Goal: Task Accomplishment & Management: Use online tool/utility

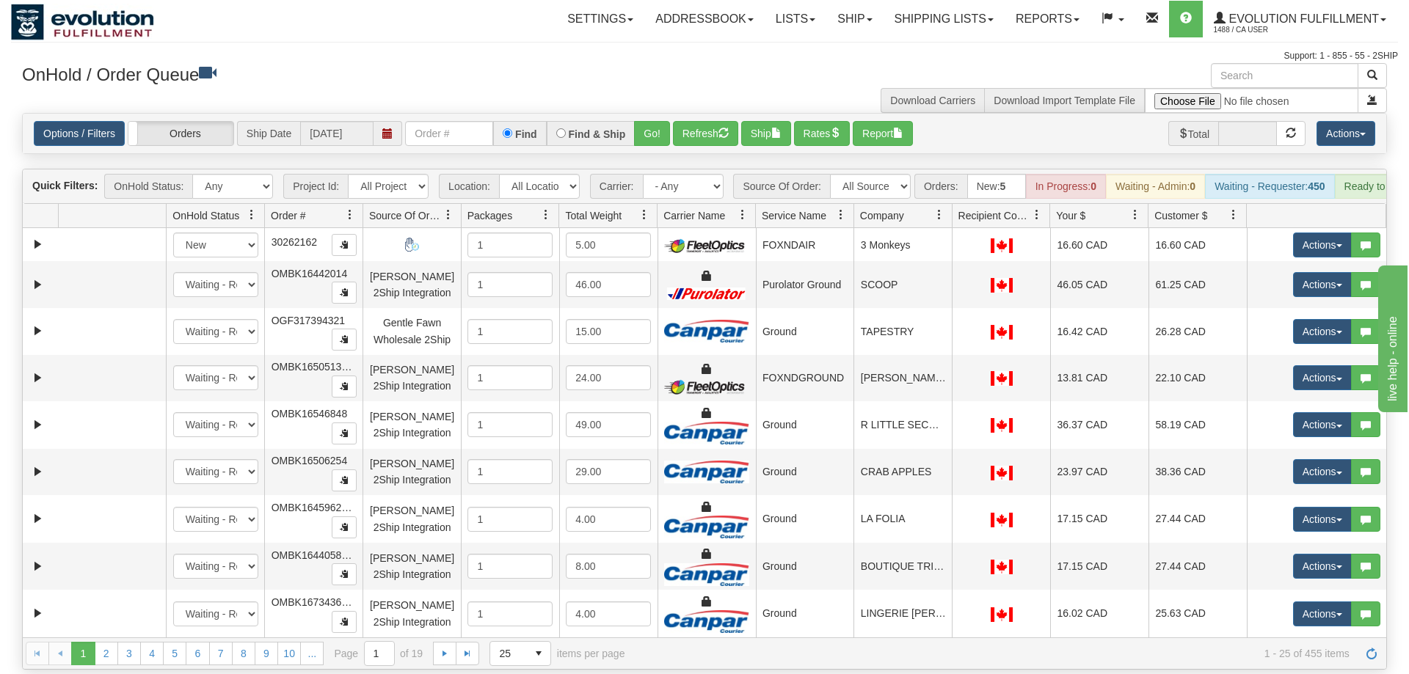
click at [439, 114] on div "Options / Filters Group Shipments Orders Ship Date [DATE] Find Find & Ship Go! …" at bounding box center [704, 134] width 1363 height 40
click at [428, 169] on div "Quick Filters: OnHold Status: Any New In Progress Waiting - Admin Waiting - Req…" at bounding box center [704, 186] width 1363 height 34
click at [438, 121] on input "text" at bounding box center [449, 133] width 88 height 25
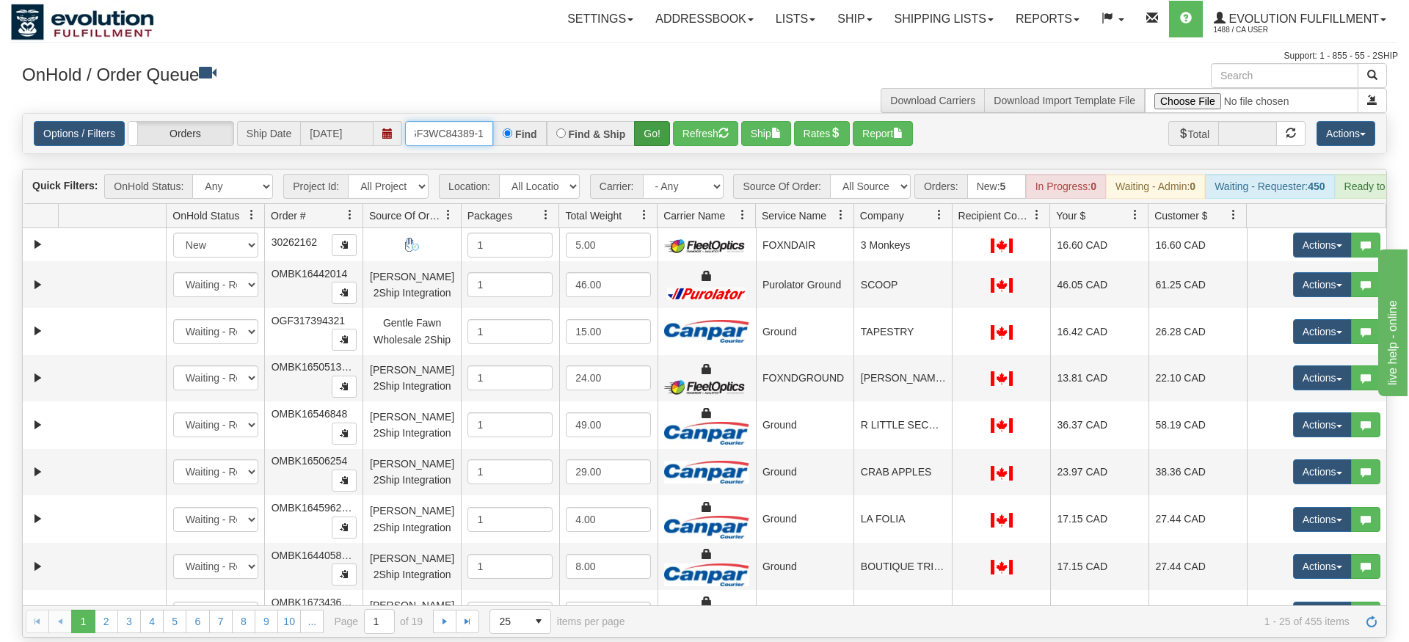
type input "oGF3WC84389-1"
click at [657, 136] on div "Is equal to Is not equal to Contains Does not contains CAD USD EUR ZAR [PERSON_…" at bounding box center [704, 375] width 1387 height 525
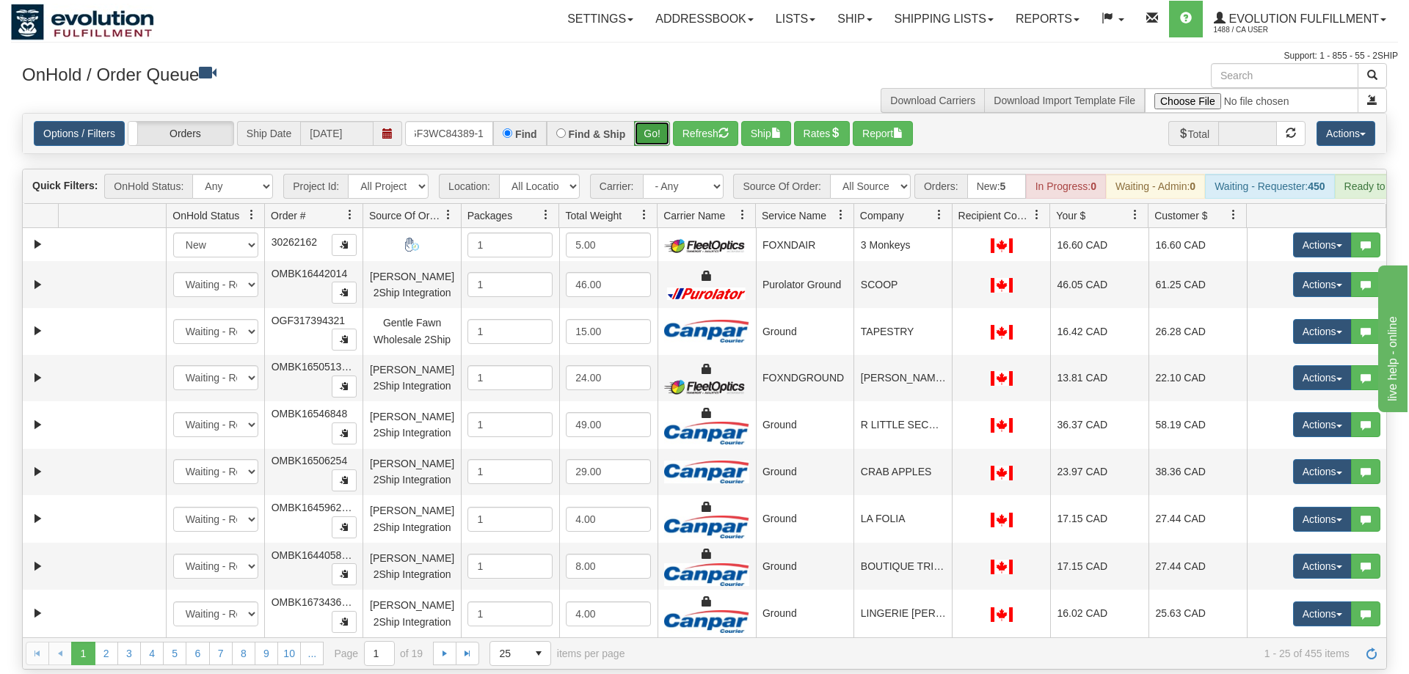
click at [660, 121] on button "Go!" at bounding box center [652, 133] width 36 height 25
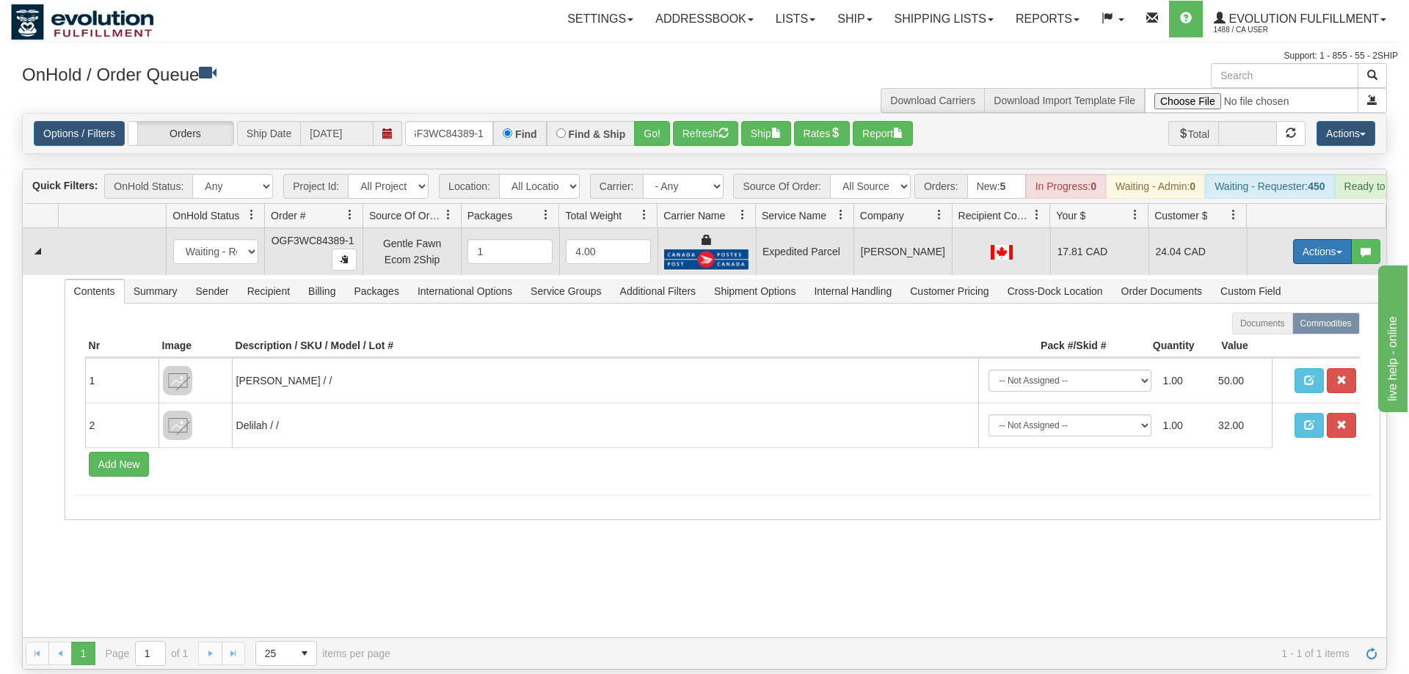
click at [1322, 239] on button "Actions" at bounding box center [1322, 251] width 59 height 25
click at [1275, 331] on span "Ship" at bounding box center [1263, 337] width 31 height 12
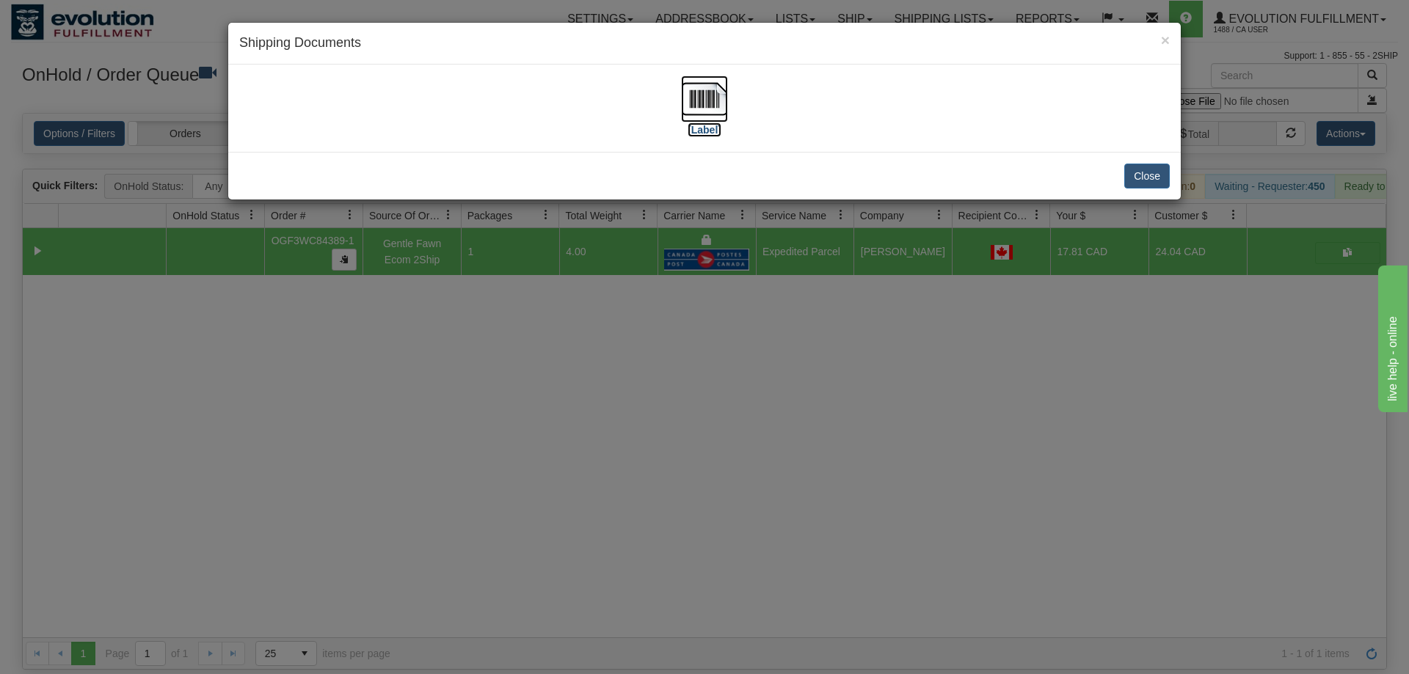
click at [696, 112] on img at bounding box center [704, 99] width 47 height 47
click at [471, 417] on div "× Shipping Documents [Label] Close" at bounding box center [704, 337] width 1409 height 674
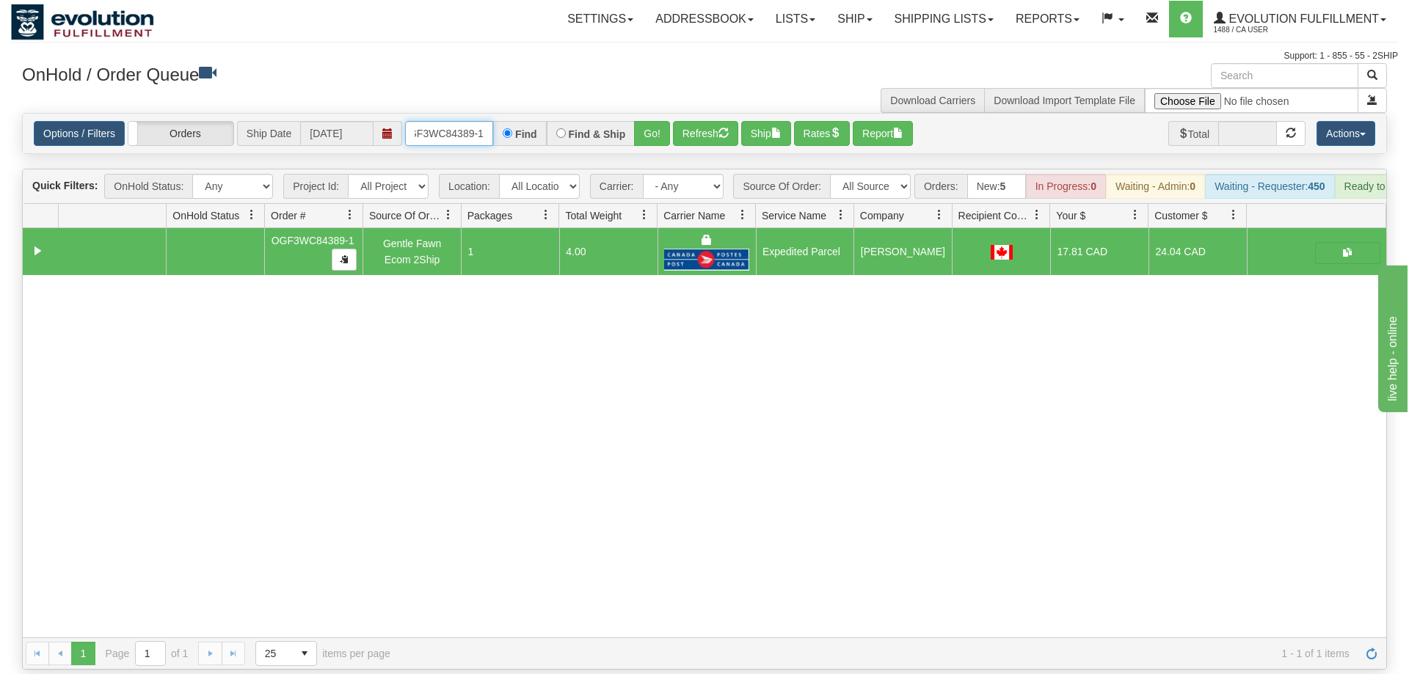
click at [461, 121] on input "oGF3WC84389-1" at bounding box center [449, 133] width 88 height 25
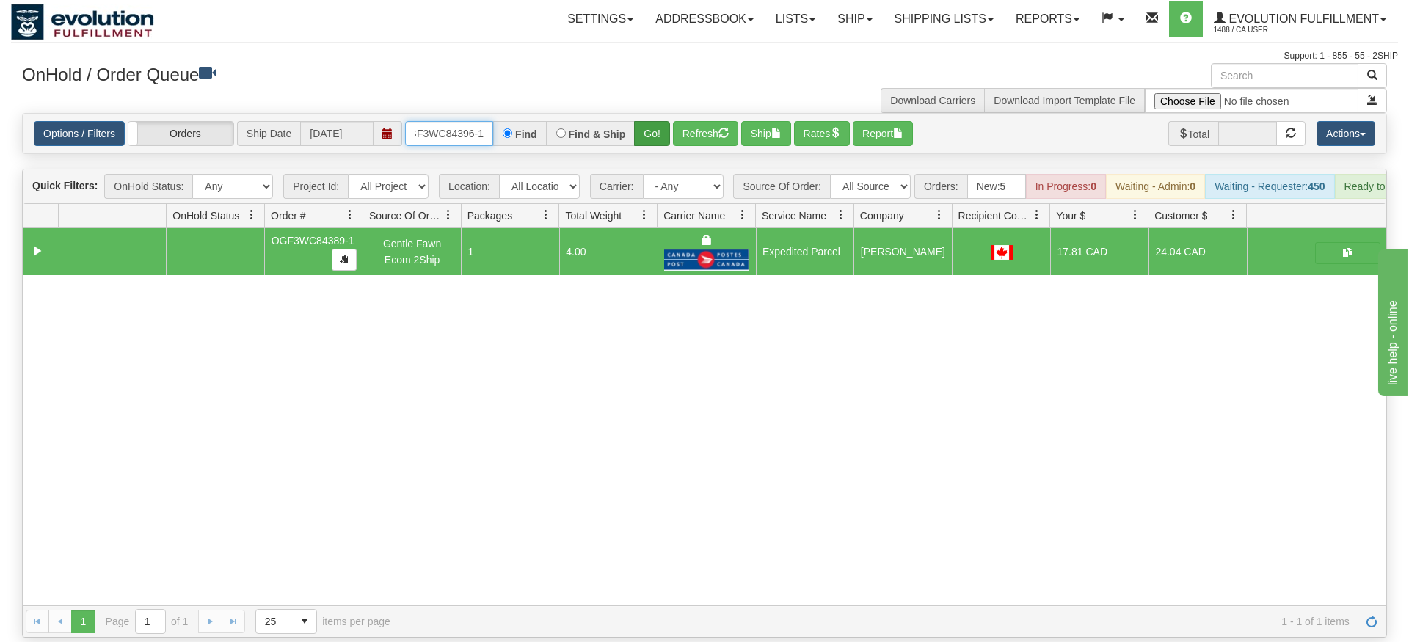
type input "OGF3WC84396-1"
click at [658, 133] on div "Is equal to Is not equal to Contains Does not contains CAD USD EUR ZAR [PERSON_…" at bounding box center [704, 375] width 1387 height 525
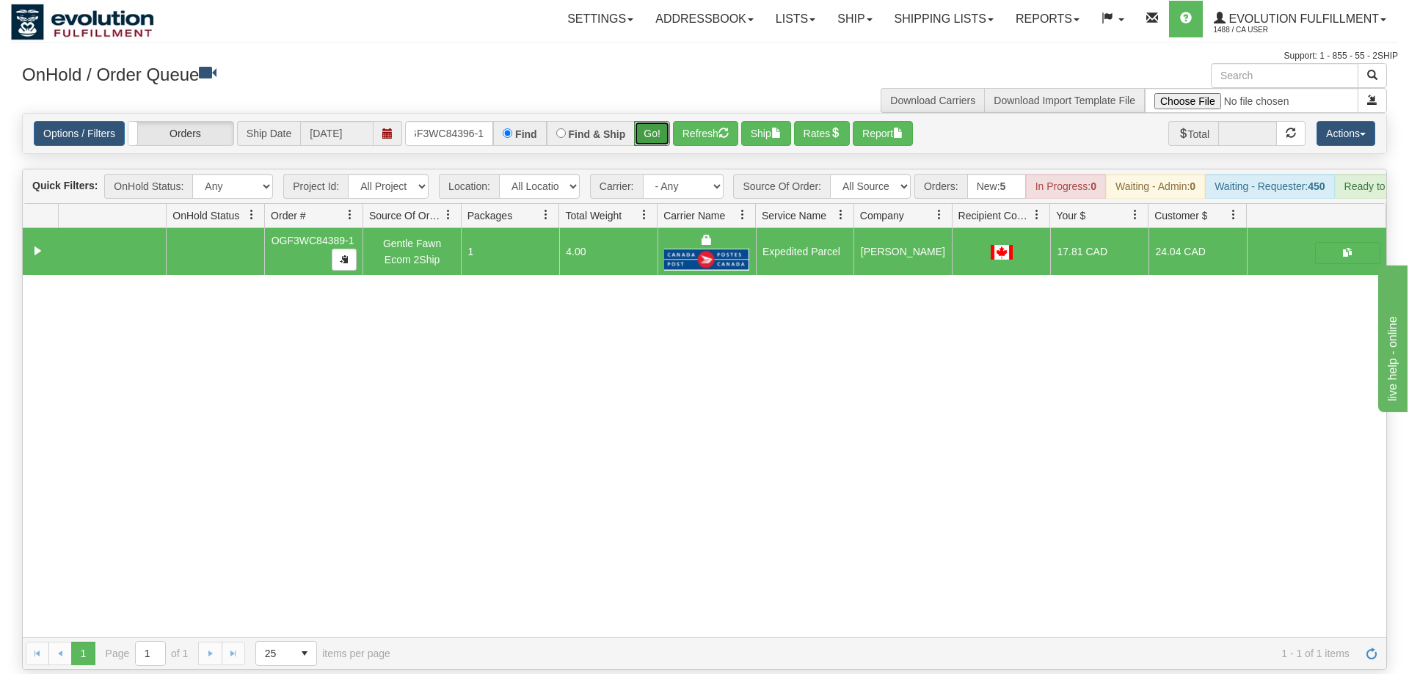
click at [658, 121] on button "Go!" at bounding box center [652, 133] width 36 height 25
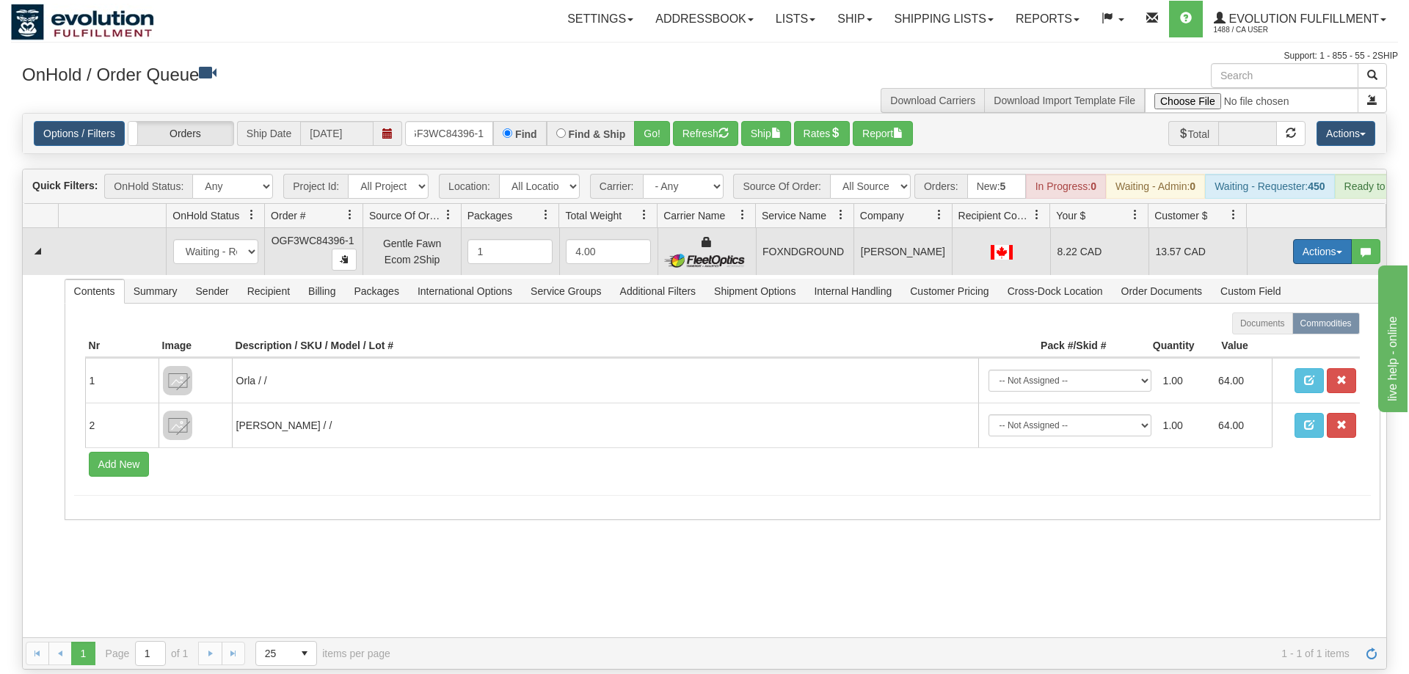
click at [1318, 239] on button "Actions" at bounding box center [1322, 251] width 59 height 25
click at [1273, 331] on span "Ship" at bounding box center [1263, 337] width 31 height 12
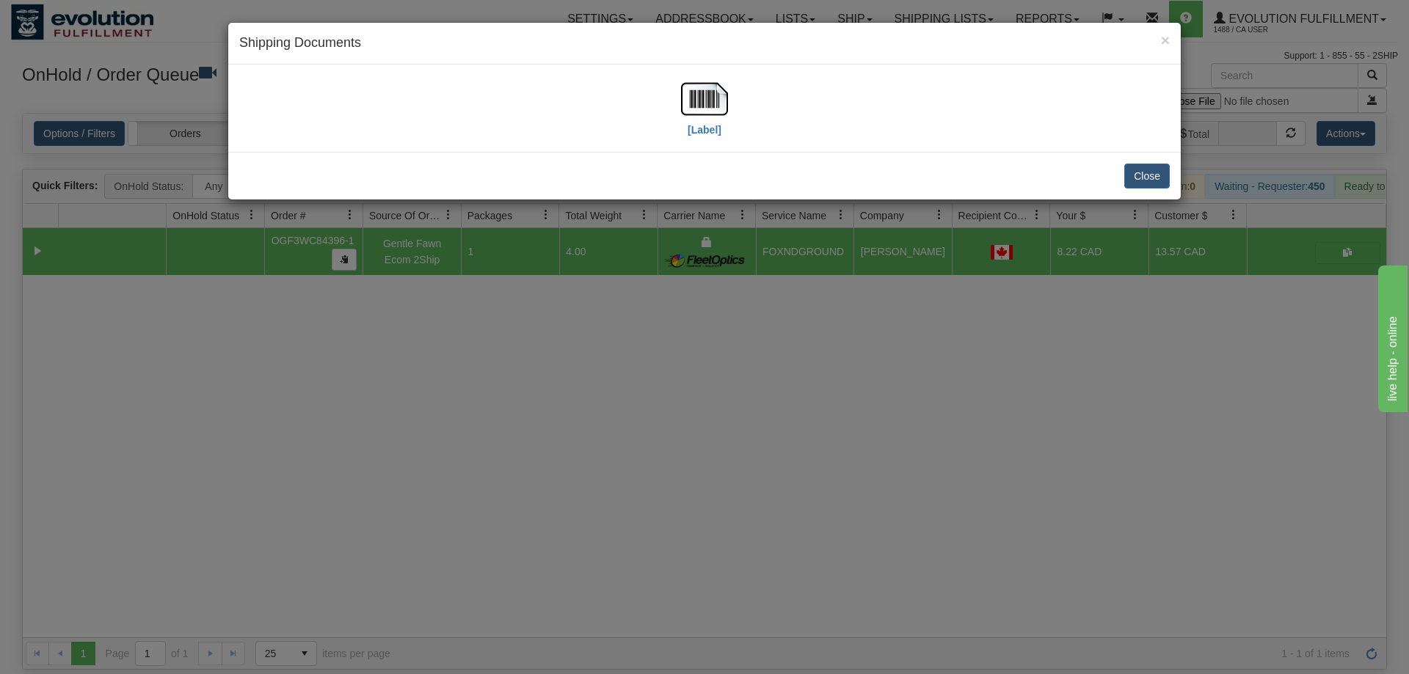
click at [727, 126] on div "[Label]" at bounding box center [704, 108] width 47 height 65
click at [693, 113] on img at bounding box center [704, 99] width 47 height 47
click at [497, 479] on div "× Shipping Documents [Label] Close" at bounding box center [704, 337] width 1409 height 674
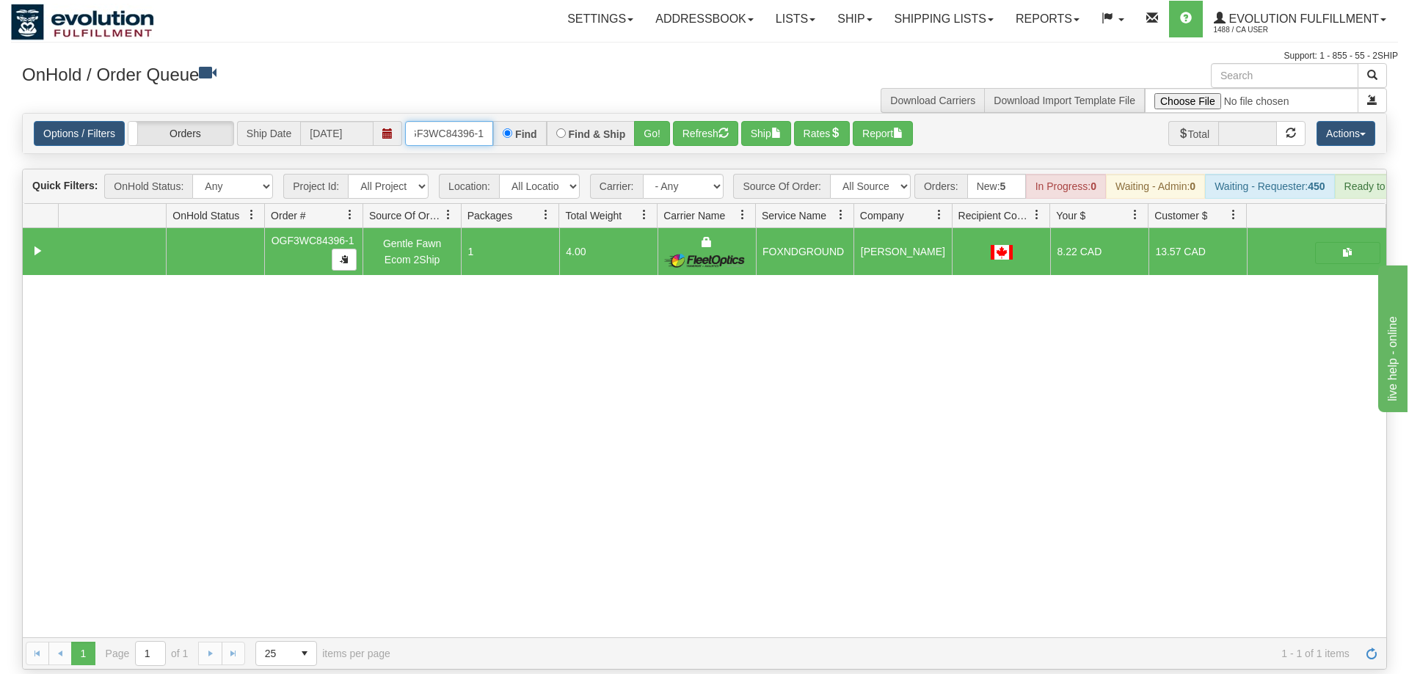
click at [445, 121] on input "OGF3WC84396-1" at bounding box center [449, 133] width 88 height 25
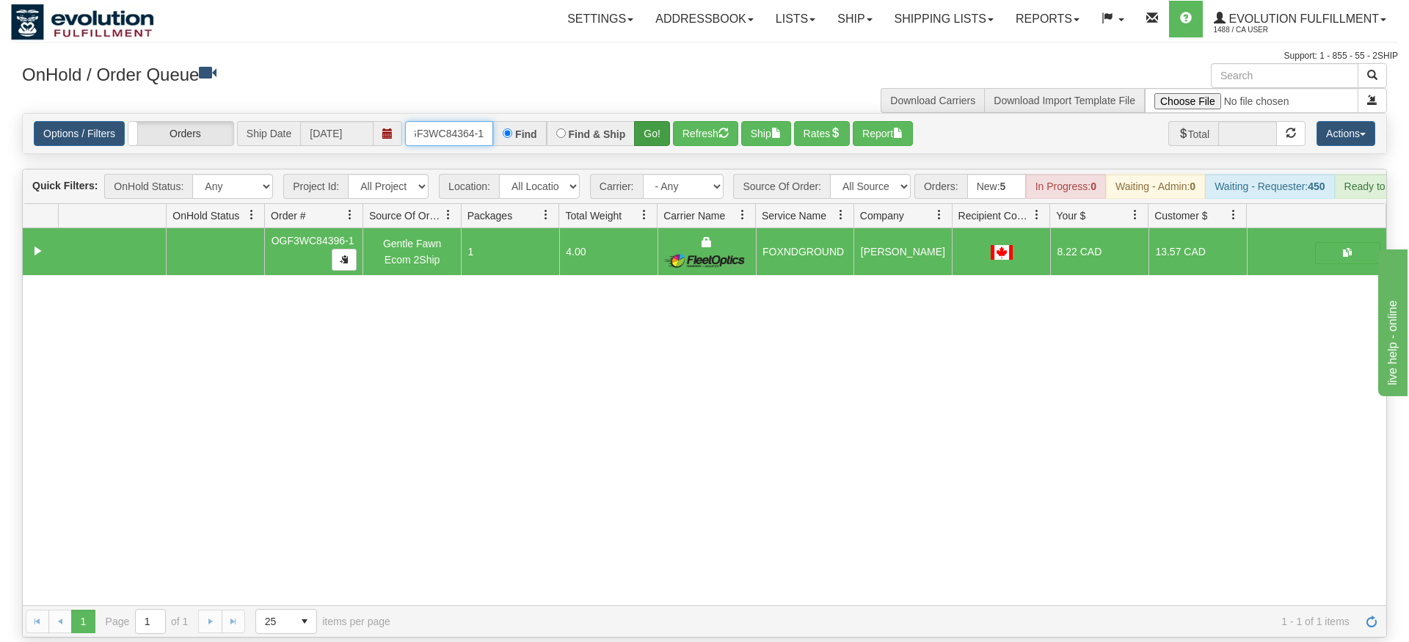
type input "OGF3WC84364-1"
drag, startPoint x: 662, startPoint y: 105, endPoint x: 660, endPoint y: 135, distance: 30.1
click at [660, 135] on div "Is equal to Is not equal to Contains Does not contains CAD USD EUR ZAR [PERSON_…" at bounding box center [704, 375] width 1387 height 525
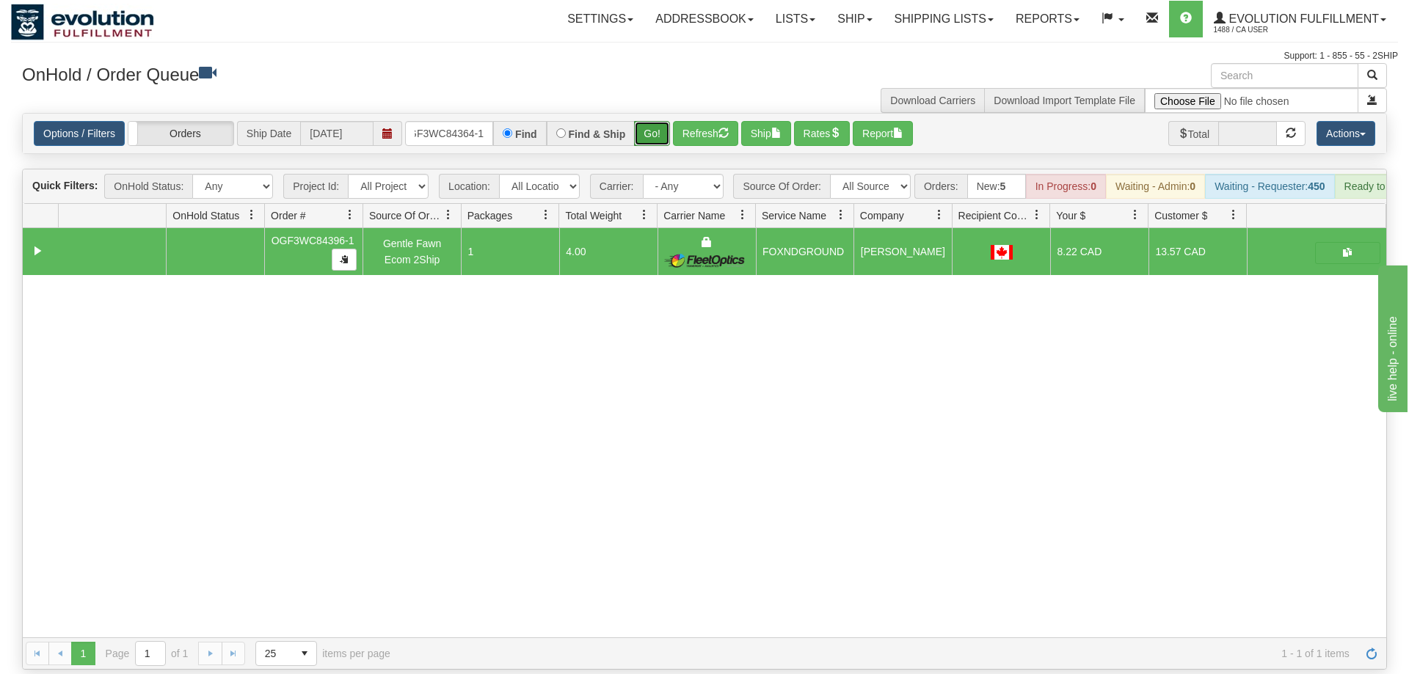
click at [658, 121] on button "Go!" at bounding box center [652, 133] width 36 height 25
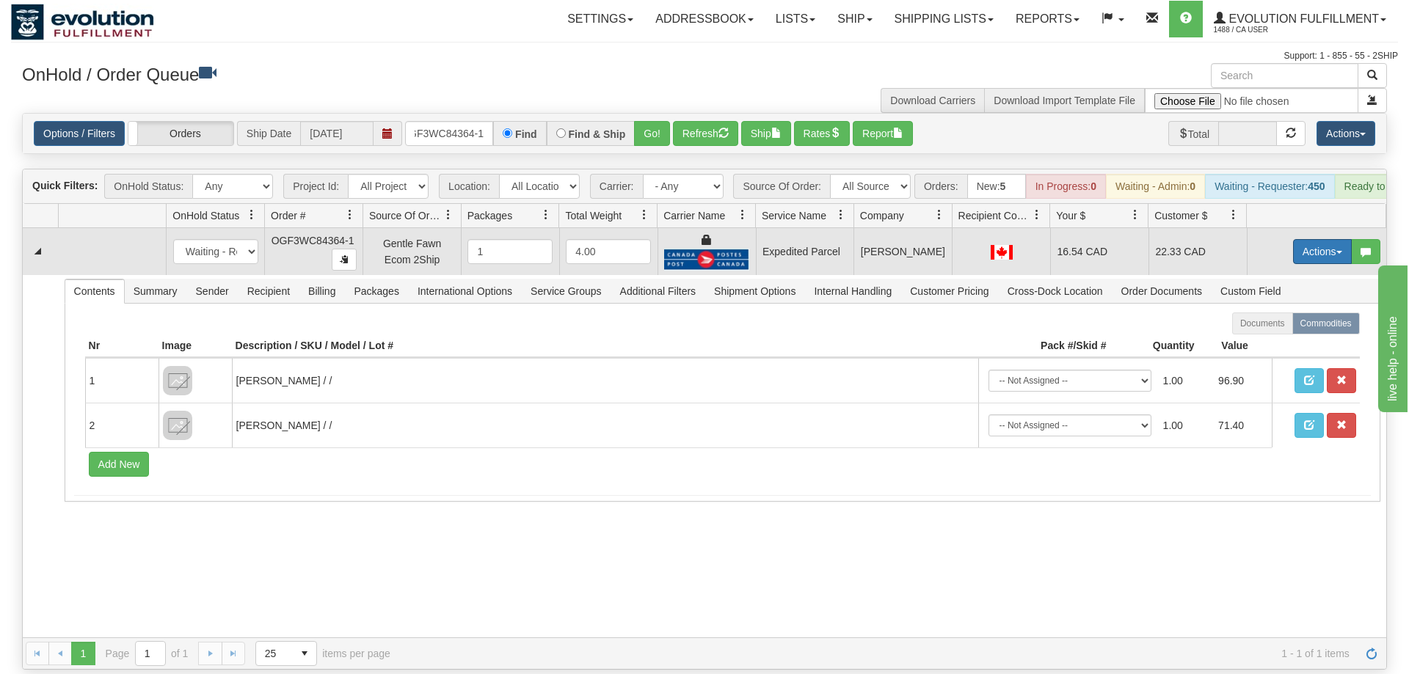
click at [1304, 239] on button "Actions" at bounding box center [1322, 251] width 59 height 25
click at [1287, 327] on link "Ship" at bounding box center [1291, 336] width 117 height 19
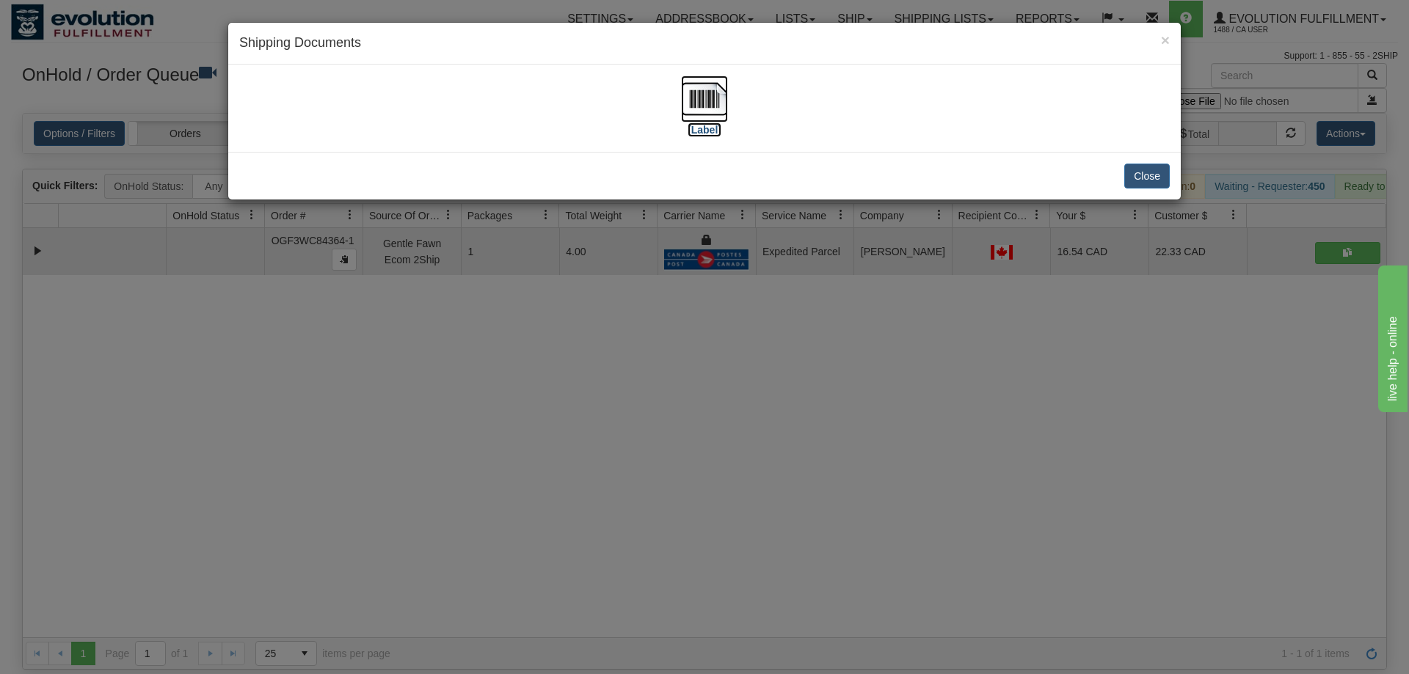
click at [698, 108] on img at bounding box center [704, 99] width 47 height 47
click at [826, 360] on div "× Shipping Documents [Label] Close" at bounding box center [704, 337] width 1409 height 674
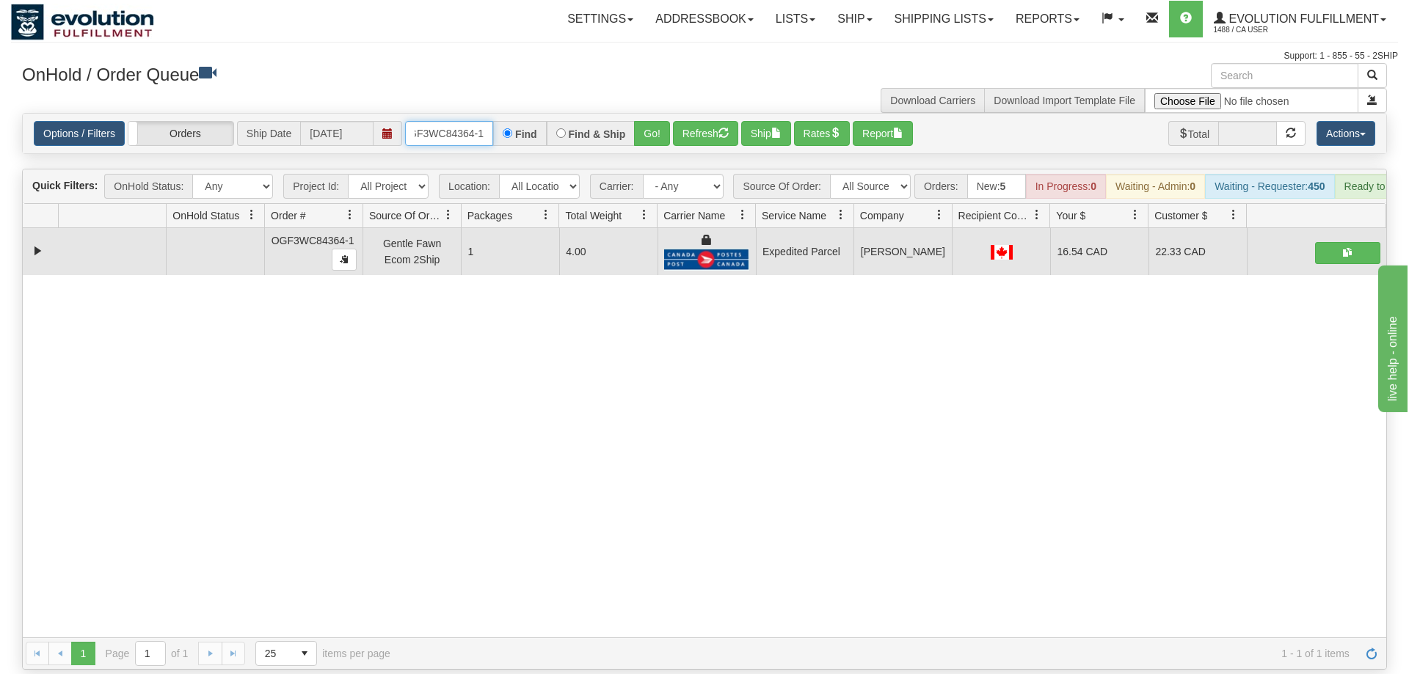
click at [430, 121] on input "OGF3WC84364-1" at bounding box center [449, 133] width 88 height 25
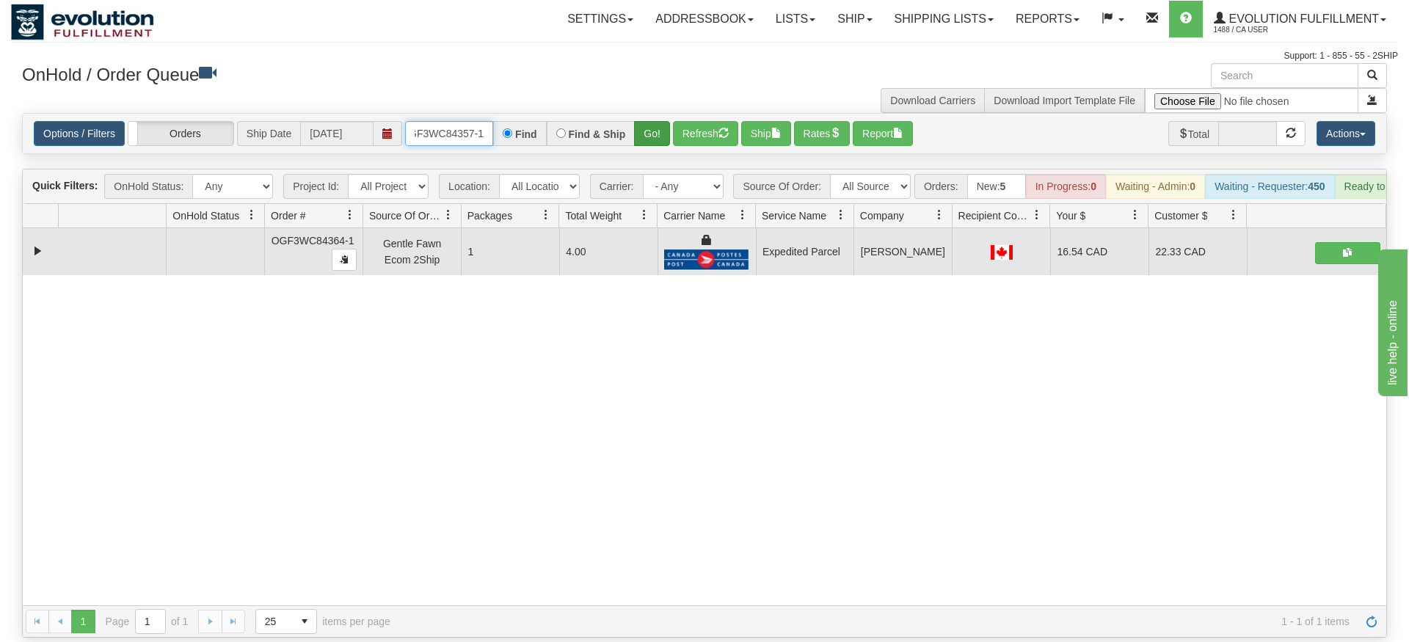
type input "OGF3WC84357-1"
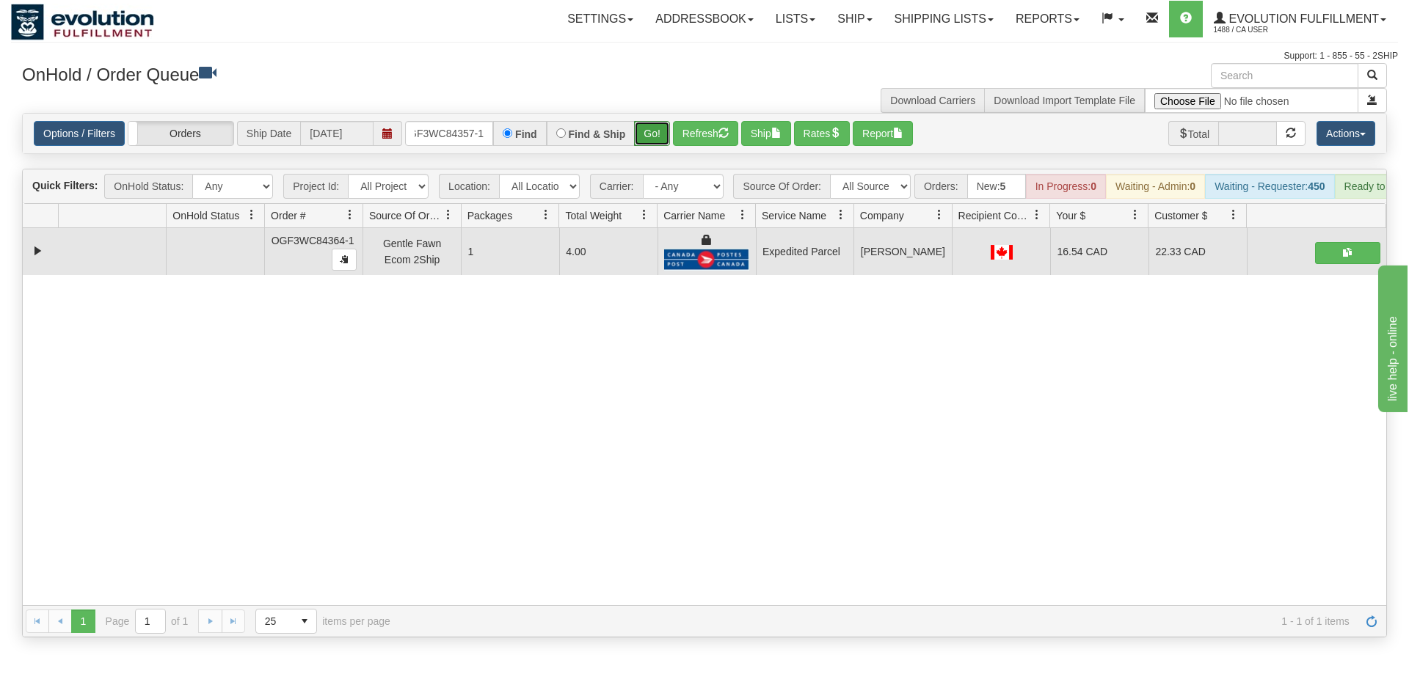
click at [648, 139] on div "Is equal to Is not equal to Contains Does not contains CAD USD EUR ZAR [PERSON_…" at bounding box center [704, 375] width 1387 height 525
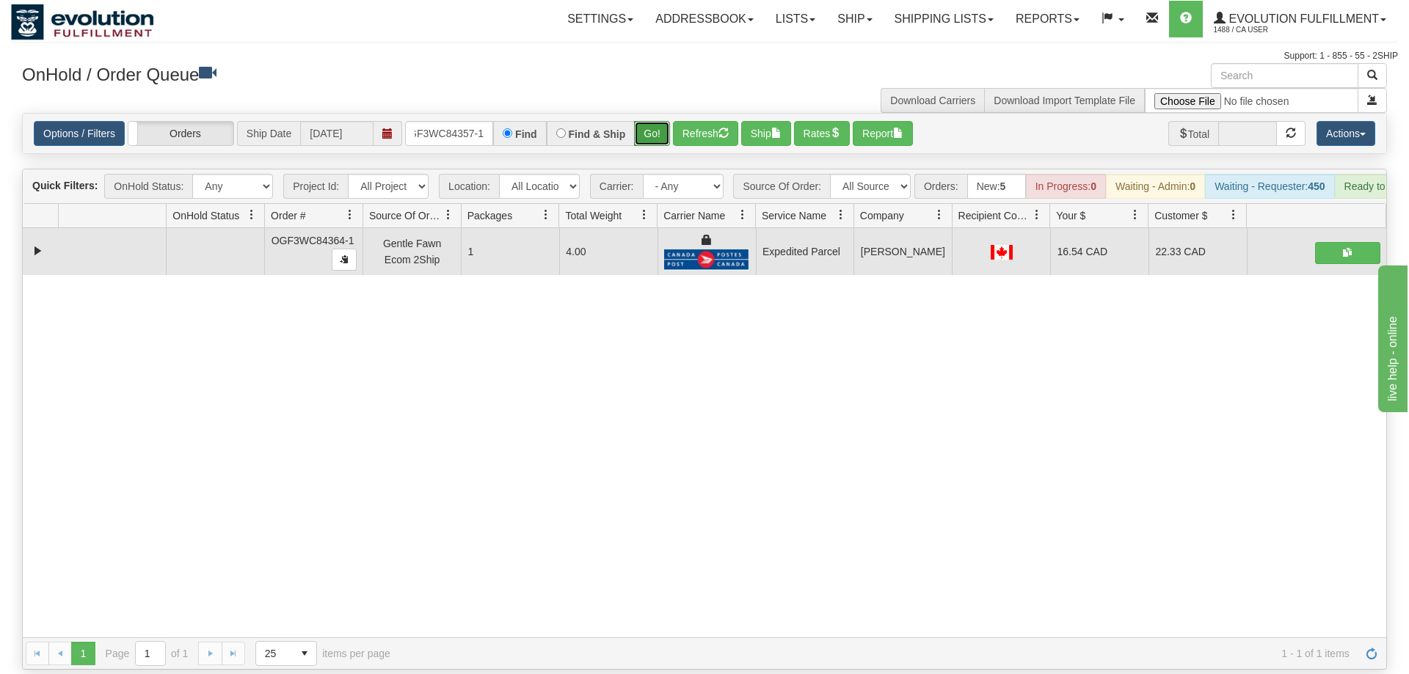
click at [648, 121] on button "Go!" at bounding box center [652, 133] width 36 height 25
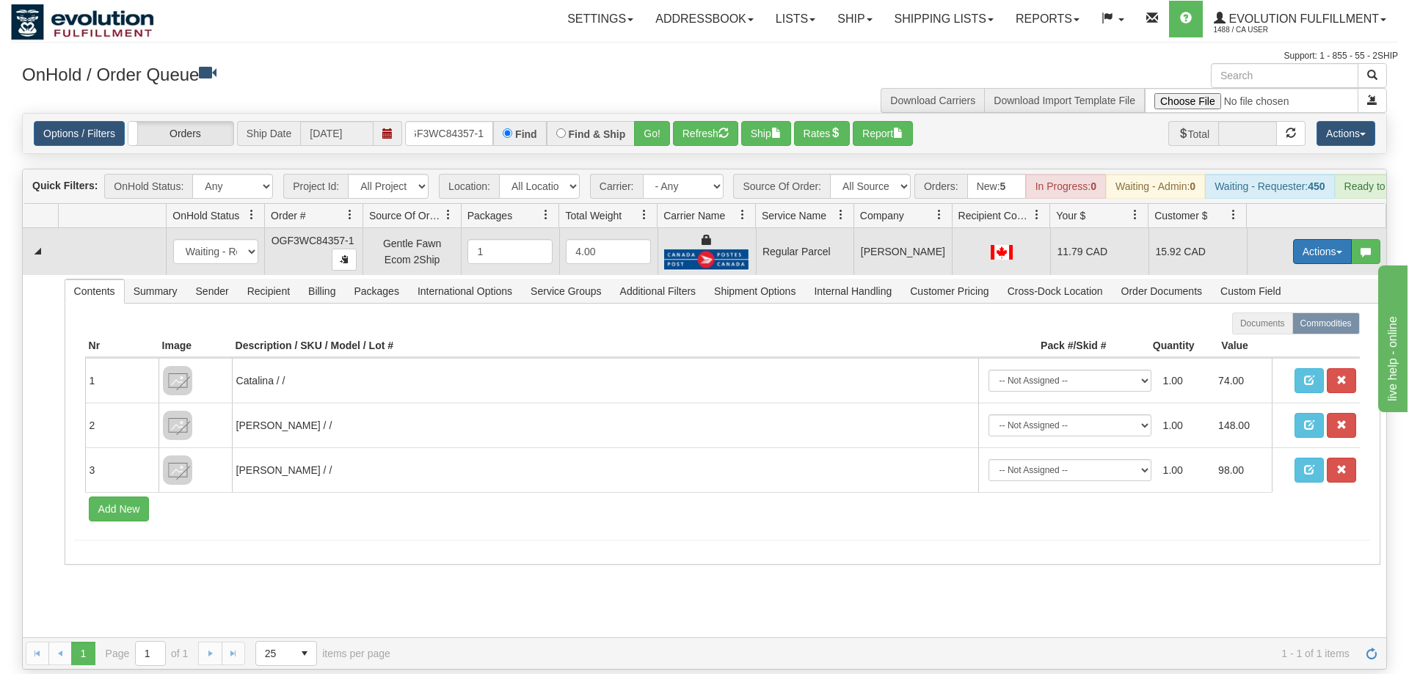
click at [1337, 239] on button "Actions" at bounding box center [1322, 251] width 59 height 25
click at [1307, 312] on span "Rate All Services" at bounding box center [1292, 318] width 88 height 12
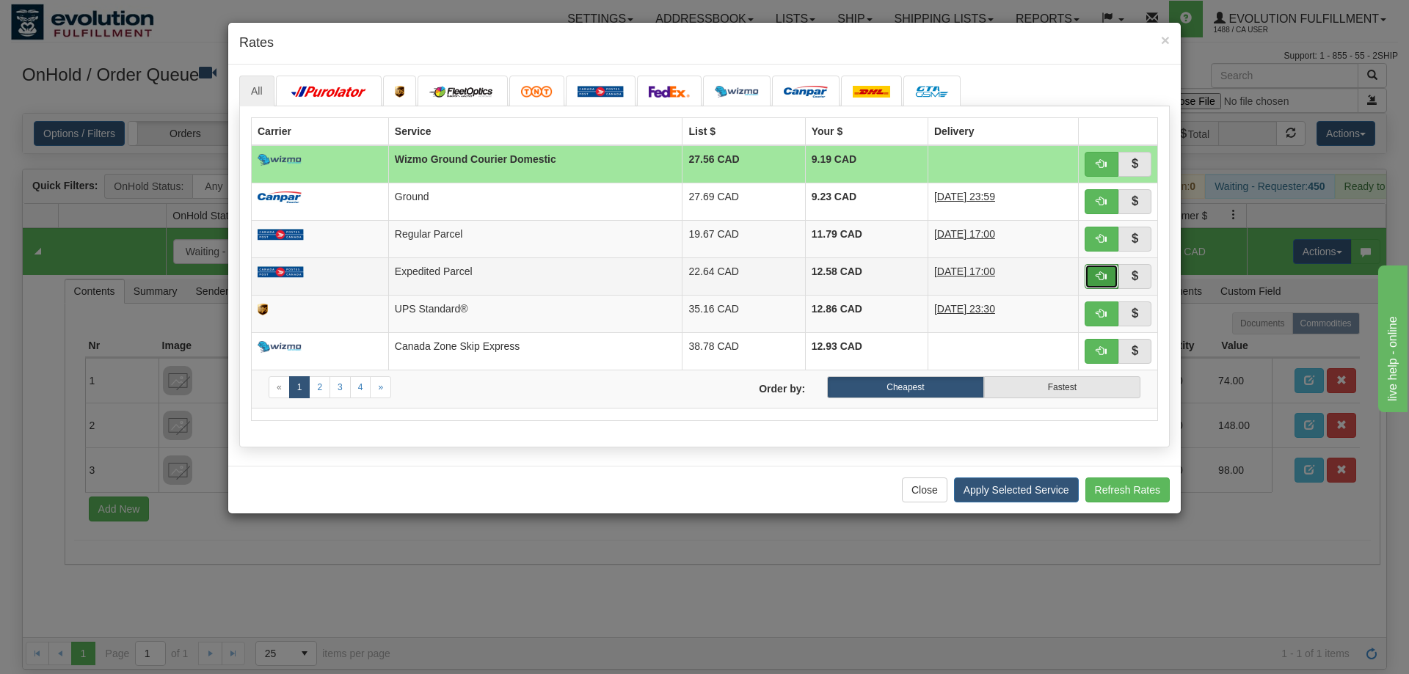
click at [1106, 284] on button "button" at bounding box center [1101, 276] width 34 height 25
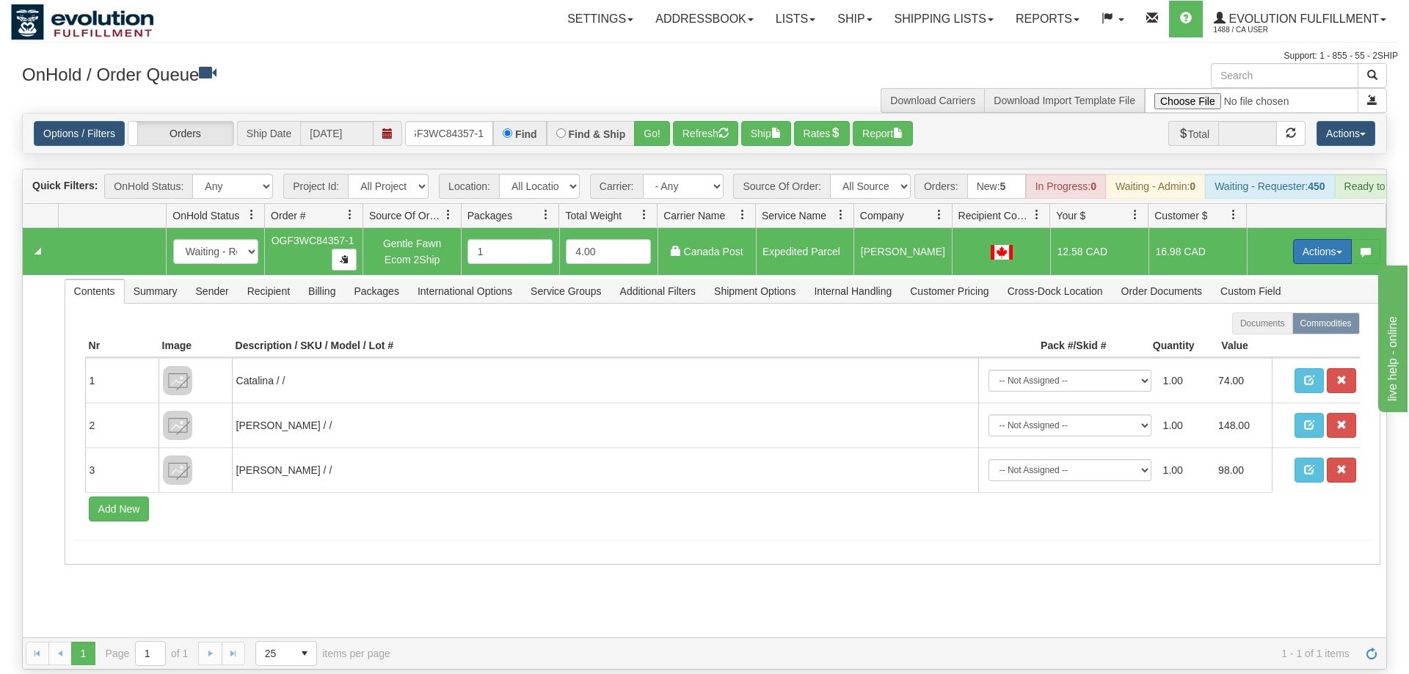
click at [1315, 239] on button "Actions" at bounding box center [1322, 251] width 59 height 25
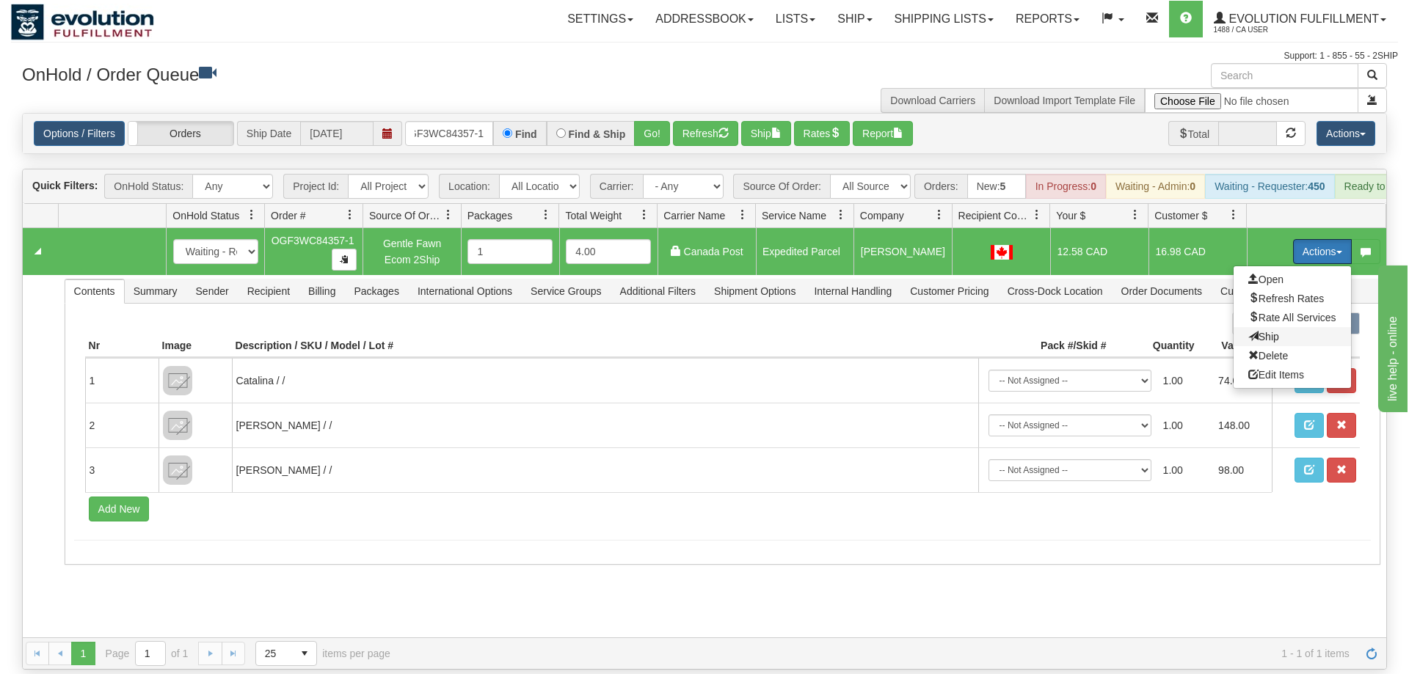
click at [1274, 331] on span "Ship" at bounding box center [1263, 337] width 31 height 12
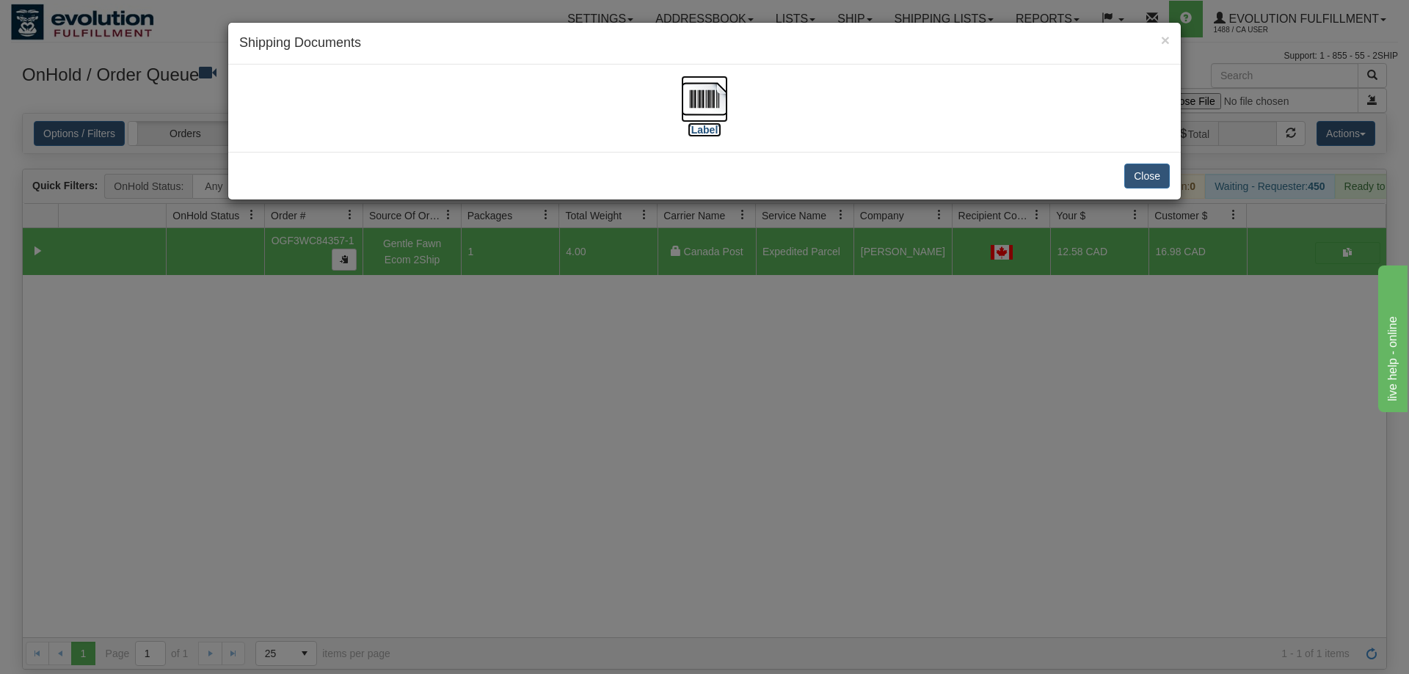
click at [703, 109] on img at bounding box center [704, 99] width 47 height 47
drag, startPoint x: 840, startPoint y: 236, endPoint x: 537, endPoint y: 15, distance: 374.5
click at [831, 233] on div "× Shipping Documents [Label] Close" at bounding box center [704, 337] width 1409 height 674
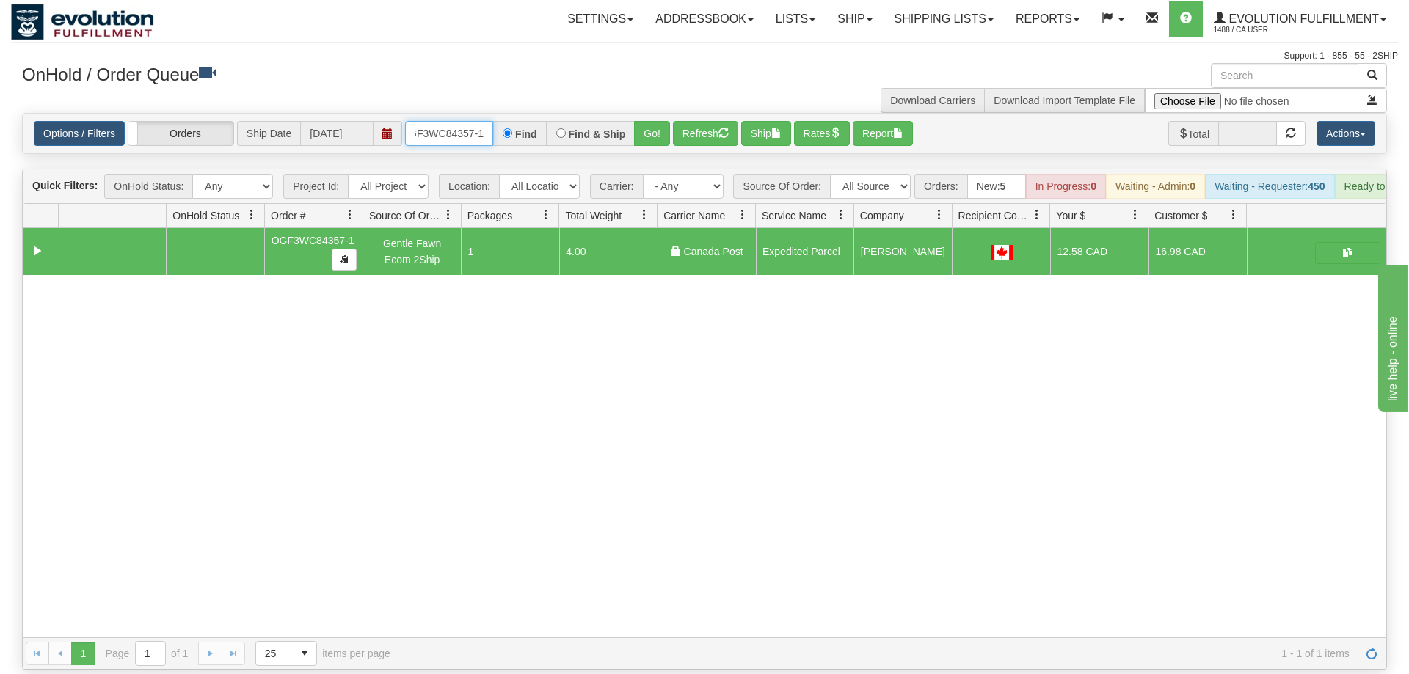
click at [430, 121] on input "OGF3WC84357-1" at bounding box center [449, 133] width 88 height 25
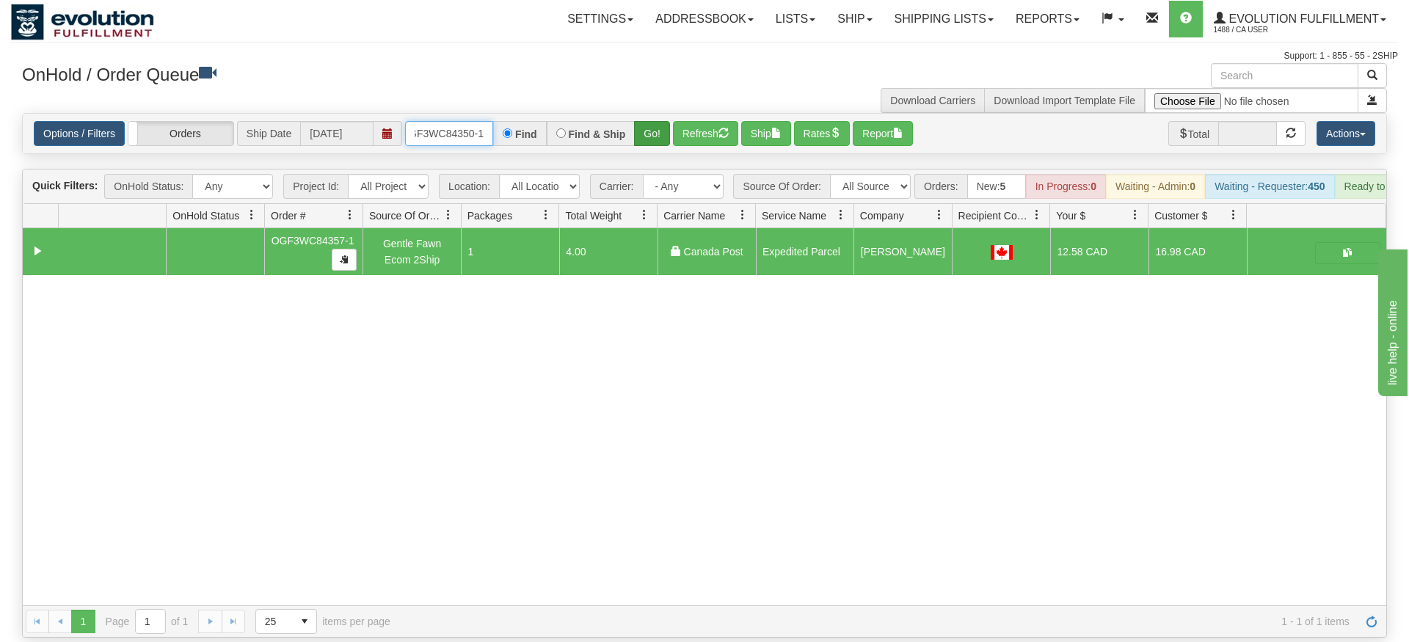
type input "OGF3WC84350-1"
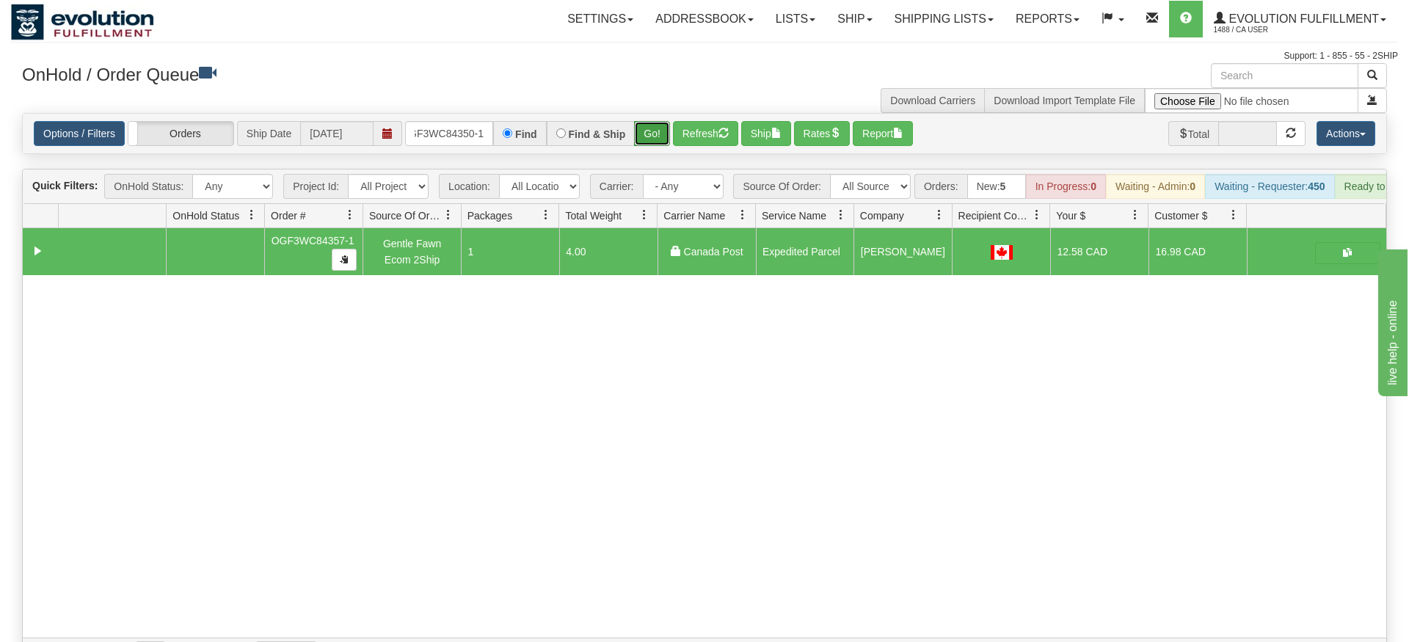
click at [657, 136] on div "Is equal to Is not equal to Contains Does not contains CAD USD EUR ZAR [PERSON_…" at bounding box center [704, 391] width 1387 height 557
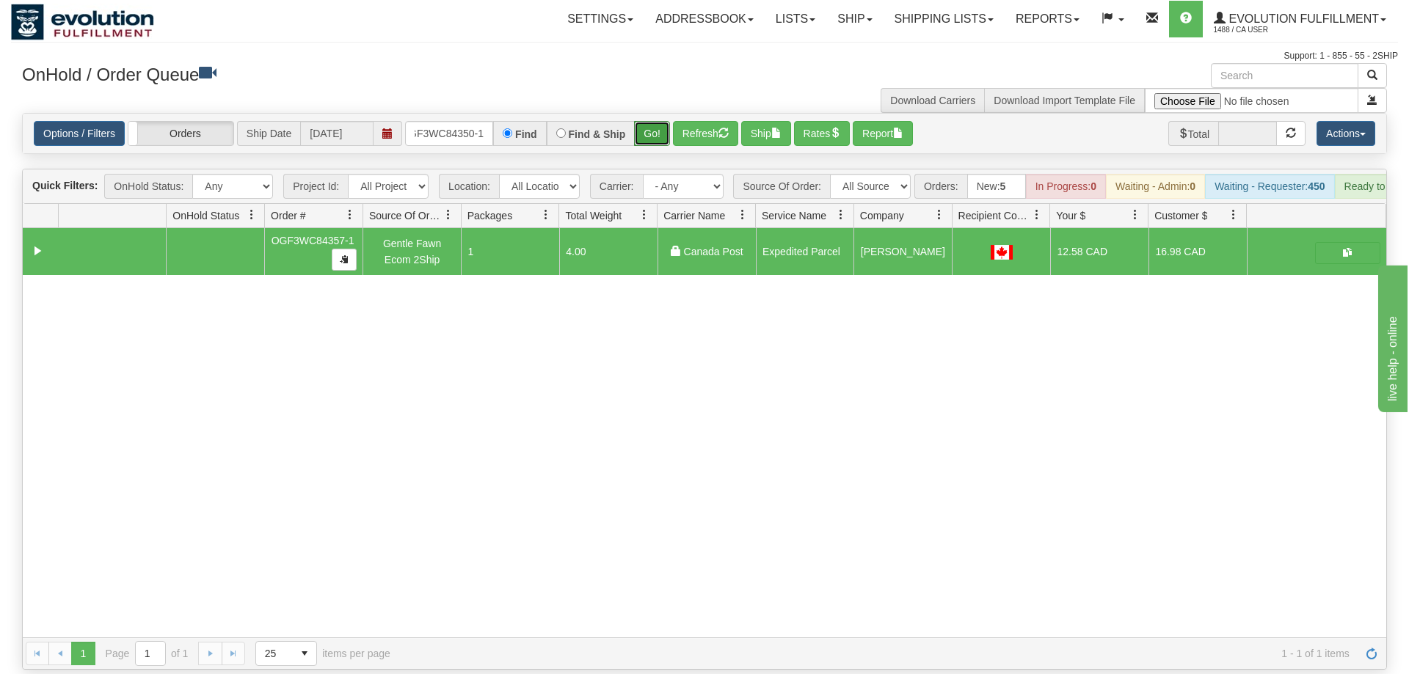
click at [655, 121] on button "Go!" at bounding box center [652, 133] width 36 height 25
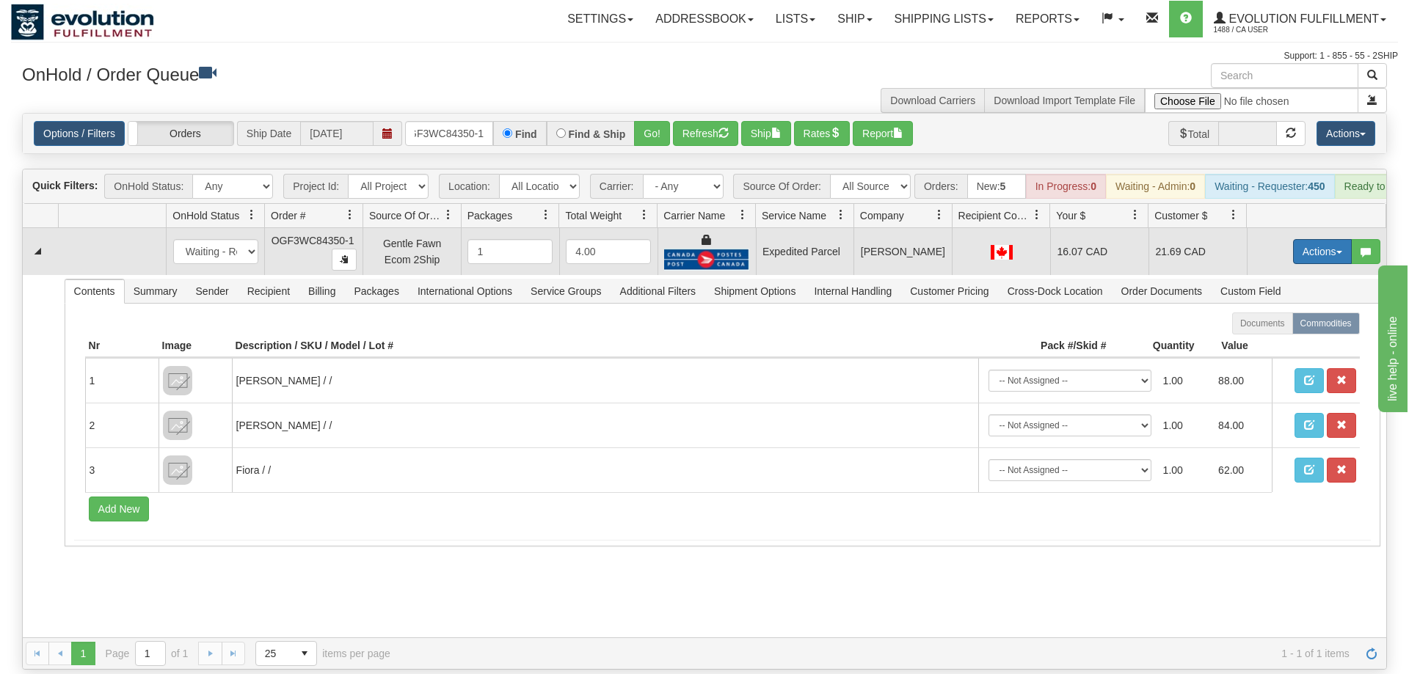
click at [1322, 239] on button "Actions" at bounding box center [1322, 251] width 59 height 25
click at [1277, 327] on link "Ship" at bounding box center [1291, 336] width 117 height 19
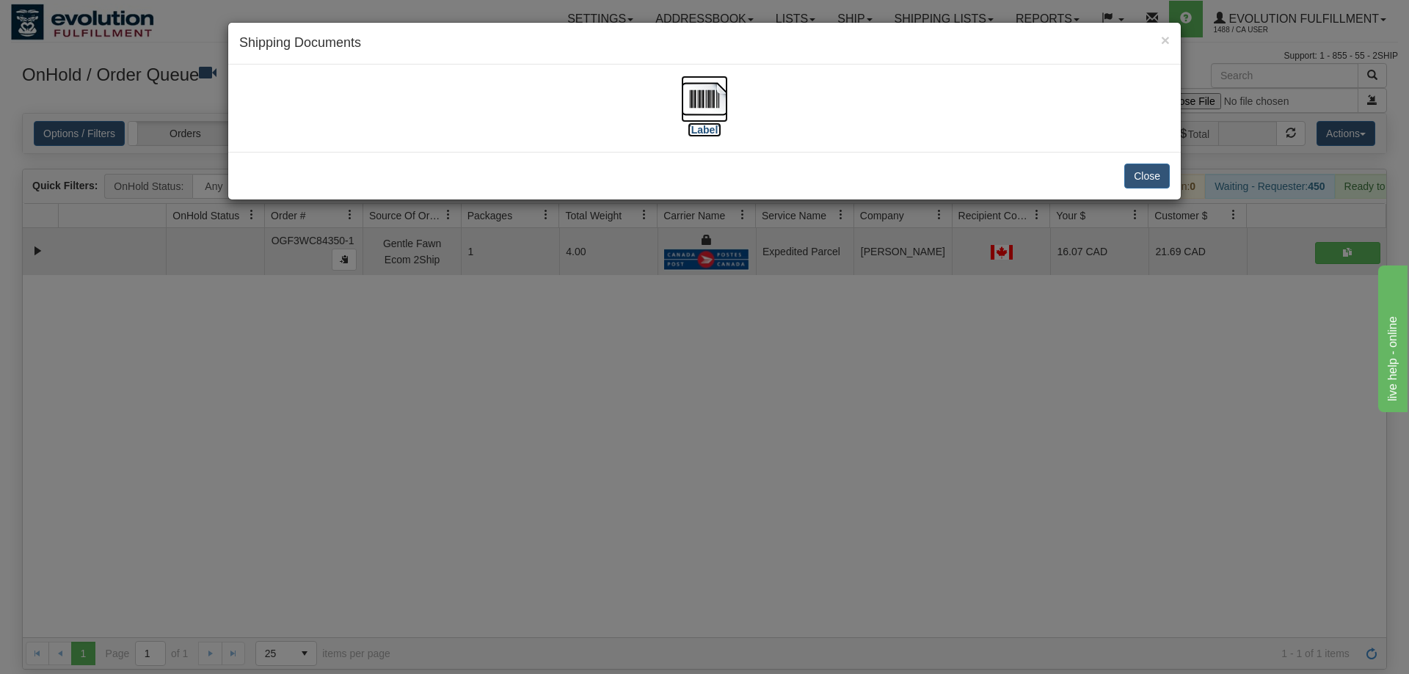
click at [692, 108] on img at bounding box center [704, 99] width 47 height 47
drag, startPoint x: 361, startPoint y: 437, endPoint x: 282, endPoint y: 5, distance: 439.3
click at [361, 437] on div "× Shipping Documents [Label] Close" at bounding box center [704, 337] width 1409 height 674
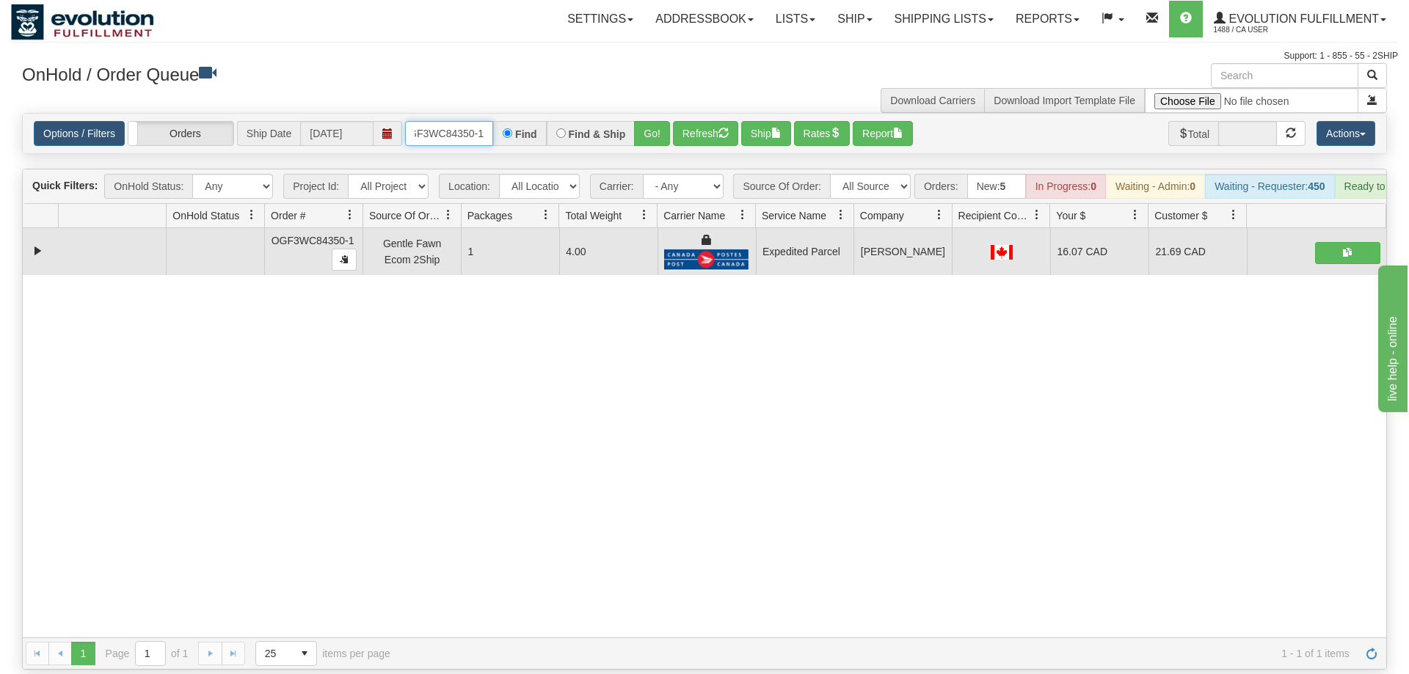
click at [437, 121] on input "OGF3WC84350-1" at bounding box center [449, 133] width 88 height 25
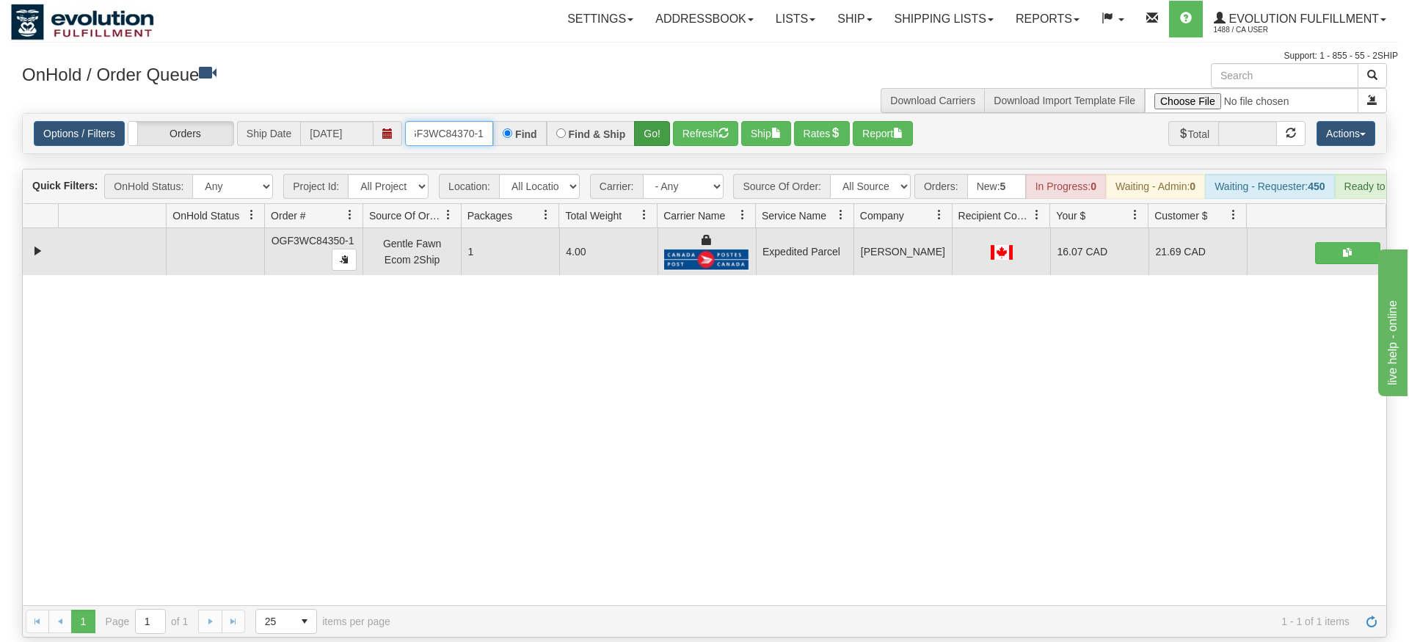
type input "oGF3WC84370-1"
click at [657, 146] on div "Is equal to Is not equal to Contains Does not contains CAD USD EUR ZAR [PERSON_…" at bounding box center [704, 375] width 1387 height 525
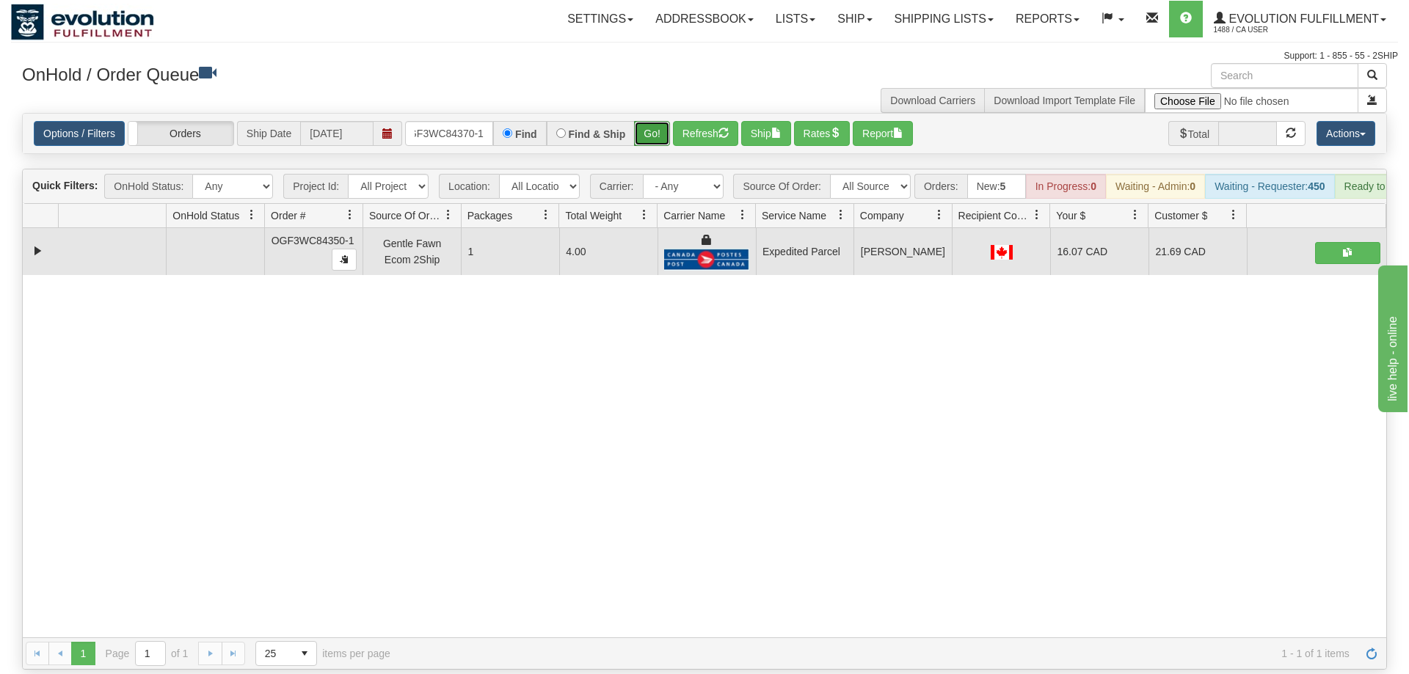
click at [644, 121] on button "Go!" at bounding box center [652, 133] width 36 height 25
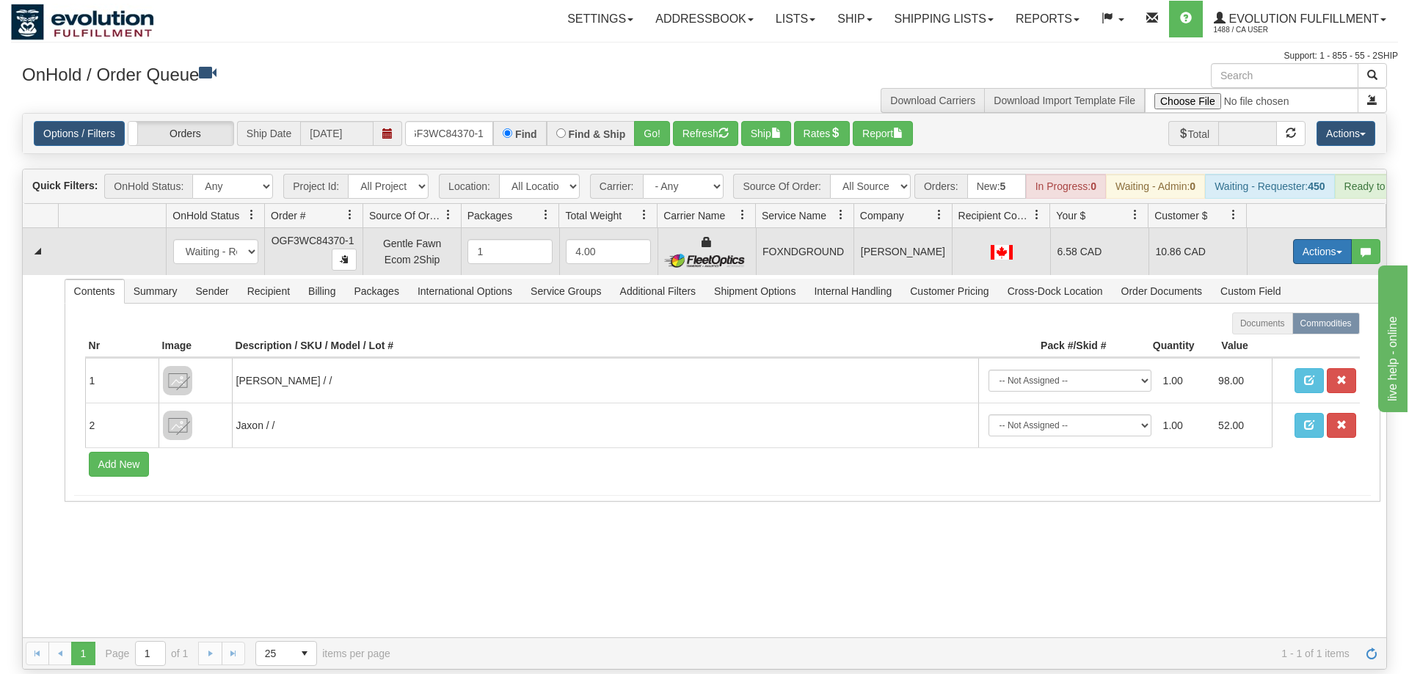
click at [1299, 239] on button "Actions" at bounding box center [1322, 251] width 59 height 25
click at [1282, 327] on link "Ship" at bounding box center [1291, 336] width 117 height 19
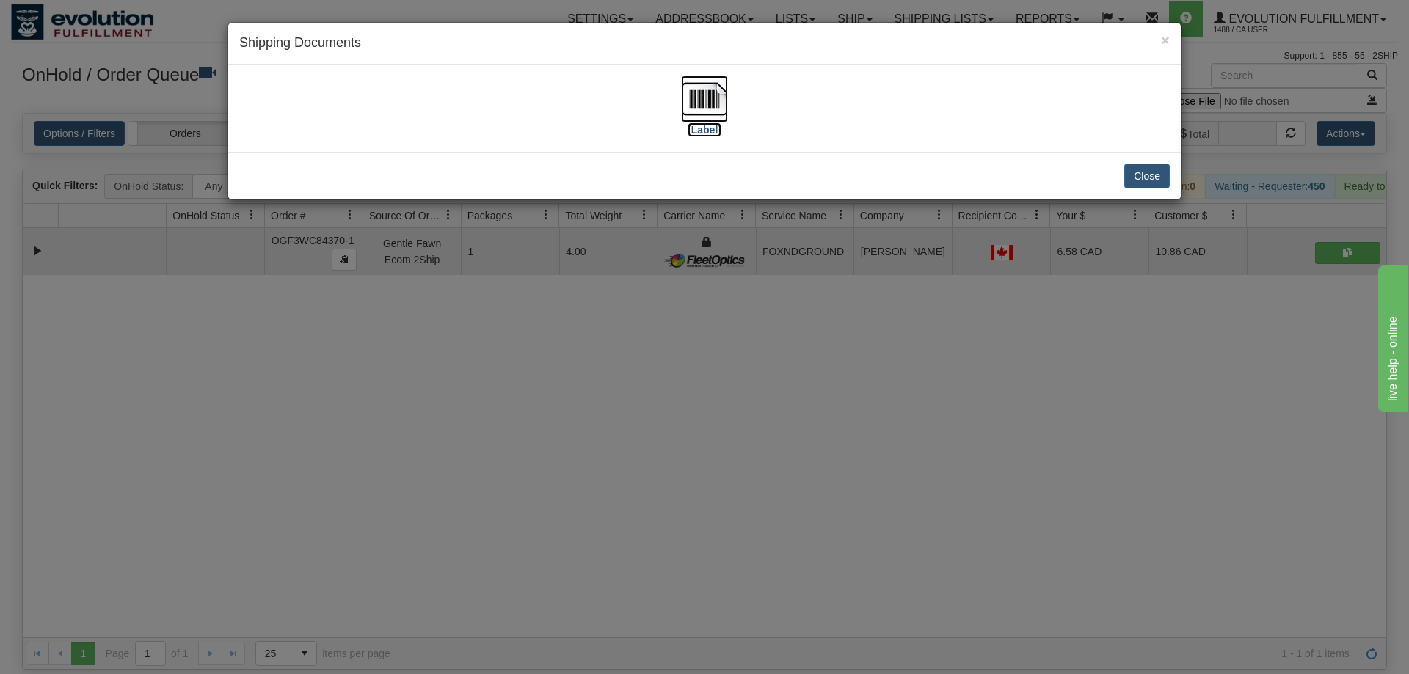
click at [726, 108] on img at bounding box center [704, 99] width 47 height 47
click at [630, 512] on div "× Shipping Documents [Label] Close" at bounding box center [704, 337] width 1409 height 674
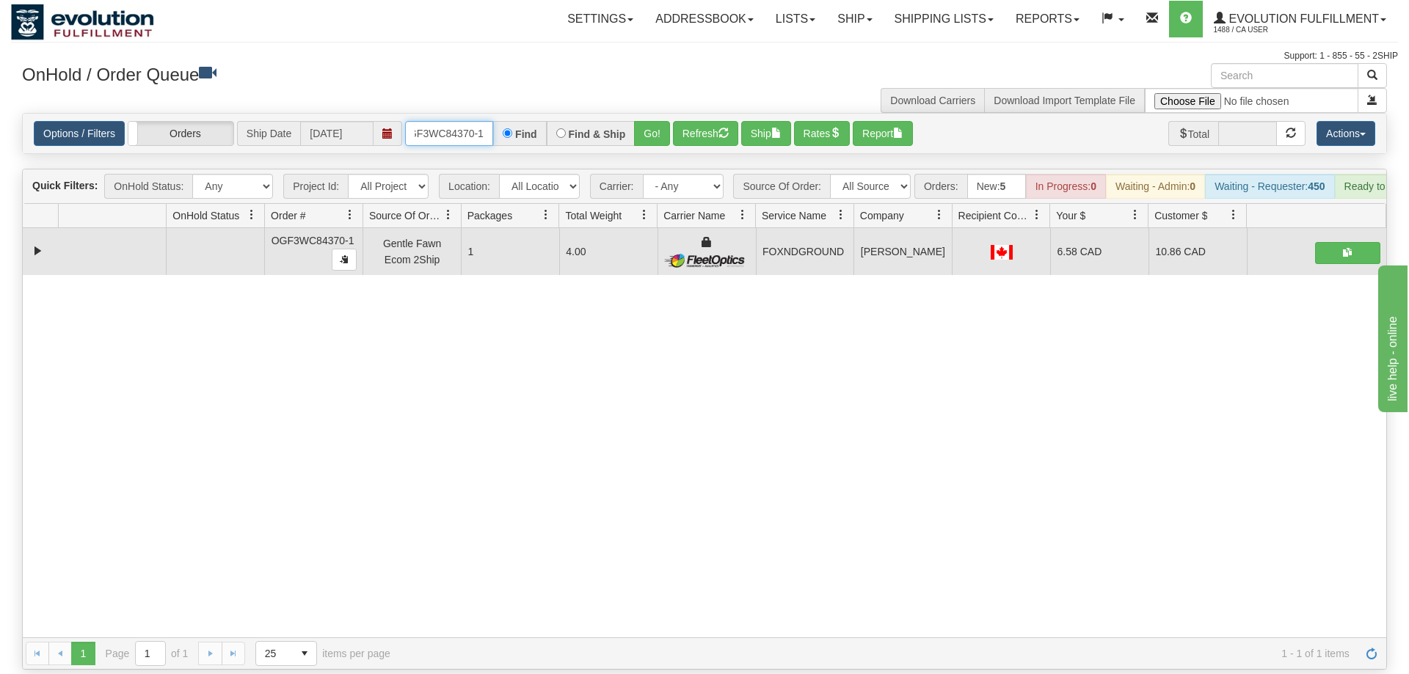
click at [444, 121] on input "oGF3WC84370-1" at bounding box center [449, 133] width 88 height 25
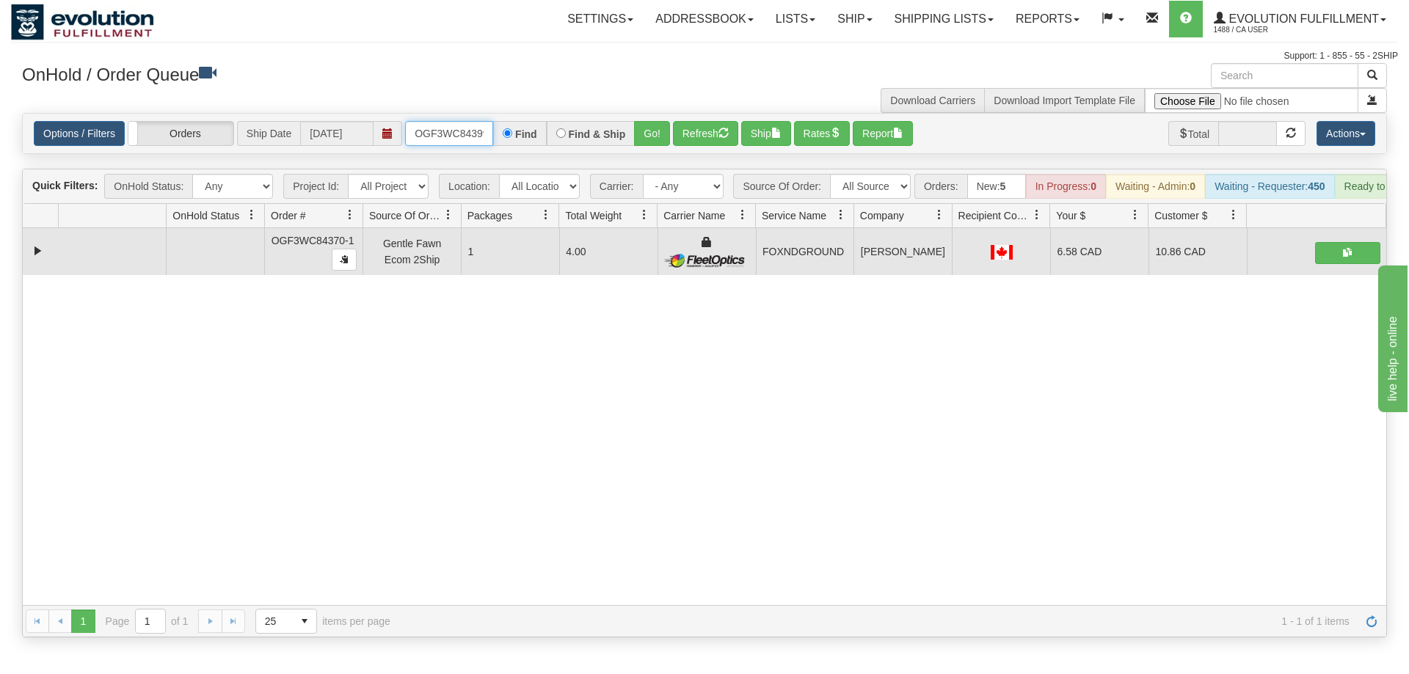
scroll to position [0, 14]
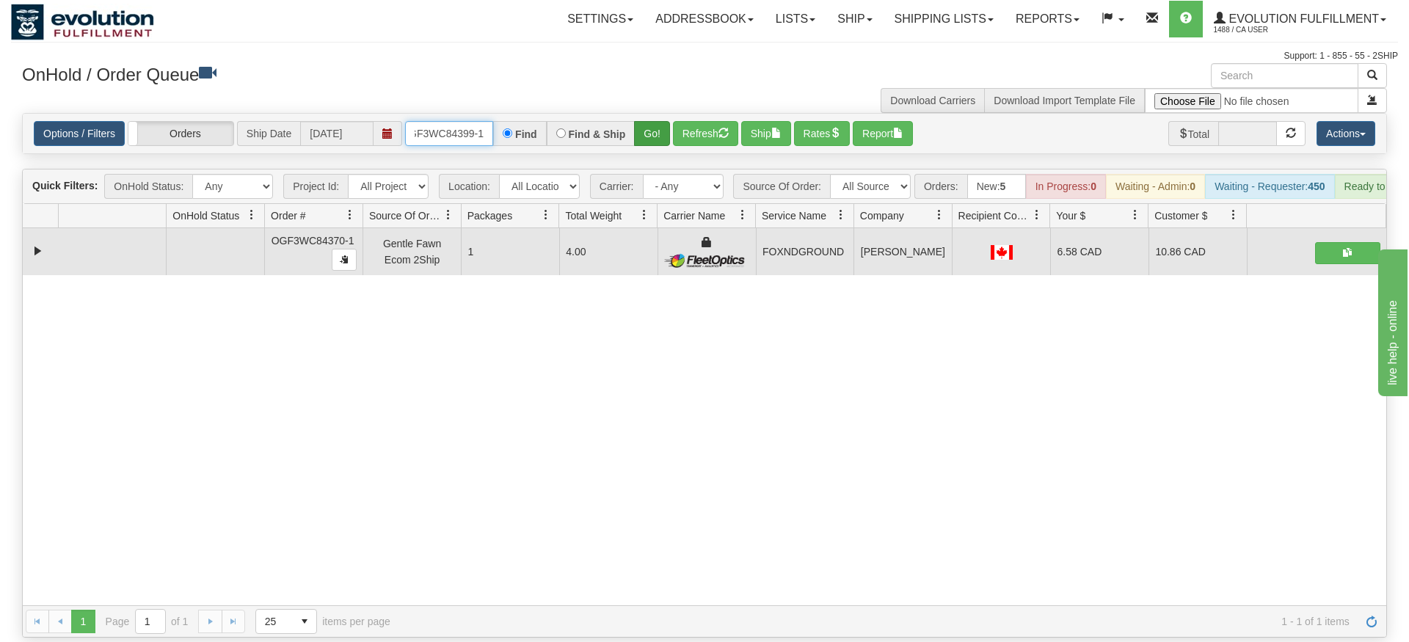
type input "OGF3WC84399-1"
click at [643, 137] on div "Is equal to Is not equal to Contains Does not contains CAD USD EUR ZAR [PERSON_…" at bounding box center [704, 375] width 1387 height 525
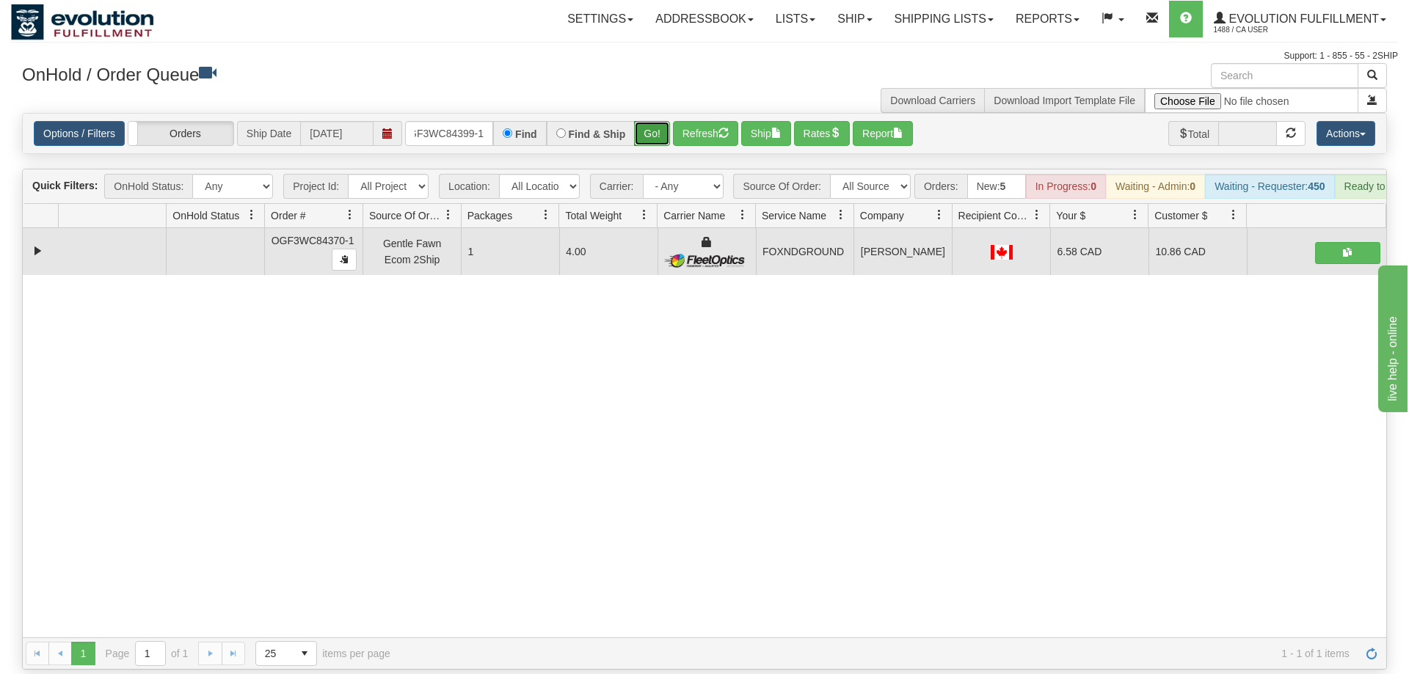
click at [644, 121] on button "Go!" at bounding box center [652, 133] width 36 height 25
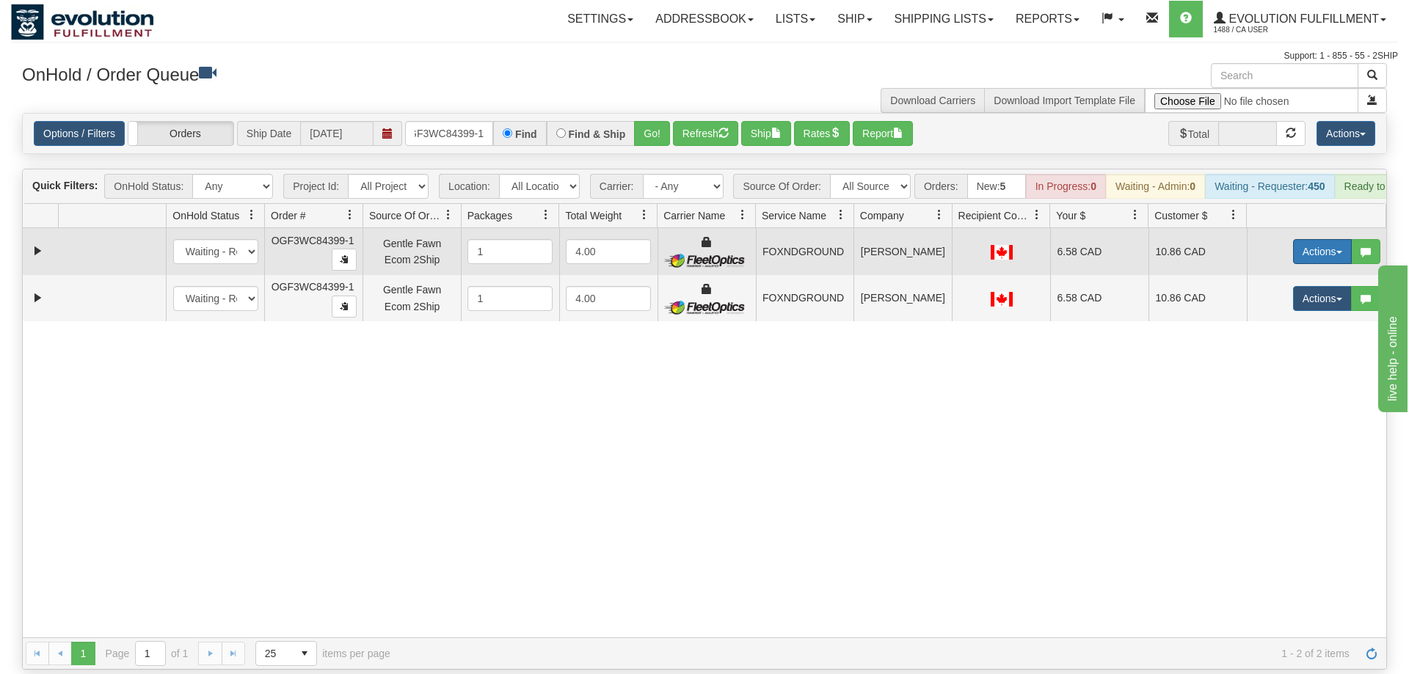
click at [1304, 239] on button "Actions" at bounding box center [1322, 251] width 59 height 25
click at [1280, 327] on link "Ship" at bounding box center [1291, 336] width 117 height 19
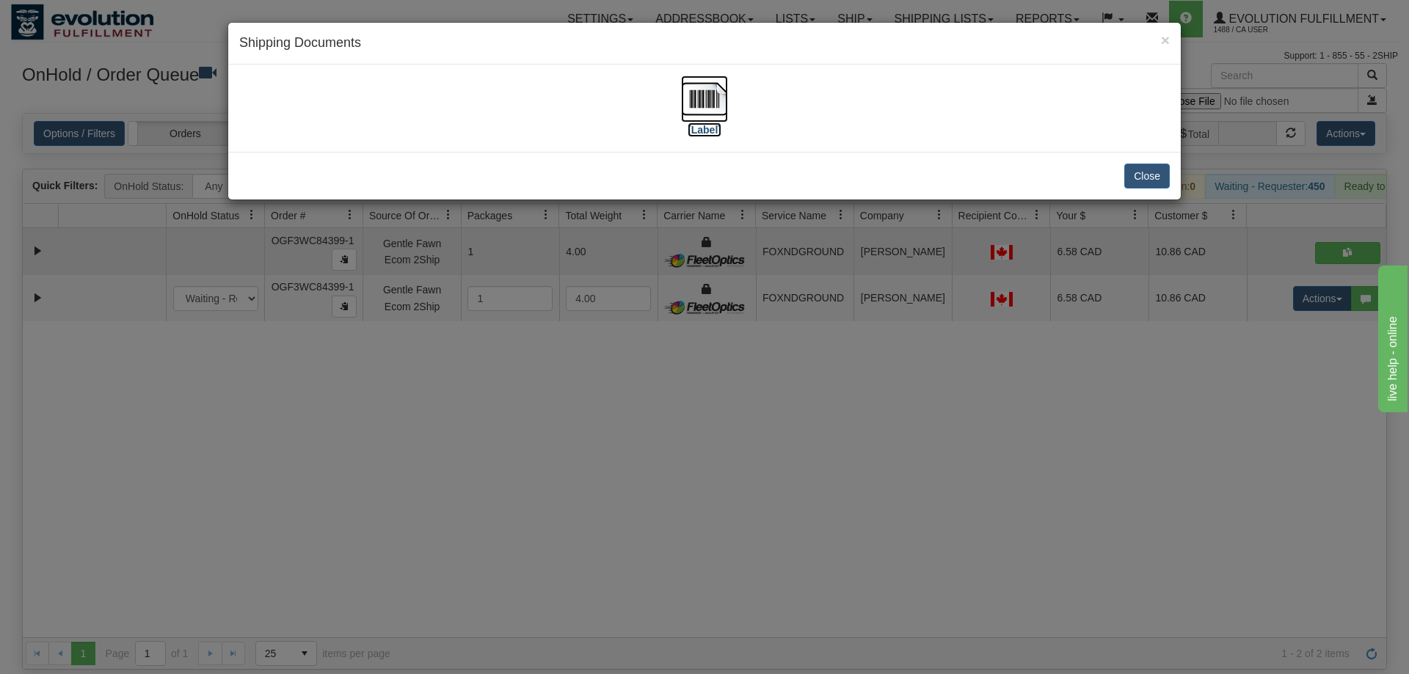
click at [698, 90] on img at bounding box center [704, 99] width 47 height 47
click at [1183, 280] on div "× Shipping Documents [Label] Close" at bounding box center [704, 337] width 1409 height 674
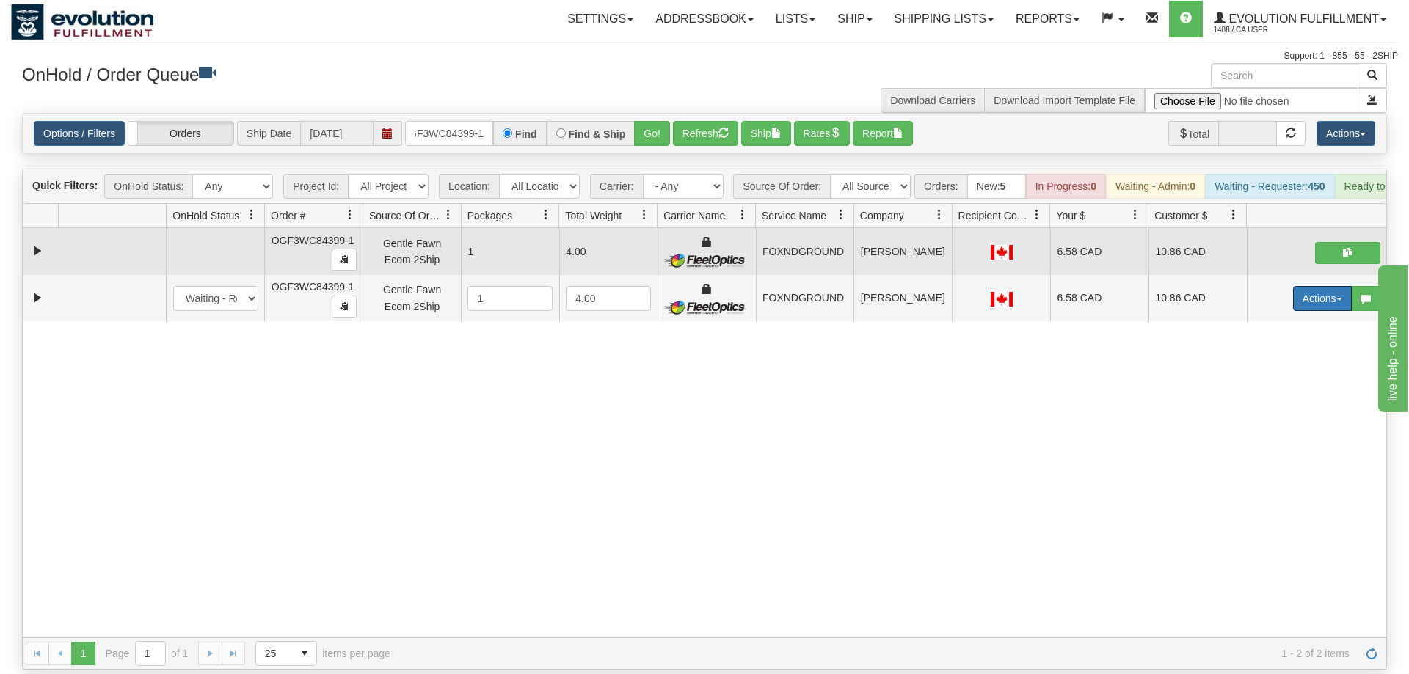
click at [1308, 286] on button "Actions" at bounding box center [1322, 298] width 59 height 25
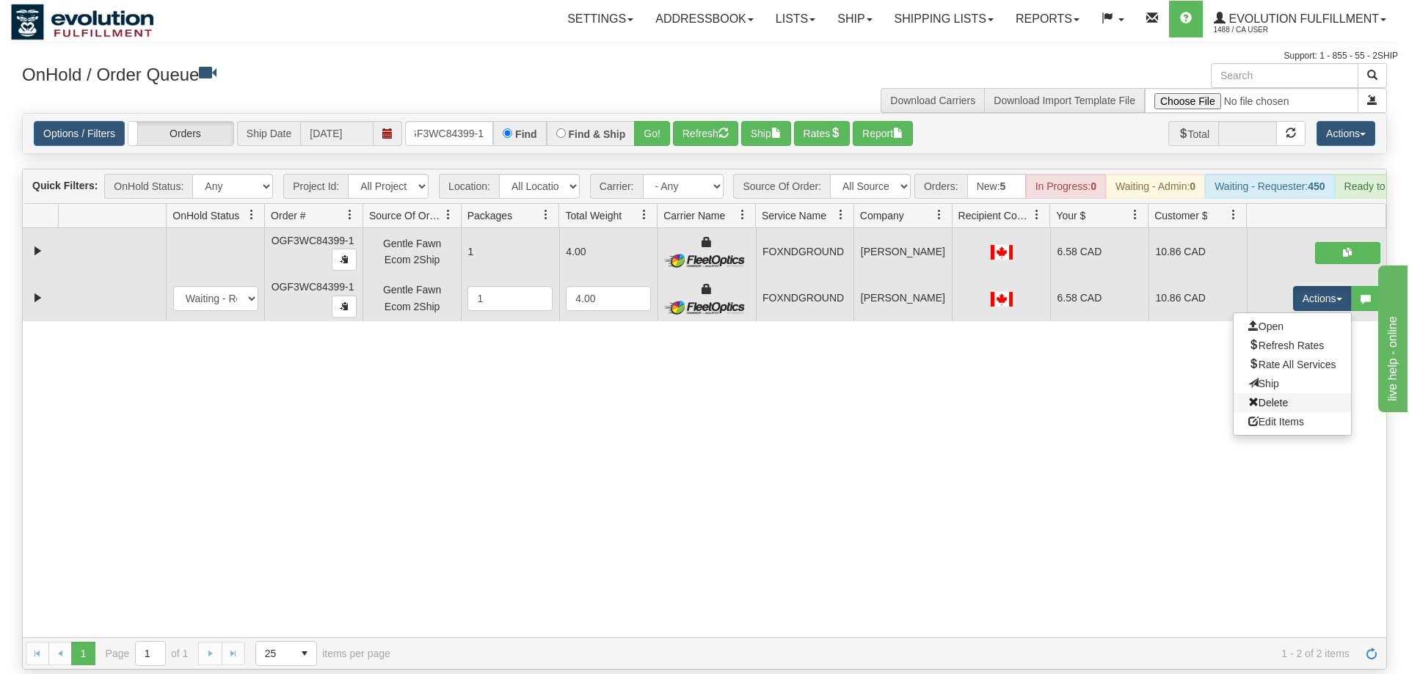
click at [1296, 393] on link "Delete" at bounding box center [1291, 402] width 117 height 19
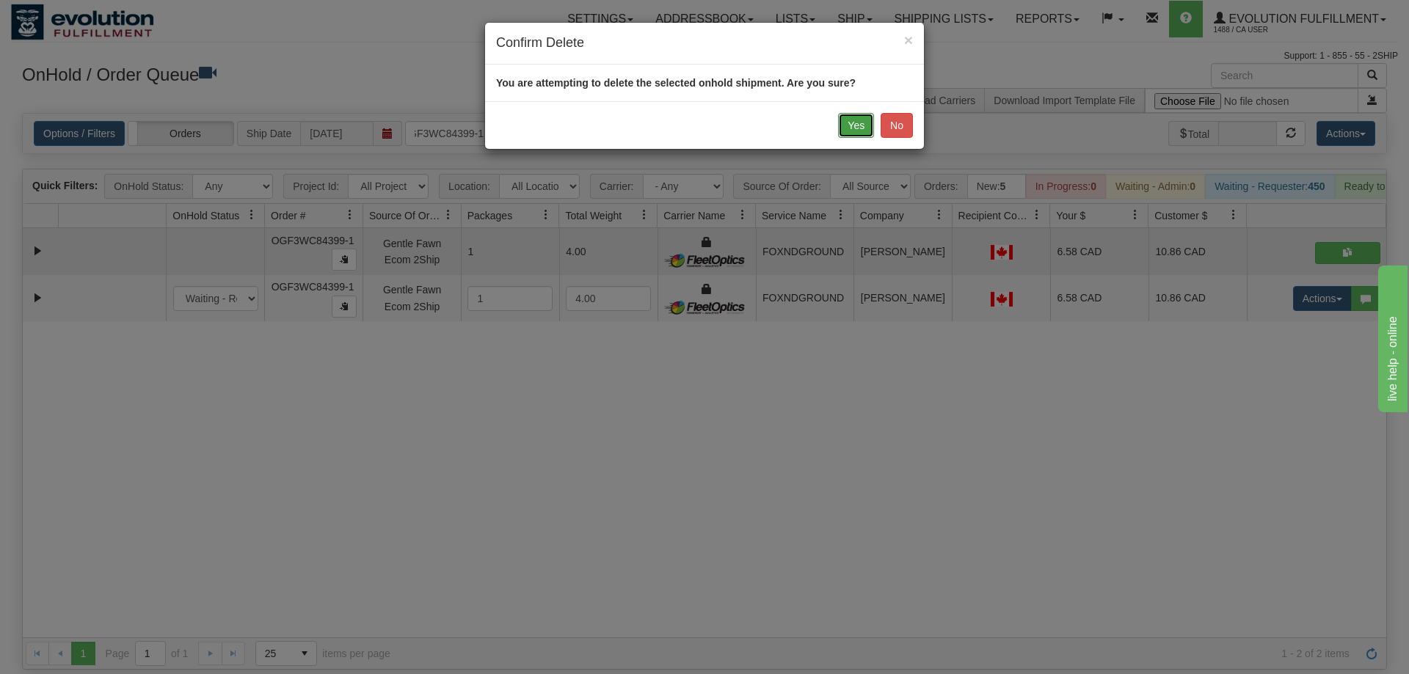
click at [851, 125] on button "Yes" at bounding box center [856, 125] width 36 height 25
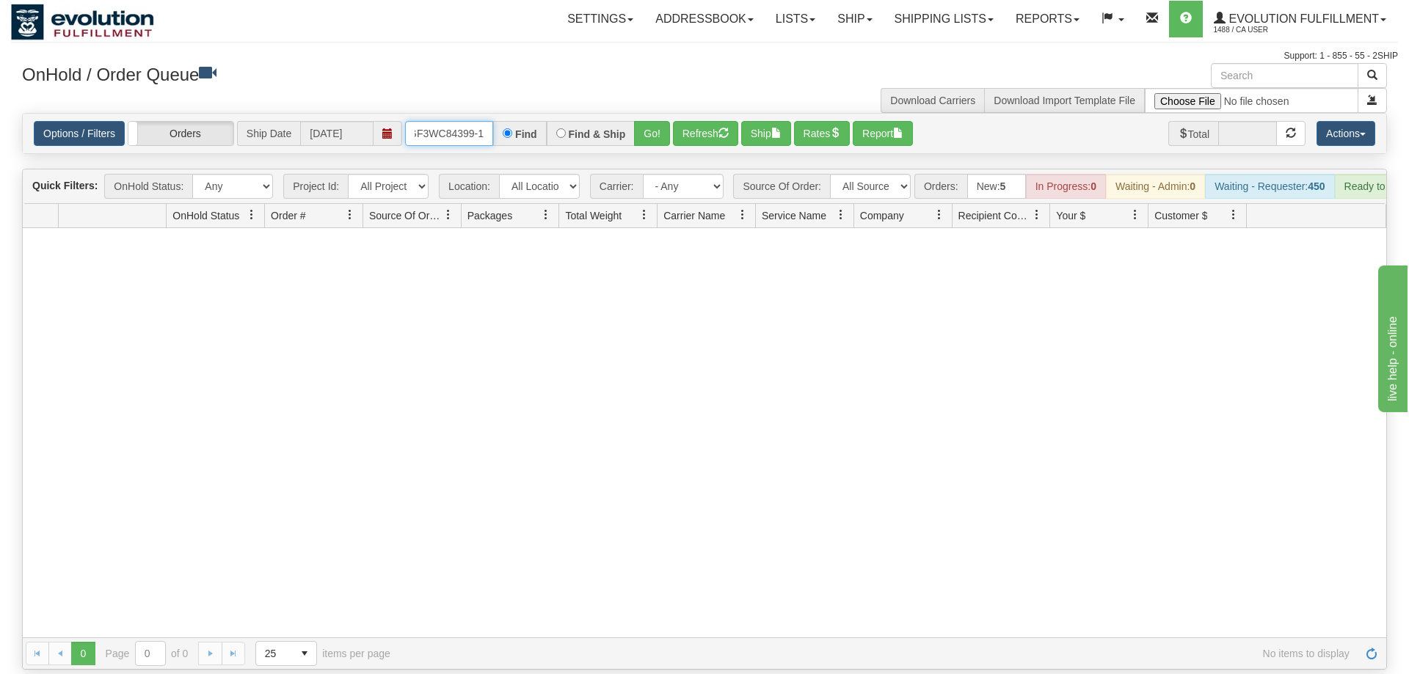
click at [459, 121] on input "OGF3WC84399-1" at bounding box center [449, 133] width 88 height 25
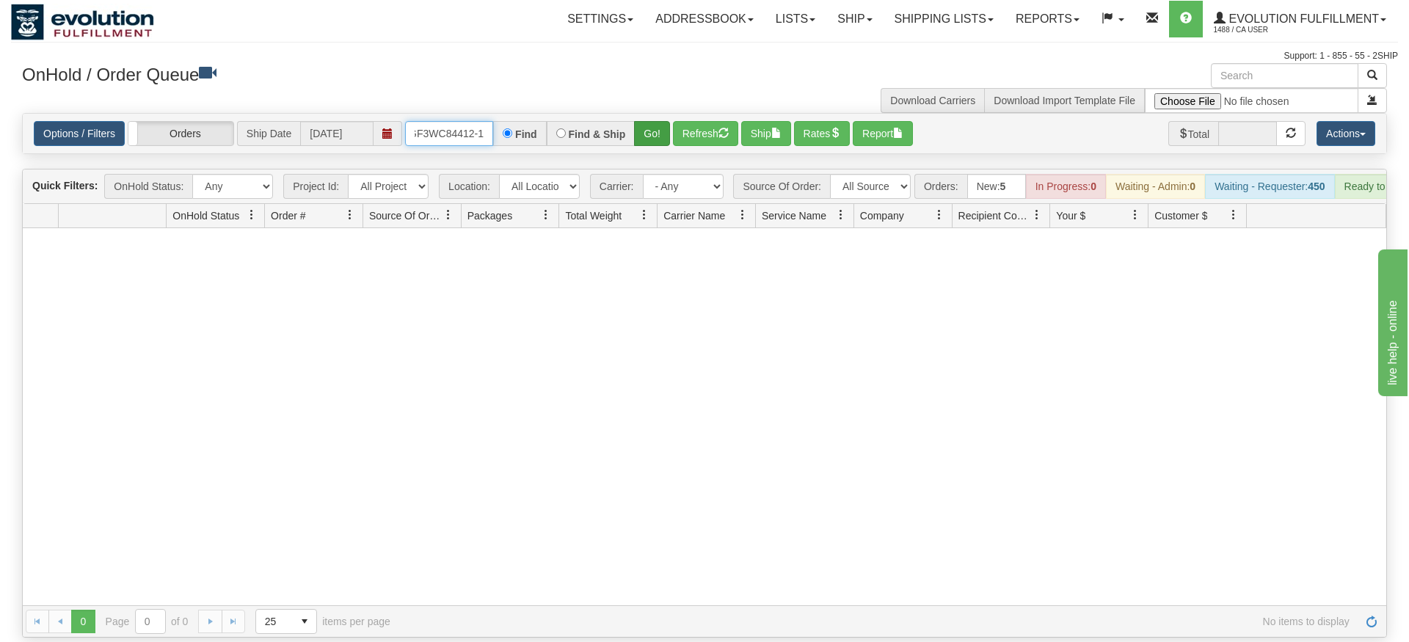
type input "OGF3WC84412-1"
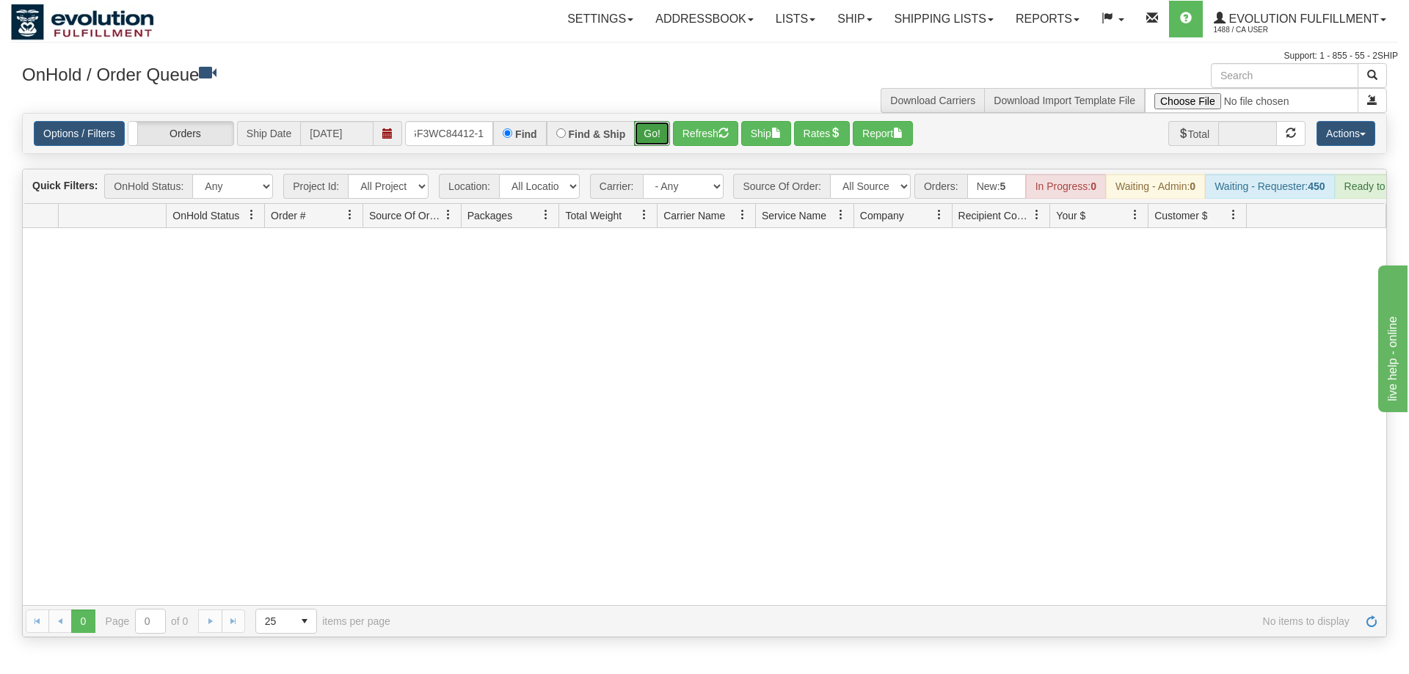
click at [651, 135] on div "Is equal to Is not equal to Contains Does not contains CAD USD EUR ZAR [PERSON_…" at bounding box center [704, 375] width 1387 height 525
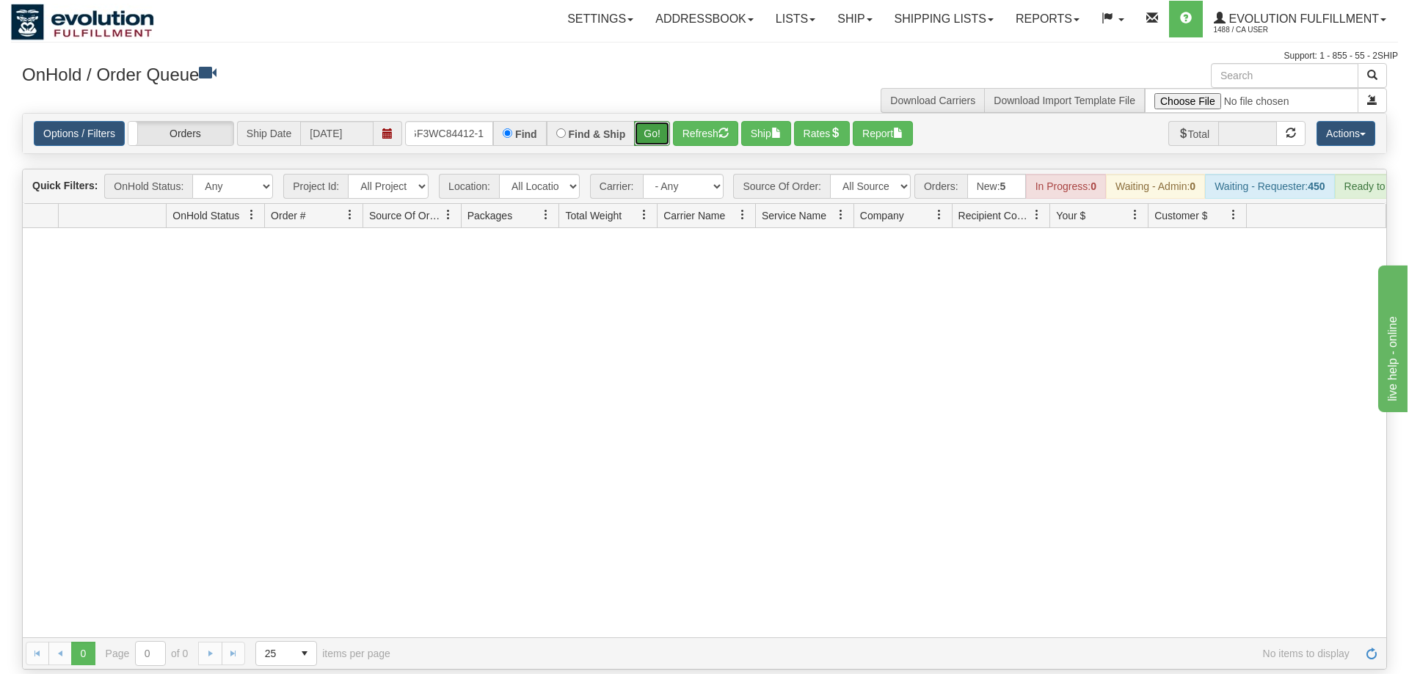
click at [657, 121] on button "Go!" at bounding box center [652, 133] width 36 height 25
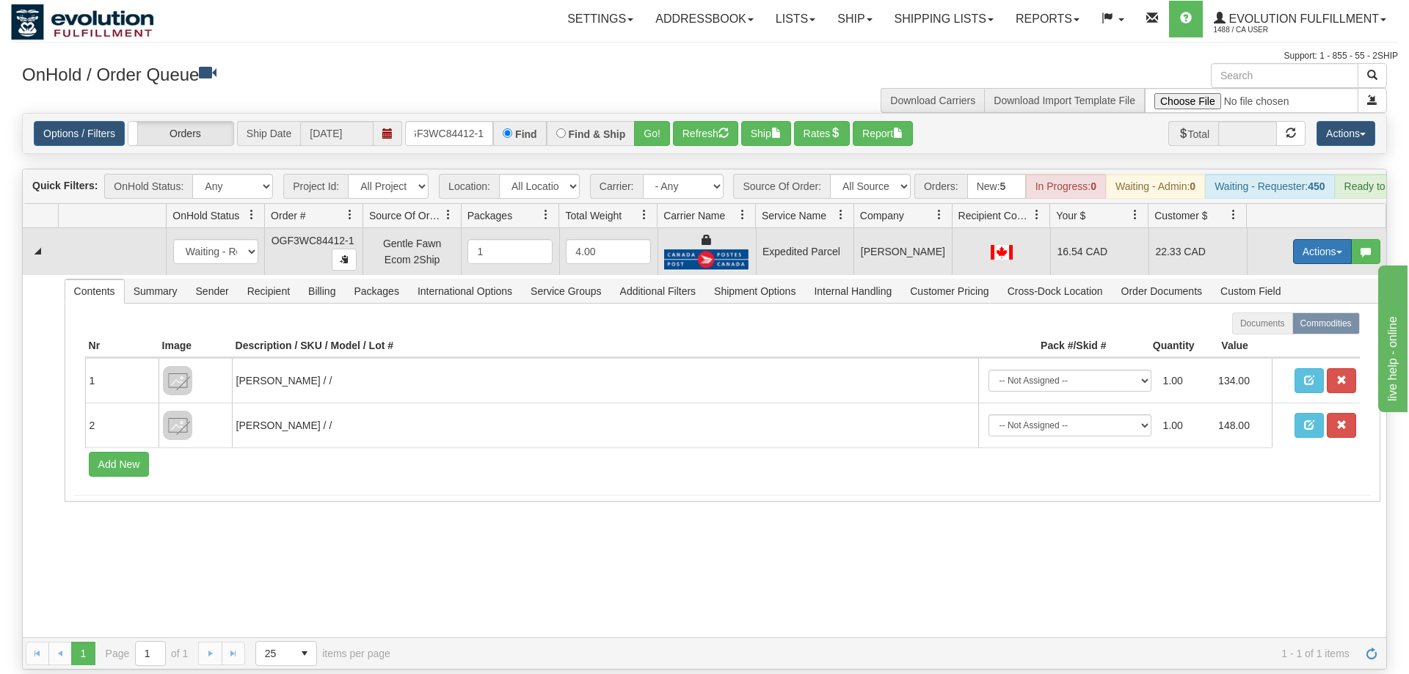
click at [1316, 239] on button "Actions" at bounding box center [1322, 251] width 59 height 25
click at [1289, 327] on link "Ship" at bounding box center [1291, 336] width 117 height 19
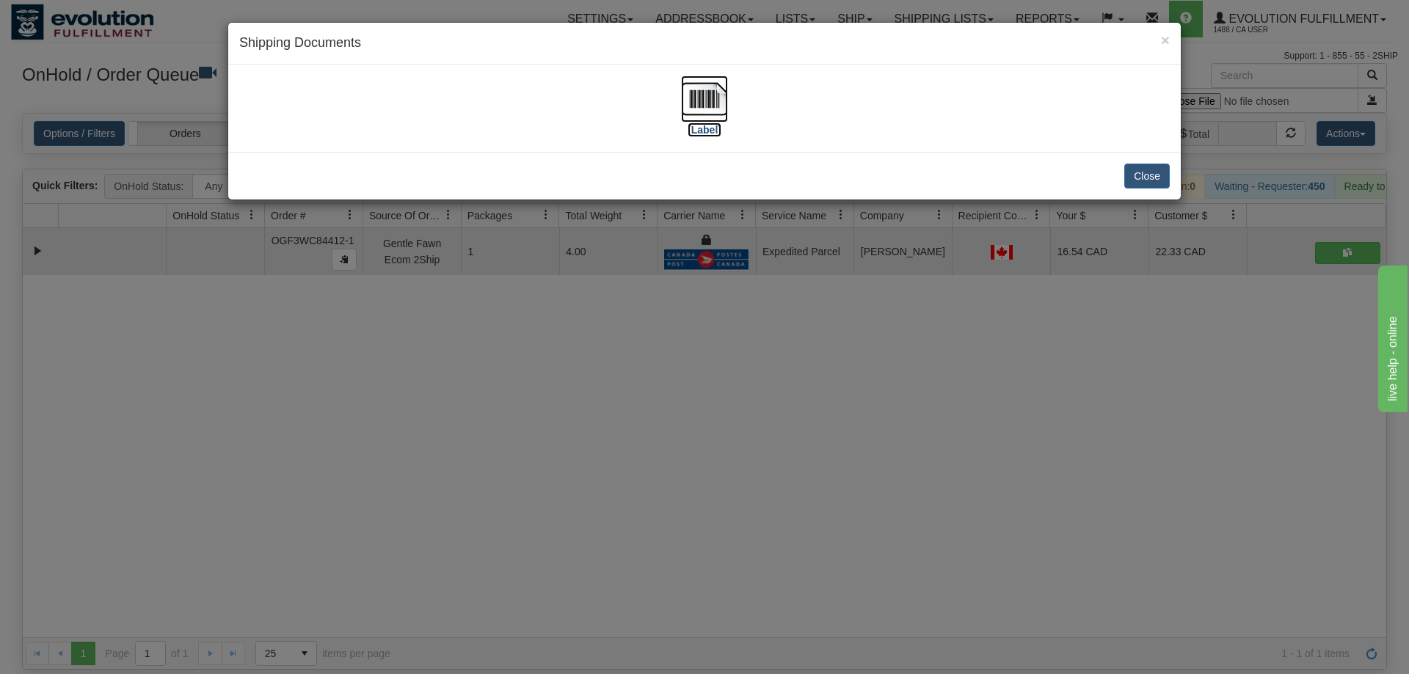
click at [703, 101] on img at bounding box center [704, 99] width 47 height 47
drag, startPoint x: 707, startPoint y: 635, endPoint x: 448, endPoint y: 213, distance: 495.6
click at [707, 632] on div "× Shipping Documents [Label] Close" at bounding box center [704, 337] width 1409 height 674
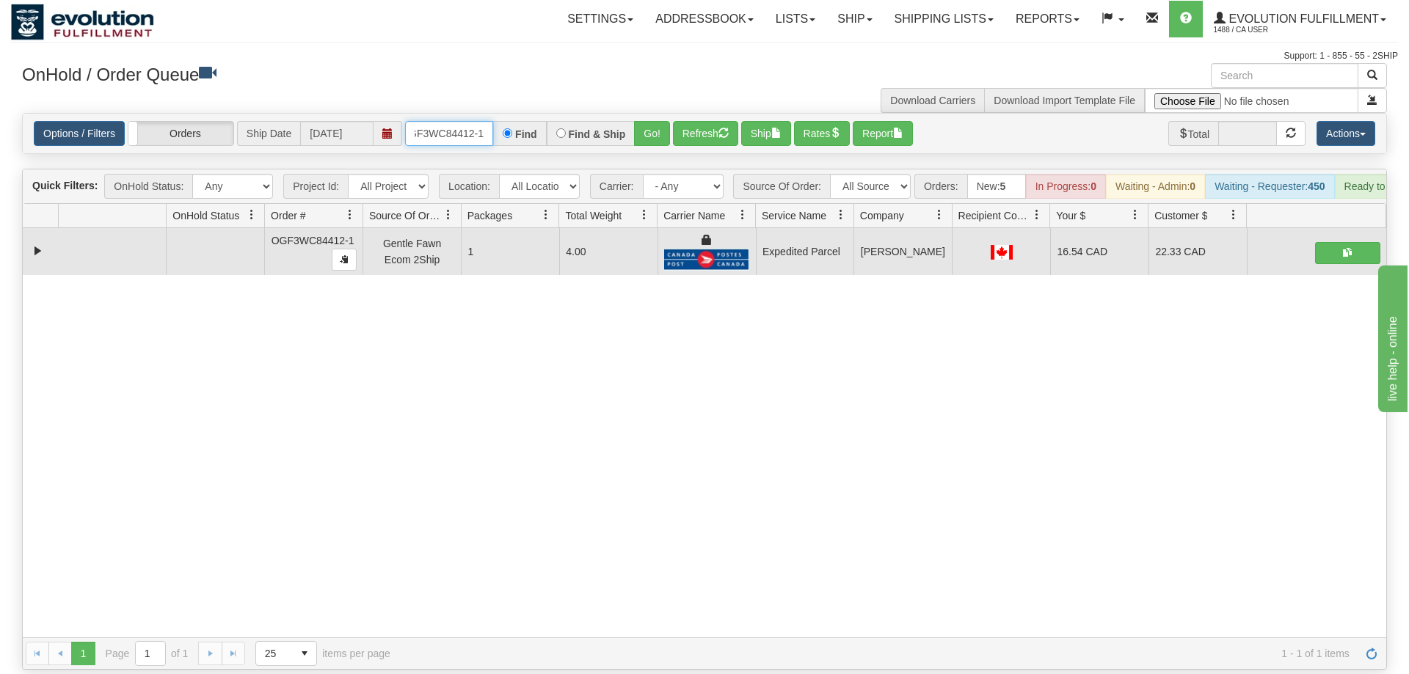
click at [437, 121] on input "OGF3WC84412-1" at bounding box center [449, 133] width 88 height 25
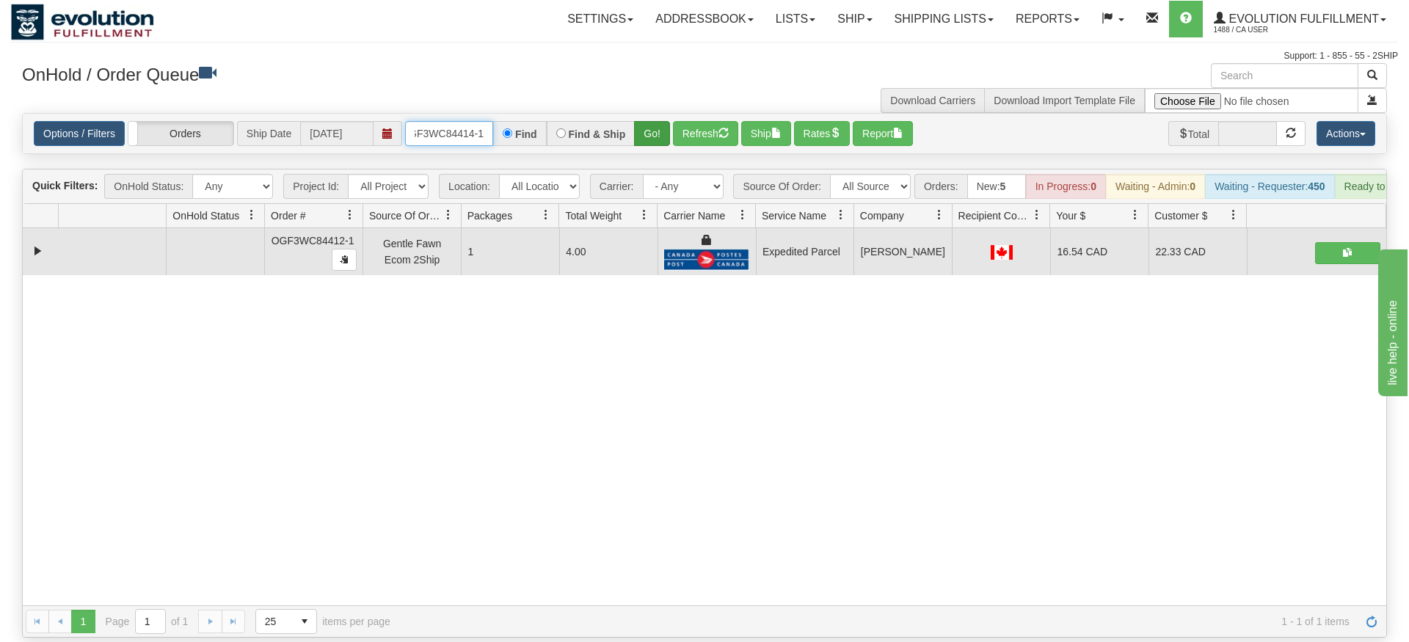
type input "OGF3WC84414-1"
click at [661, 147] on div "Is equal to Is not equal to Contains Does not contains CAD USD EUR ZAR [PERSON_…" at bounding box center [704, 375] width 1387 height 525
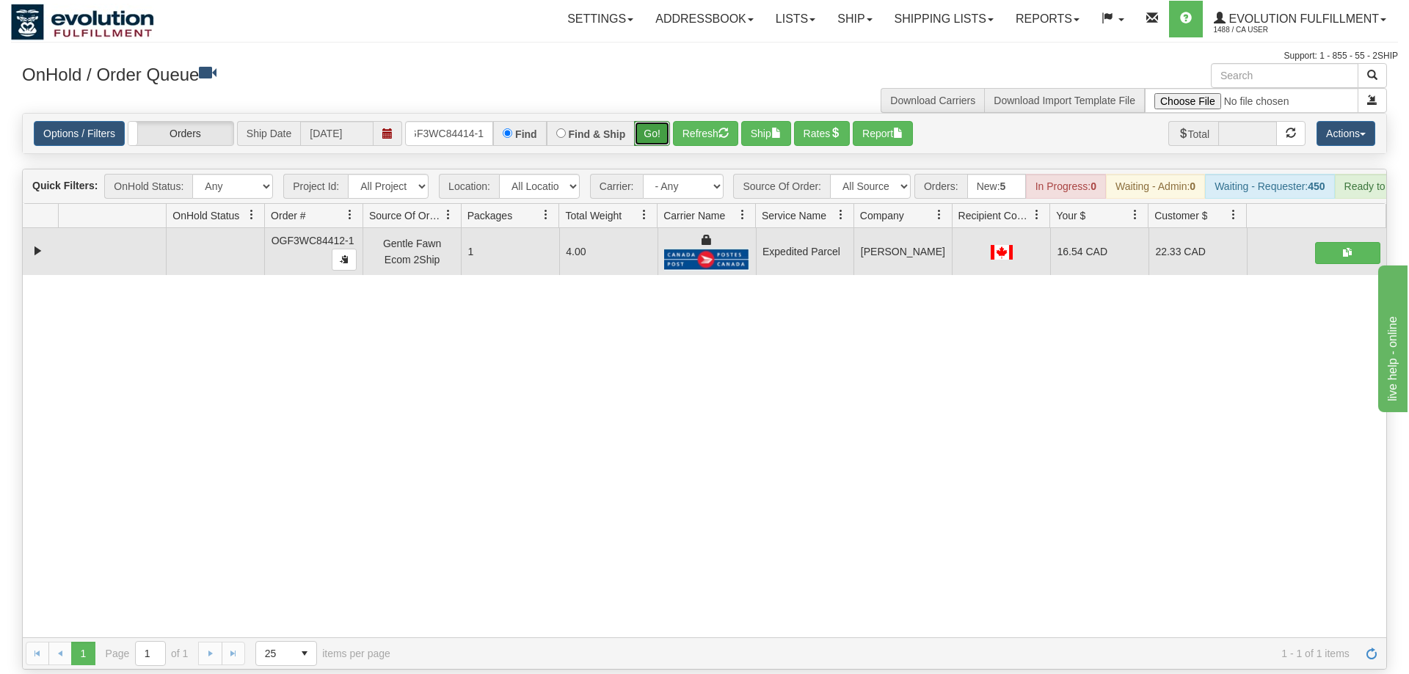
click at [660, 121] on button "Go!" at bounding box center [652, 133] width 36 height 25
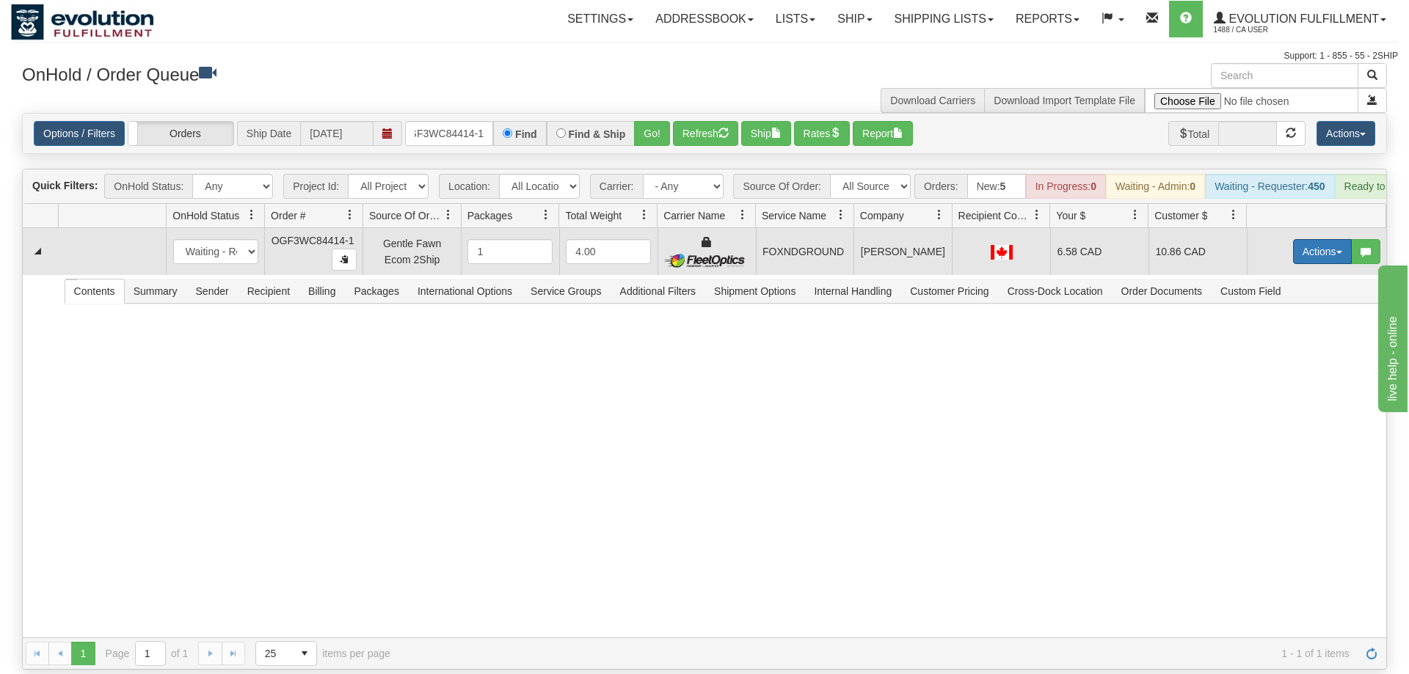
click at [1307, 239] on button "Actions" at bounding box center [1322, 251] width 59 height 25
click at [1277, 327] on link "Ship" at bounding box center [1291, 336] width 117 height 19
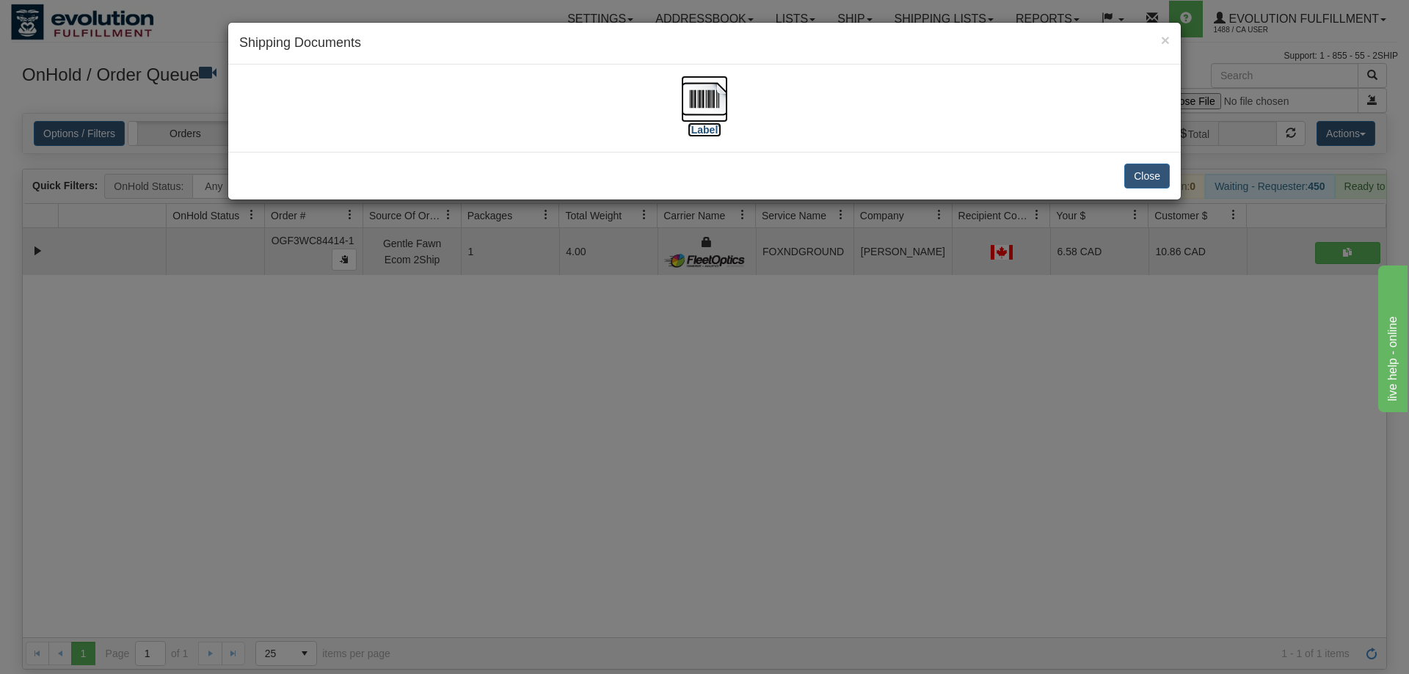
click at [688, 110] on img at bounding box center [704, 99] width 47 height 47
click at [629, 516] on div "× Shipping Documents [Label] Close" at bounding box center [704, 337] width 1409 height 674
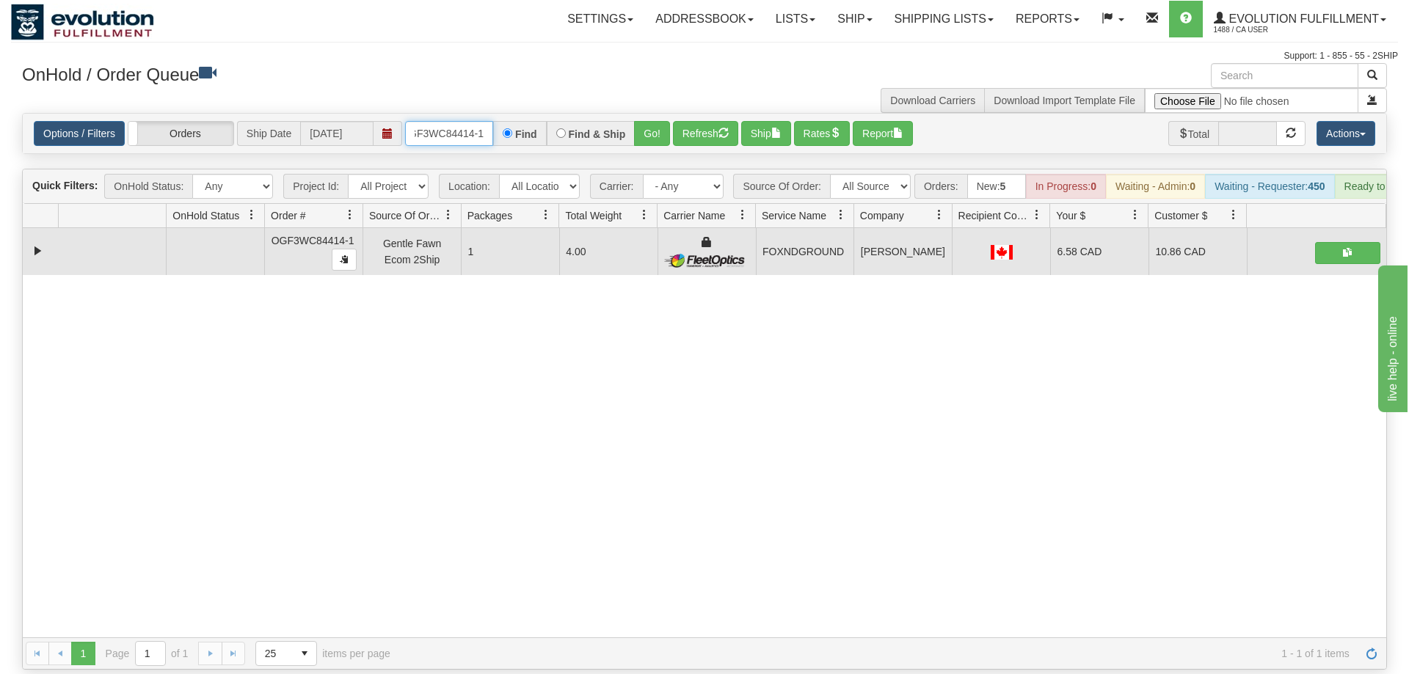
click at [468, 121] on input "OGF3WC84414-1" at bounding box center [449, 133] width 88 height 25
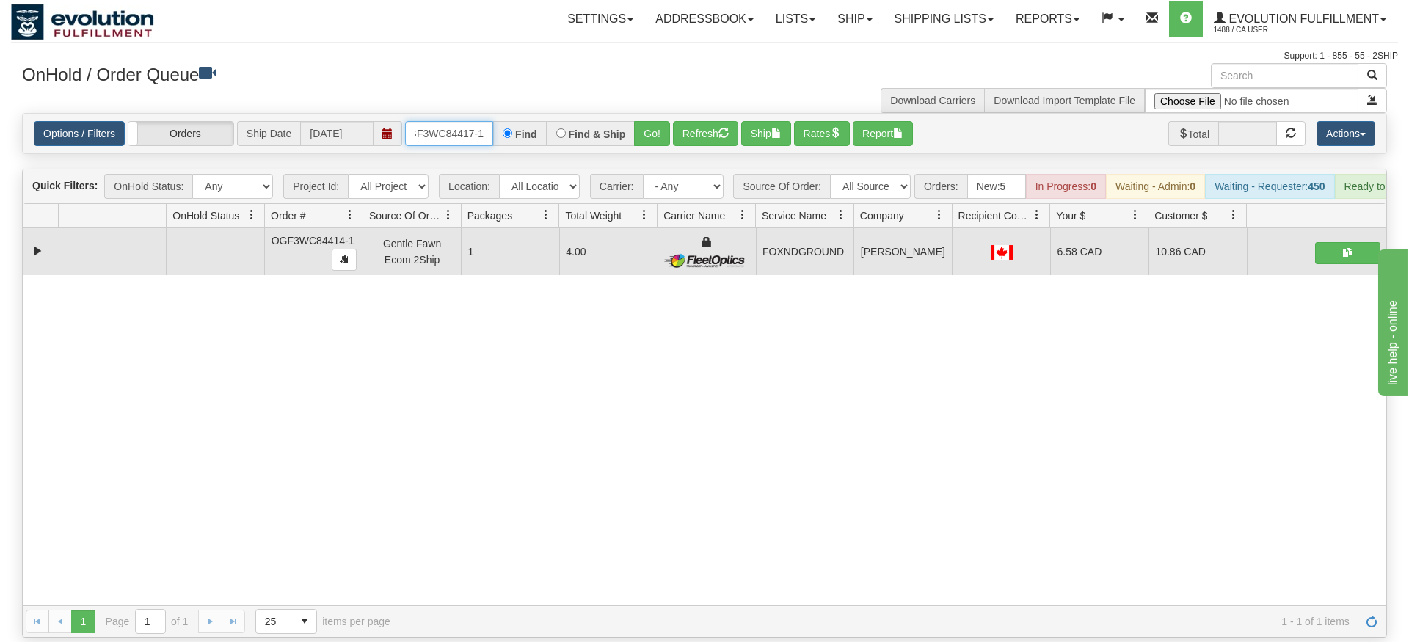
type input "OGF3WC84417-1"
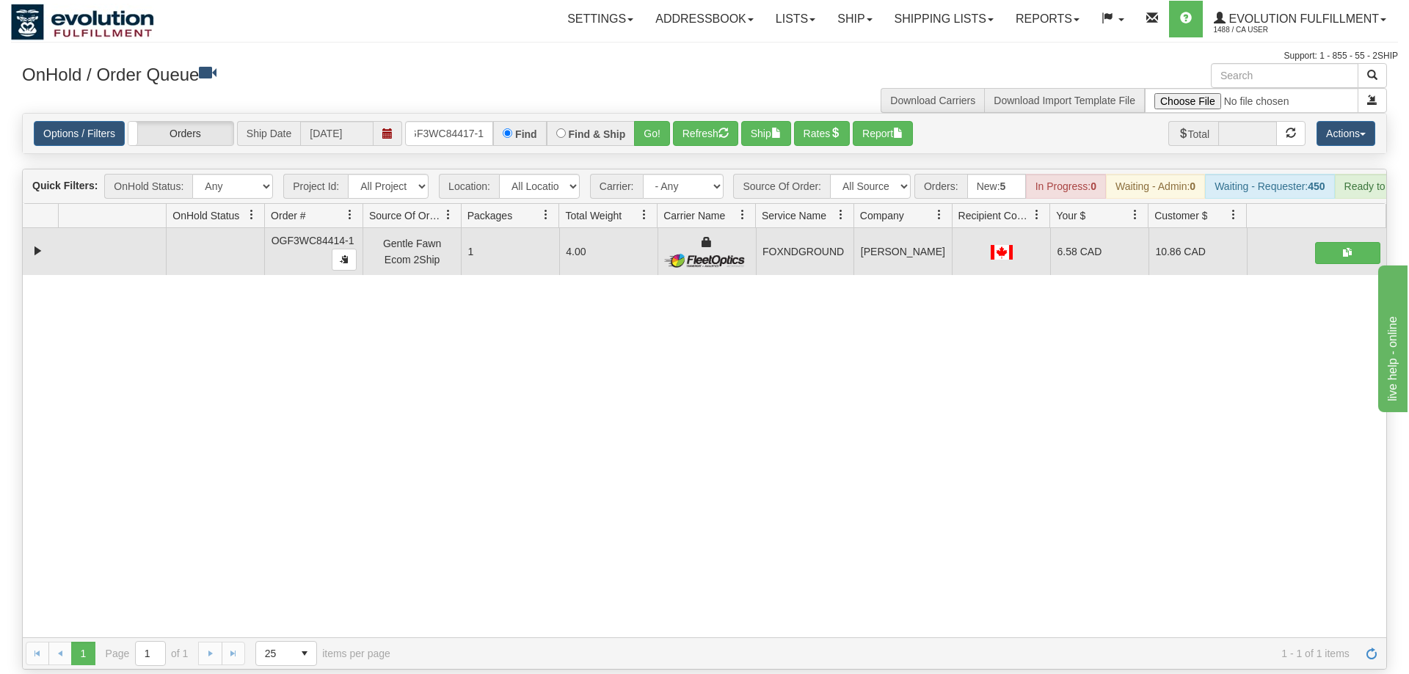
click at [659, 131] on div "Options / Filters Group Shipments Orders Ship Date [DATE] OGF3WC84417-1 Find Fi…" at bounding box center [704, 134] width 1363 height 40
click at [660, 121] on button "Go!" at bounding box center [652, 133] width 36 height 25
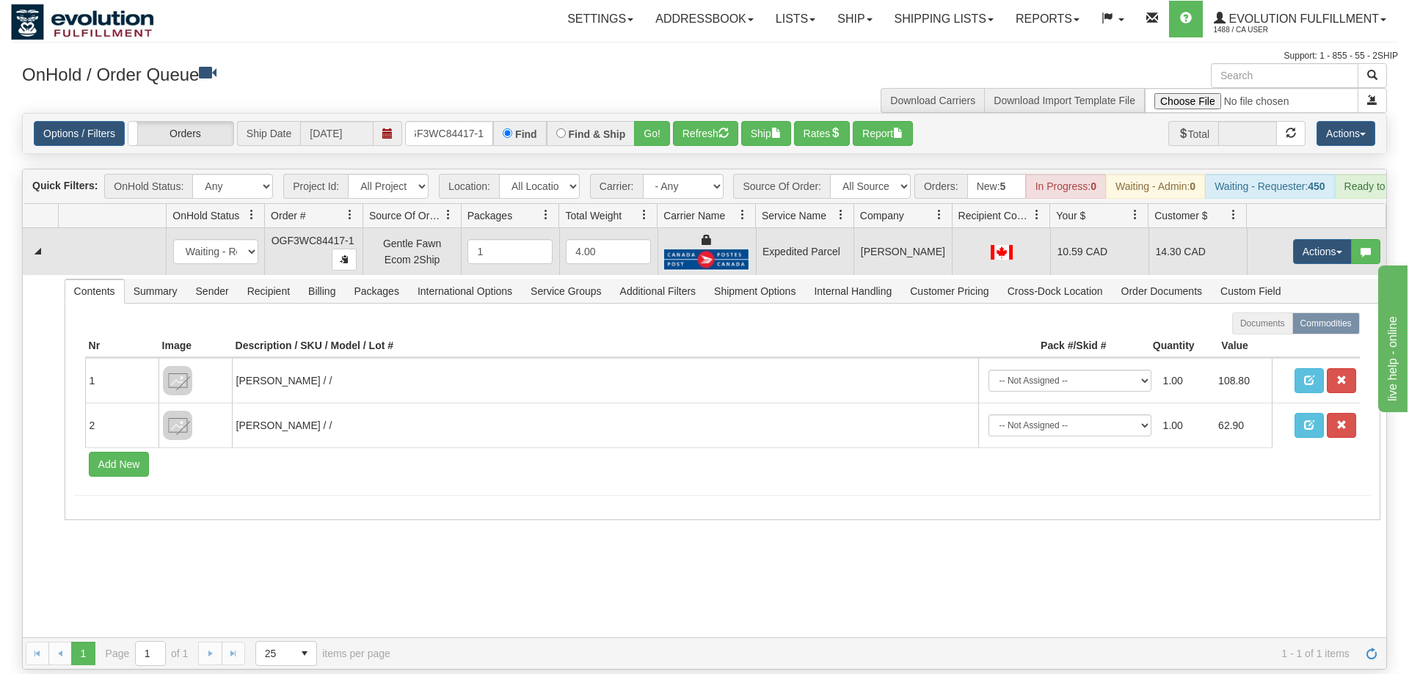
click at [1310, 244] on td "Actions Open Refresh Rates Rate All Services Ship Delete Edit Items" at bounding box center [1315, 251] width 139 height 47
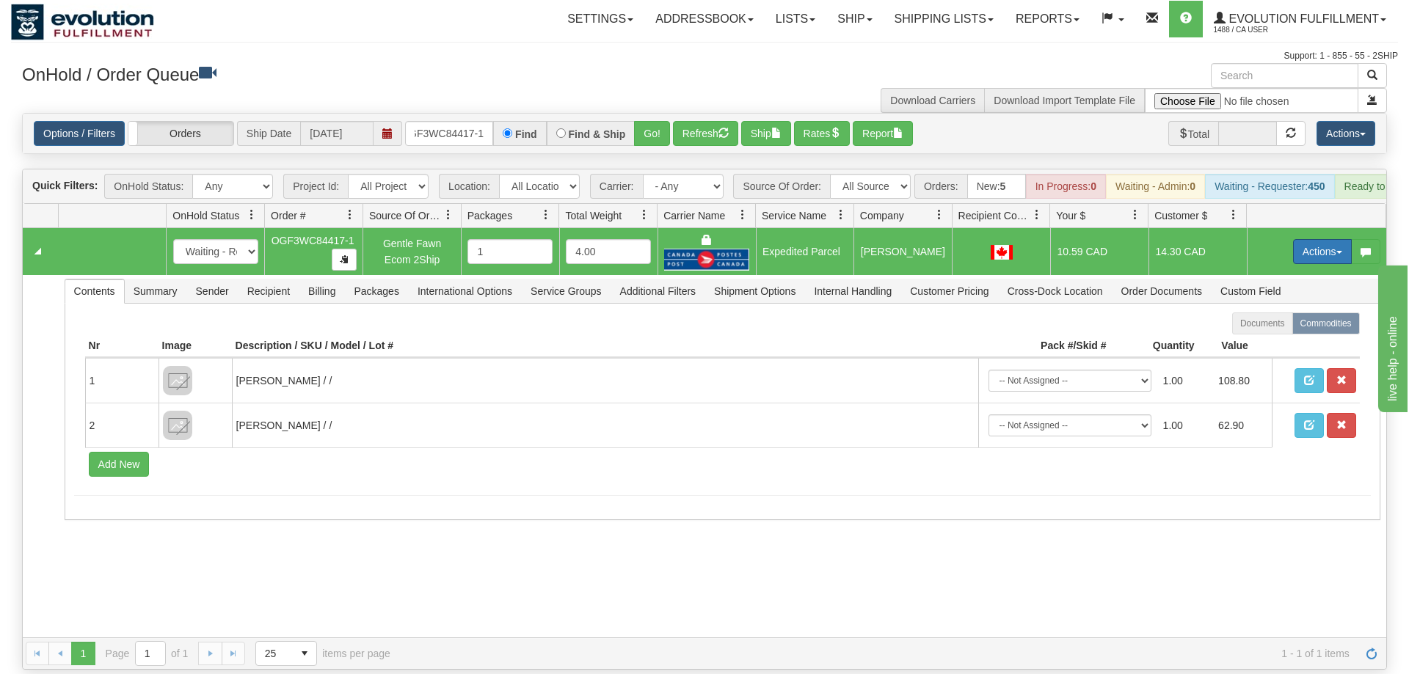
click at [1308, 241] on button "Actions" at bounding box center [1322, 251] width 59 height 25
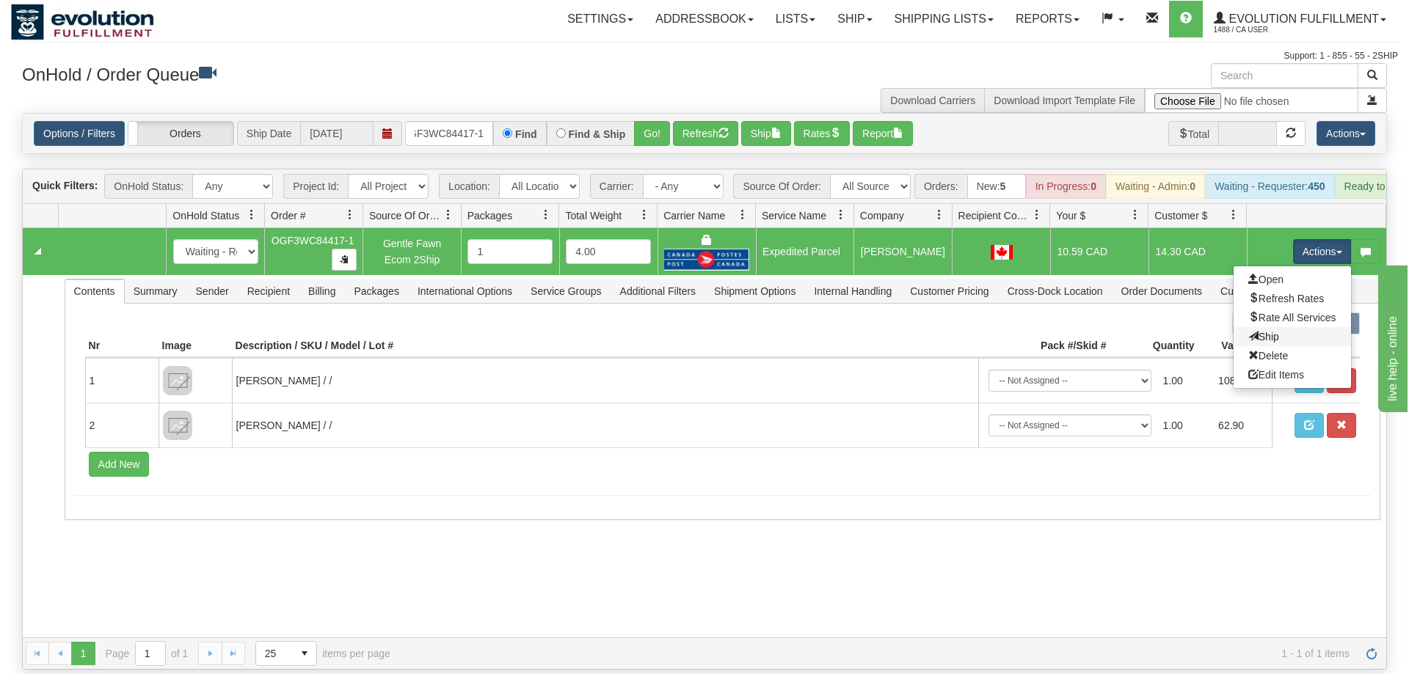
click at [1328, 327] on link "Ship" at bounding box center [1291, 336] width 117 height 19
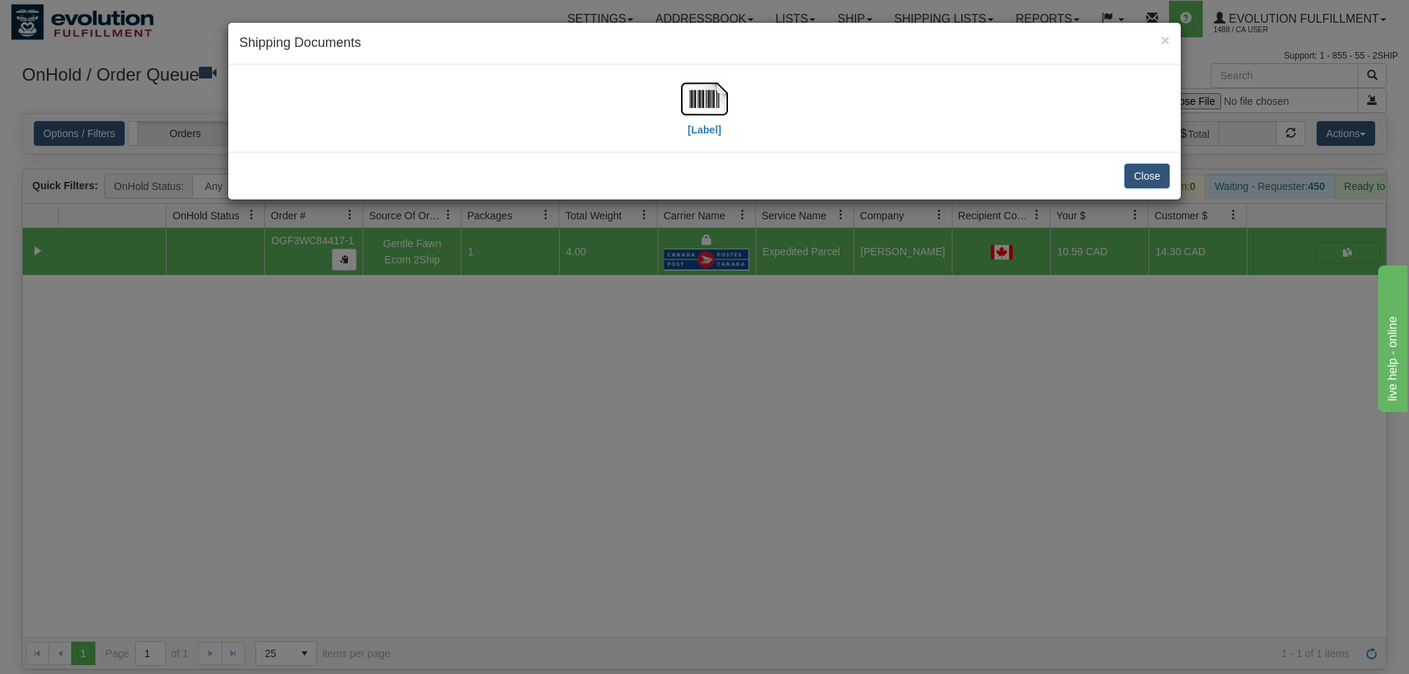
click at [671, 91] on div "[Label]" at bounding box center [704, 108] width 930 height 65
click at [686, 93] on img at bounding box center [704, 99] width 47 height 47
click at [598, 350] on div "× Shipping Documents [Label] Close" at bounding box center [704, 337] width 1409 height 674
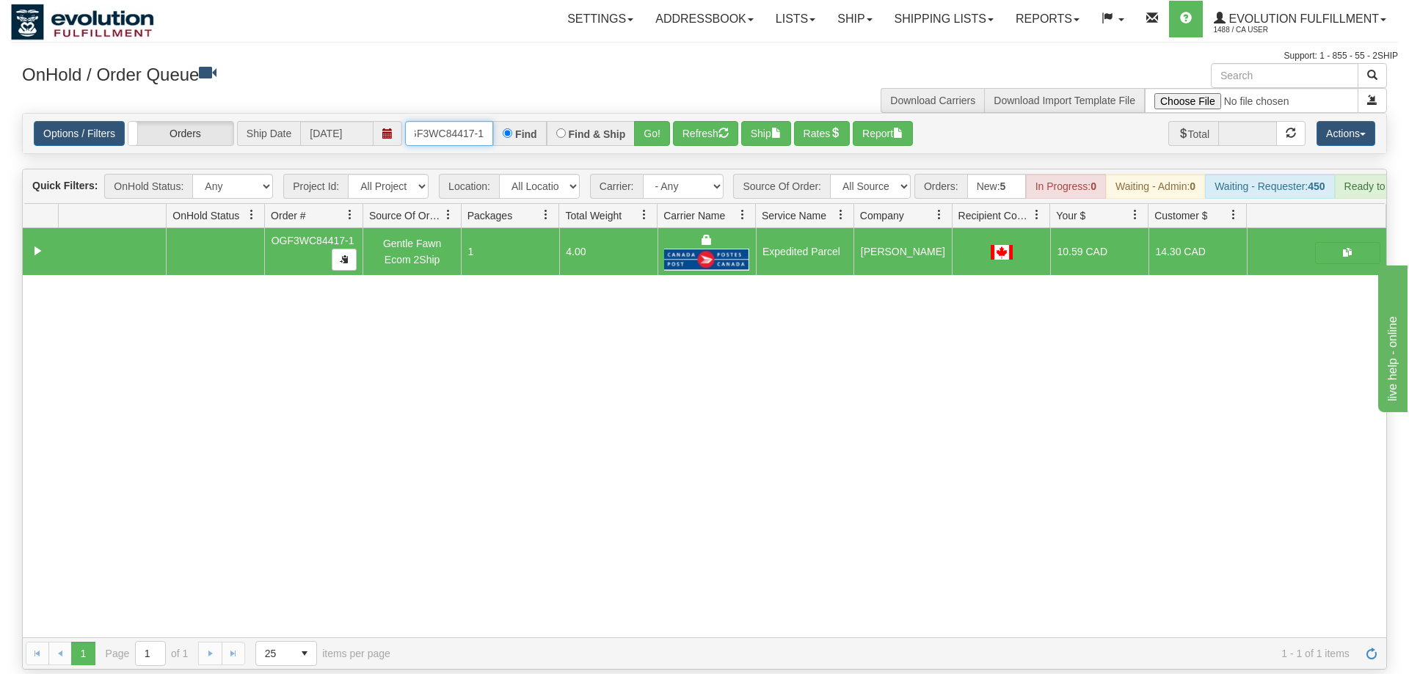
click at [458, 121] on input "OGF3WC84417-1" at bounding box center [449, 133] width 88 height 25
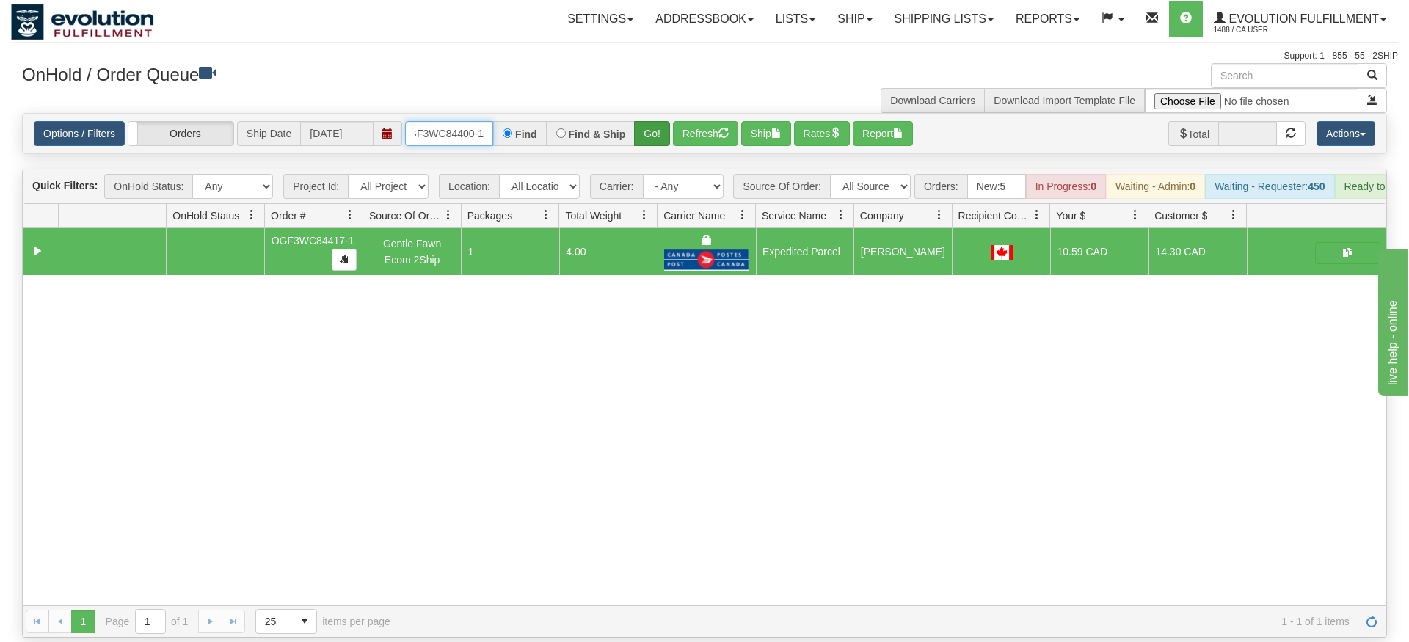
type input "OGF3WC84400-1"
click at [649, 138] on div "Is equal to Is not equal to Contains Does not contains CAD USD EUR ZAR [PERSON_…" at bounding box center [704, 375] width 1387 height 525
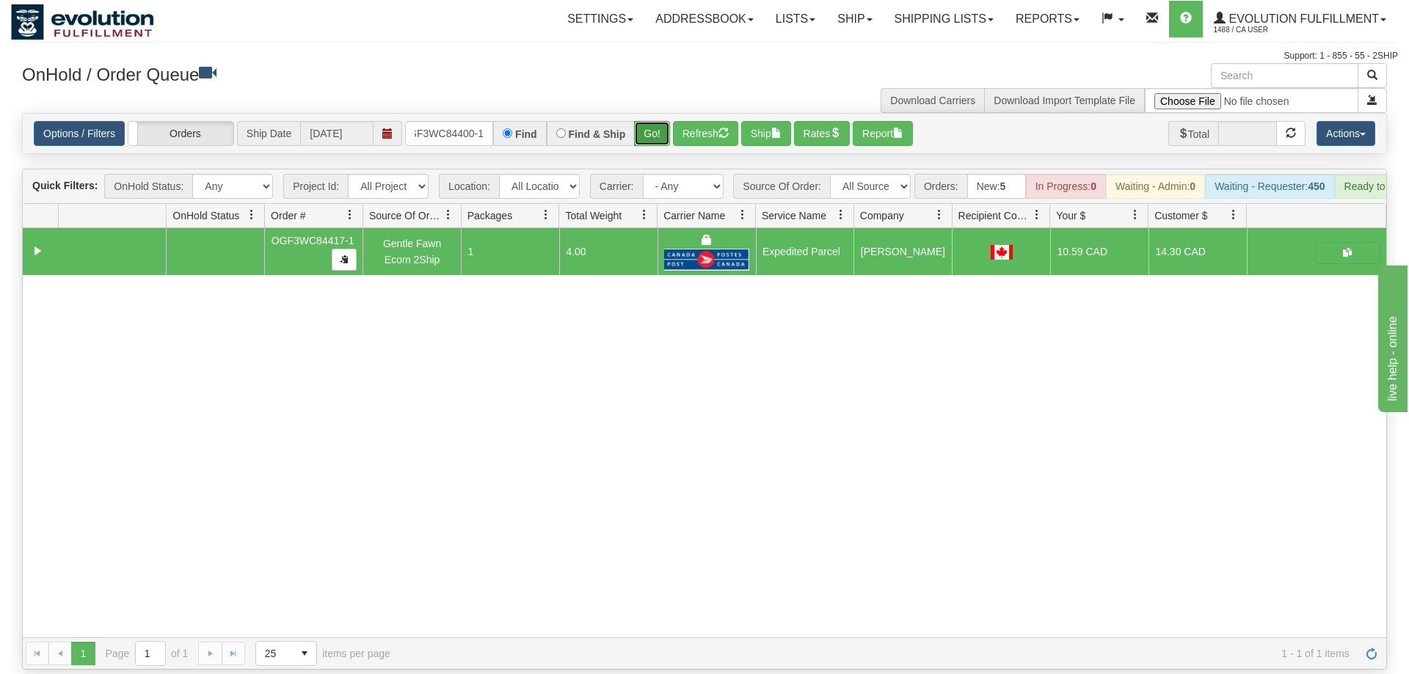
click at [660, 121] on button "Go!" at bounding box center [652, 133] width 36 height 25
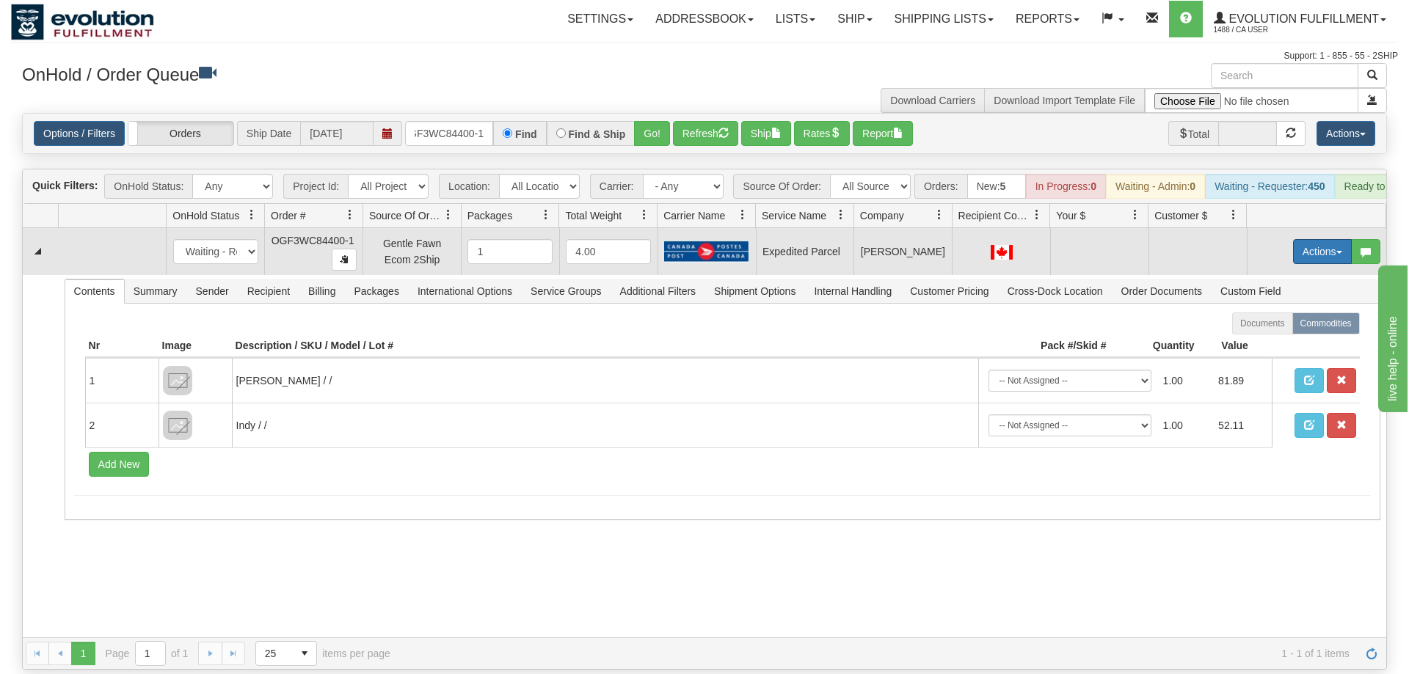
click at [1310, 239] on button "Actions" at bounding box center [1322, 251] width 59 height 25
click at [1291, 312] on span "Rate All Services" at bounding box center [1292, 318] width 88 height 12
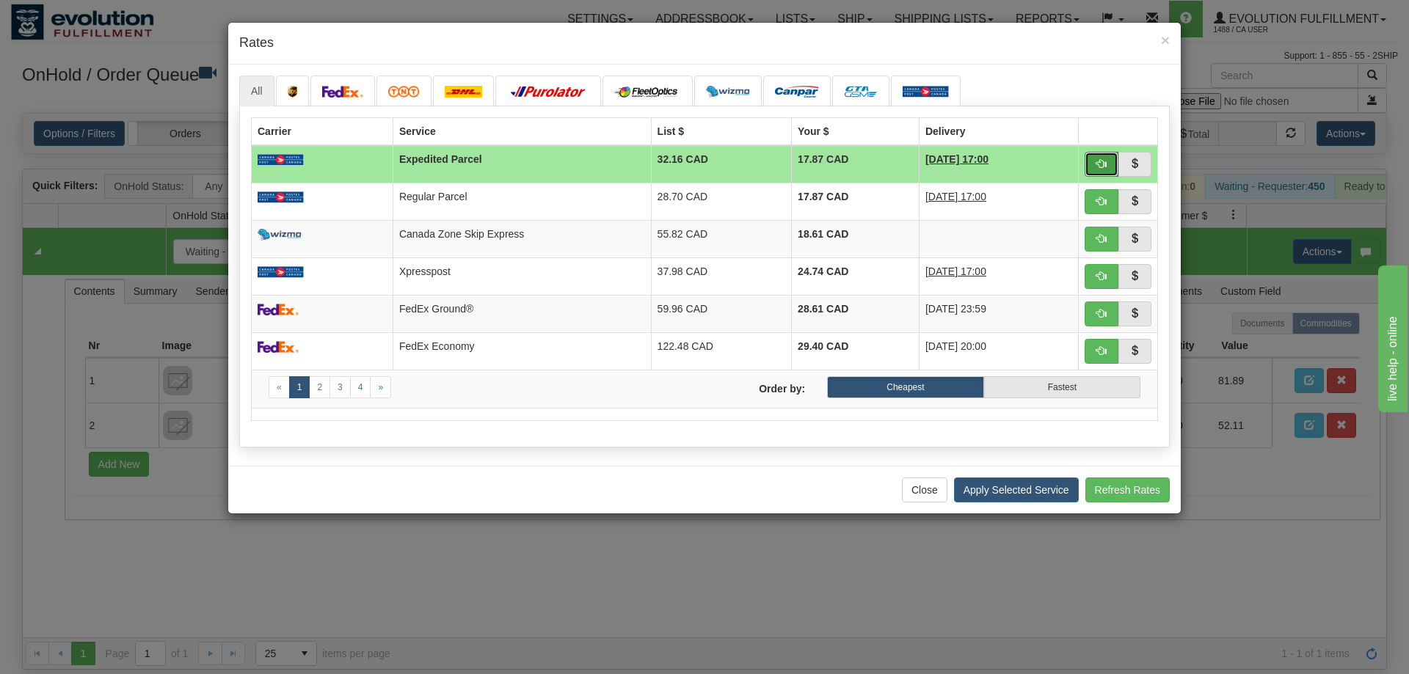
click at [1108, 170] on button "button" at bounding box center [1101, 164] width 34 height 25
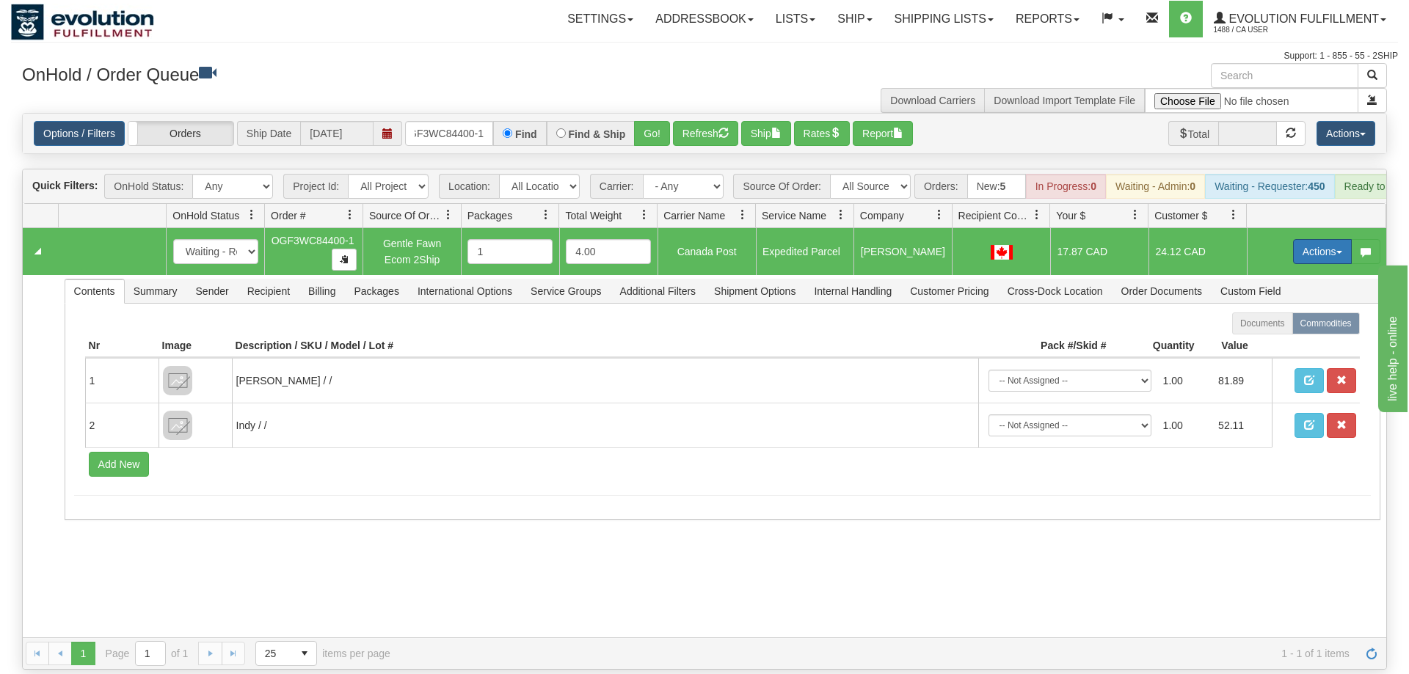
click at [1294, 239] on button "Actions" at bounding box center [1322, 251] width 59 height 25
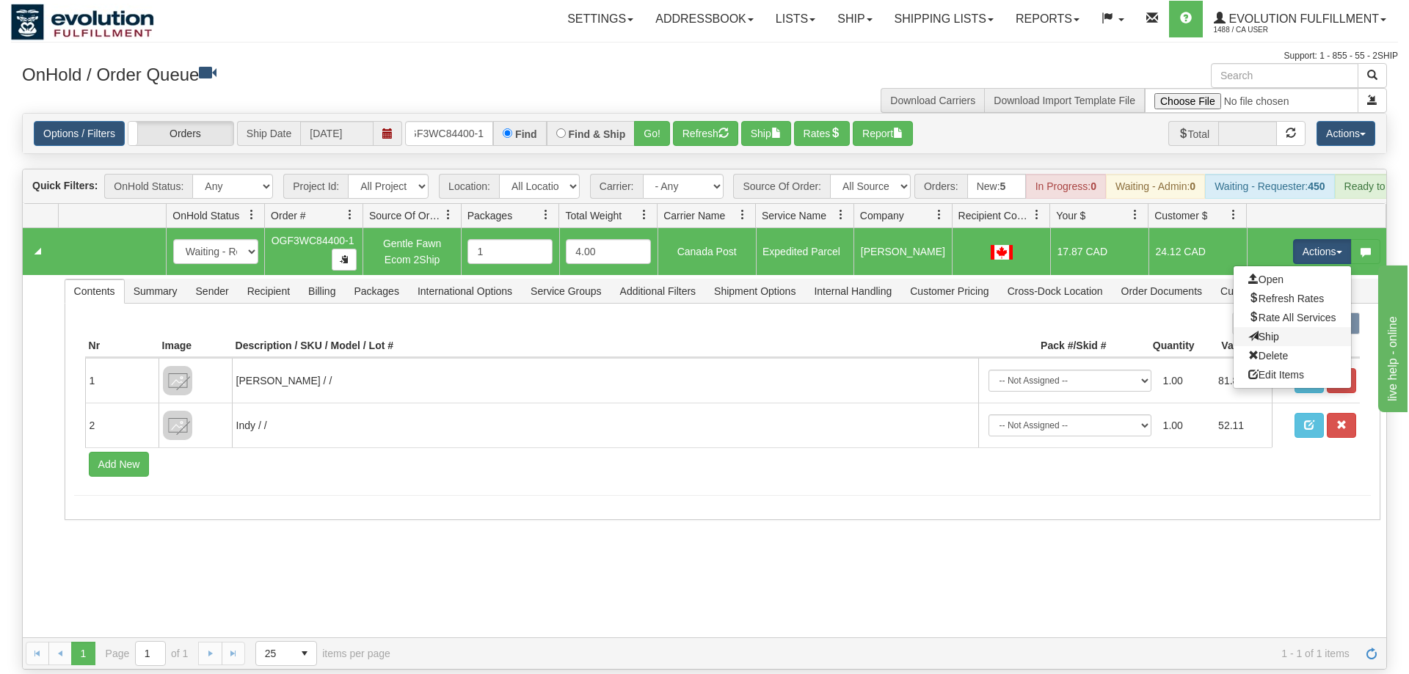
click at [1286, 327] on link "Ship" at bounding box center [1291, 336] width 117 height 19
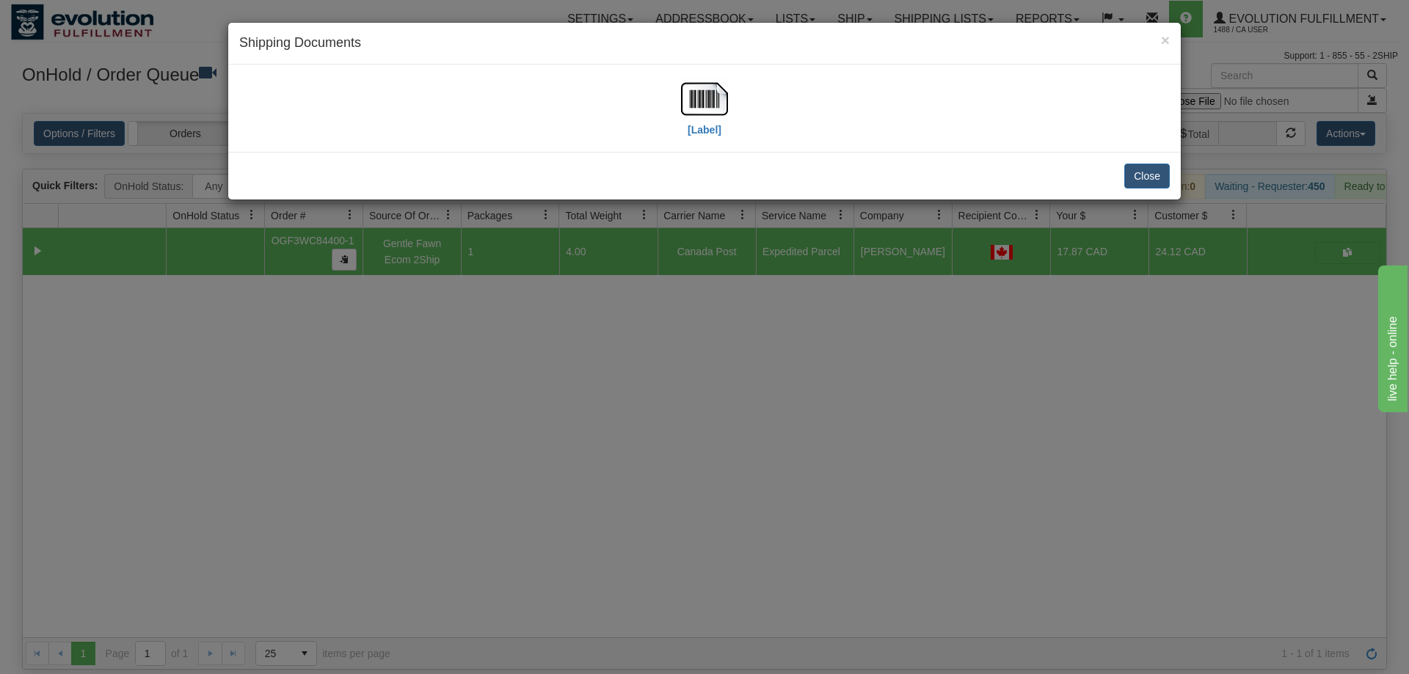
click at [678, 117] on div "[Label]" at bounding box center [704, 108] width 930 height 65
click at [708, 114] on img at bounding box center [704, 99] width 47 height 47
click at [484, 422] on div "× Shipping Documents [Label] Close" at bounding box center [704, 337] width 1409 height 674
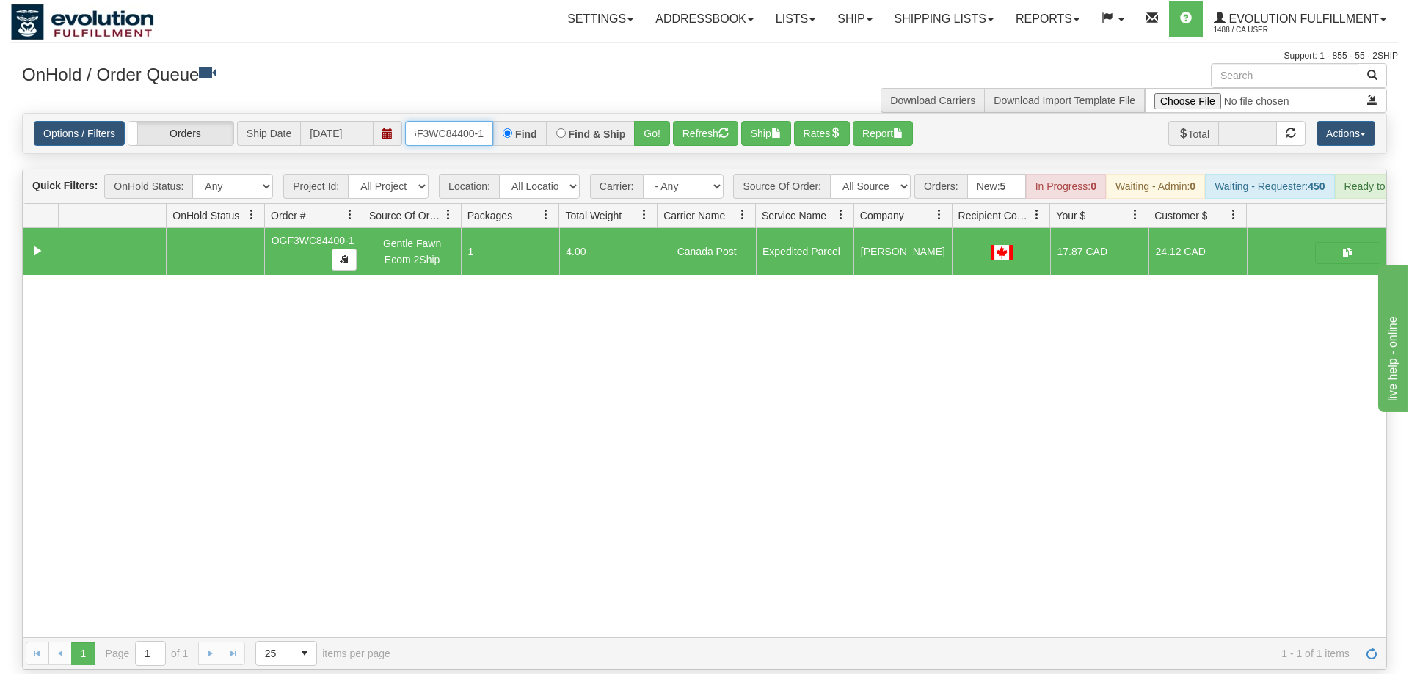
click at [458, 121] on input "OGF3WC84400-1" at bounding box center [449, 133] width 88 height 25
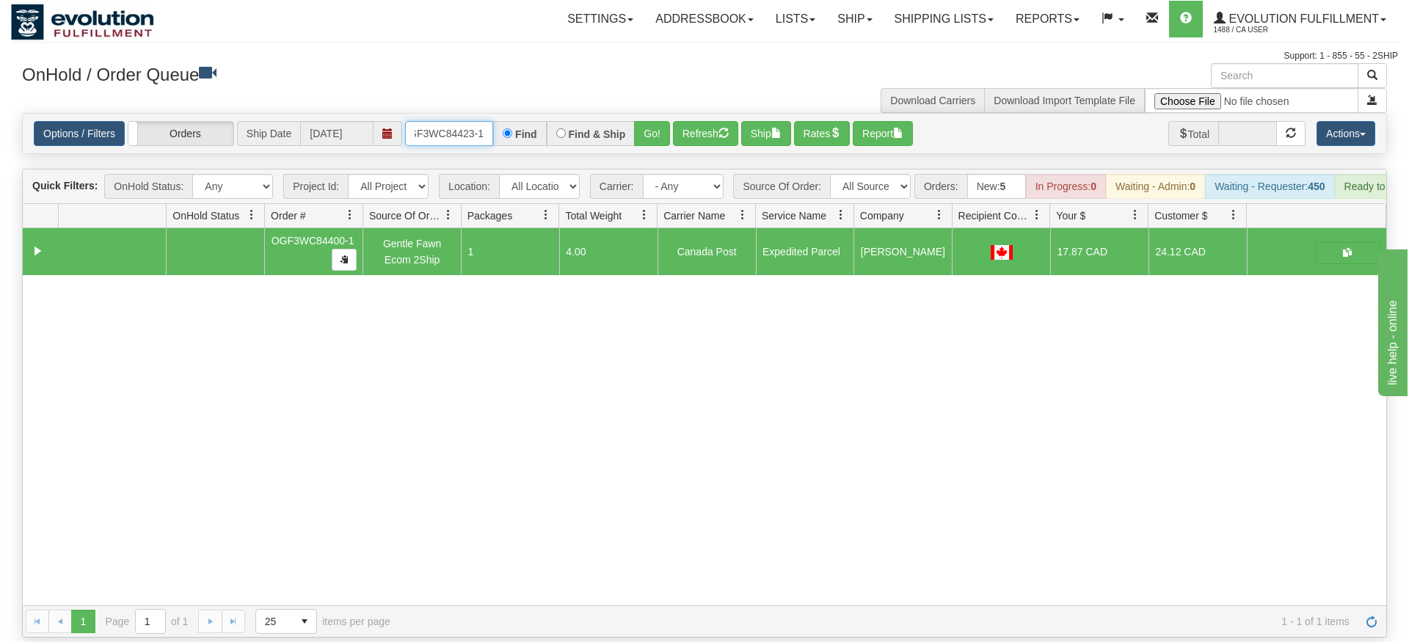
type input "OGF3WC84423-1"
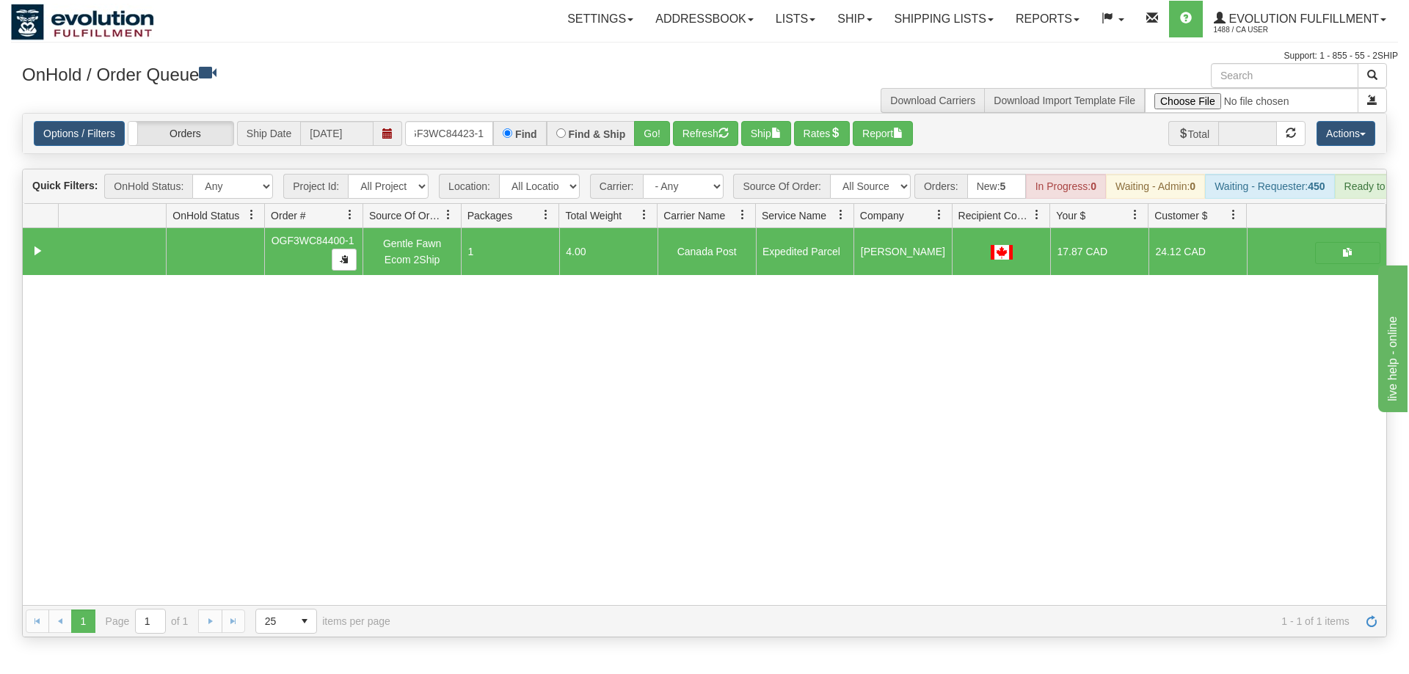
click at [657, 157] on div "Is equal to Is not equal to Contains Does not contains CAD USD EUR ZAR [PERSON_…" at bounding box center [704, 375] width 1387 height 525
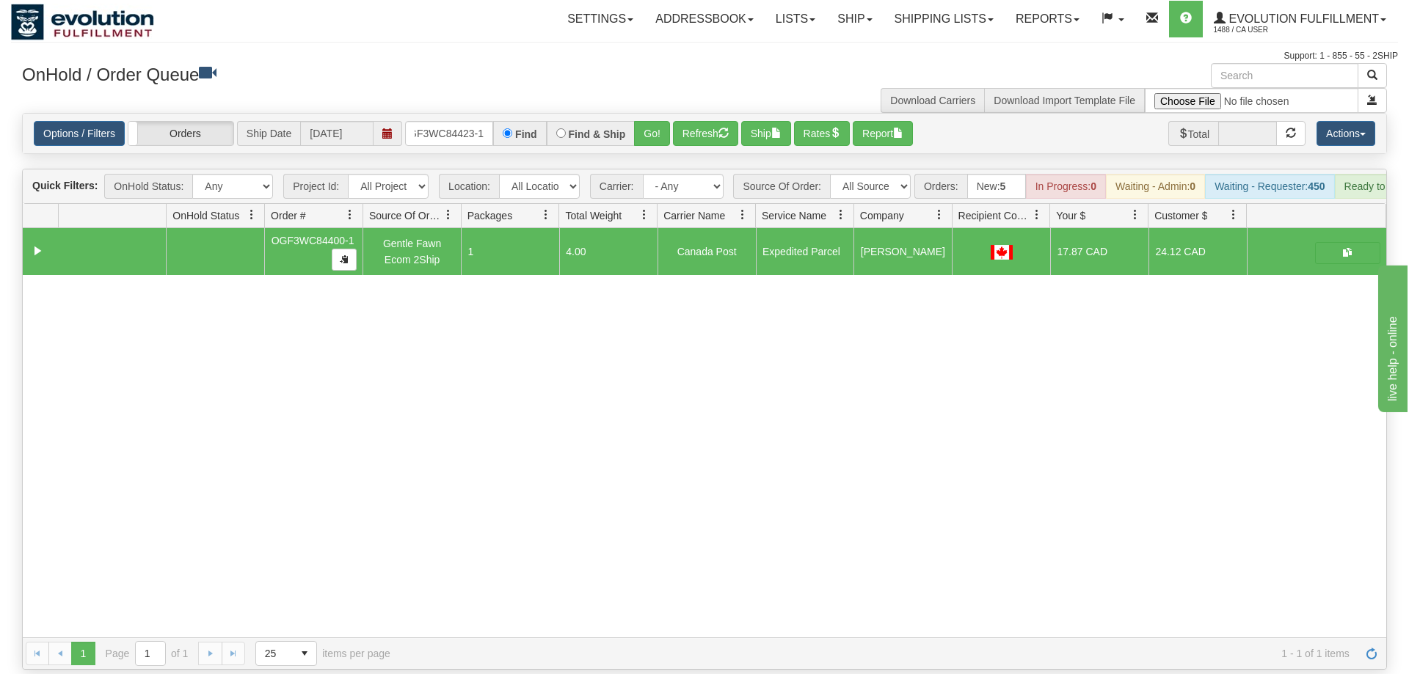
click at [673, 121] on div "Options / Filters Group Shipments Orders Ship Date [DATE] OGF3WC84423-1 Find Fi…" at bounding box center [704, 133] width 1341 height 25
click at [651, 121] on button "Go!" at bounding box center [652, 133] width 36 height 25
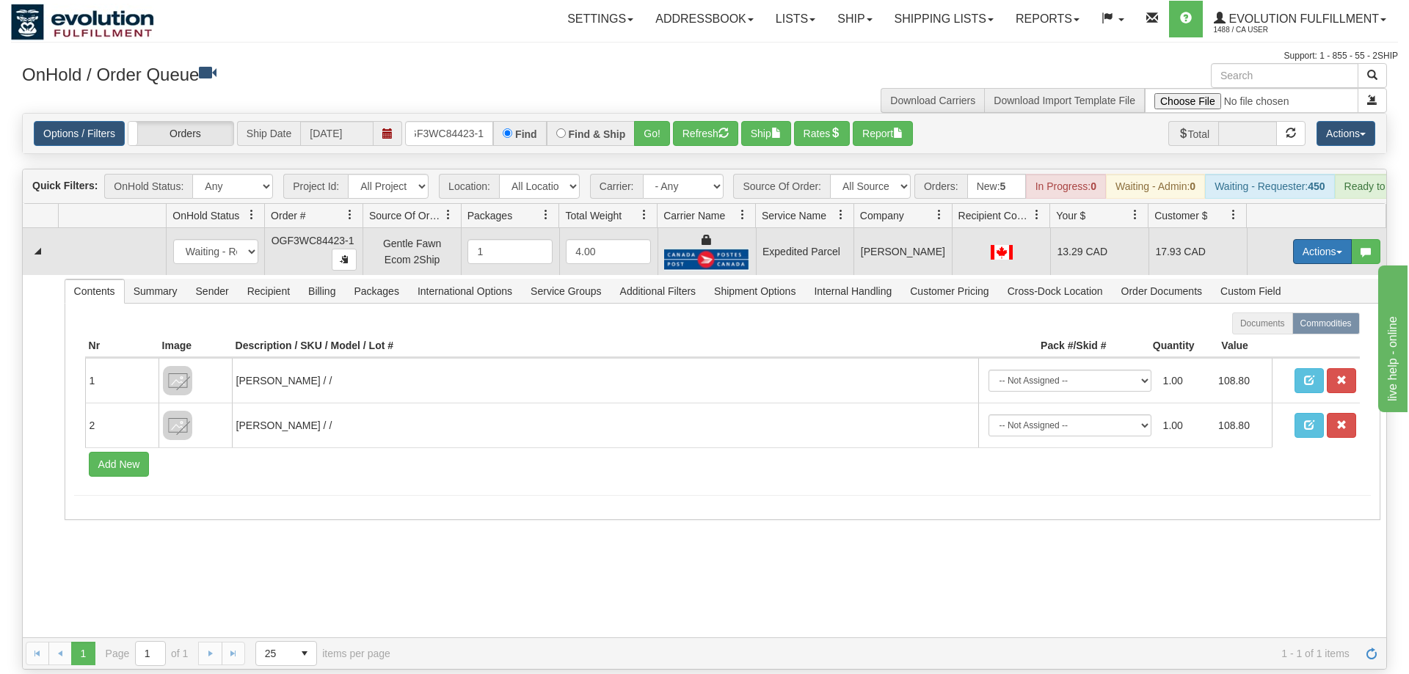
click at [1318, 239] on button "Actions" at bounding box center [1322, 251] width 59 height 25
click at [1281, 327] on link "Ship" at bounding box center [1291, 336] width 117 height 19
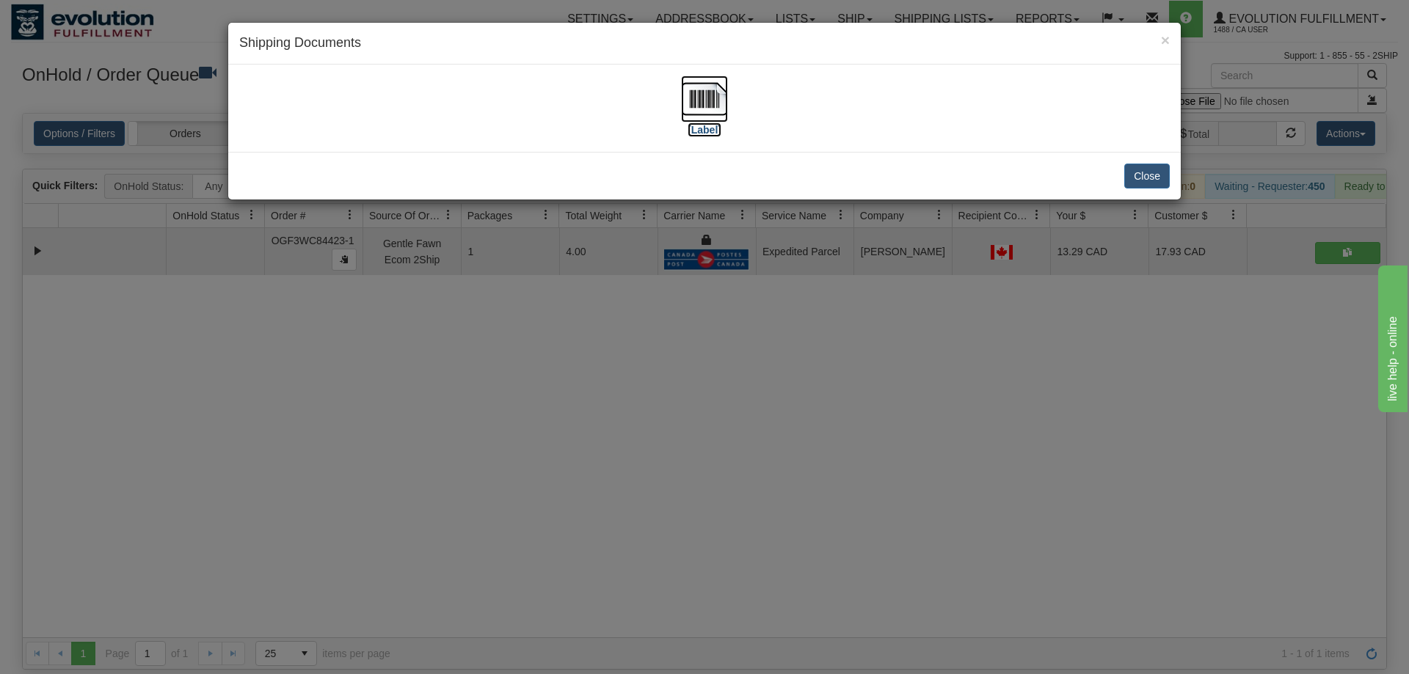
click at [697, 116] on img at bounding box center [704, 99] width 47 height 47
drag, startPoint x: 584, startPoint y: 463, endPoint x: 475, endPoint y: 327, distance: 174.3
click at [583, 464] on div "× Shipping Documents [Label] Close" at bounding box center [704, 337] width 1409 height 674
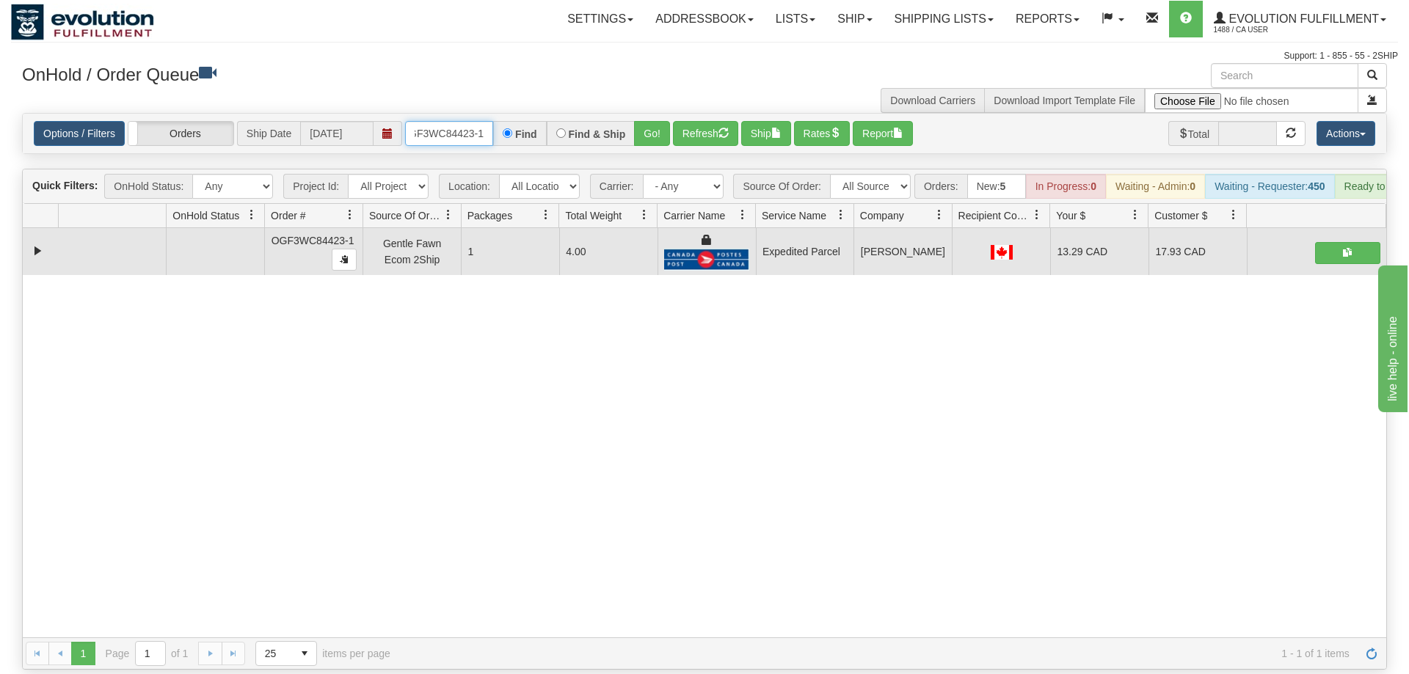
click at [438, 121] on input "OGF3WC84423-1" at bounding box center [449, 133] width 88 height 25
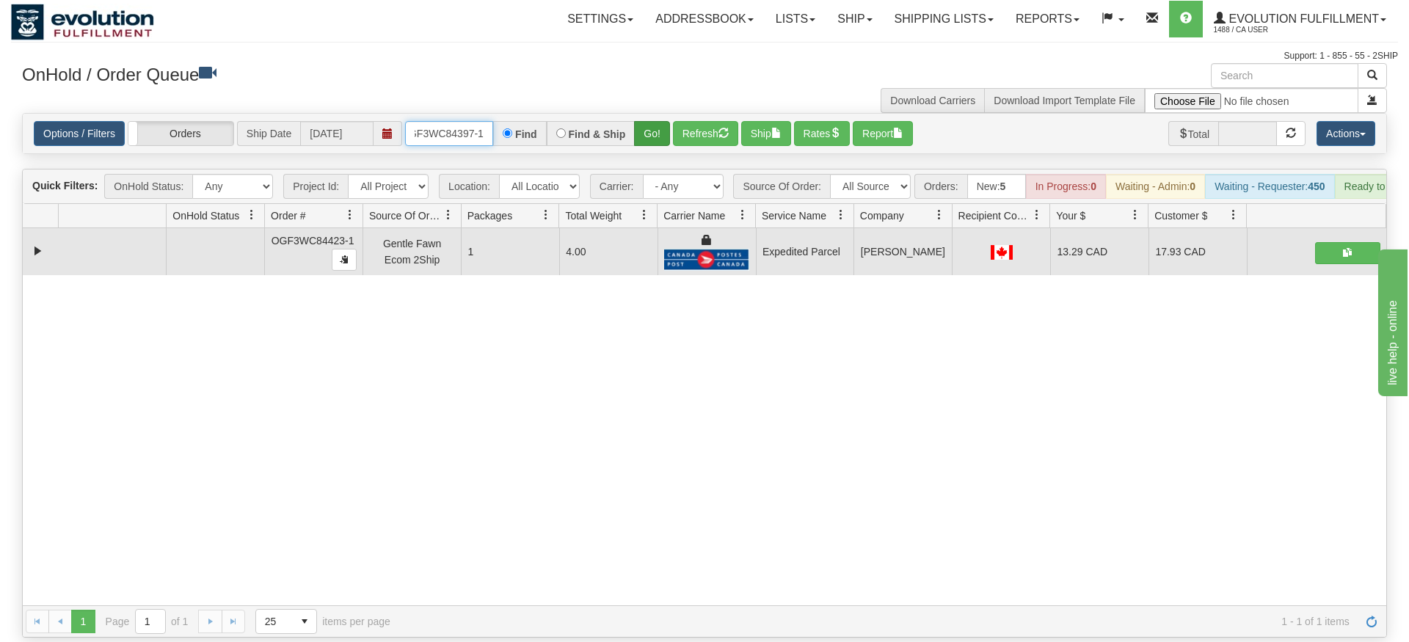
type input "oGF3WC84397-1"
click at [657, 150] on div "Is equal to Is not equal to Contains Does not contains CAD USD EUR ZAR [PERSON_…" at bounding box center [704, 375] width 1387 height 525
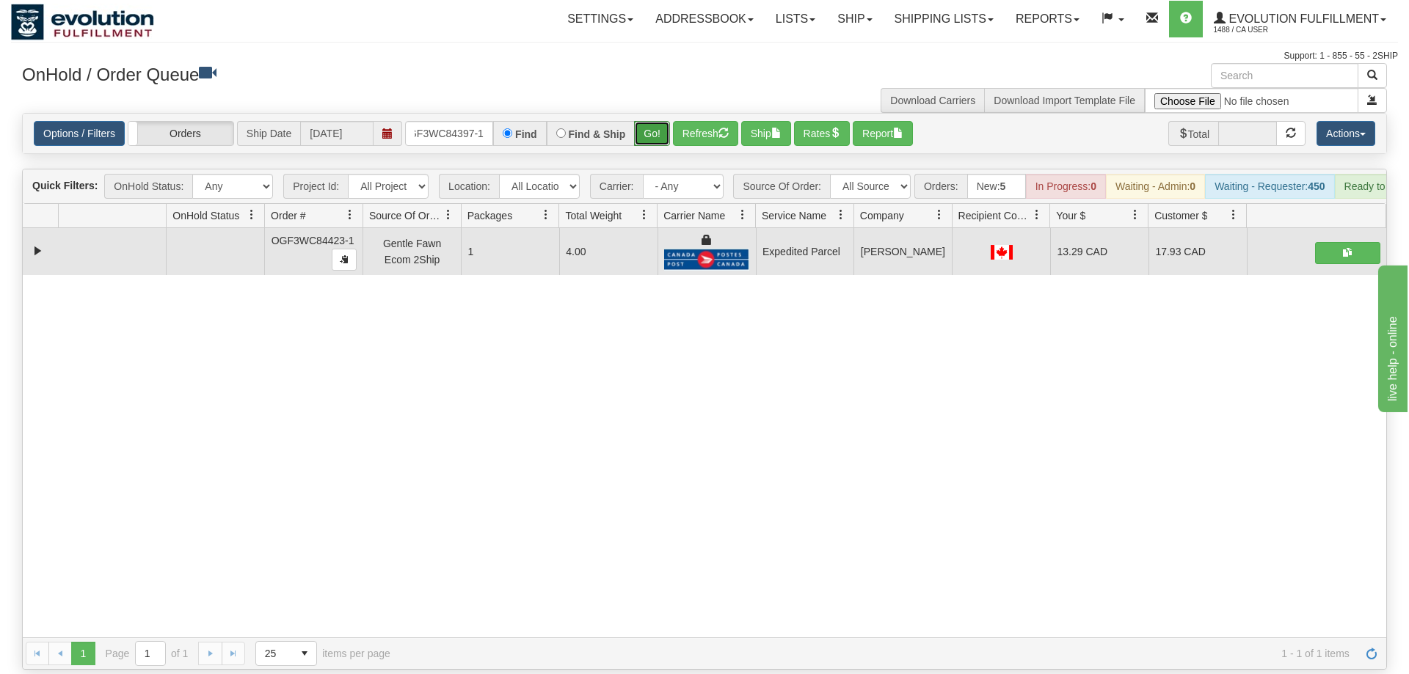
click at [660, 124] on button "Go!" at bounding box center [652, 133] width 36 height 25
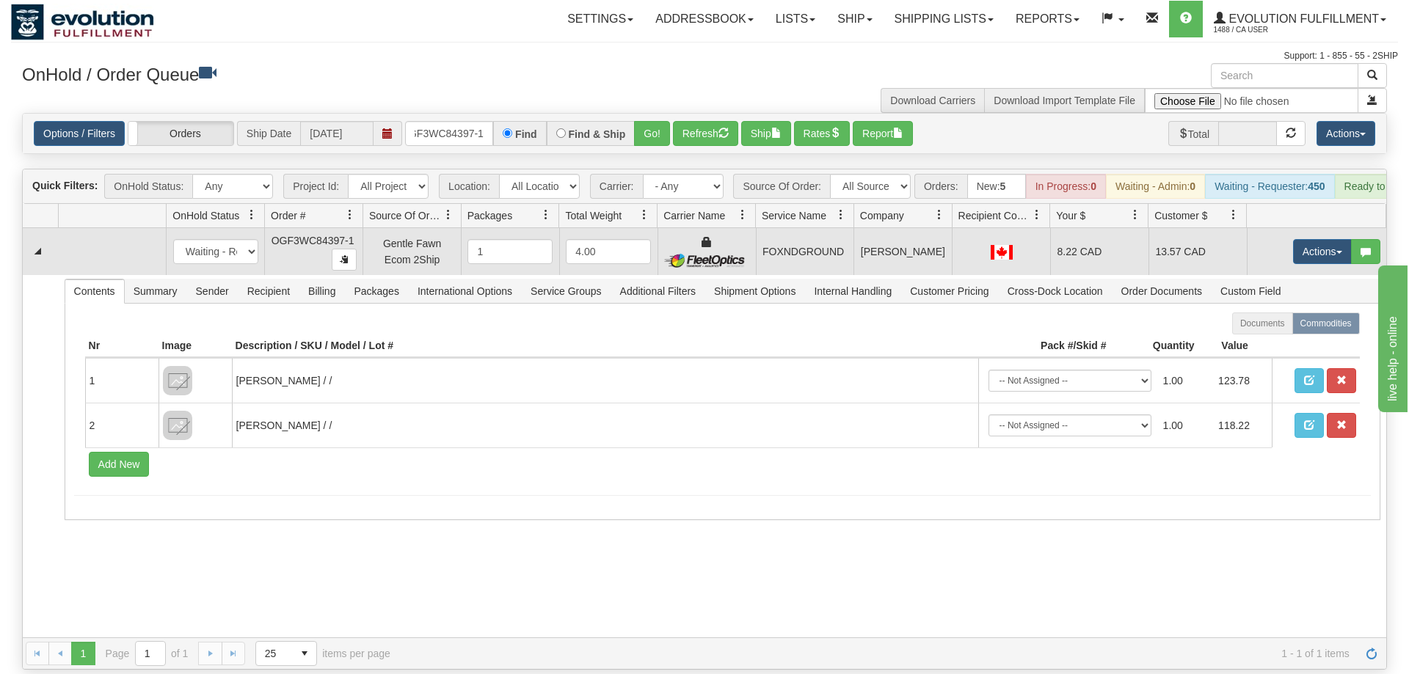
click at [1305, 244] on td "Actions Open Refresh Rates Rate All Services Ship Delete Edit Items" at bounding box center [1315, 251] width 139 height 47
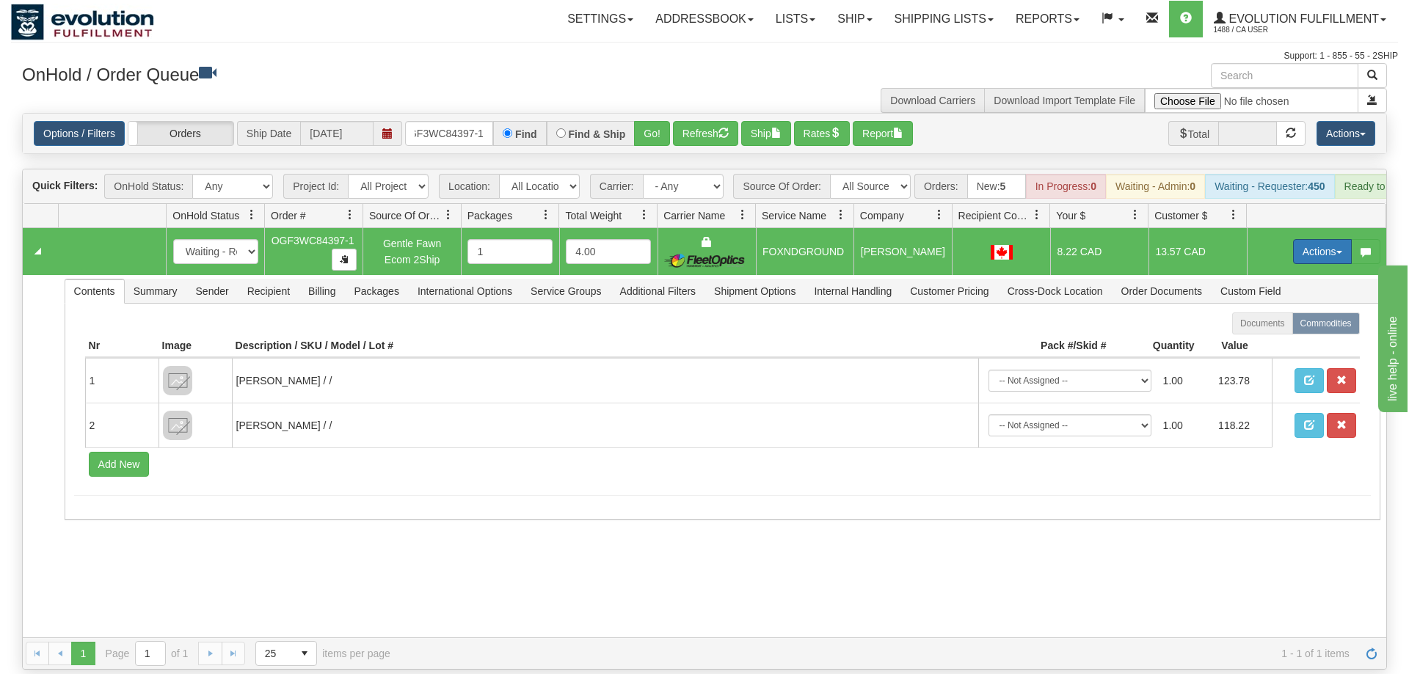
click at [1294, 239] on button "Actions" at bounding box center [1322, 251] width 59 height 25
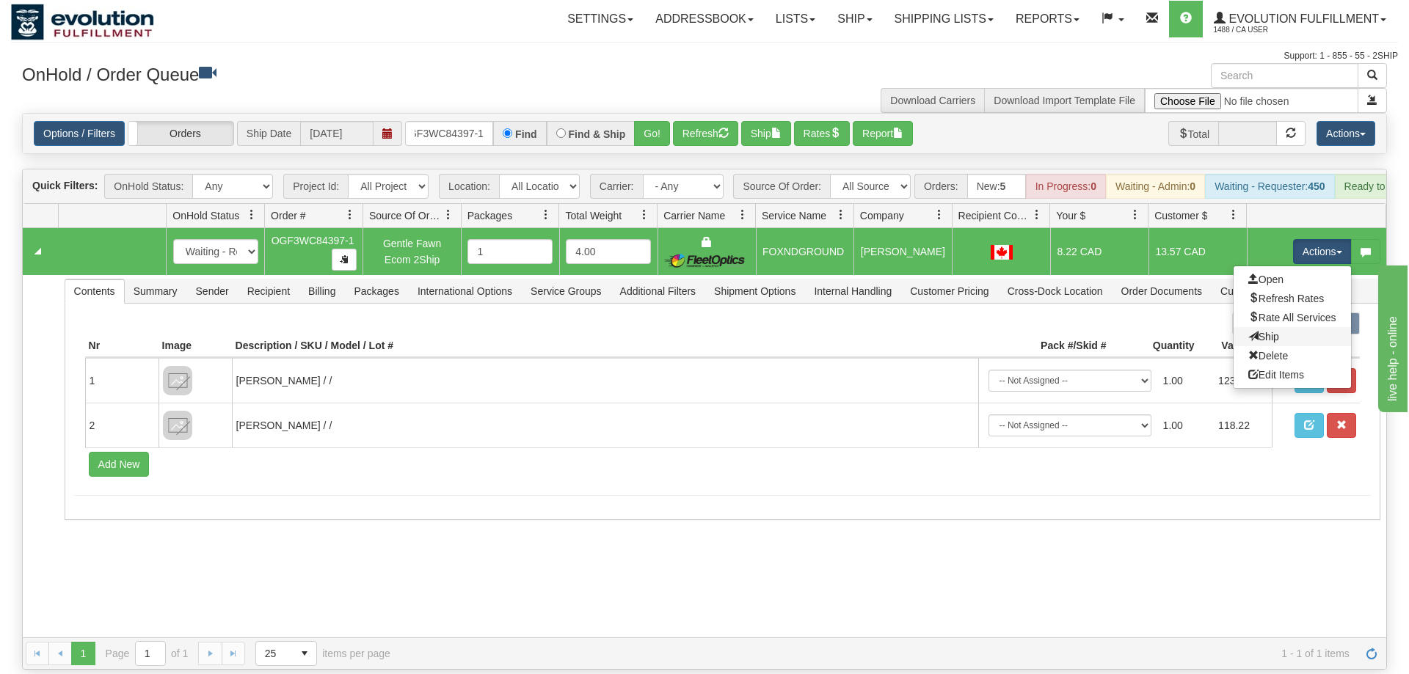
click at [1280, 327] on link "Ship" at bounding box center [1291, 336] width 117 height 19
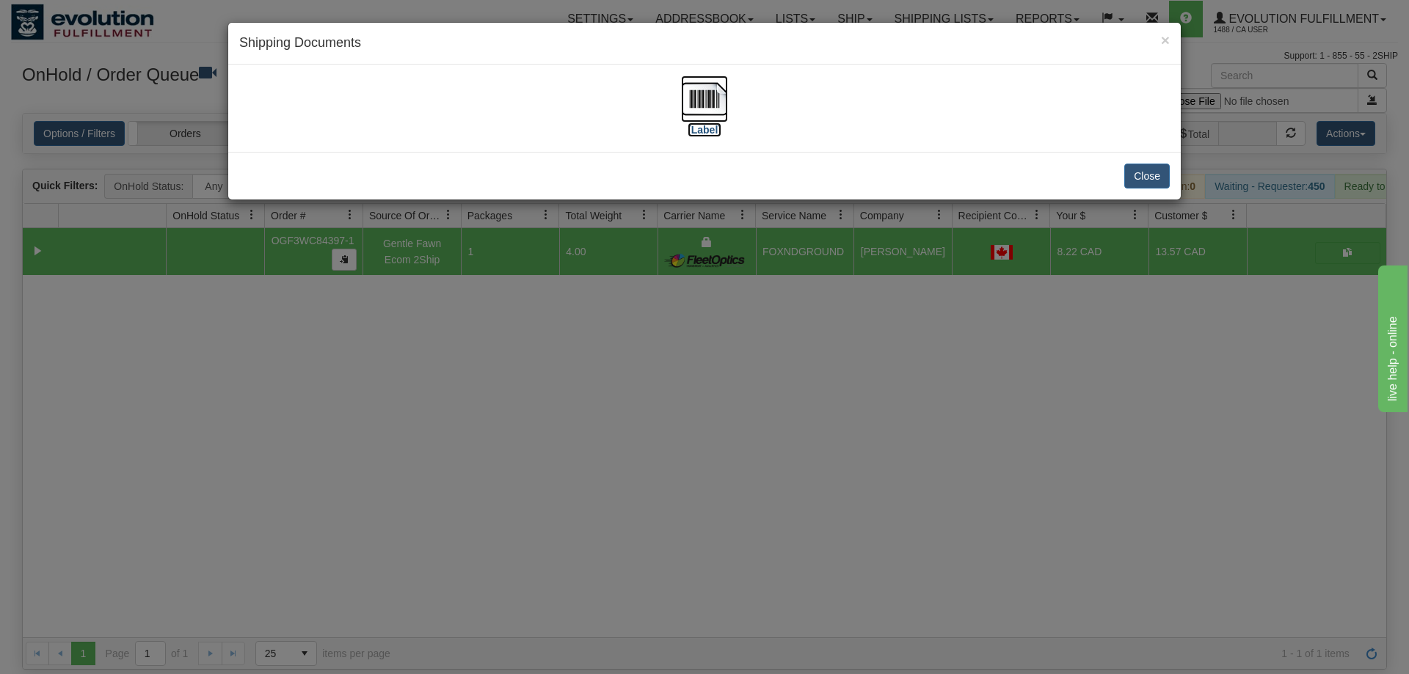
click at [720, 119] on img at bounding box center [704, 99] width 47 height 47
click at [635, 379] on div "× Shipping Documents [Label] Close" at bounding box center [704, 337] width 1409 height 674
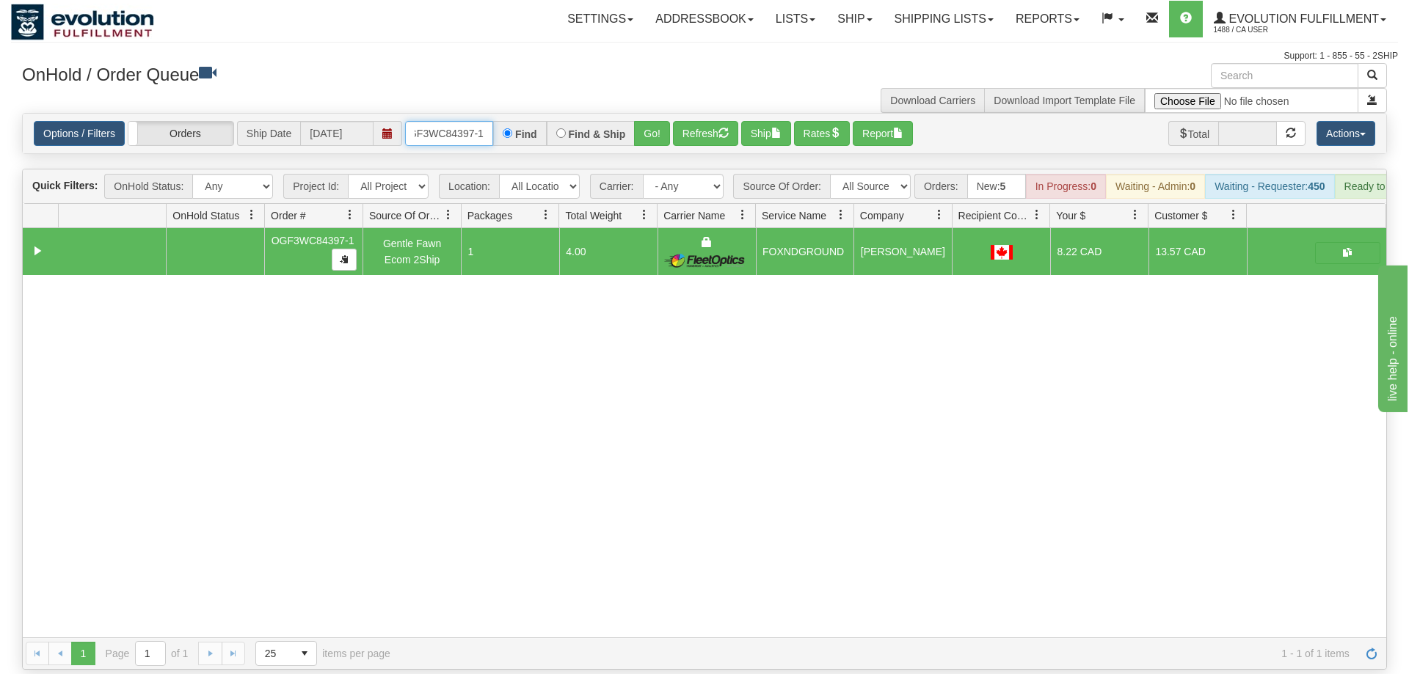
click at [434, 121] on input "oGF3WC84397-1" at bounding box center [449, 133] width 88 height 25
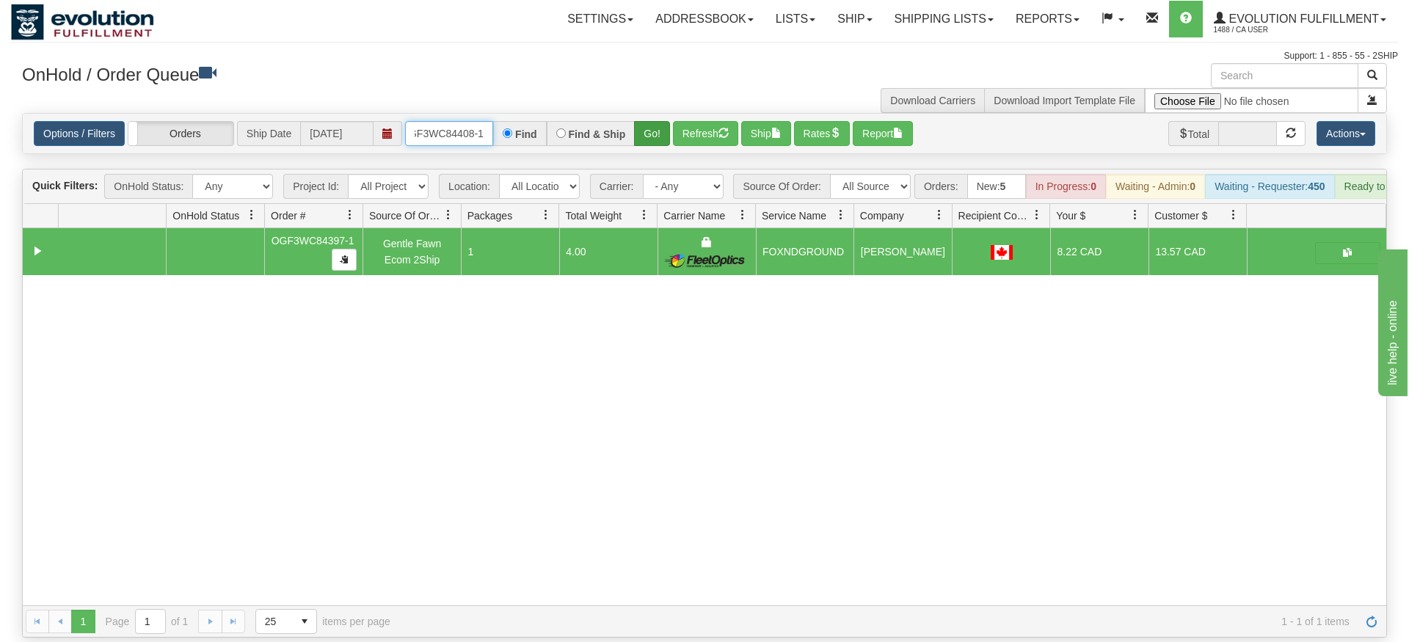
type input "oGF3WC84408-1"
click at [653, 145] on div "Is equal to Is not equal to Contains Does not contains CAD USD EUR ZAR [PERSON_…" at bounding box center [704, 375] width 1387 height 525
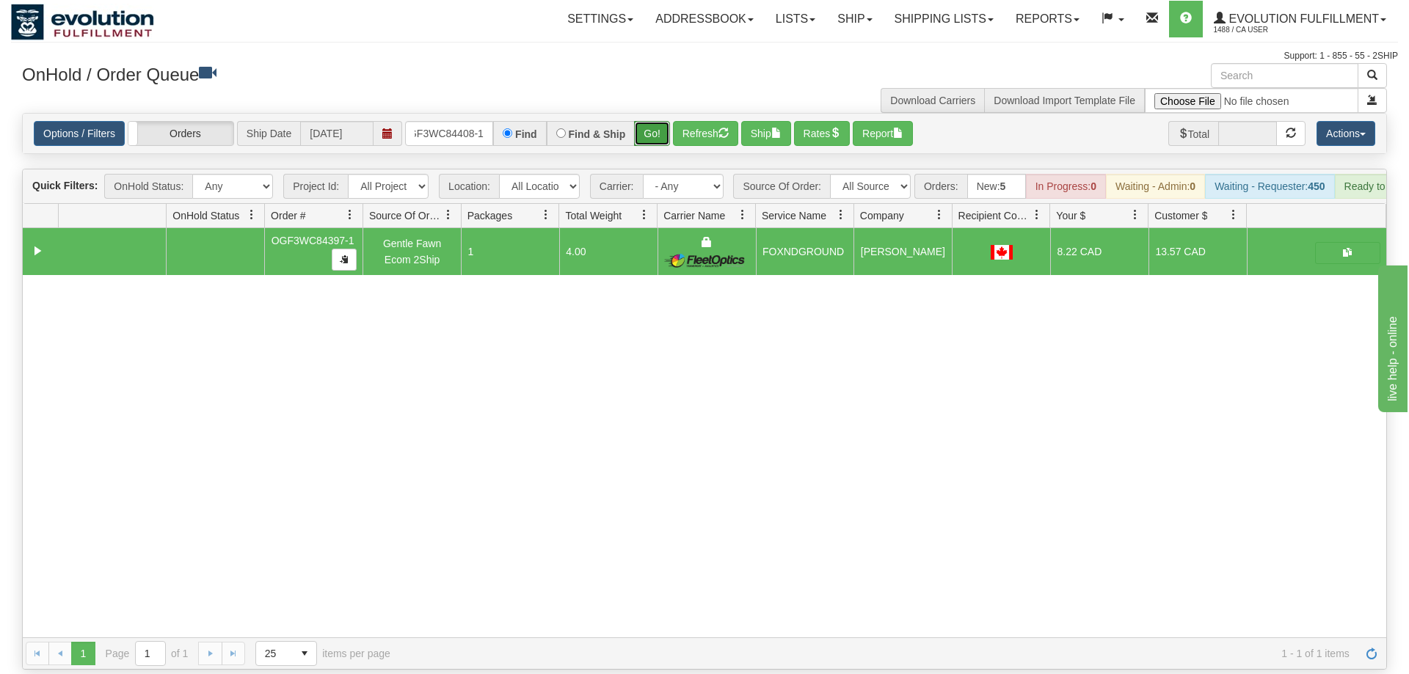
click at [656, 121] on button "Go!" at bounding box center [652, 133] width 36 height 25
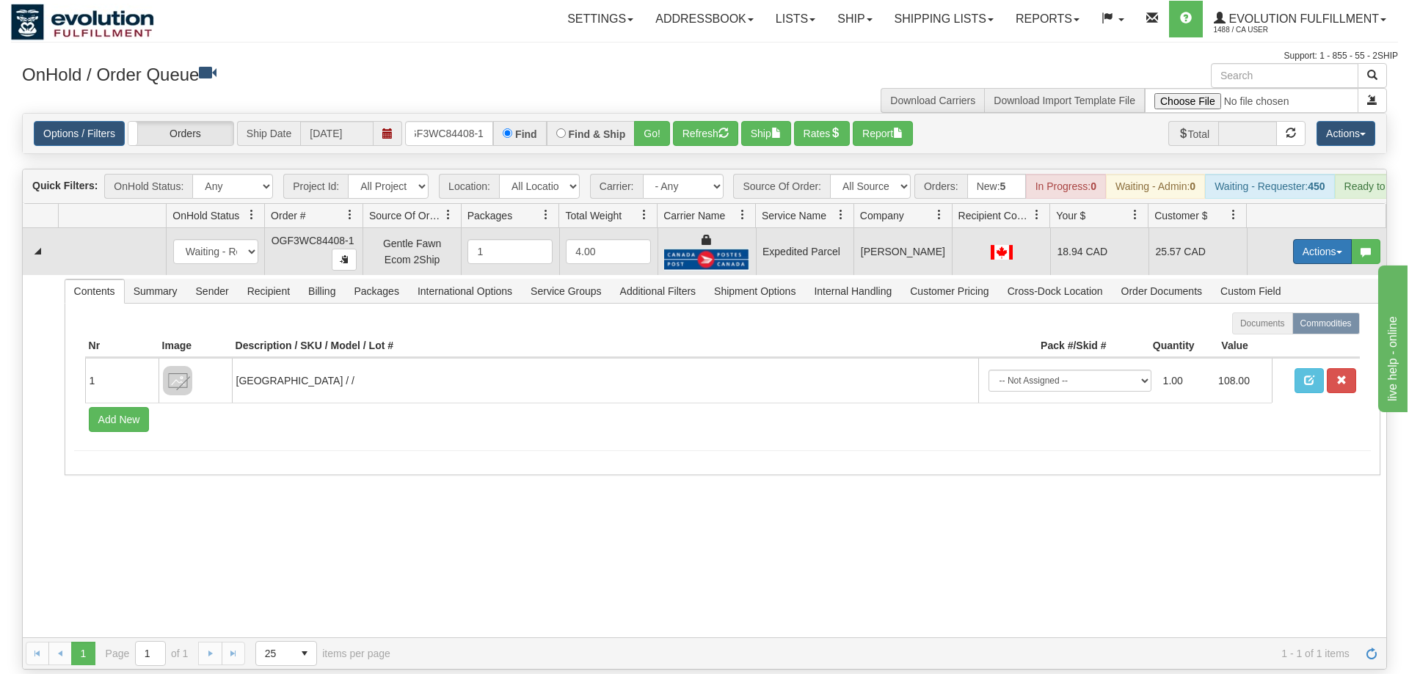
click at [1310, 239] on button "Actions" at bounding box center [1322, 251] width 59 height 25
click at [1266, 331] on span "Ship" at bounding box center [1263, 337] width 31 height 12
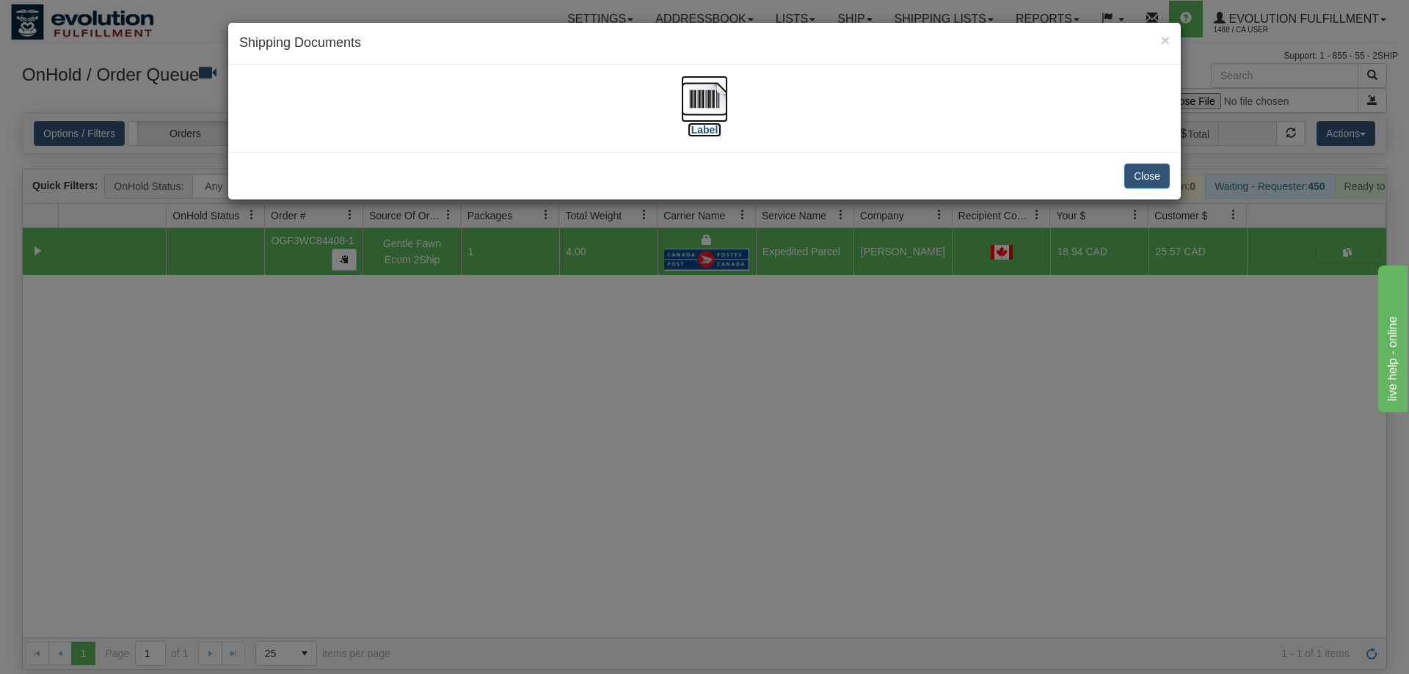
click at [692, 101] on img at bounding box center [704, 99] width 47 height 47
drag, startPoint x: 609, startPoint y: 406, endPoint x: 493, endPoint y: 204, distance: 233.3
click at [609, 405] on div "× Shipping Documents [Label] Close" at bounding box center [704, 337] width 1409 height 674
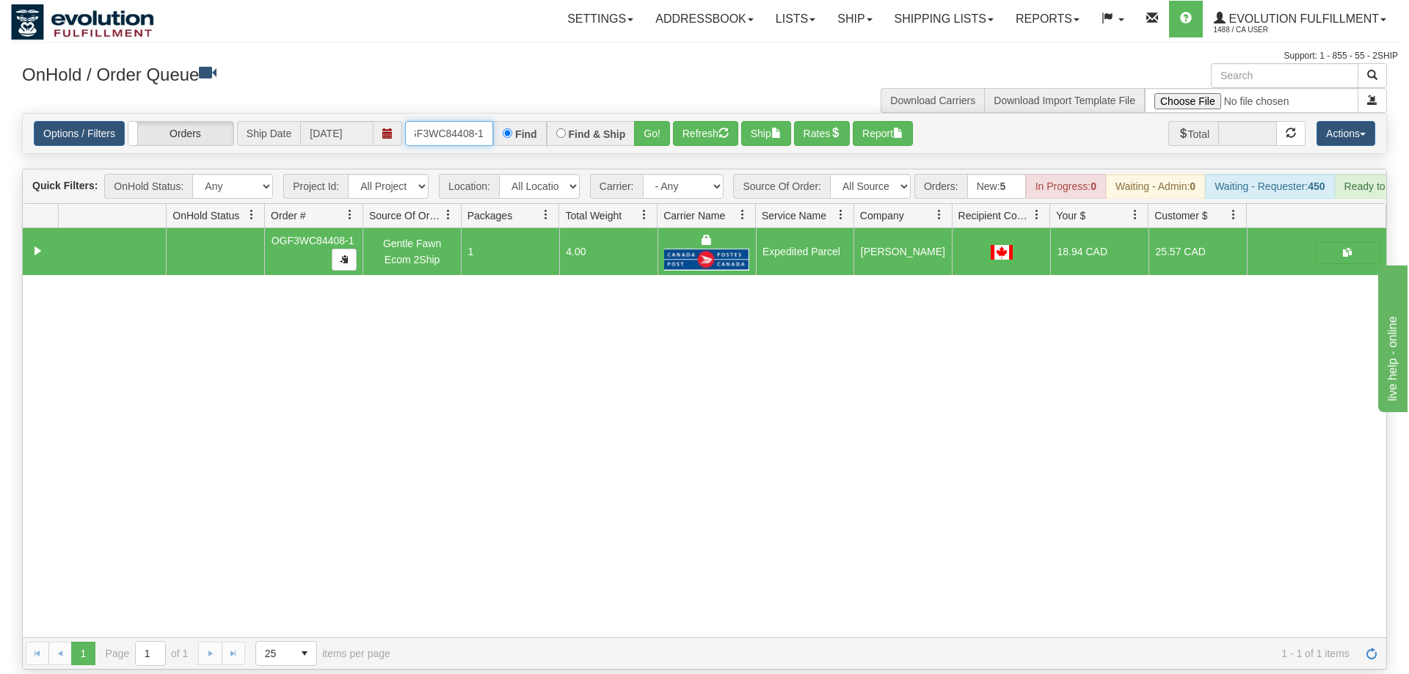
click at [437, 121] on input "oGF3WC84408-1" at bounding box center [449, 133] width 88 height 25
click at [463, 121] on input "text" at bounding box center [449, 133] width 88 height 25
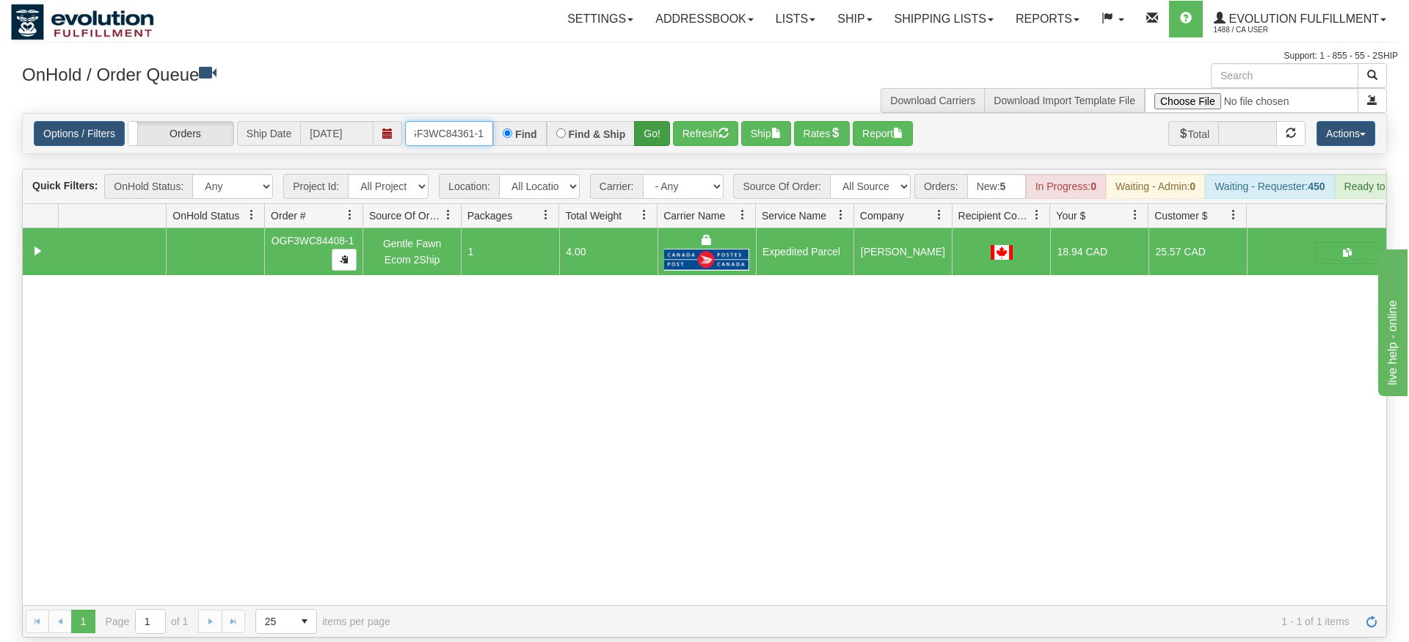
type input "OGF3WC84361-1"
click at [655, 143] on div "Is equal to Is not equal to Contains Does not contains CAD USD EUR ZAR [PERSON_…" at bounding box center [704, 375] width 1387 height 525
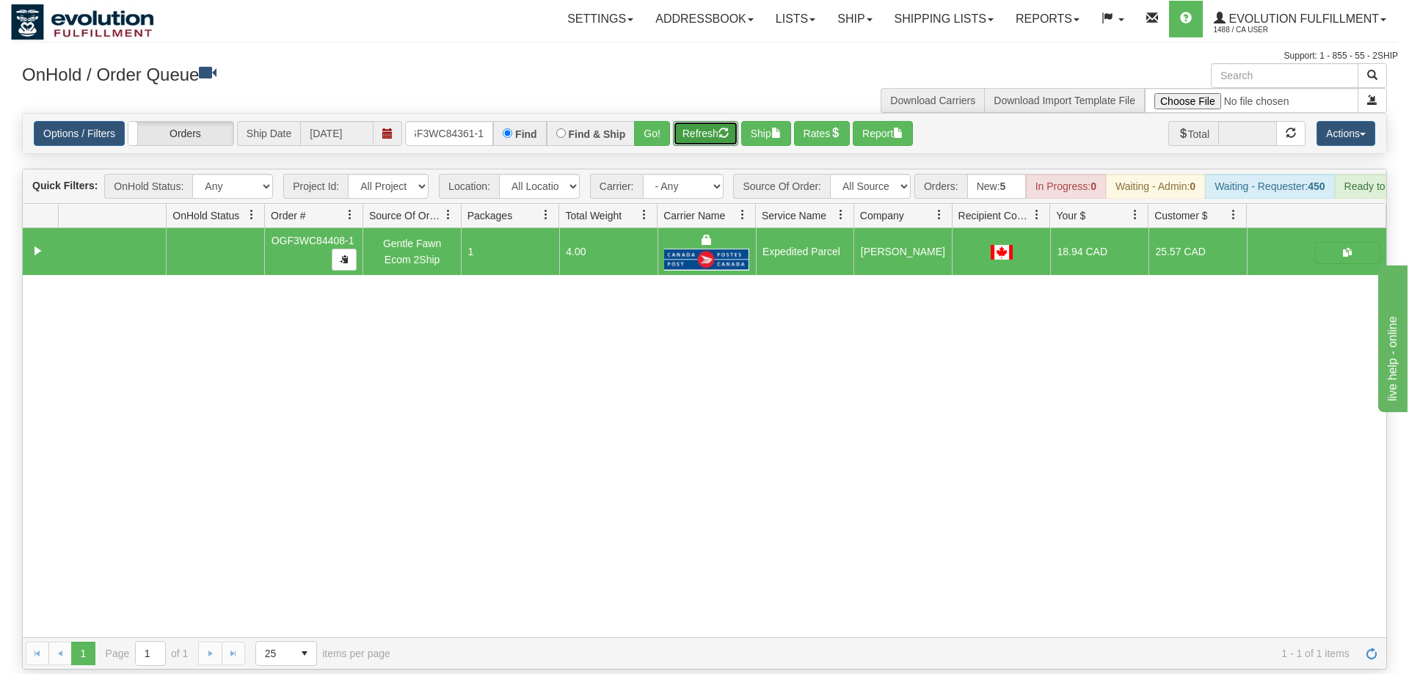
click at [675, 121] on button "Refresh" at bounding box center [705, 133] width 65 height 25
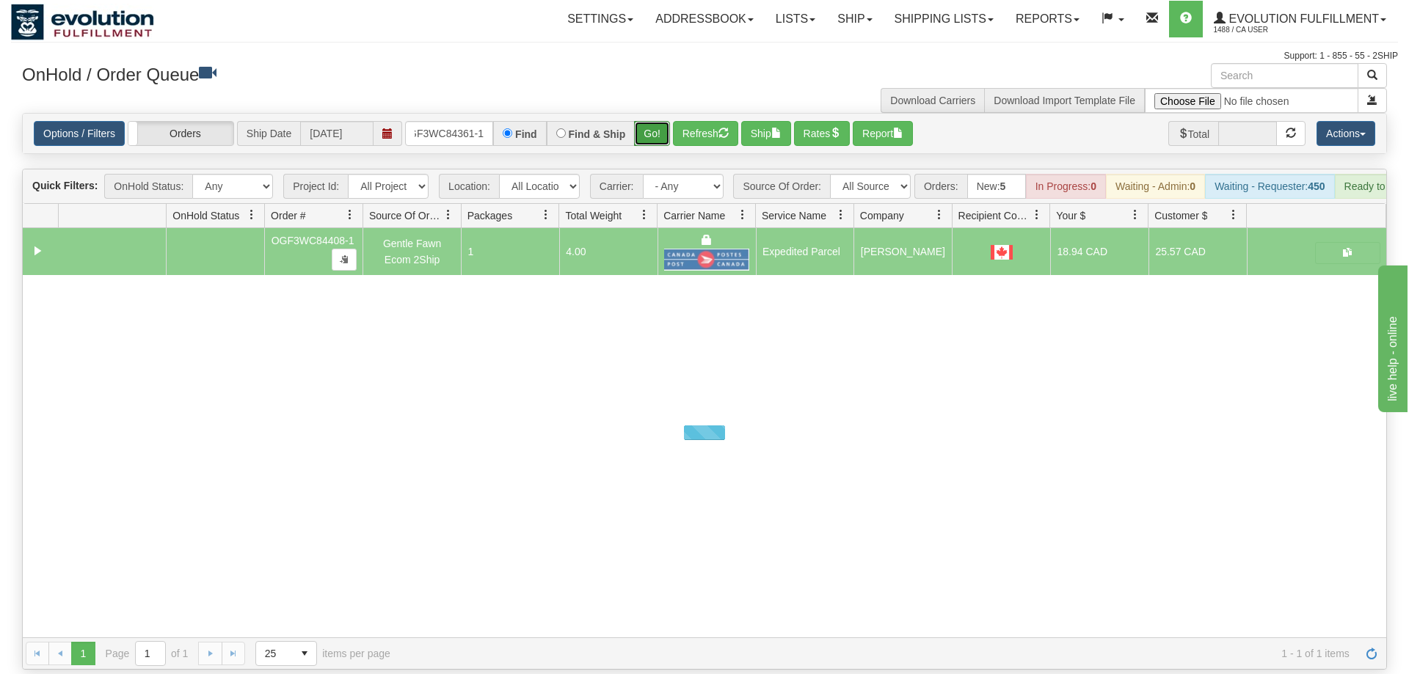
click at [660, 121] on button "Go!" at bounding box center [652, 133] width 36 height 25
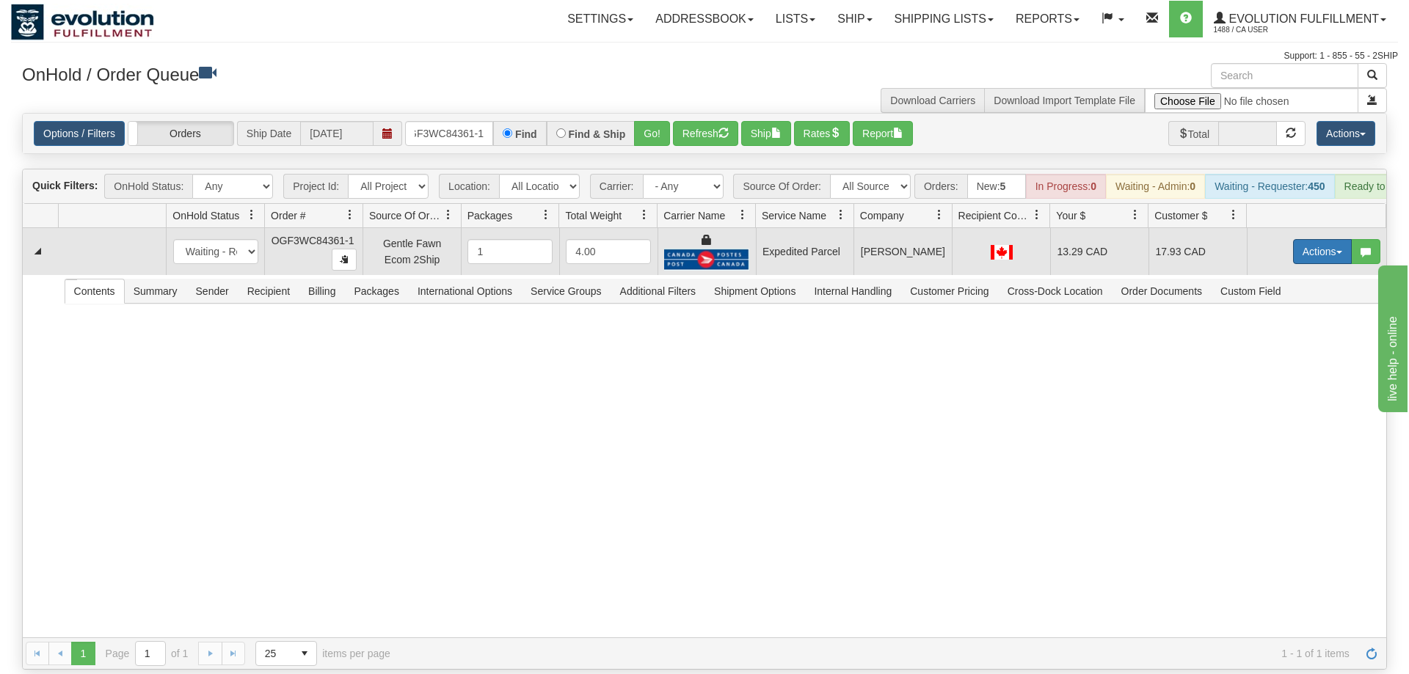
click at [1318, 239] on button "Actions" at bounding box center [1322, 251] width 59 height 25
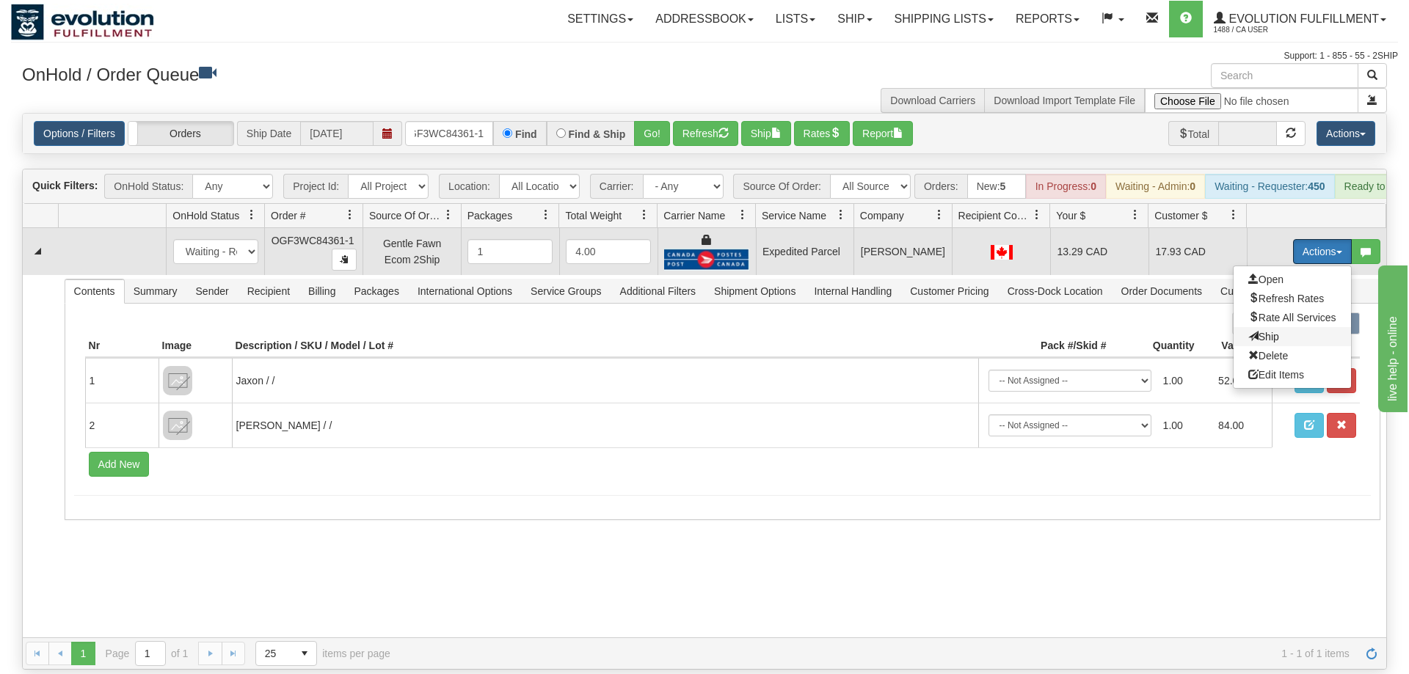
click at [1274, 331] on span "Ship" at bounding box center [1263, 337] width 31 height 12
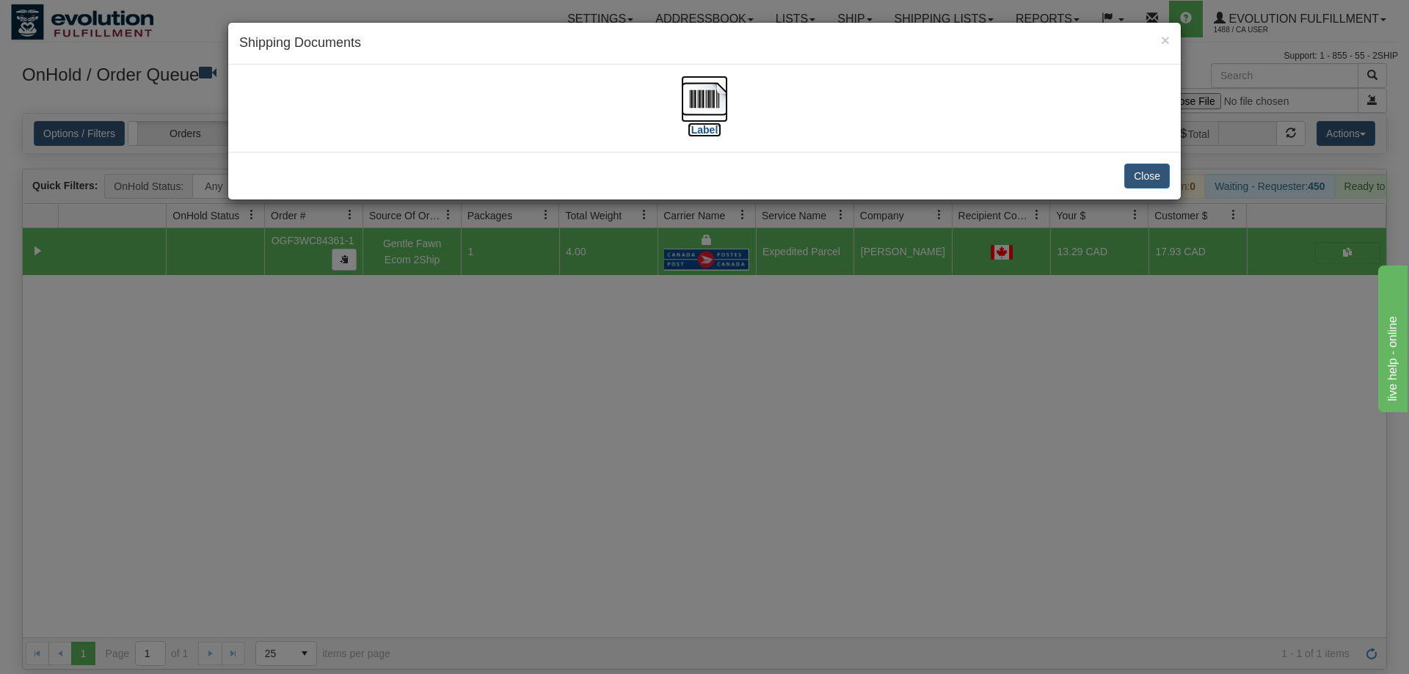
click at [693, 98] on img at bounding box center [704, 99] width 47 height 47
click at [732, 418] on div "× Shipping Documents [Label] Close" at bounding box center [704, 337] width 1409 height 674
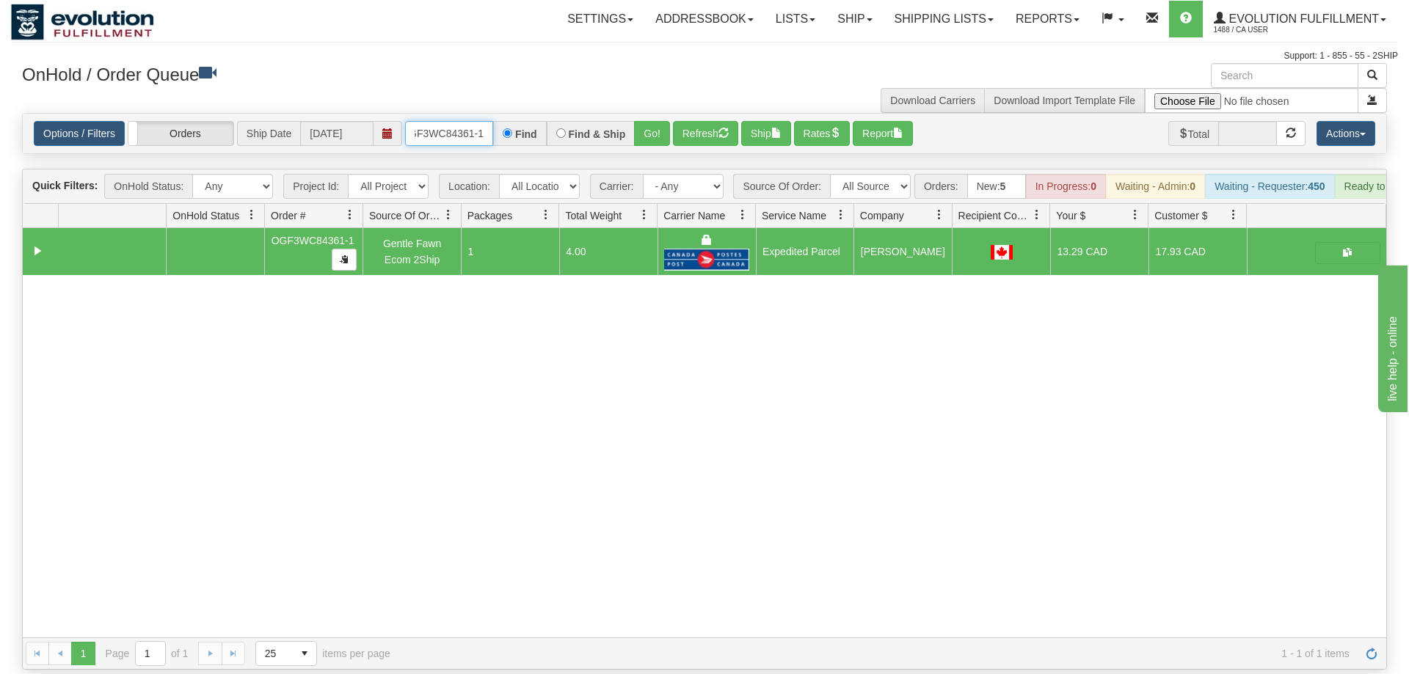
click at [458, 121] on input "OGF3WC84361-1" at bounding box center [449, 133] width 88 height 25
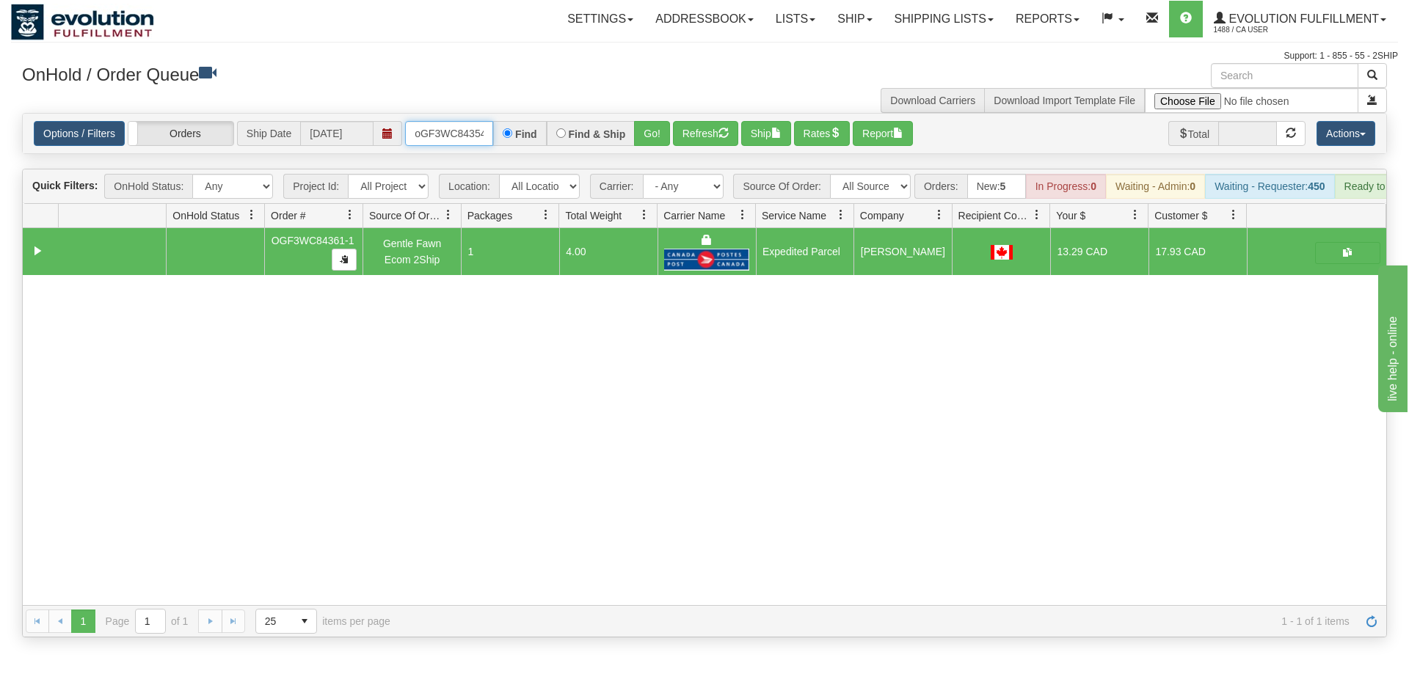
scroll to position [0, 12]
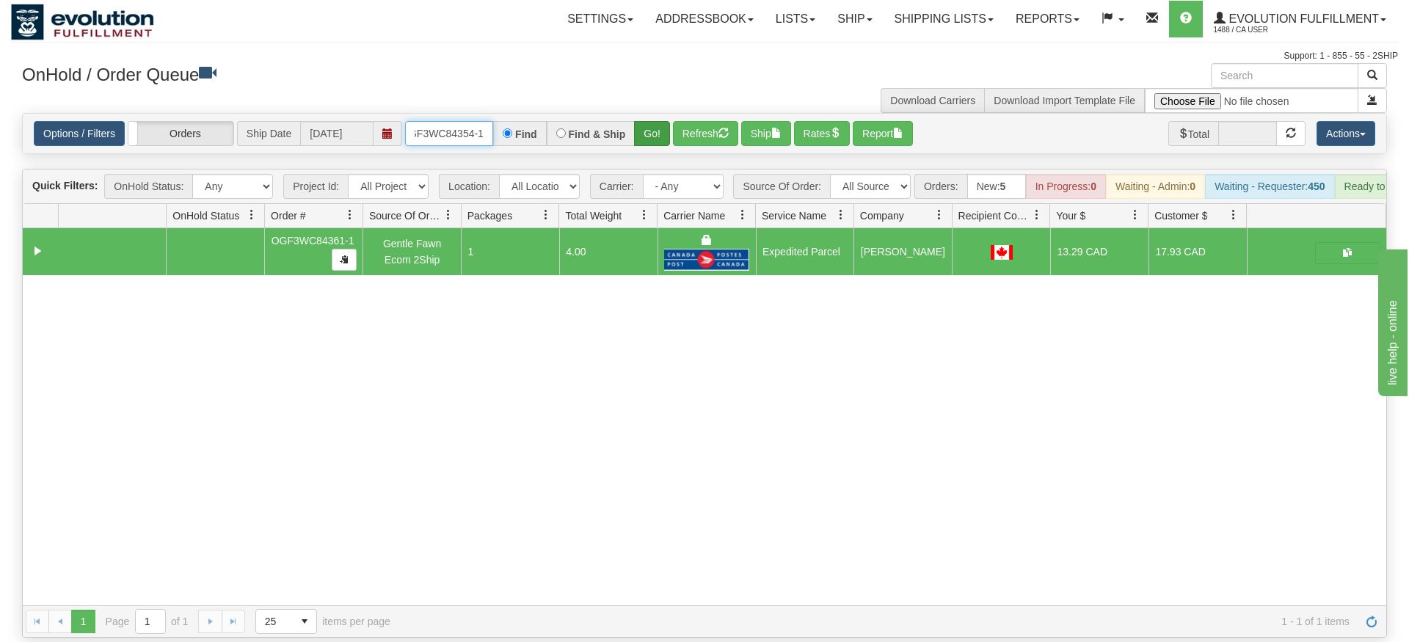
type input "oGF3WC84354-1"
click at [642, 139] on div "Is equal to Is not equal to Contains Does not contains CAD USD EUR ZAR [PERSON_…" at bounding box center [704, 375] width 1387 height 525
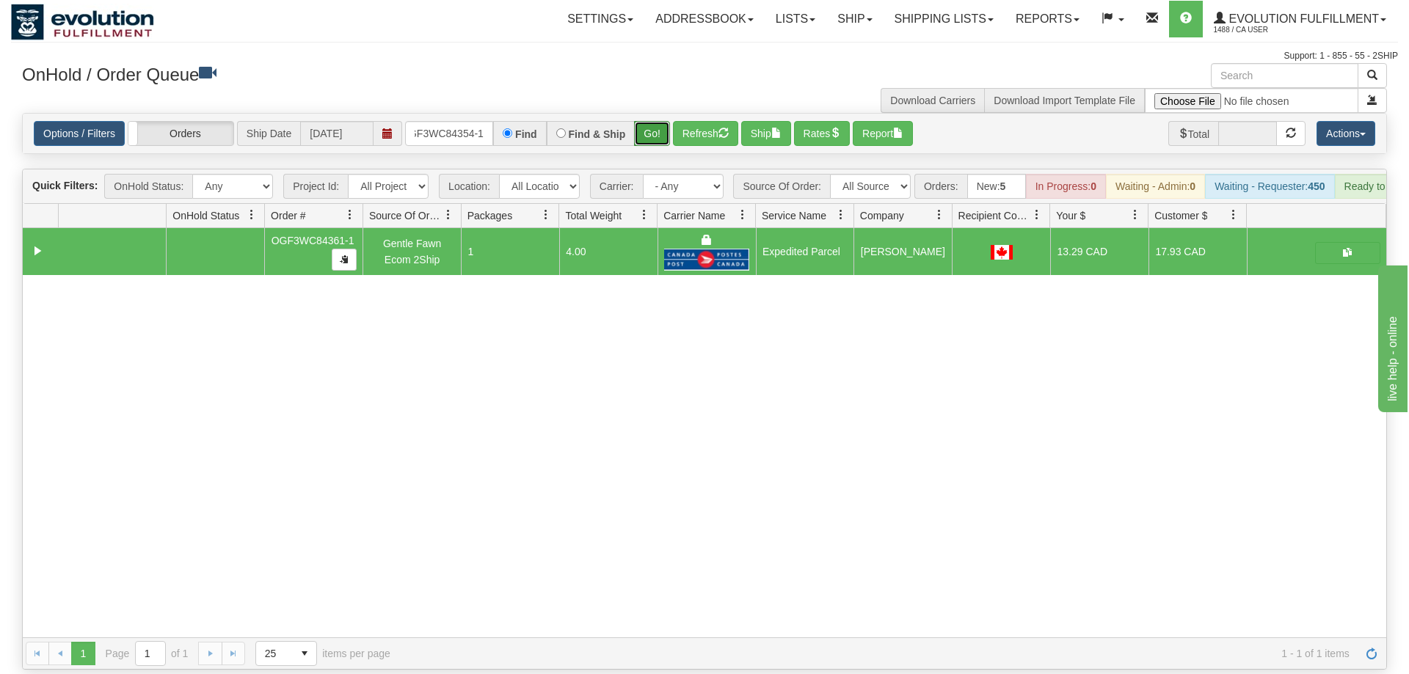
click at [649, 121] on button "Go!" at bounding box center [652, 133] width 36 height 25
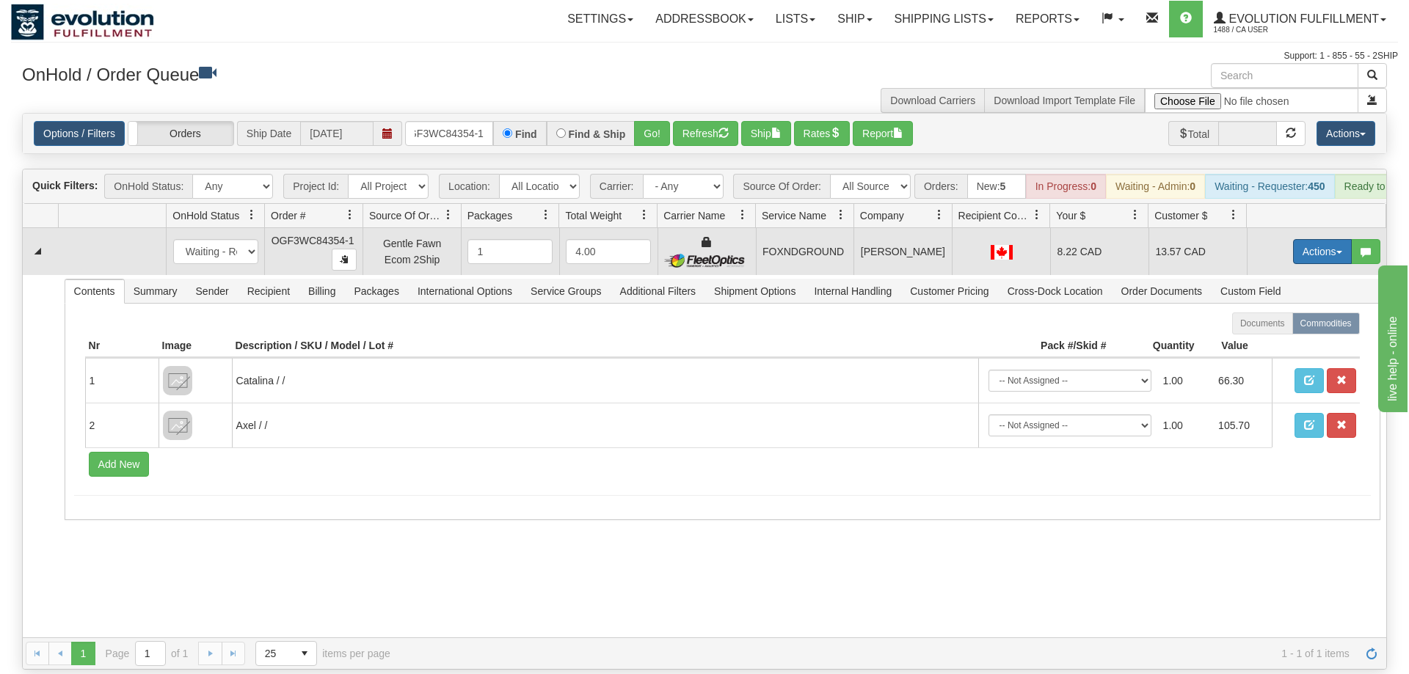
click at [1296, 241] on button "Actions" at bounding box center [1322, 251] width 59 height 25
click at [1290, 327] on link "Ship" at bounding box center [1291, 336] width 117 height 19
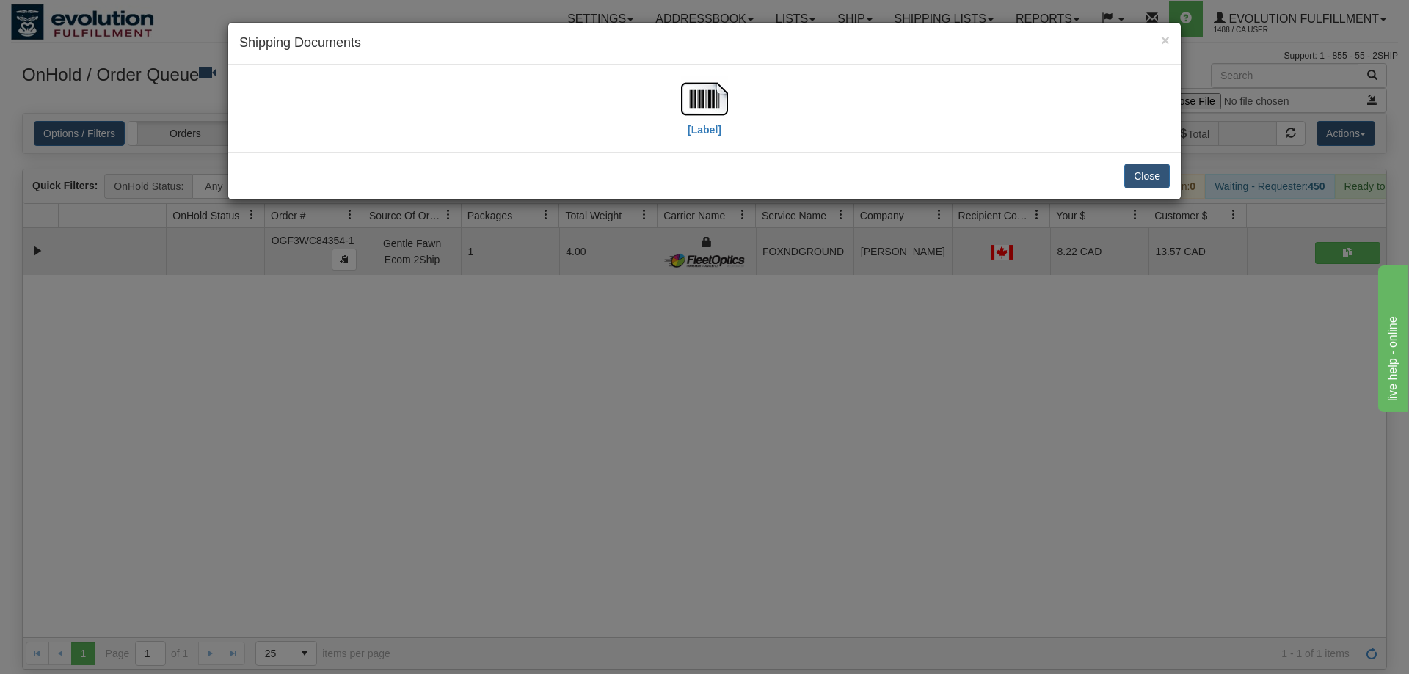
click at [739, 110] on div "[Label]" at bounding box center [704, 108] width 930 height 65
click at [701, 109] on img at bounding box center [704, 99] width 47 height 47
drag, startPoint x: 569, startPoint y: 466, endPoint x: 382, endPoint y: 149, distance: 368.0
click at [569, 464] on div "× Shipping Documents [Label] Close" at bounding box center [704, 337] width 1409 height 674
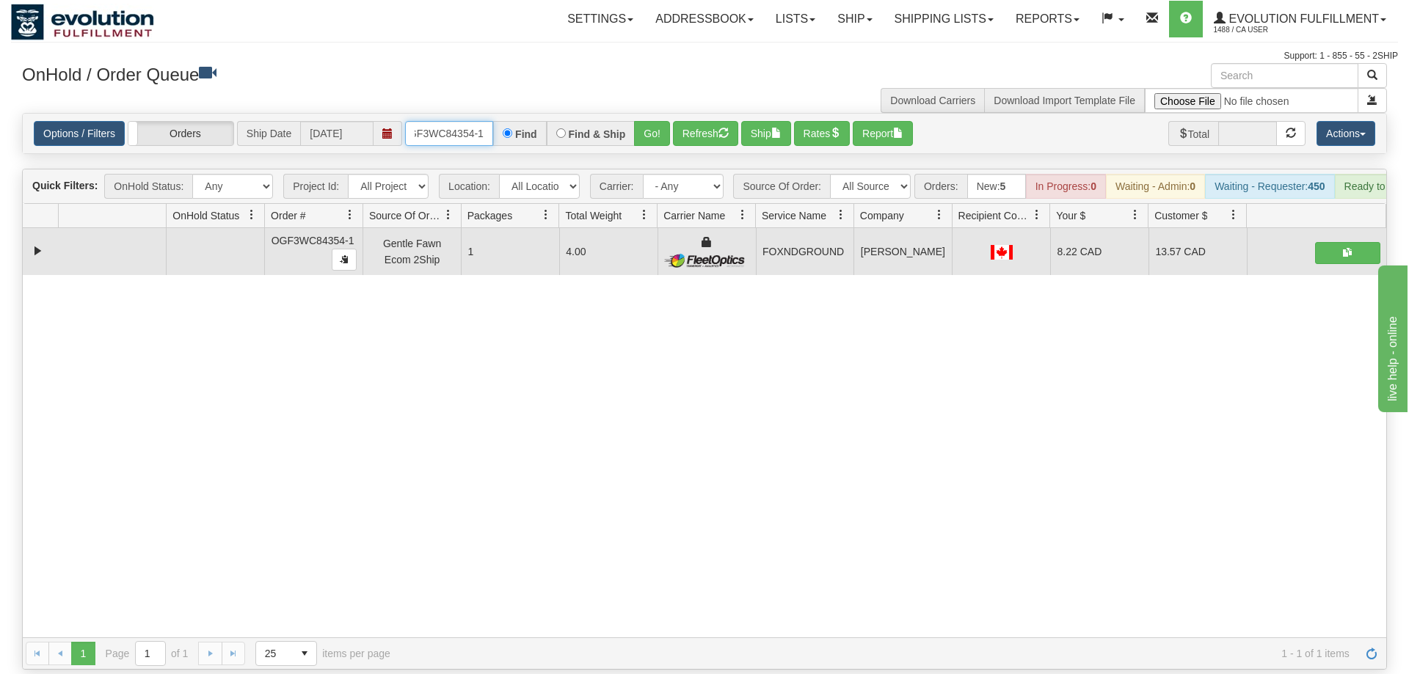
click at [449, 121] on input "oGF3WC84354-1" at bounding box center [449, 133] width 88 height 25
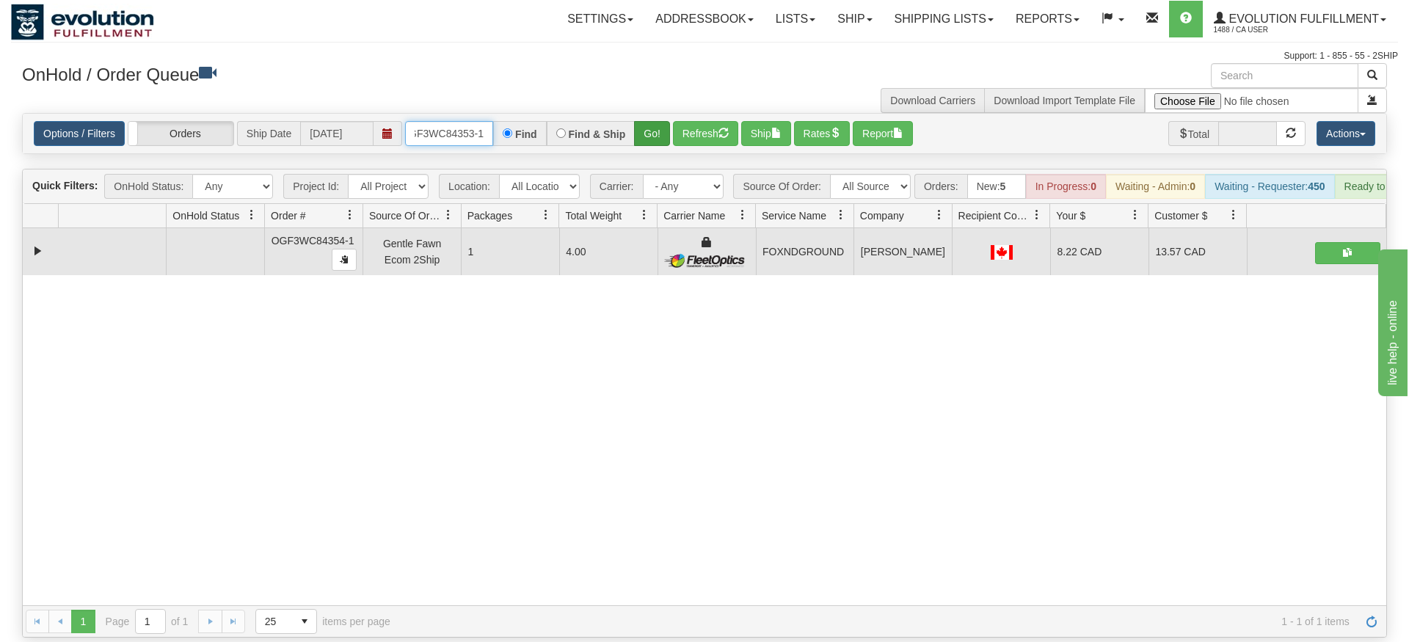
type input "OGF3WC84353-1"
click at [657, 150] on div "Is equal to Is not equal to Contains Does not contains CAD USD EUR ZAR [PERSON_…" at bounding box center [704, 375] width 1387 height 525
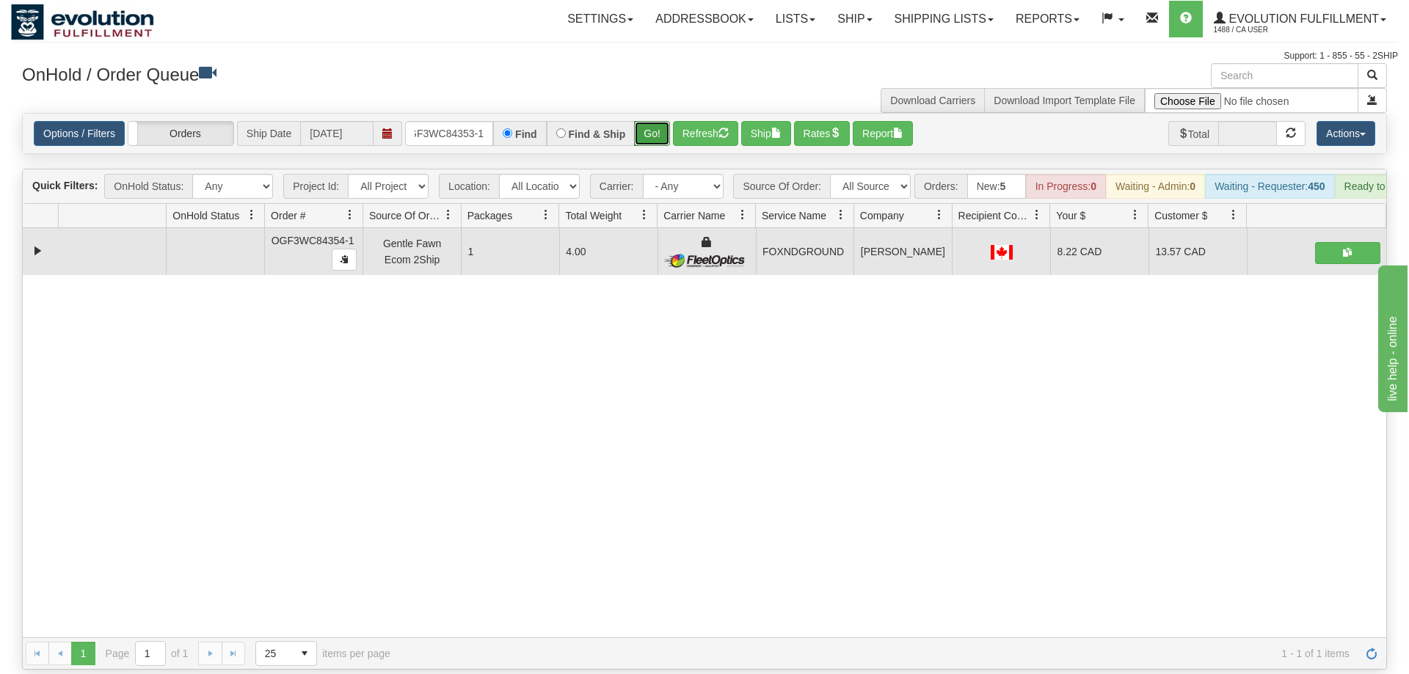
click at [657, 121] on button "Go!" at bounding box center [652, 133] width 36 height 25
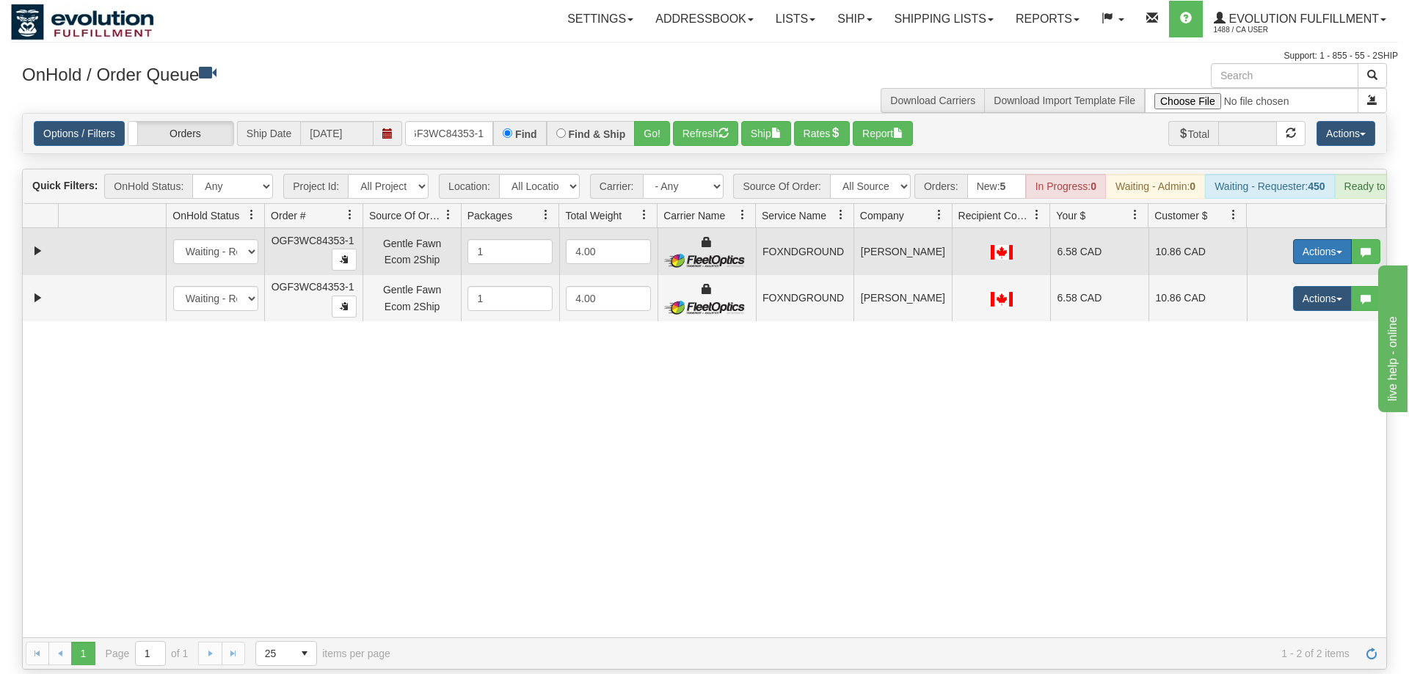
click at [1346, 239] on button "Actions" at bounding box center [1322, 251] width 59 height 25
click at [1292, 327] on link "Ship" at bounding box center [1291, 336] width 117 height 19
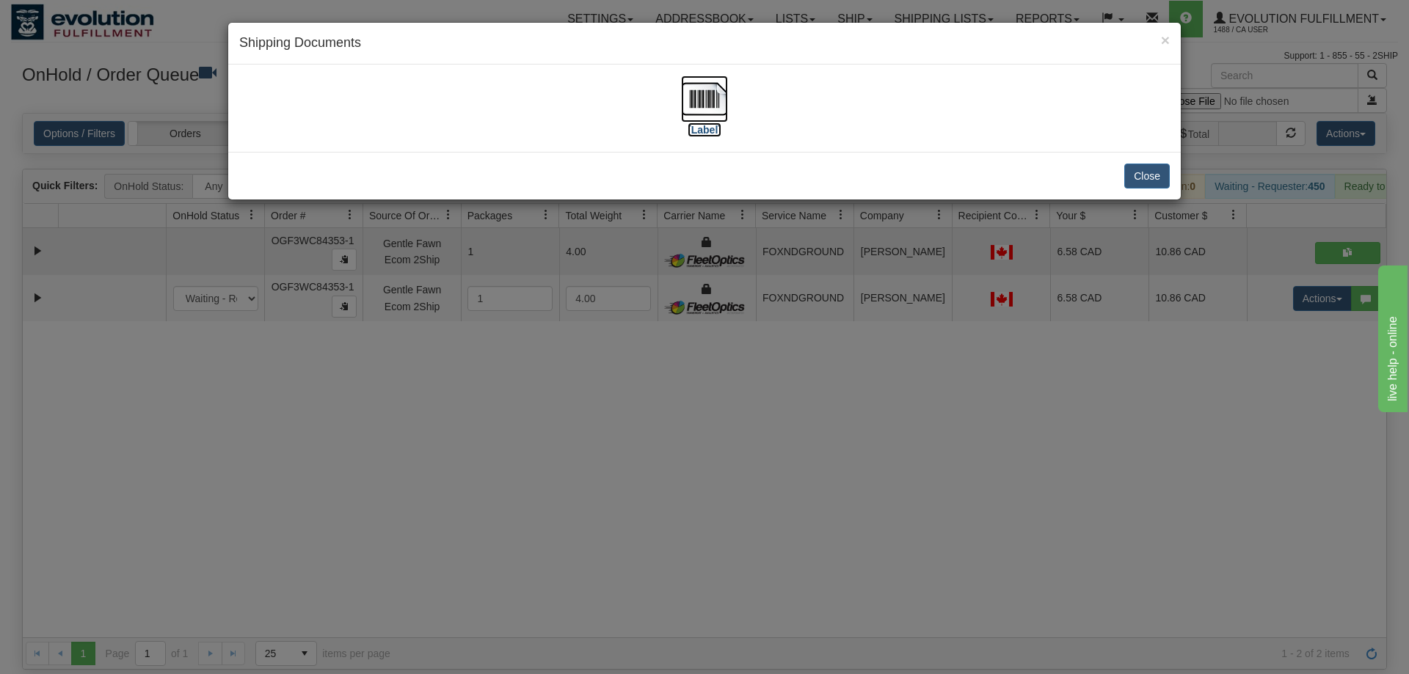
click at [692, 92] on img at bounding box center [704, 99] width 47 height 47
drag, startPoint x: 1230, startPoint y: 406, endPoint x: 1315, endPoint y: 313, distance: 126.2
click at [1231, 406] on div "× Shipping Documents [Label] Close" at bounding box center [704, 337] width 1409 height 674
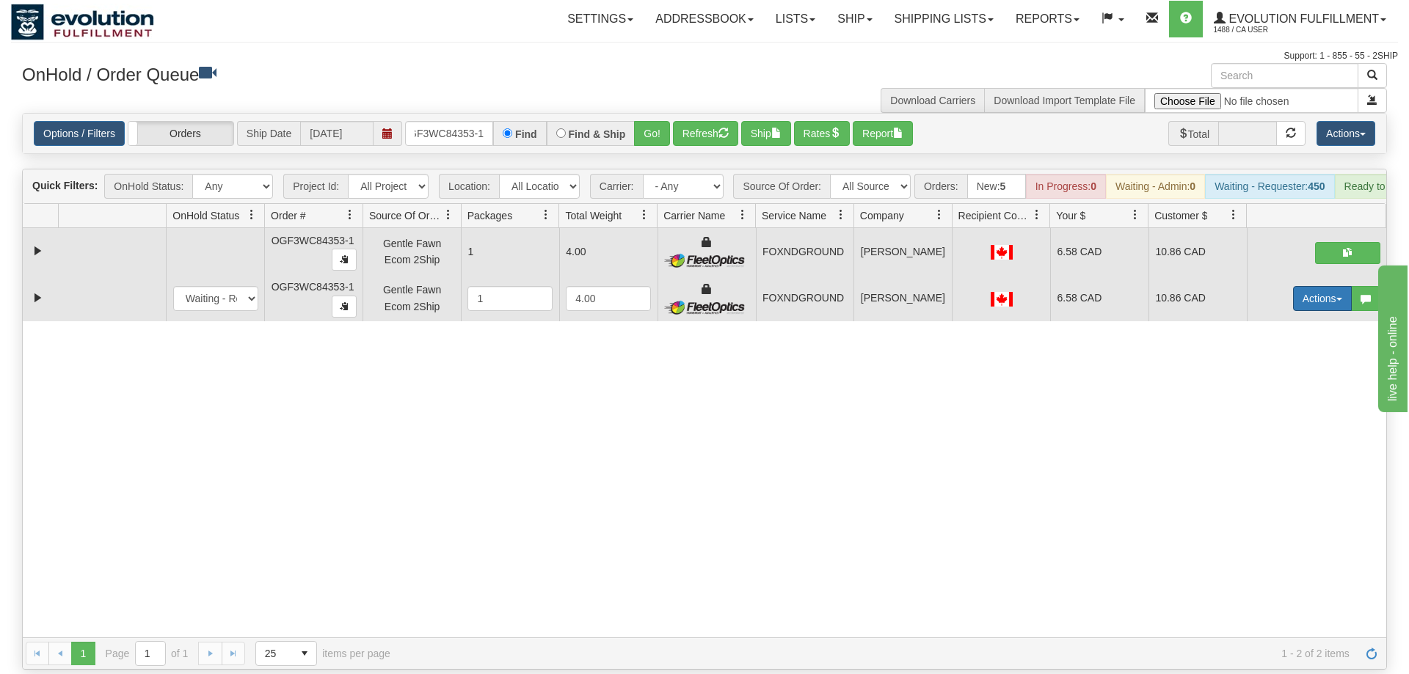
click at [1329, 286] on button "Actions" at bounding box center [1322, 298] width 59 height 25
click at [1277, 393] on link "Delete" at bounding box center [1291, 402] width 117 height 19
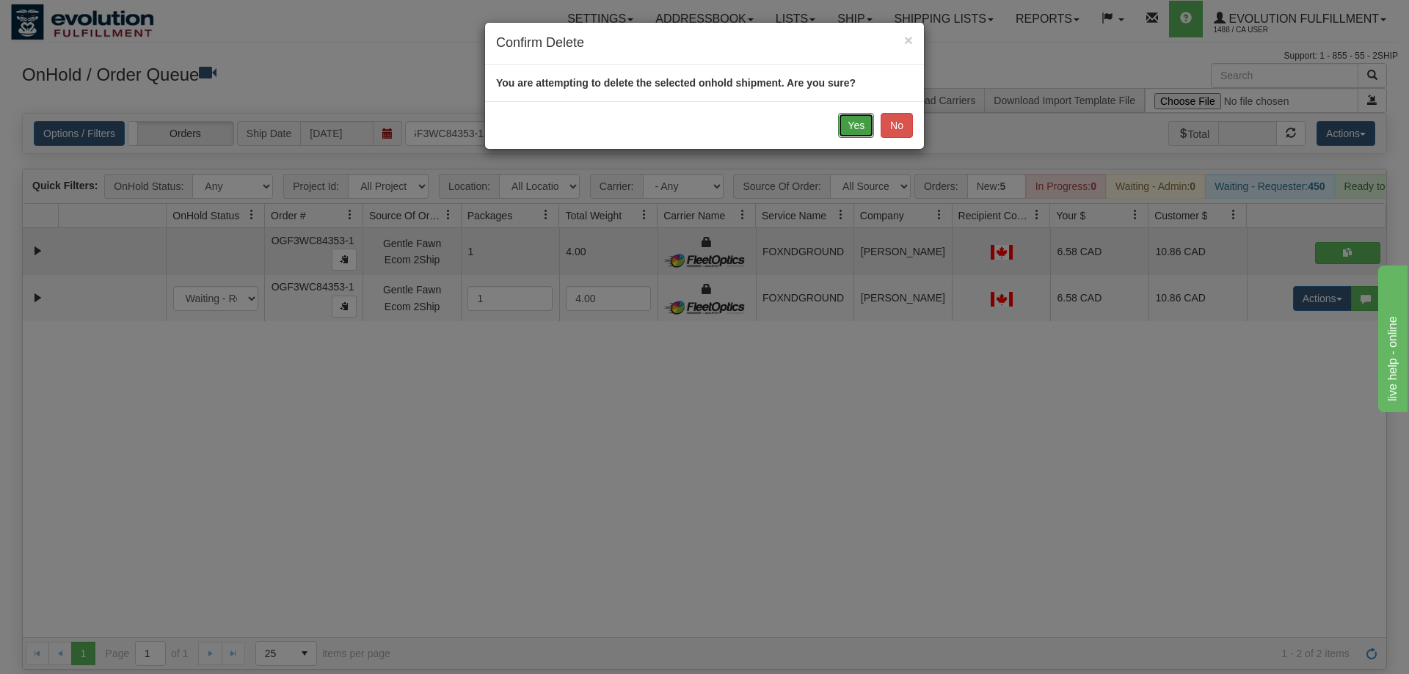
click at [848, 123] on button "Yes" at bounding box center [856, 125] width 36 height 25
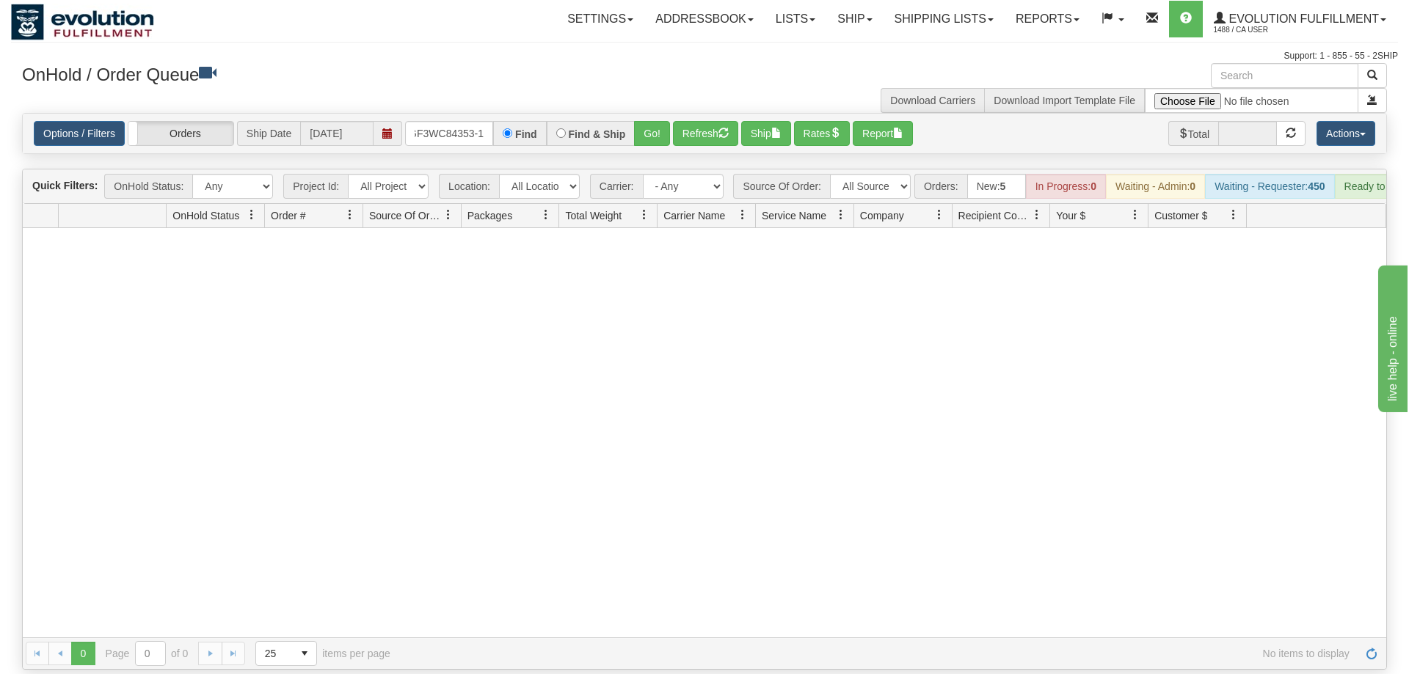
drag, startPoint x: 449, startPoint y: 99, endPoint x: 460, endPoint y: 65, distance: 35.5
click at [449, 114] on div "Options / Filters Group Shipments Orders Ship Date [DATE] OGF3WC84353-1 Find Fi…" at bounding box center [704, 134] width 1363 height 40
click at [455, 137] on div "Is equal to Is not equal to Contains Does not contains CAD USD EUR ZAR [PERSON_…" at bounding box center [704, 391] width 1387 height 557
click at [465, 121] on input "OGF3WC84353-1" at bounding box center [449, 133] width 88 height 25
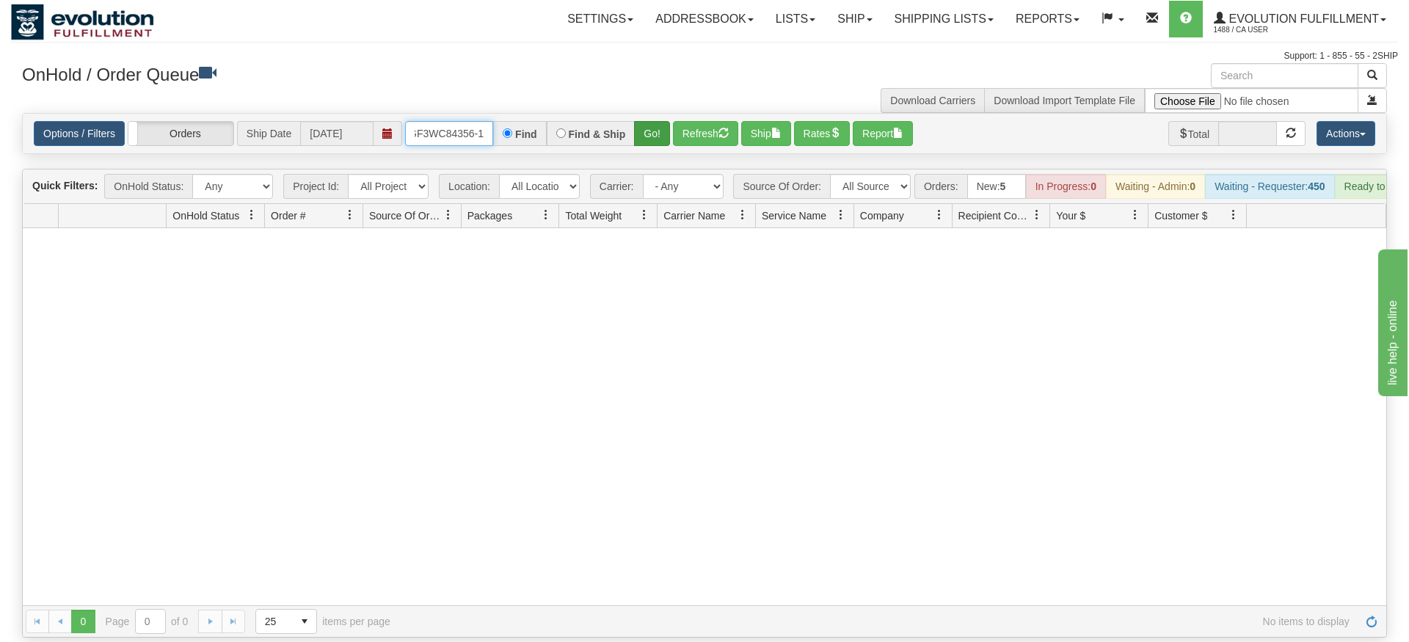
type input "OGF3WC84356-1"
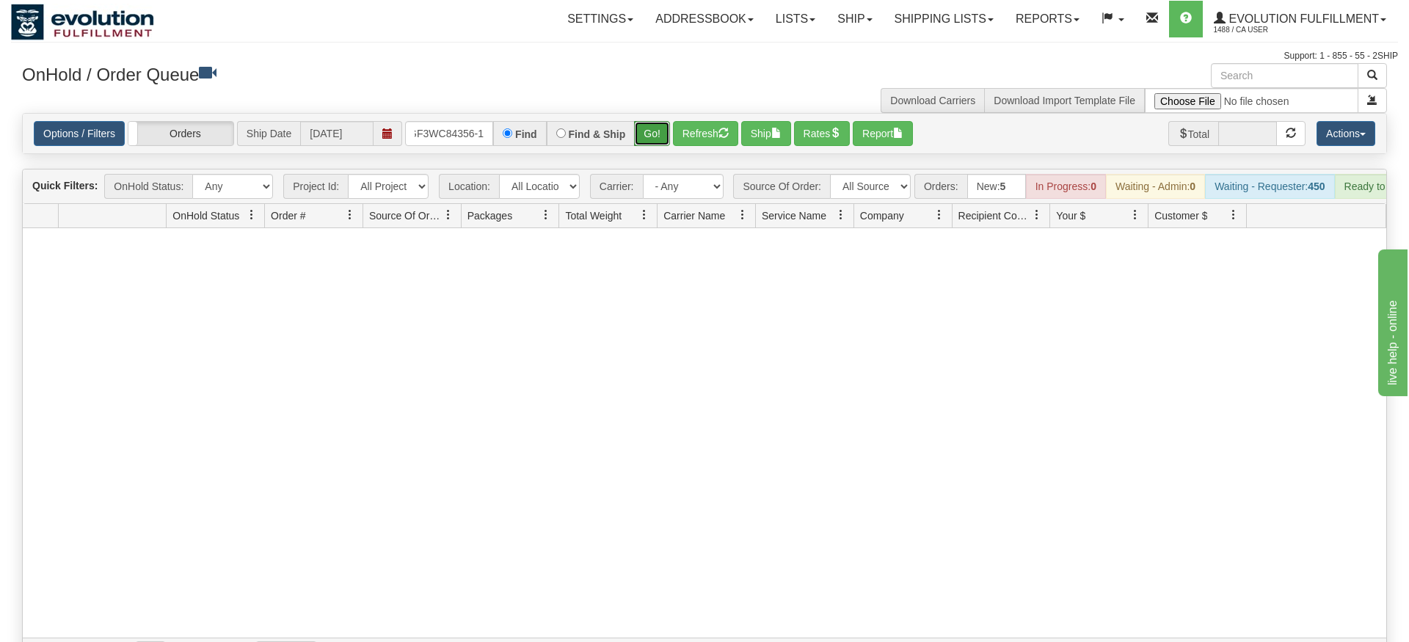
drag, startPoint x: 656, startPoint y: 111, endPoint x: 657, endPoint y: 123, distance: 11.8
click at [656, 142] on div "Is equal to Is not equal to Contains Does not contains CAD USD EUR ZAR [PERSON_…" at bounding box center [704, 391] width 1387 height 557
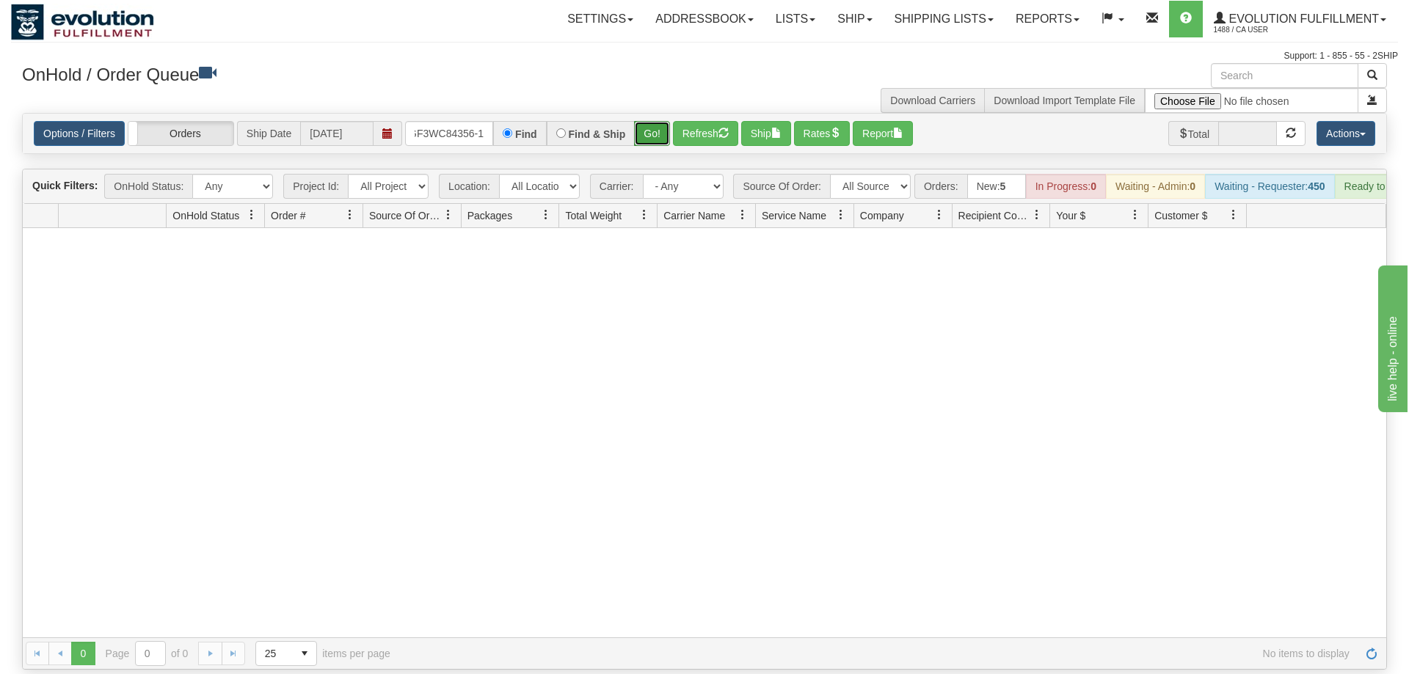
click at [657, 121] on button "Go!" at bounding box center [652, 133] width 36 height 25
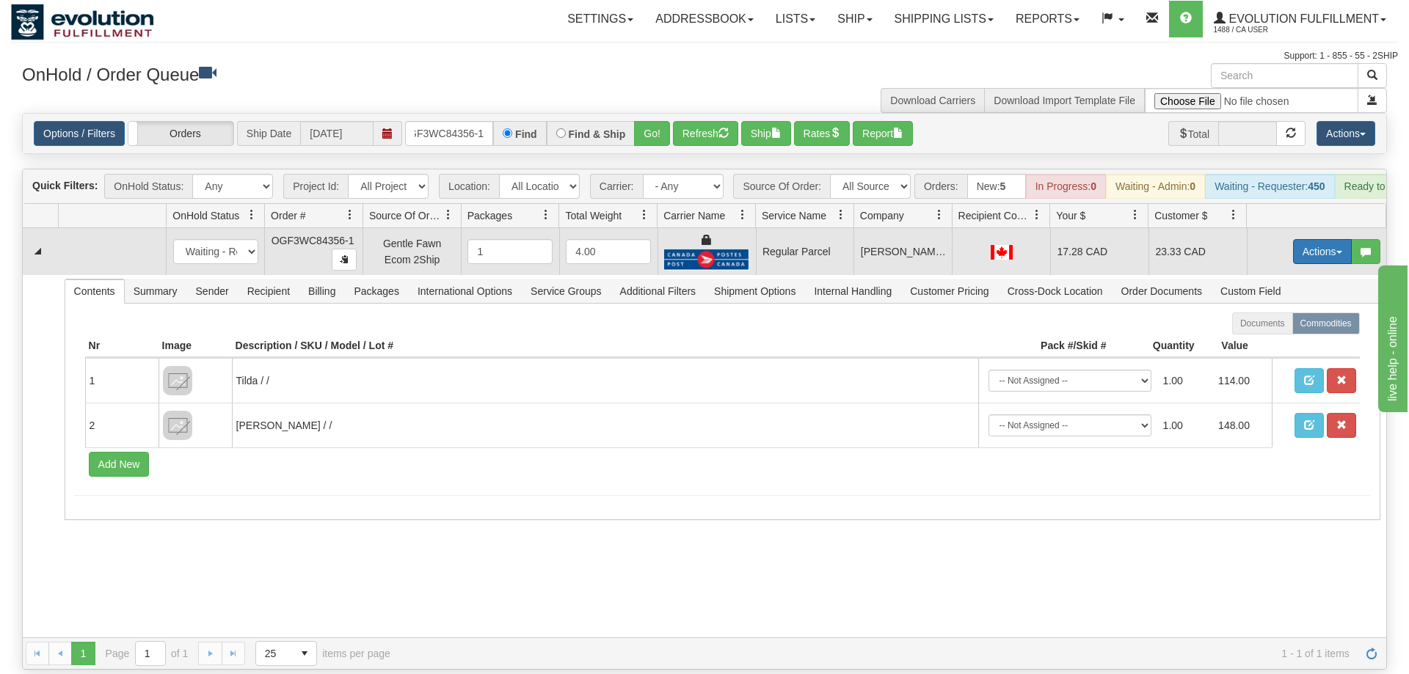
click at [1304, 239] on button "Actions" at bounding box center [1322, 251] width 59 height 25
click at [1267, 312] on span "Rate All Services" at bounding box center [1292, 318] width 88 height 12
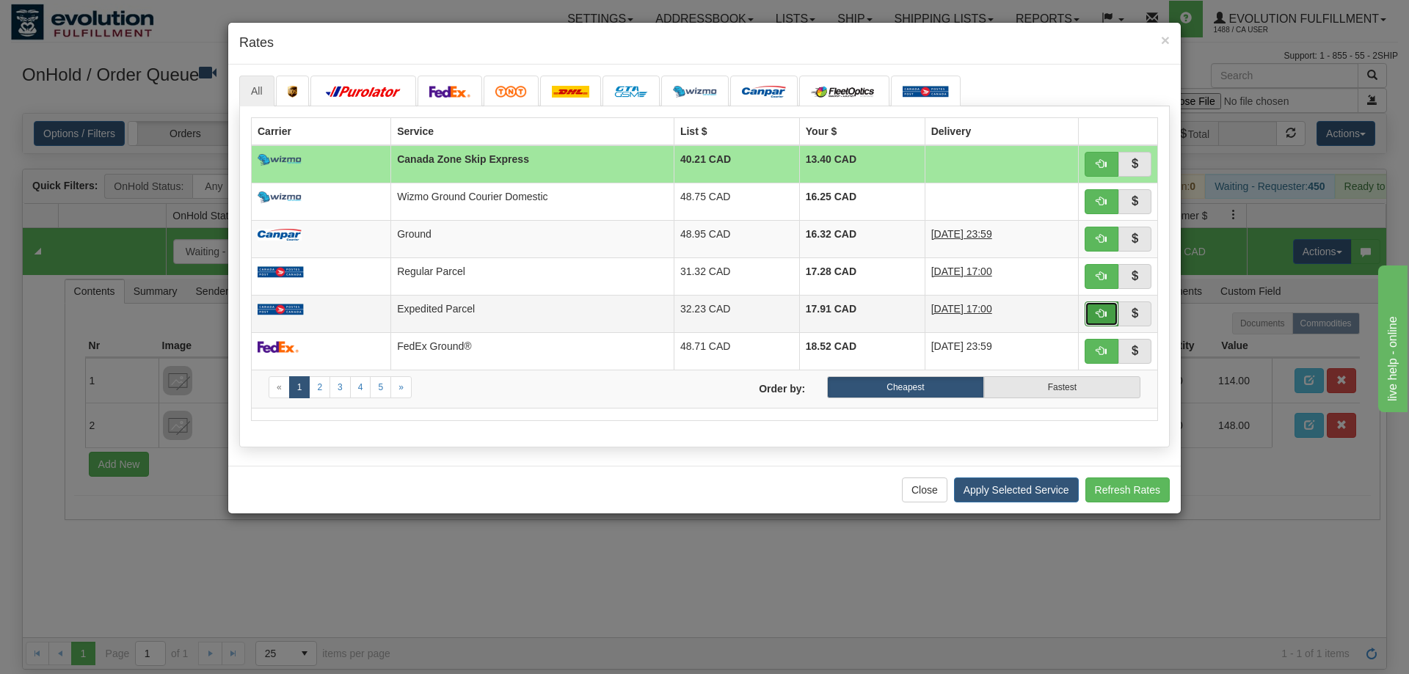
click at [1102, 315] on span "button" at bounding box center [1101, 313] width 10 height 10
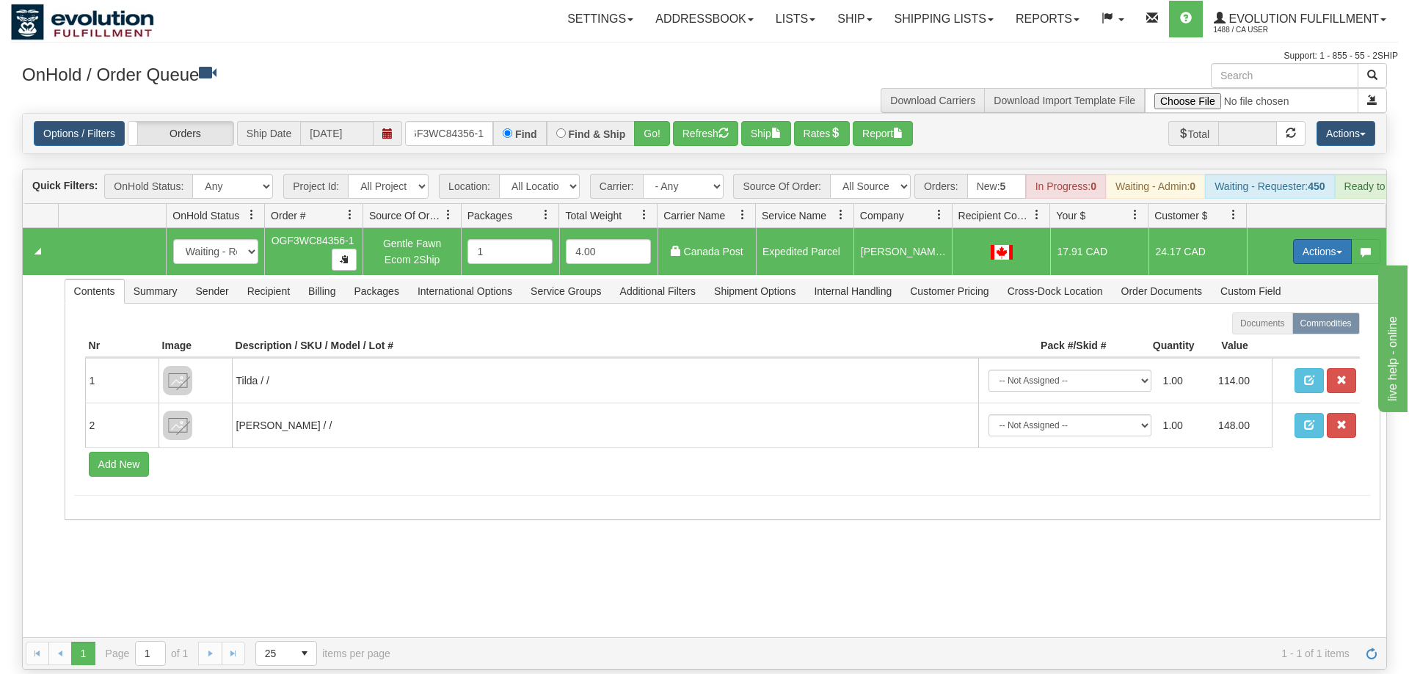
click at [1318, 239] on button "Actions" at bounding box center [1322, 251] width 59 height 25
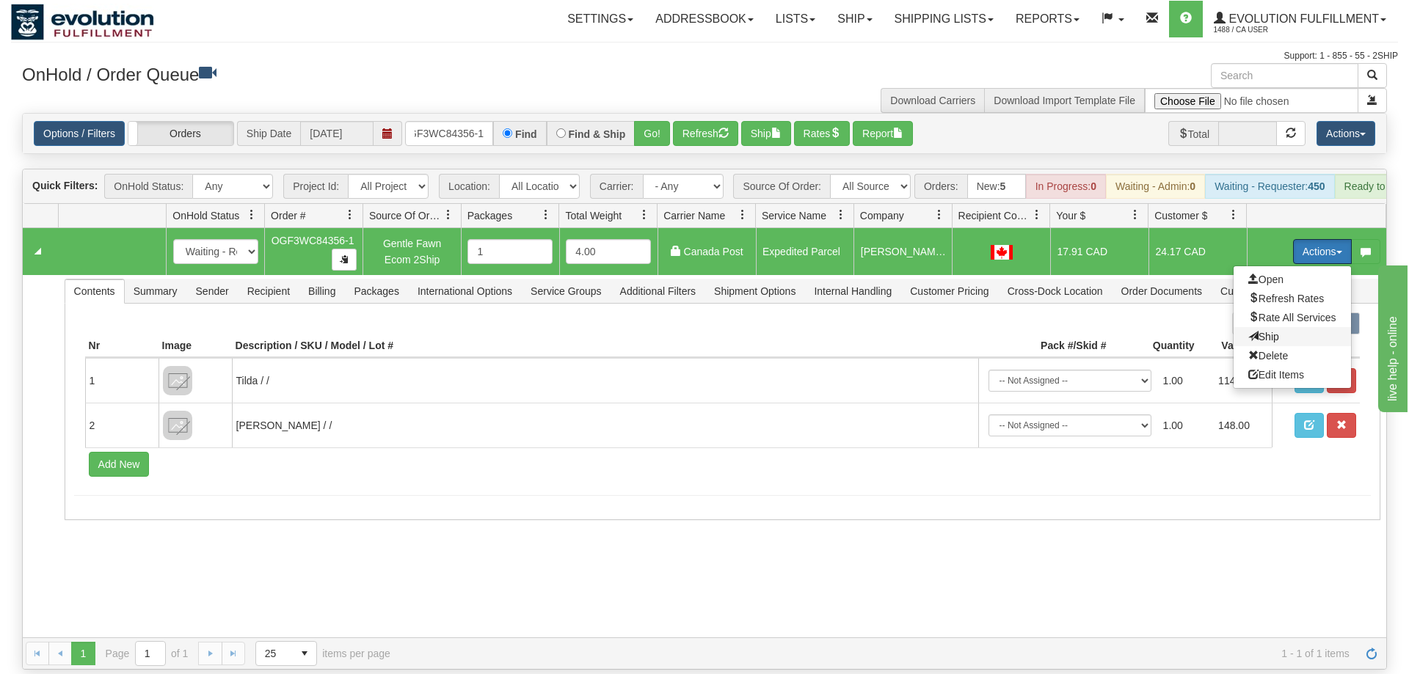
click at [1260, 331] on span "Ship" at bounding box center [1263, 337] width 31 height 12
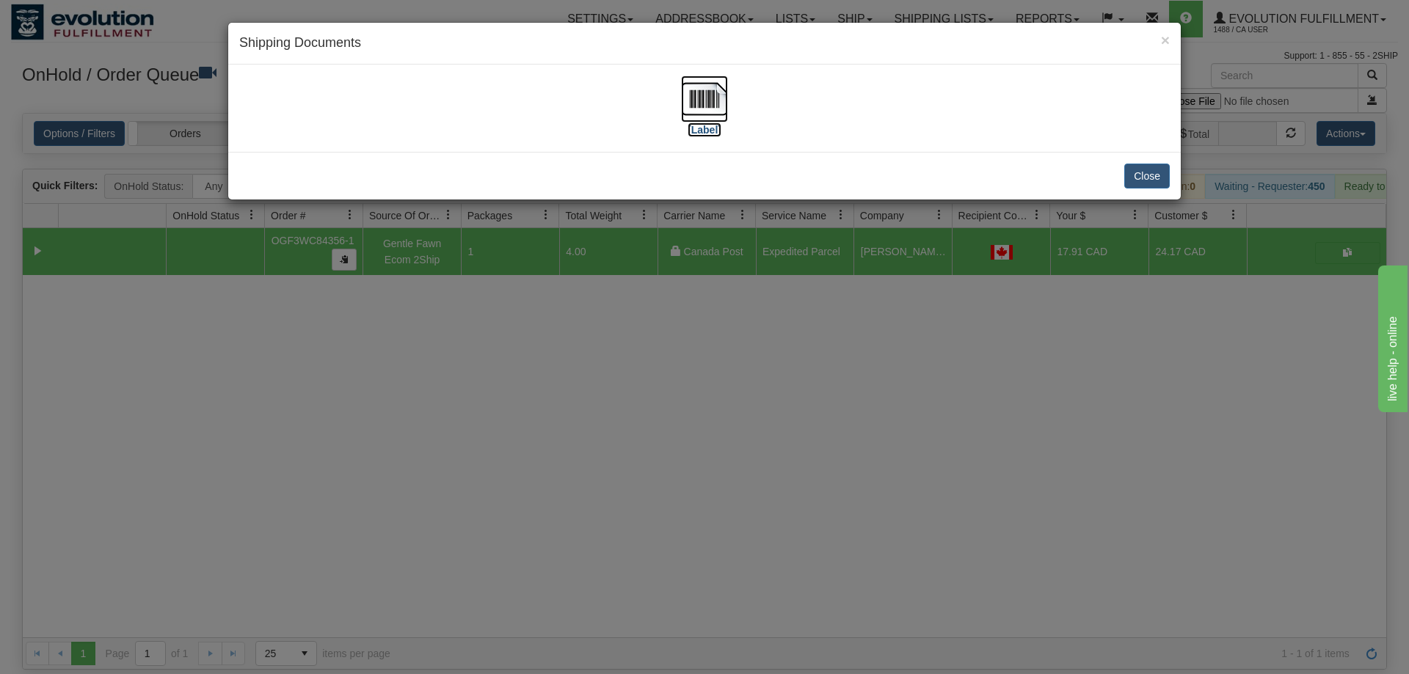
click at [716, 111] on img at bounding box center [704, 99] width 47 height 47
click at [509, 602] on div "× Shipping Documents [Label] Close" at bounding box center [704, 337] width 1409 height 674
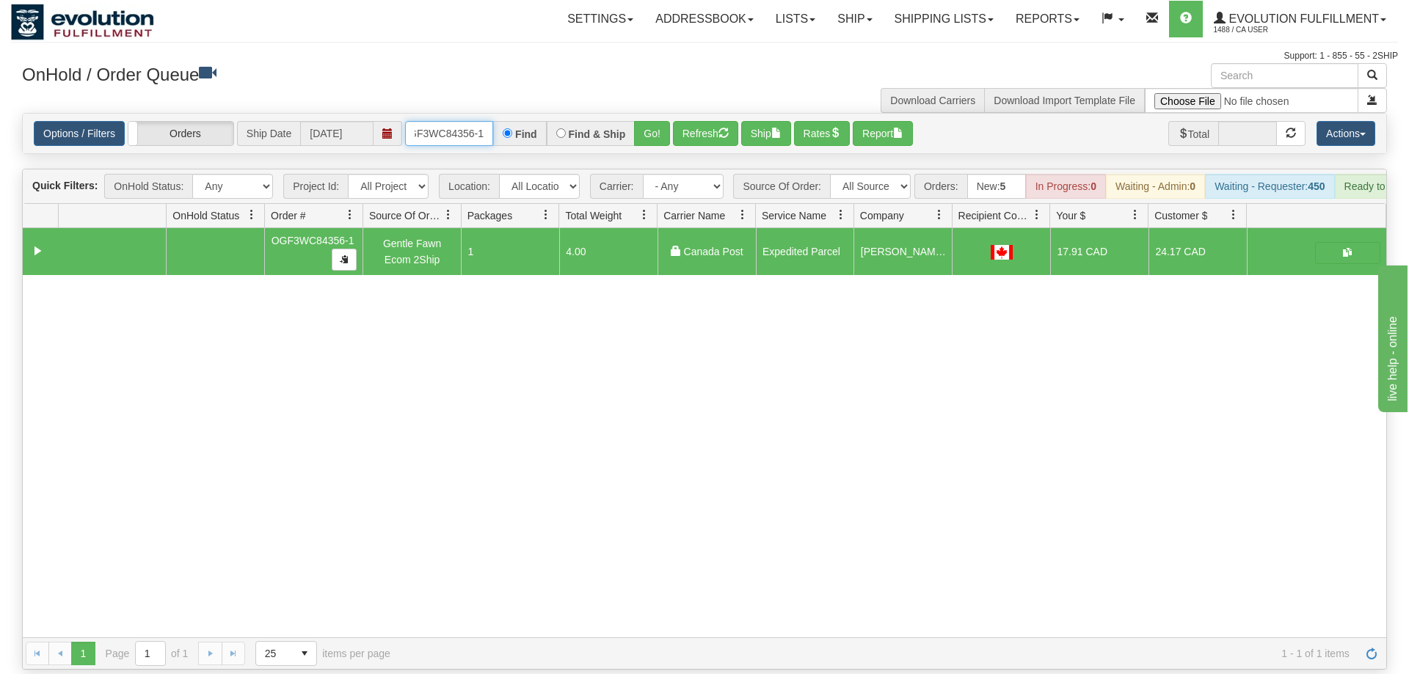
click at [446, 121] on input "OGF3WC84356-1" at bounding box center [449, 133] width 88 height 25
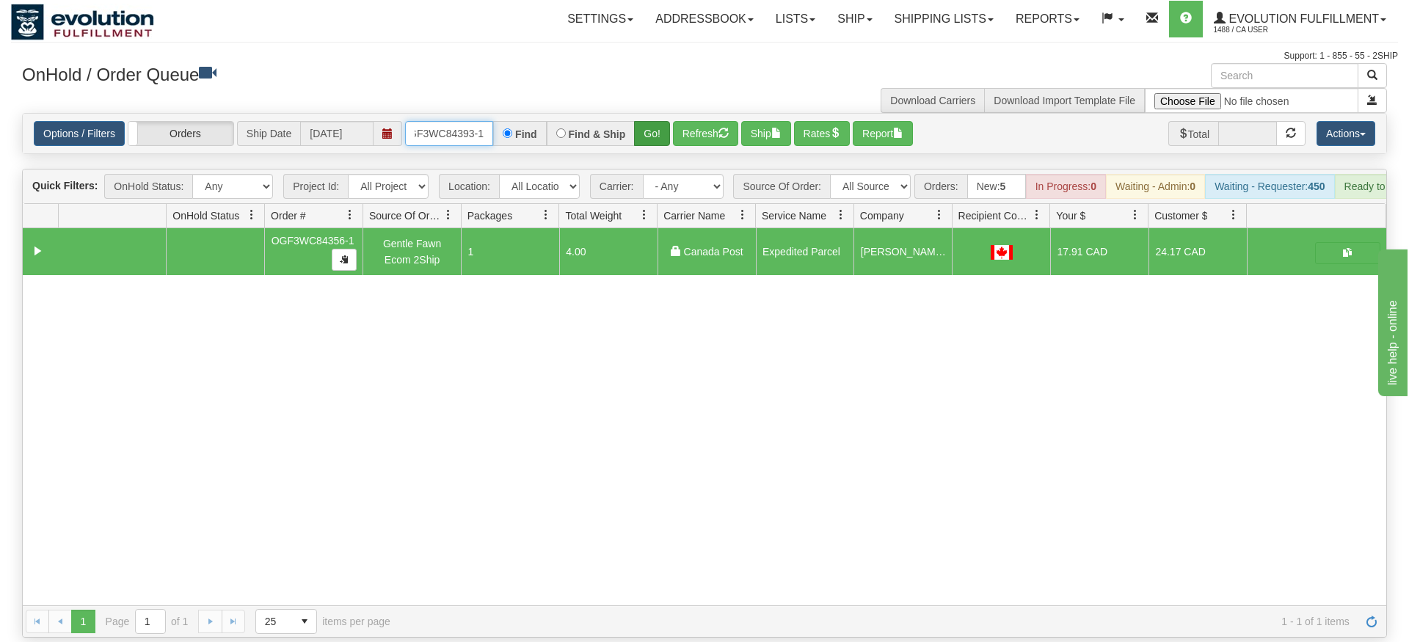
type input "OGF3WC84393-1"
click at [649, 146] on div "Is equal to Is not equal to Contains Does not contains CAD USD EUR ZAR [PERSON_…" at bounding box center [704, 375] width 1387 height 525
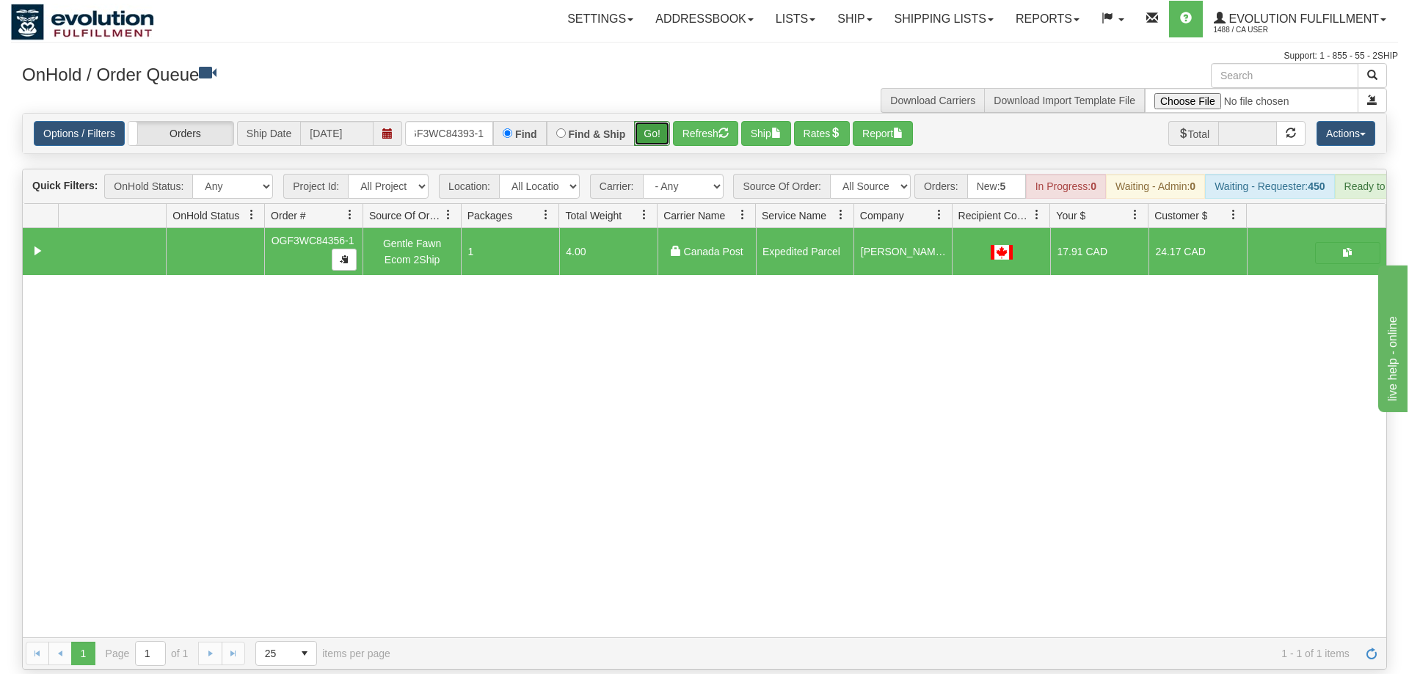
click at [651, 121] on button "Go!" at bounding box center [652, 133] width 36 height 25
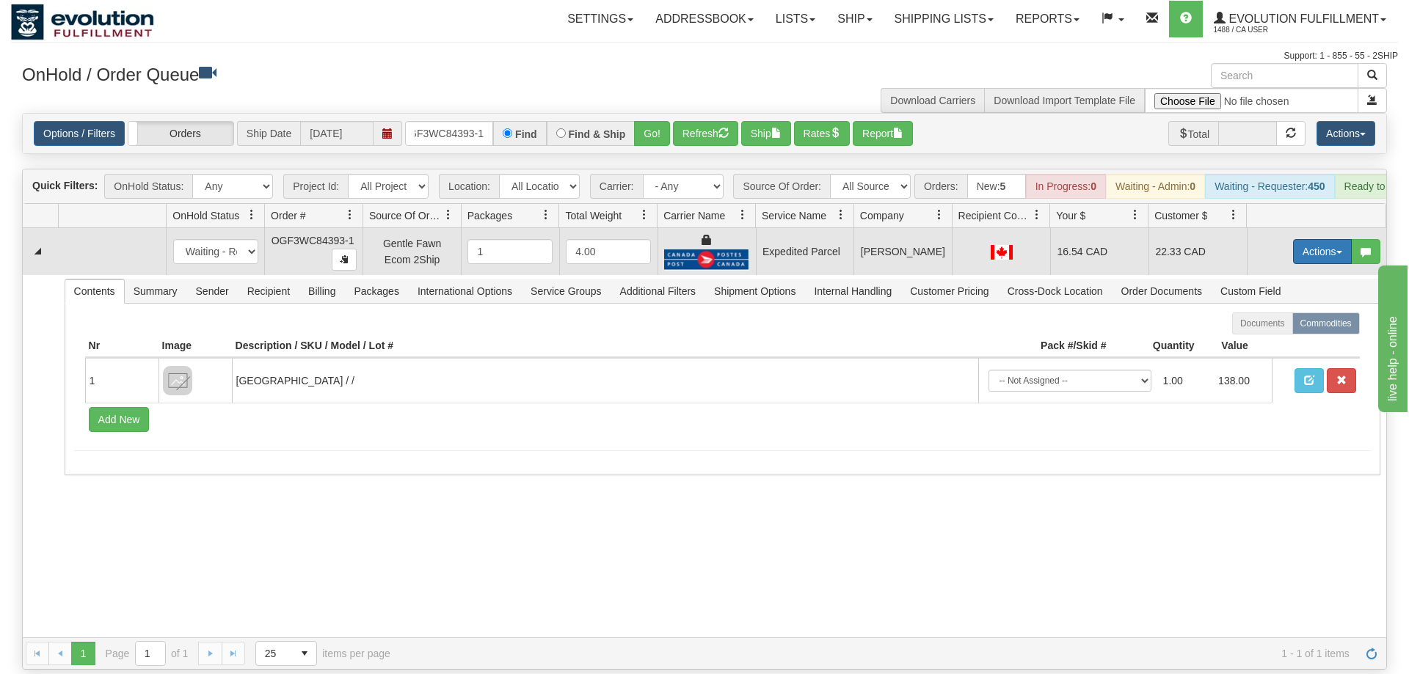
click at [1315, 239] on button "Actions" at bounding box center [1322, 251] width 59 height 25
click at [1272, 331] on span "Ship" at bounding box center [1263, 337] width 31 height 12
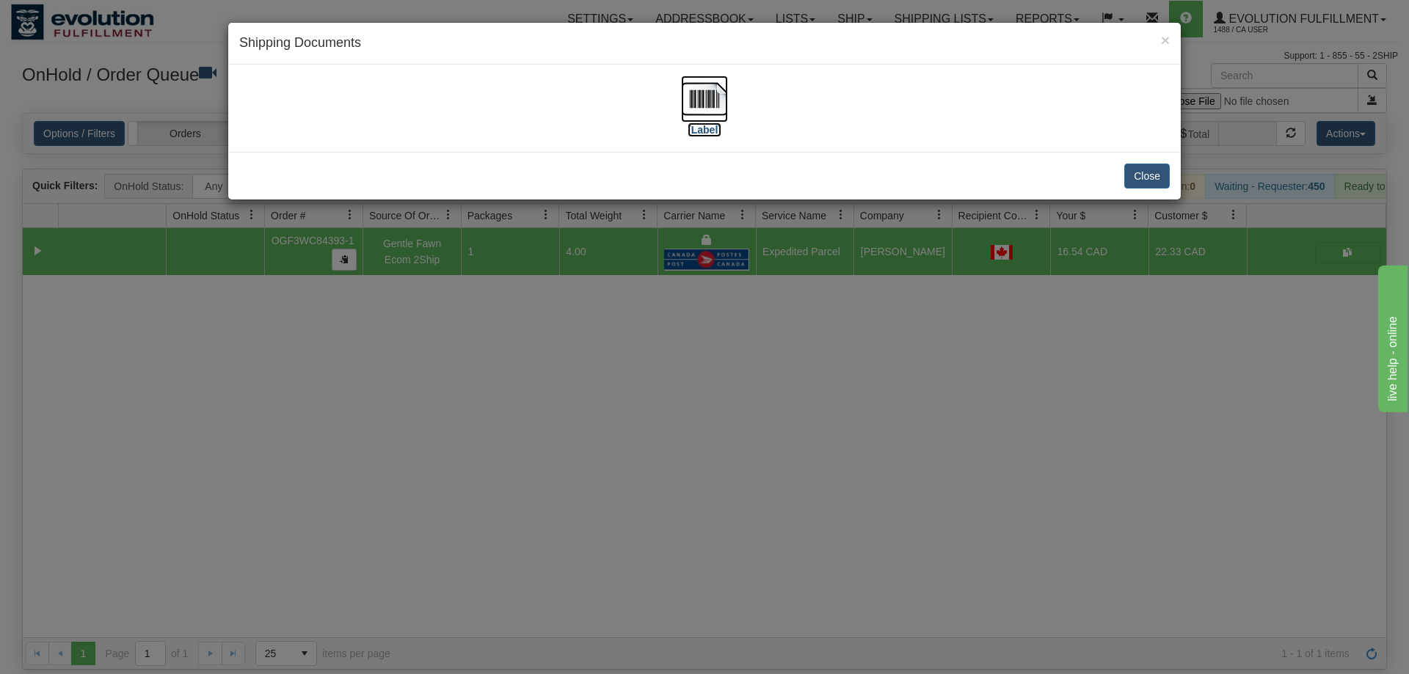
click at [698, 98] on img at bounding box center [704, 99] width 47 height 47
click at [775, 327] on div "× Shipping Documents [Label] Close" at bounding box center [704, 337] width 1409 height 674
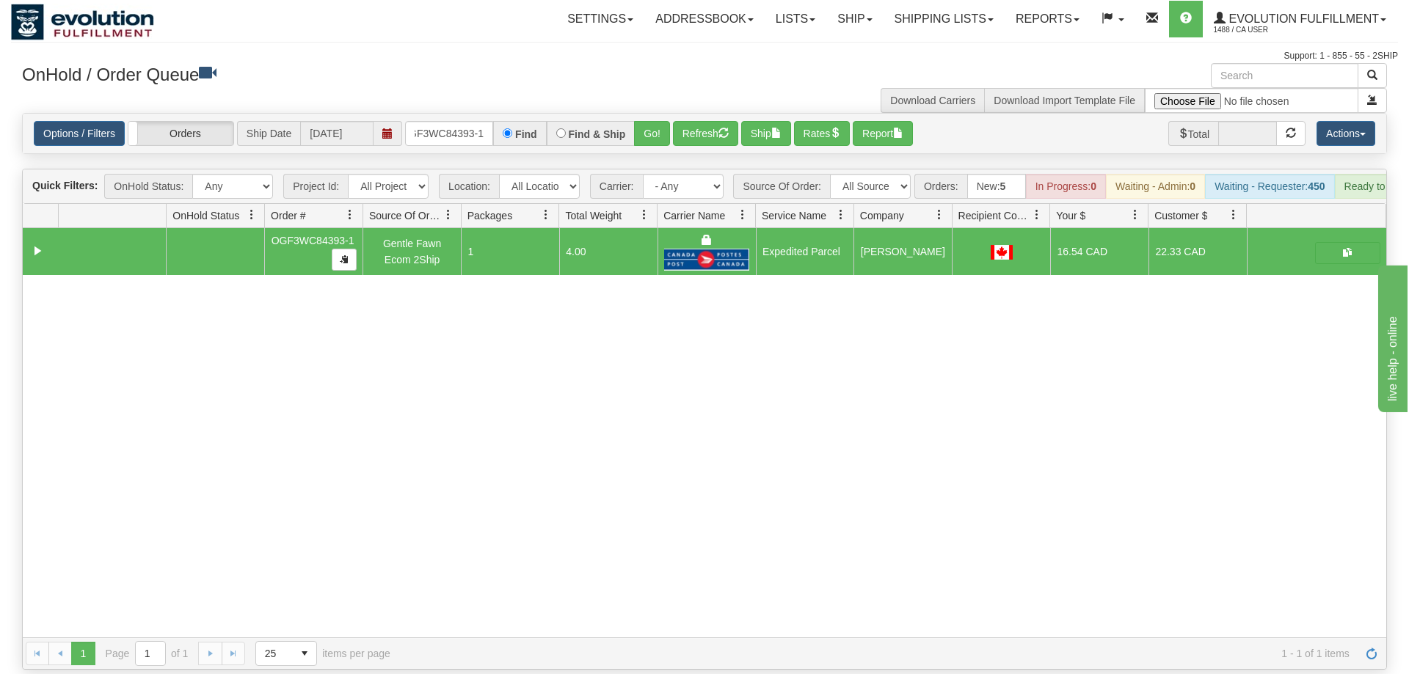
click at [433, 114] on div "Options / Filters Group Shipments Orders Ship Date [DATE] OGF3WC84393-1 Find Fi…" at bounding box center [704, 134] width 1363 height 40
click at [454, 121] on input "OGF3WC84393-1" at bounding box center [449, 133] width 88 height 25
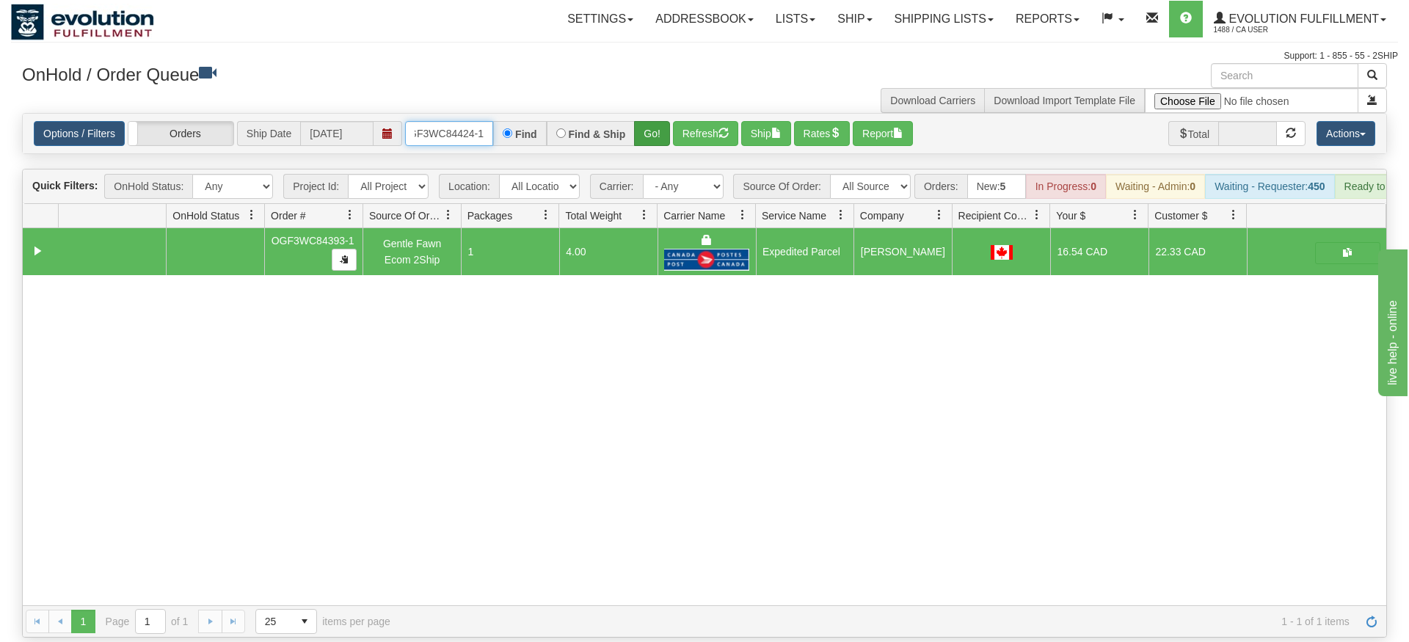
type input "OGF3WC84424-1"
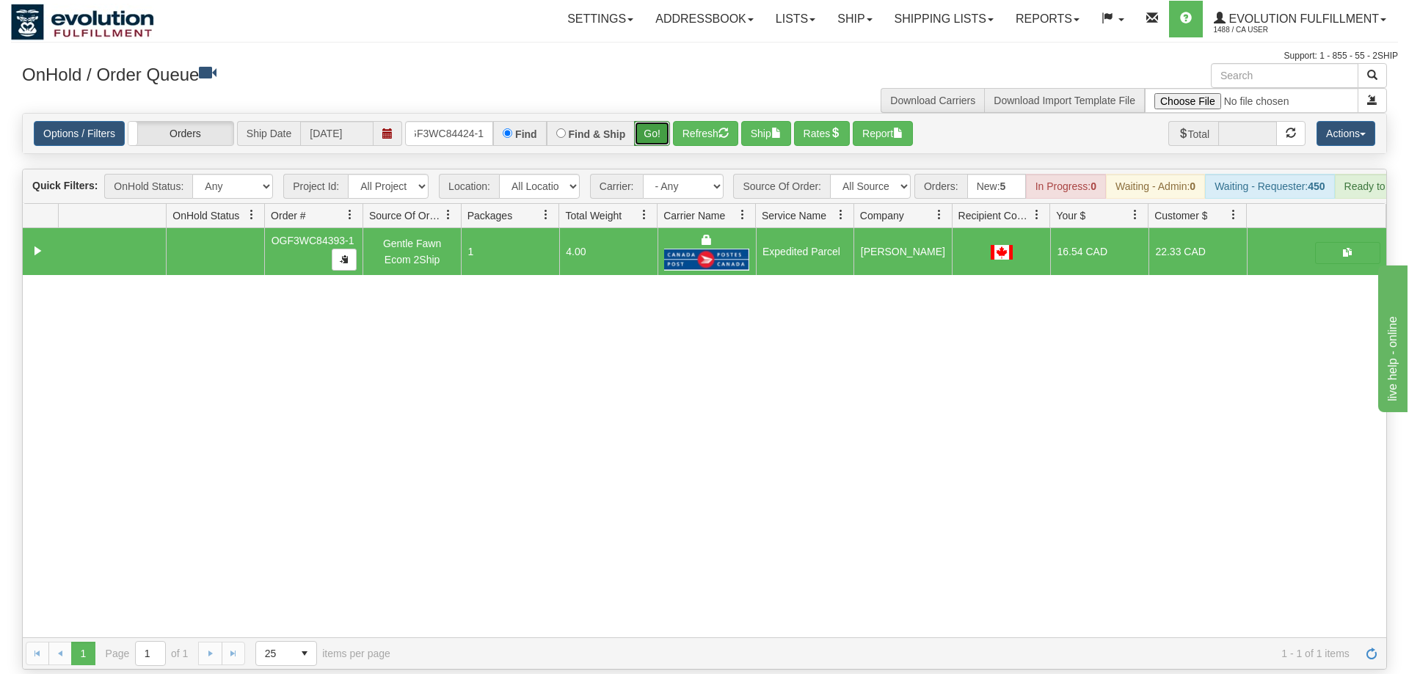
click at [639, 134] on div "Is equal to Is not equal to Contains Does not contains CAD USD EUR ZAR [PERSON_…" at bounding box center [704, 391] width 1387 height 557
click at [649, 121] on button "Go!" at bounding box center [652, 133] width 36 height 25
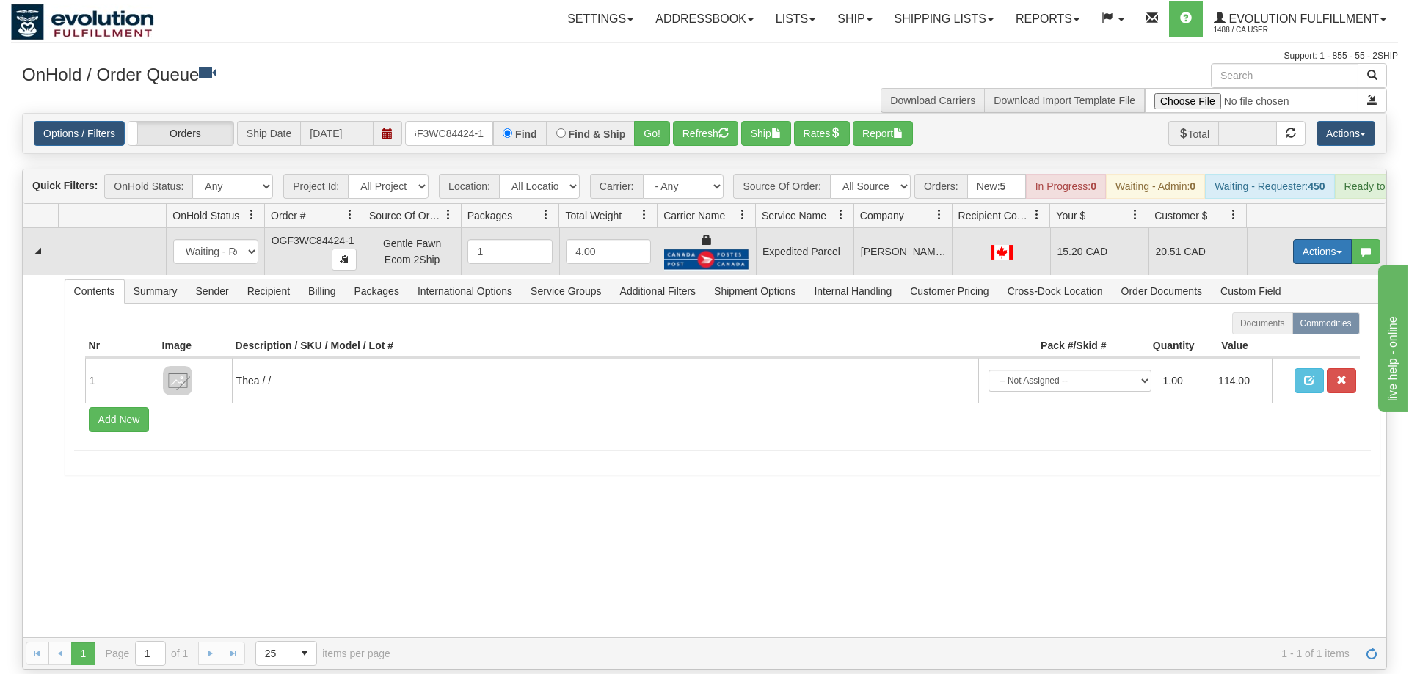
click at [1317, 239] on button "Actions" at bounding box center [1322, 251] width 59 height 25
click at [1310, 327] on link "Ship" at bounding box center [1291, 336] width 117 height 19
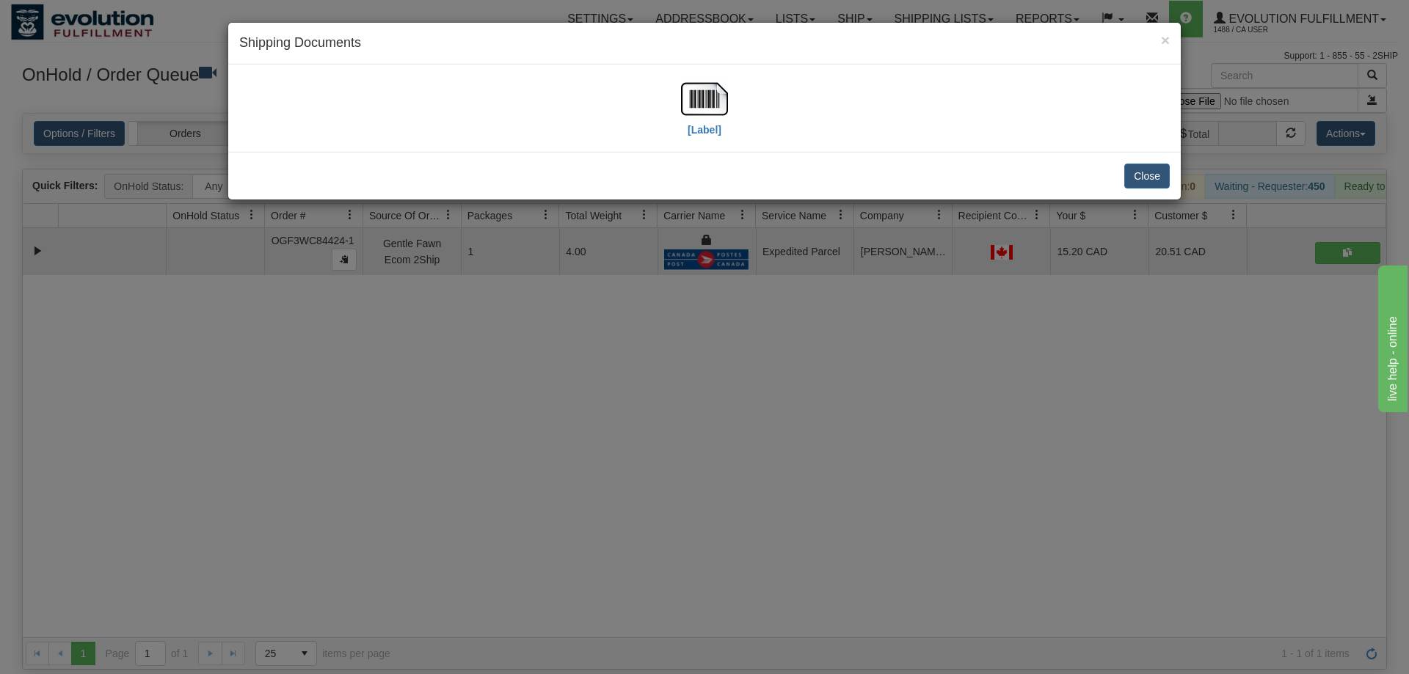
click at [690, 72] on div "[Label]" at bounding box center [704, 108] width 952 height 87
click at [696, 117] on img at bounding box center [704, 99] width 47 height 47
drag, startPoint x: 831, startPoint y: 335, endPoint x: 504, endPoint y: 117, distance: 393.1
click at [830, 330] on div "× Shipping Documents [Label] Close" at bounding box center [704, 337] width 1409 height 674
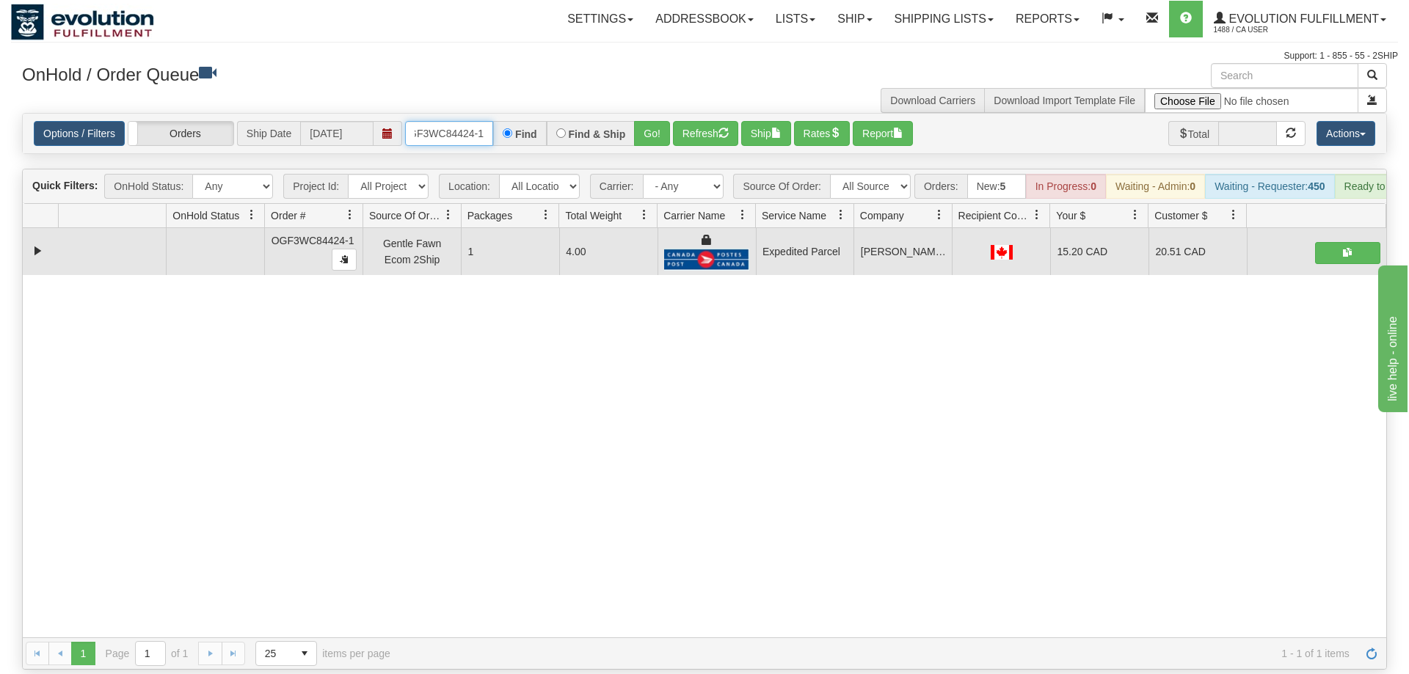
click at [462, 121] on input "OGF3WC84424-1" at bounding box center [449, 133] width 88 height 25
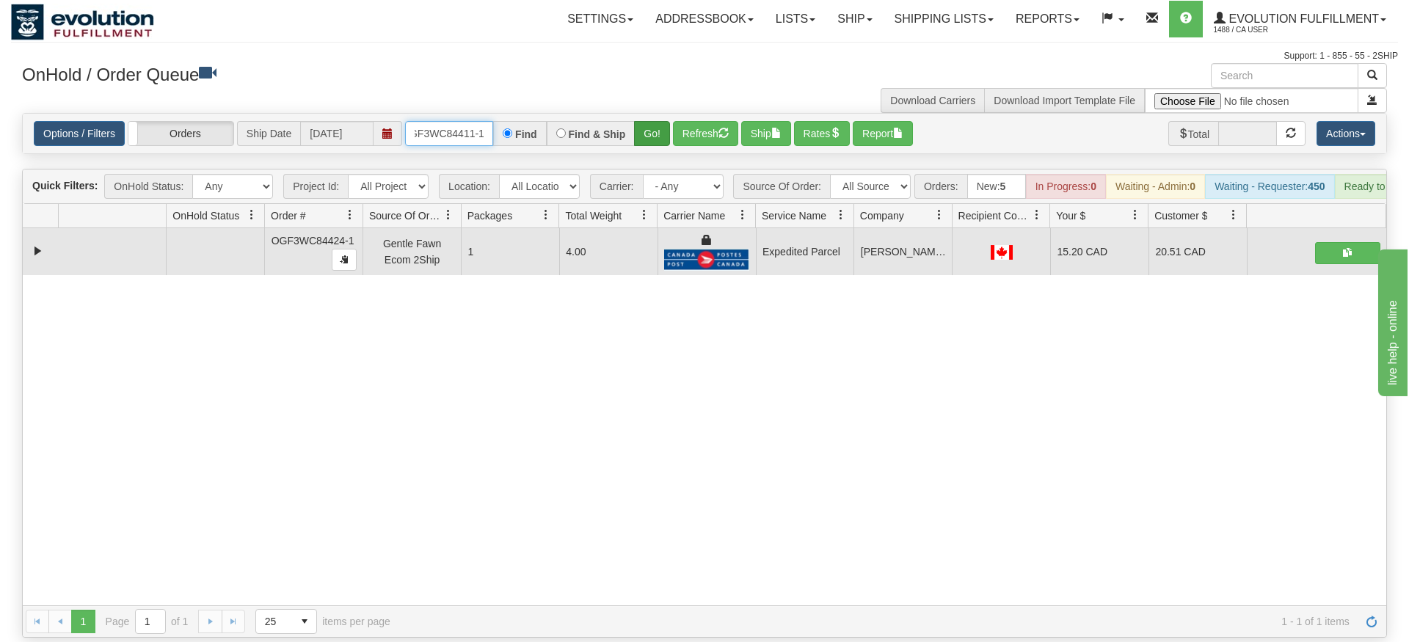
type input "oGF3WC84411-1"
click at [655, 134] on div "Is equal to Is not equal to Contains Does not contains CAD USD EUR ZAR [PERSON_…" at bounding box center [704, 375] width 1387 height 525
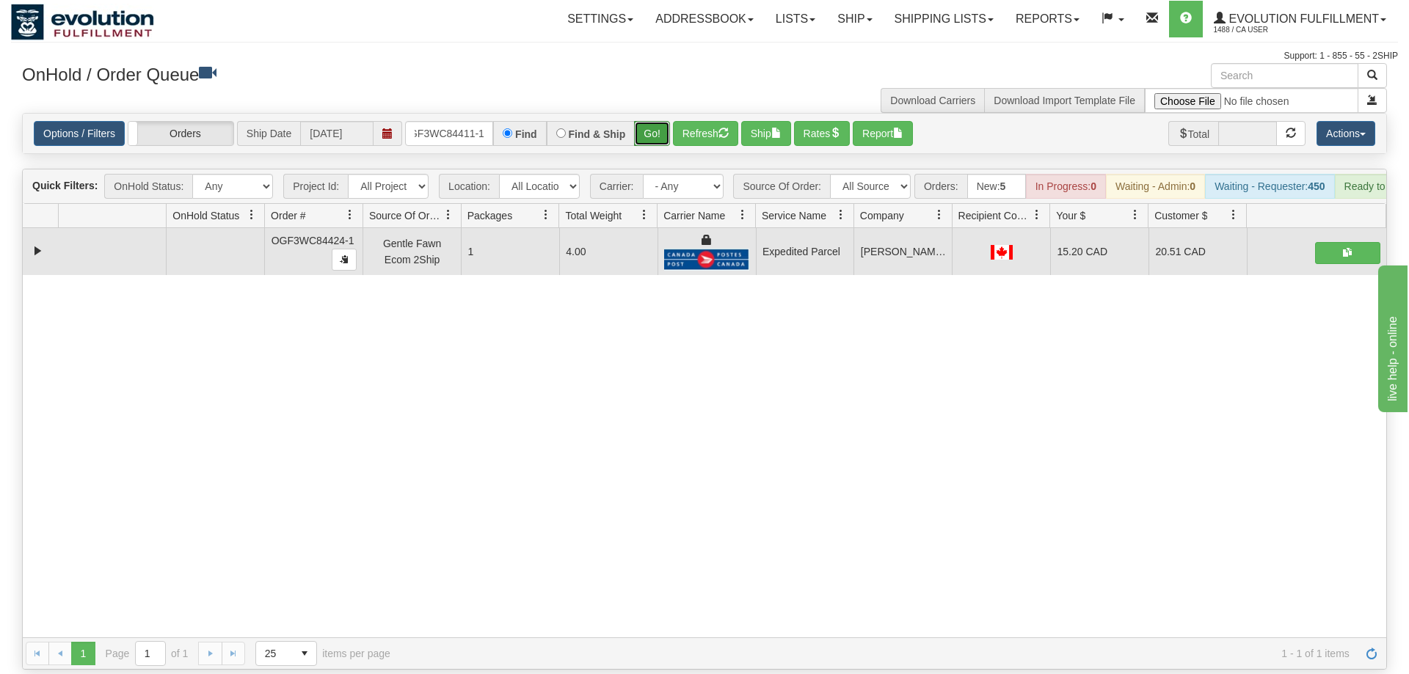
click at [655, 121] on button "Go!" at bounding box center [652, 133] width 36 height 25
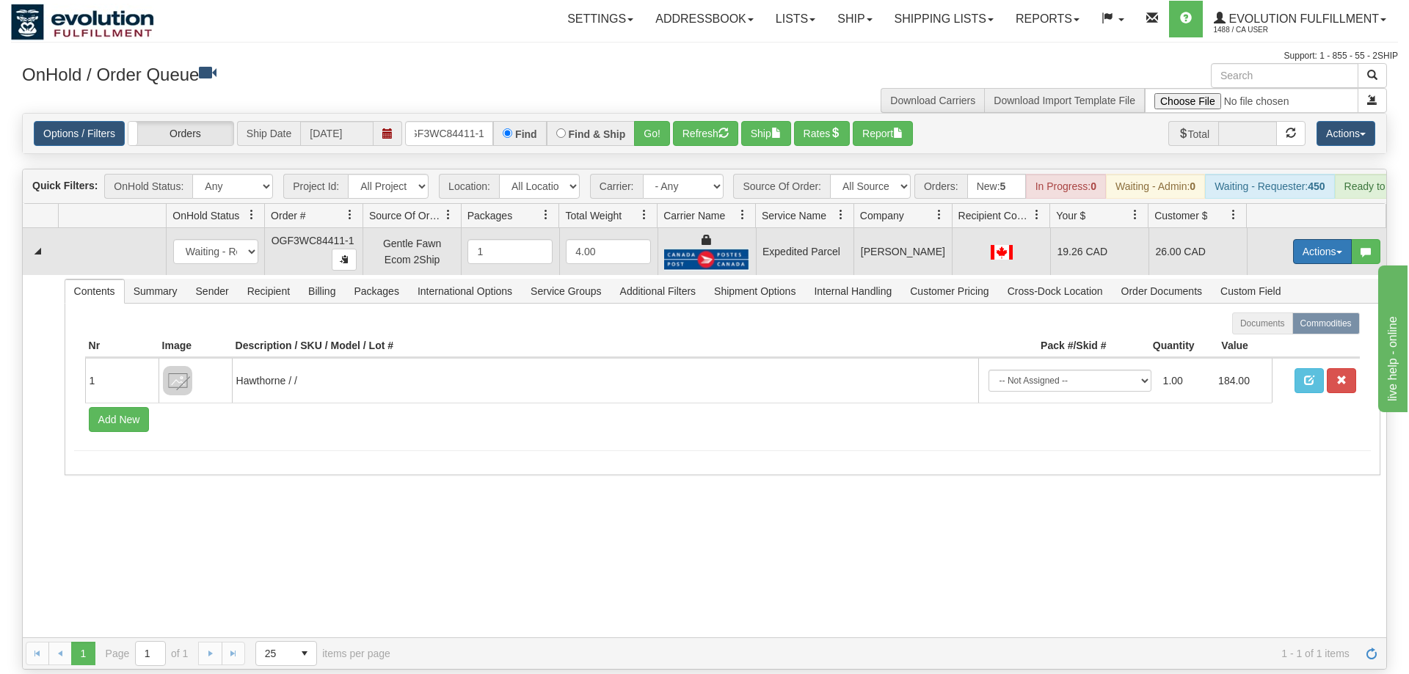
click at [1303, 239] on button "Actions" at bounding box center [1322, 251] width 59 height 25
click at [1280, 327] on link "Ship" at bounding box center [1291, 336] width 117 height 19
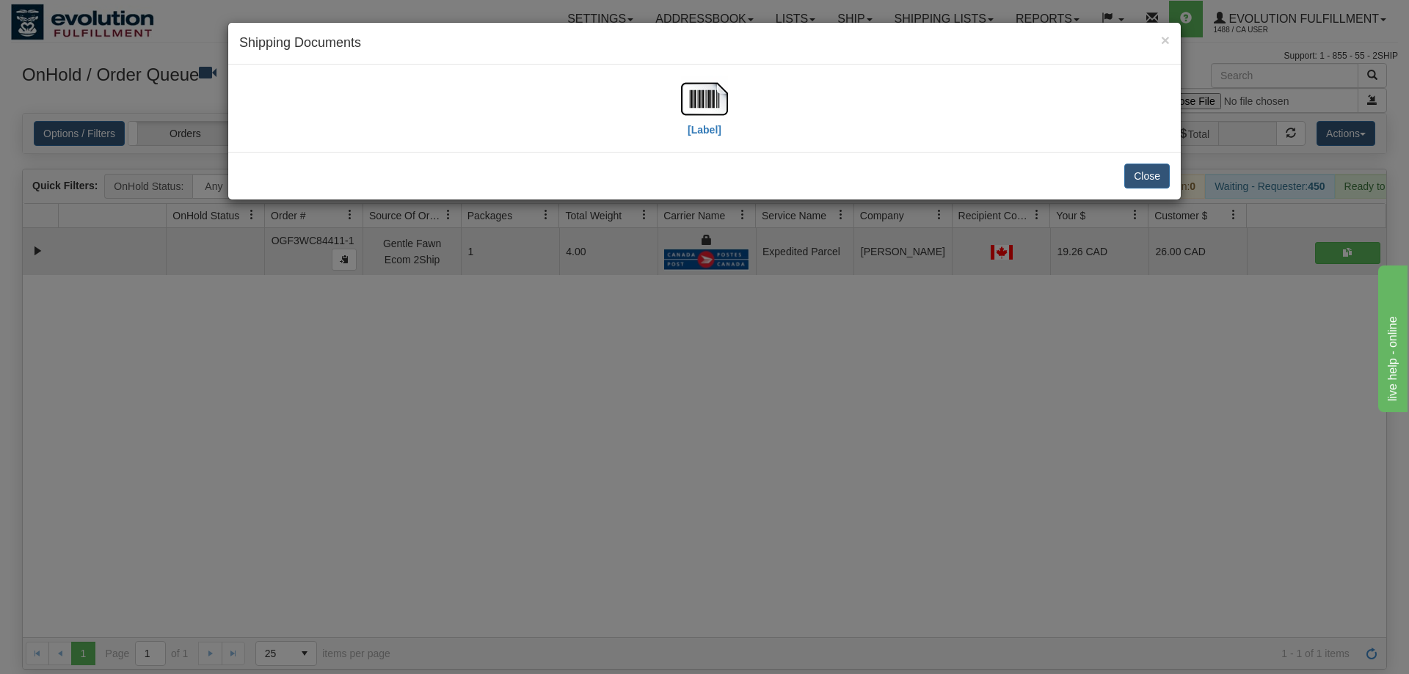
click at [654, 113] on div "[Label]" at bounding box center [704, 108] width 930 height 65
click at [675, 113] on div "[Label]" at bounding box center [704, 108] width 930 height 65
click at [710, 98] on img at bounding box center [704, 99] width 47 height 47
click at [867, 266] on div "× Shipping Documents [Label] Close" at bounding box center [704, 337] width 1409 height 674
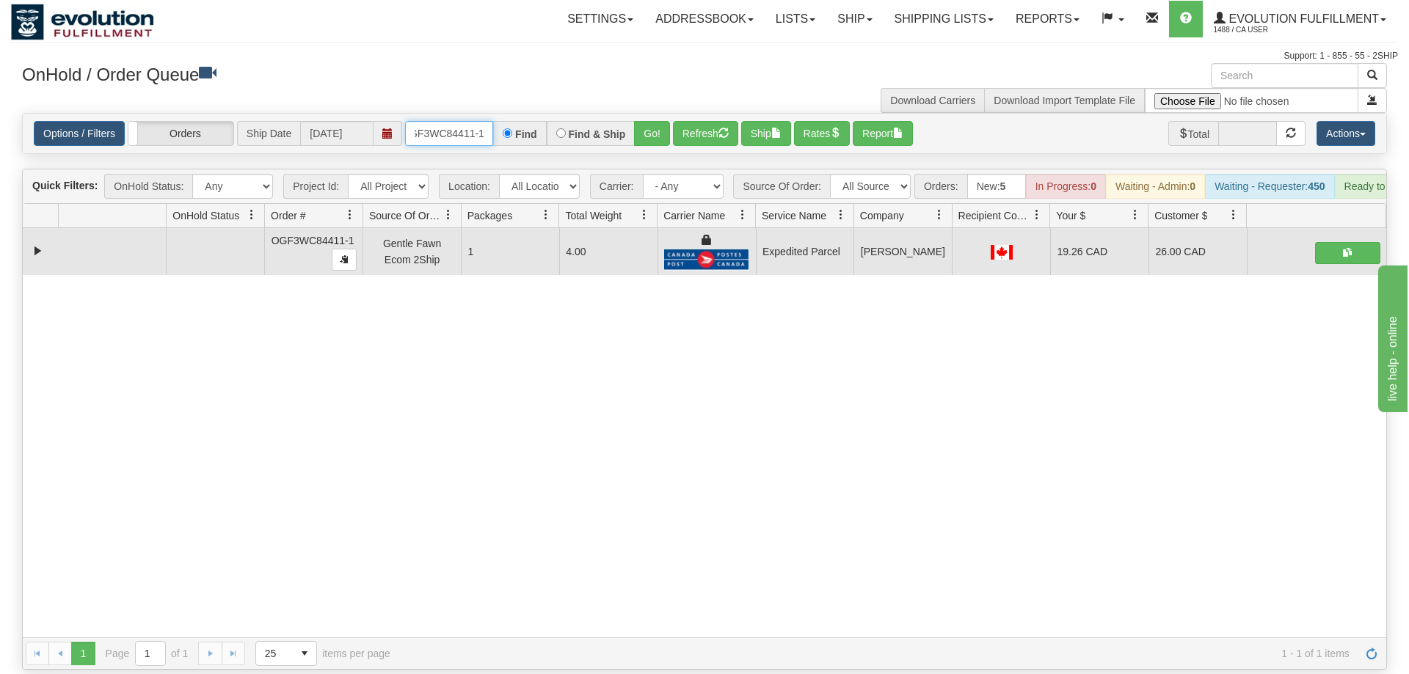
click at [443, 121] on input "oGF3WC84411-1" at bounding box center [449, 133] width 88 height 25
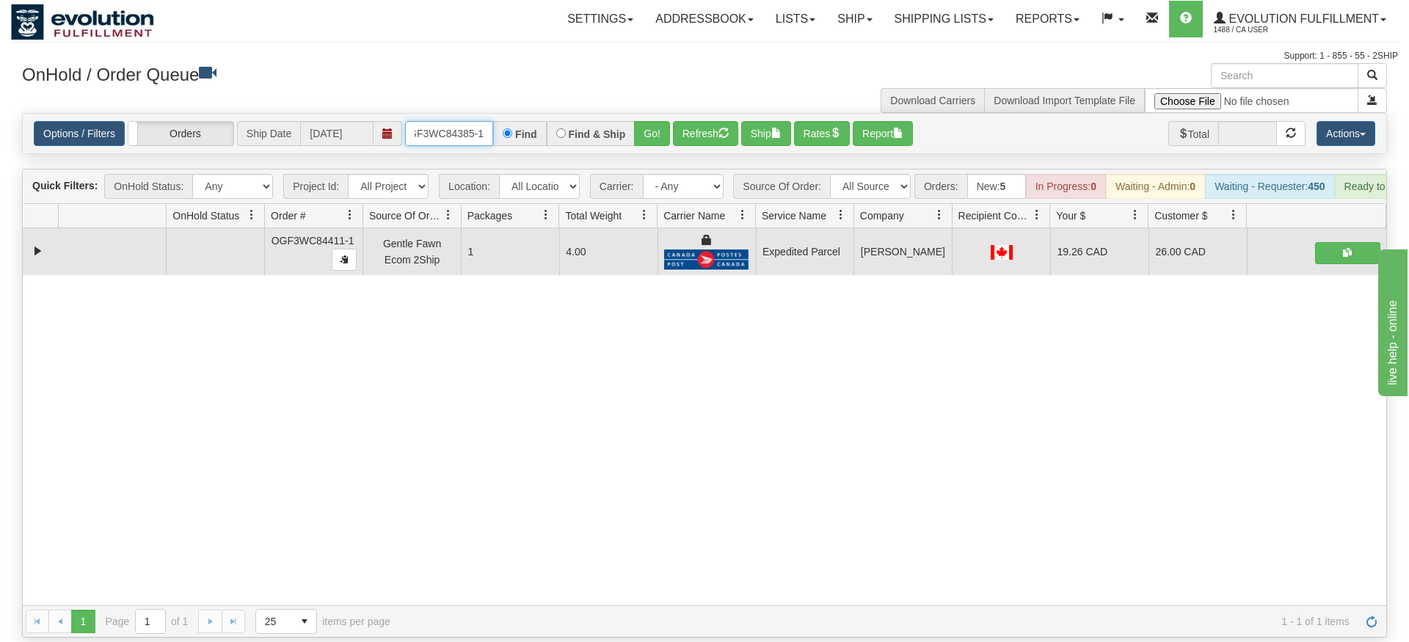
type input "OGF3WC84385-1"
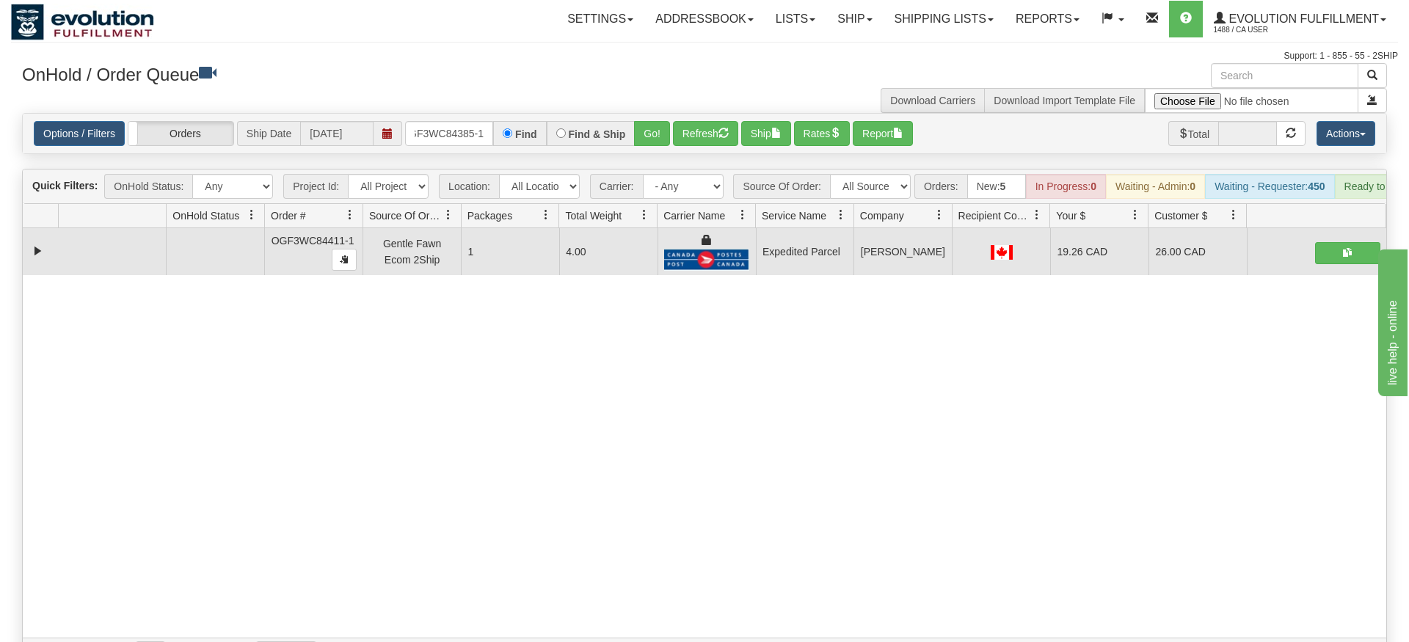
drag, startPoint x: 649, startPoint y: 125, endPoint x: 647, endPoint y: 133, distance: 7.7
click at [649, 155] on div "Is equal to Is not equal to Contains Does not contains CAD USD EUR ZAR [PERSON_…" at bounding box center [704, 391] width 1387 height 557
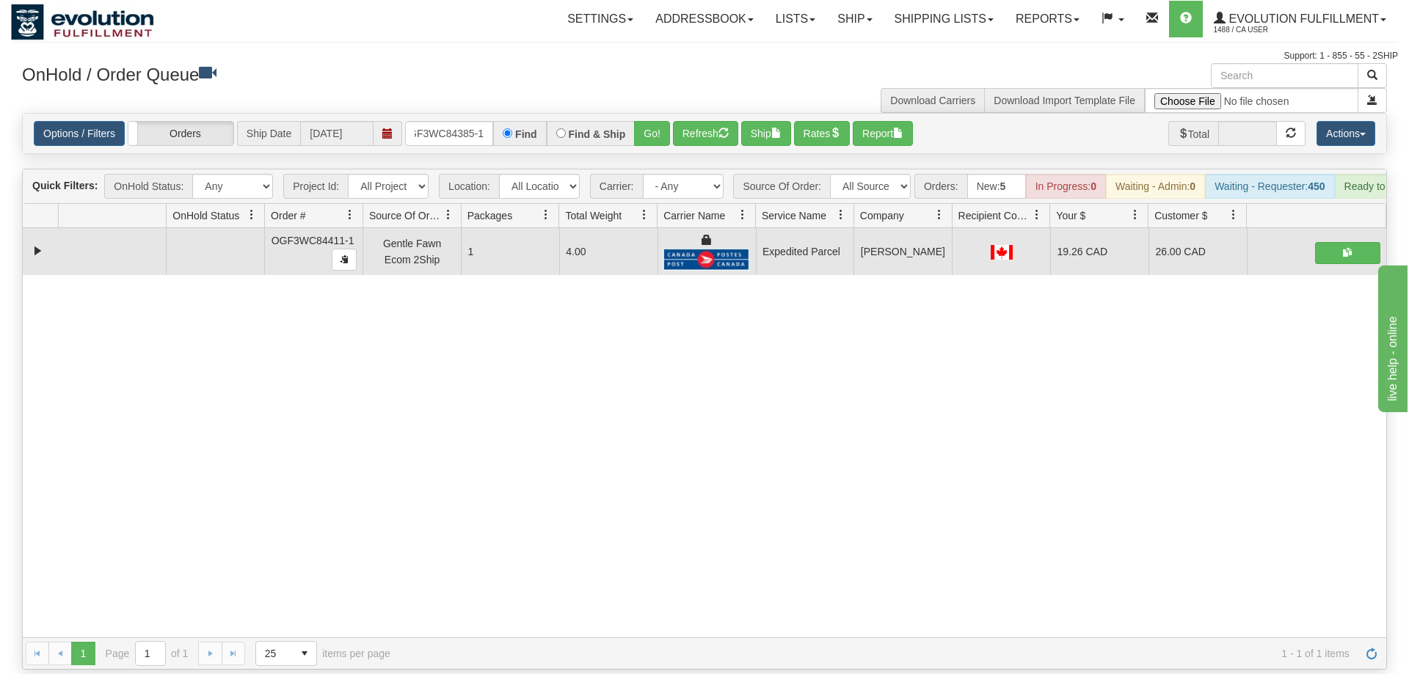
click at [648, 133] on div "Is equal to Is not equal to Contains Does not contains CAD USD EUR ZAR [PERSON_…" at bounding box center [704, 391] width 1387 height 557
click at [651, 121] on button "Go!" at bounding box center [652, 133] width 36 height 25
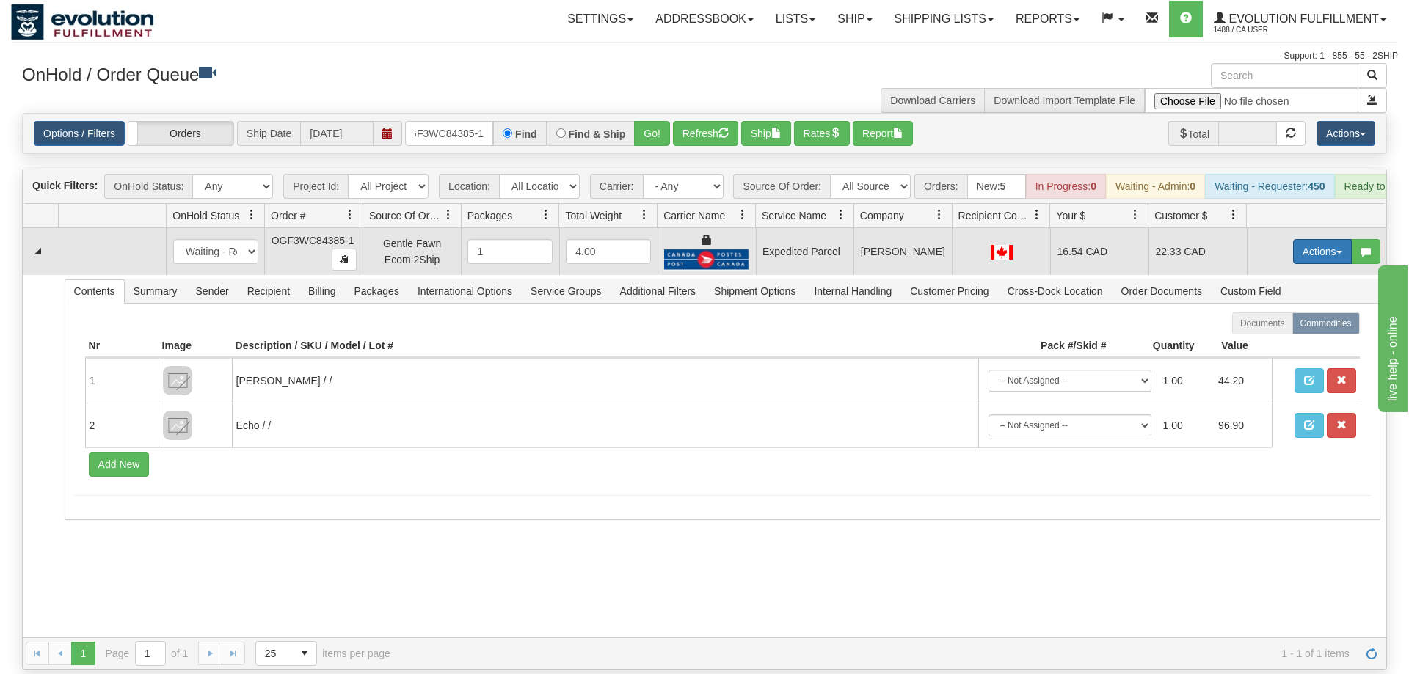
click at [1321, 239] on button "Actions" at bounding box center [1322, 251] width 59 height 25
click at [1276, 327] on link "Ship" at bounding box center [1291, 336] width 117 height 19
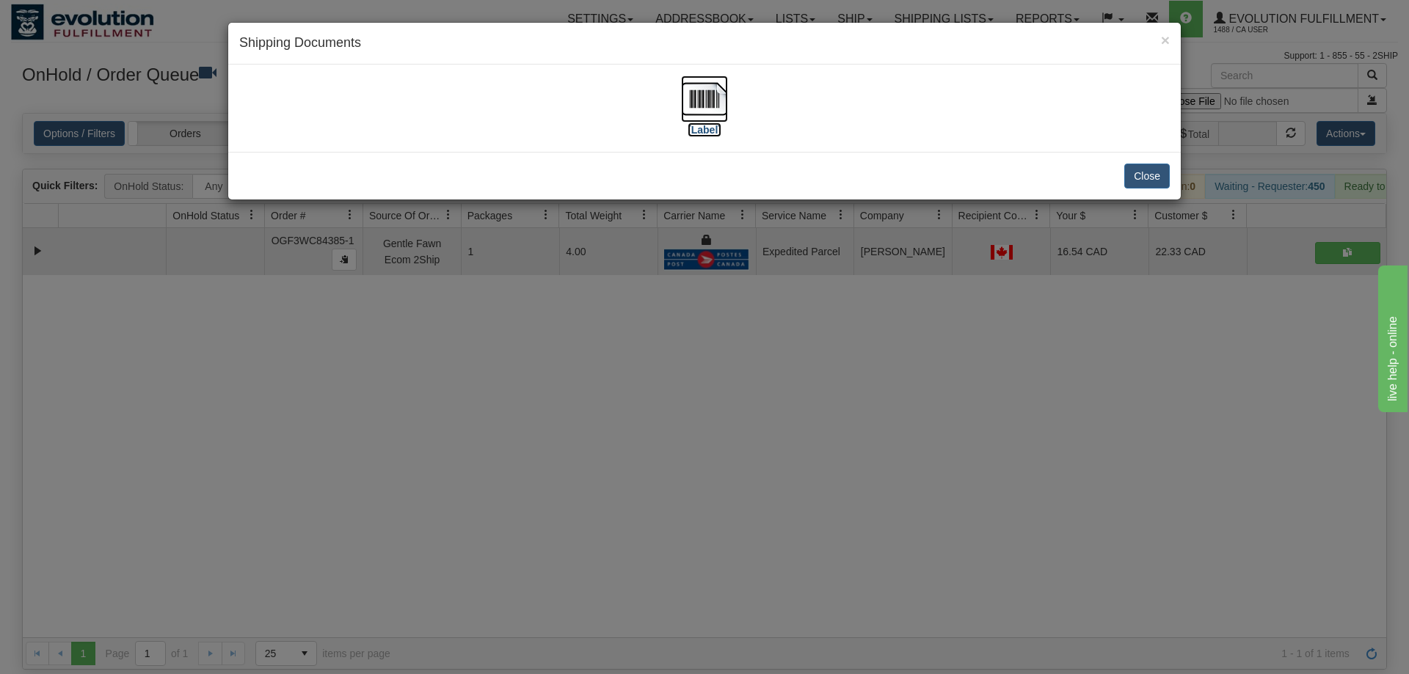
click at [726, 93] on img at bounding box center [704, 99] width 47 height 47
click at [731, 302] on div "× Shipping Documents [Label] Close" at bounding box center [704, 337] width 1409 height 674
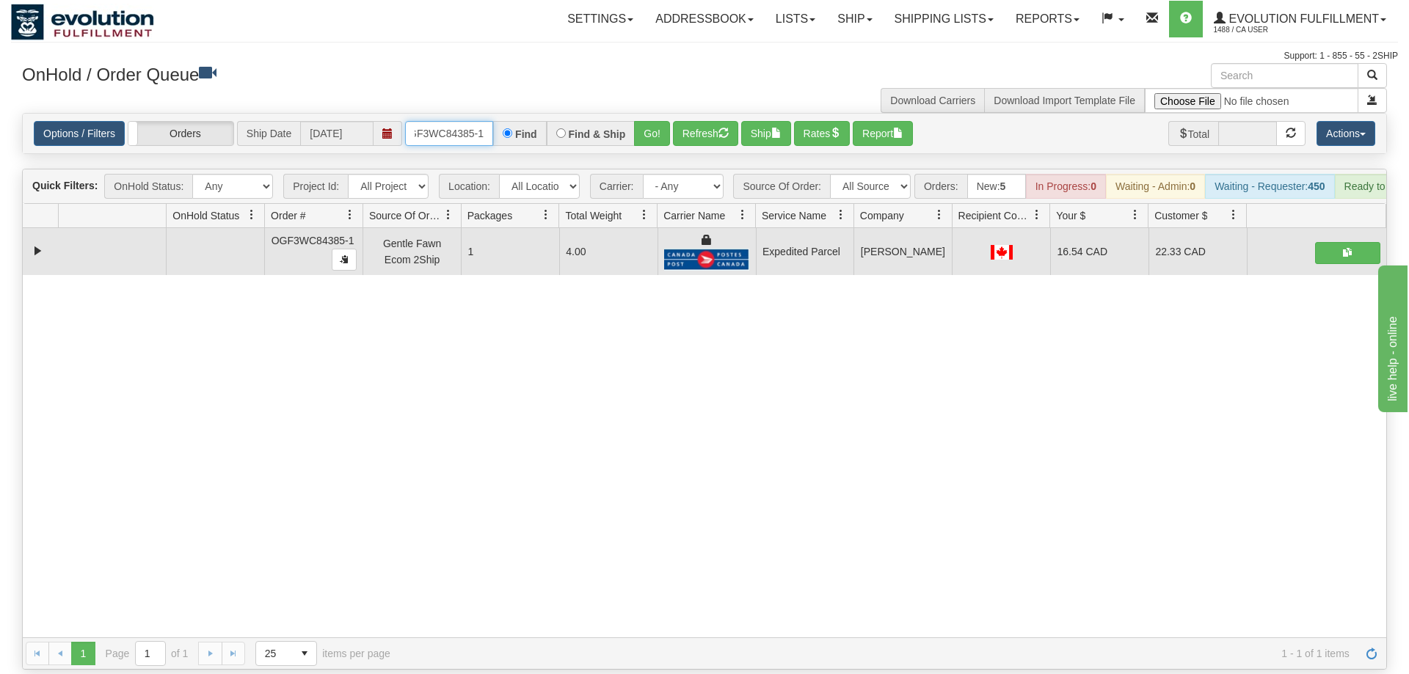
click at [479, 121] on input "OGF3WC84385-1" at bounding box center [449, 133] width 88 height 25
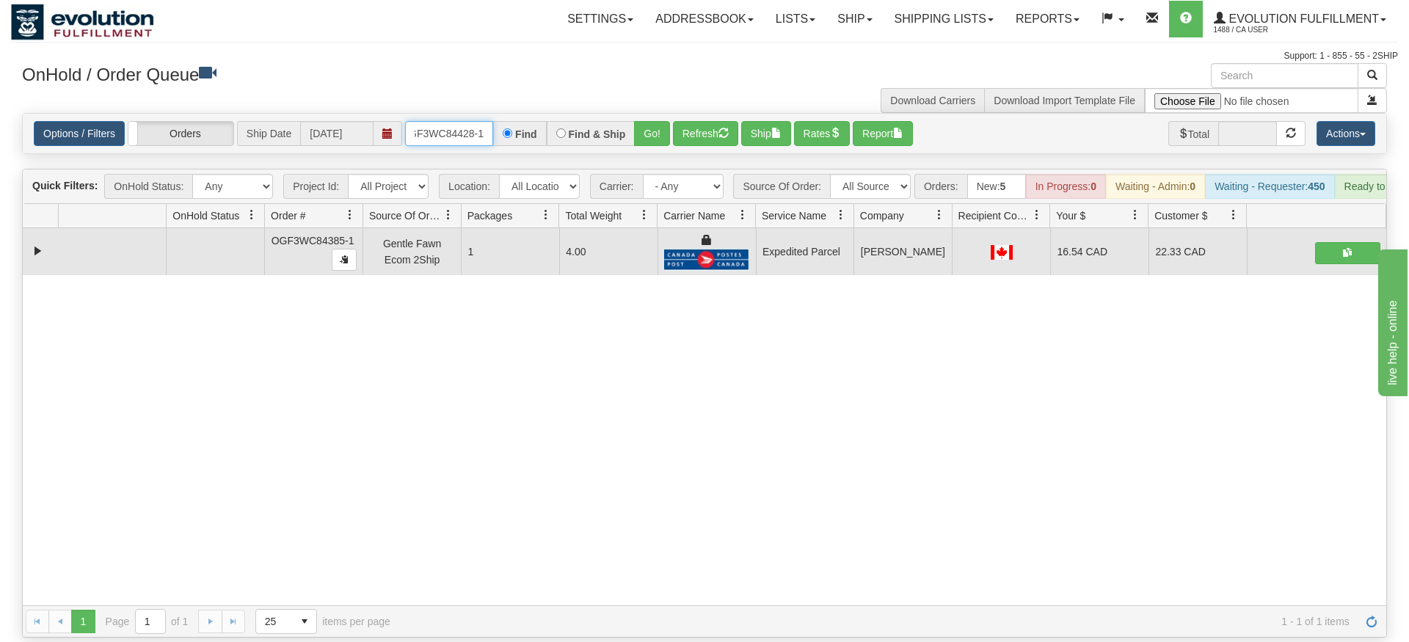
type input "OGF3WC84428-1"
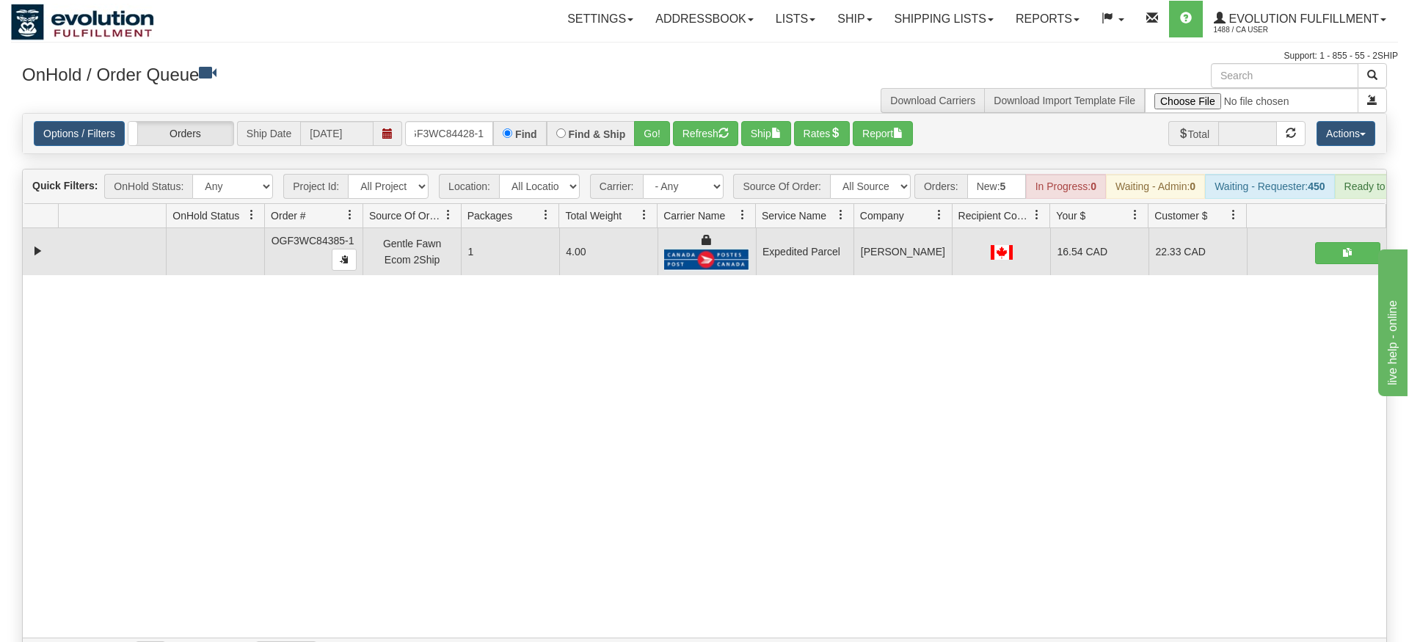
drag, startPoint x: 663, startPoint y: 125, endPoint x: 657, endPoint y: 145, distance: 20.7
click at [663, 156] on div "Is equal to Is not equal to Contains Does not contains CAD USD EUR ZAR [PERSON_…" at bounding box center [704, 391] width 1387 height 557
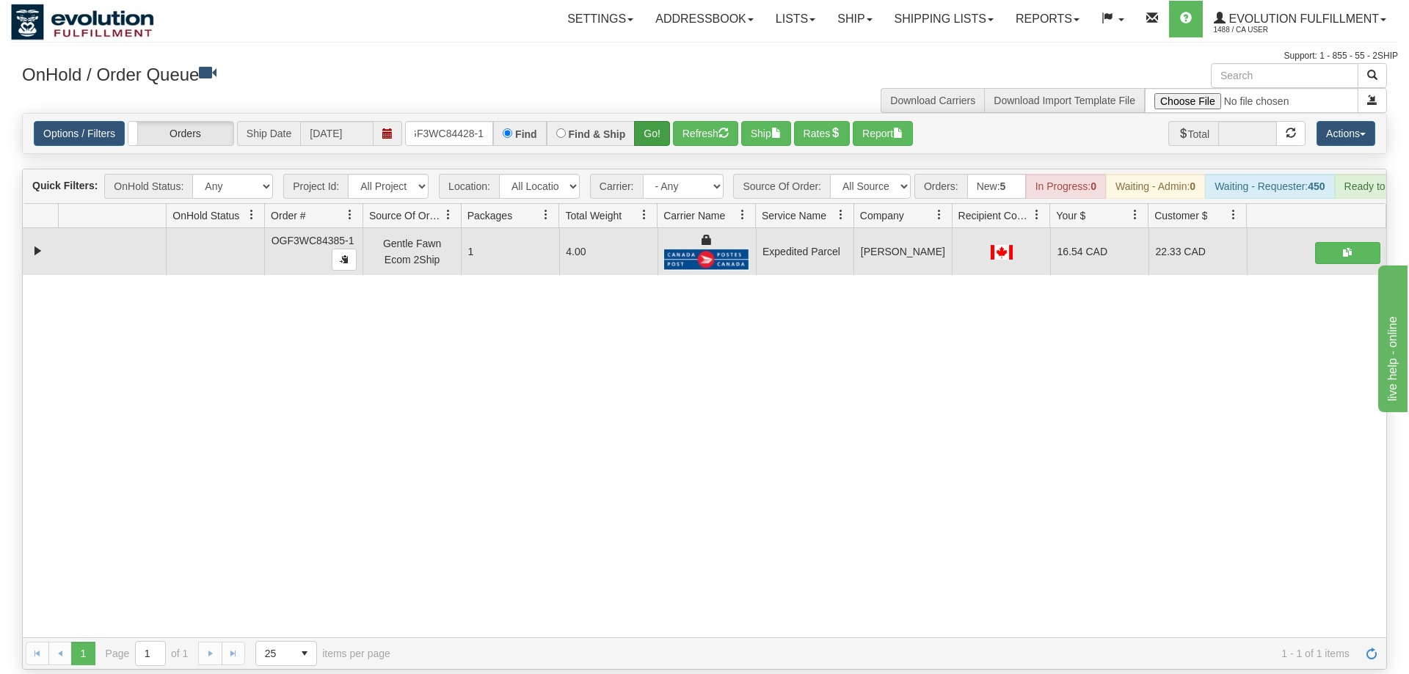
drag, startPoint x: 657, startPoint y: 145, endPoint x: 644, endPoint y: 112, distance: 35.3
click at [654, 137] on div "Is equal to Is not equal to Contains Does not contains CAD USD EUR ZAR [PERSON_…" at bounding box center [704, 391] width 1387 height 557
click at [643, 121] on button "Go!" at bounding box center [652, 133] width 36 height 25
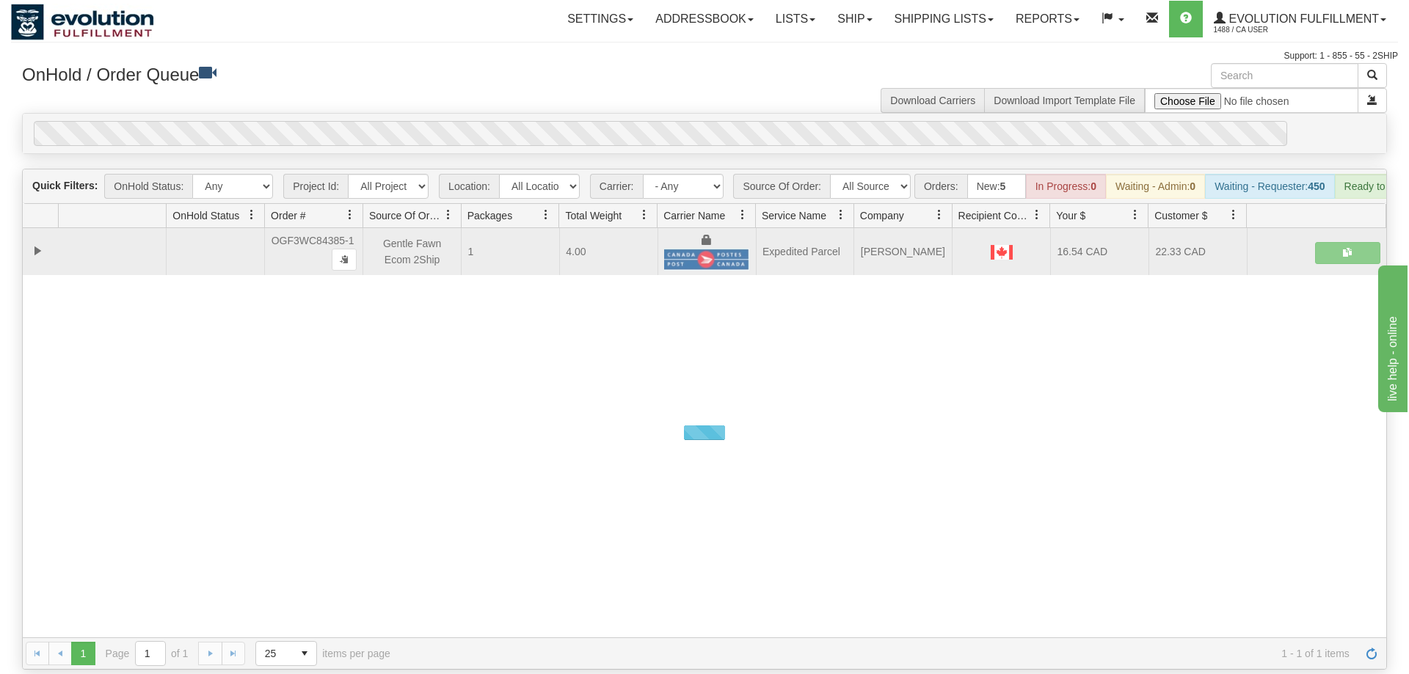
click at [920, 481] on div "Loading... 31444667 EVOLUTION V3 90646771 90646772 OGF3WC84385-1 Gentle Fawn Ec…" at bounding box center [704, 432] width 1363 height 409
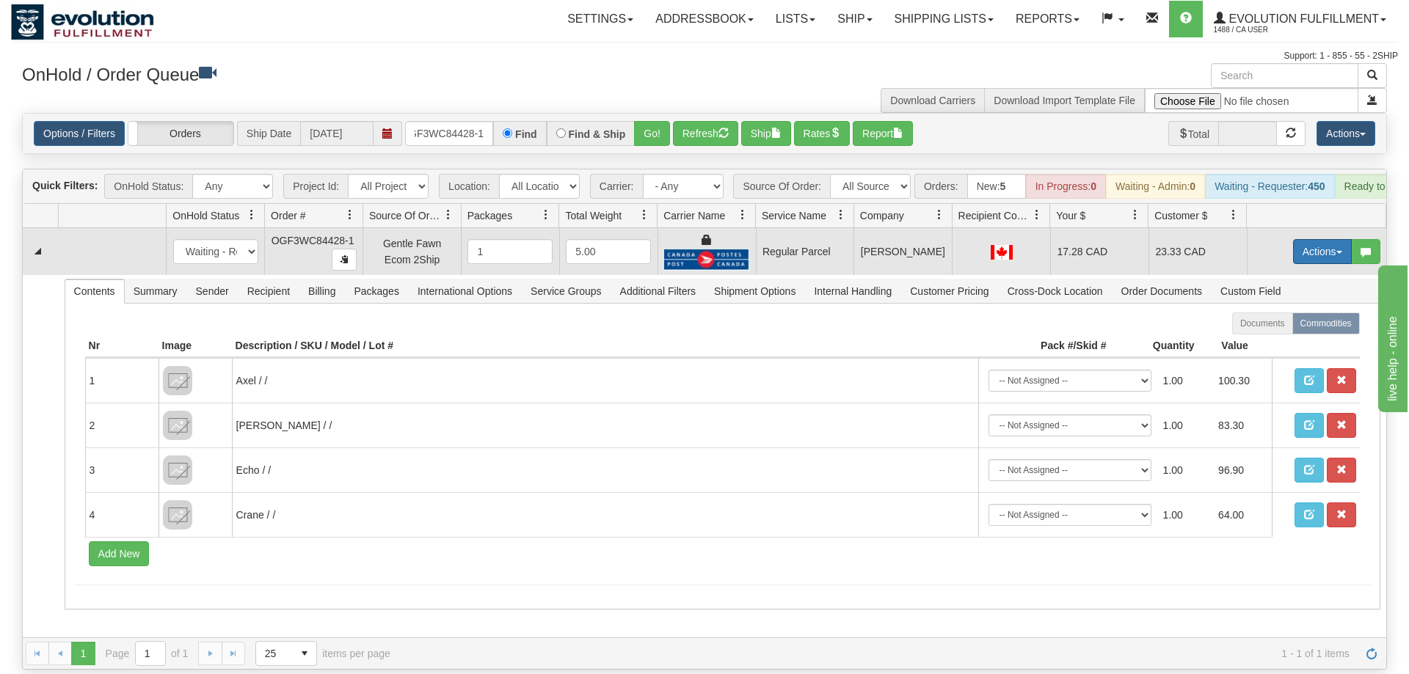
click at [1304, 239] on button "Actions" at bounding box center [1322, 251] width 59 height 25
click at [1290, 312] on span "Rate All Services" at bounding box center [1292, 318] width 88 height 12
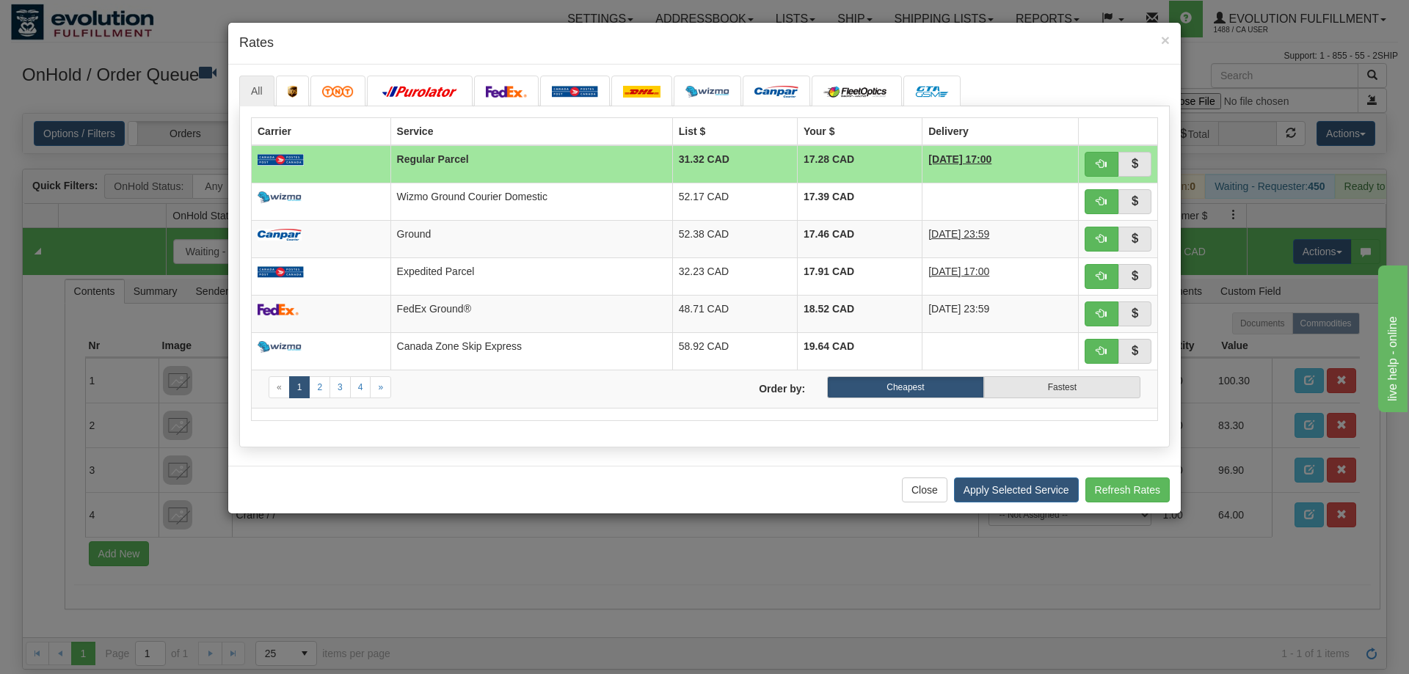
click at [302, 36] on h4 "Rates" at bounding box center [704, 43] width 930 height 19
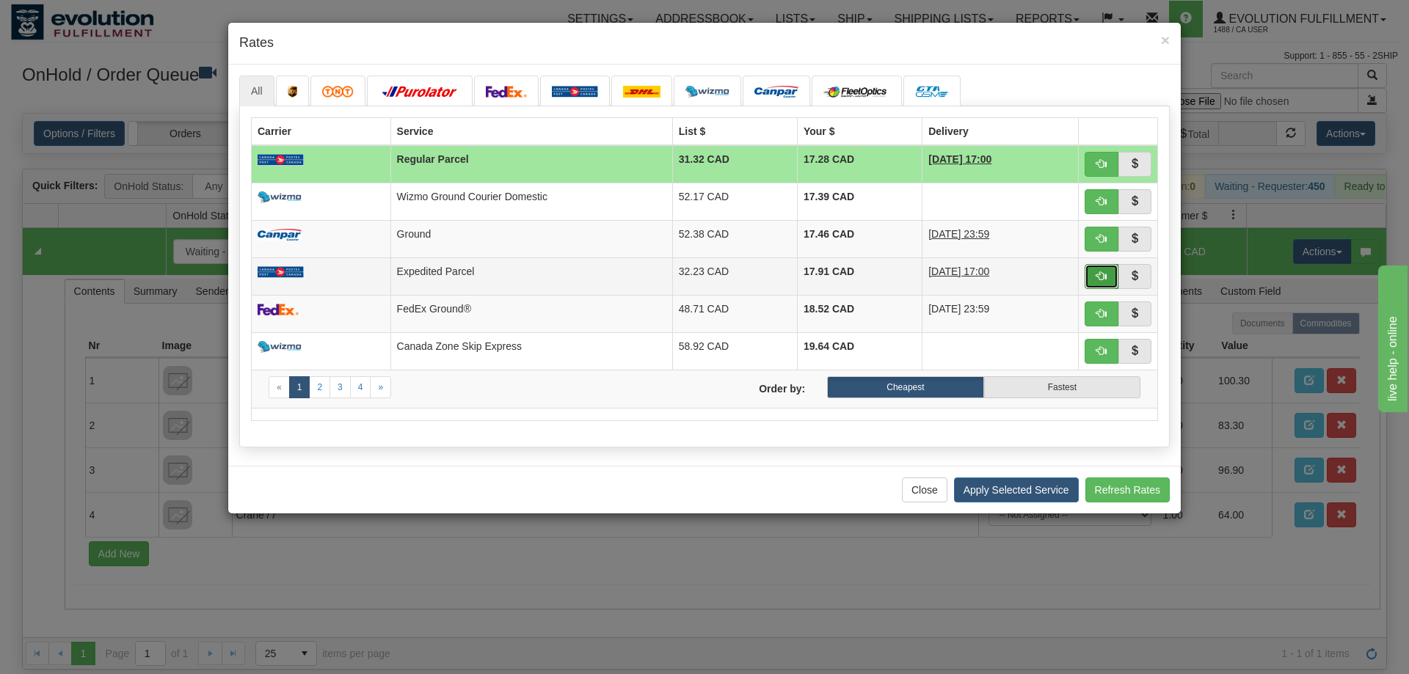
click at [1092, 271] on button "button" at bounding box center [1101, 276] width 34 height 25
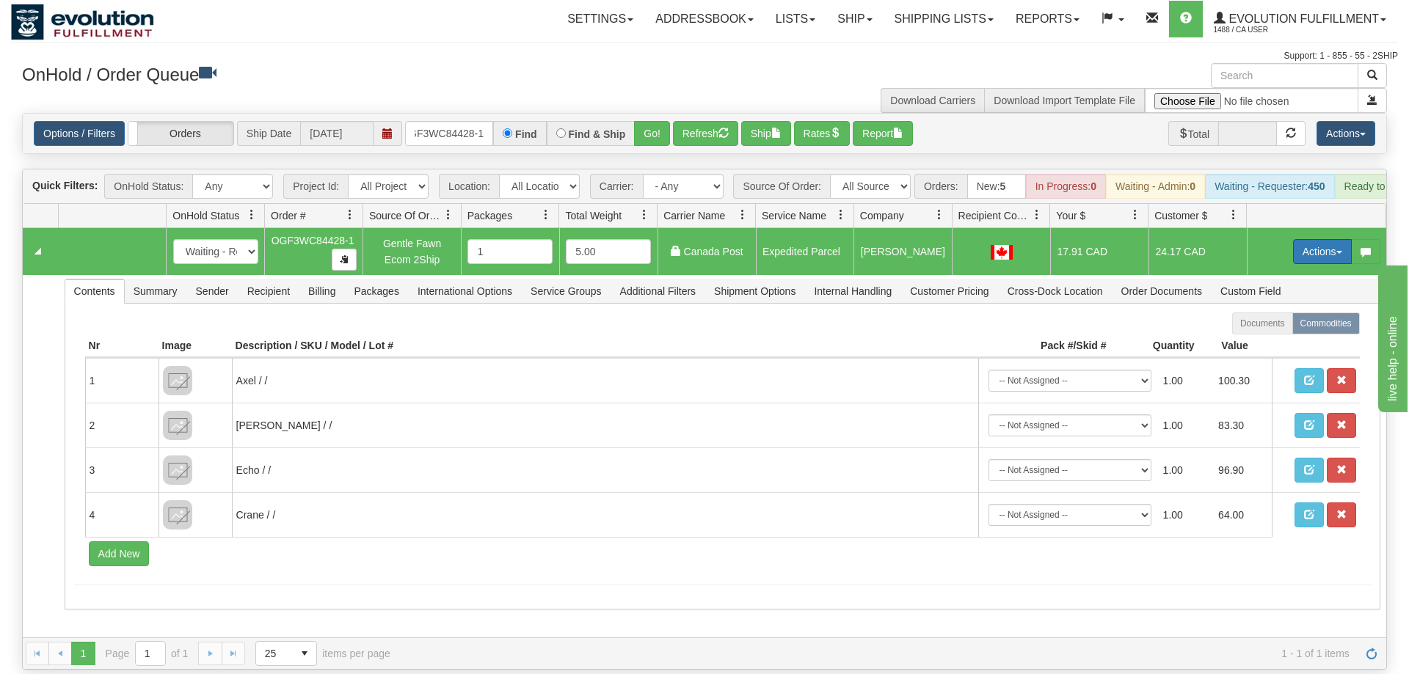
click at [1304, 239] on button "Actions" at bounding box center [1322, 251] width 59 height 25
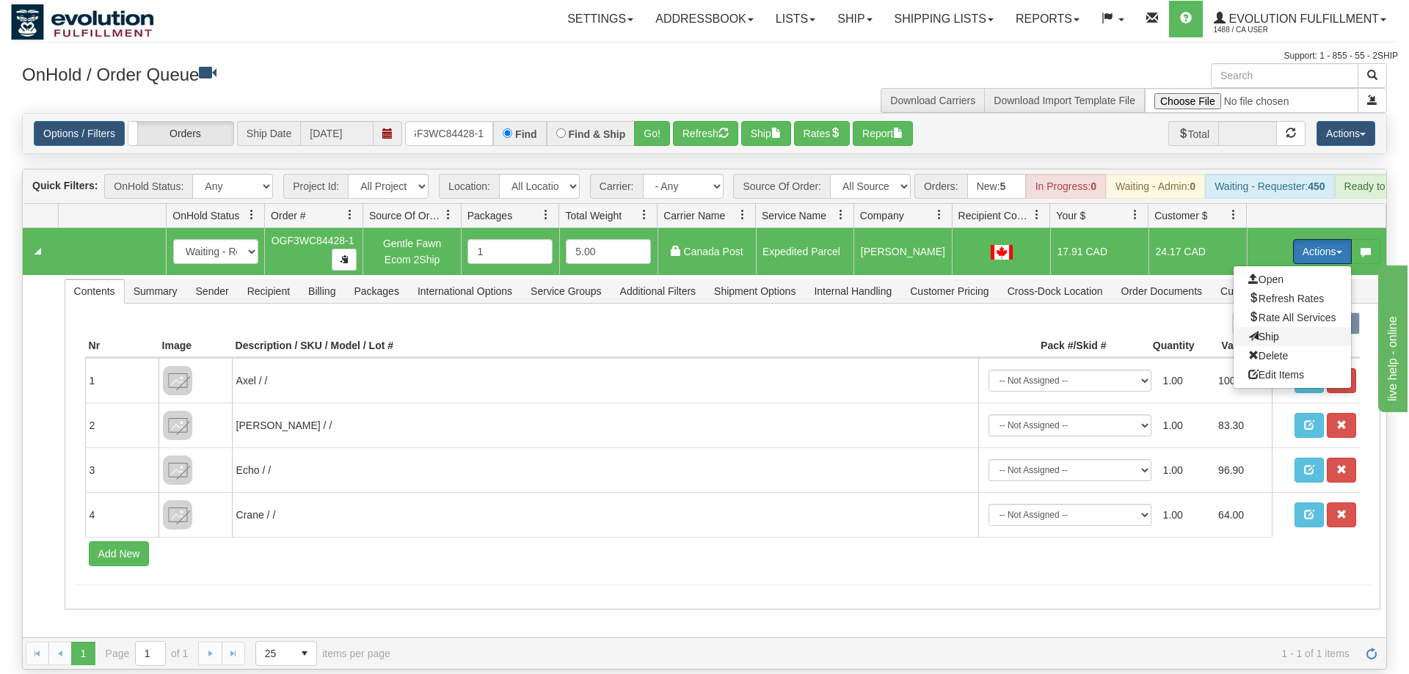
click at [1271, 331] on span "Ship" at bounding box center [1263, 337] width 31 height 12
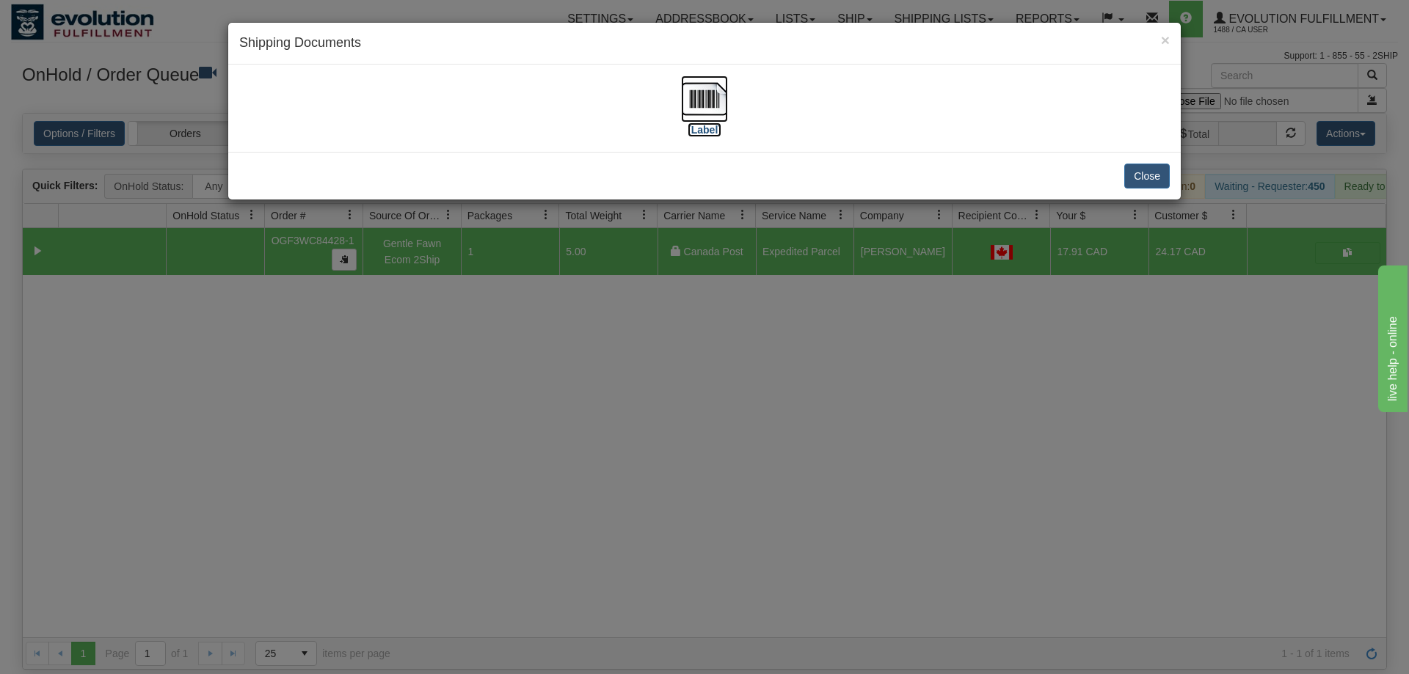
click at [707, 90] on img at bounding box center [704, 99] width 47 height 47
drag, startPoint x: 588, startPoint y: 503, endPoint x: 572, endPoint y: 479, distance: 29.1
click at [582, 487] on div "× Shipping Documents [Label] Close" at bounding box center [704, 337] width 1409 height 674
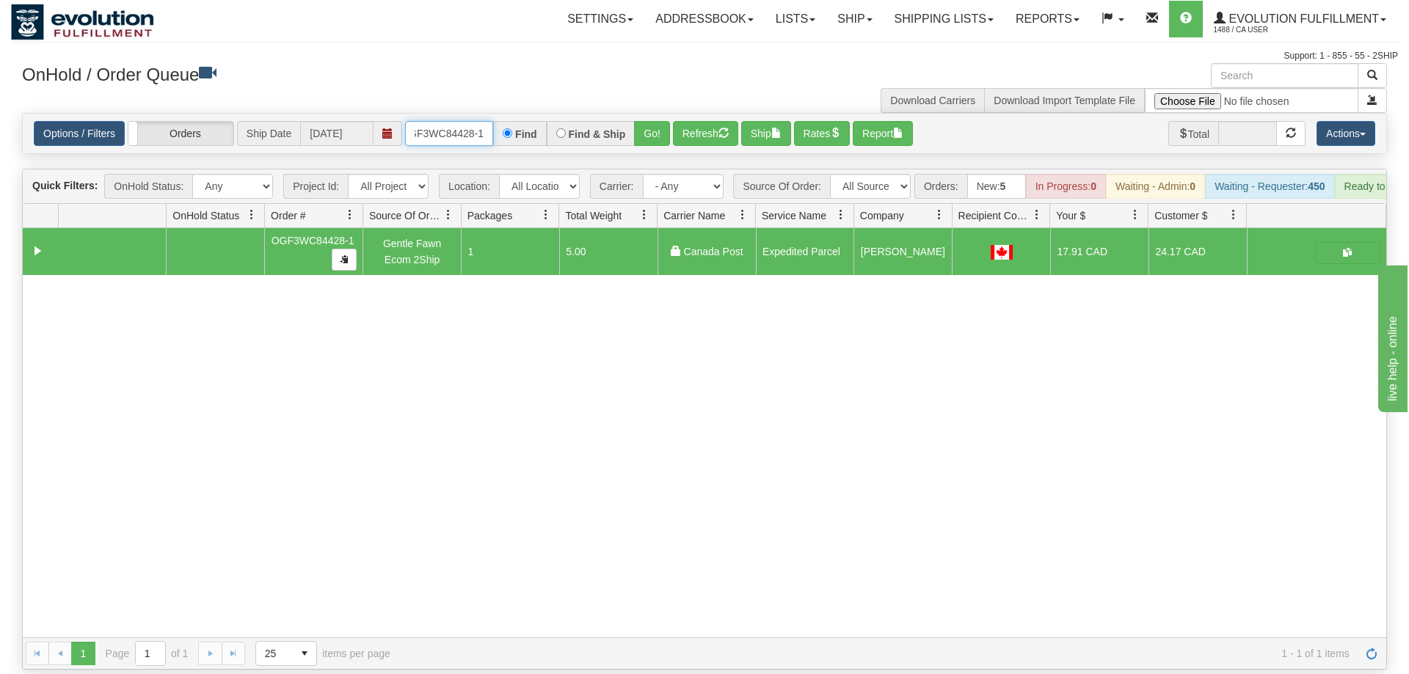
click at [471, 121] on input "OGF3WC84428-1" at bounding box center [449, 133] width 88 height 25
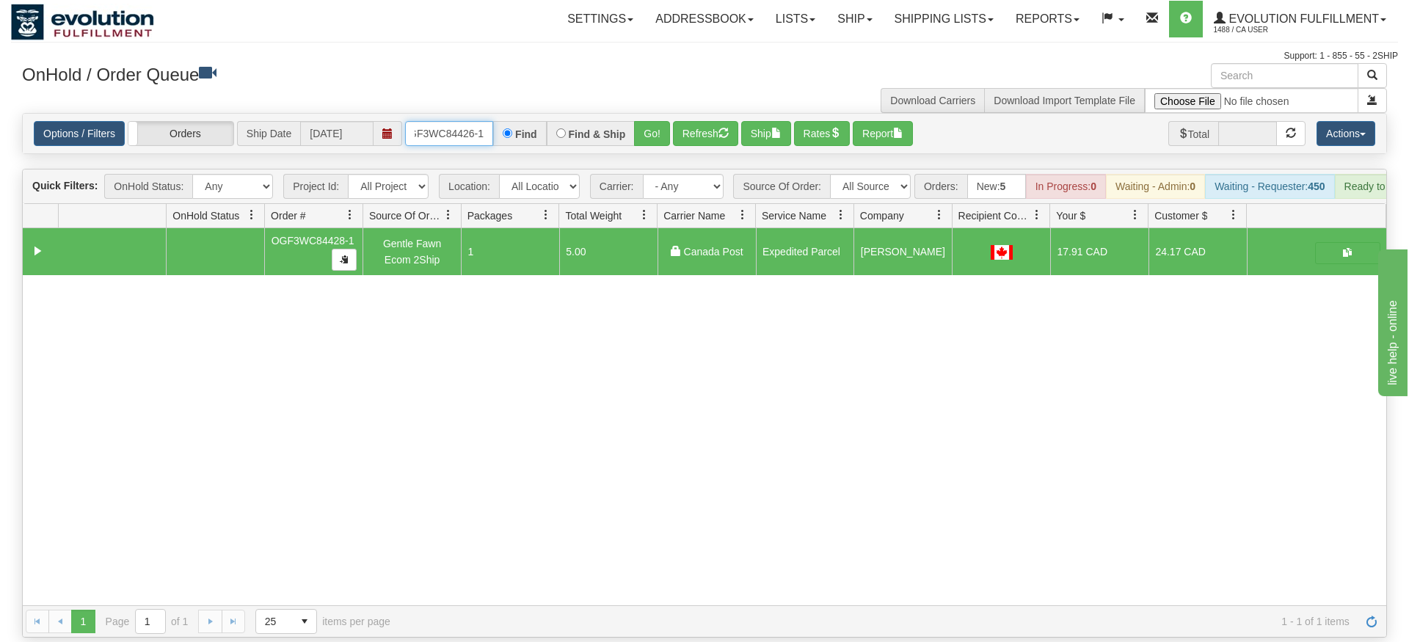
type input "OGF3WC84426-1"
click at [659, 131] on div "Options / Filters Group Shipments Orders Ship Date [DATE] OGF3WC84426-1 Find Fi…" at bounding box center [704, 134] width 1363 height 40
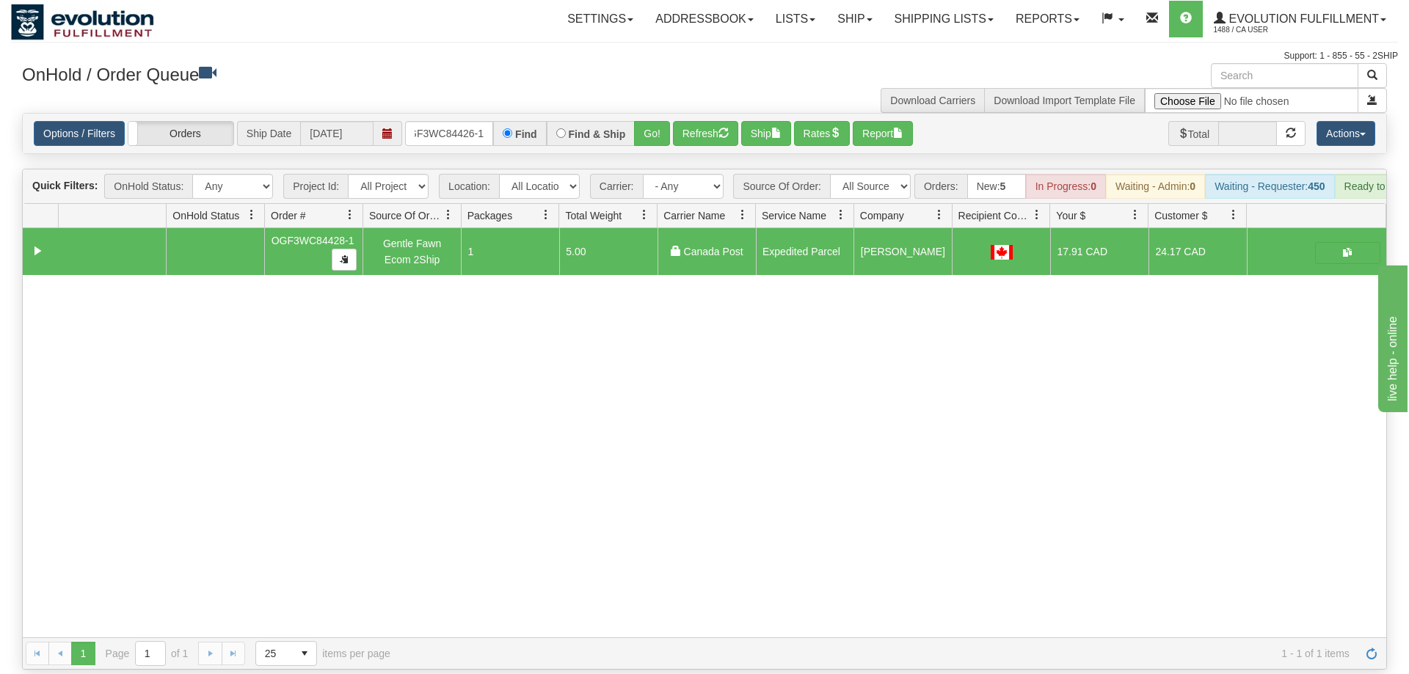
click at [651, 114] on div "Options / Filters Group Shipments Orders Ship Date [DATE] OGF3WC84426-1 Find Fi…" at bounding box center [704, 134] width 1363 height 40
click at [649, 121] on button "Go!" at bounding box center [652, 133] width 36 height 25
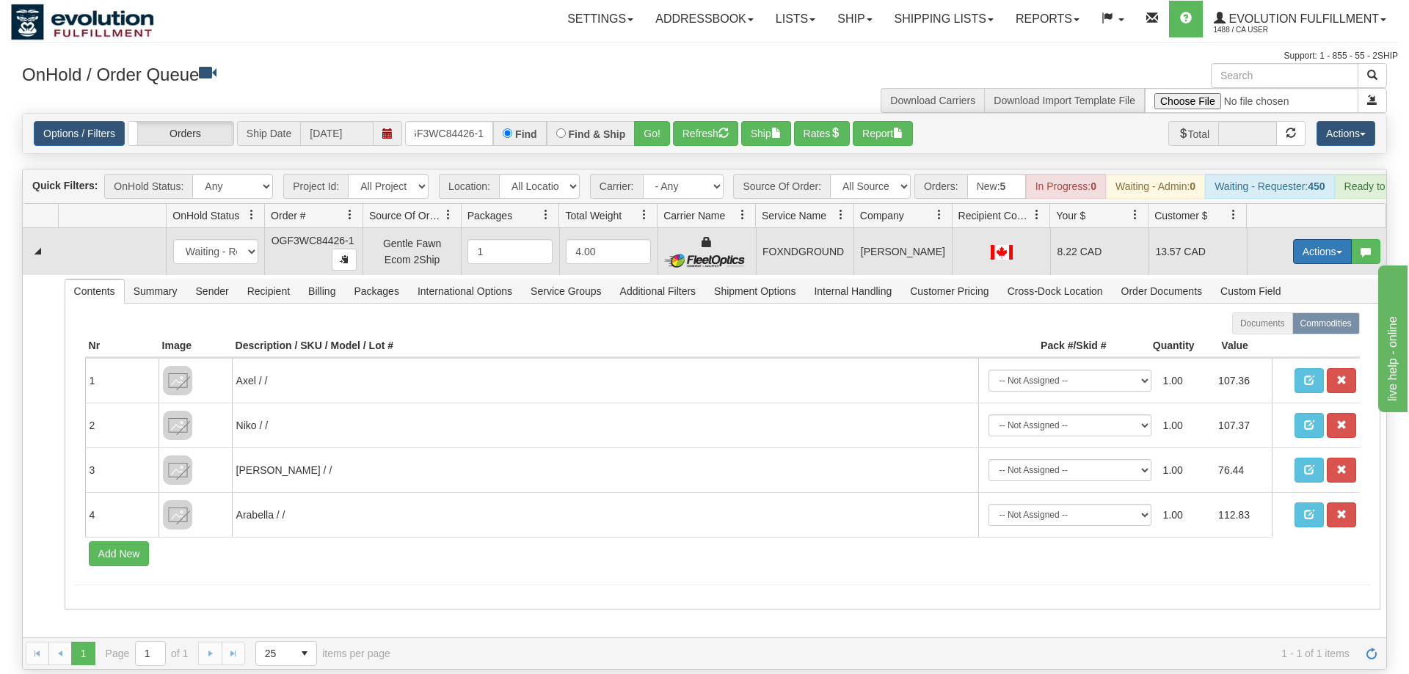
click at [1332, 239] on button "Actions" at bounding box center [1322, 251] width 59 height 25
click at [1252, 331] on span "Ship" at bounding box center [1263, 337] width 31 height 12
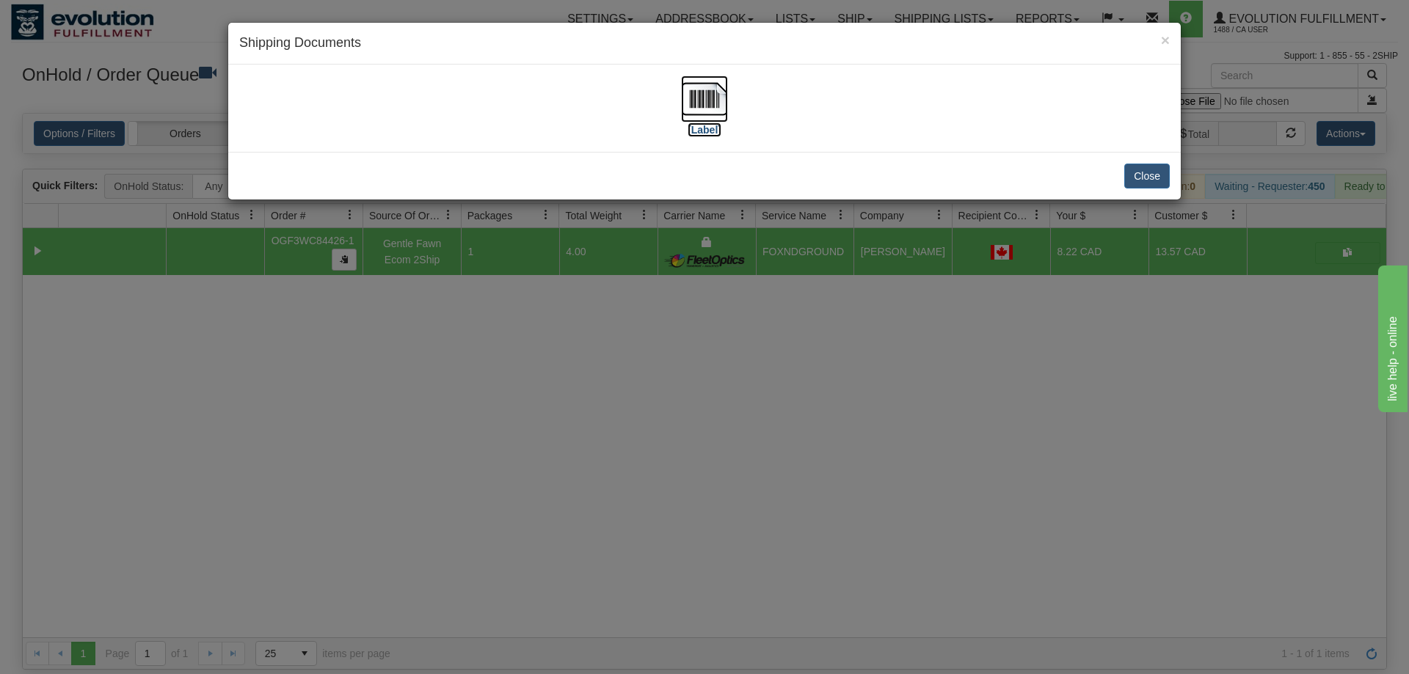
click at [697, 87] on img at bounding box center [704, 99] width 47 height 47
click at [789, 450] on div "× Shipping Documents [Label] Close" at bounding box center [704, 337] width 1409 height 674
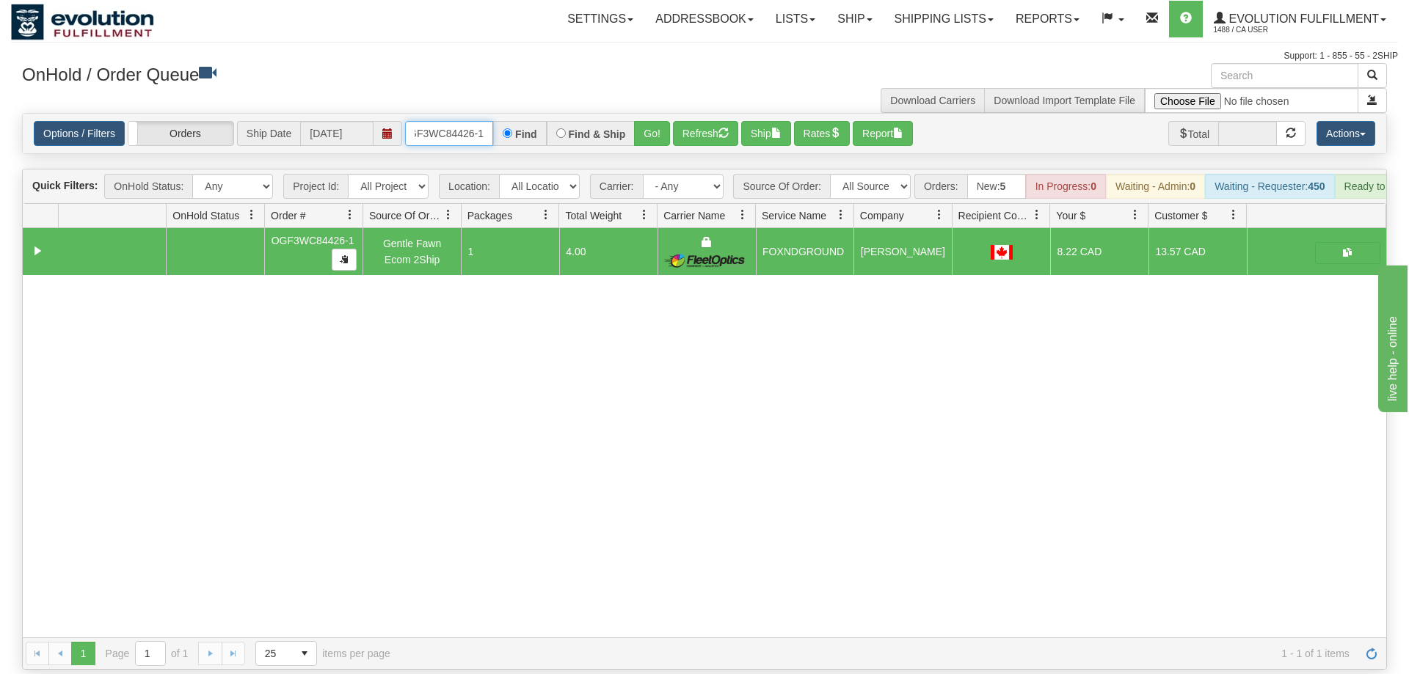
click at [450, 121] on input "OGF3WC84426-1" at bounding box center [449, 133] width 88 height 25
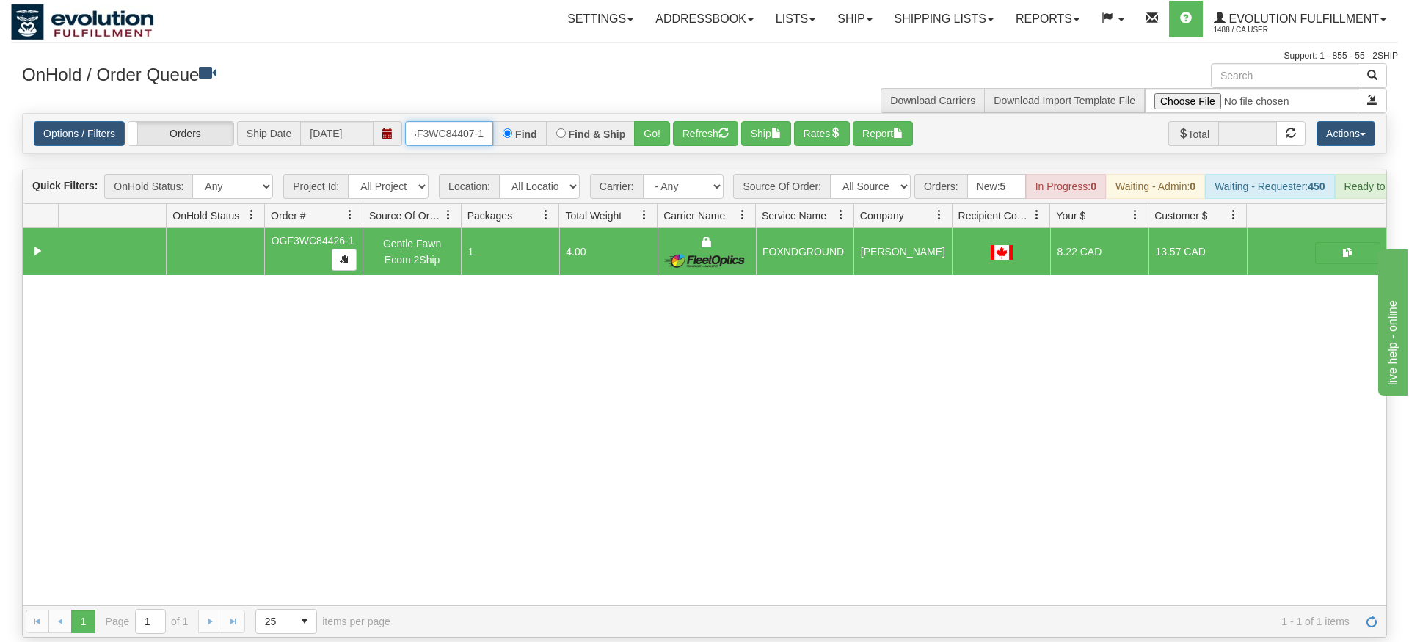
type input "OGF3WC84407-1"
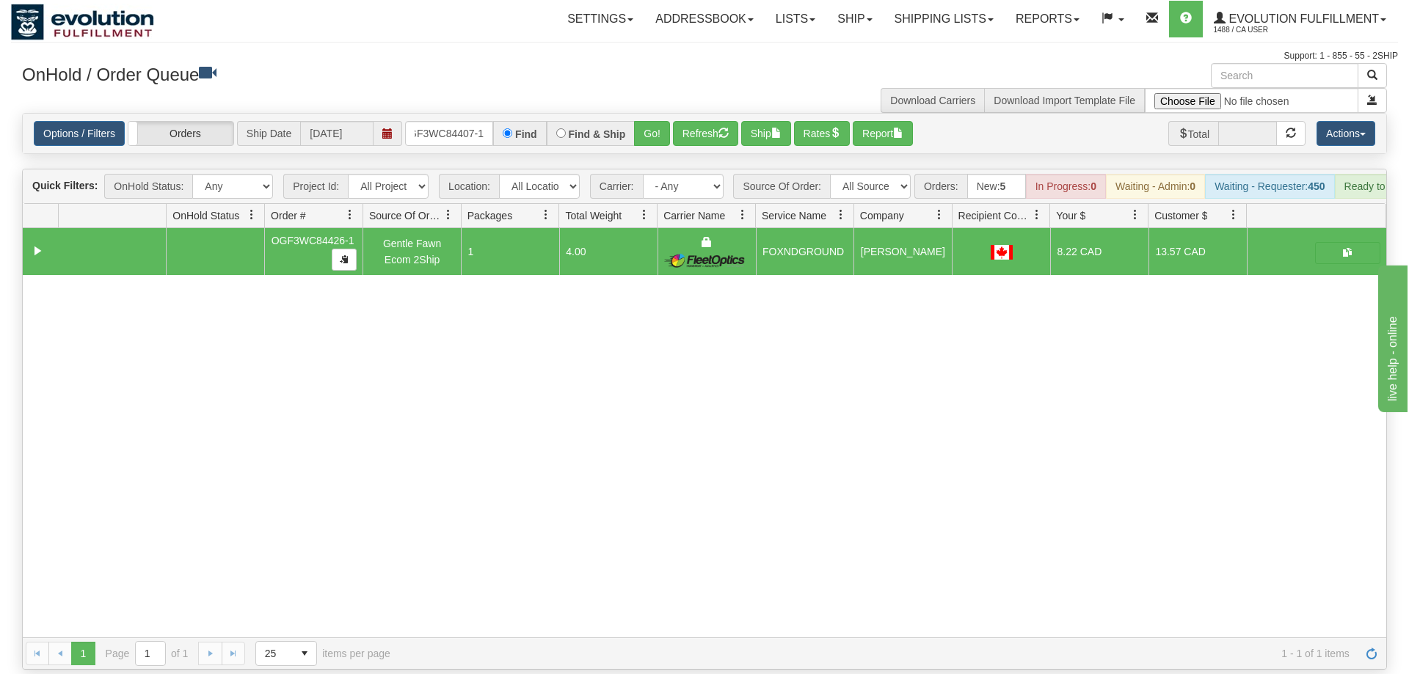
click at [651, 163] on div "Is equal to Is not equal to Contains Does not contains CAD USD EUR ZAR [PERSON_…" at bounding box center [704, 391] width 1387 height 557
click at [651, 135] on div "Is equal to Is not equal to Contains Does not contains CAD USD EUR ZAR [PERSON_…" at bounding box center [704, 391] width 1387 height 557
click at [654, 130] on div "Options / Filters Group Shipments Orders Ship Date [DATE] OGF3WC84407-1 Find Fi…" at bounding box center [704, 134] width 1363 height 40
click at [658, 121] on button "Go!" at bounding box center [652, 133] width 36 height 25
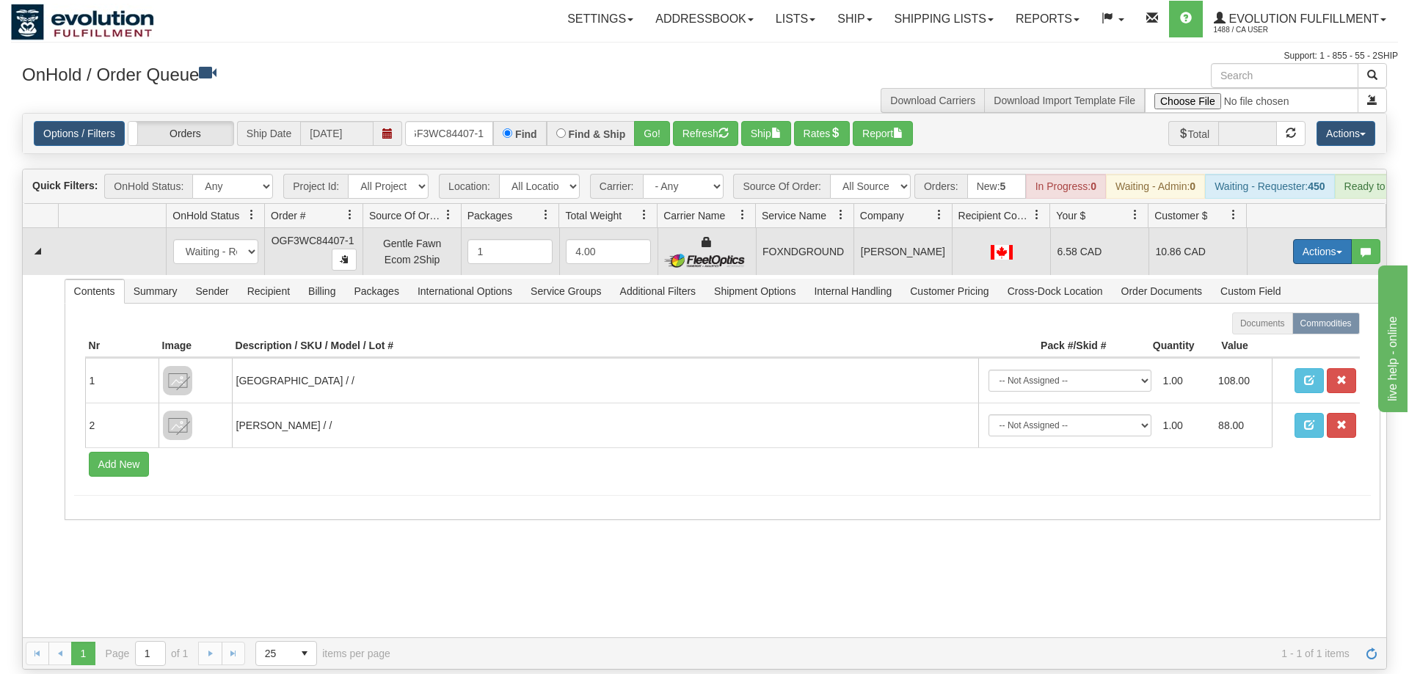
click at [1324, 239] on button "Actions" at bounding box center [1322, 251] width 59 height 25
click at [1269, 327] on link "Ship" at bounding box center [1291, 336] width 117 height 19
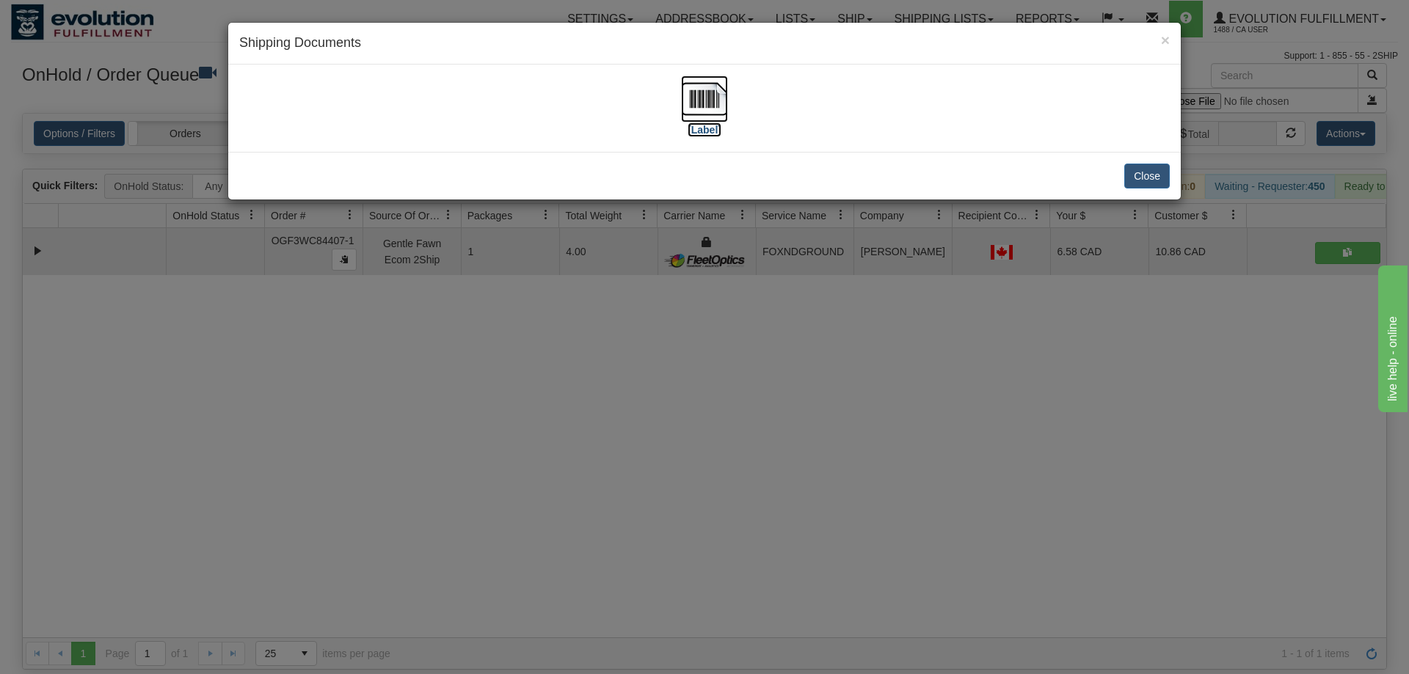
click at [687, 102] on img at bounding box center [704, 99] width 47 height 47
drag, startPoint x: 391, startPoint y: 494, endPoint x: 465, endPoint y: 244, distance: 260.9
click at [392, 492] on div "× Shipping Documents [Label] Close" at bounding box center [704, 337] width 1409 height 674
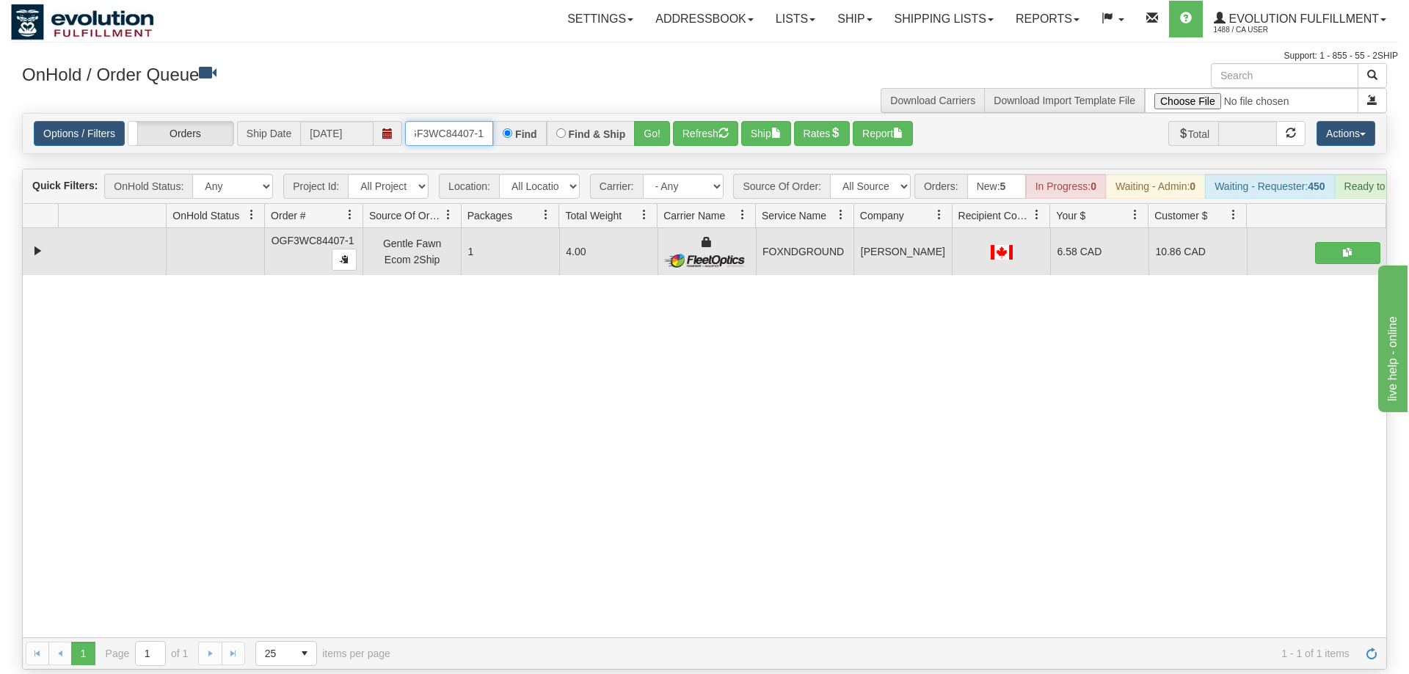
click at [449, 121] on input "OGF3WC84407-1" at bounding box center [449, 133] width 88 height 25
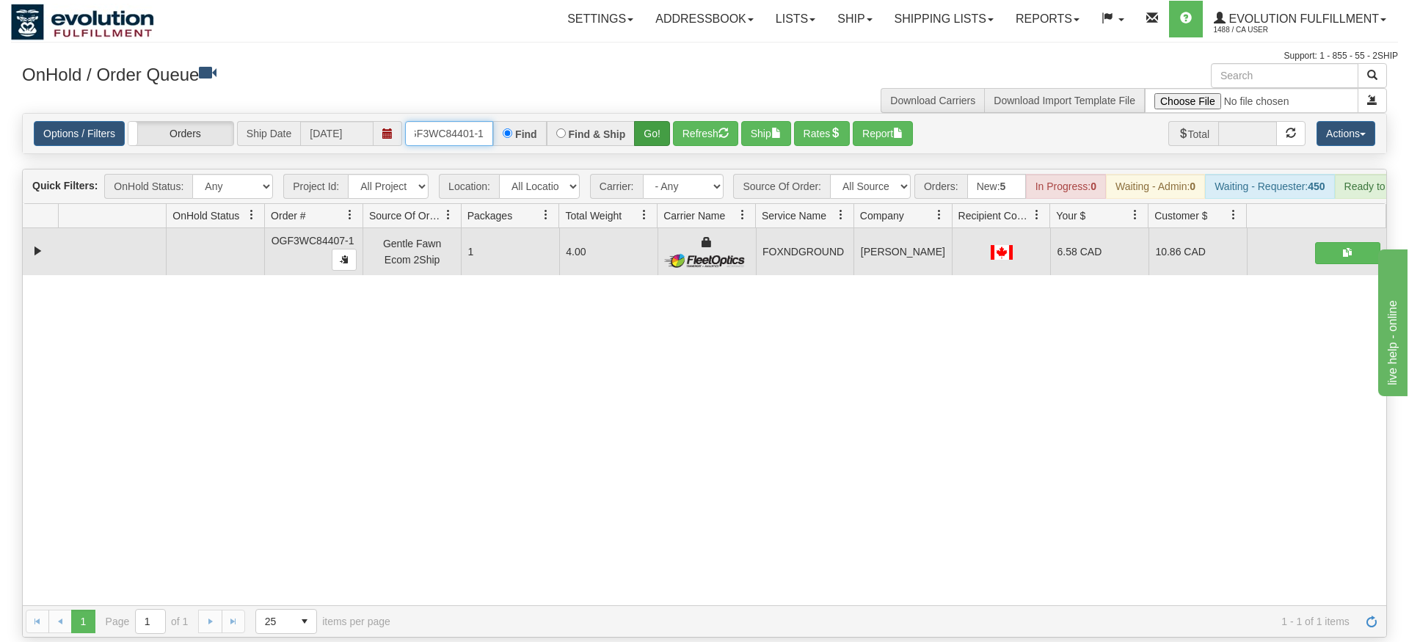
type input "oGF3WC84401-1"
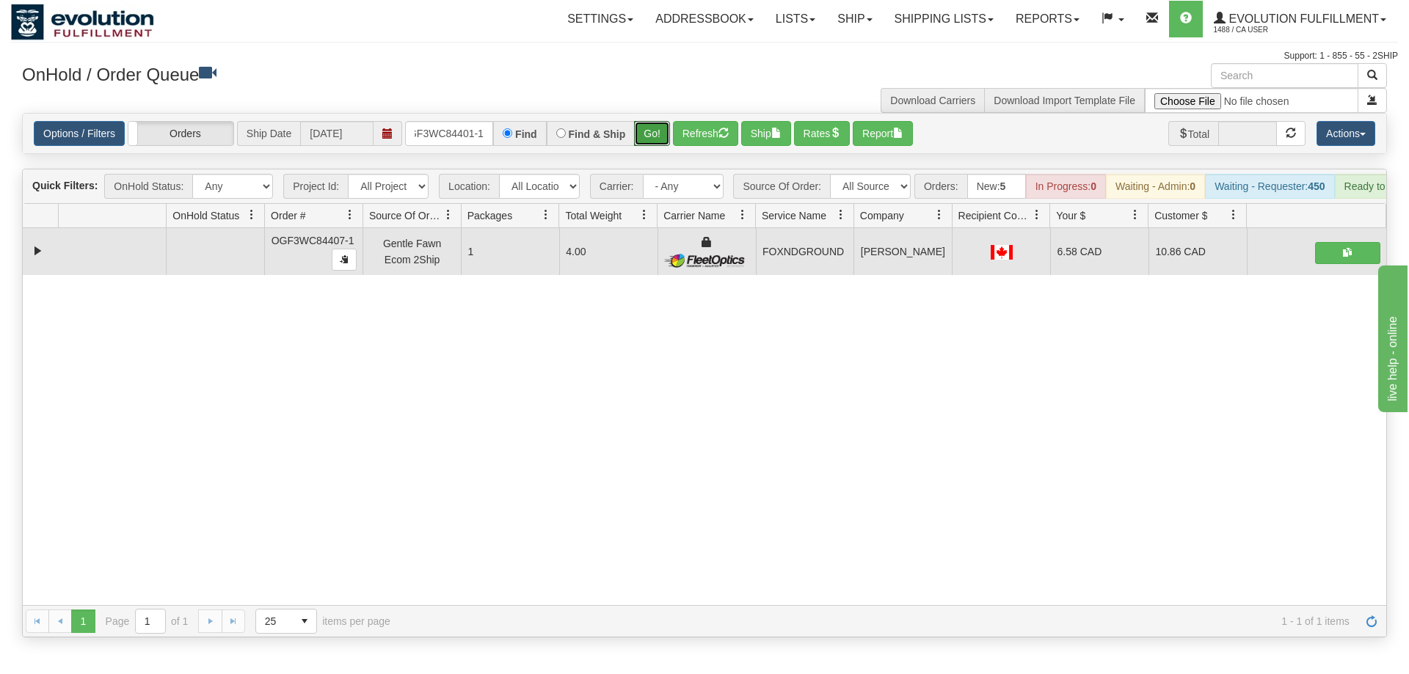
drag, startPoint x: 661, startPoint y: 109, endPoint x: 657, endPoint y: 136, distance: 28.1
click at [660, 140] on div "Is equal to Is not equal to Contains Does not contains CAD USD EUR ZAR [PERSON_…" at bounding box center [704, 375] width 1387 height 525
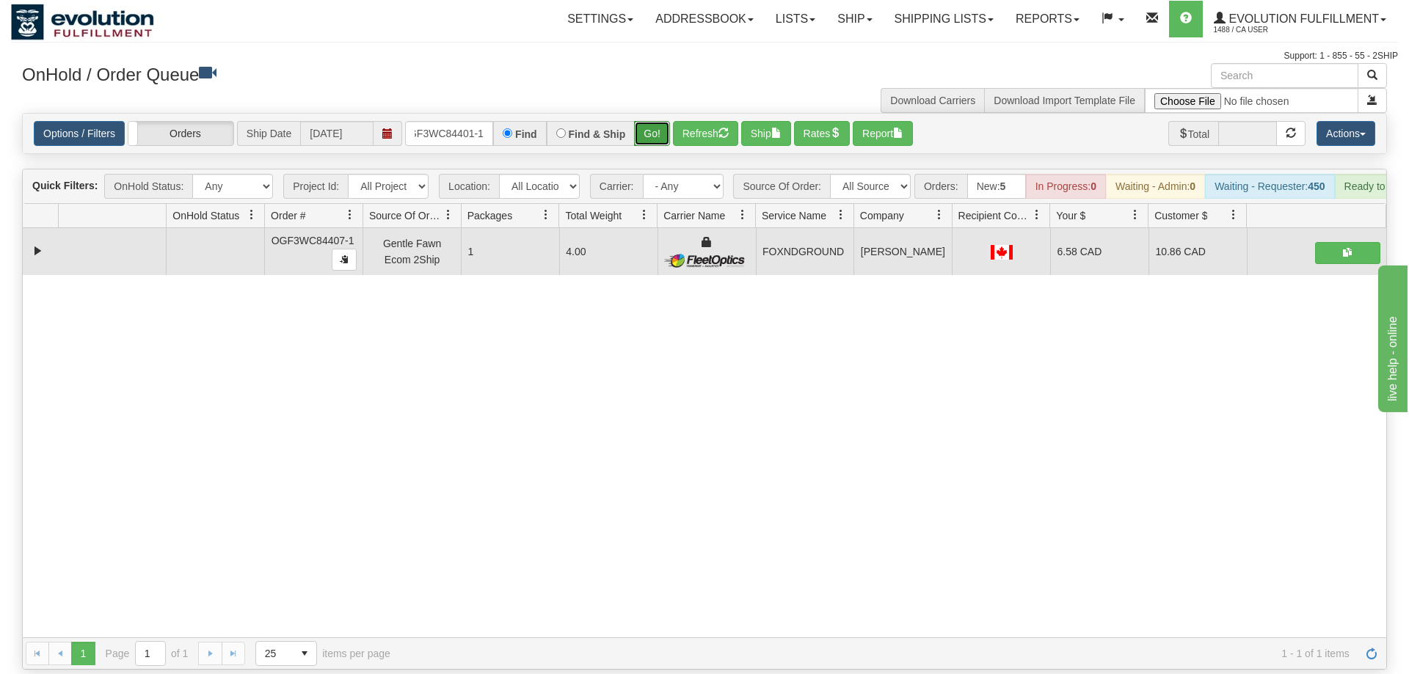
click at [655, 121] on button "Go!" at bounding box center [652, 133] width 36 height 25
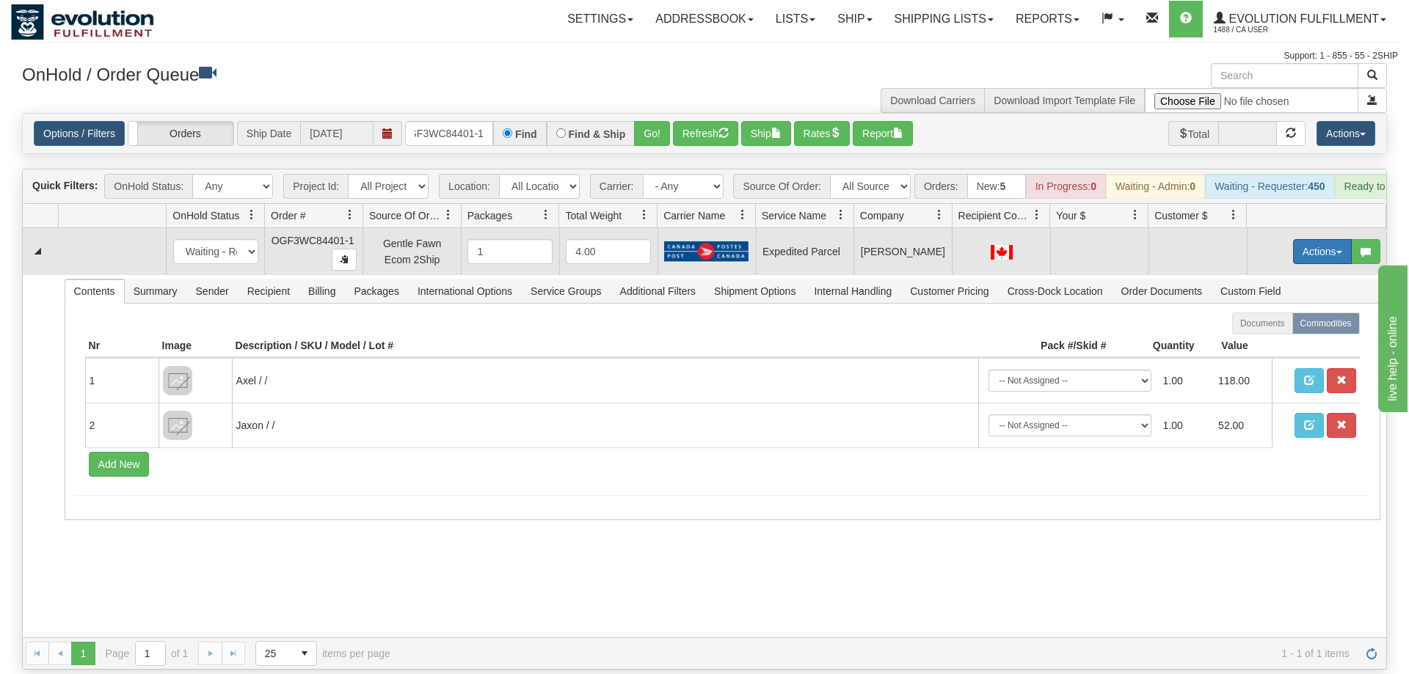
click at [1318, 239] on button "Actions" at bounding box center [1322, 251] width 59 height 25
click at [1285, 312] on span "Rate All Services" at bounding box center [1292, 318] width 88 height 12
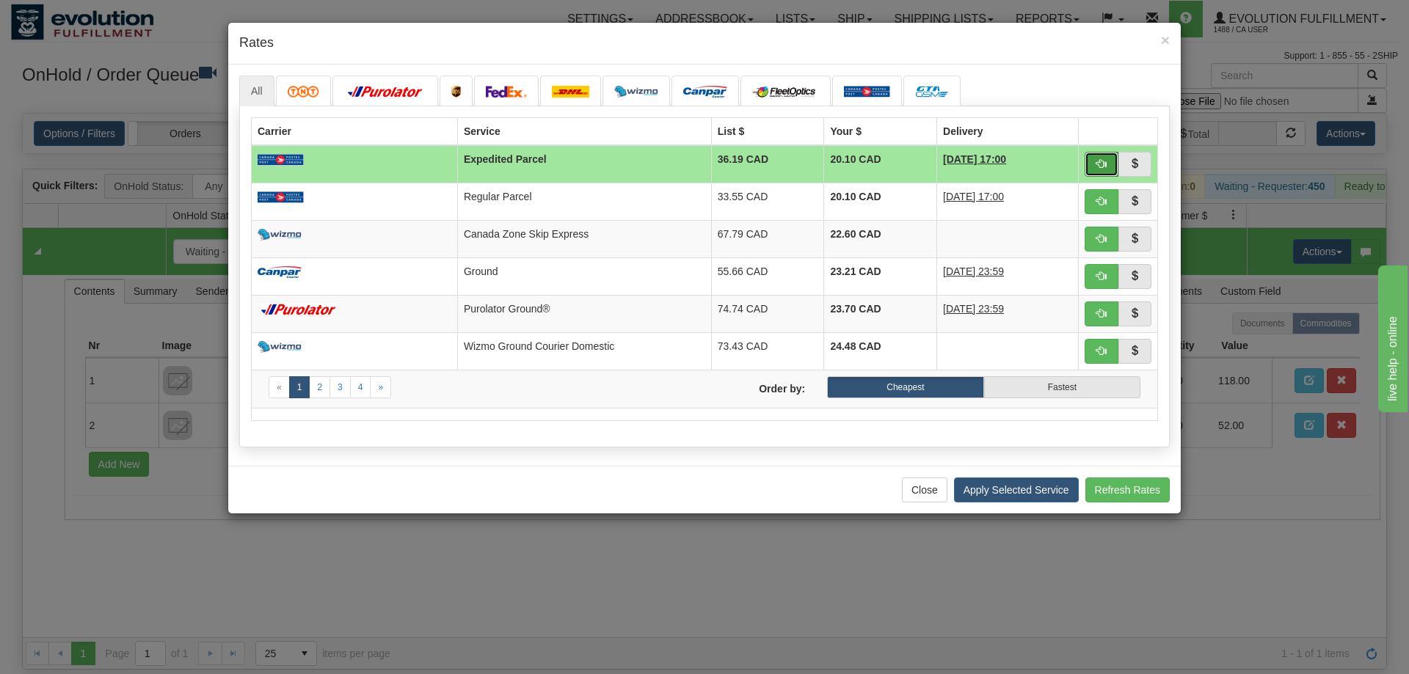
click at [1093, 162] on button "button" at bounding box center [1101, 164] width 34 height 25
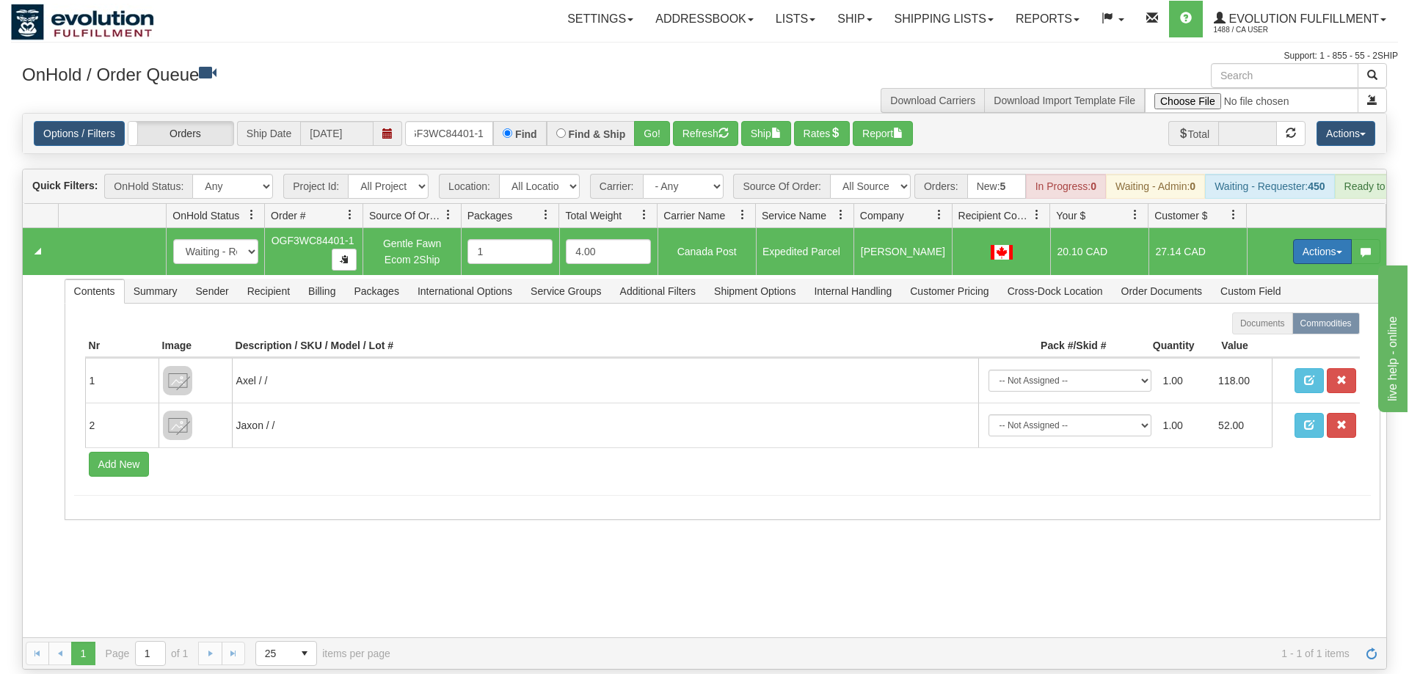
click at [1309, 239] on button "Actions" at bounding box center [1322, 251] width 59 height 25
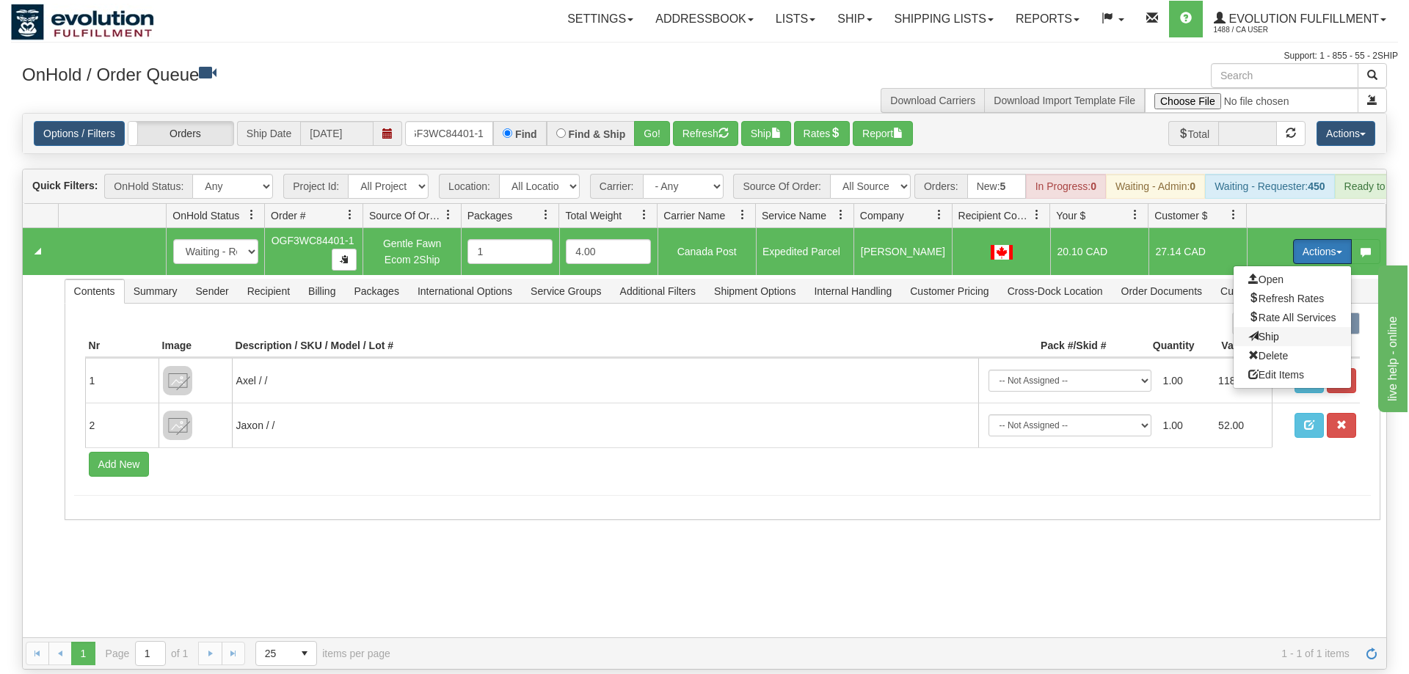
click at [1265, 331] on span "Ship" at bounding box center [1263, 337] width 31 height 12
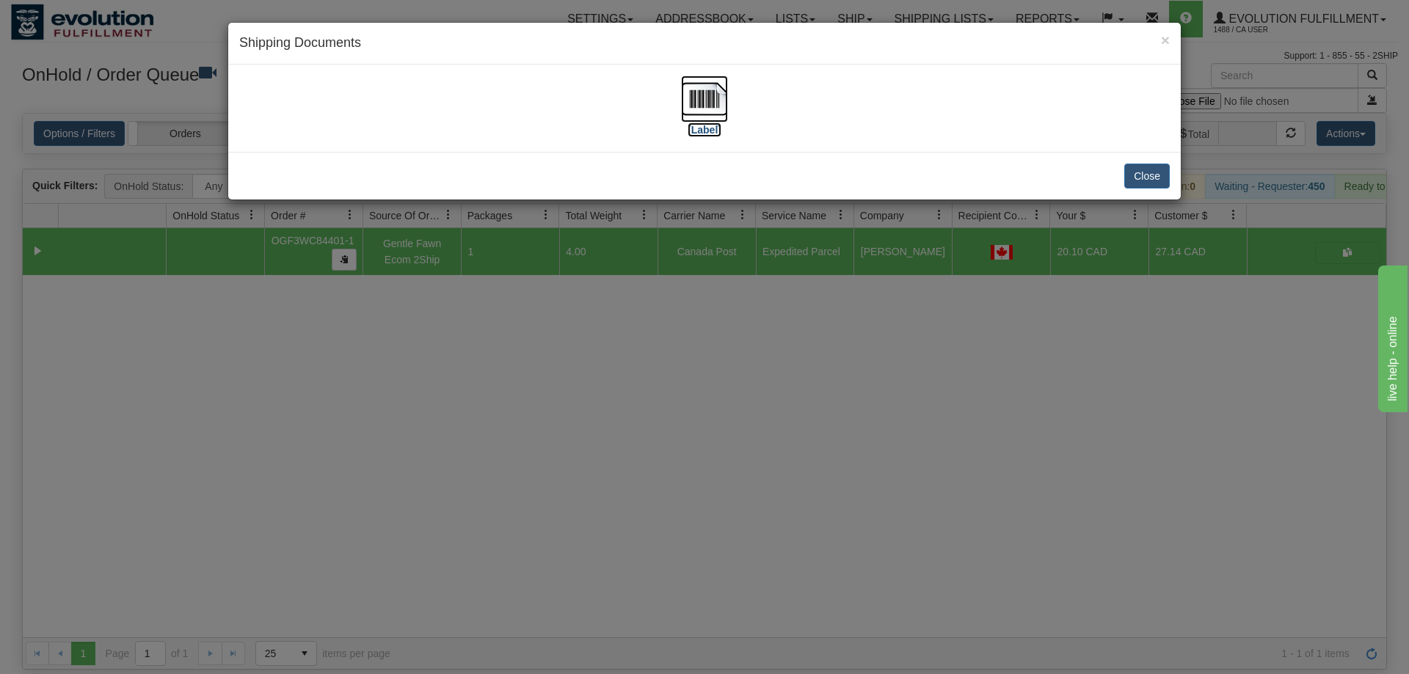
click at [724, 103] on img at bounding box center [704, 99] width 47 height 47
click at [814, 442] on div "× Shipping Documents [Label] Close" at bounding box center [704, 337] width 1409 height 674
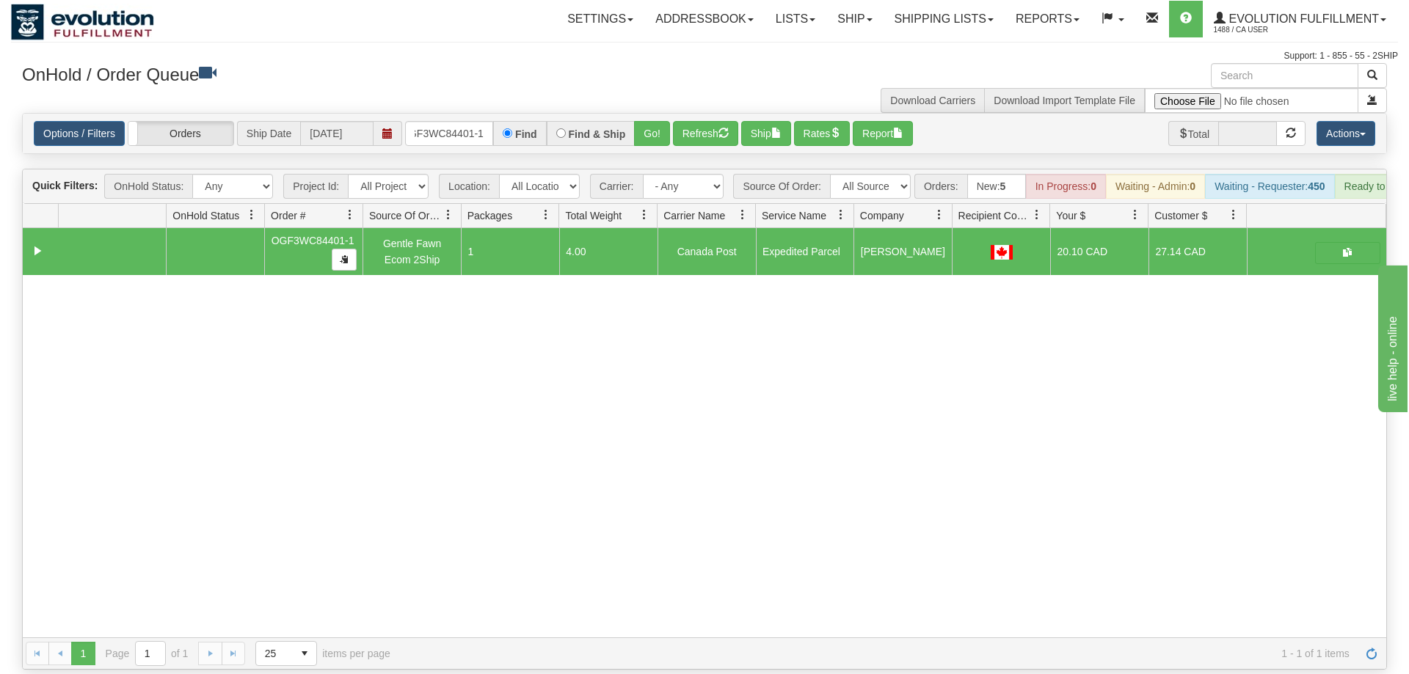
click at [475, 125] on div "Options / Filters Group Shipments Orders Ship Date [DATE] oGF3WC84401-1 Find Fi…" at bounding box center [704, 134] width 1363 height 40
click at [470, 121] on input "oGF3WC84401-1" at bounding box center [449, 133] width 88 height 25
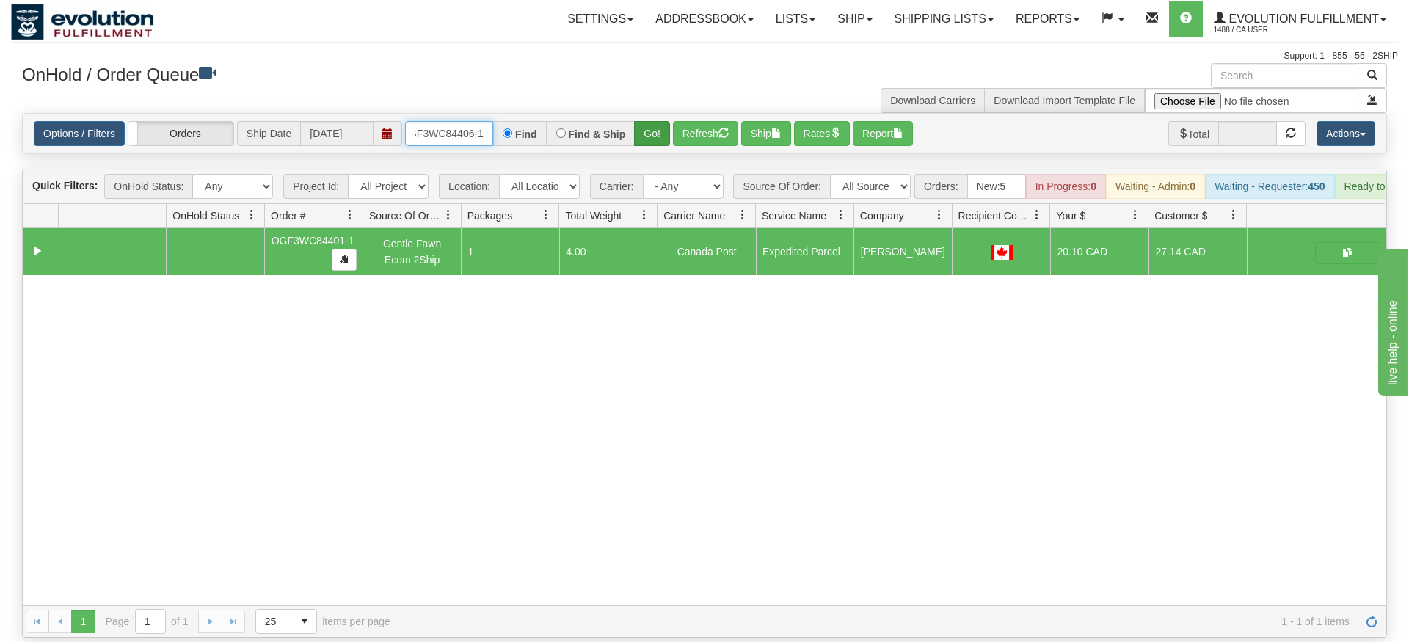
type input "oGF3WC84406-1"
click at [660, 141] on div "Is equal to Is not equal to Contains Does not contains CAD USD EUR ZAR [PERSON_…" at bounding box center [704, 375] width 1387 height 525
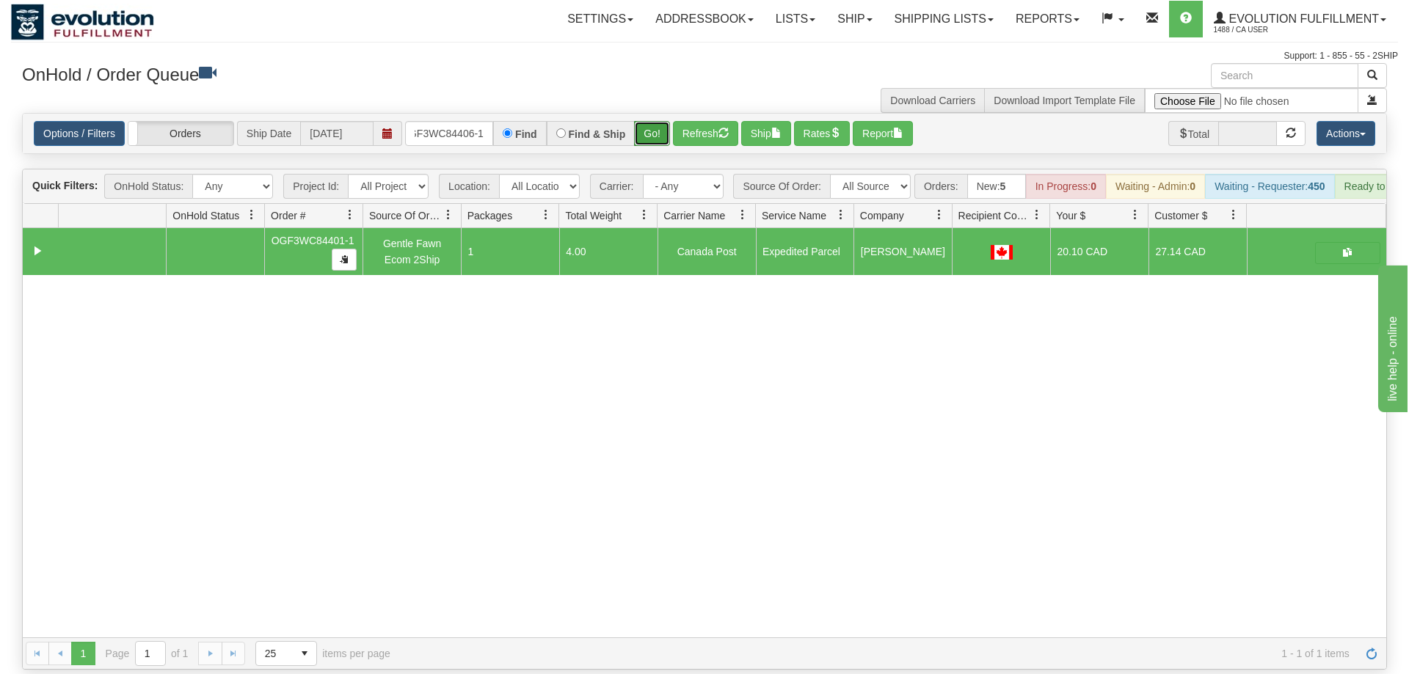
click at [651, 121] on button "Go!" at bounding box center [652, 133] width 36 height 25
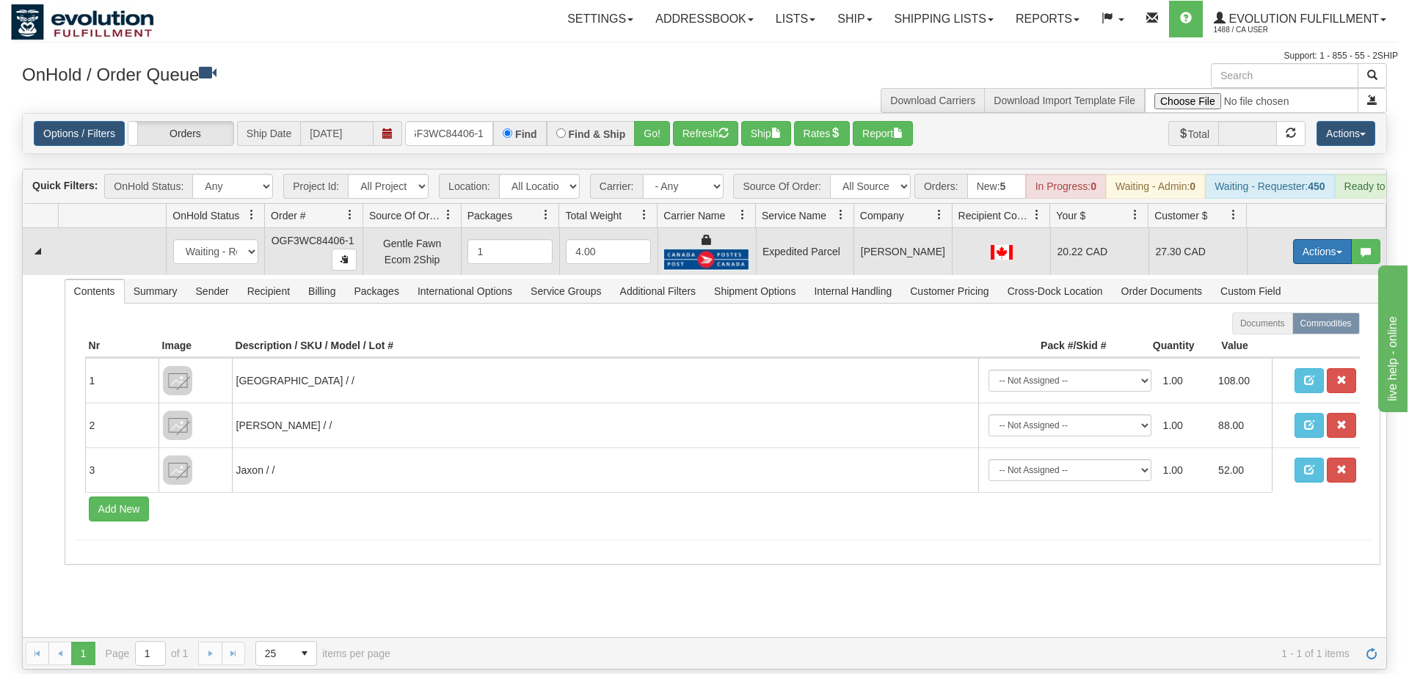
click at [1318, 239] on button "Actions" at bounding box center [1322, 251] width 59 height 25
click at [1288, 327] on link "Ship" at bounding box center [1291, 336] width 117 height 19
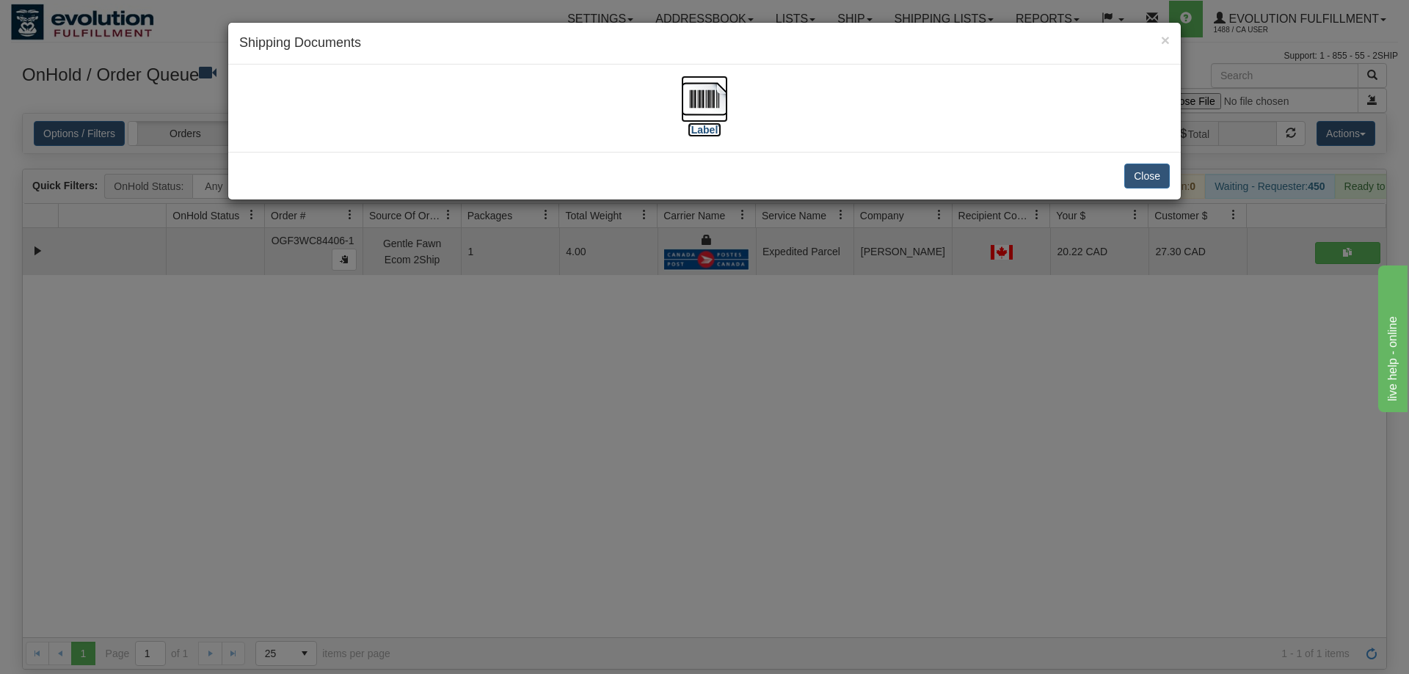
click at [696, 80] on img at bounding box center [704, 99] width 47 height 47
drag, startPoint x: 863, startPoint y: 431, endPoint x: 492, endPoint y: 92, distance: 503.2
click at [863, 431] on div "× Shipping Documents [Label] Close" at bounding box center [704, 337] width 1409 height 674
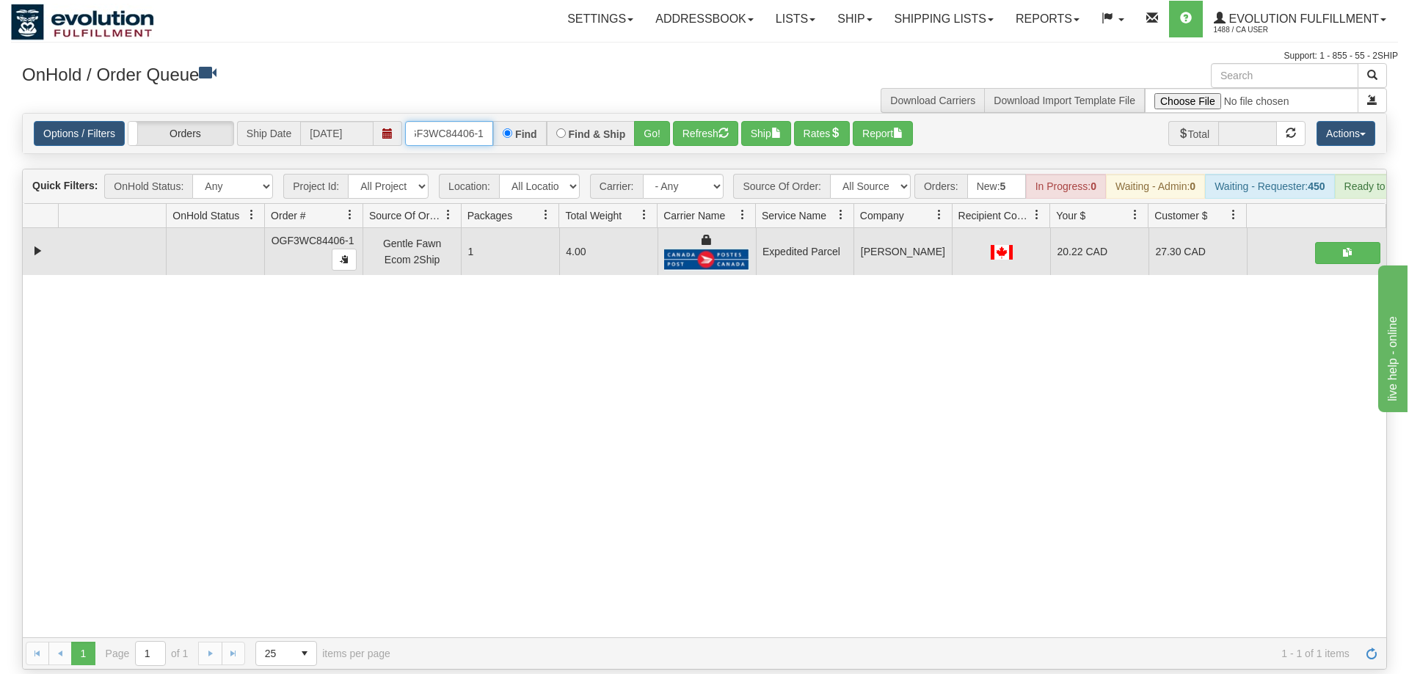
click at [443, 121] on input "oGF3WC84406-1" at bounding box center [449, 133] width 88 height 25
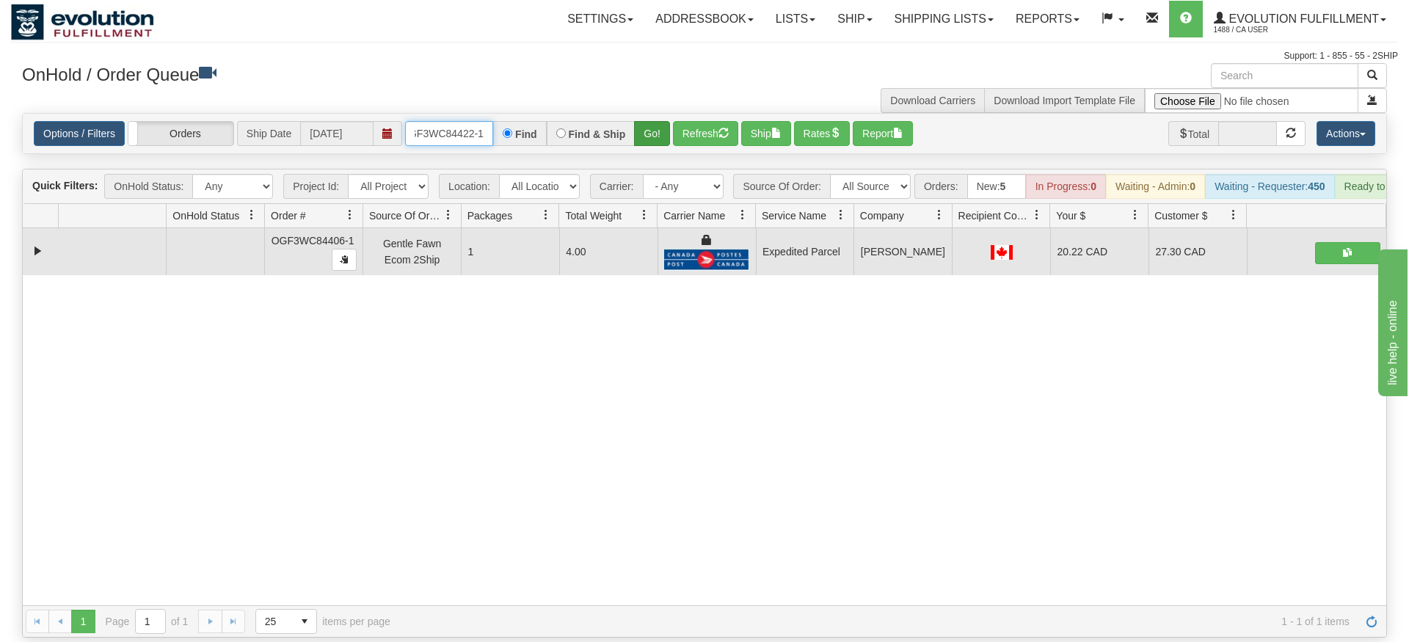
type input "oGF3WC84422-1"
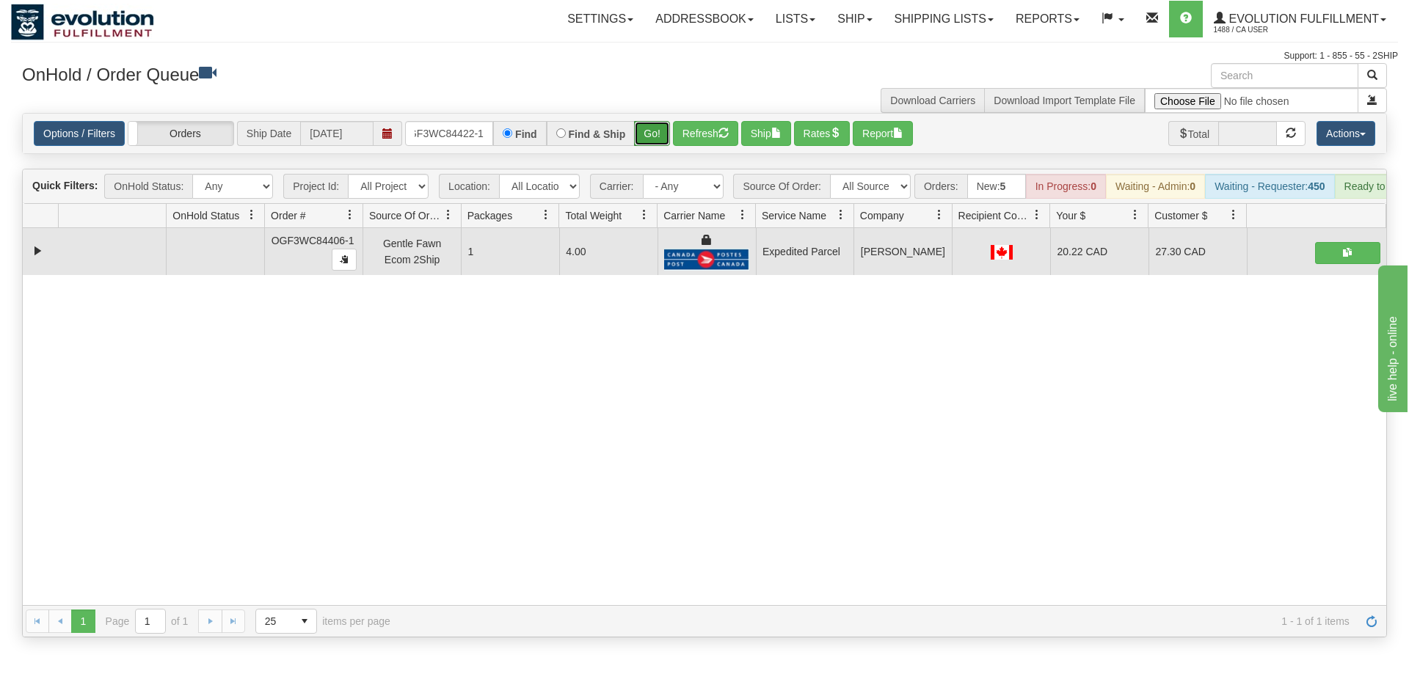
click at [663, 144] on div "Is equal to Is not equal to Contains Does not contains CAD USD EUR ZAR [PERSON_…" at bounding box center [704, 375] width 1387 height 525
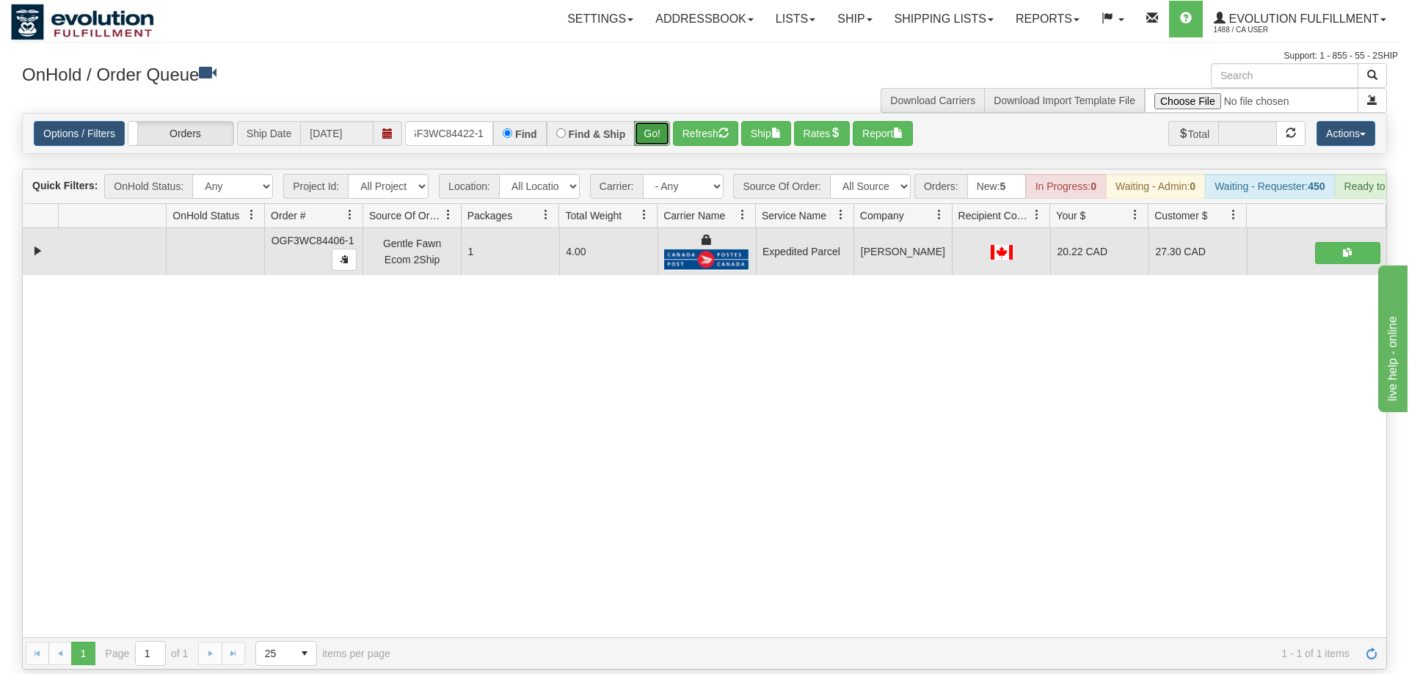
click at [655, 122] on button "Go!" at bounding box center [652, 133] width 36 height 25
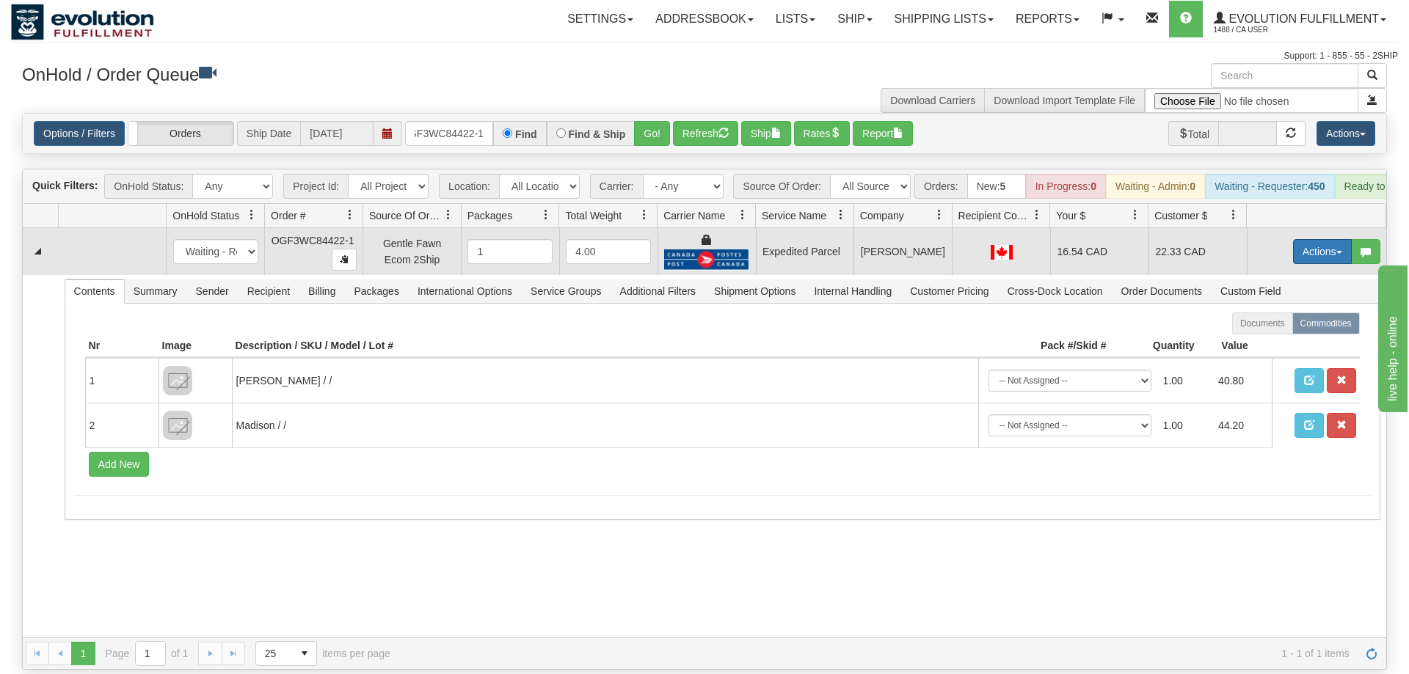
click at [1335, 239] on button "Actions" at bounding box center [1322, 251] width 59 height 25
click at [1290, 327] on link "Ship" at bounding box center [1291, 336] width 117 height 19
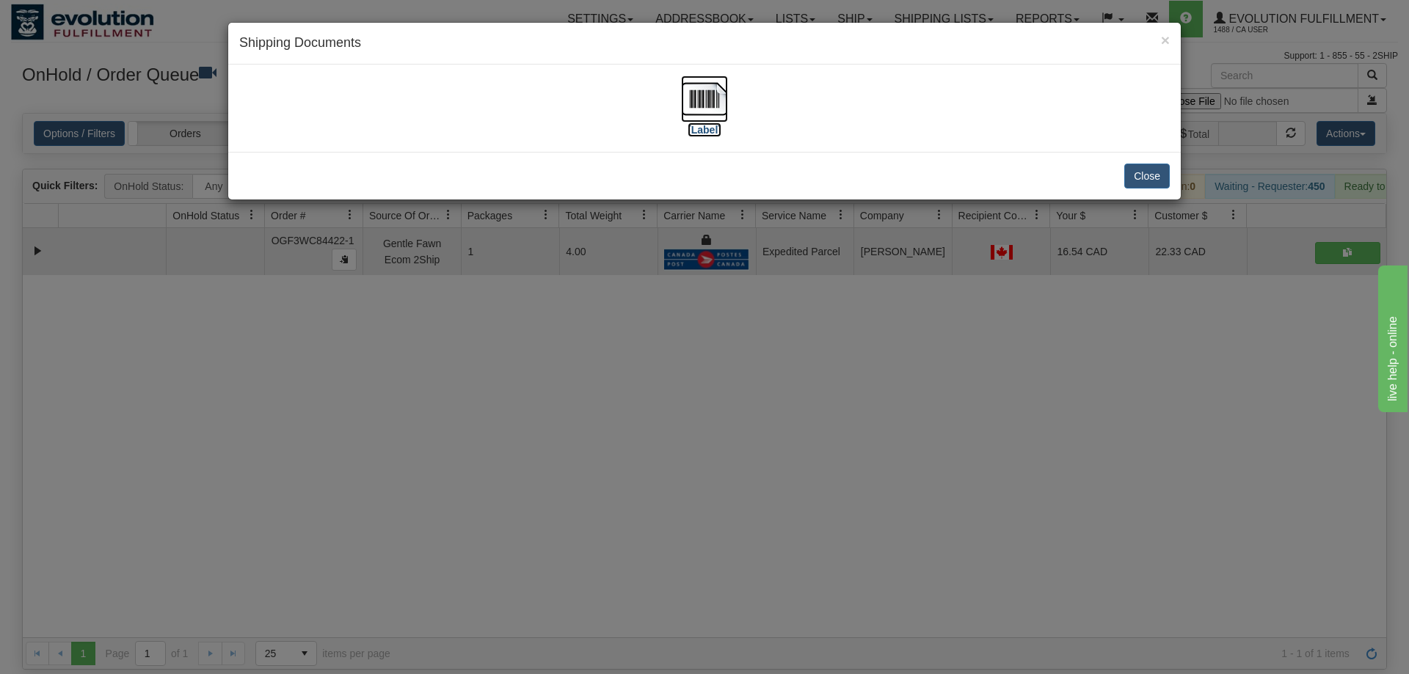
click at [712, 106] on img at bounding box center [704, 99] width 47 height 47
click at [534, 395] on div "× Shipping Documents [Label] Close" at bounding box center [704, 337] width 1409 height 674
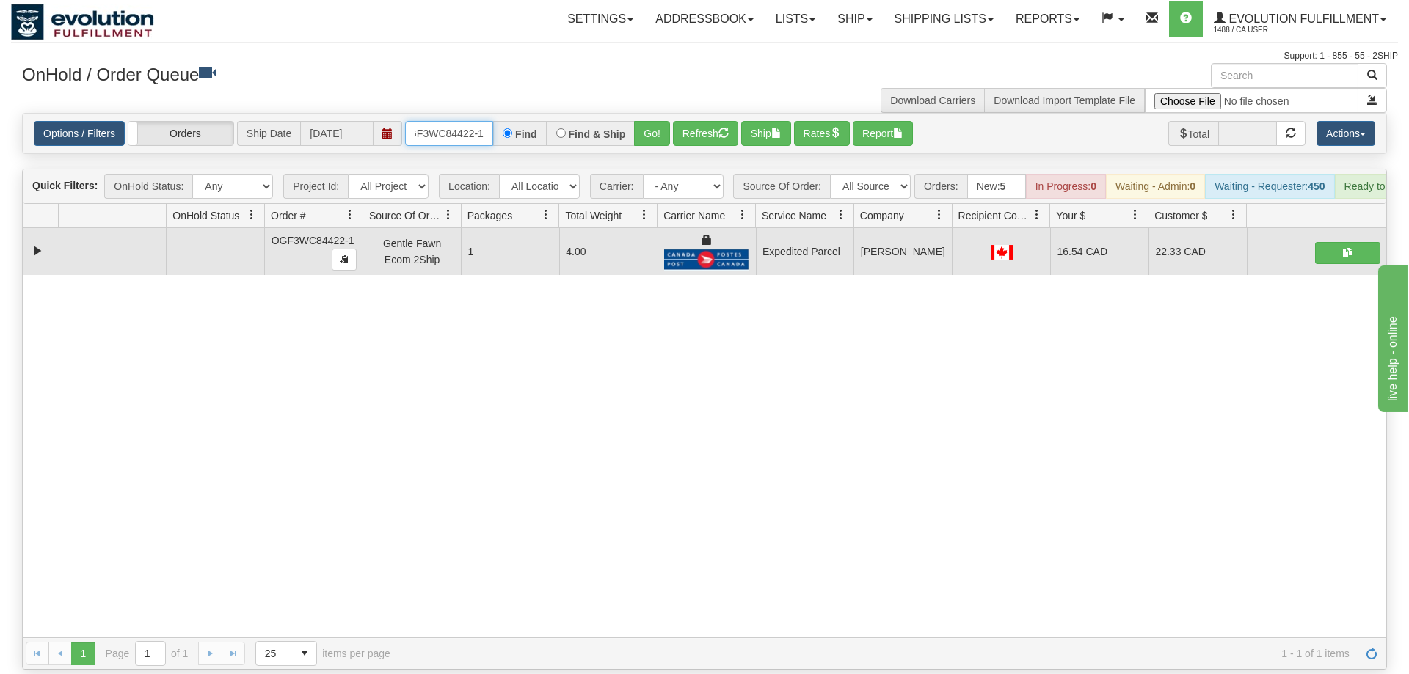
click at [413, 121] on input "oGF3WC84422-1" at bounding box center [449, 133] width 88 height 25
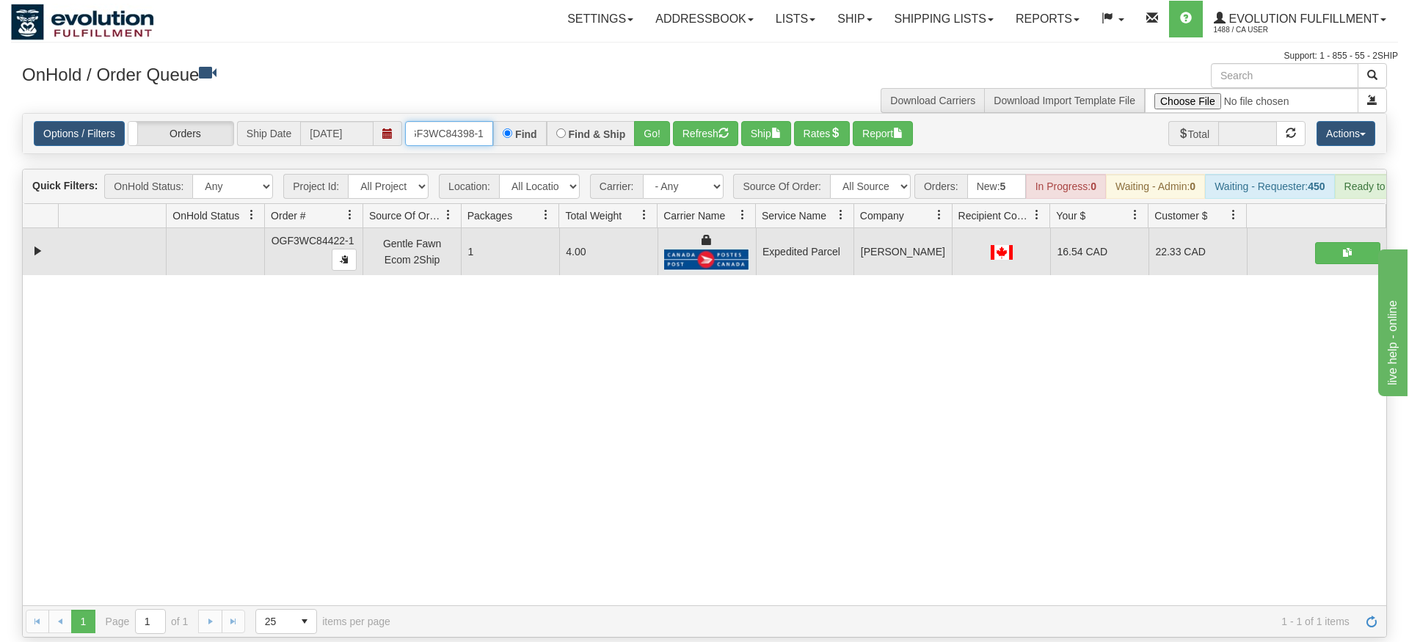
type input "oGF3WC84398-1"
click at [656, 148] on div "Is equal to Is not equal to Contains Does not contains CAD USD EUR ZAR [PERSON_…" at bounding box center [704, 375] width 1387 height 525
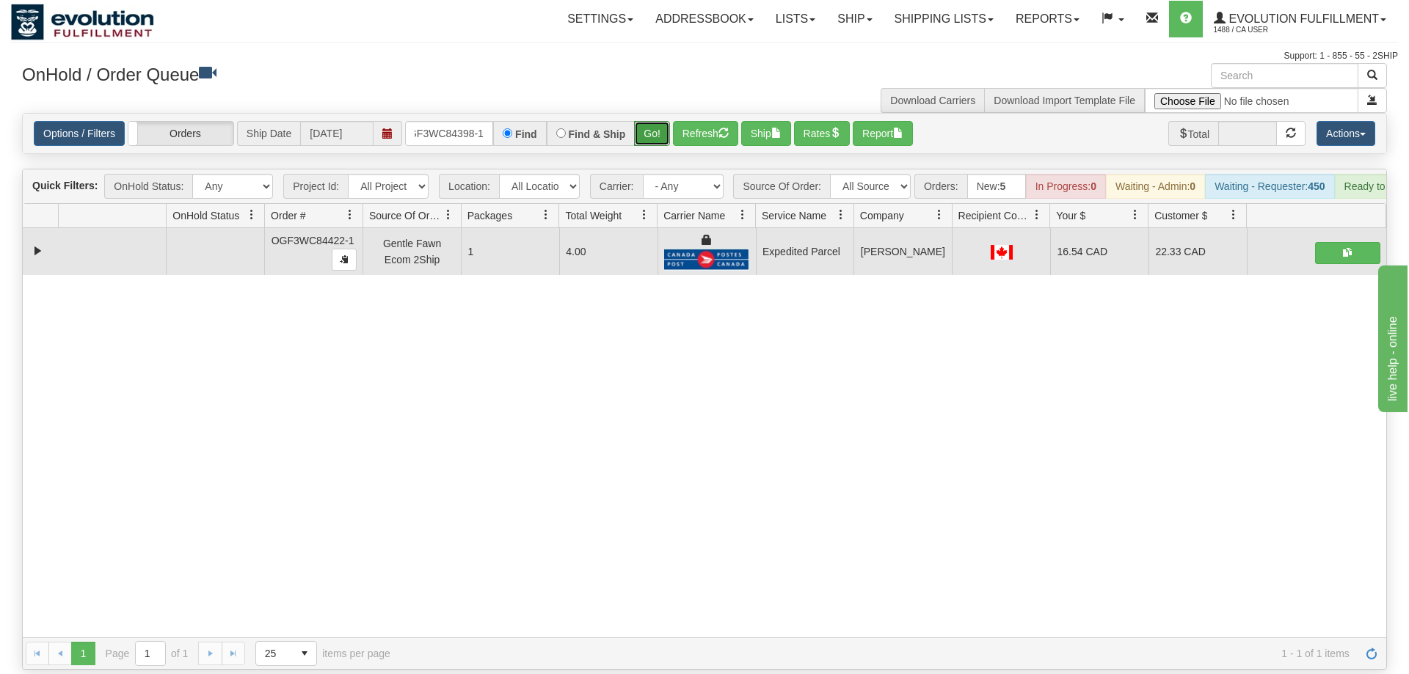
click at [660, 121] on button "Go!" at bounding box center [652, 133] width 36 height 25
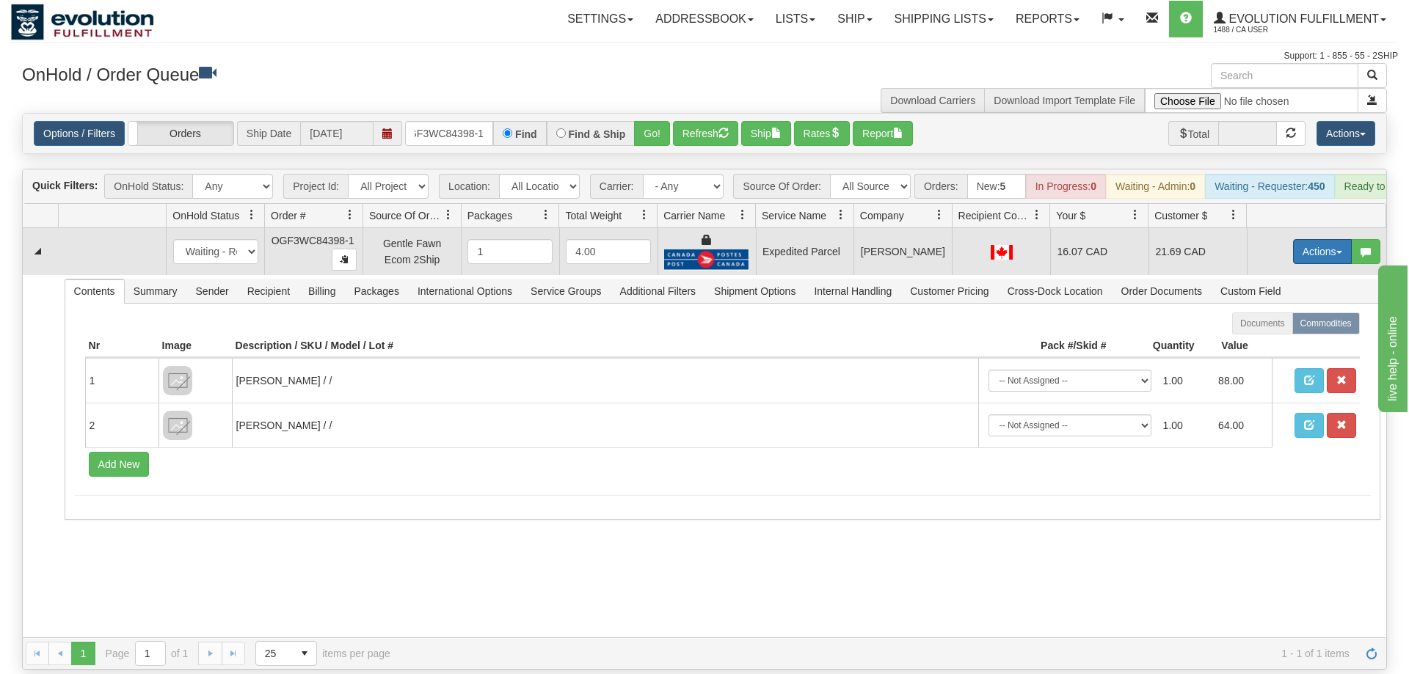
click at [1312, 239] on button "Actions" at bounding box center [1322, 251] width 59 height 25
click at [1267, 327] on link "Ship" at bounding box center [1291, 336] width 117 height 19
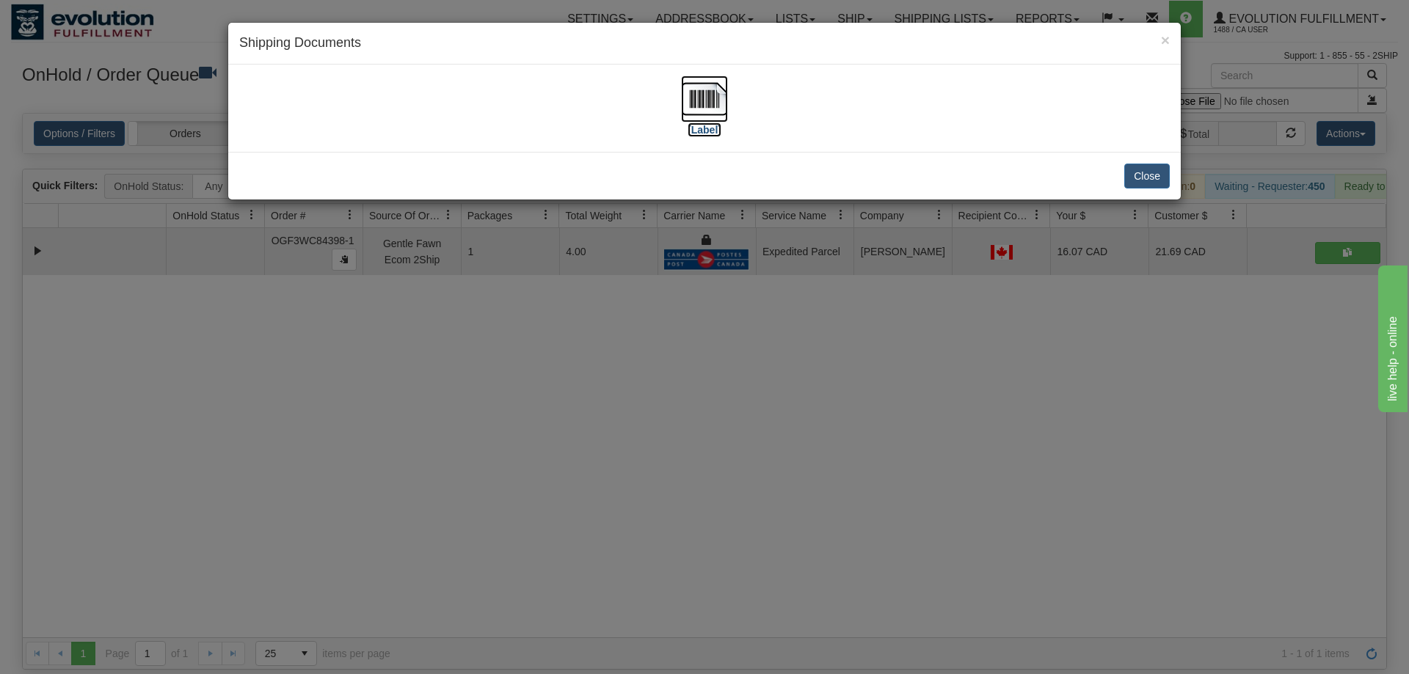
click at [688, 110] on img at bounding box center [704, 99] width 47 height 47
click at [946, 342] on div "× Shipping Documents [Label] Close" at bounding box center [704, 337] width 1409 height 674
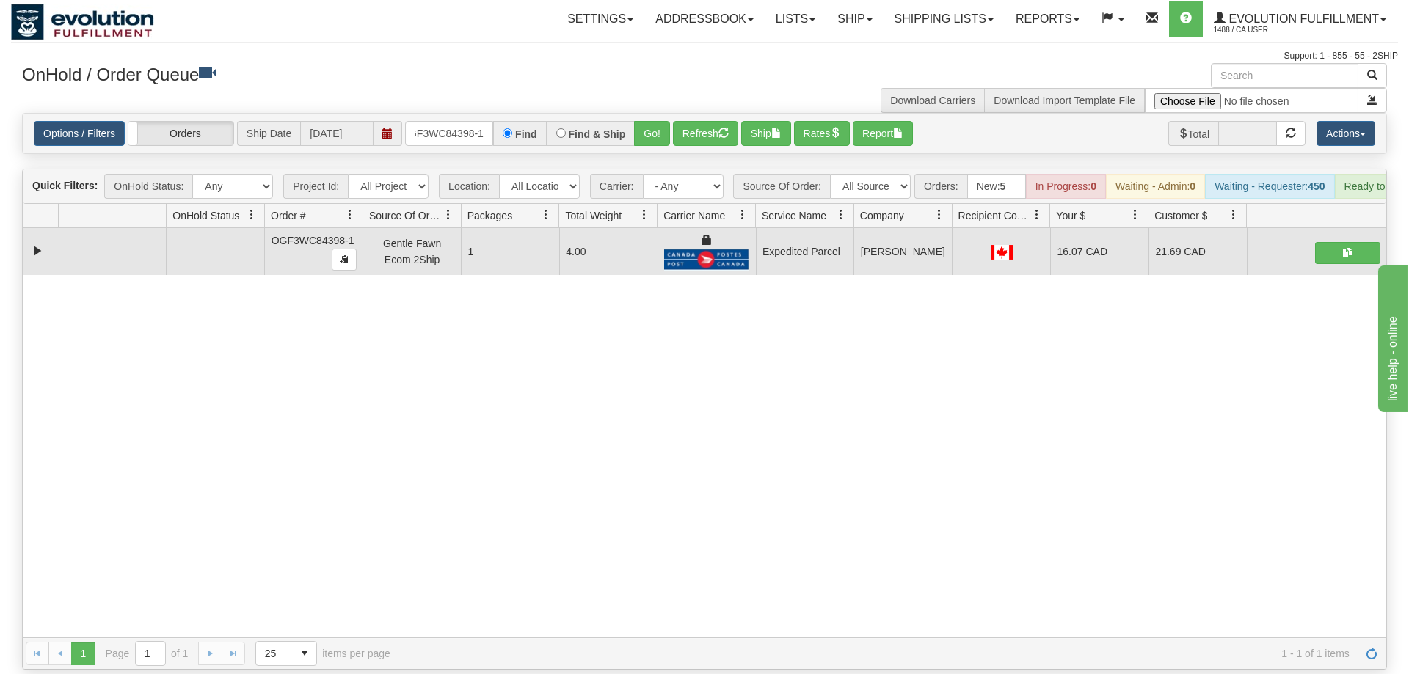
click at [167, 316] on div "31444283 EVOLUTION V3 90646036 90646037 OGF3WC84398-1 Gentle Fawn Ecom 2Ship 1 …" at bounding box center [704, 432] width 1363 height 409
click at [448, 121] on input "oGF3WC84398-1" at bounding box center [449, 133] width 88 height 25
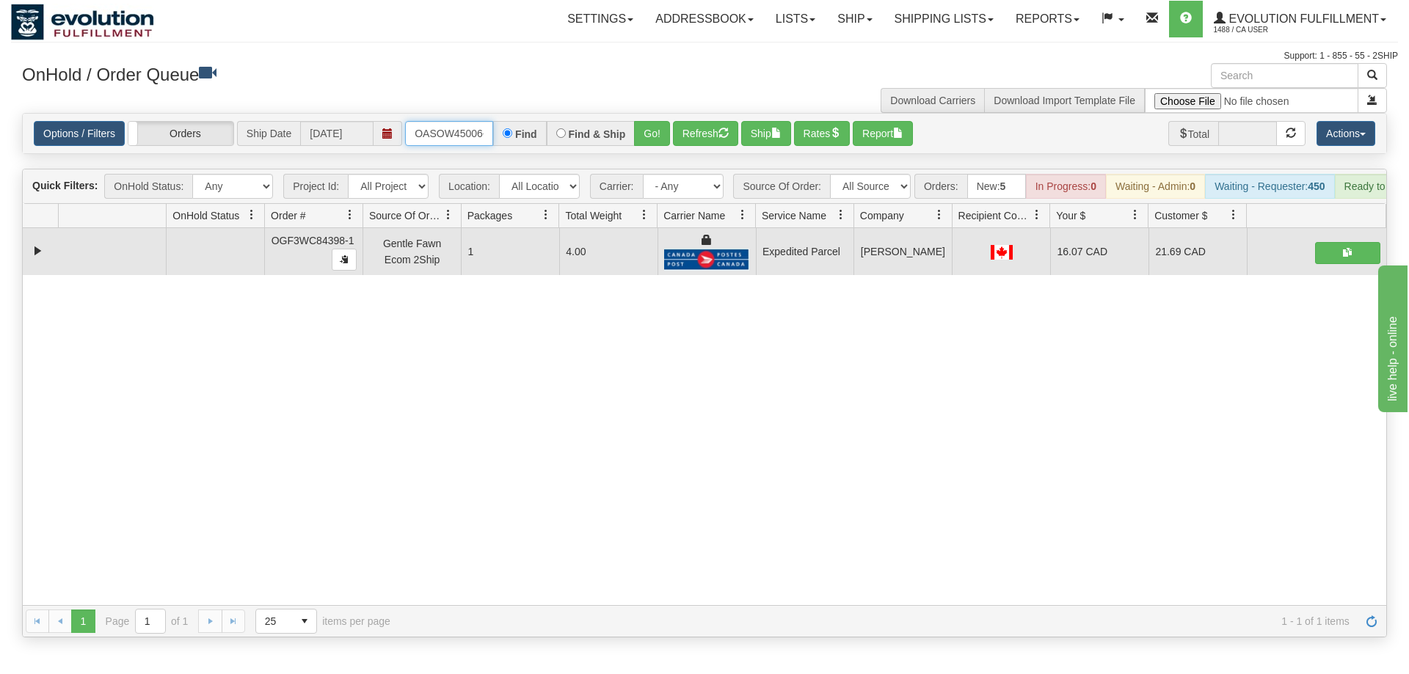
scroll to position [0, 8]
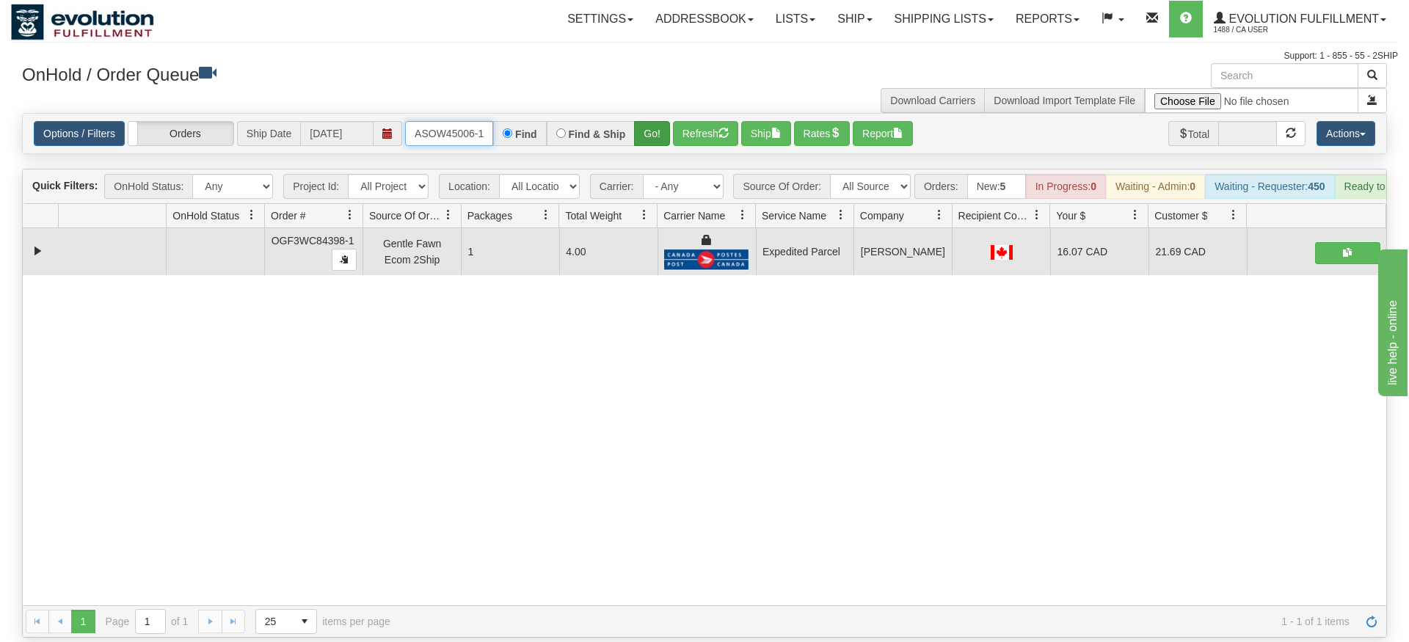
type input "OASOW45006-1"
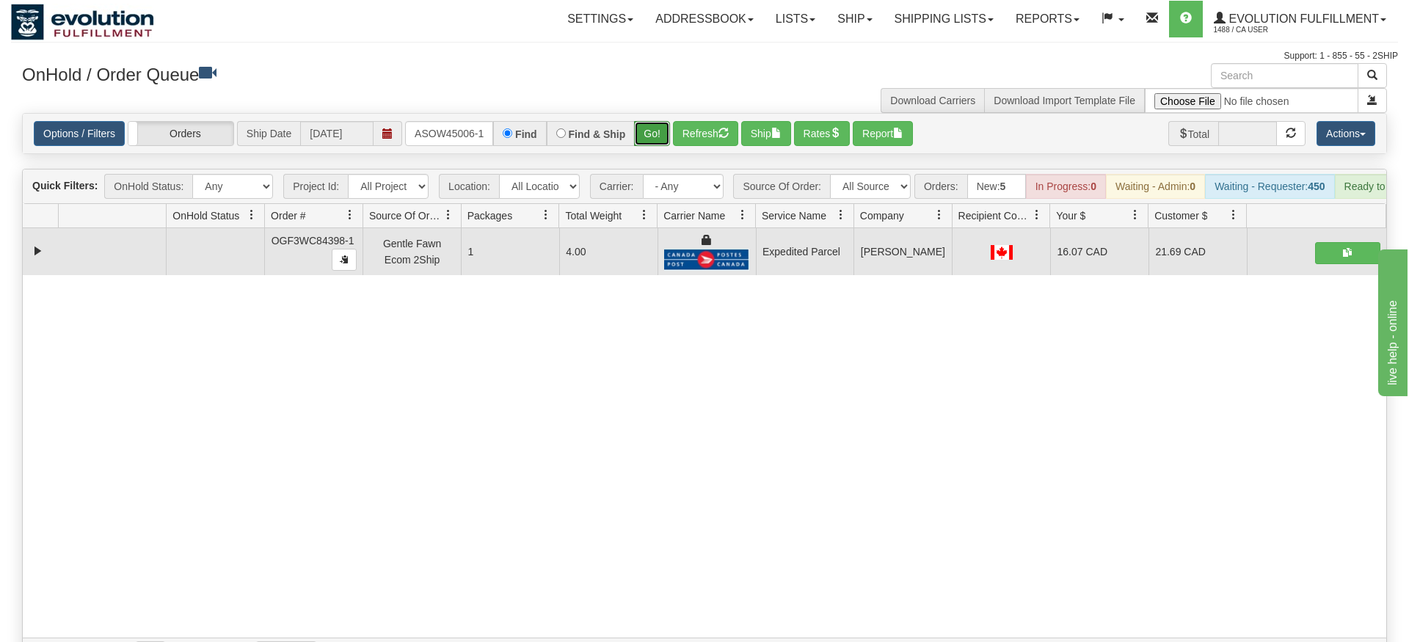
click at [651, 142] on div "Is equal to Is not equal to Contains Does not contains CAD USD EUR ZAR [PERSON_…" at bounding box center [704, 391] width 1387 height 557
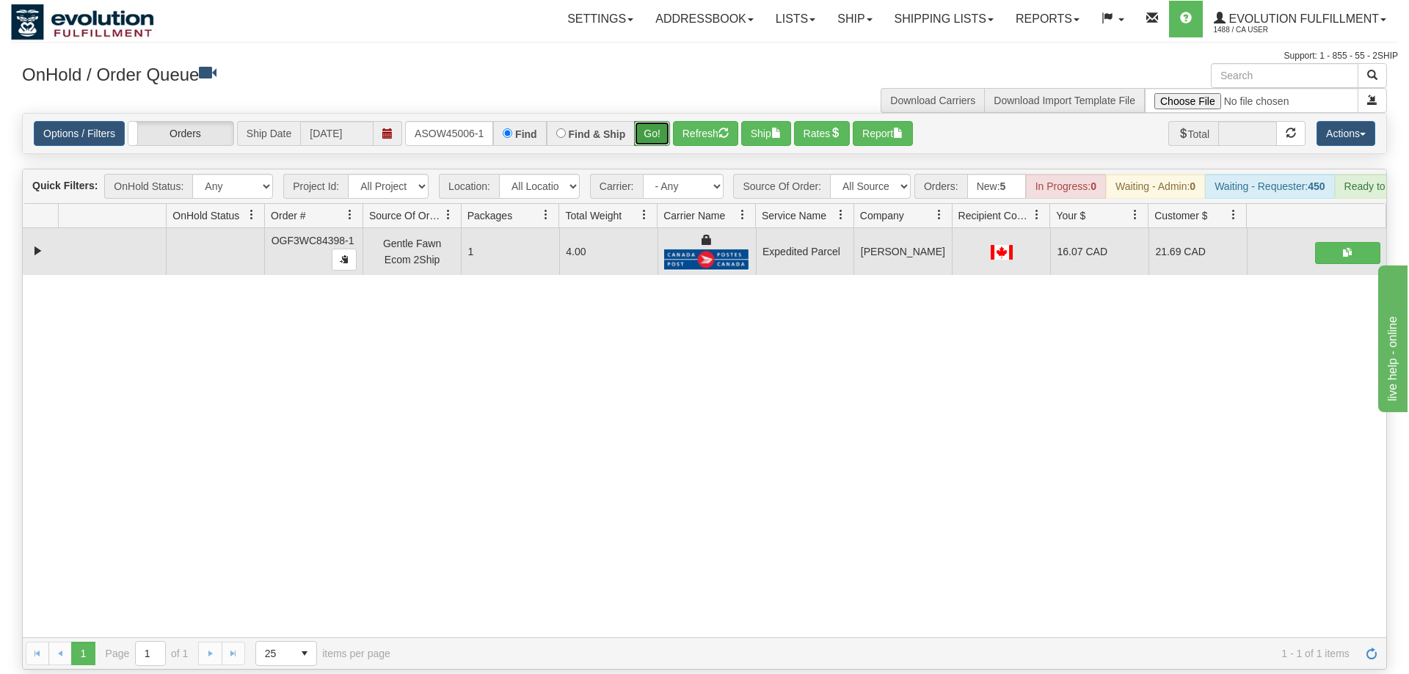
click at [654, 121] on button "Go!" at bounding box center [652, 133] width 36 height 25
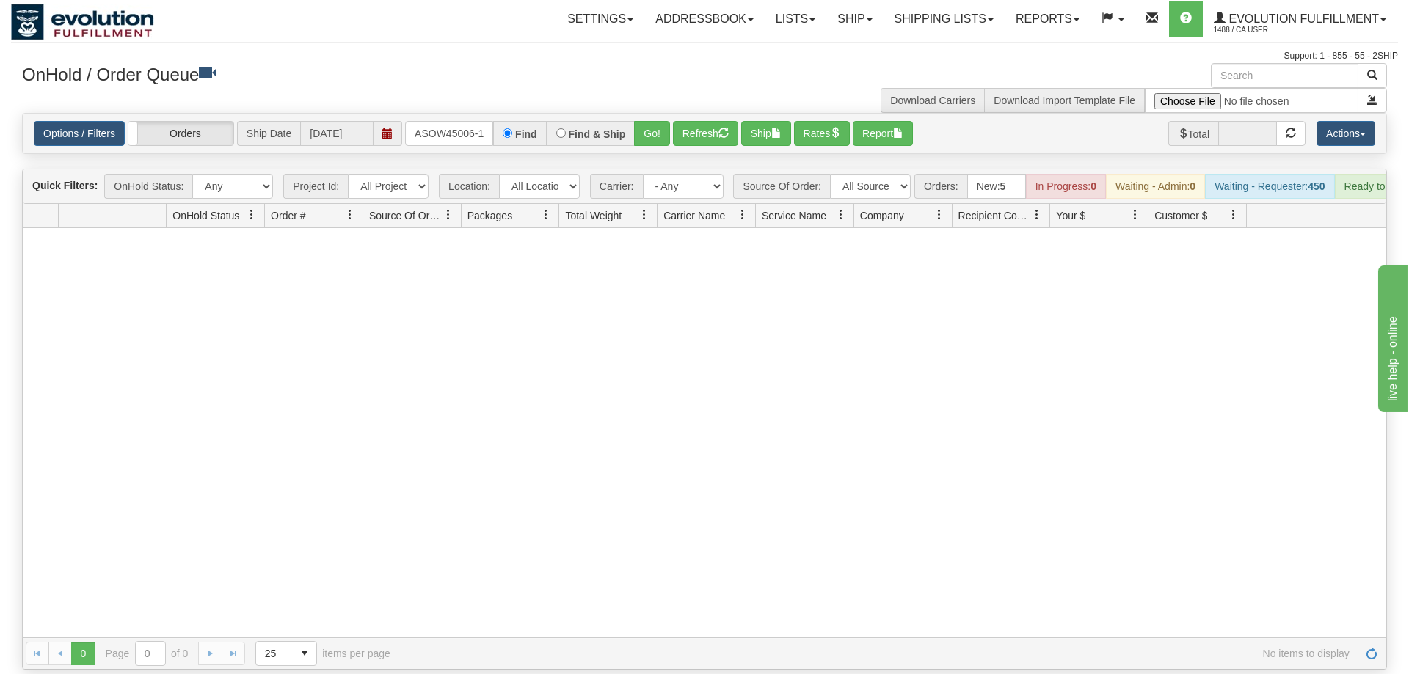
click at [453, 125] on div "Options / Filters Group Shipments Orders Ship Date [DATE] OASOW45006-1 Find Fin…" at bounding box center [704, 134] width 1363 height 40
click at [454, 121] on input "OASOW45006-1" at bounding box center [449, 133] width 88 height 25
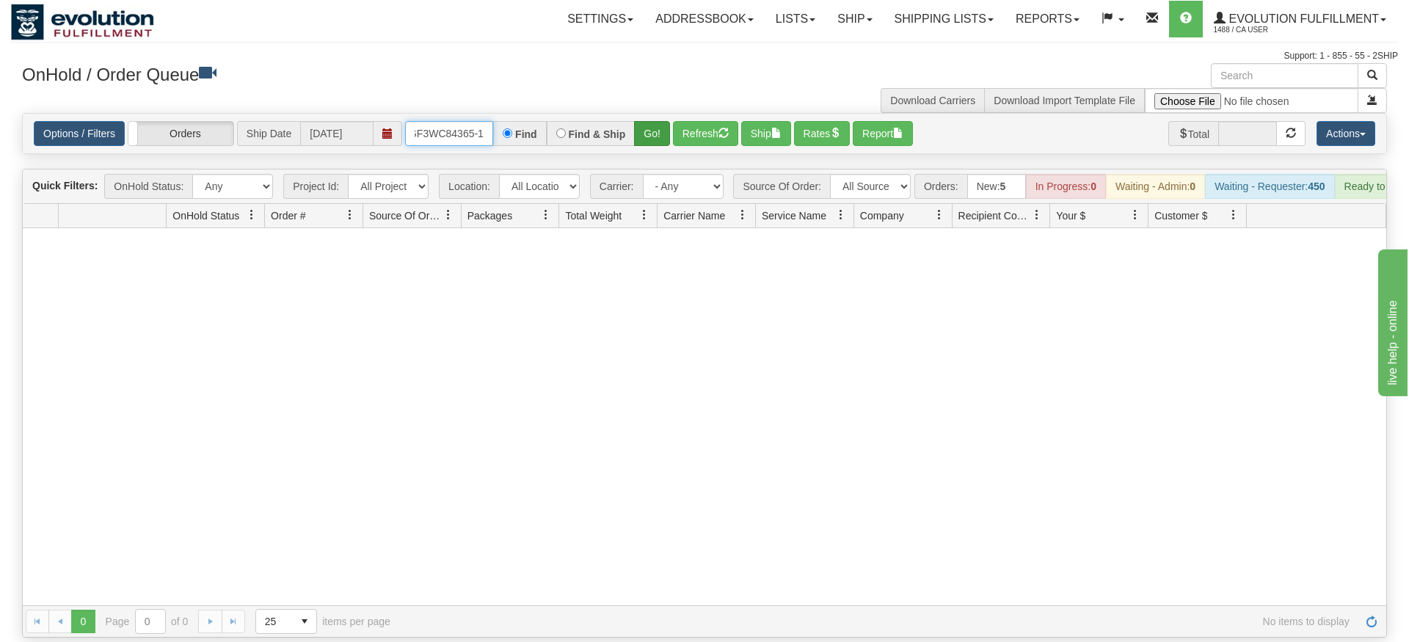
type input "oGF3WC84365-1"
click at [643, 135] on div "Is equal to Is not equal to Contains Does not contains CAD USD EUR ZAR [PERSON_…" at bounding box center [704, 375] width 1387 height 525
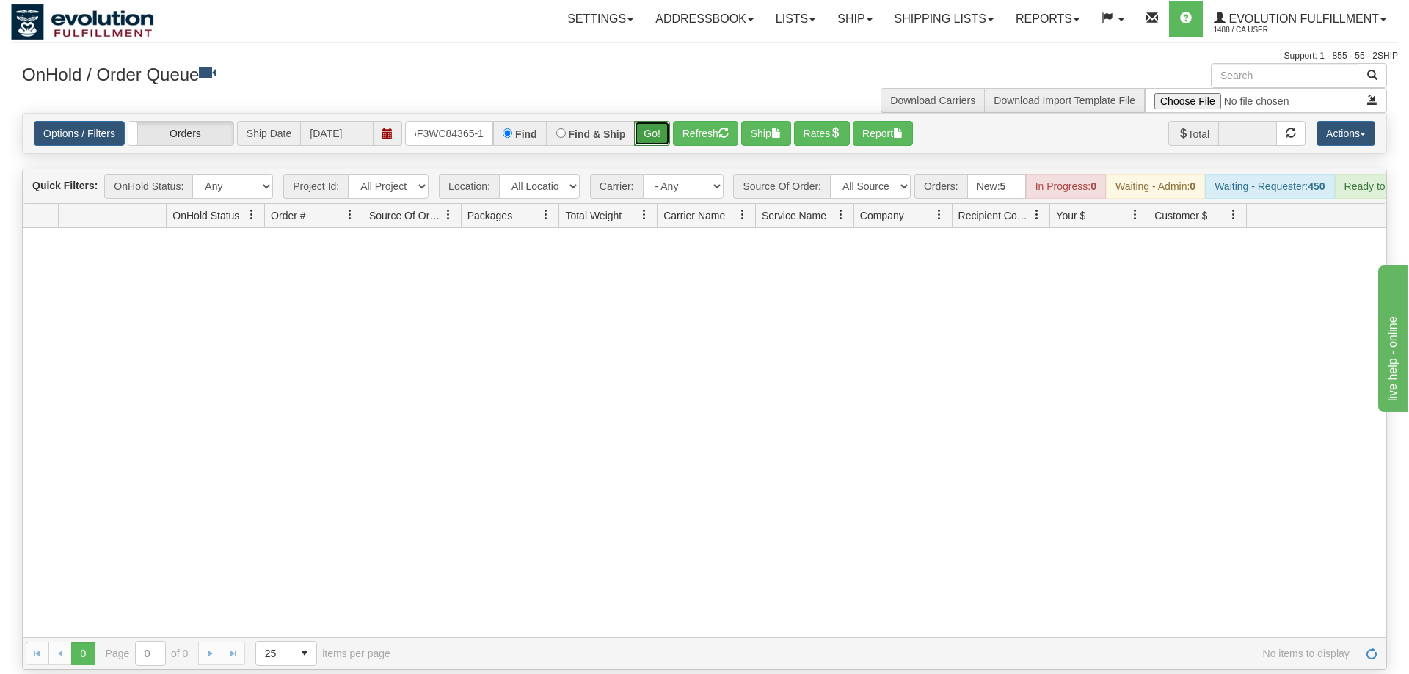
click at [643, 121] on button "Go!" at bounding box center [652, 133] width 36 height 25
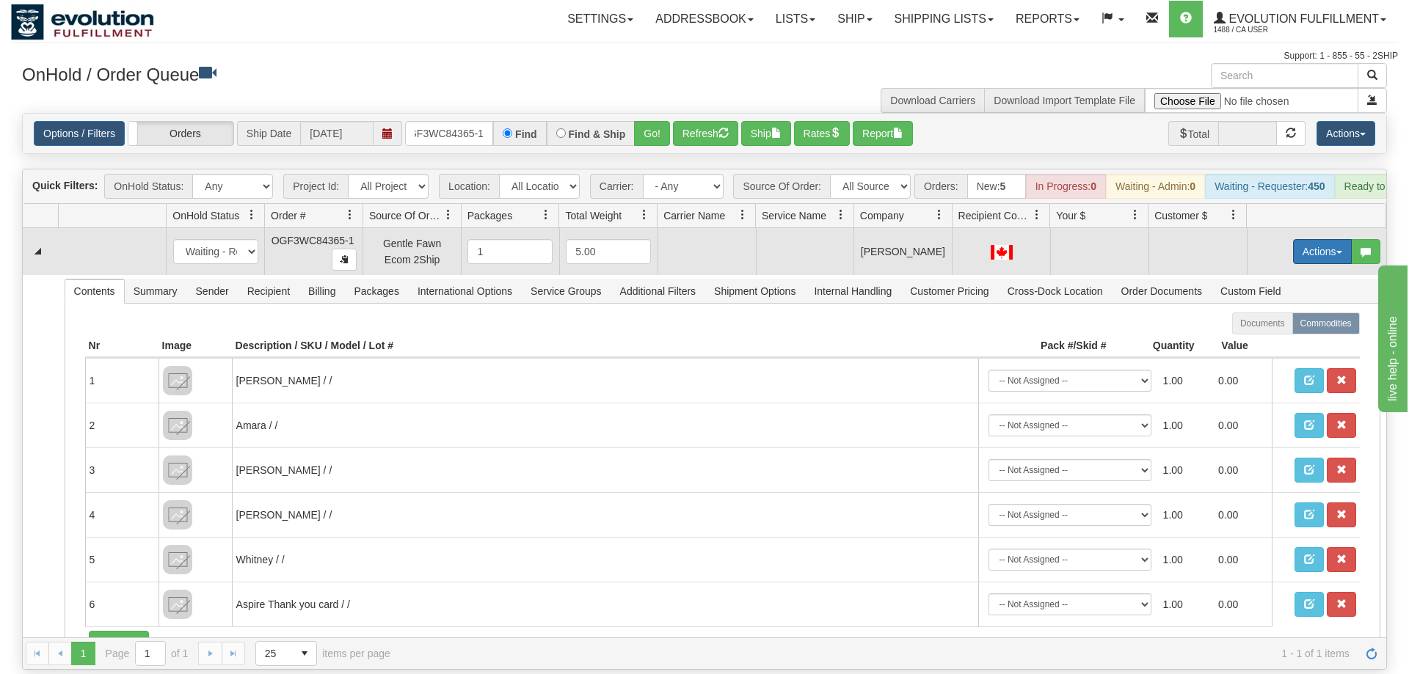
click at [1332, 239] on button "Actions" at bounding box center [1322, 251] width 59 height 25
click at [1293, 312] on span "Rate All Services" at bounding box center [1292, 318] width 88 height 12
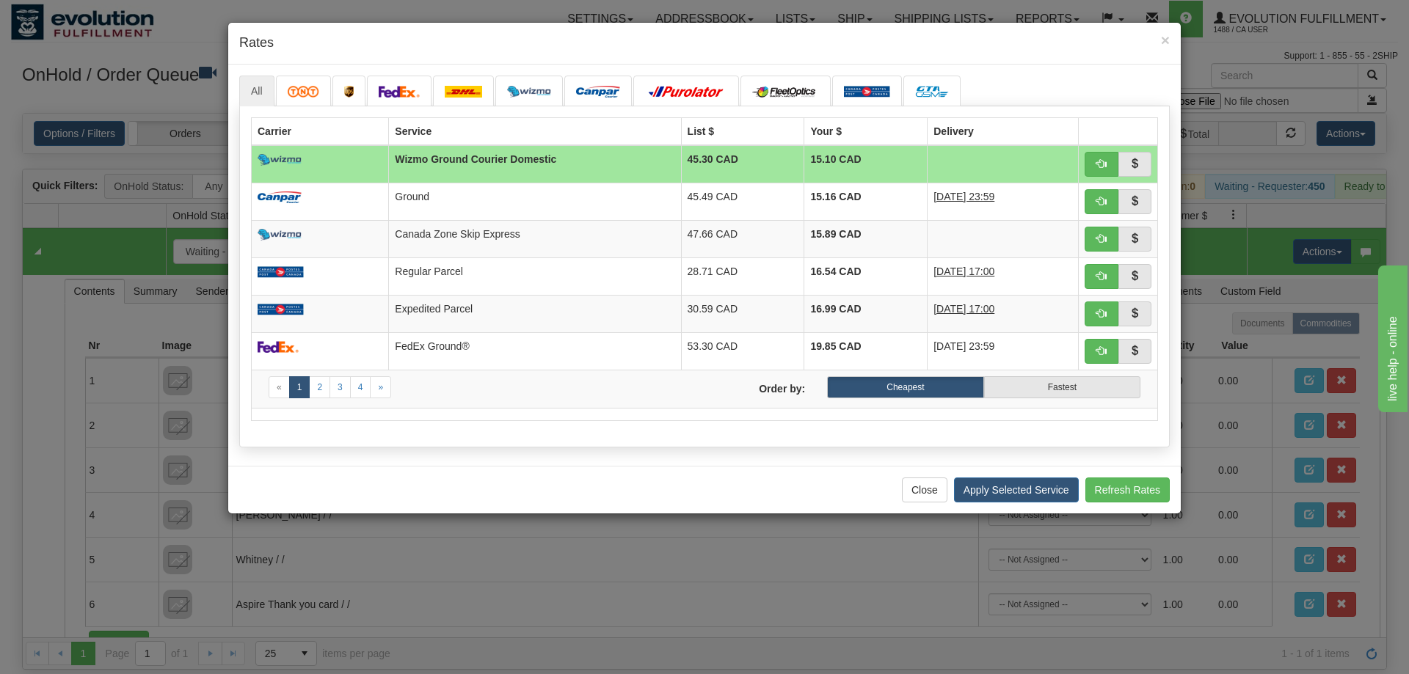
click at [274, 486] on div "Close Apply Selected Service Refresh Rates" at bounding box center [704, 490] width 952 height 48
click at [414, 101] on link at bounding box center [399, 91] width 65 height 31
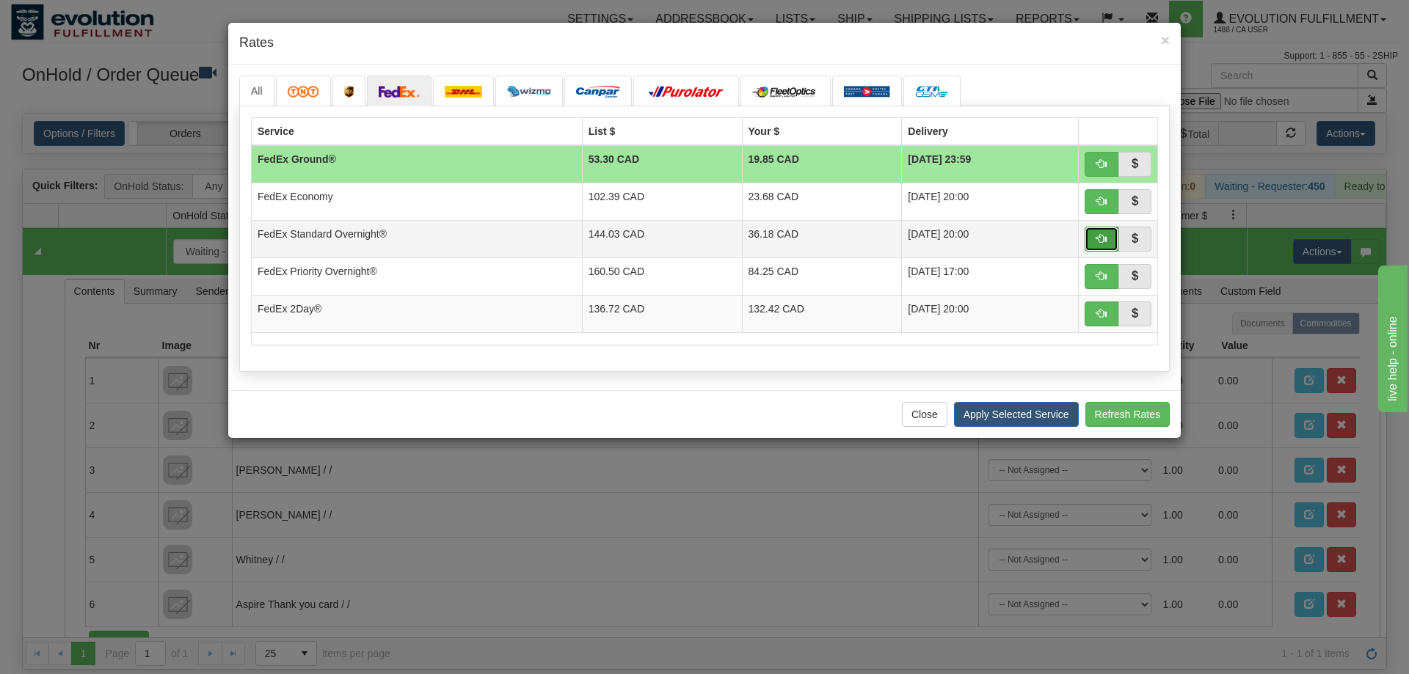
click at [1100, 244] on span "button" at bounding box center [1101, 238] width 10 height 10
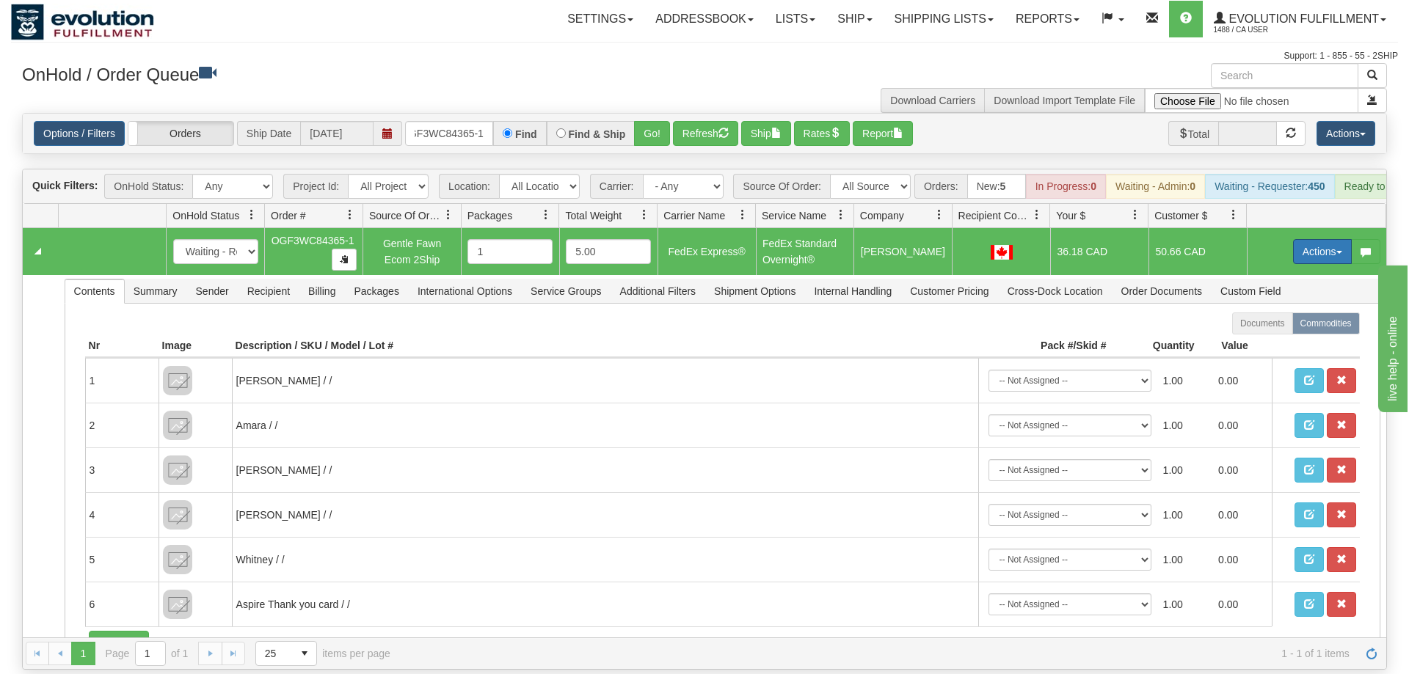
click at [1324, 239] on button "Actions" at bounding box center [1322, 251] width 59 height 25
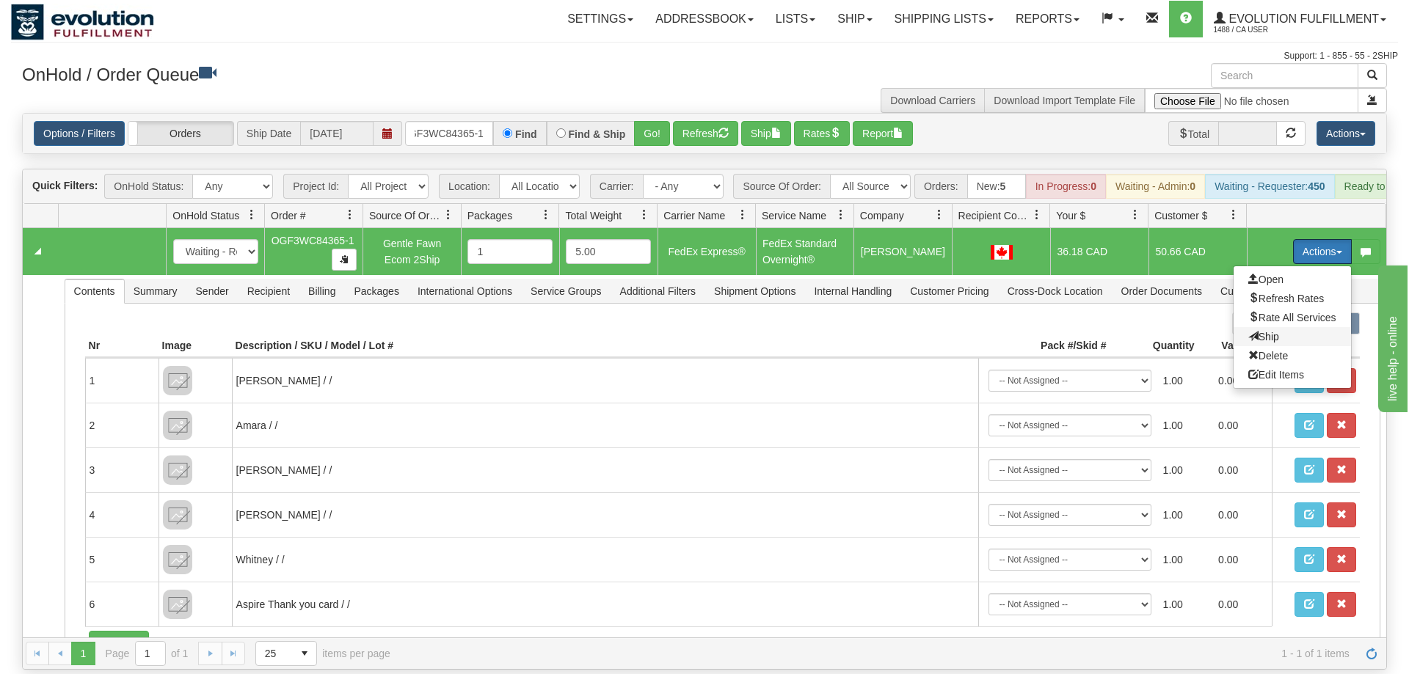
click at [1262, 331] on span "Ship" at bounding box center [1263, 337] width 31 height 12
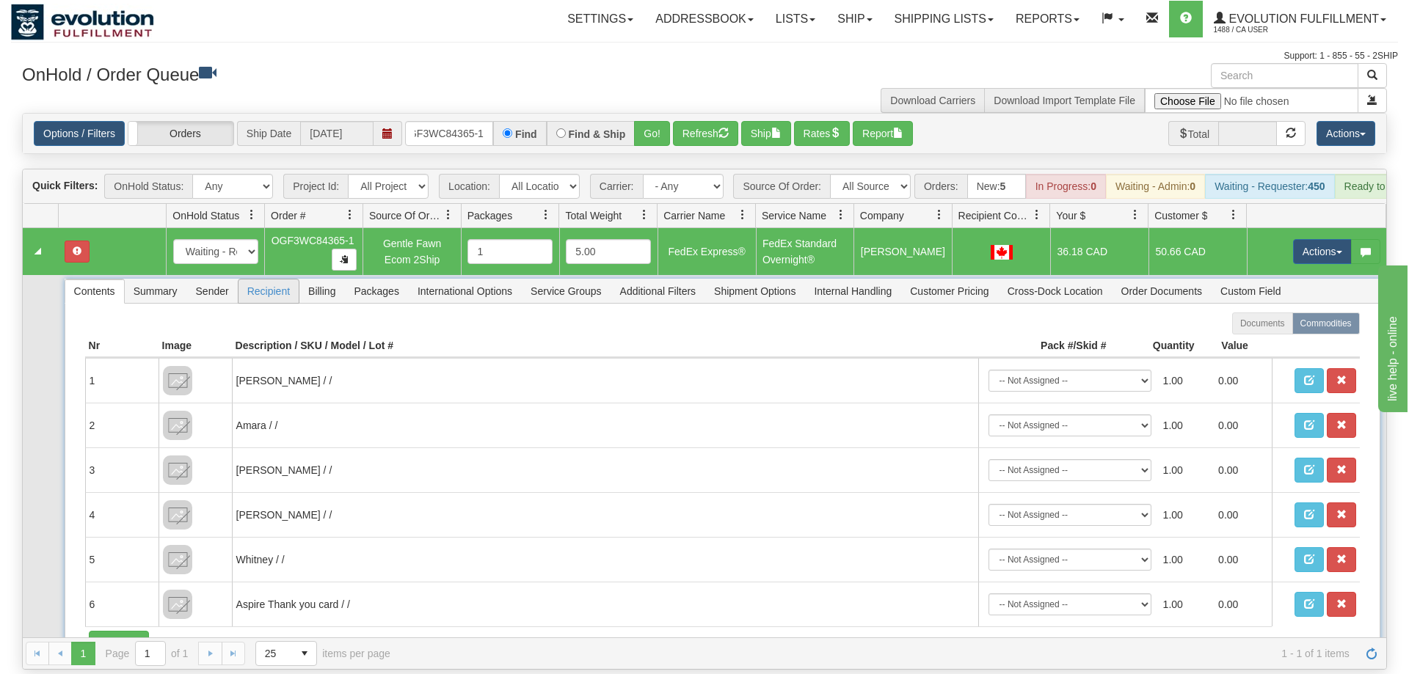
click at [261, 280] on span "Recipient" at bounding box center [268, 291] width 60 height 23
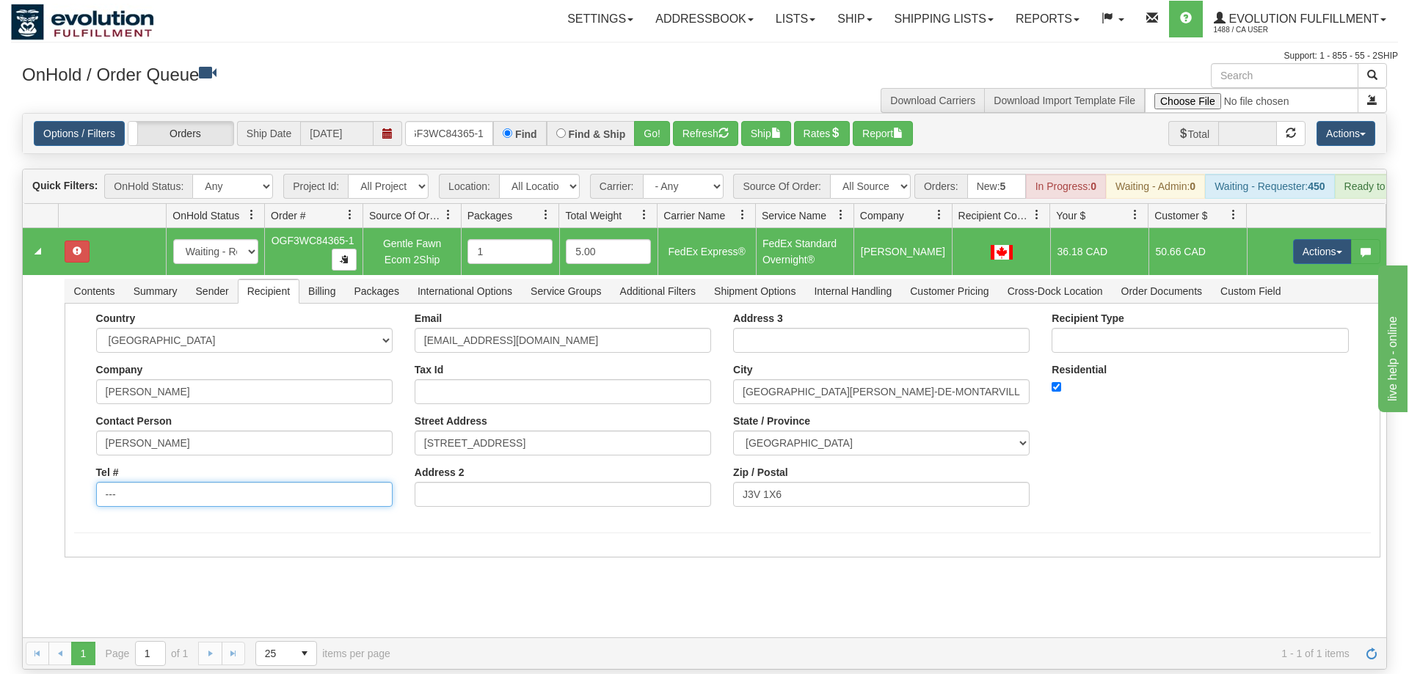
drag, startPoint x: 158, startPoint y: 484, endPoint x: 0, endPoint y: 497, distance: 158.3
click at [0, 497] on div "Toggle navigation Settings Shipping Preferences Fields Preferences New" at bounding box center [704, 337] width 1409 height 674
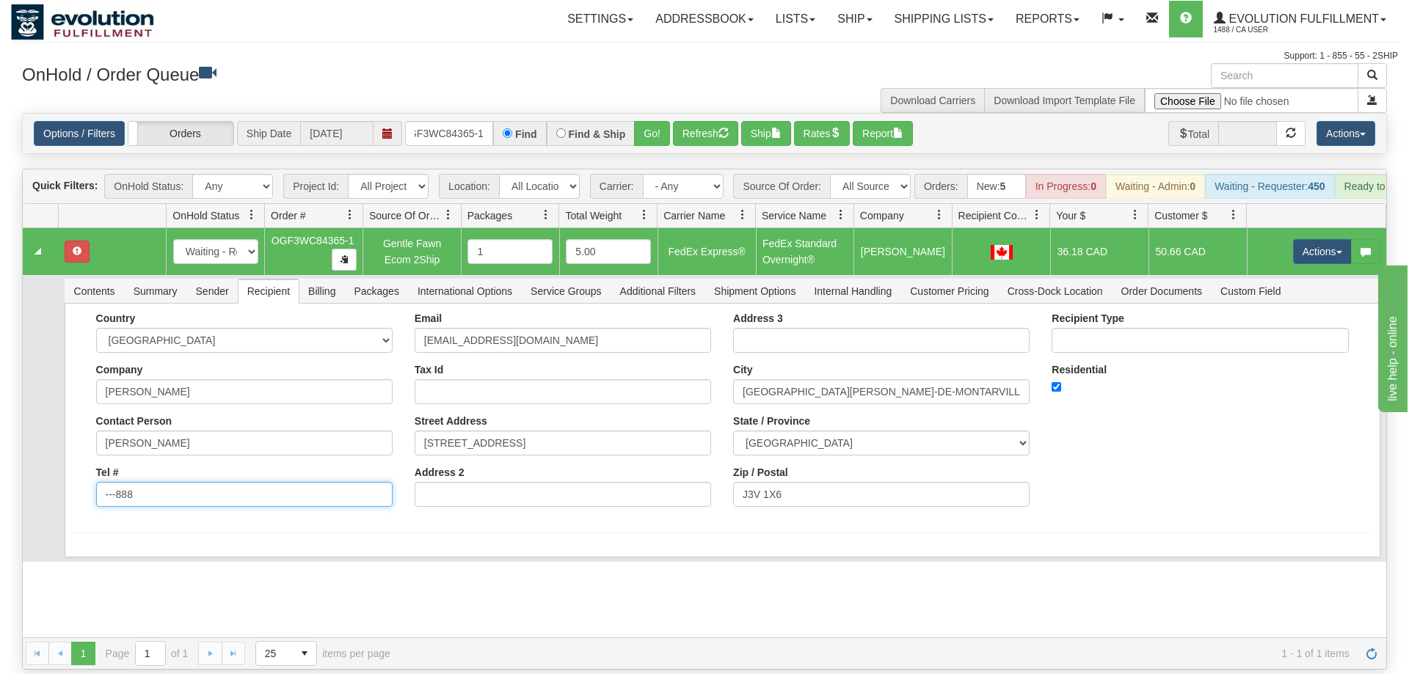
drag, startPoint x: 161, startPoint y: 481, endPoint x: 2, endPoint y: 483, distance: 158.5
click at [96, 483] on input "---888" at bounding box center [244, 494] width 296 height 25
type input "8886562228"
click at [124, 524] on div "Country [GEOGRAPHIC_DATA] [GEOGRAPHIC_DATA] [GEOGRAPHIC_DATA] [GEOGRAPHIC_DATA]…" at bounding box center [722, 431] width 1315 height 254
click at [94, 552] on button "Save" at bounding box center [95, 560] width 43 height 25
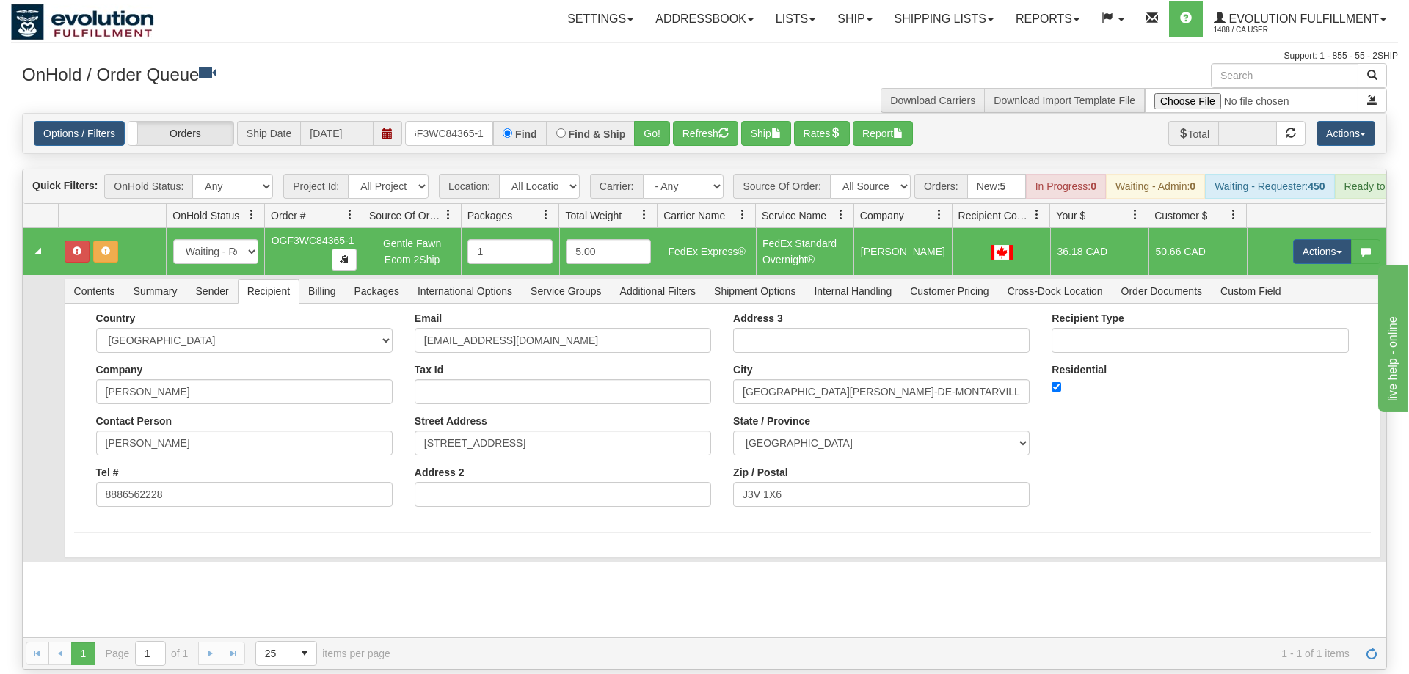
click at [1282, 232] on td "Actions Open Refresh Rates Rate All Services Ship Delete Edit Items" at bounding box center [1315, 251] width 139 height 47
click at [1304, 239] on button "Actions" at bounding box center [1322, 251] width 59 height 25
click at [1260, 293] on span "Refresh Rates" at bounding box center [1286, 299] width 76 height 12
click at [1307, 239] on button "Actions" at bounding box center [1322, 251] width 59 height 25
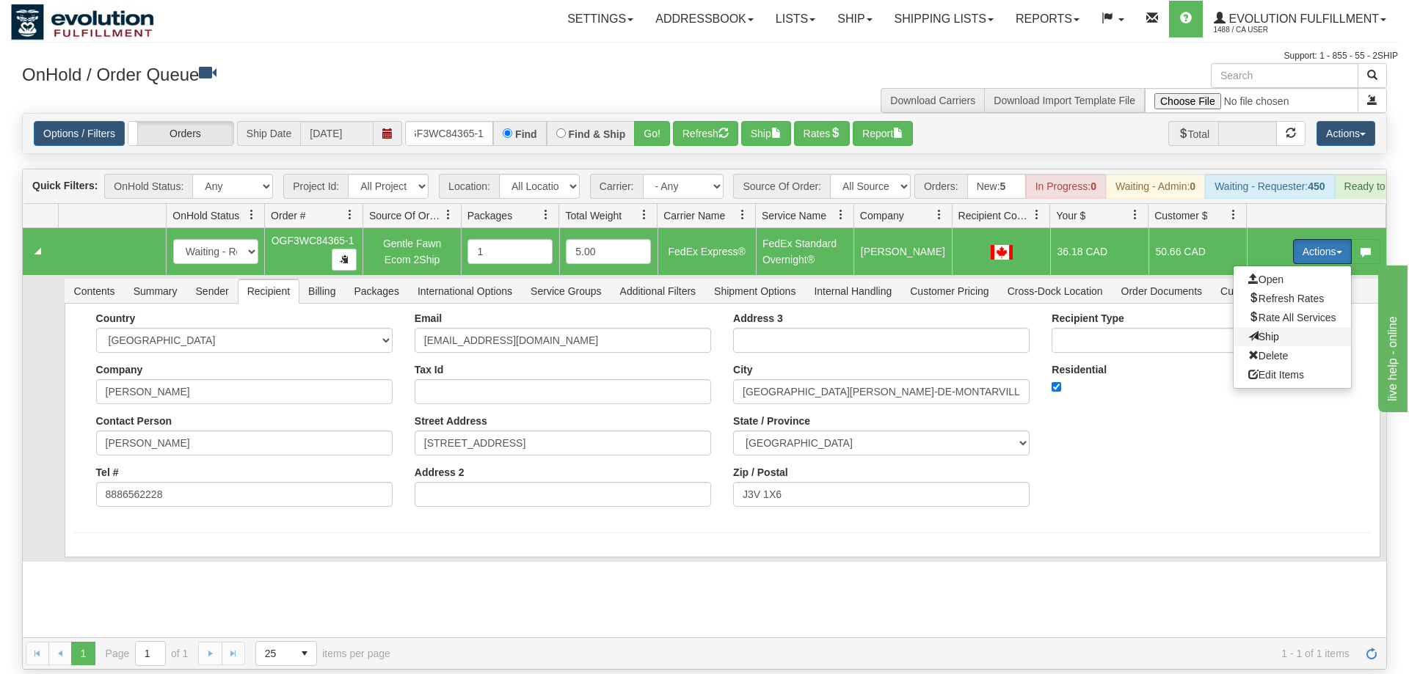
click at [1274, 331] on span "Ship" at bounding box center [1263, 337] width 31 height 12
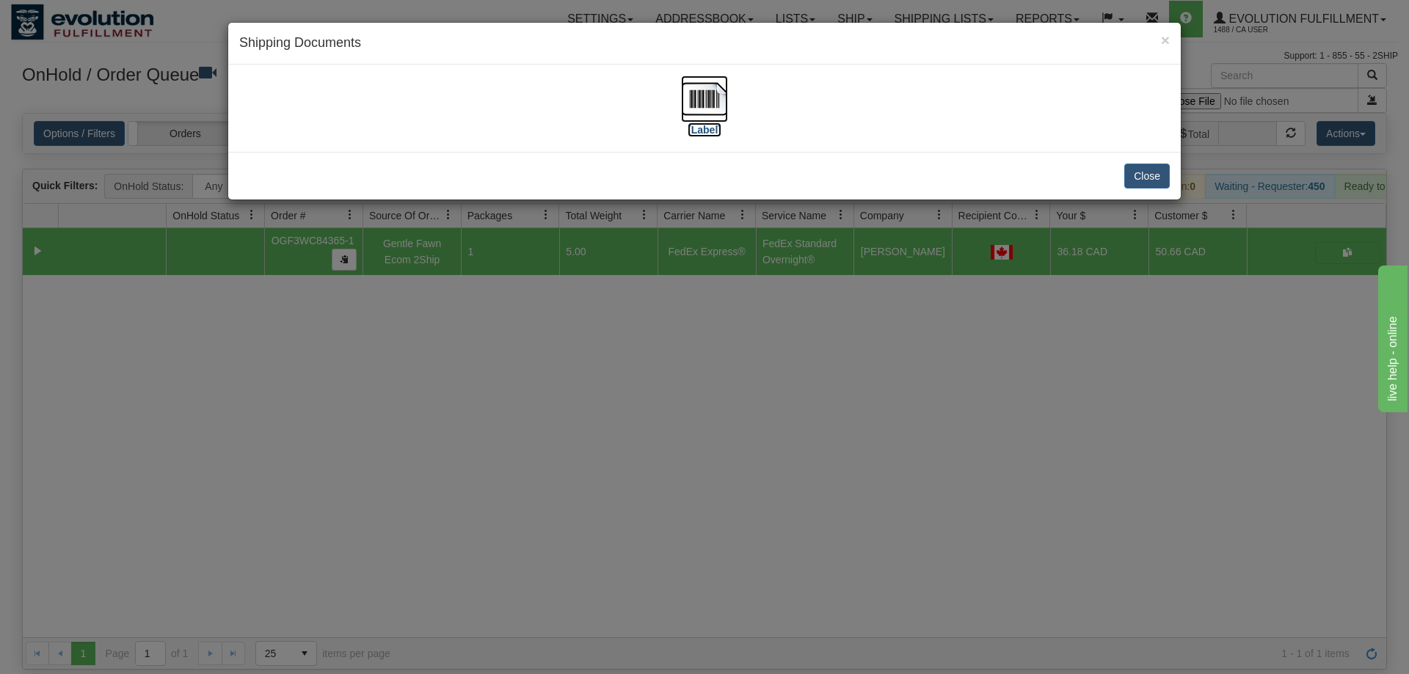
click at [704, 123] on label "[Label]" at bounding box center [704, 130] width 34 height 15
click at [931, 335] on div "× Shipping Documents [Label] Close" at bounding box center [704, 337] width 1409 height 674
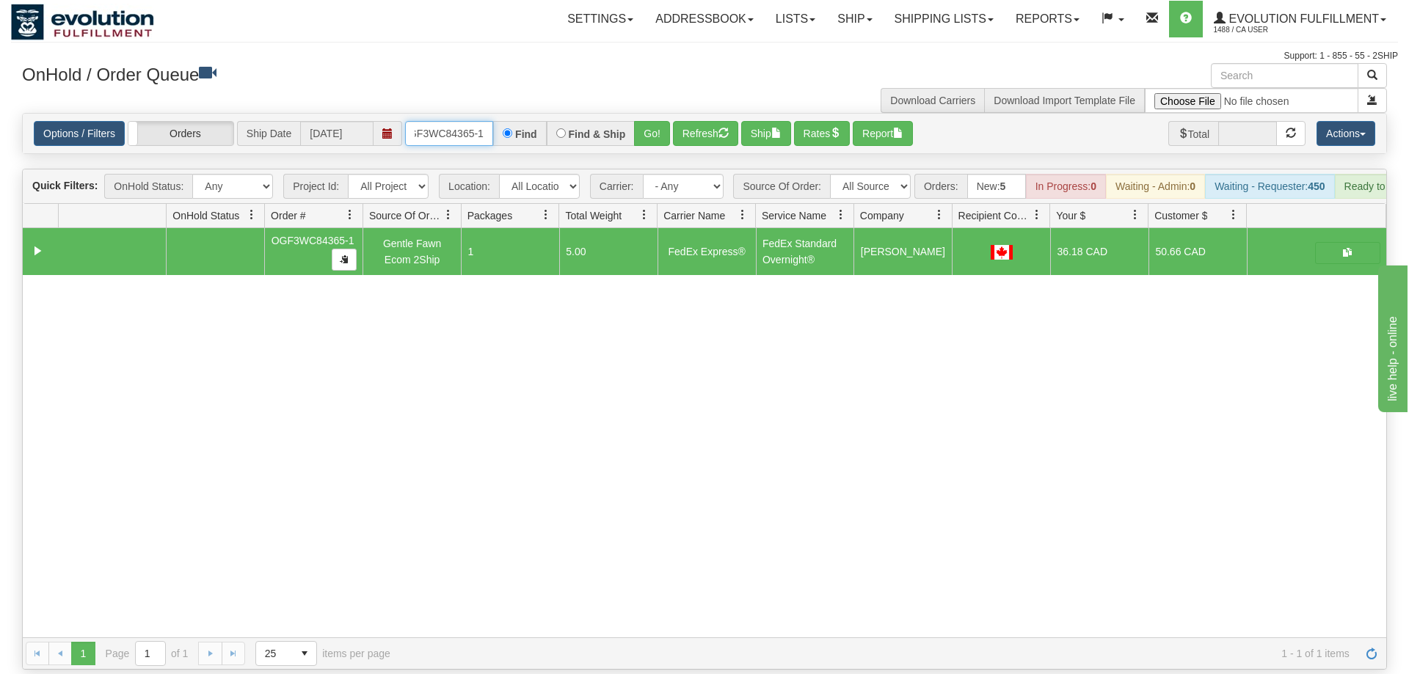
click at [447, 121] on input "oGF3WC84365-1" at bounding box center [449, 133] width 88 height 25
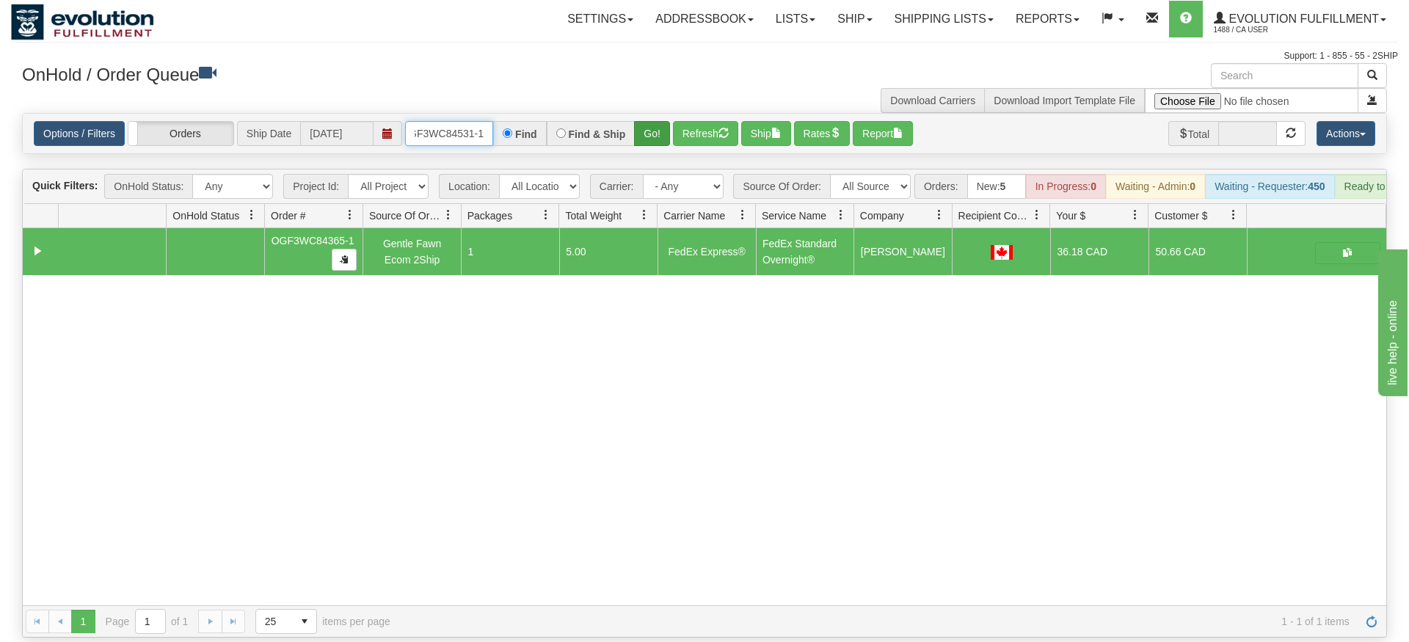
type input "OGF3WC84531-1"
click at [665, 136] on div "Is equal to Is not equal to Contains Does not contains CAD USD EUR ZAR [PERSON_…" at bounding box center [704, 375] width 1387 height 525
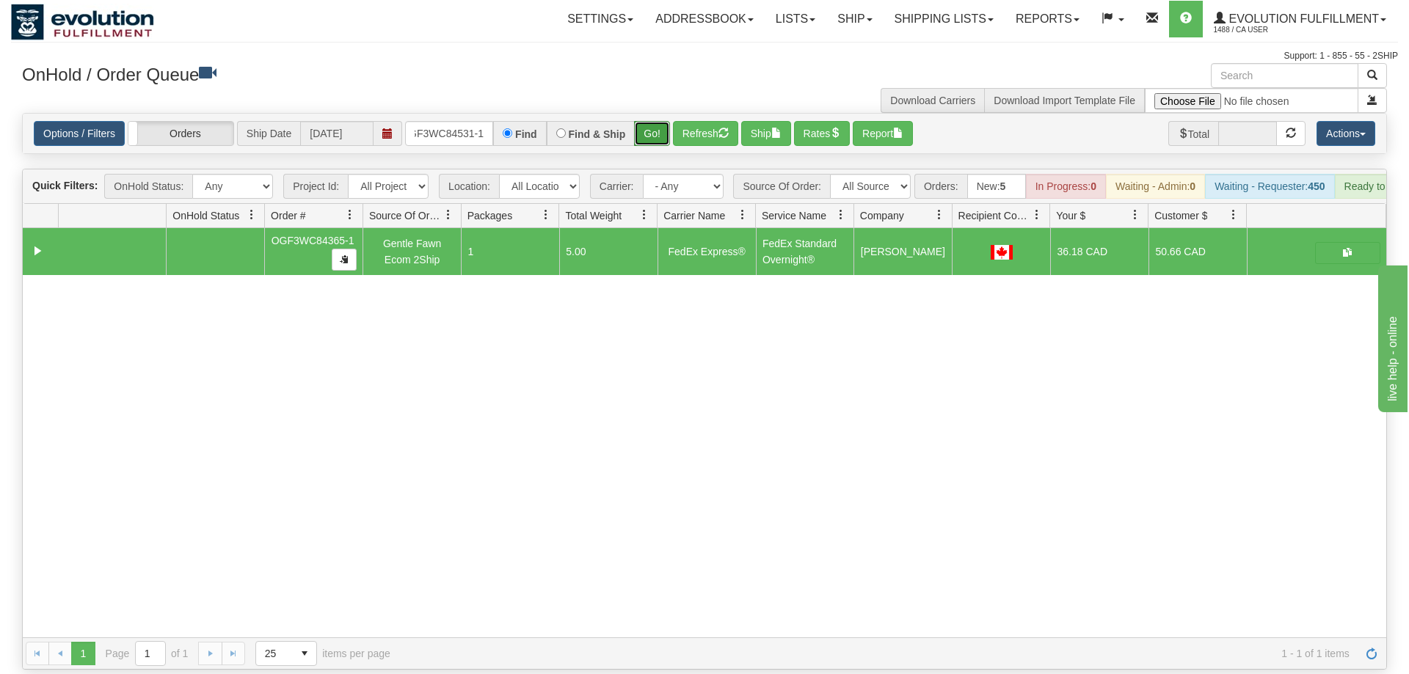
click at [648, 121] on button "Go!" at bounding box center [652, 133] width 36 height 25
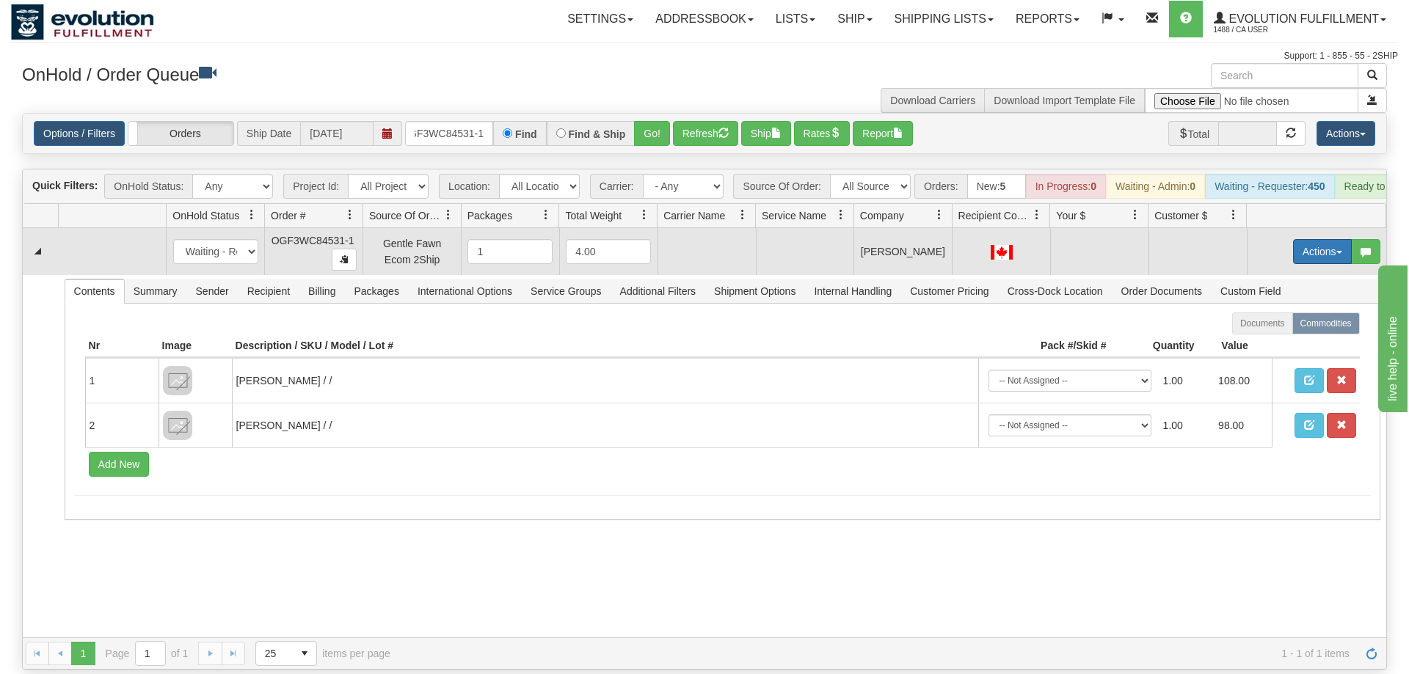
click at [1313, 239] on button "Actions" at bounding box center [1322, 251] width 59 height 25
click at [1296, 312] on span "Rate All Services" at bounding box center [1292, 318] width 88 height 12
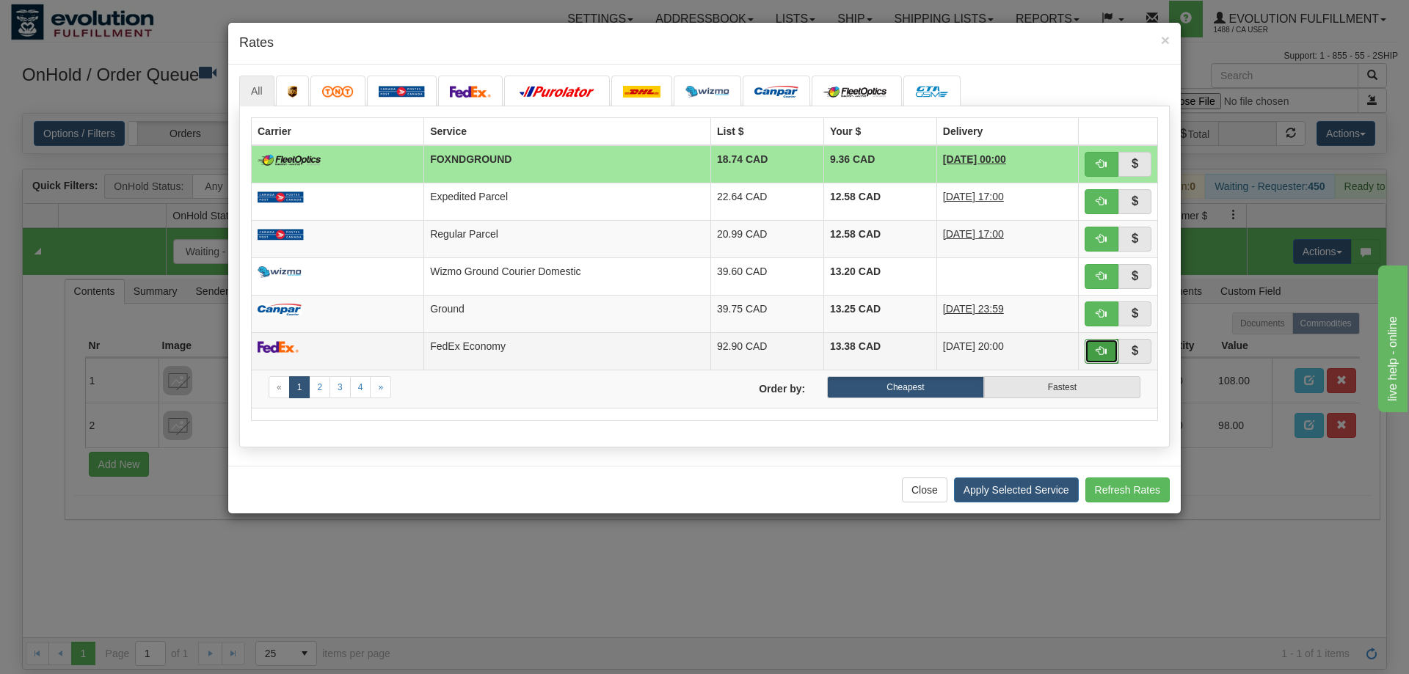
click at [1100, 343] on button "button" at bounding box center [1101, 351] width 34 height 25
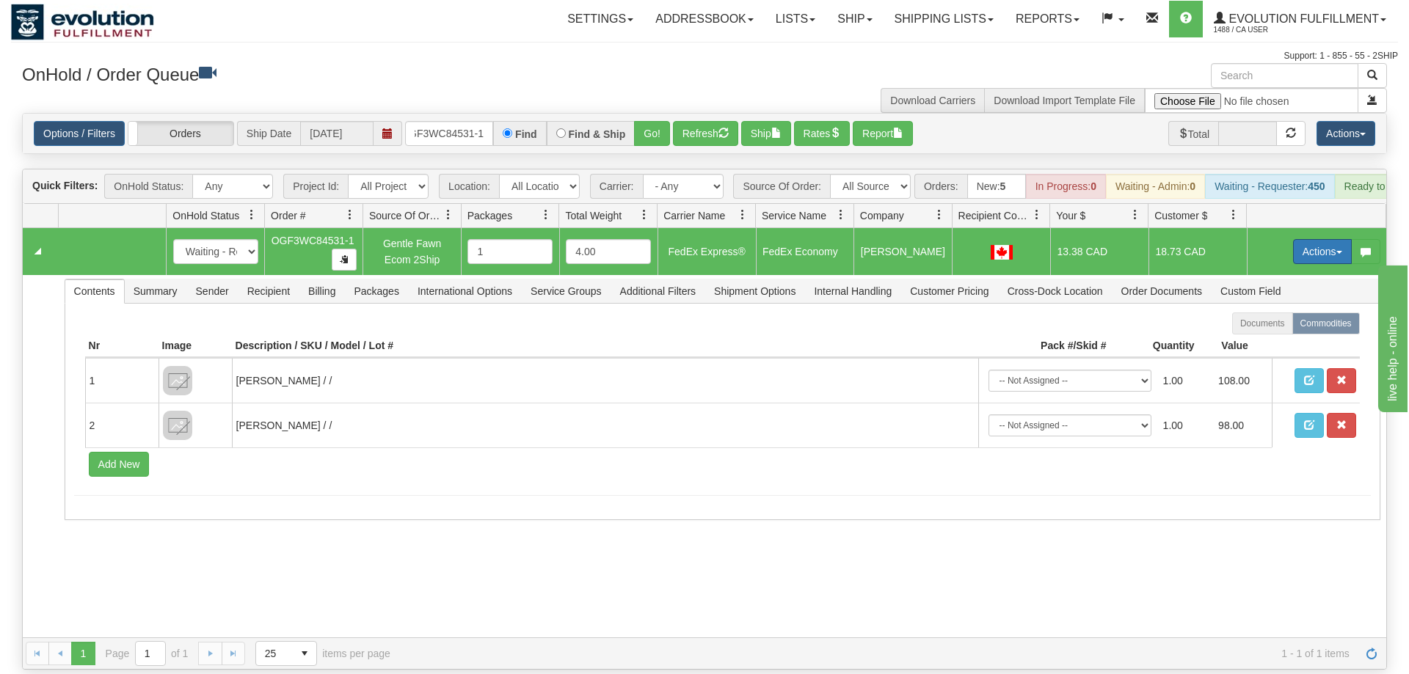
click at [1315, 239] on button "Actions" at bounding box center [1322, 251] width 59 height 25
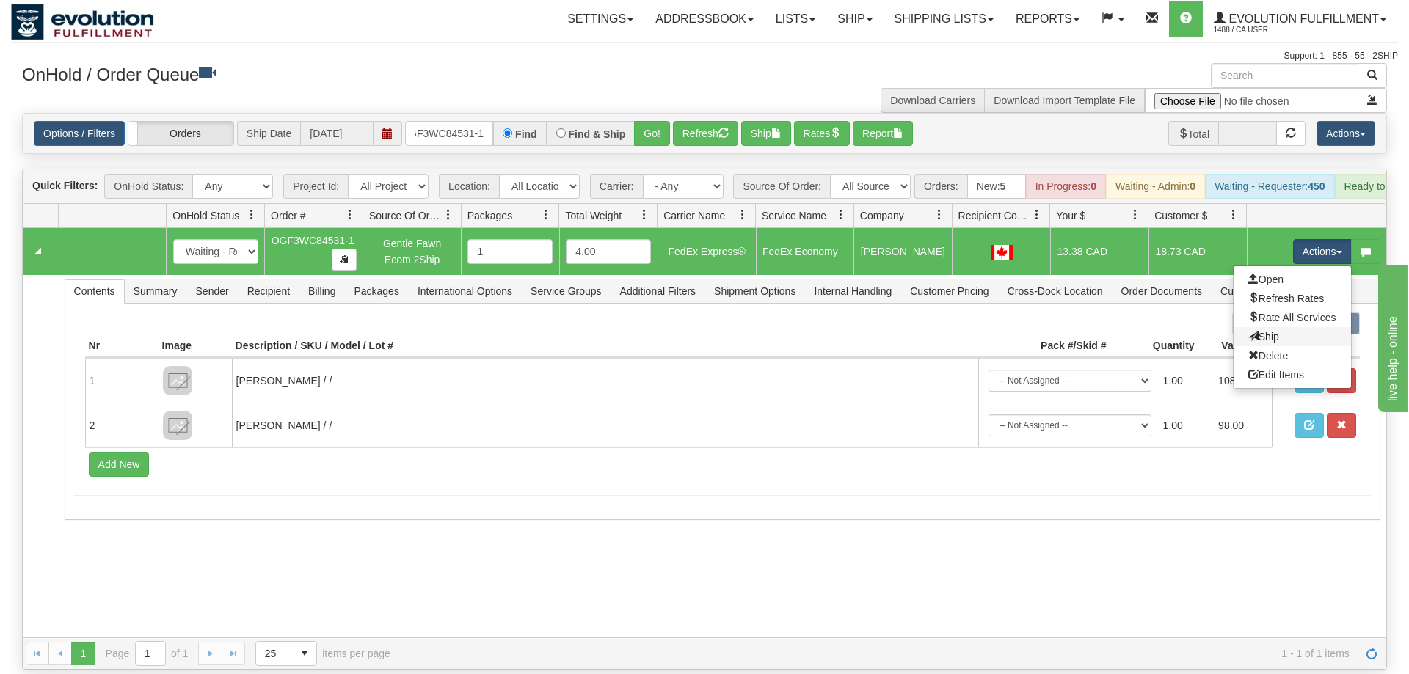
click at [1278, 327] on link "Ship" at bounding box center [1291, 336] width 117 height 19
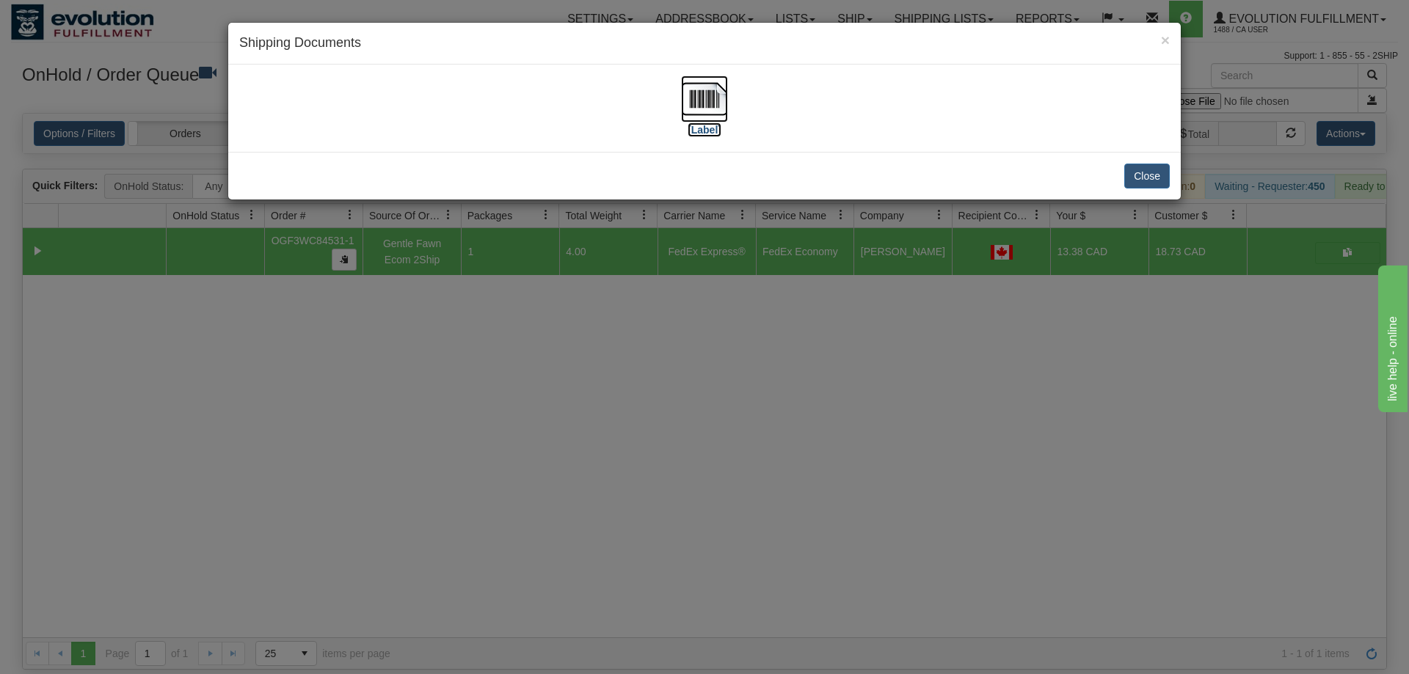
click at [718, 91] on img at bounding box center [704, 99] width 47 height 47
click at [525, 413] on div "× Shipping Documents [Label] Close" at bounding box center [704, 337] width 1409 height 674
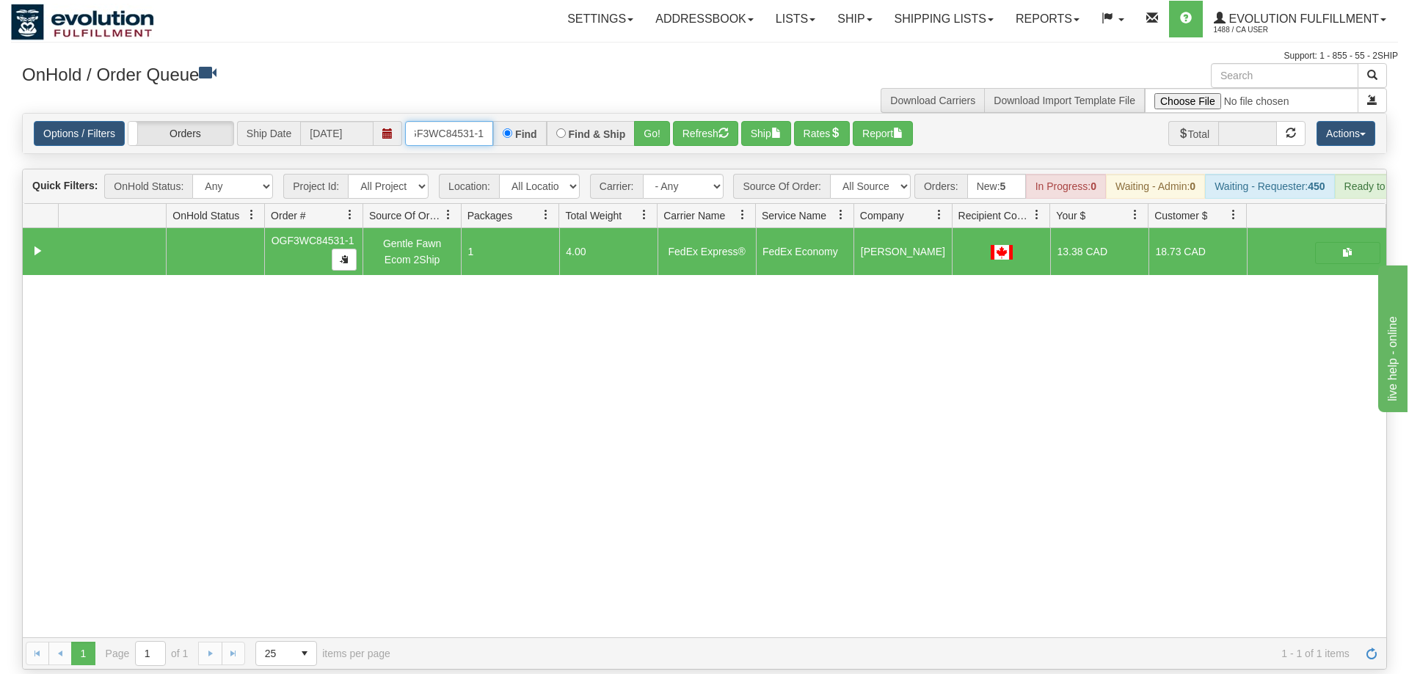
click at [438, 121] on input "OGF3WC84531-1" at bounding box center [449, 133] width 88 height 25
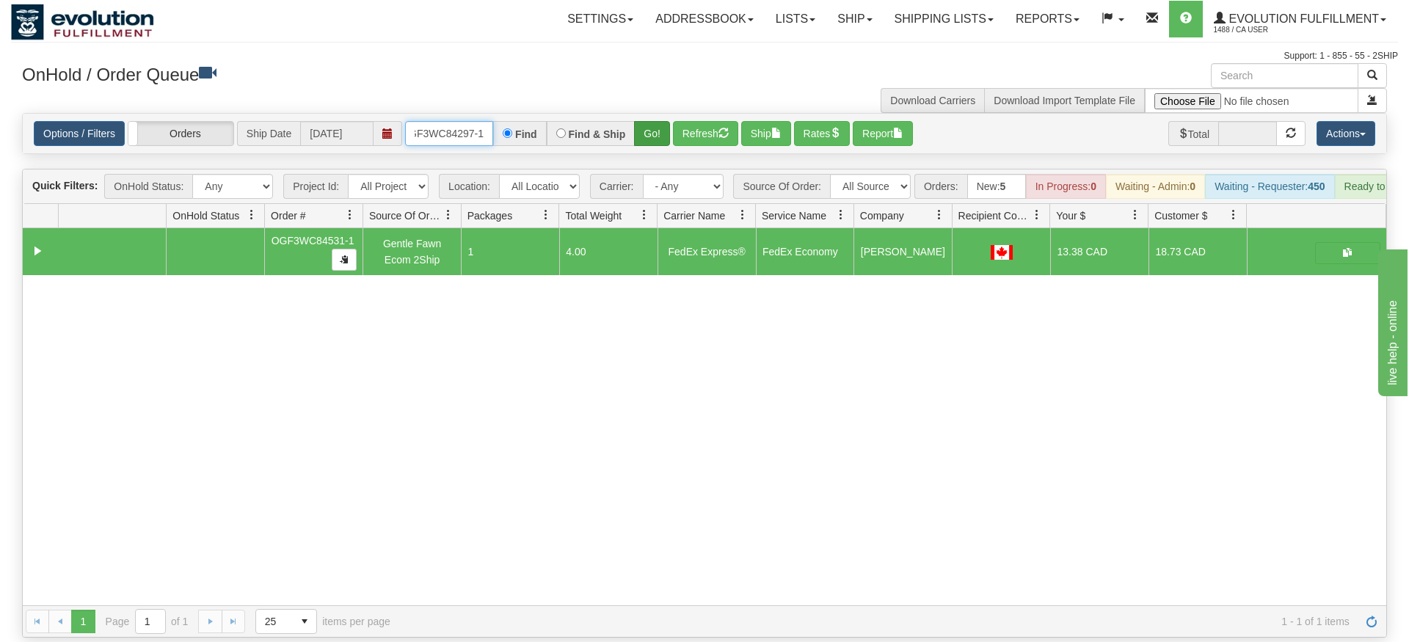
type input "OGF3WC84297-1"
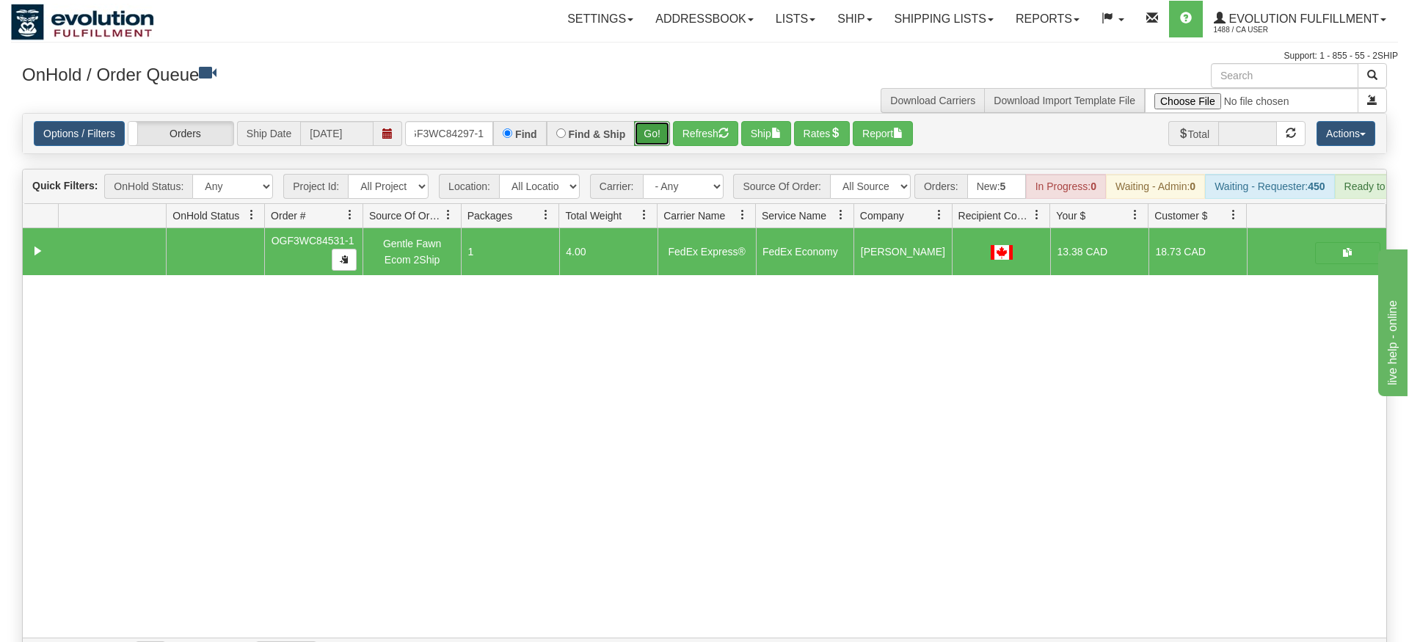
click at [654, 134] on div "Is equal to Is not equal to Contains Does not contains CAD USD EUR ZAR [PERSON_…" at bounding box center [704, 391] width 1387 height 557
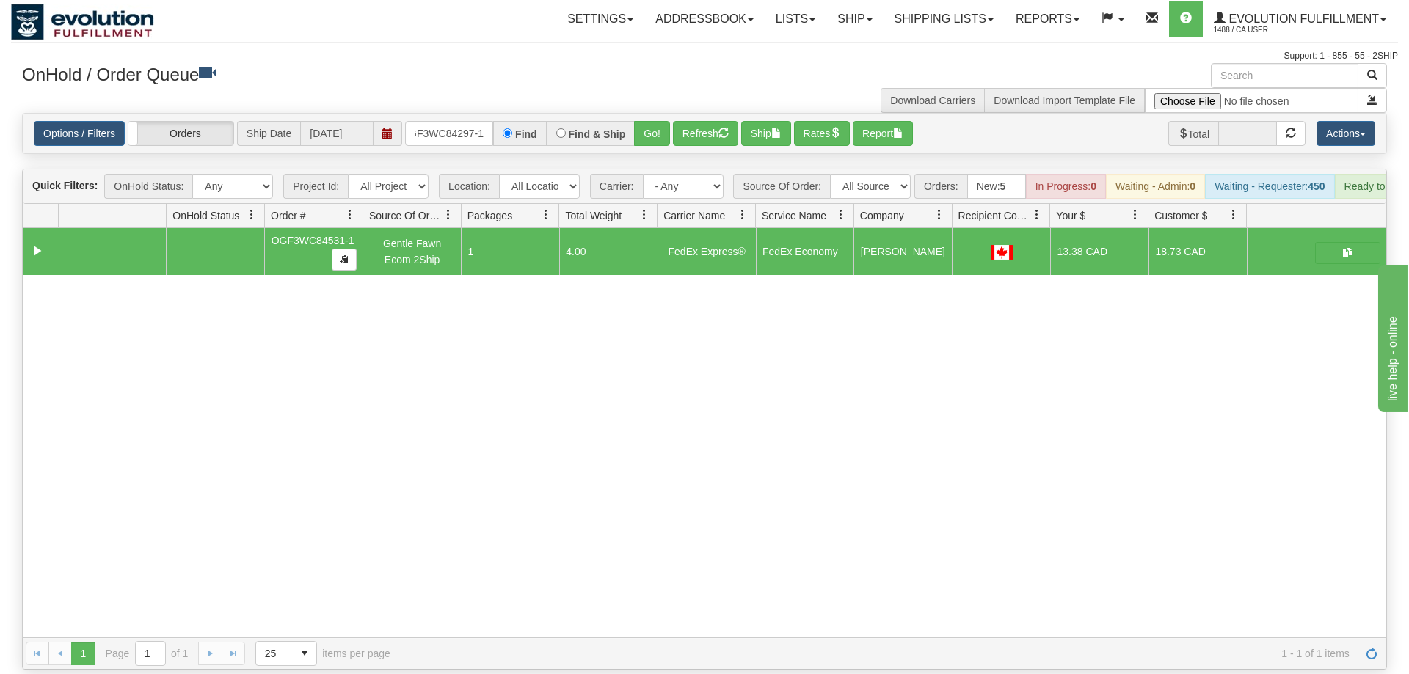
click at [653, 114] on div "Options / Filters Group Shipments Orders Ship Date [DATE] OGF3WC84297-1 Find Fi…" at bounding box center [704, 134] width 1363 height 40
click at [652, 121] on button "Go!" at bounding box center [652, 133] width 36 height 25
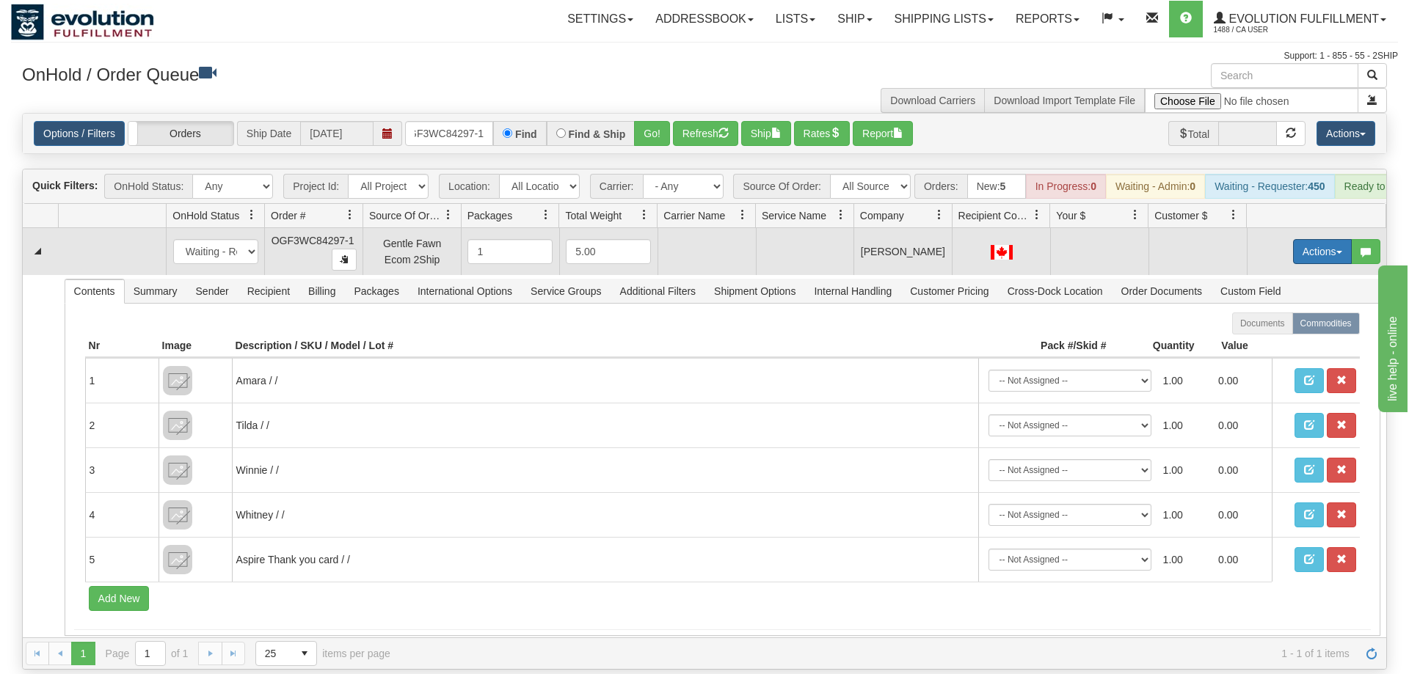
click at [1324, 239] on button "Actions" at bounding box center [1322, 251] width 59 height 25
click at [1304, 312] on span "Rate All Services" at bounding box center [1292, 318] width 88 height 12
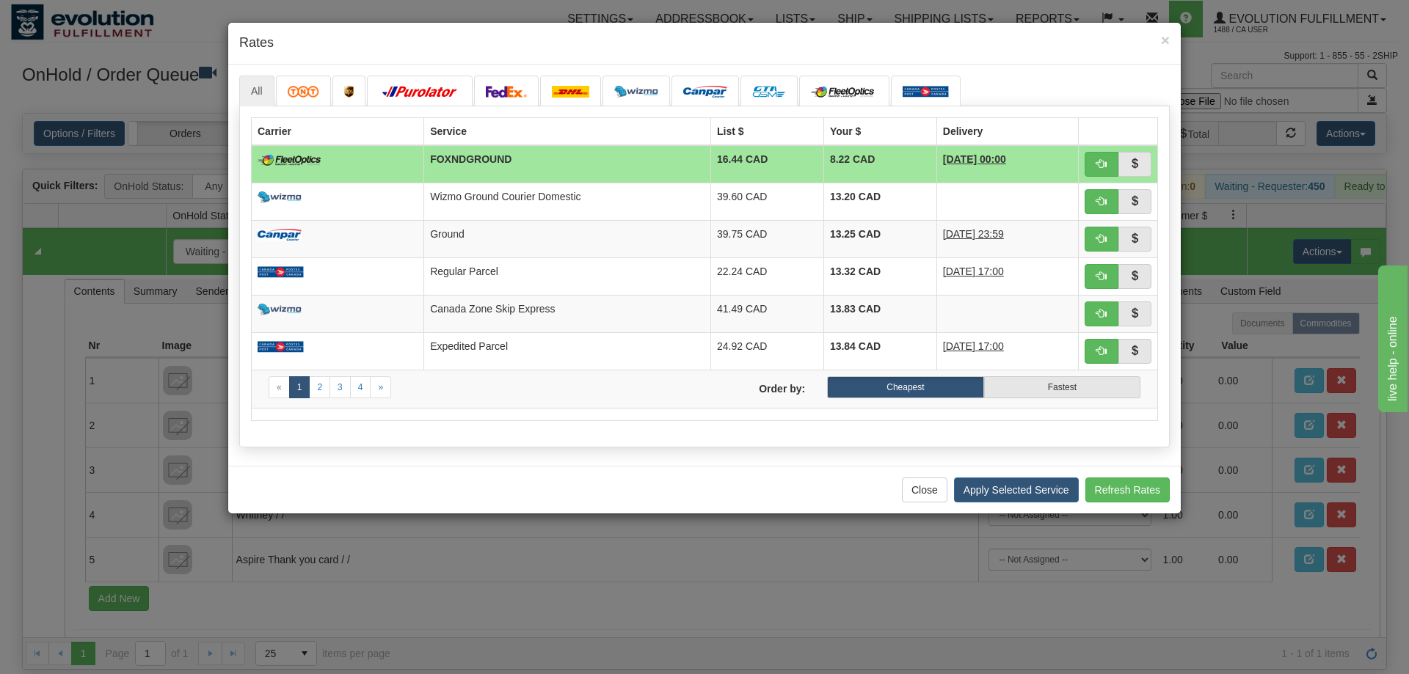
click at [306, 470] on div "Close Apply Selected Service Refresh Rates" at bounding box center [704, 490] width 952 height 48
click at [489, 93] on img at bounding box center [506, 92] width 41 height 12
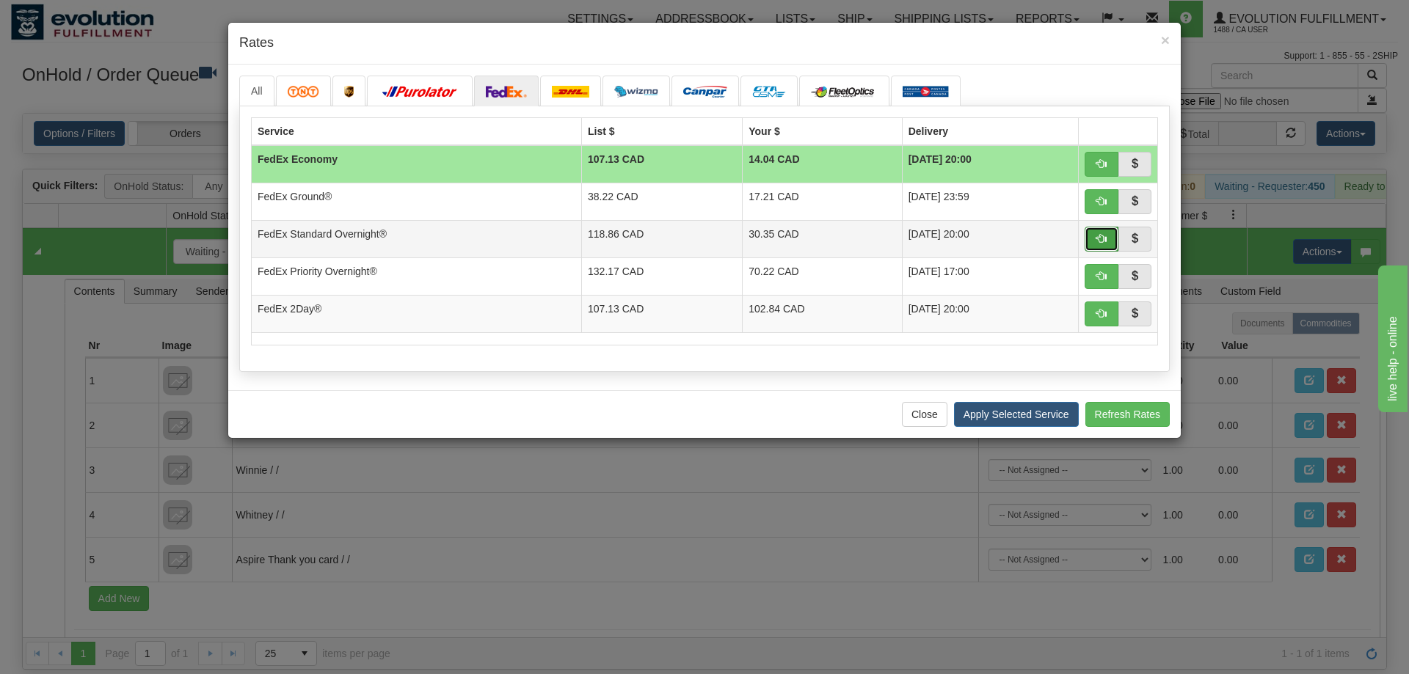
click at [1114, 239] on button "button" at bounding box center [1101, 239] width 34 height 25
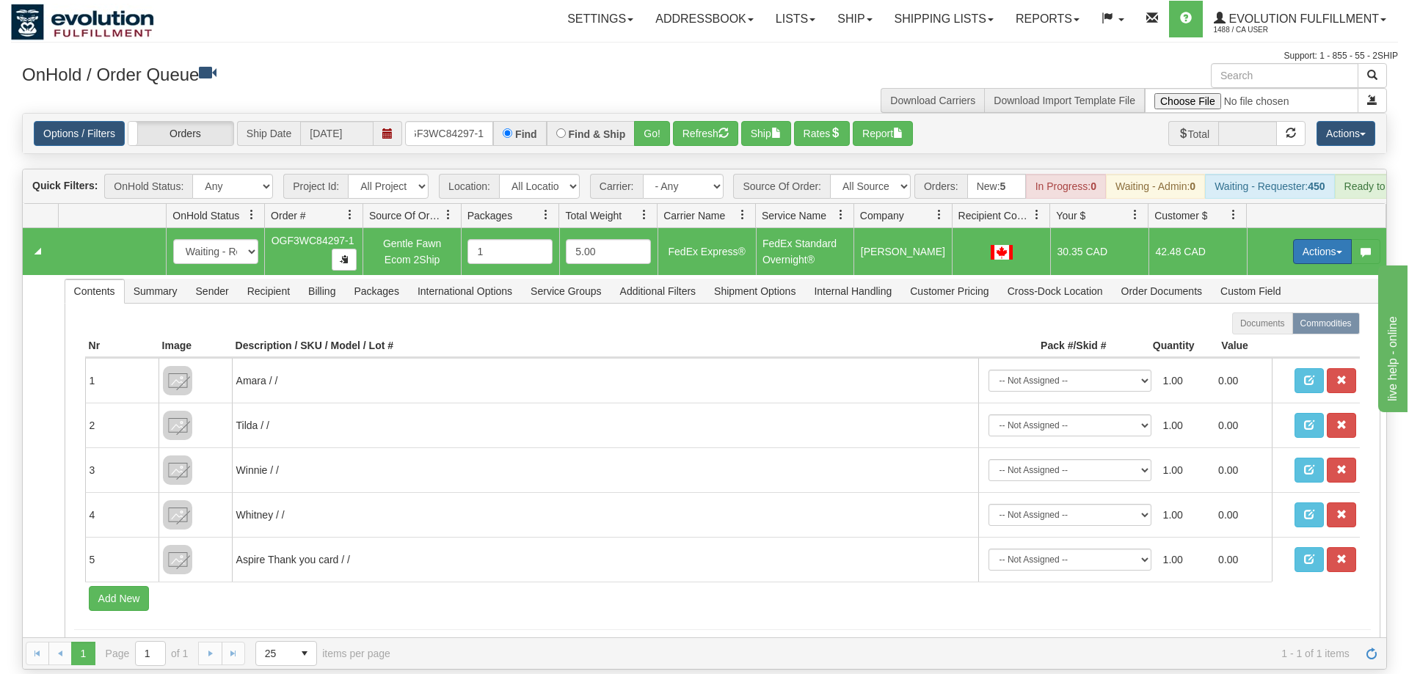
click at [1302, 239] on button "Actions" at bounding box center [1322, 251] width 59 height 25
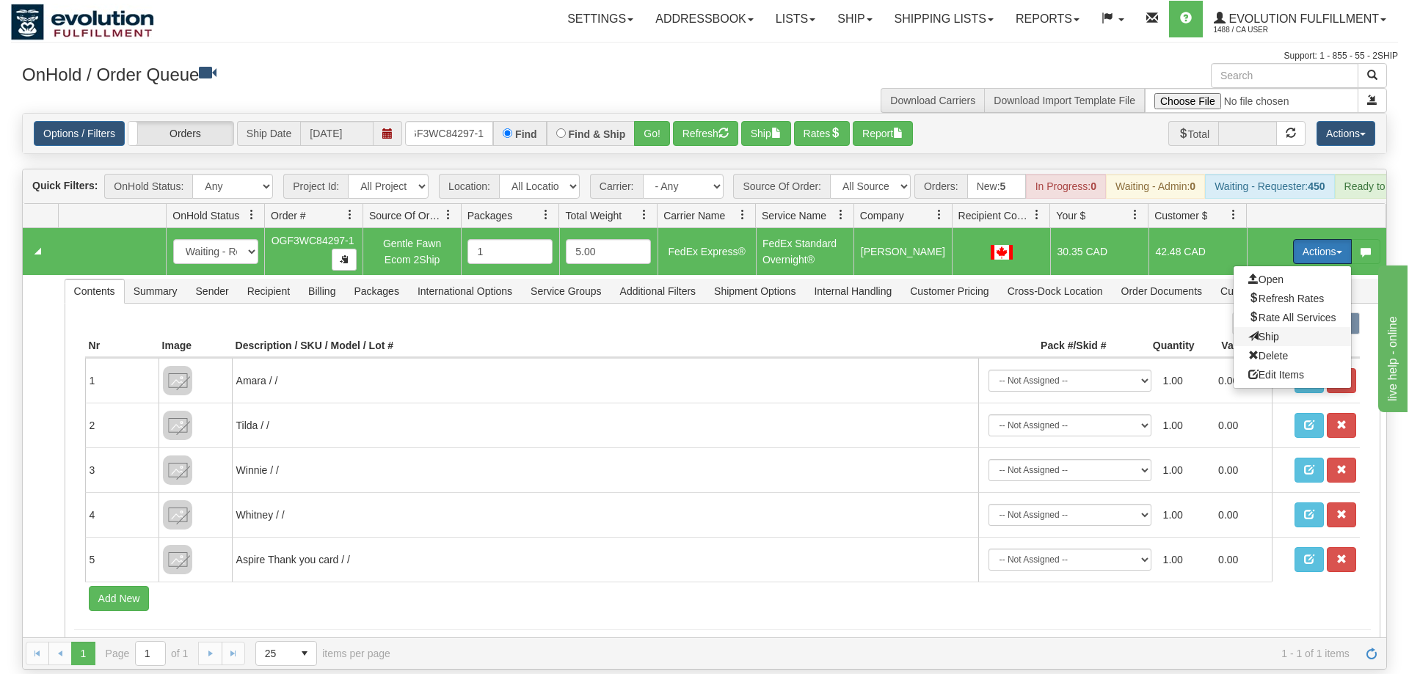
click at [1261, 331] on span "Ship" at bounding box center [1263, 337] width 31 height 12
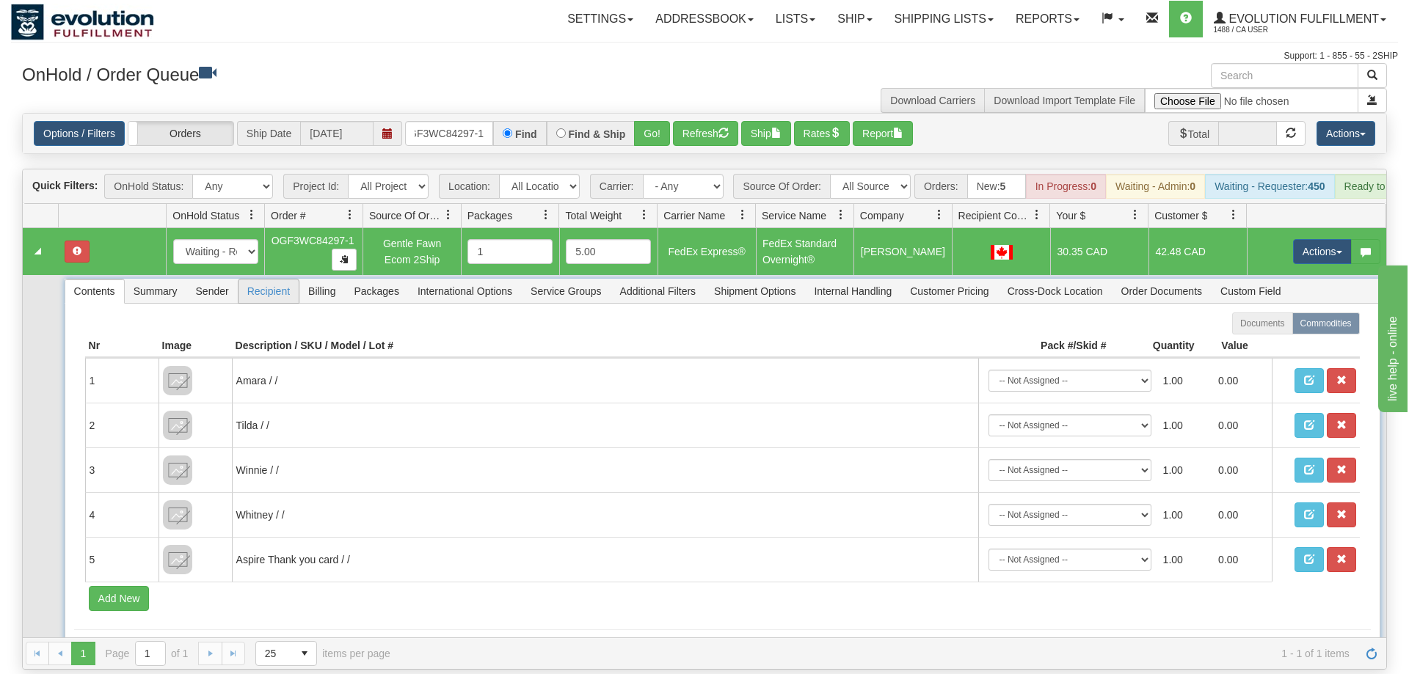
click at [289, 280] on span "Recipient" at bounding box center [268, 291] width 60 height 23
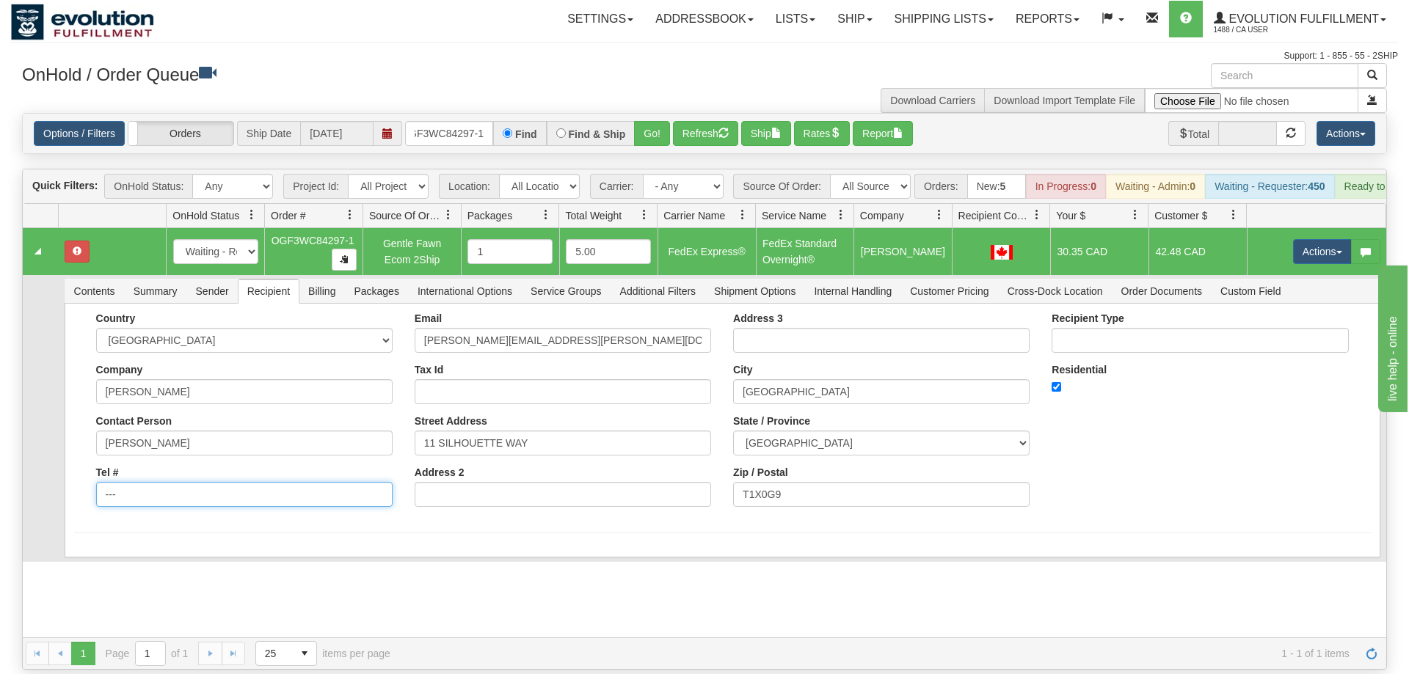
drag, startPoint x: 144, startPoint y: 483, endPoint x: 49, endPoint y: 472, distance: 95.3
click at [11, 480] on div "Is equal to Is not equal to Contains Does not contains CAD USD EUR ZAR [PERSON_…" at bounding box center [704, 391] width 1387 height 557
drag, startPoint x: 111, startPoint y: 470, endPoint x: 27, endPoint y: 447, distance: 86.9
click at [96, 482] on input "---" at bounding box center [244, 494] width 296 height 25
type input "8886562228"
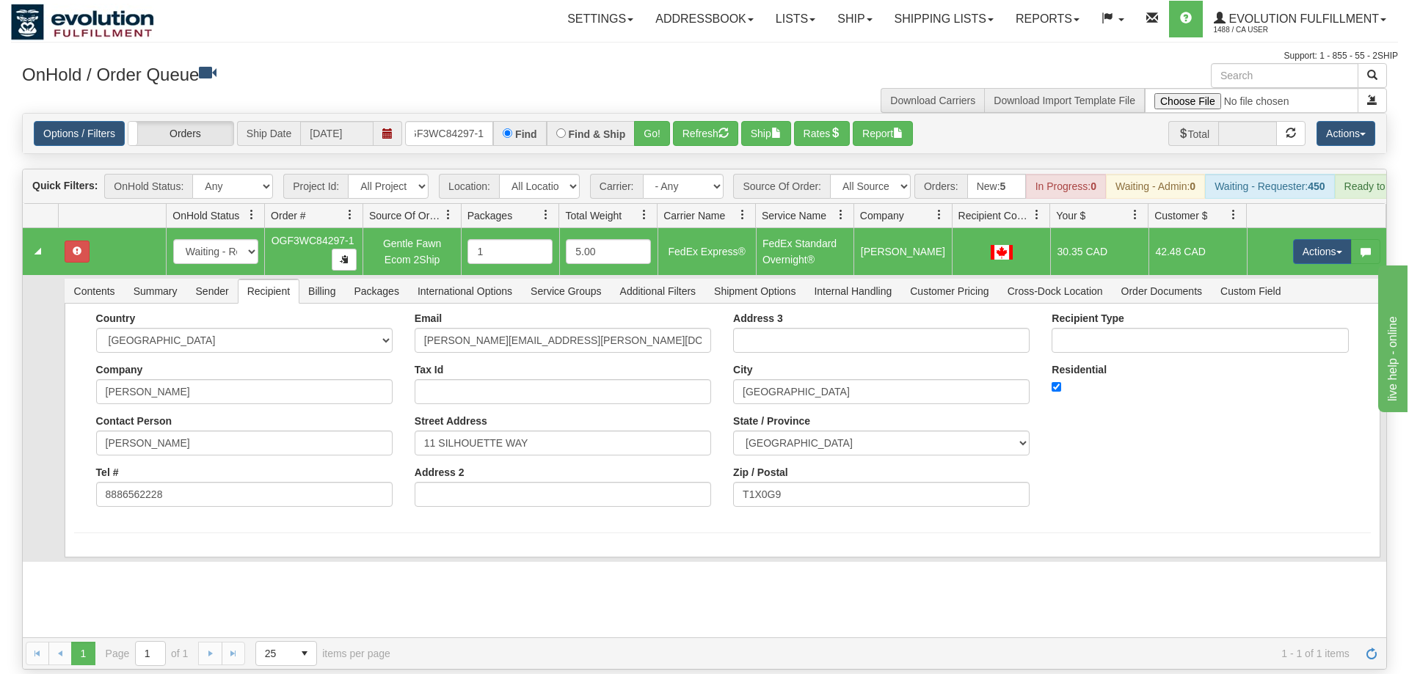
click at [98, 541] on td "Contents Summary Sender Recipient Billing Packages International Options Servic…" at bounding box center [722, 418] width 1328 height 287
click at [90, 548] on button "Save" at bounding box center [95, 560] width 43 height 25
click at [1300, 239] on button "Actions" at bounding box center [1322, 251] width 59 height 25
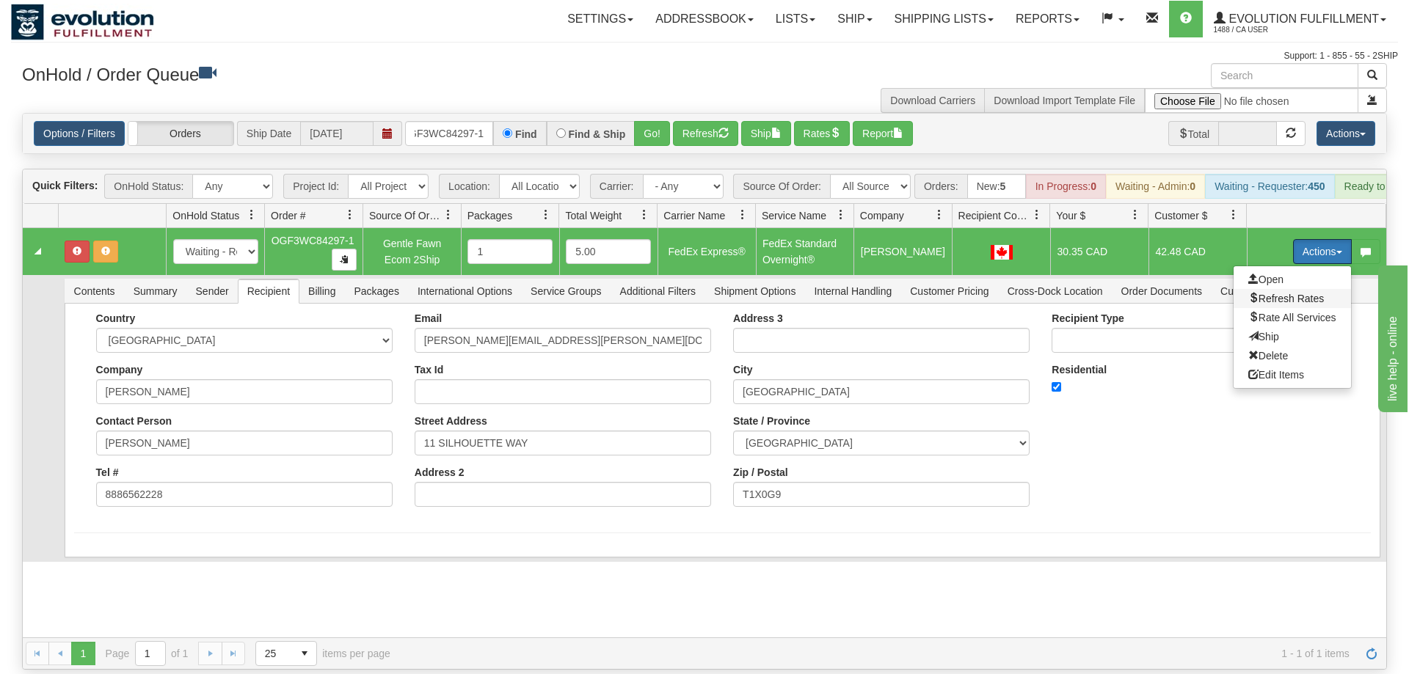
click at [1290, 293] on span "Refresh Rates" at bounding box center [1286, 299] width 76 height 12
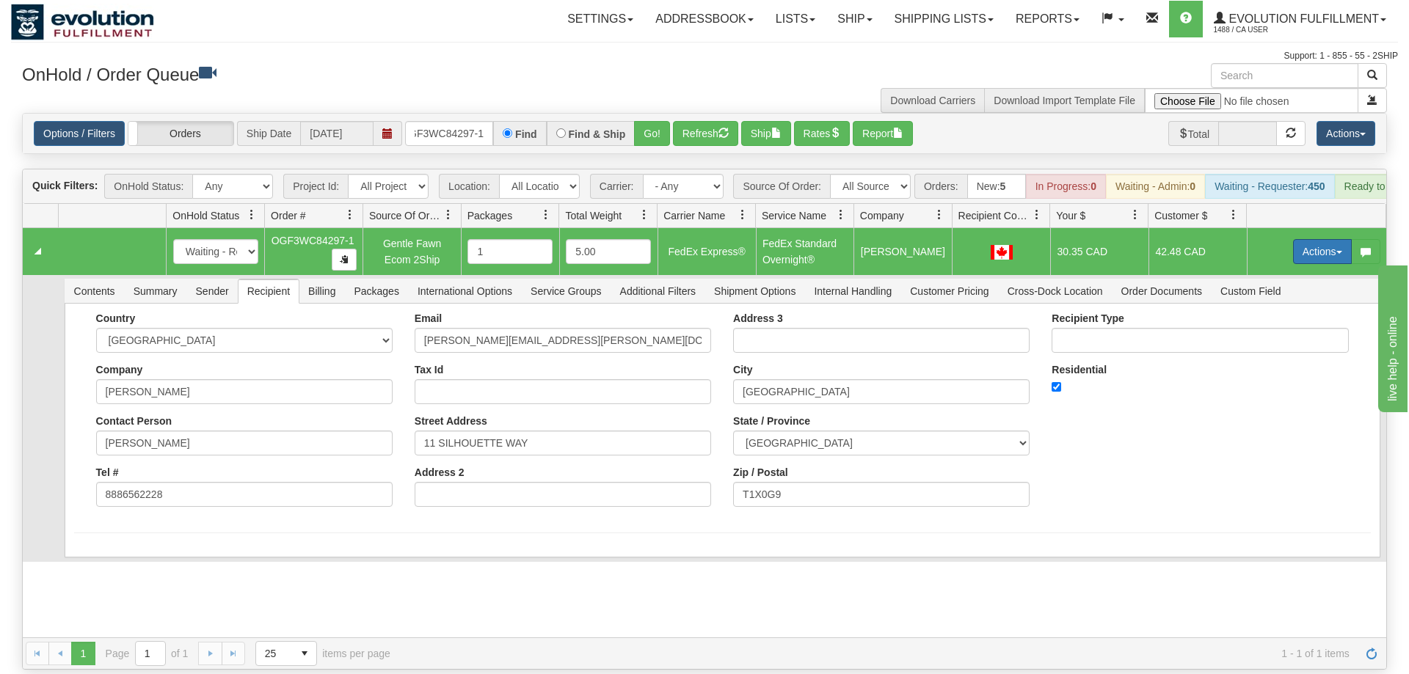
click at [1317, 239] on button "Actions" at bounding box center [1322, 251] width 59 height 25
click at [1266, 331] on span "Ship" at bounding box center [1263, 337] width 31 height 12
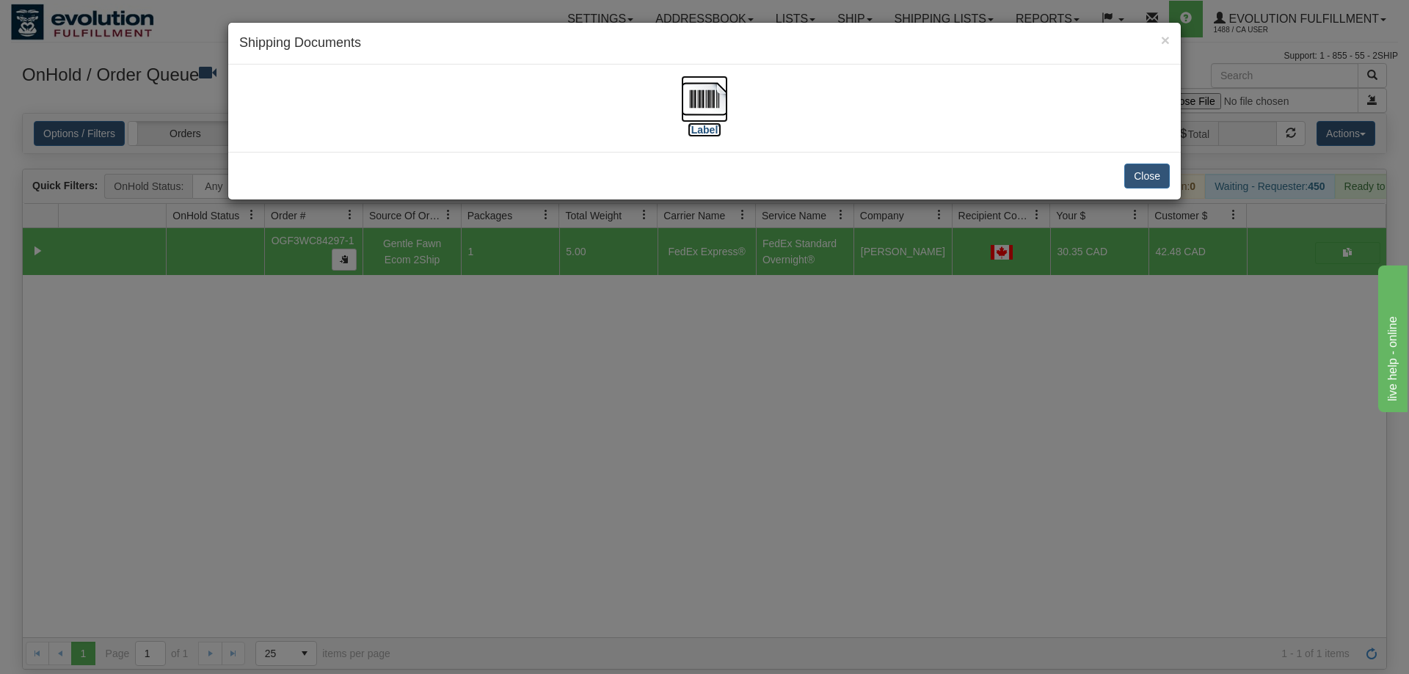
click at [711, 121] on img at bounding box center [704, 99] width 47 height 47
drag, startPoint x: 1015, startPoint y: 348, endPoint x: 955, endPoint y: 306, distance: 73.7
click at [1018, 357] on div "× Shipping Documents [Label] Close" at bounding box center [704, 337] width 1409 height 674
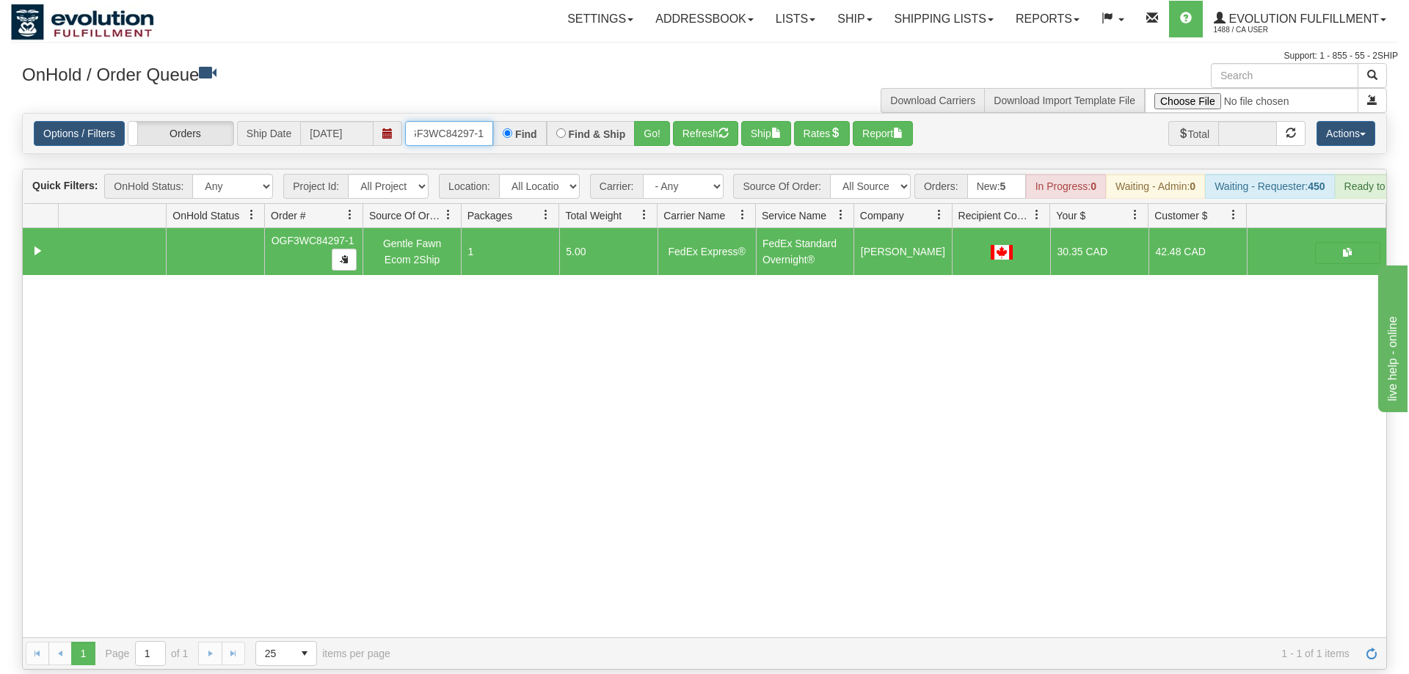
click at [442, 121] on input "OGF3WC84297-1" at bounding box center [449, 133] width 88 height 25
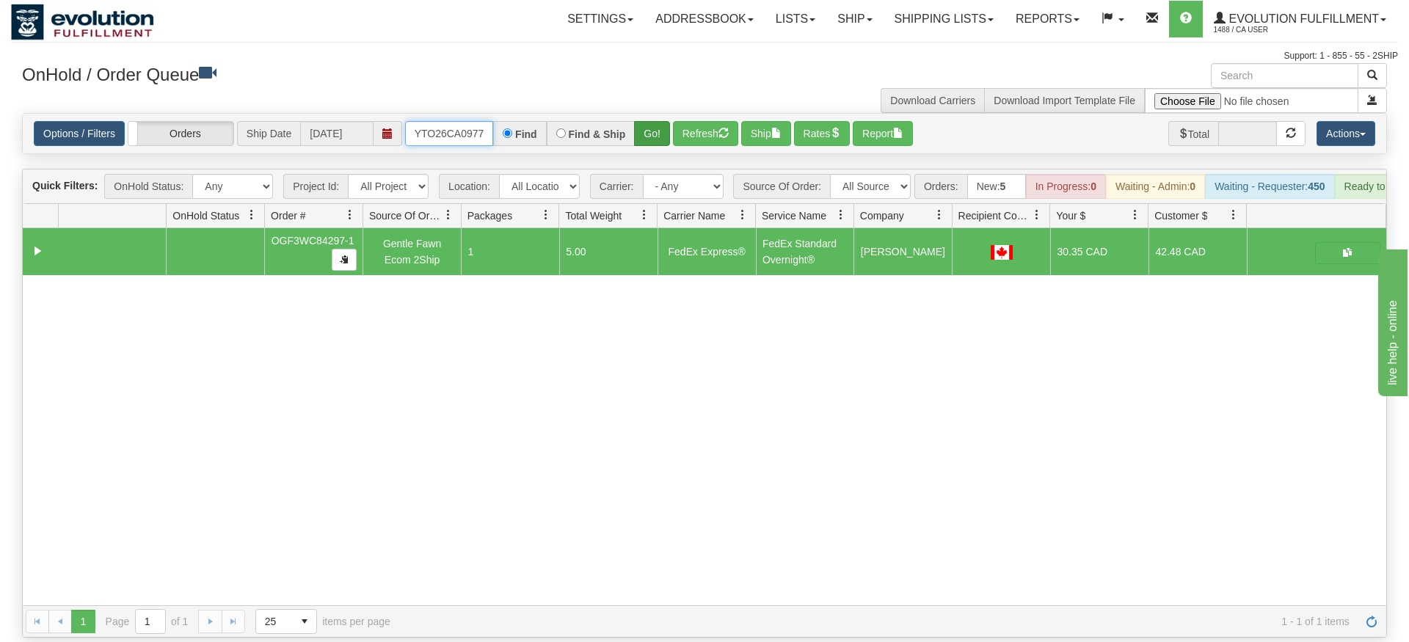
type input "OMOYTO26CA0977"
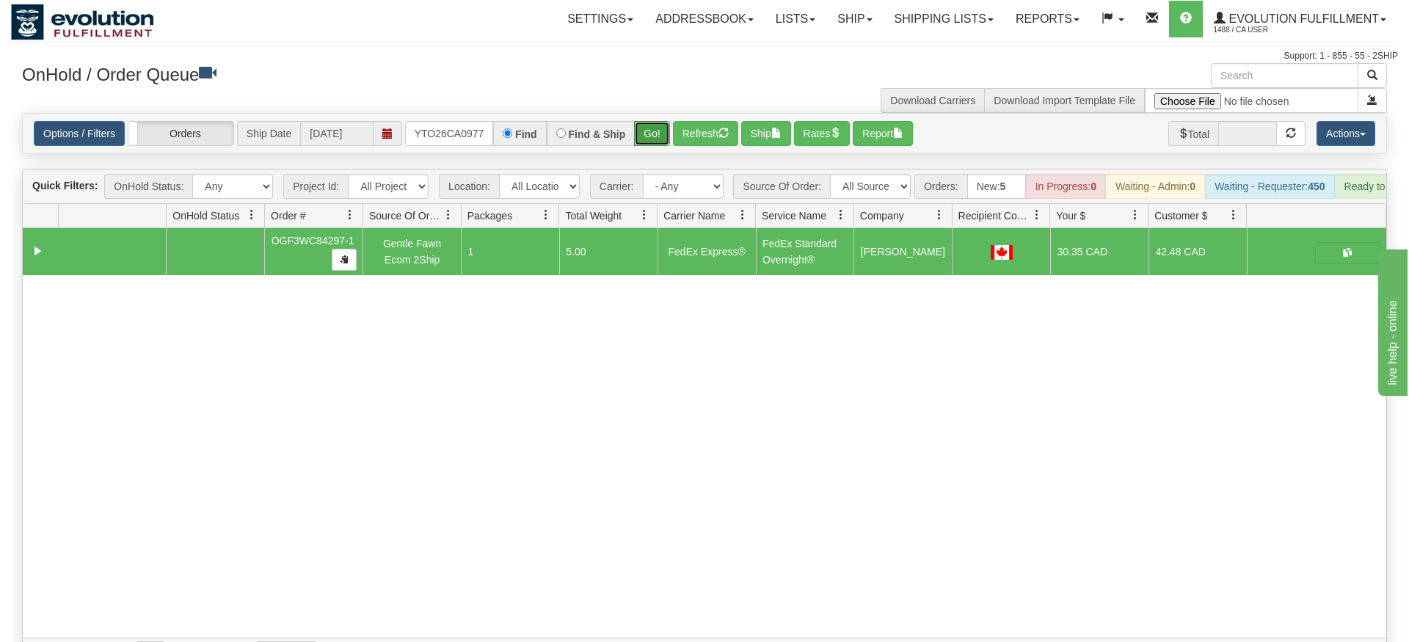
click at [657, 143] on div "Is equal to Is not equal to Contains Does not contains CAD USD EUR ZAR [PERSON_…" at bounding box center [704, 391] width 1387 height 557
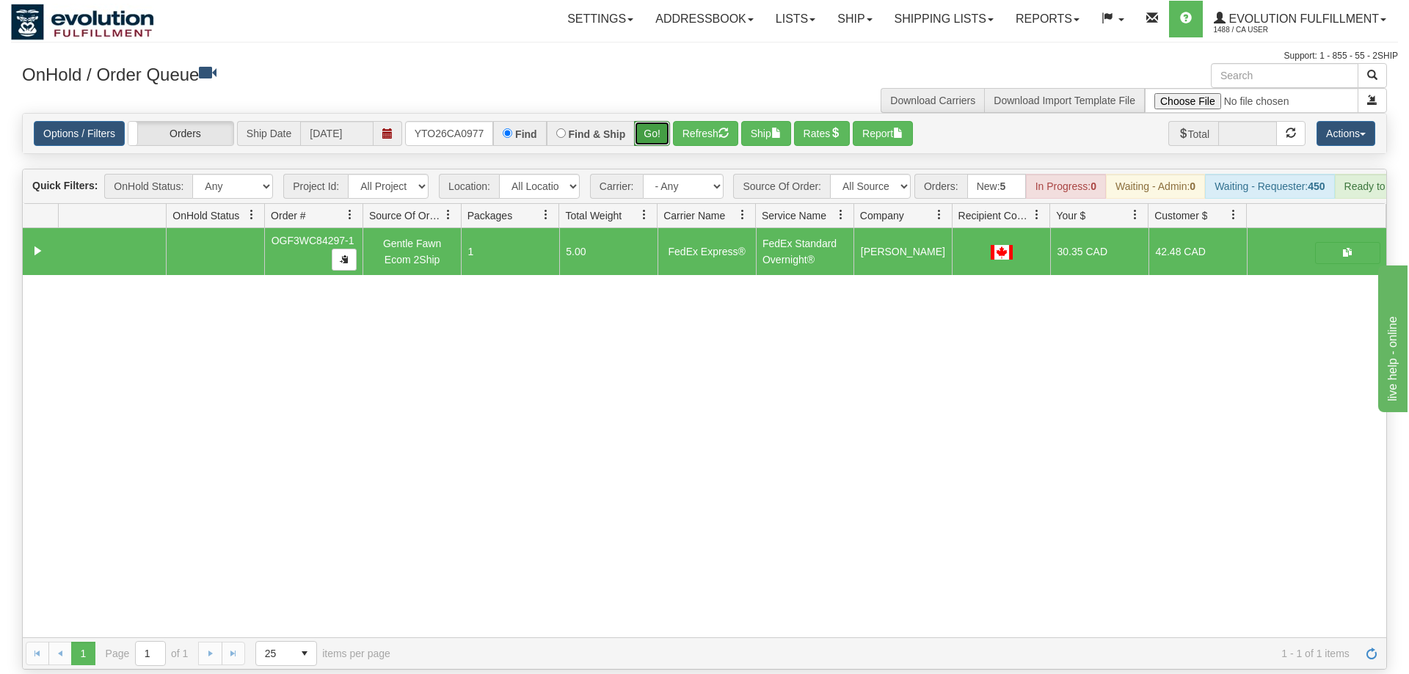
click at [667, 121] on button "Go!" at bounding box center [652, 133] width 36 height 25
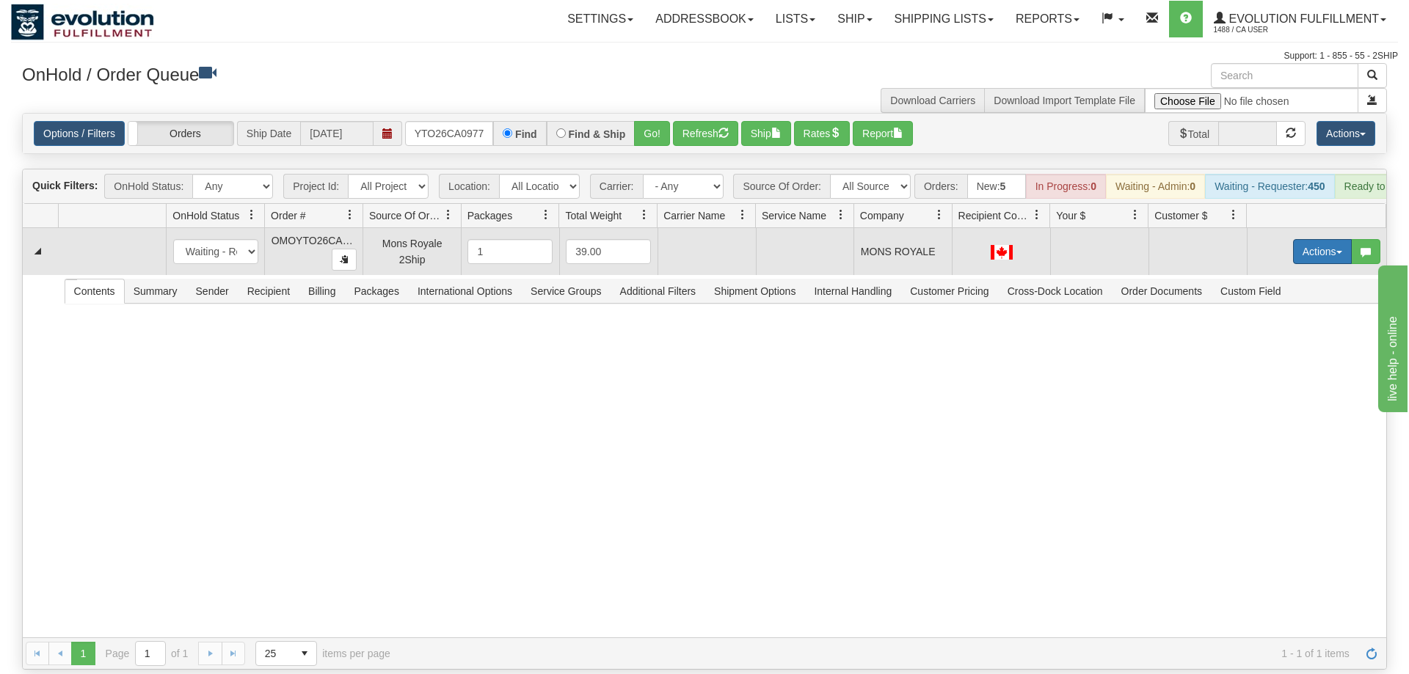
click at [1296, 239] on button "Actions" at bounding box center [1322, 251] width 59 height 25
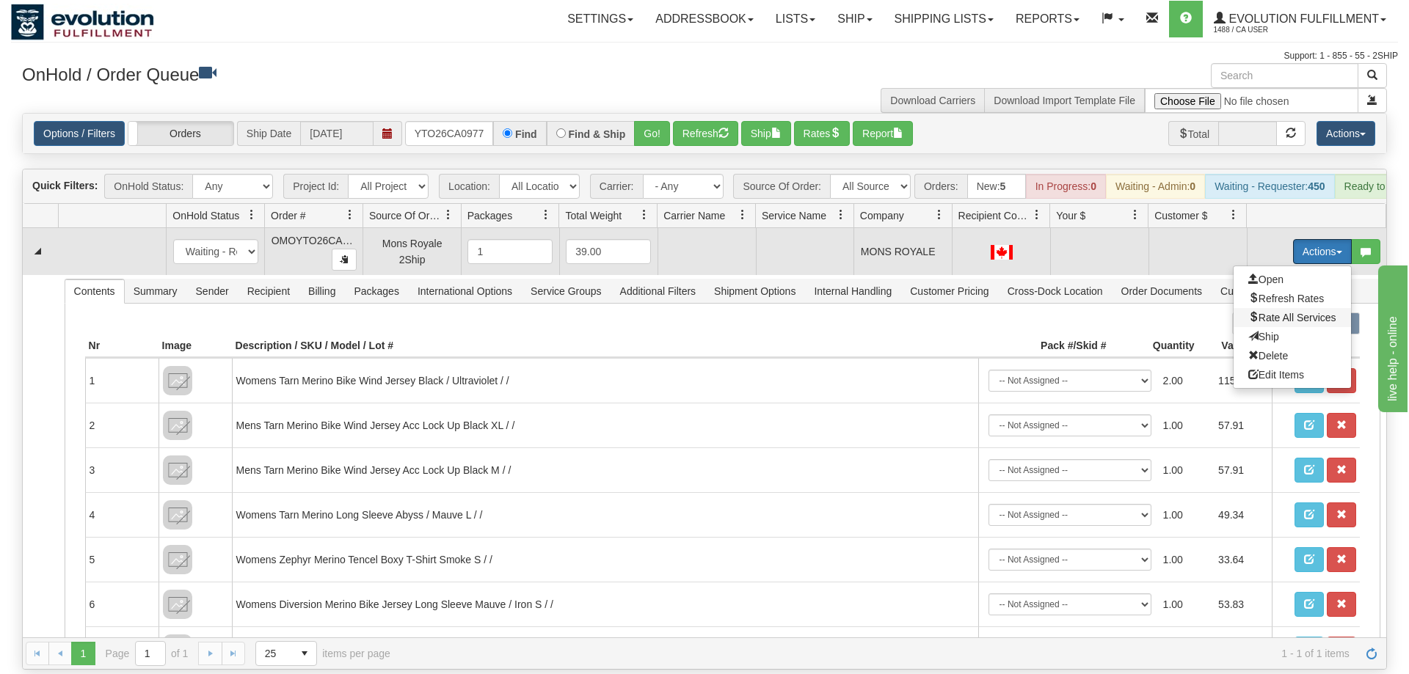
click at [1285, 312] on span "Rate All Services" at bounding box center [1292, 318] width 88 height 12
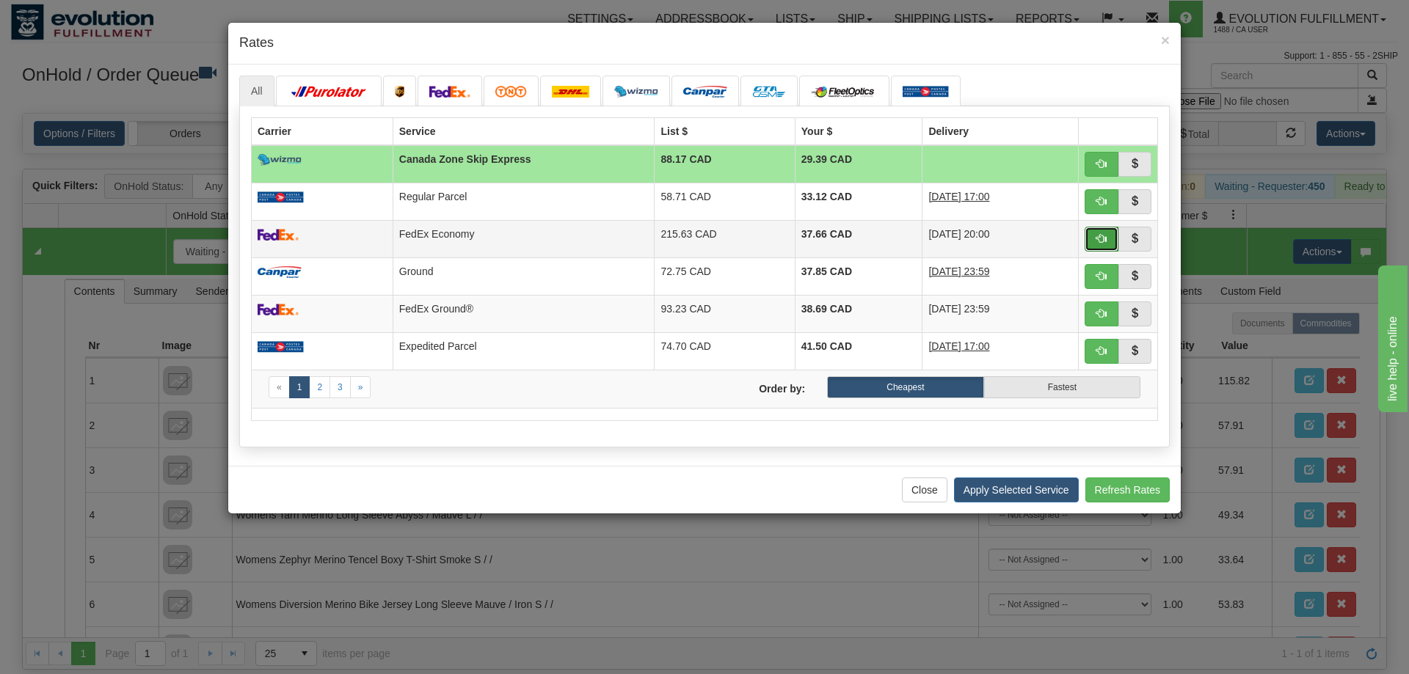
click at [1102, 236] on span "button" at bounding box center [1101, 238] width 10 height 10
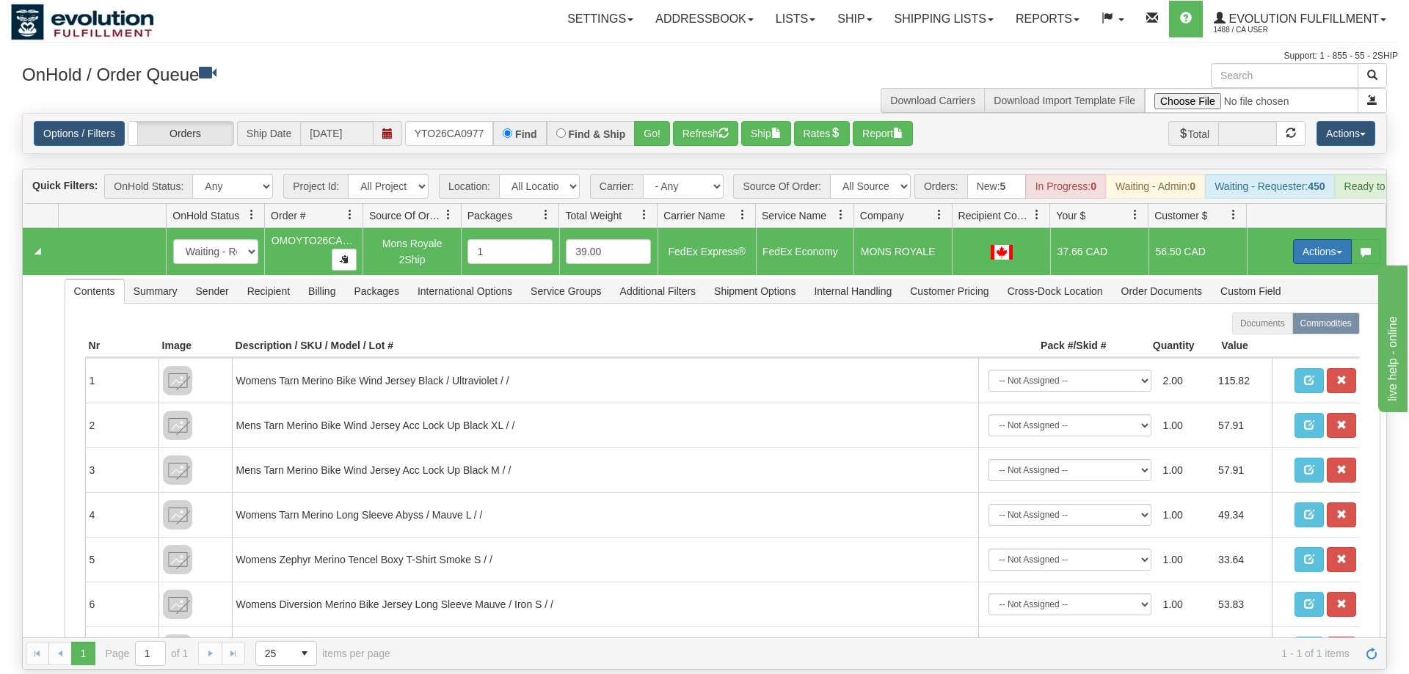
click at [1299, 239] on button "Actions" at bounding box center [1322, 251] width 59 height 25
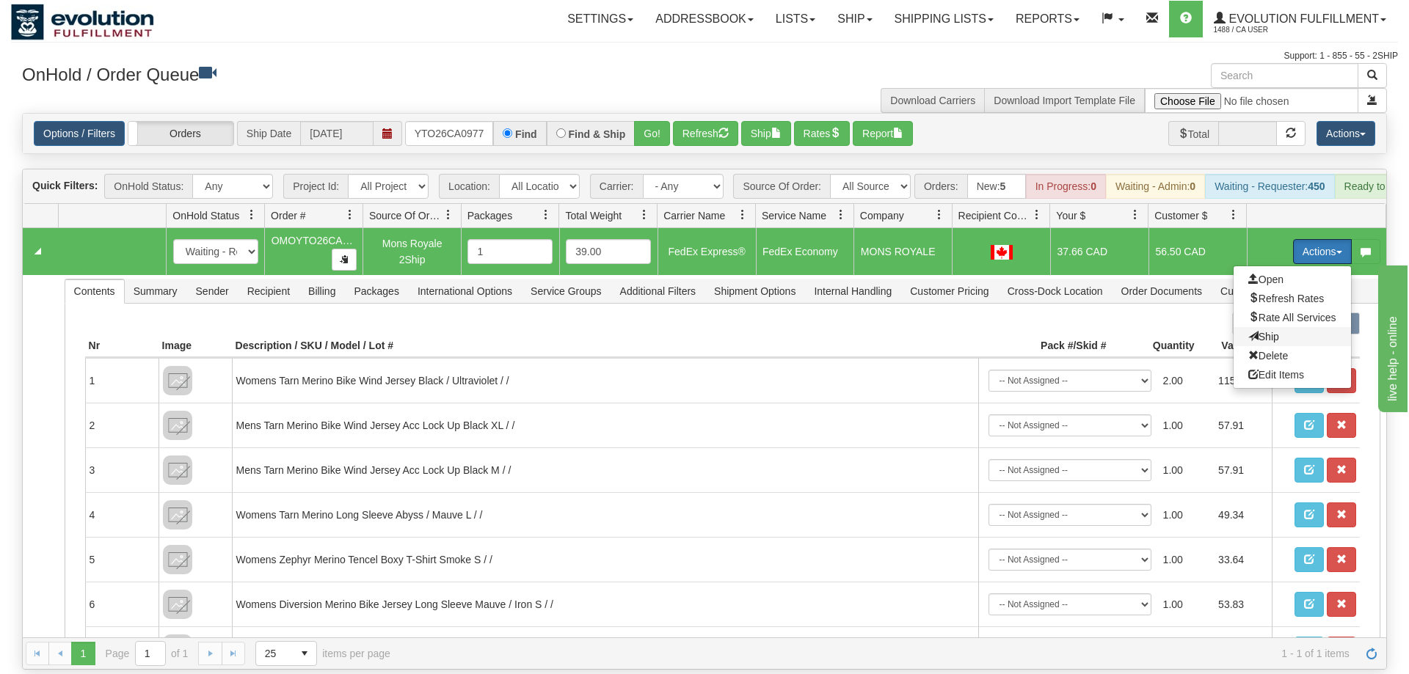
click at [1249, 331] on span "Ship" at bounding box center [1263, 337] width 31 height 12
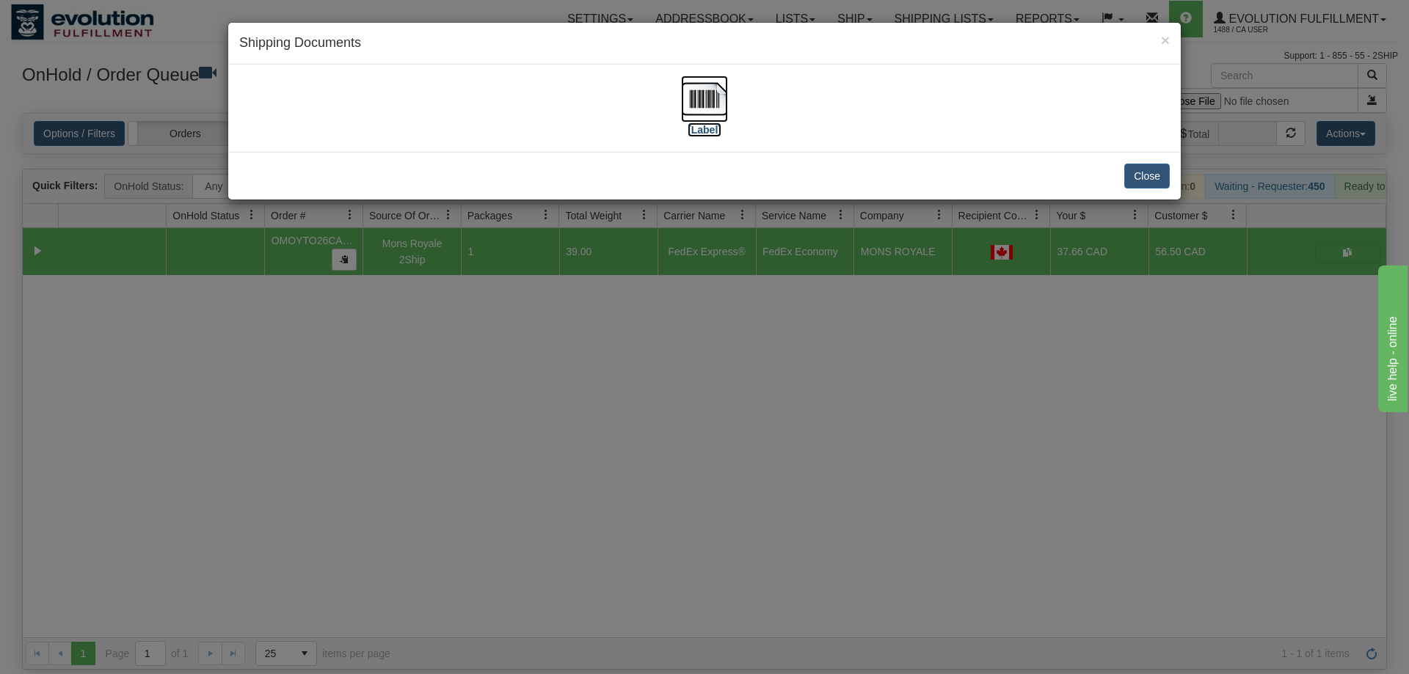
click at [689, 93] on img at bounding box center [704, 99] width 47 height 47
drag, startPoint x: 1011, startPoint y: 421, endPoint x: 1087, endPoint y: 32, distance: 396.8
click at [1012, 417] on div "× Shipping Documents [Label] Close" at bounding box center [704, 337] width 1409 height 674
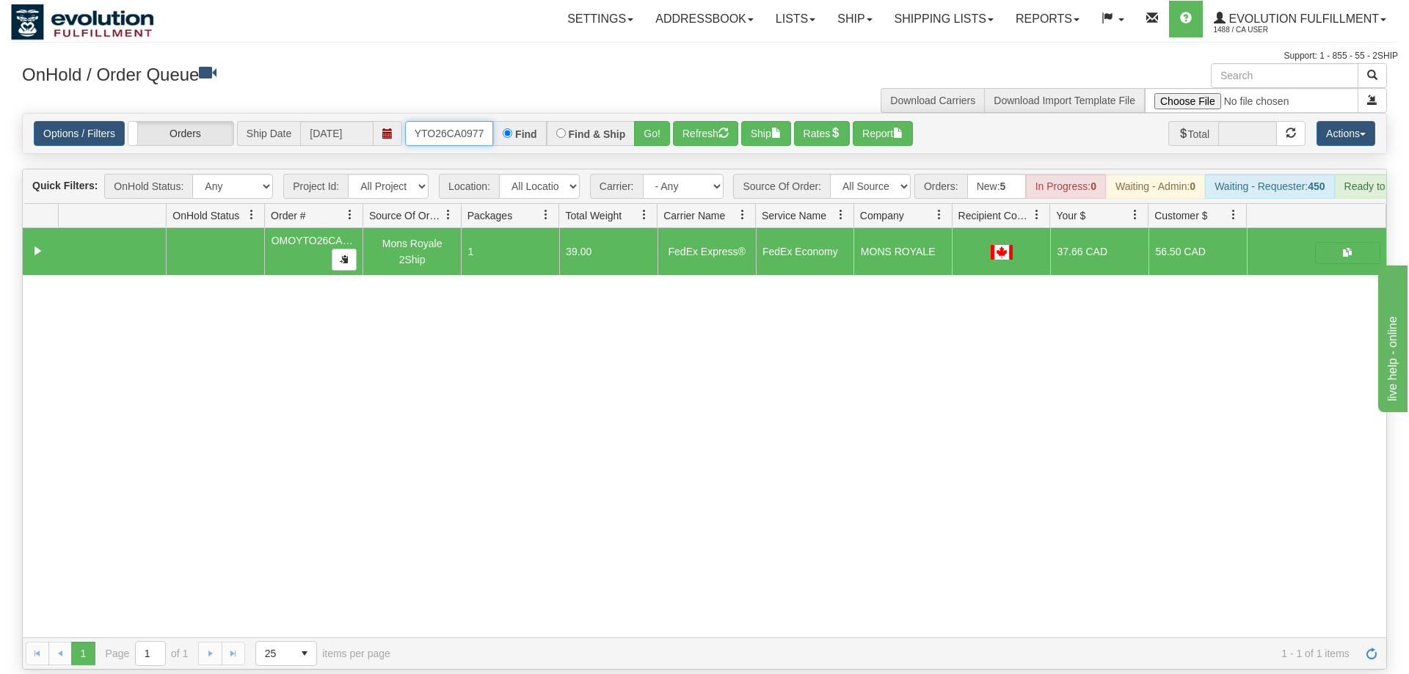
click at [454, 121] on input "OMOYTO26CA0977" at bounding box center [449, 133] width 88 height 25
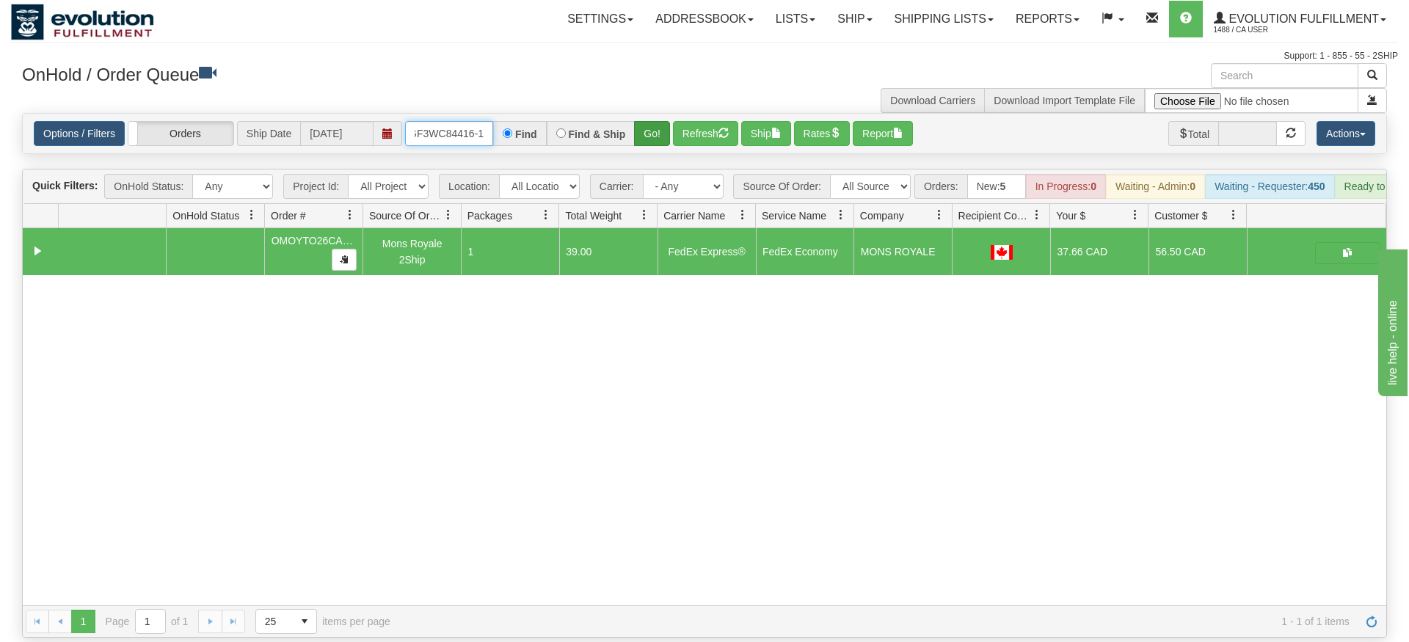
type input "OGF3WC84416-1"
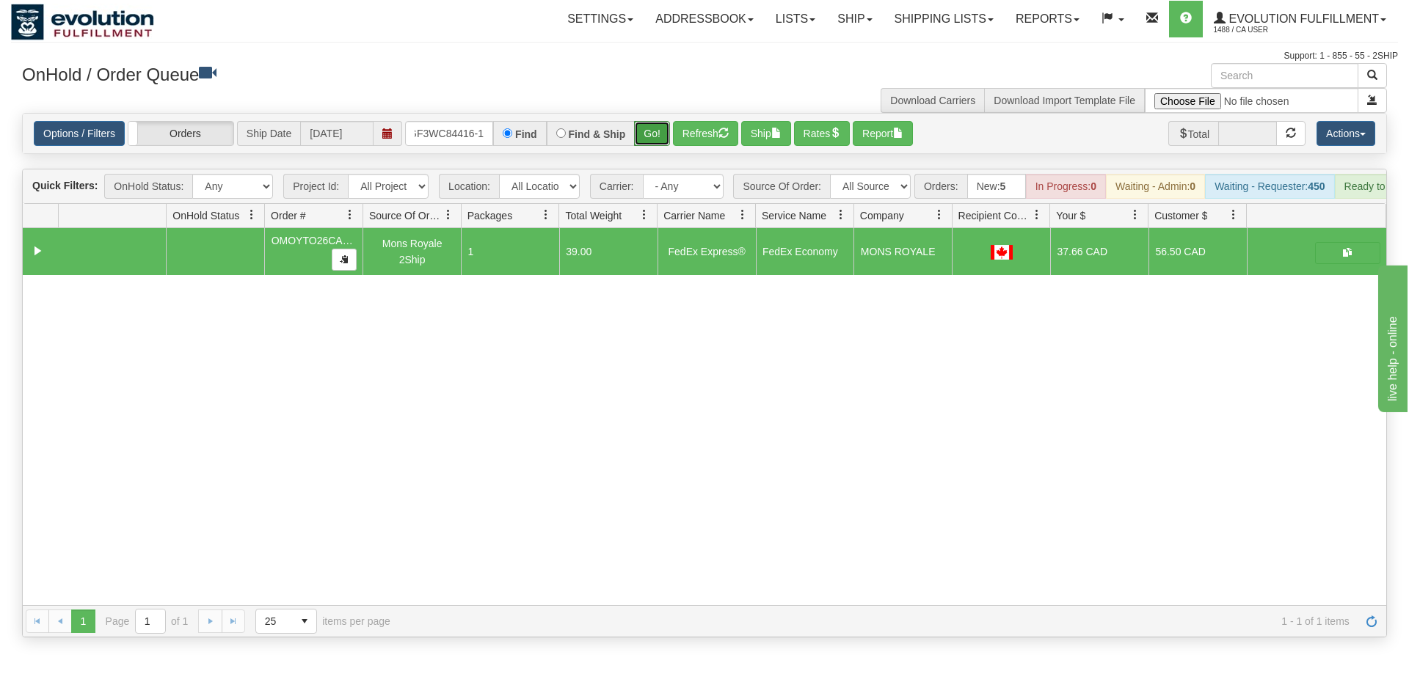
click at [650, 142] on div "Is equal to Is not equal to Contains Does not contains CAD USD EUR ZAR [PERSON_…" at bounding box center [704, 375] width 1387 height 525
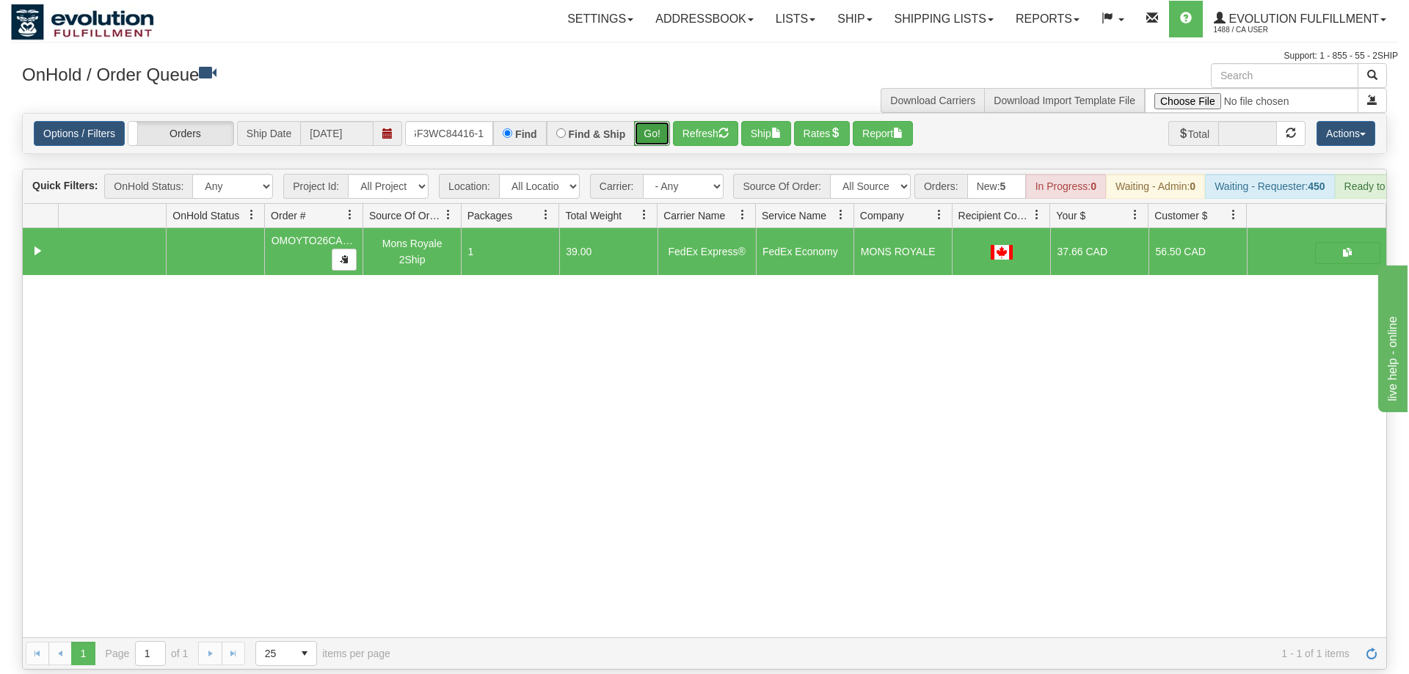
click at [651, 121] on button "Go!" at bounding box center [652, 133] width 36 height 25
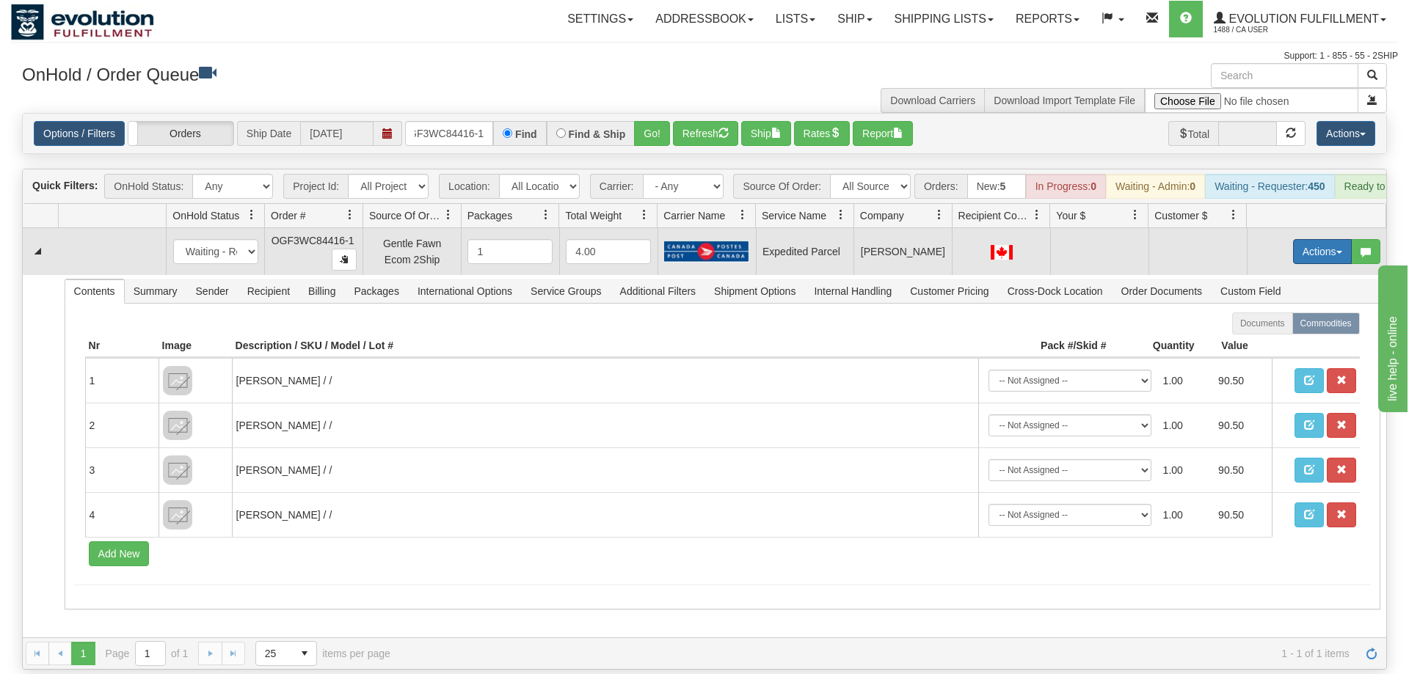
click at [1317, 239] on button "Actions" at bounding box center [1322, 251] width 59 height 25
click at [1307, 312] on span "Rate All Services" at bounding box center [1292, 318] width 88 height 12
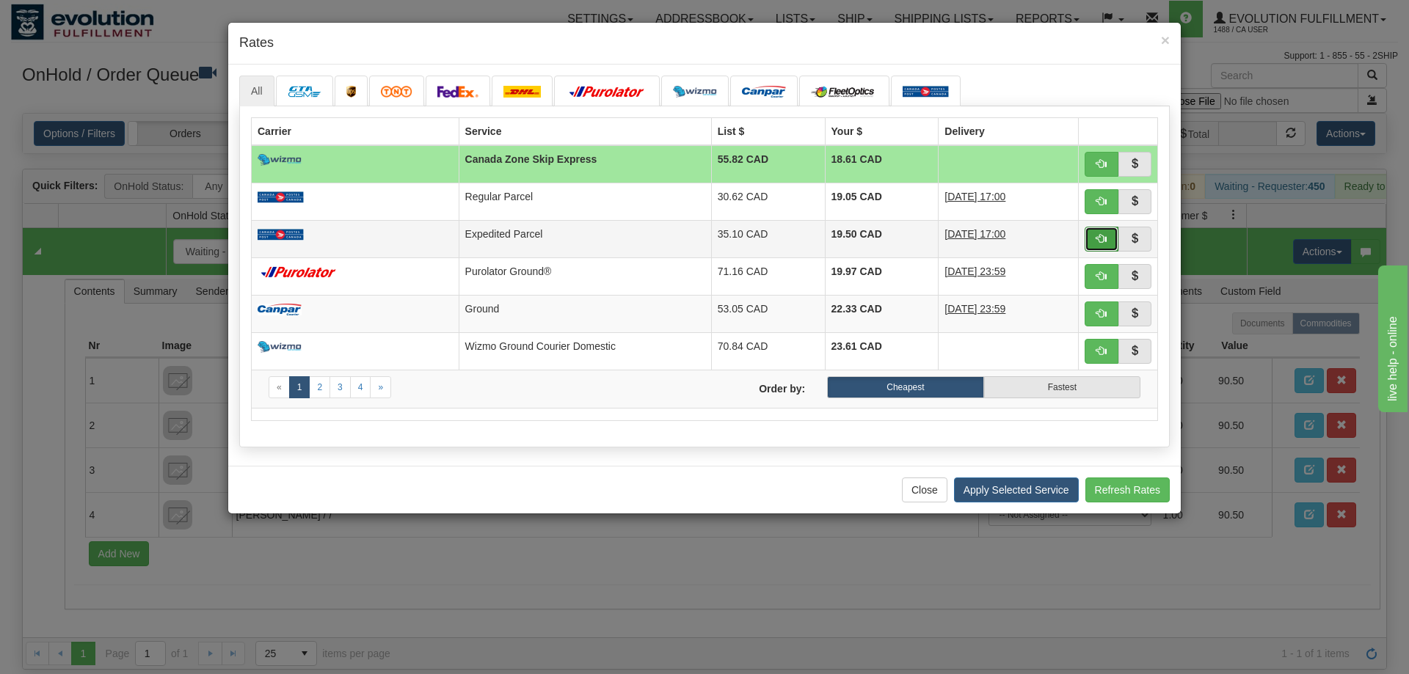
click at [1102, 238] on span "button" at bounding box center [1101, 238] width 10 height 10
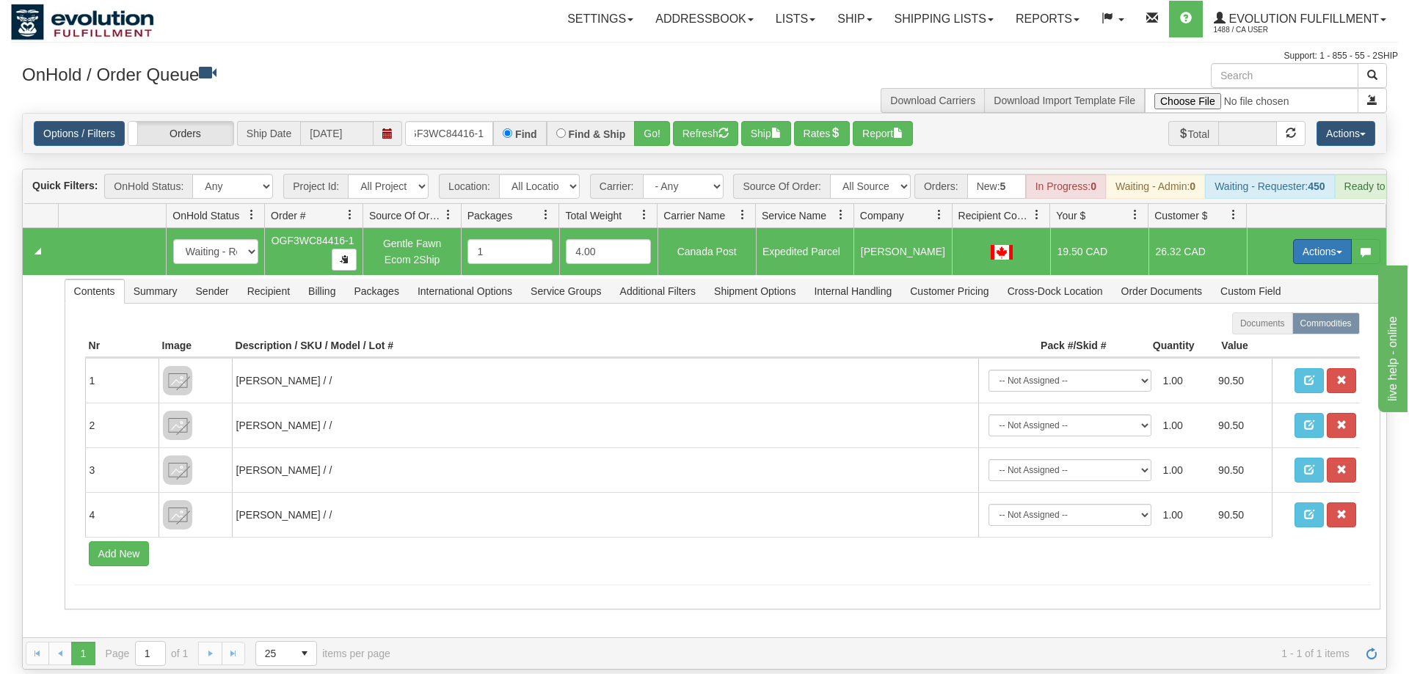
click at [1315, 239] on button "Actions" at bounding box center [1322, 251] width 59 height 25
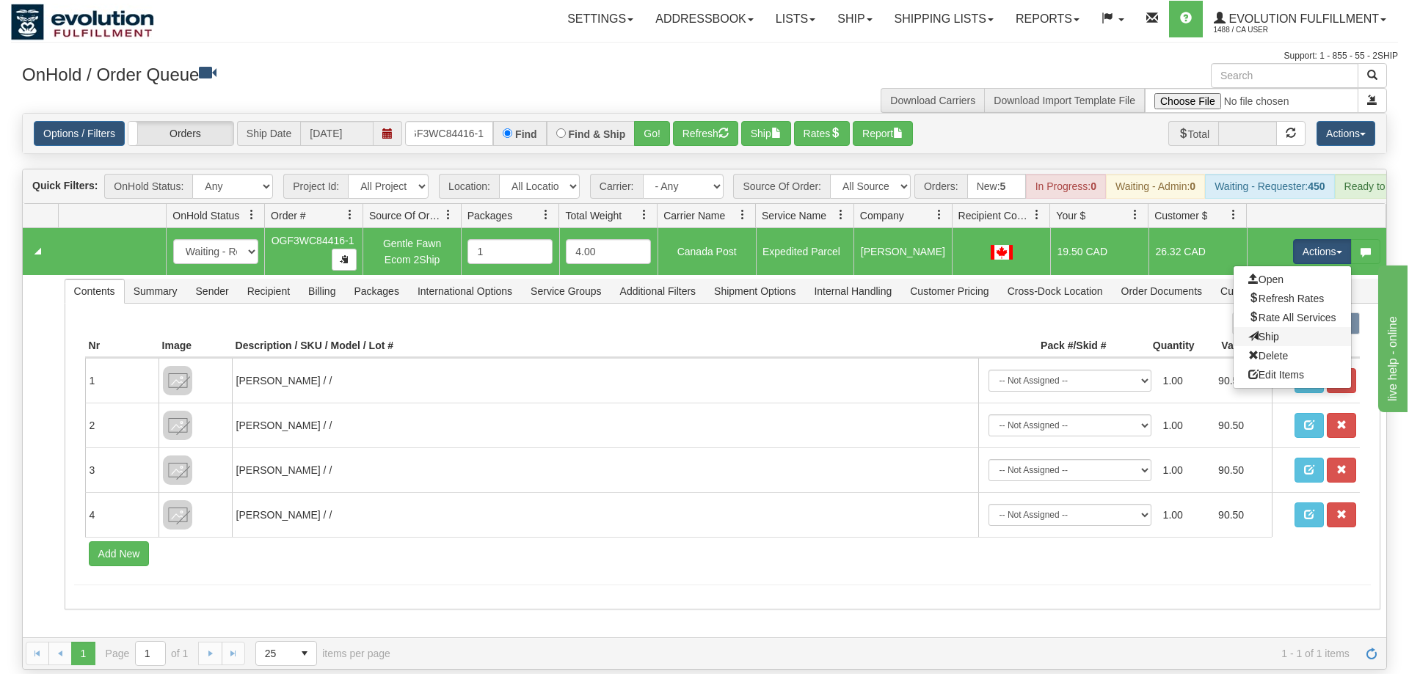
click at [1285, 327] on link "Ship" at bounding box center [1291, 336] width 117 height 19
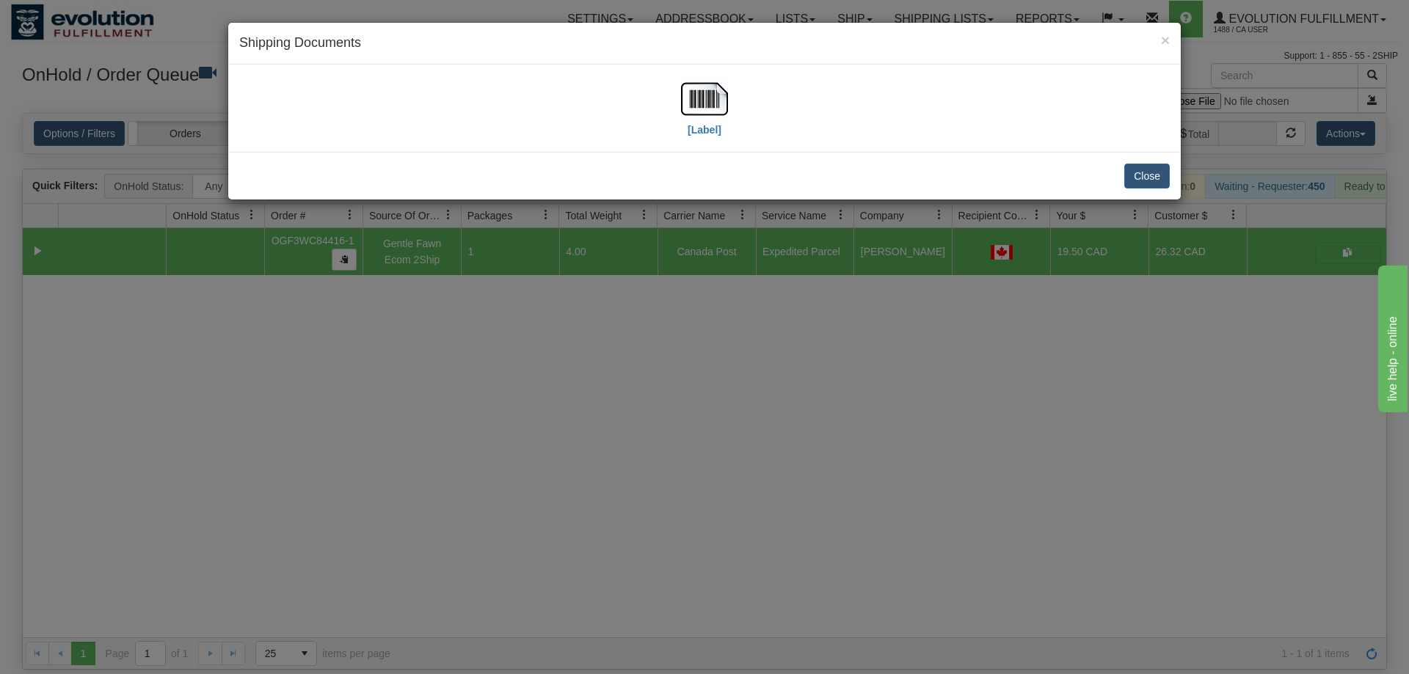
click at [678, 96] on div "[Label]" at bounding box center [704, 108] width 930 height 65
click at [690, 94] on img at bounding box center [704, 99] width 47 height 47
drag, startPoint x: 607, startPoint y: 522, endPoint x: 550, endPoint y: 355, distance: 176.6
click at [610, 518] on div "× Shipping Documents [Label] Close" at bounding box center [704, 337] width 1409 height 674
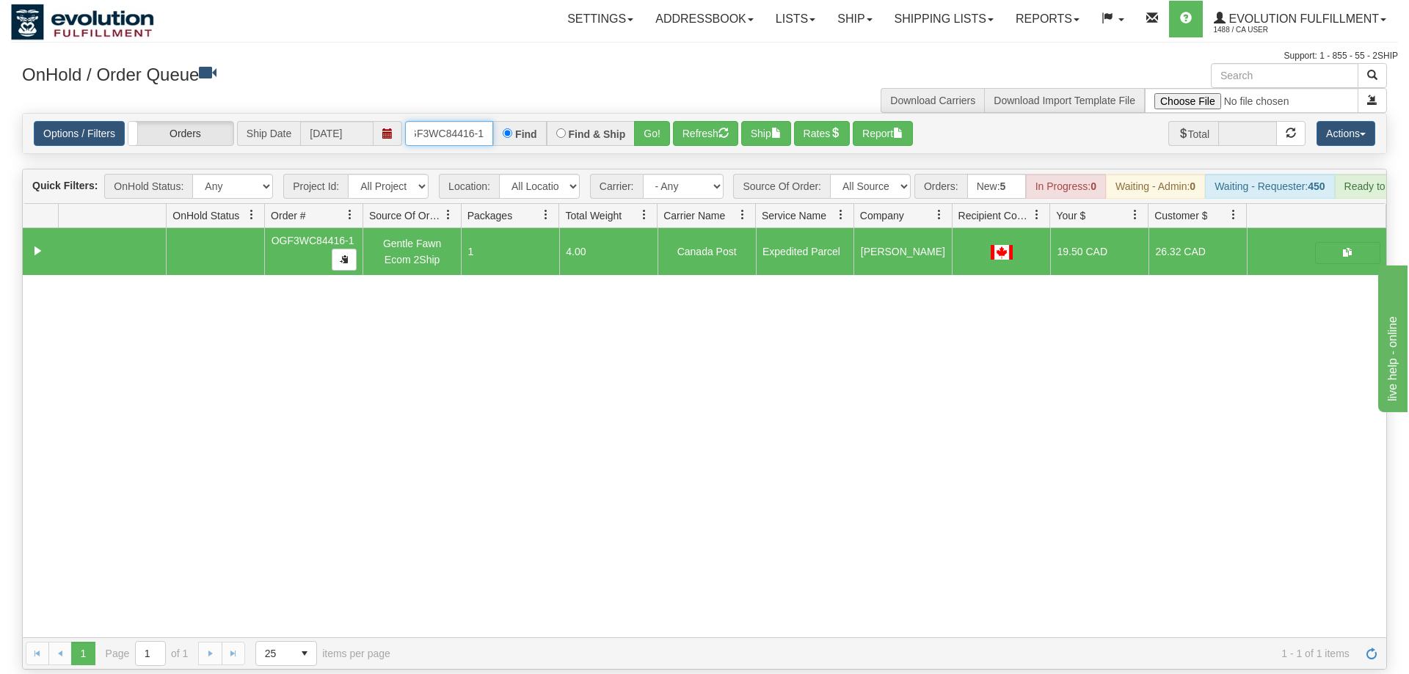
click at [449, 121] on input "OGF3WC84416-1" at bounding box center [449, 133] width 88 height 25
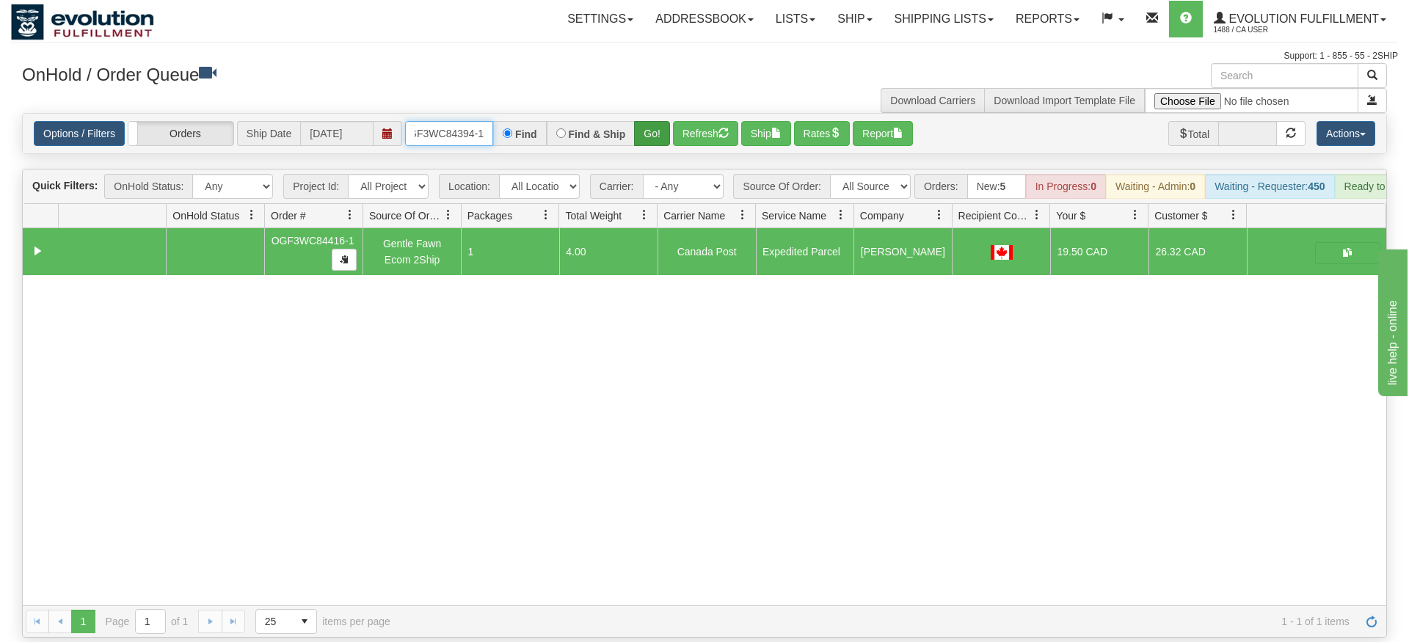
type input "OGF3WC84394-1"
click at [653, 137] on div "Is equal to Is not equal to Contains Does not contains CAD USD EUR ZAR [PERSON_…" at bounding box center [704, 375] width 1387 height 525
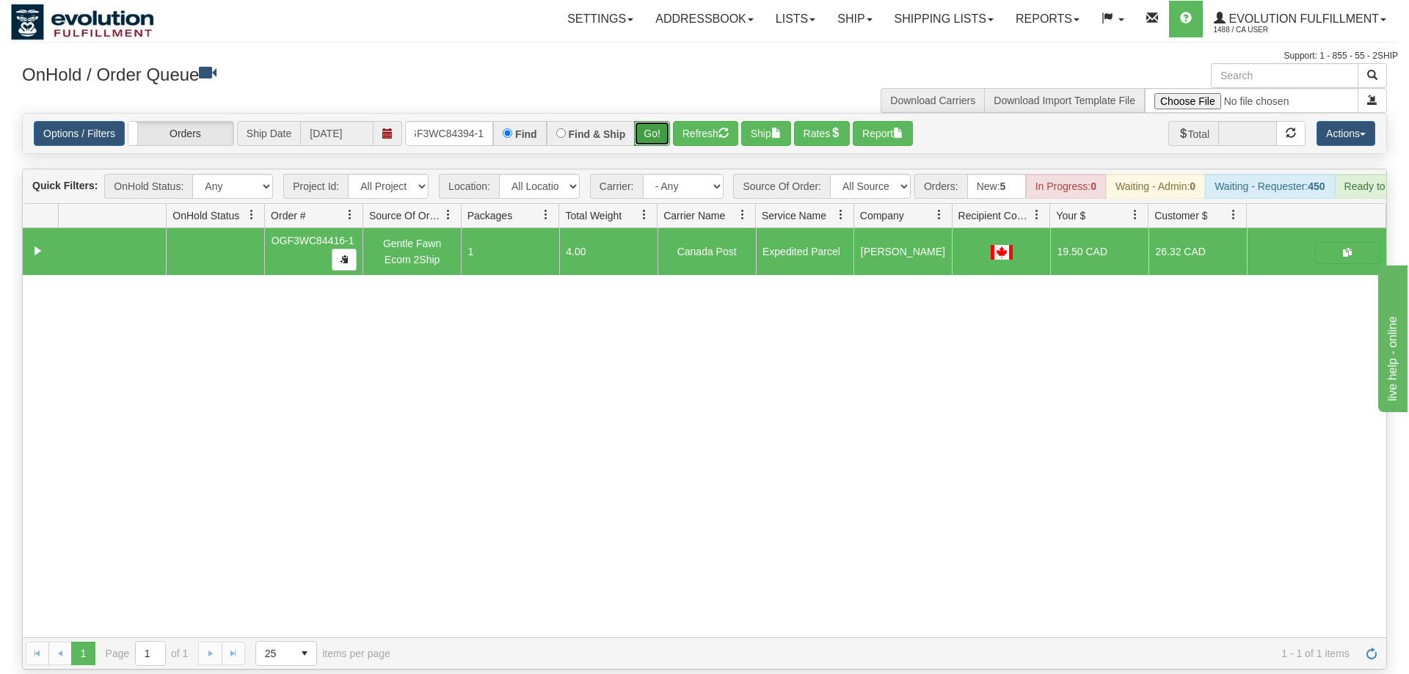
click at [661, 121] on button "Go!" at bounding box center [652, 133] width 36 height 25
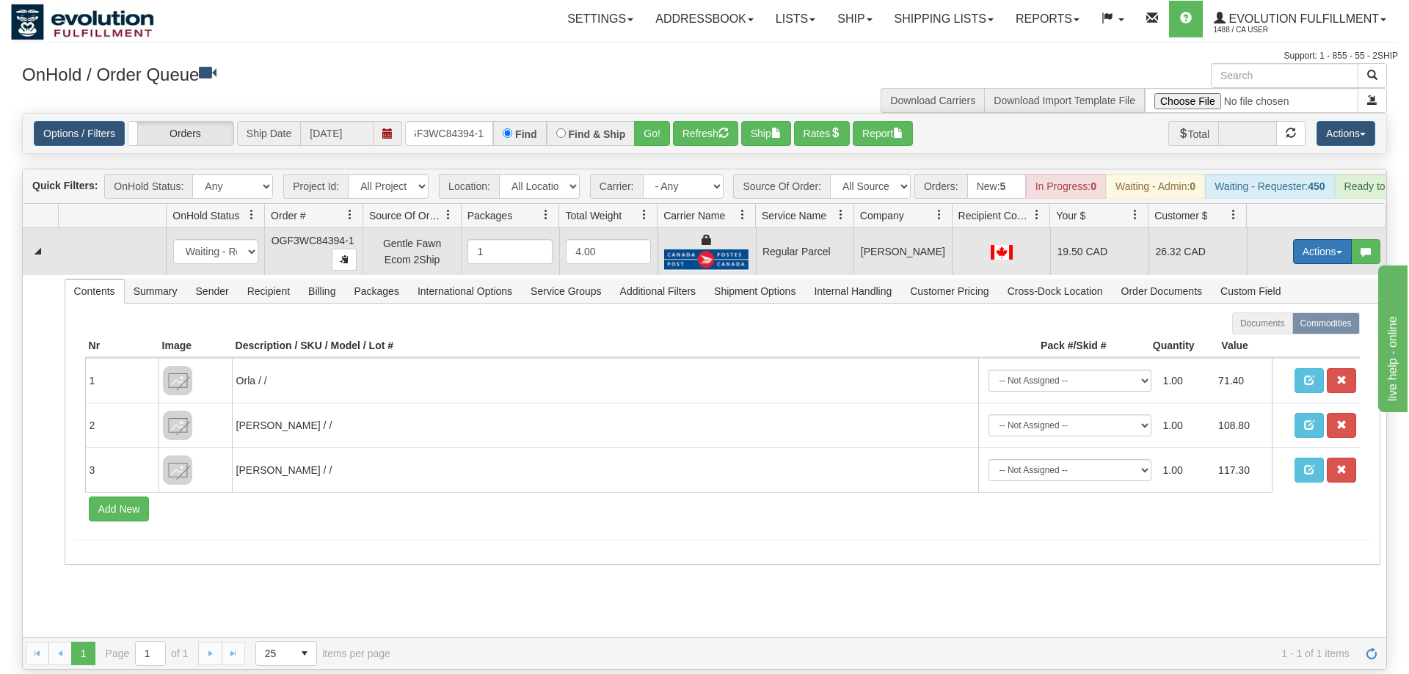
click at [1315, 239] on button "Actions" at bounding box center [1322, 251] width 59 height 25
click at [1294, 312] on span "Rate All Services" at bounding box center [1292, 318] width 88 height 12
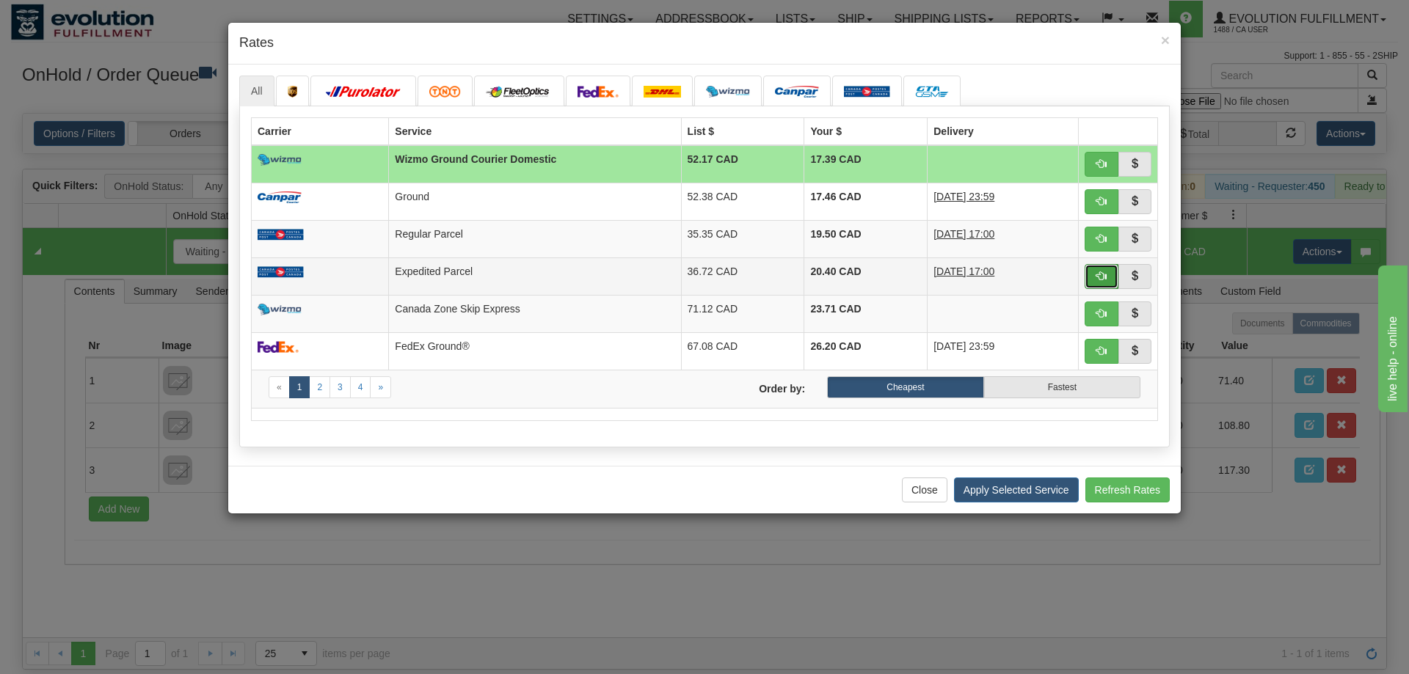
click at [1095, 282] on button "button" at bounding box center [1101, 276] width 34 height 25
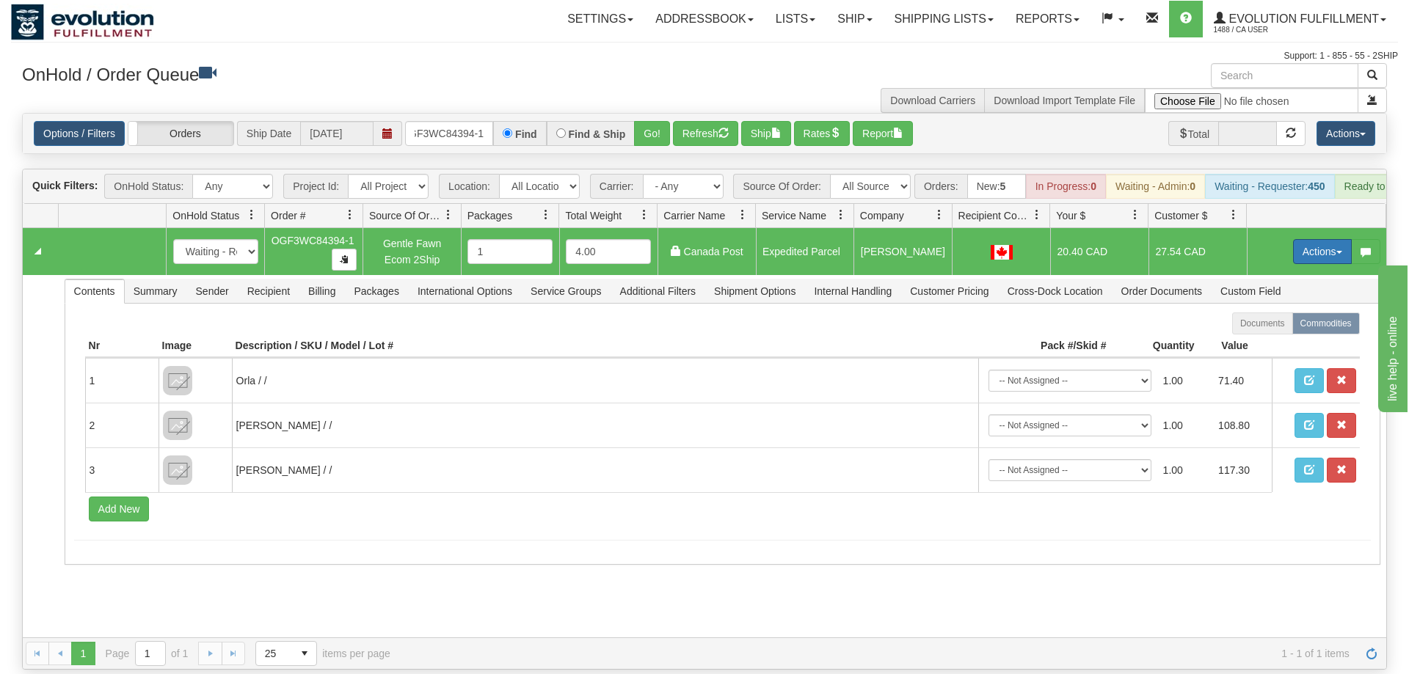
click at [1315, 239] on button "Actions" at bounding box center [1322, 251] width 59 height 25
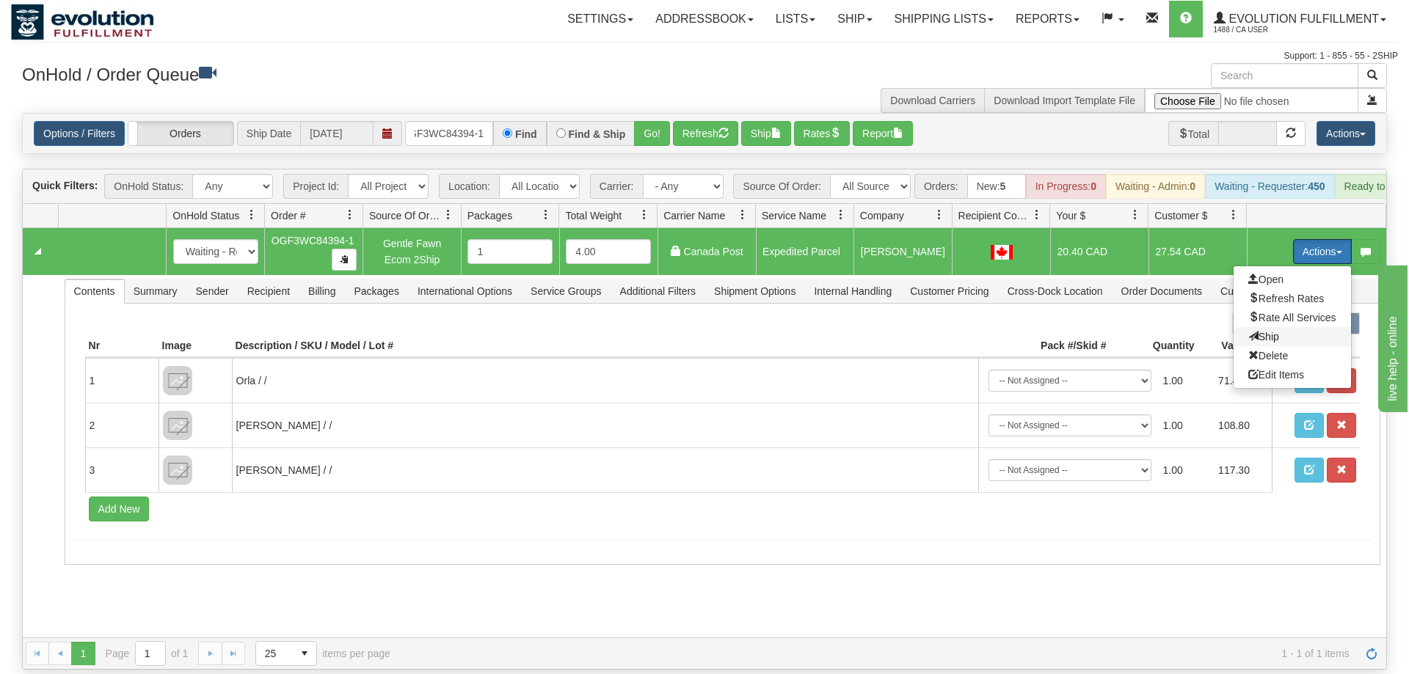
click at [1259, 331] on span "Ship" at bounding box center [1263, 337] width 31 height 12
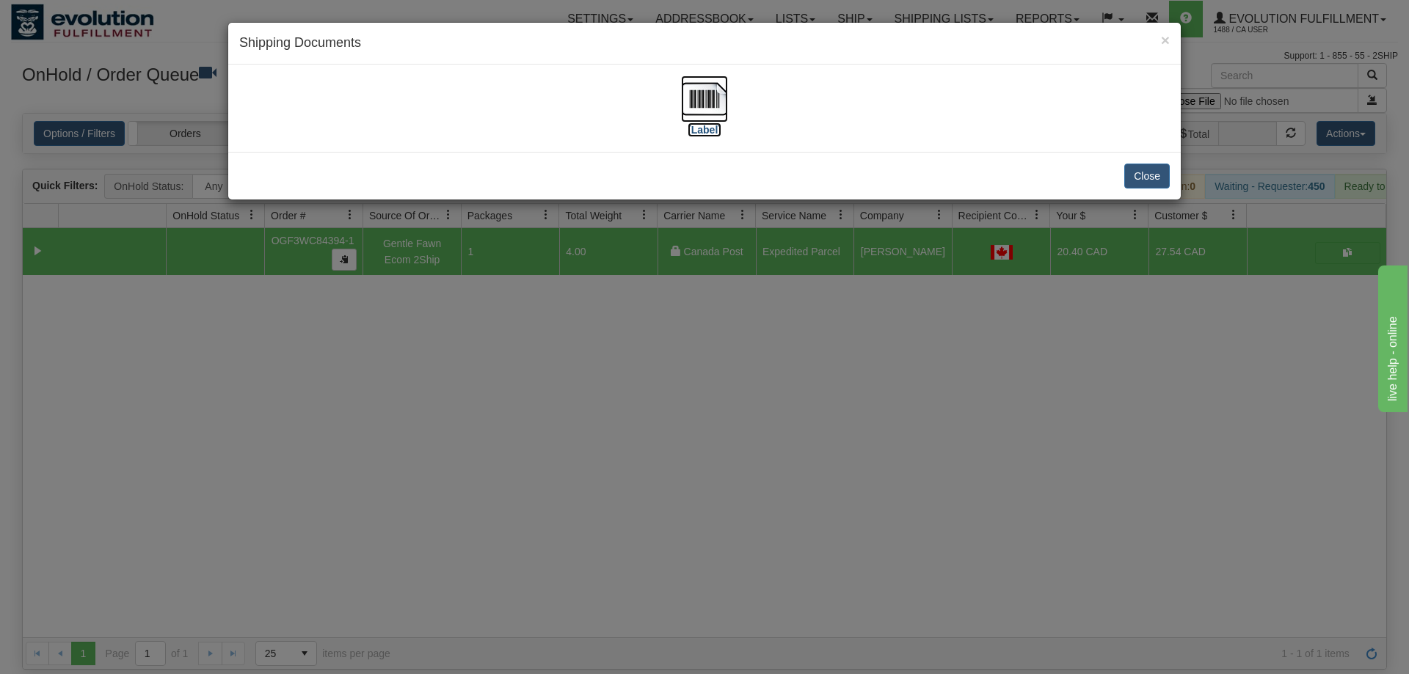
click at [726, 92] on img at bounding box center [704, 99] width 47 height 47
click at [834, 330] on div "× Shipping Documents [Label] Close" at bounding box center [704, 337] width 1409 height 674
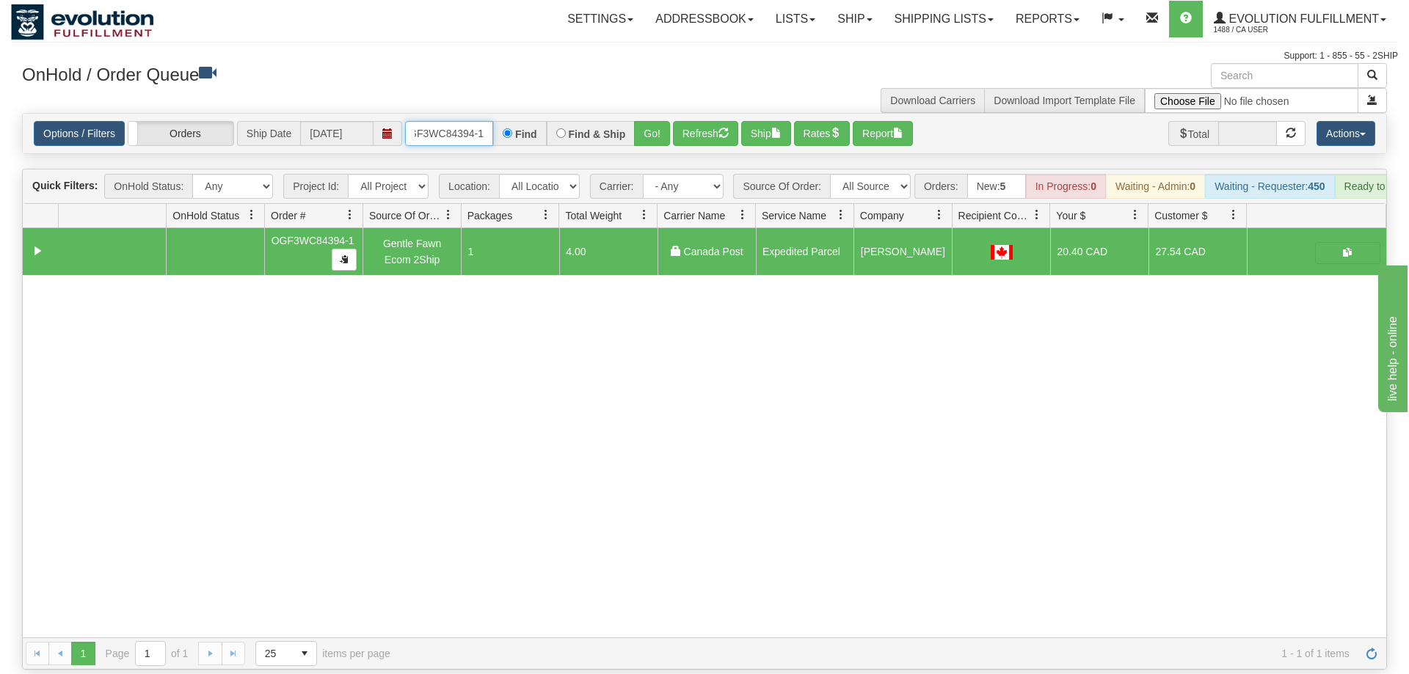
click at [450, 121] on input "OGF3WC84394-1" at bounding box center [449, 133] width 88 height 25
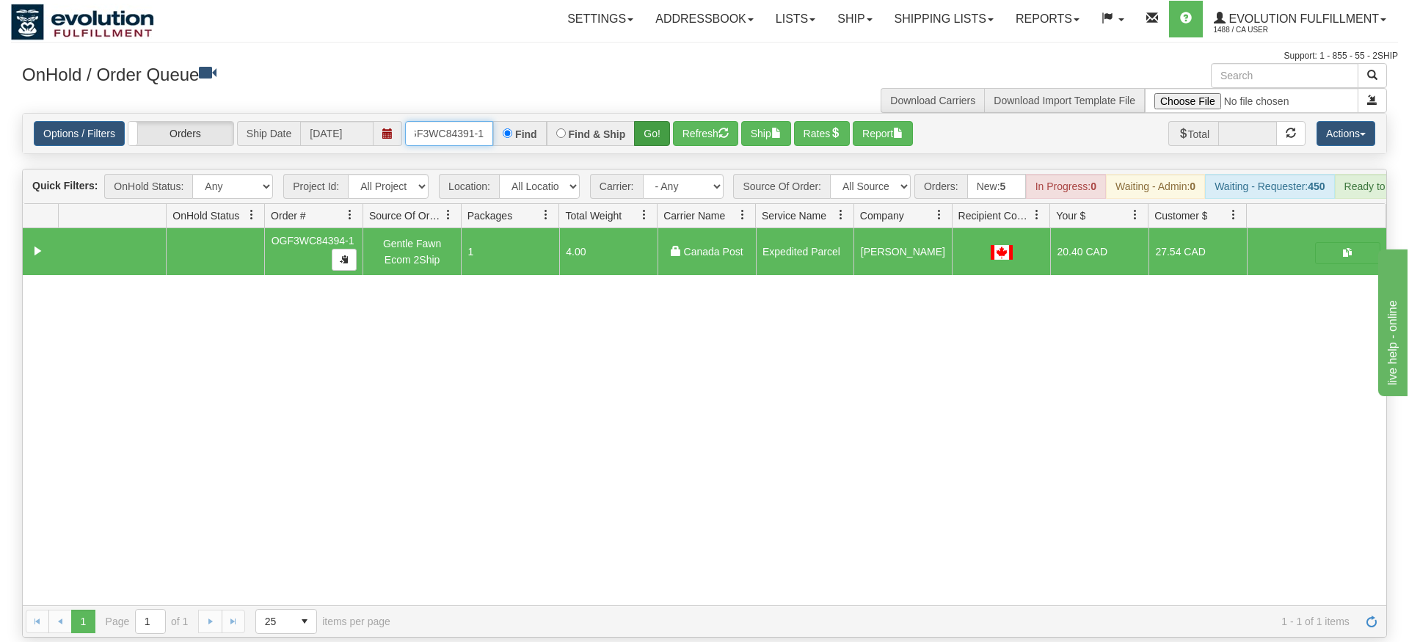
type input "OGF3WC84391-1"
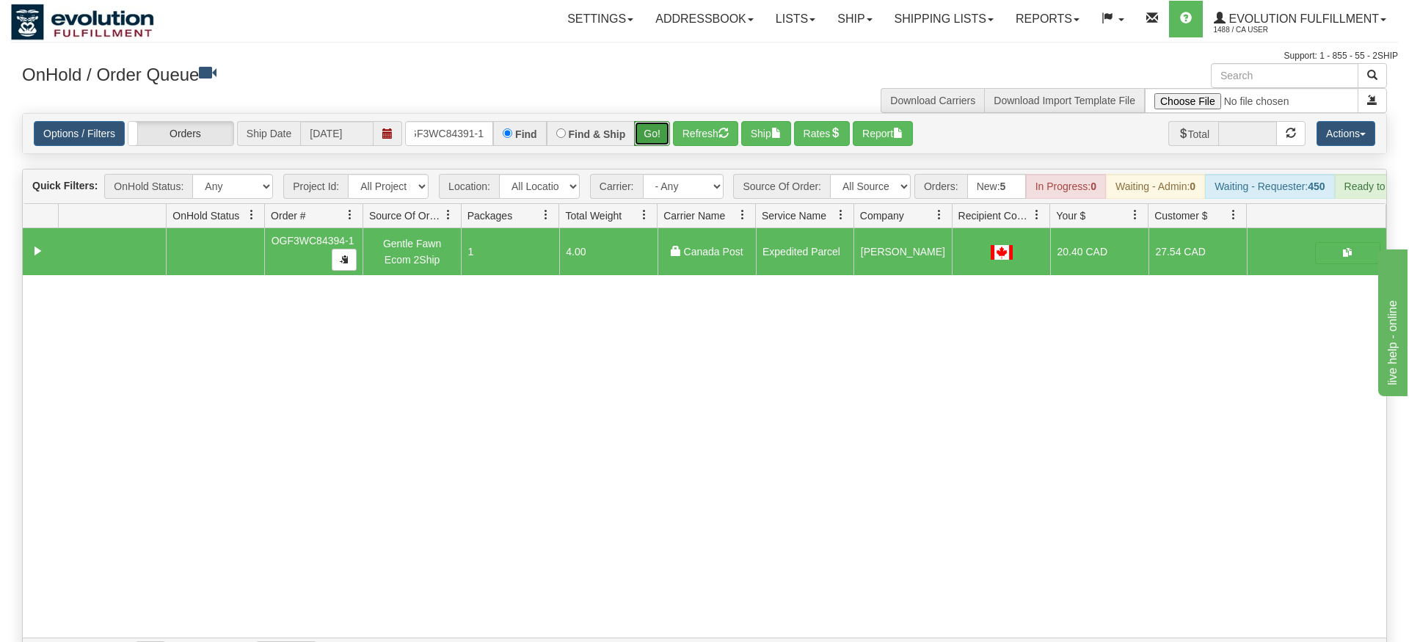
click at [657, 134] on div "Is equal to Is not equal to Contains Does not contains CAD USD EUR ZAR [PERSON_…" at bounding box center [704, 391] width 1387 height 557
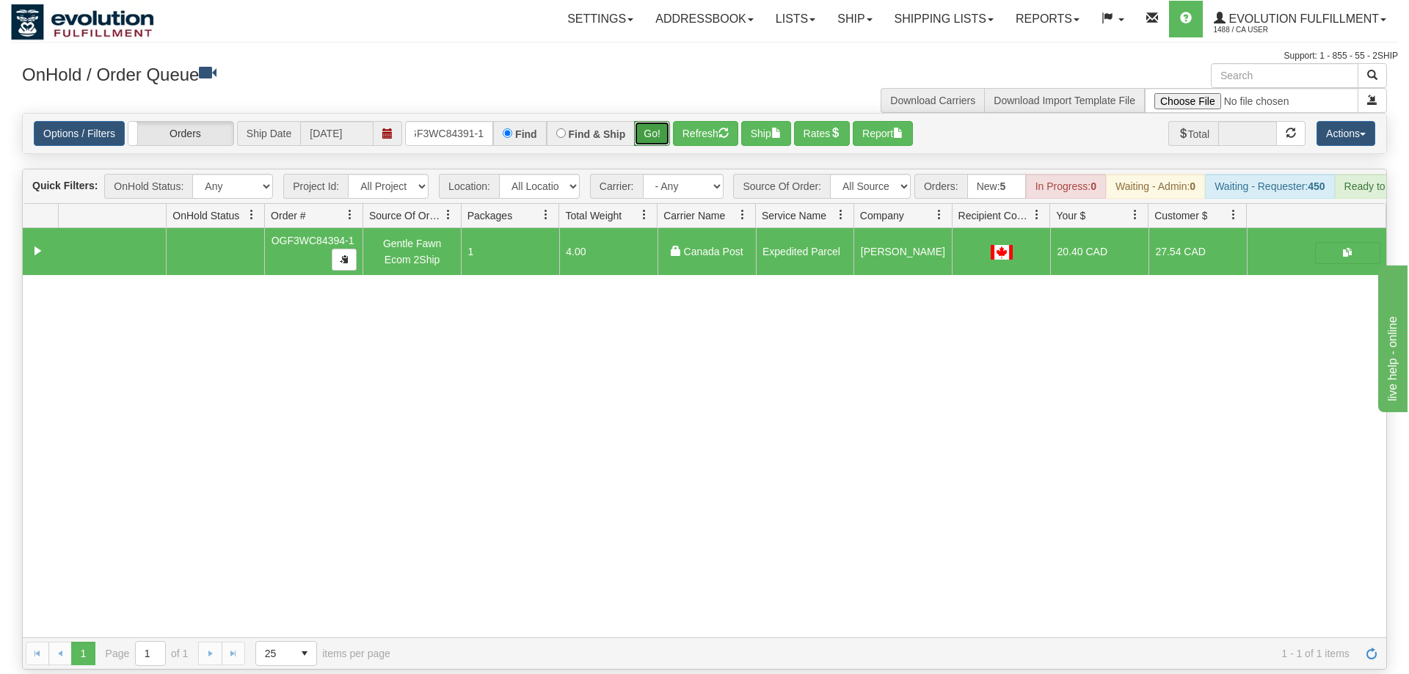
click at [651, 121] on button "Go!" at bounding box center [652, 133] width 36 height 25
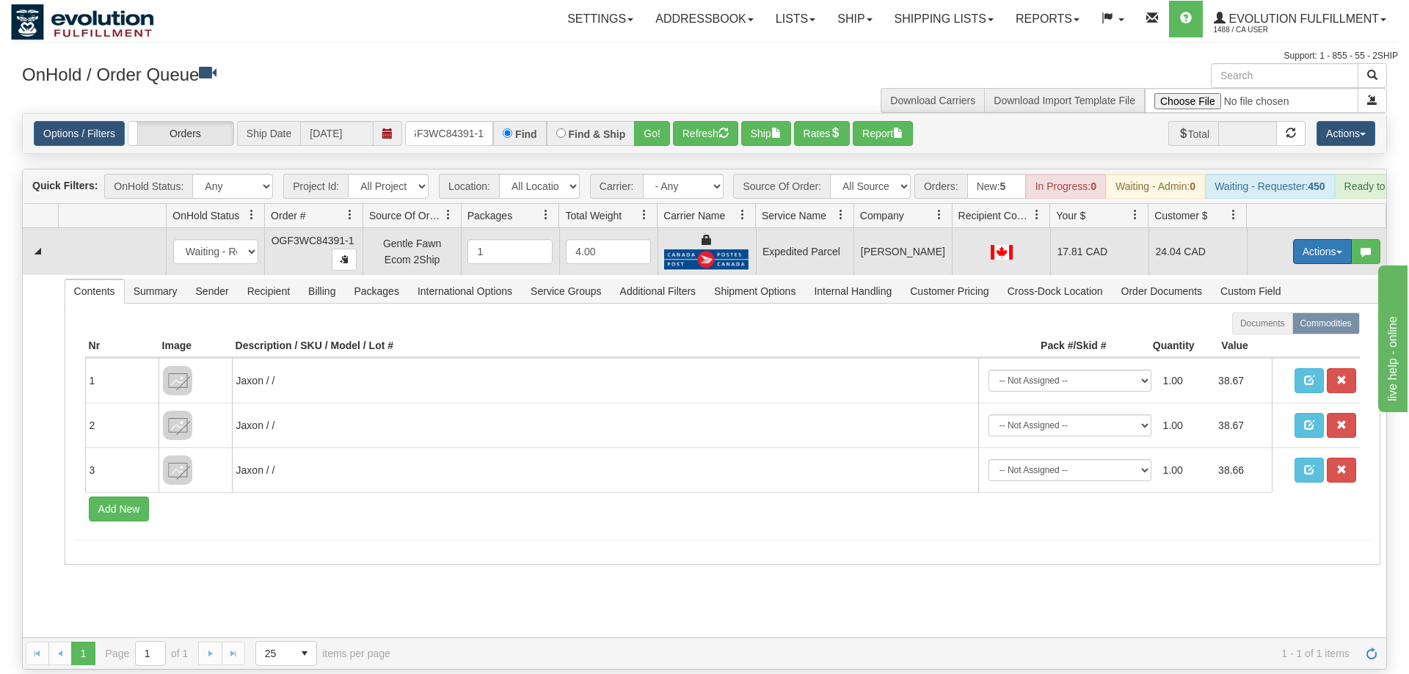
click at [1325, 239] on button "Actions" at bounding box center [1322, 251] width 59 height 25
click at [1271, 331] on span "Ship" at bounding box center [1263, 337] width 31 height 12
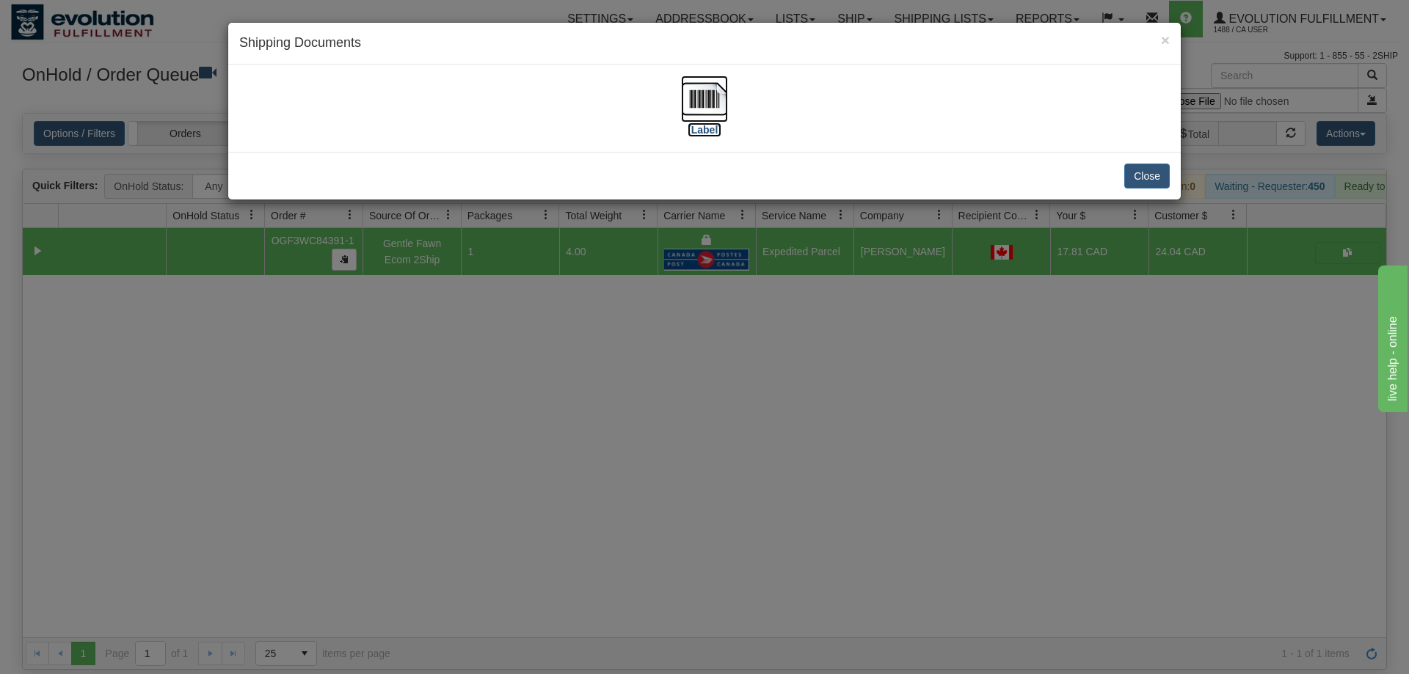
click at [703, 99] on img at bounding box center [704, 99] width 47 height 47
click at [759, 411] on div "× Shipping Documents [Label] Close" at bounding box center [704, 337] width 1409 height 674
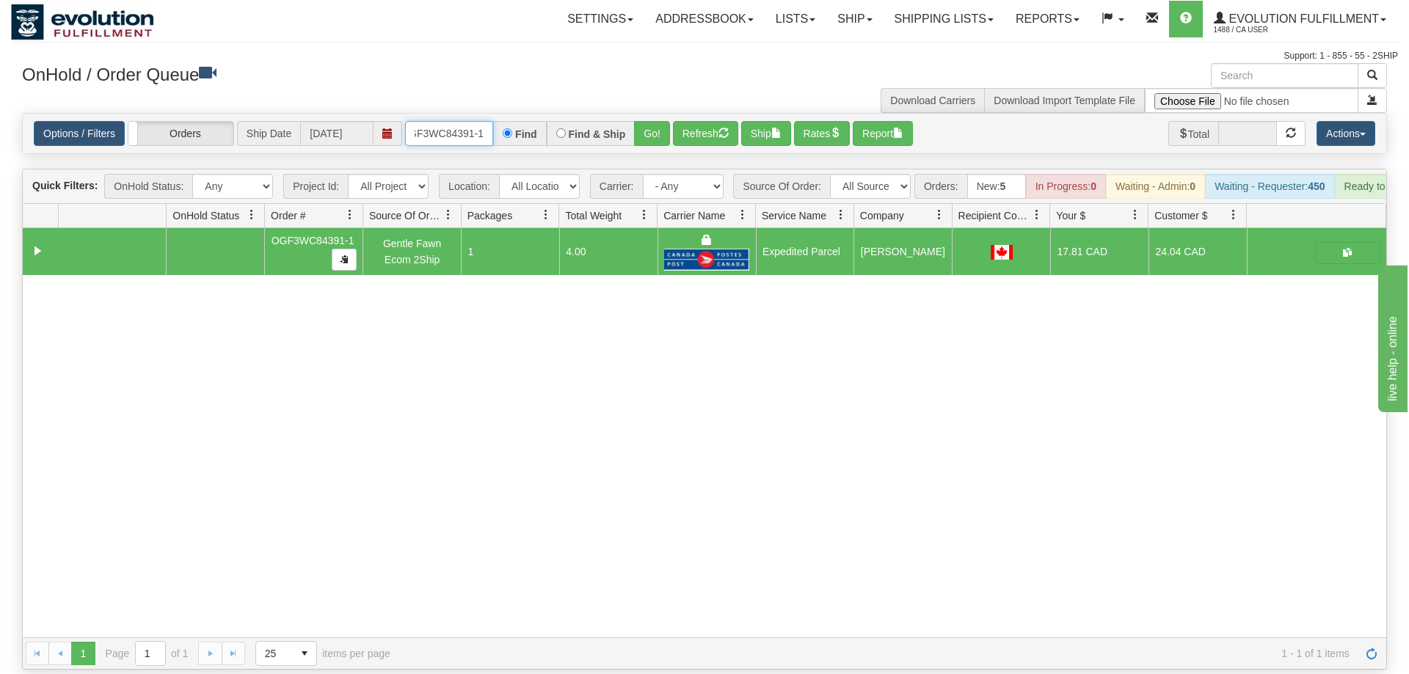
click at [450, 121] on input "OGF3WC84391-1" at bounding box center [449, 133] width 88 height 25
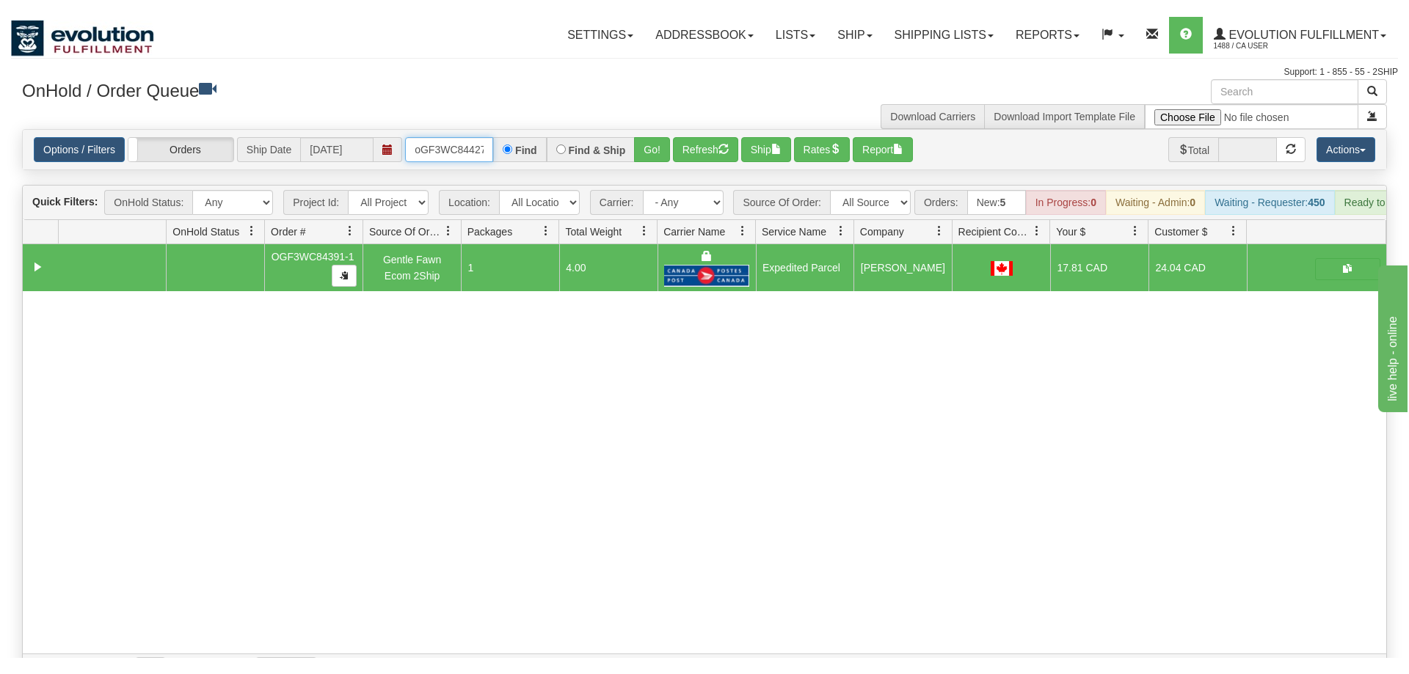
scroll to position [0, 12]
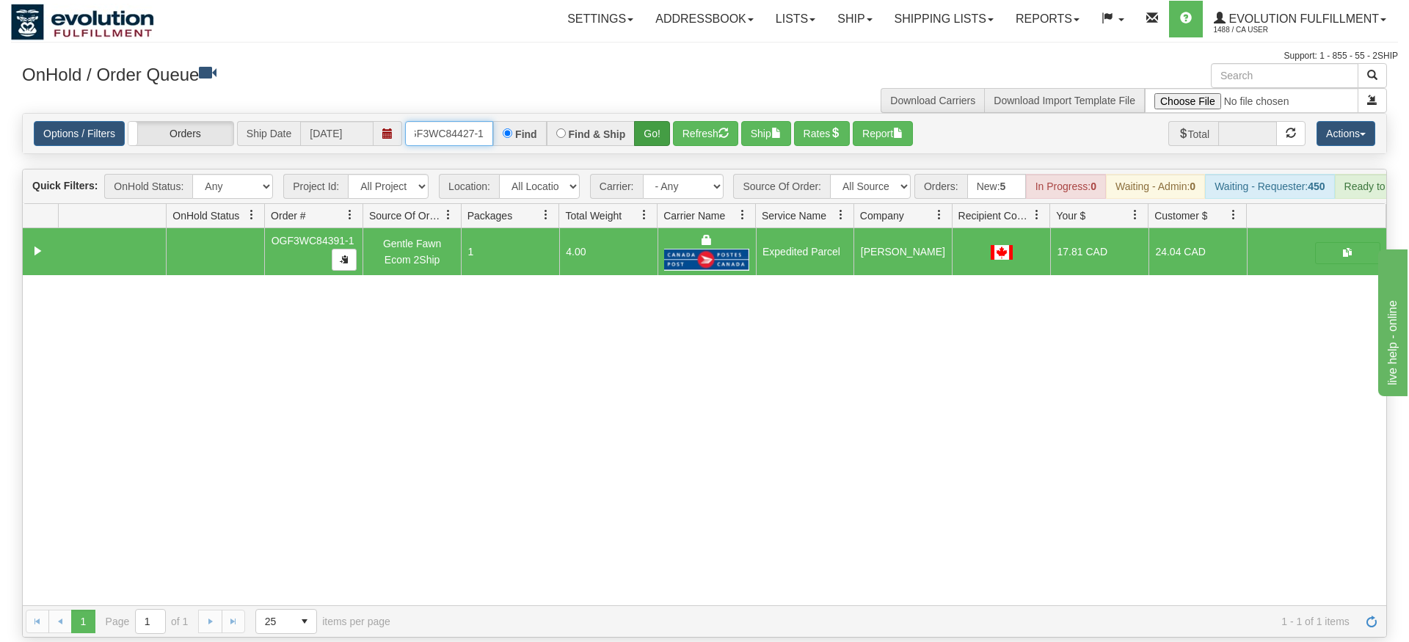
type input "oGF3WC84427-1"
click at [660, 139] on div "Is equal to Is not equal to Contains Does not contains CAD USD EUR ZAR [PERSON_…" at bounding box center [704, 375] width 1387 height 525
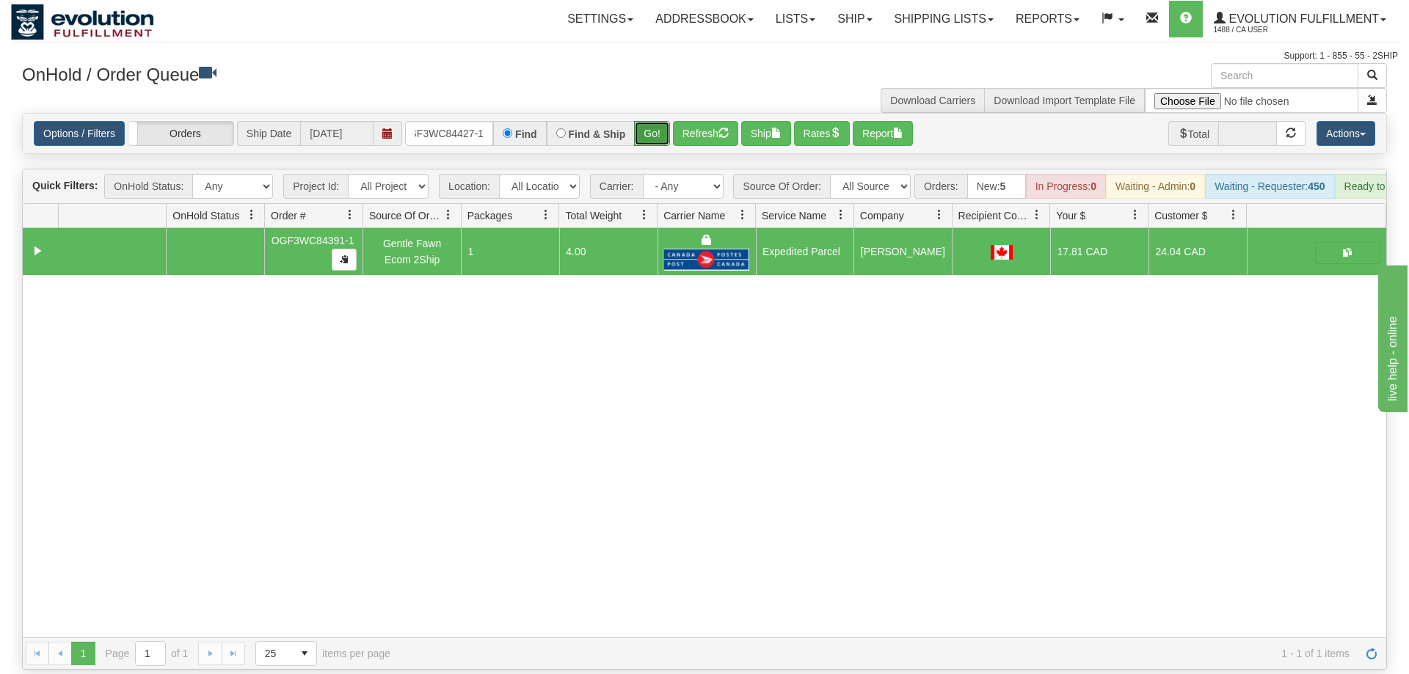
click at [658, 121] on button "Go!" at bounding box center [652, 133] width 36 height 25
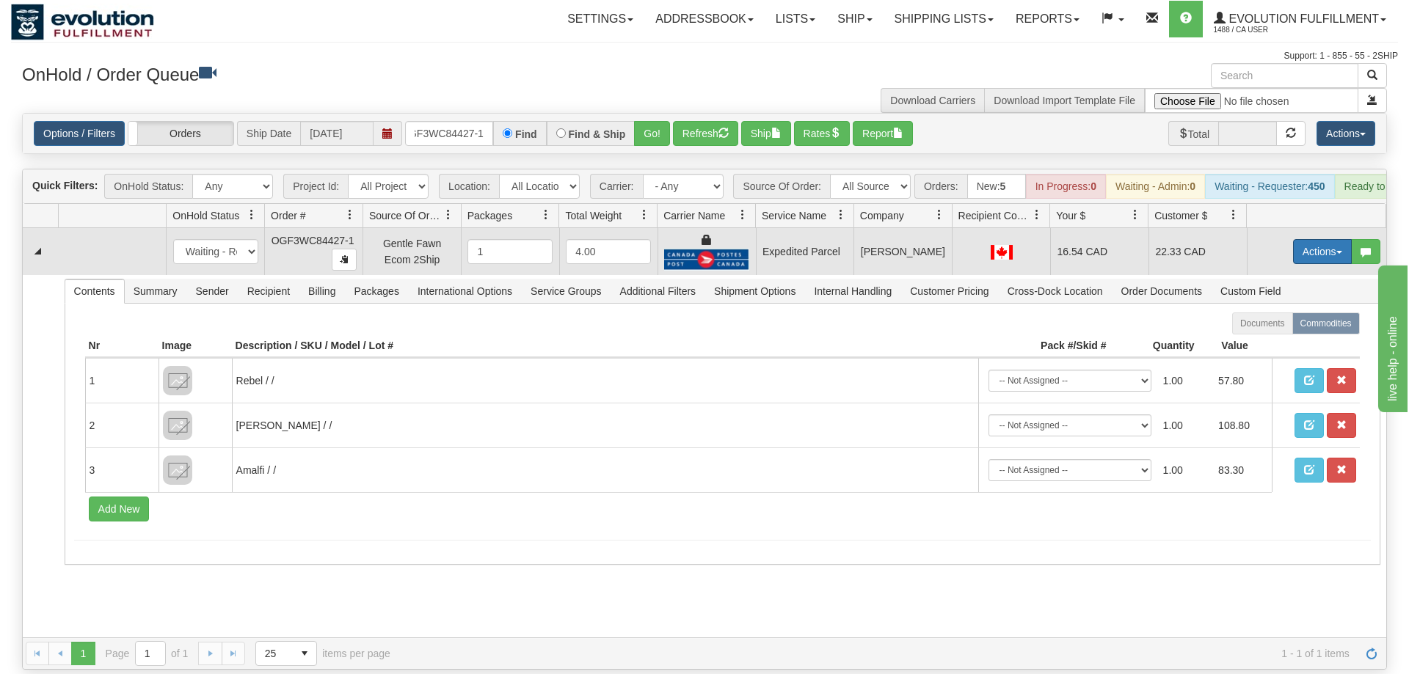
click at [1310, 239] on button "Actions" at bounding box center [1322, 251] width 59 height 25
click at [1282, 327] on link "Ship" at bounding box center [1291, 336] width 117 height 19
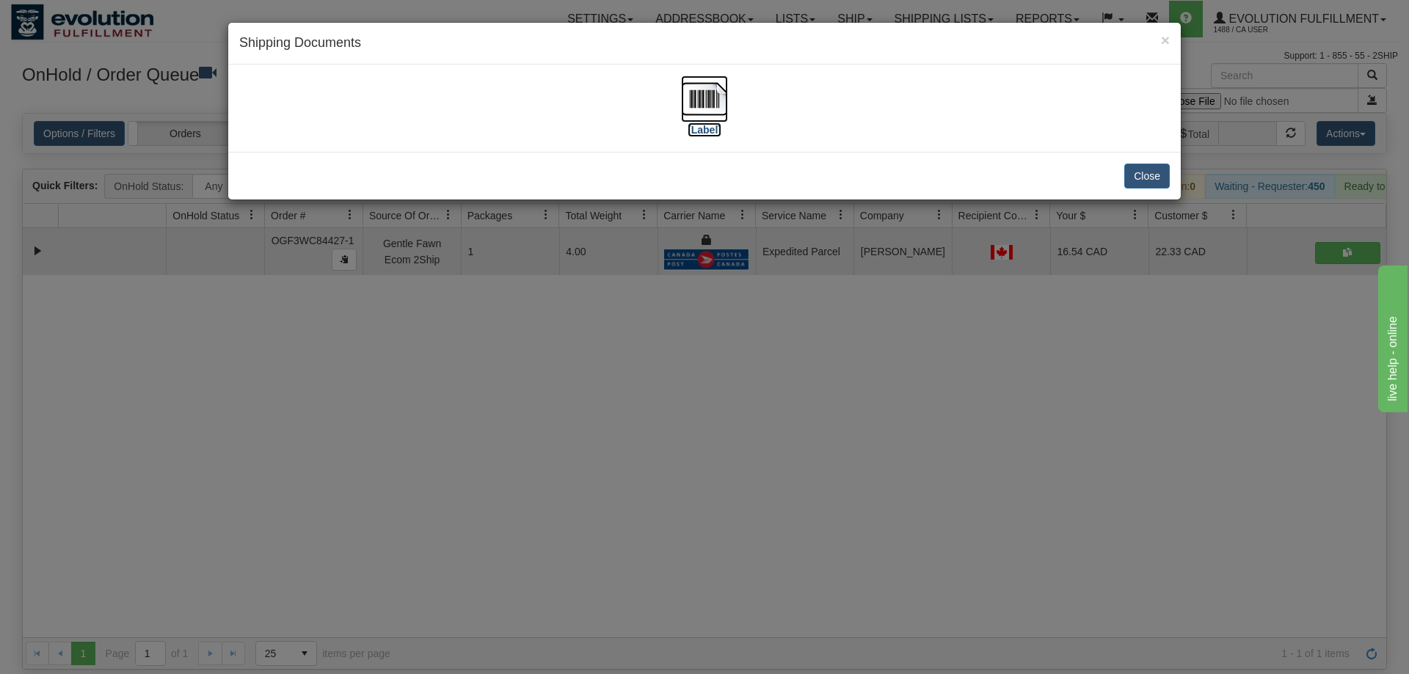
click at [727, 109] on img at bounding box center [704, 99] width 47 height 47
drag, startPoint x: 505, startPoint y: 491, endPoint x: 517, endPoint y: 358, distance: 133.4
click at [508, 491] on div "× Shipping Documents [Label] Close" at bounding box center [704, 337] width 1409 height 674
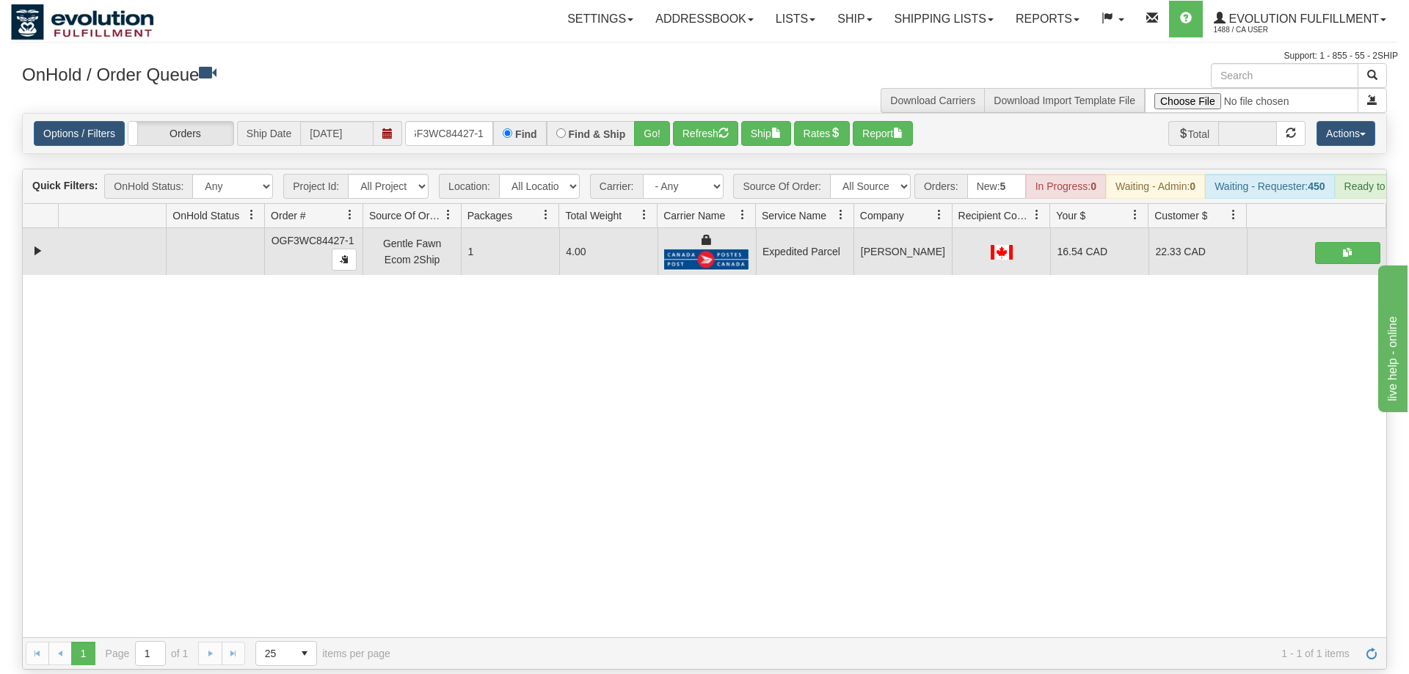
click at [478, 128] on div "Options / Filters Group Shipments Orders Ship Date [DATE] oGF3WC84427-1 Find Fi…" at bounding box center [704, 134] width 1363 height 40
click at [469, 121] on input "oGF3WC84427-1" at bounding box center [449, 133] width 88 height 25
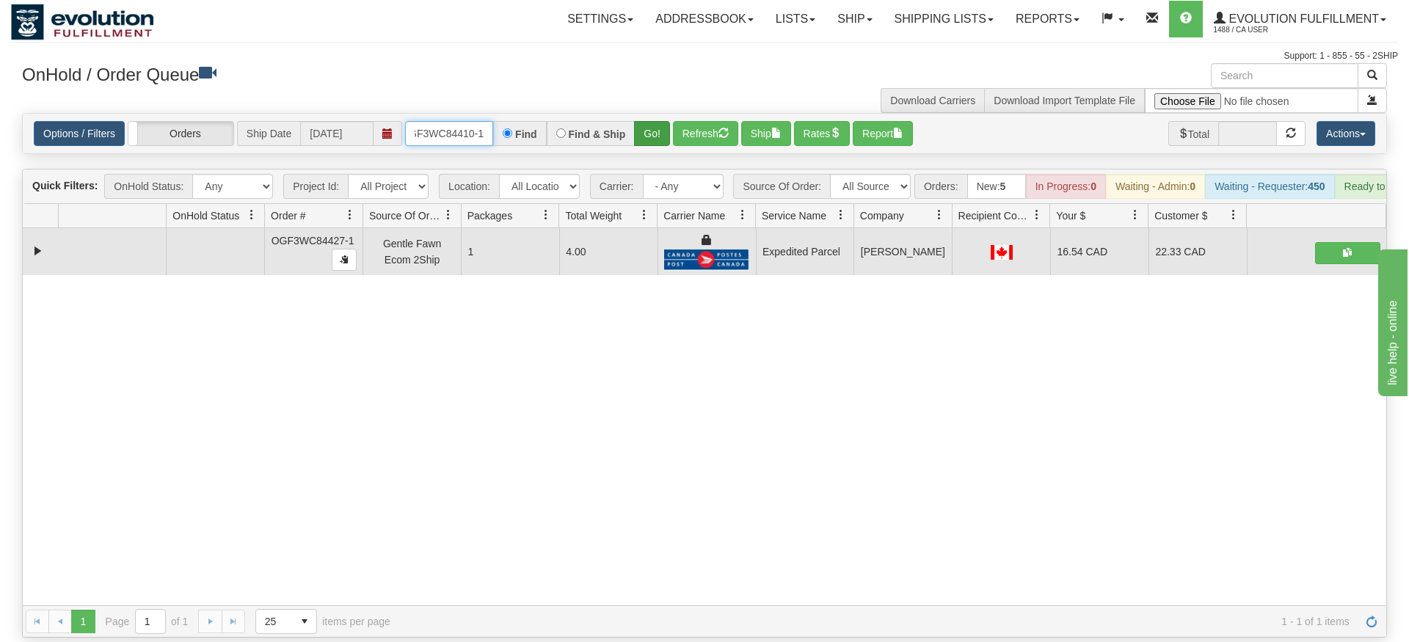
type input "OGF3WC84410-1"
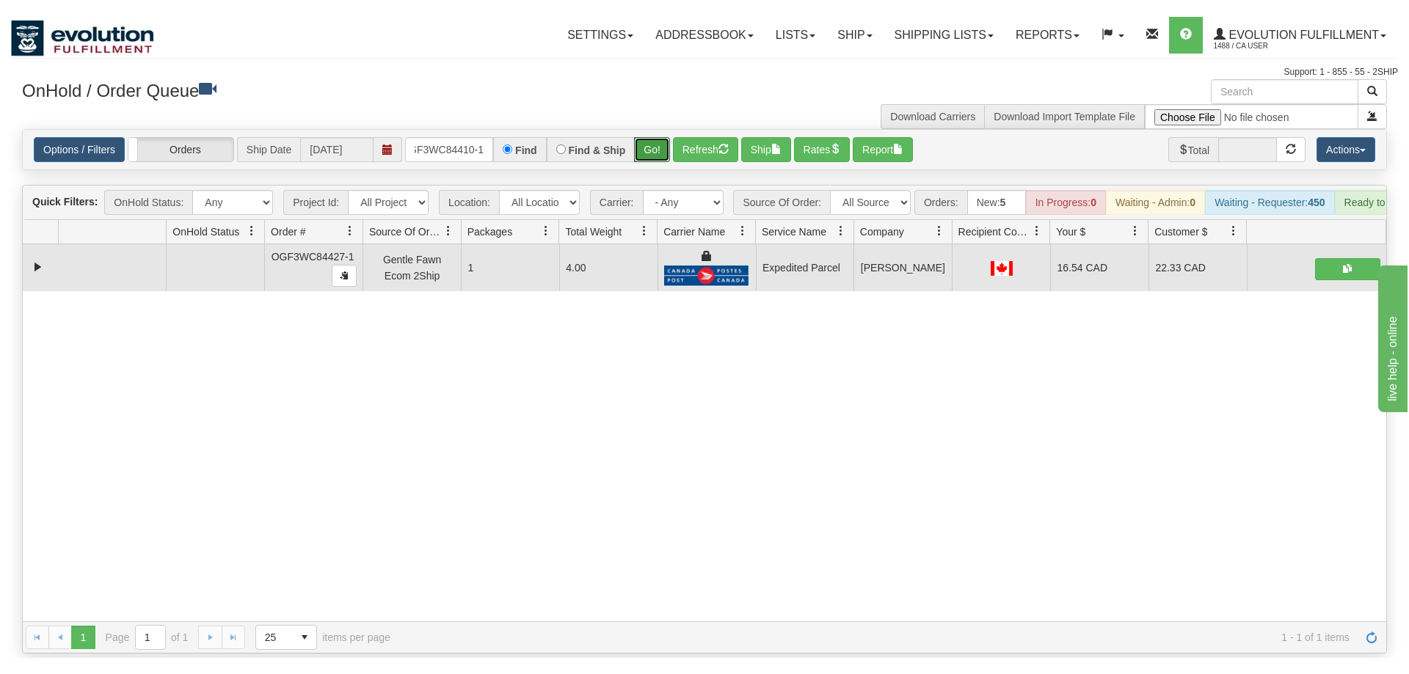
drag, startPoint x: 651, startPoint y: 116, endPoint x: 652, endPoint y: 147, distance: 30.8
click at [652, 147] on div "Is equal to Is not equal to Contains Does not contains CAD USD EUR ZAR [PERSON_…" at bounding box center [704, 375] width 1387 height 525
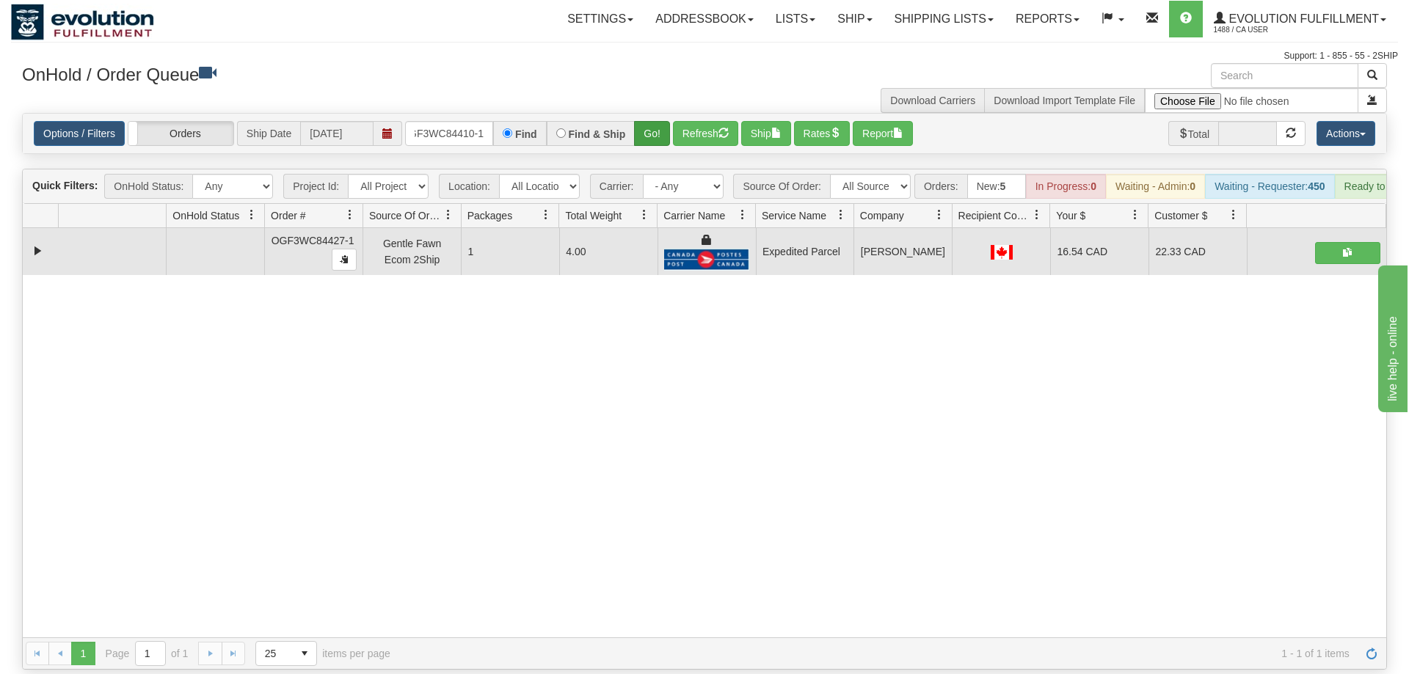
drag, startPoint x: 651, startPoint y: 125, endPoint x: 649, endPoint y: 117, distance: 7.7
click at [650, 123] on div "Options / Filters Group Shipments Orders Ship Date [DATE] OGF3WC84410-1 Find Fi…" at bounding box center [704, 134] width 1363 height 40
click at [649, 121] on button "Go!" at bounding box center [652, 133] width 36 height 25
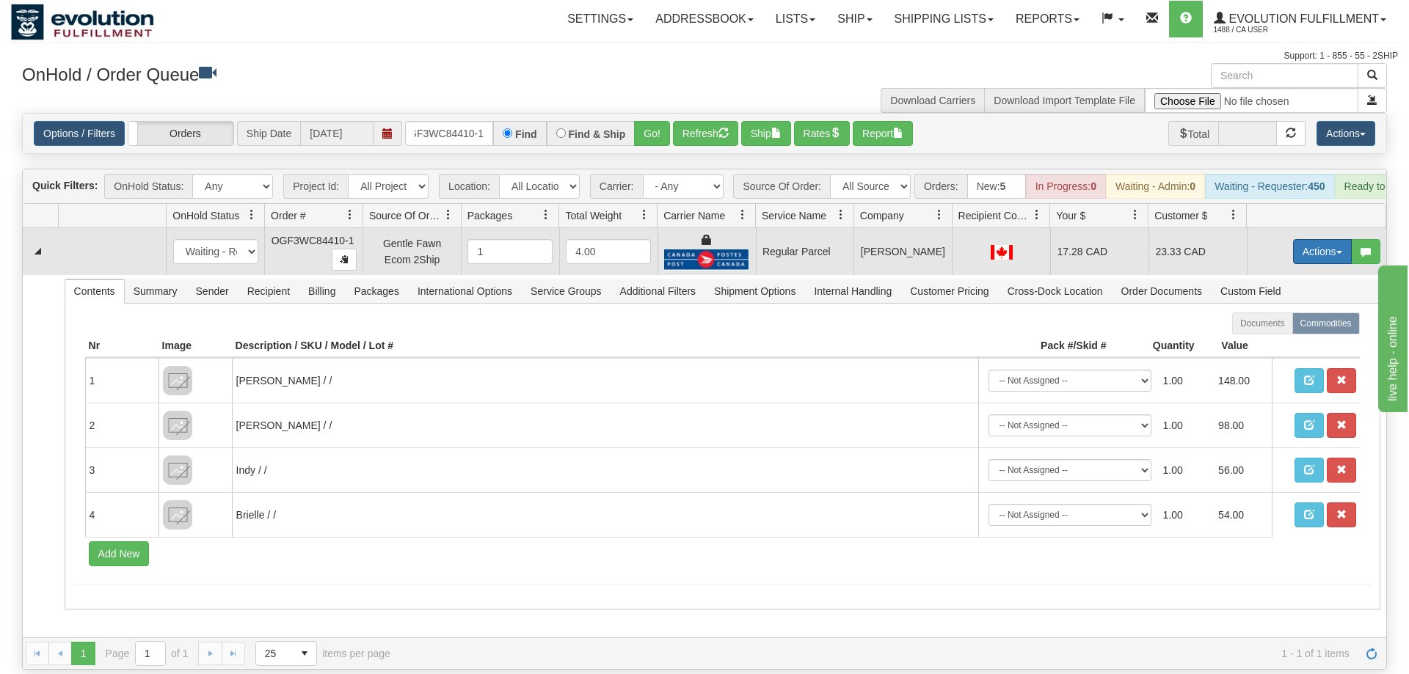
click at [1317, 239] on button "Actions" at bounding box center [1322, 251] width 59 height 25
click at [1291, 312] on span "Rate All Services" at bounding box center [1292, 318] width 88 height 12
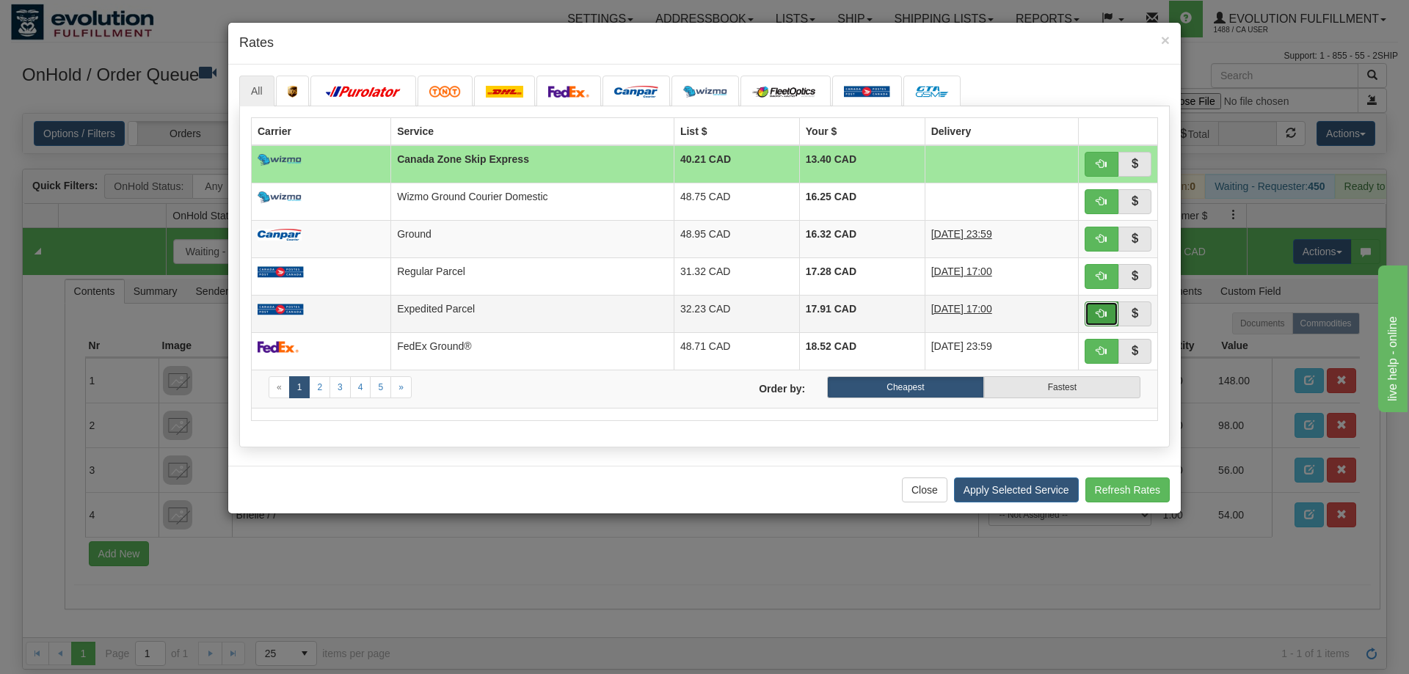
click at [1108, 315] on button "button" at bounding box center [1101, 314] width 34 height 25
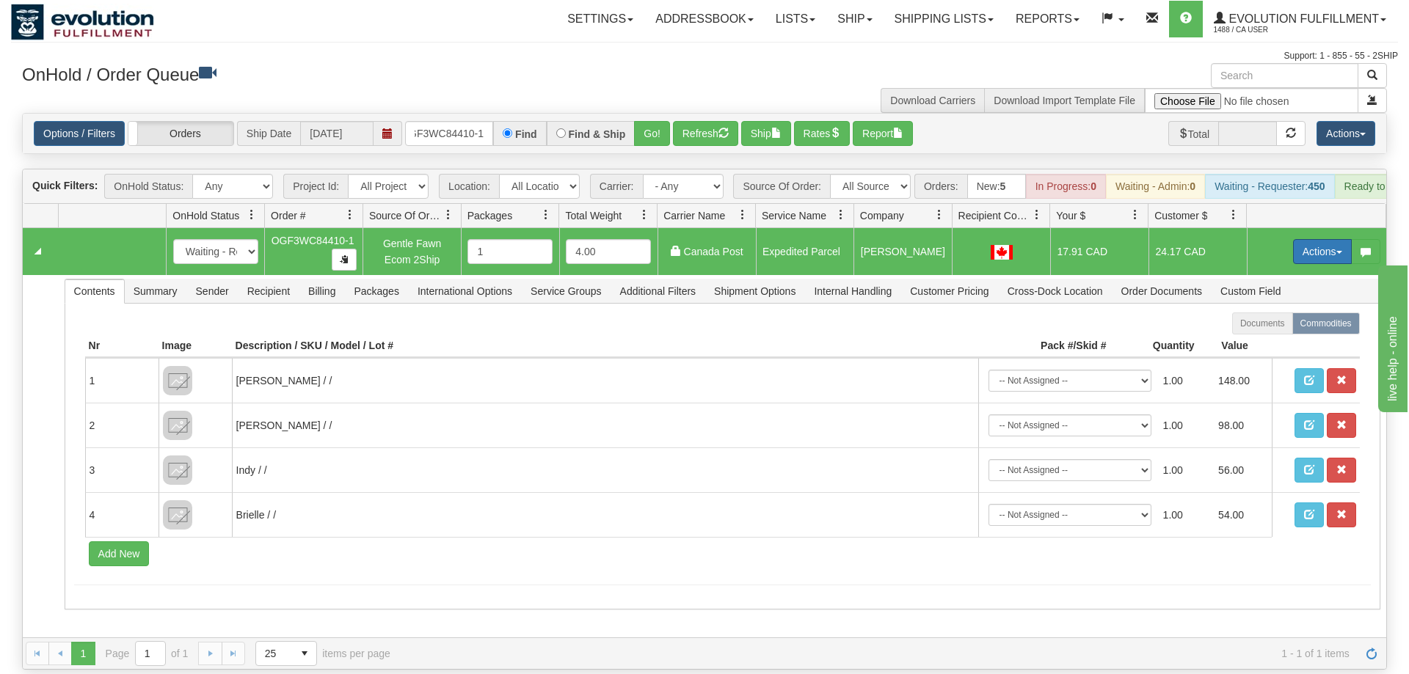
click at [1332, 239] on button "Actions" at bounding box center [1322, 251] width 59 height 25
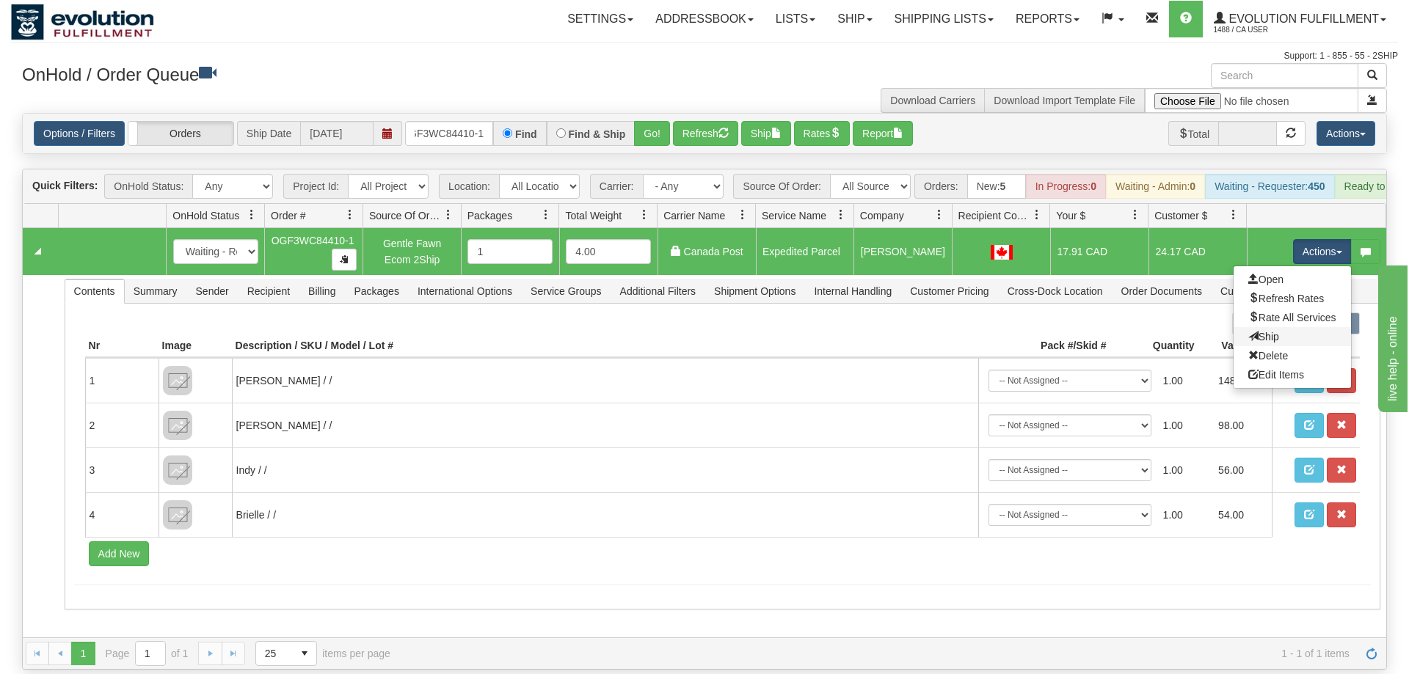
click at [1279, 327] on link "Ship" at bounding box center [1291, 336] width 117 height 19
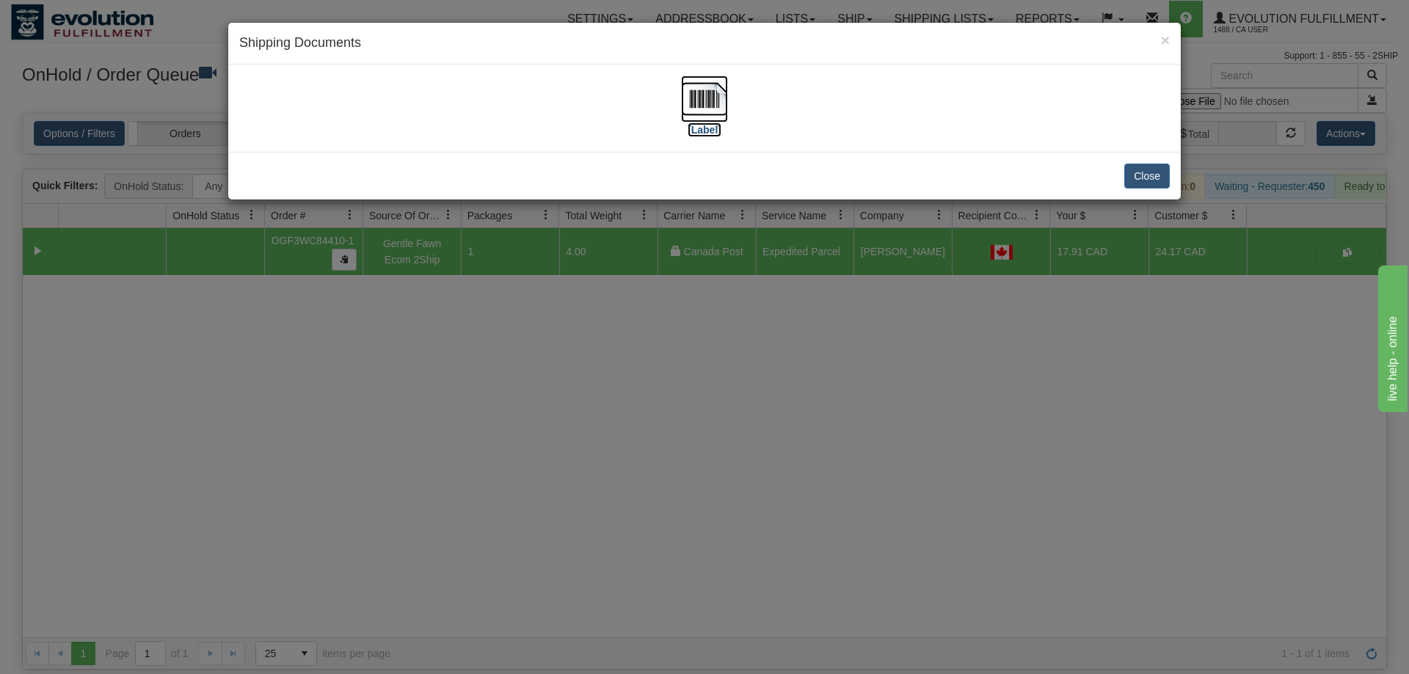
click at [709, 105] on img at bounding box center [704, 99] width 47 height 47
click at [832, 346] on div "× Shipping Documents [Label] Close" at bounding box center [704, 337] width 1409 height 674
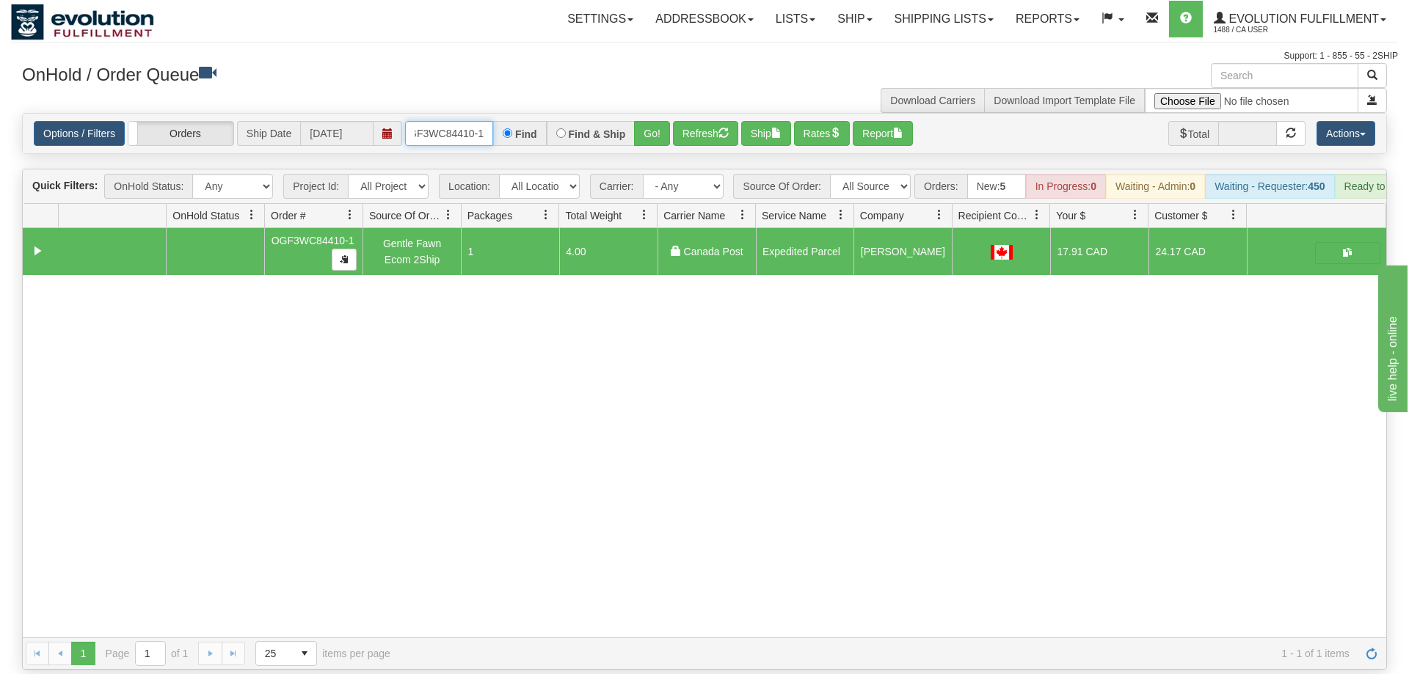
click at [438, 121] on input "OGF3WC84410-1" at bounding box center [449, 133] width 88 height 25
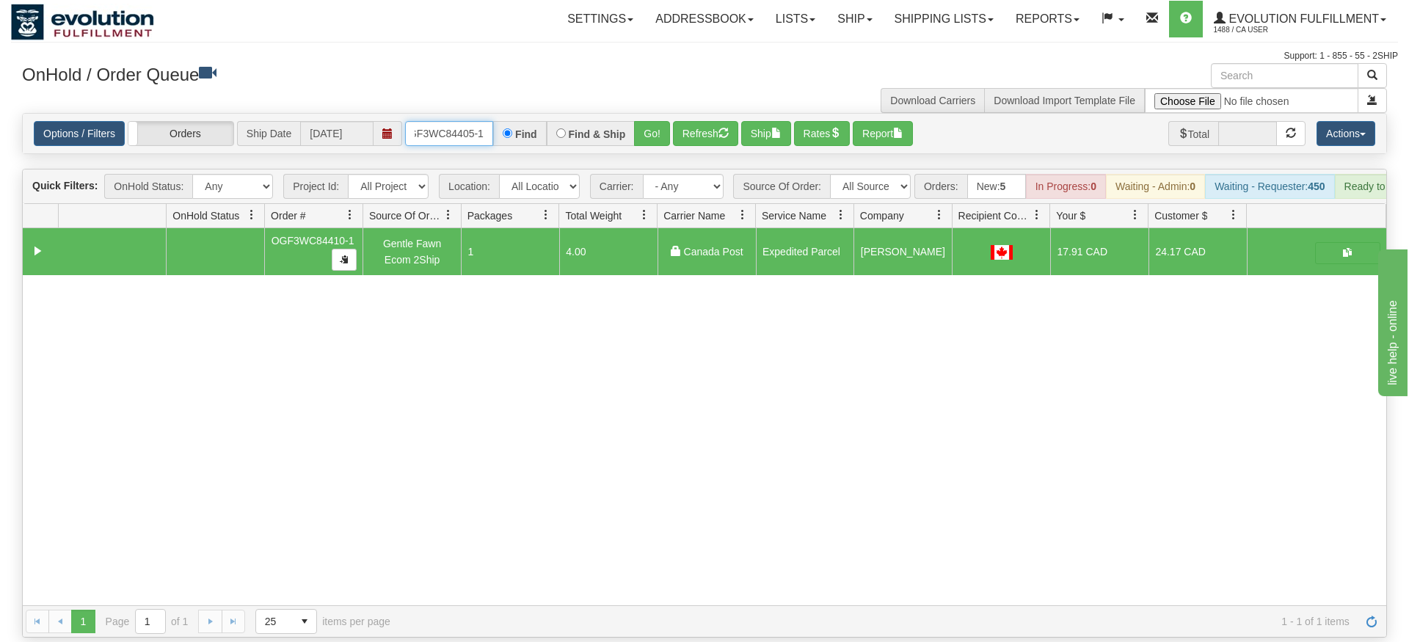
type input "oGF3WC84405-1"
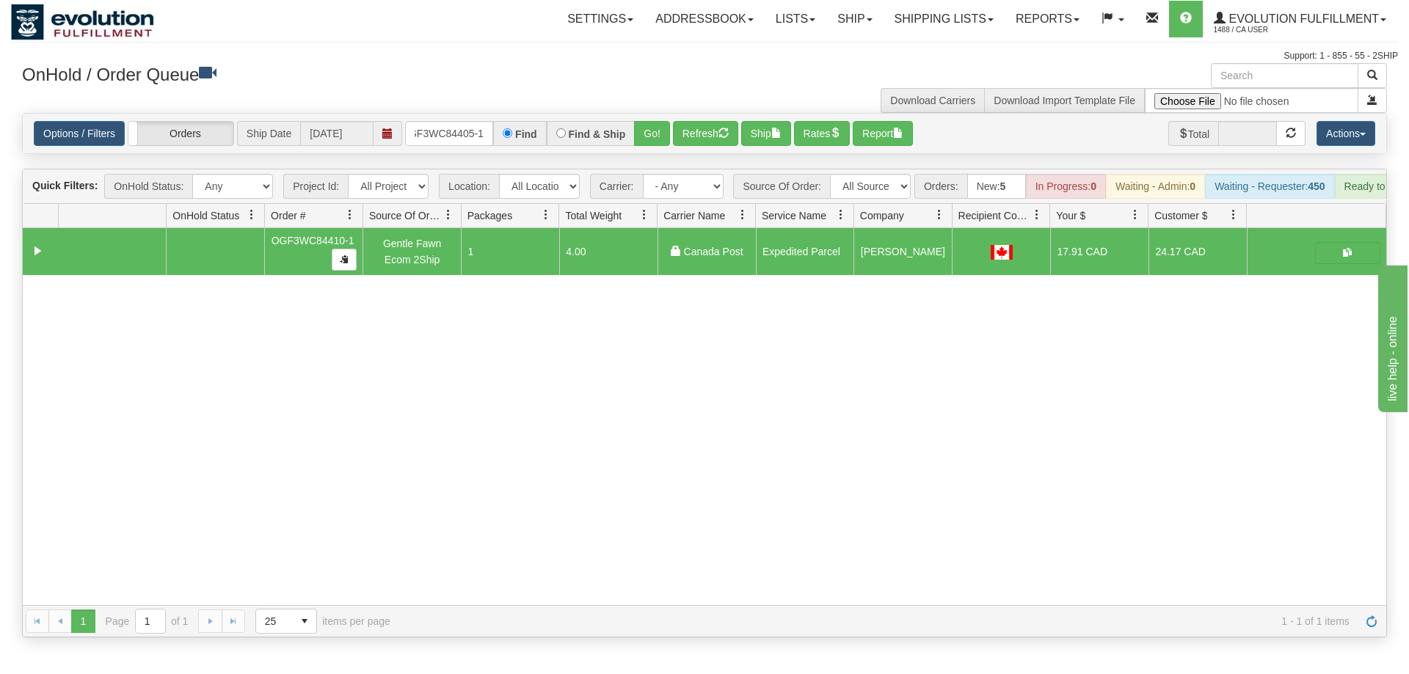
drag, startPoint x: 649, startPoint y: 99, endPoint x: 650, endPoint y: 131, distance: 32.3
click at [650, 131] on div "Options / Filters Group Shipments Orders Ship Date [DATE] oGF3WC84405-1 Find Fi…" at bounding box center [704, 134] width 1363 height 40
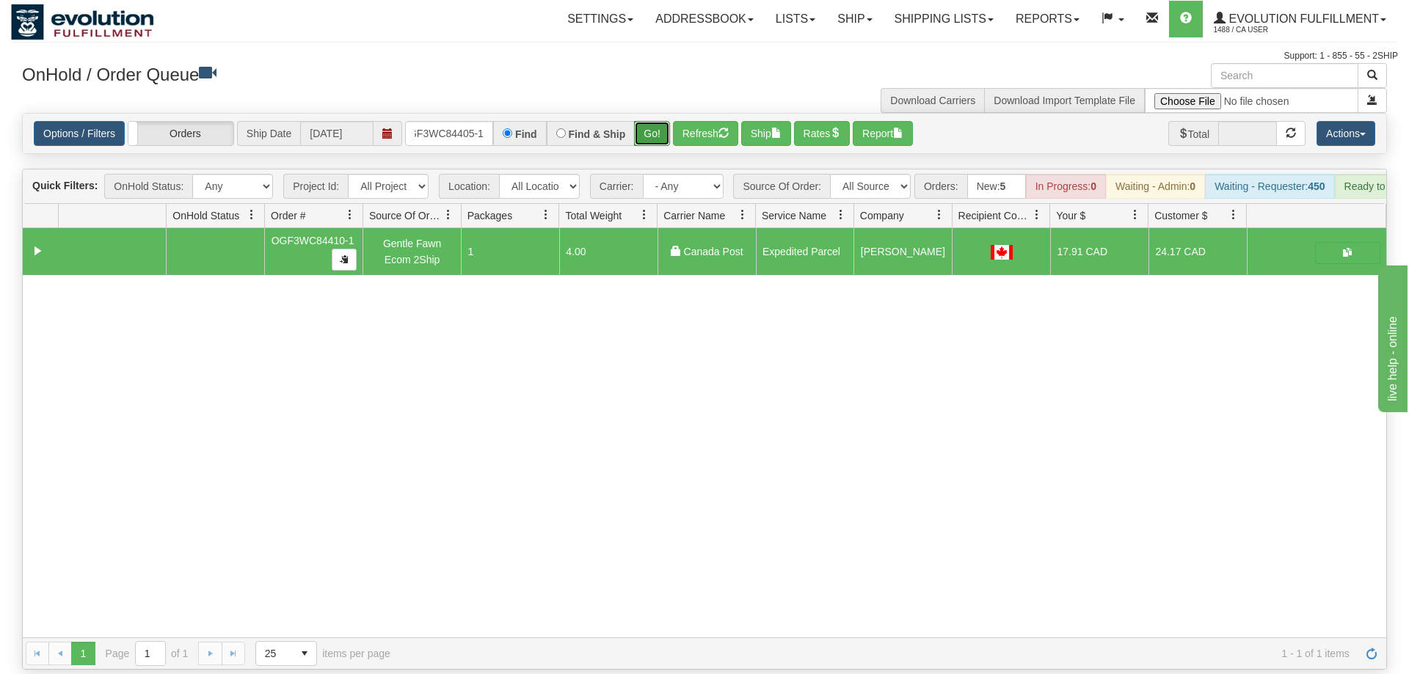
click at [659, 121] on button "Go!" at bounding box center [652, 133] width 36 height 25
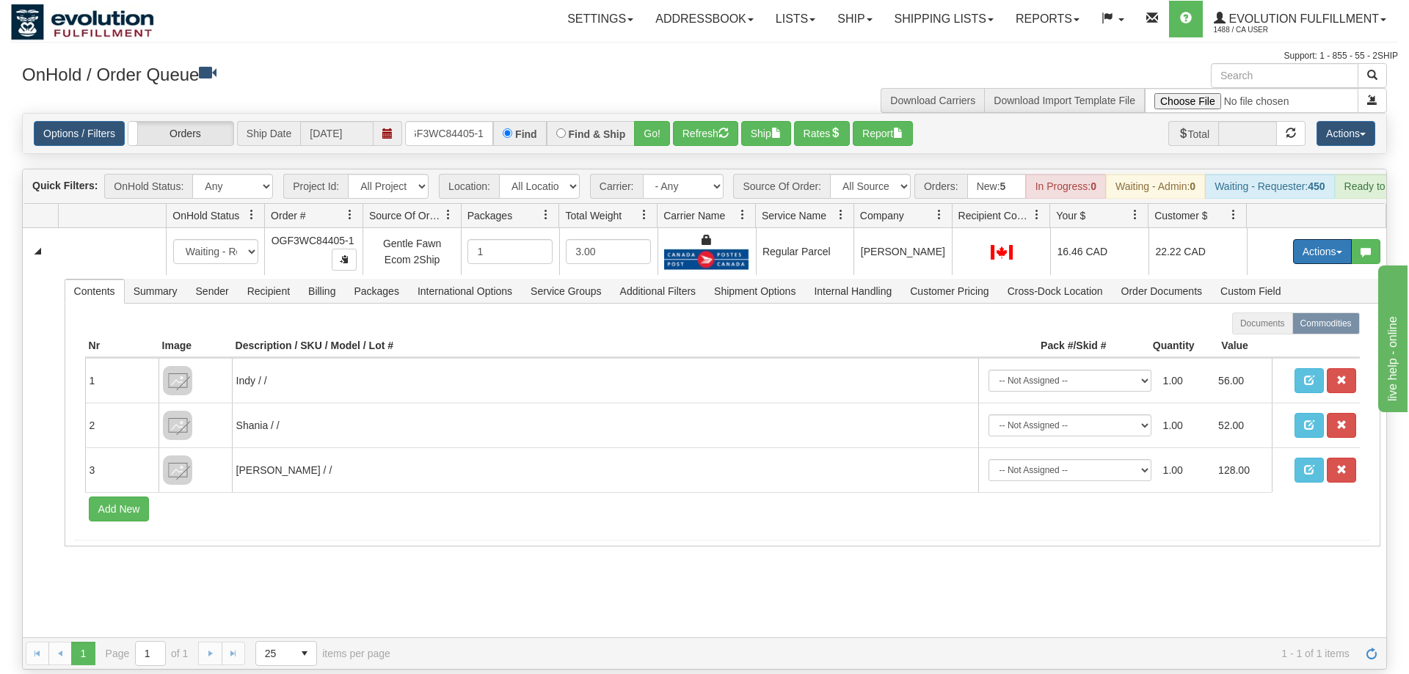
click at [1348, 239] on button "Actions" at bounding box center [1322, 251] width 59 height 25
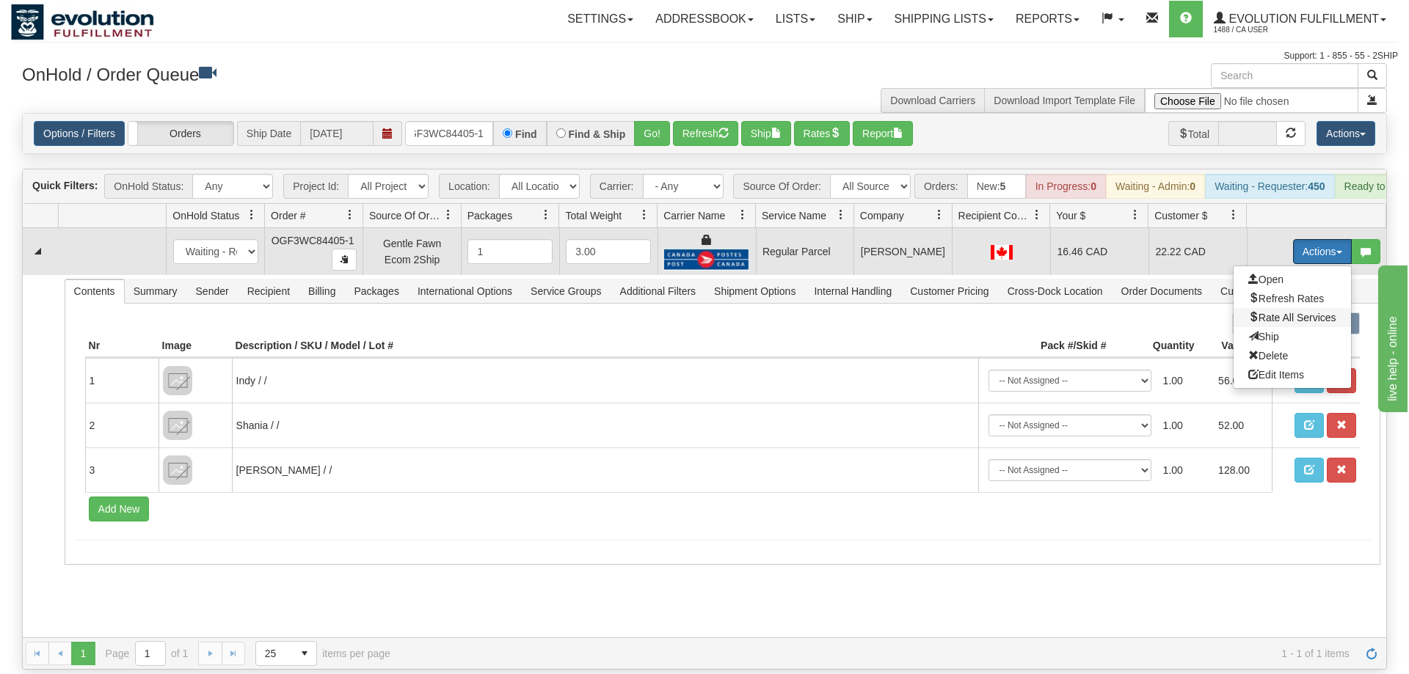
click at [1313, 312] on span "Rate All Services" at bounding box center [1292, 318] width 88 height 12
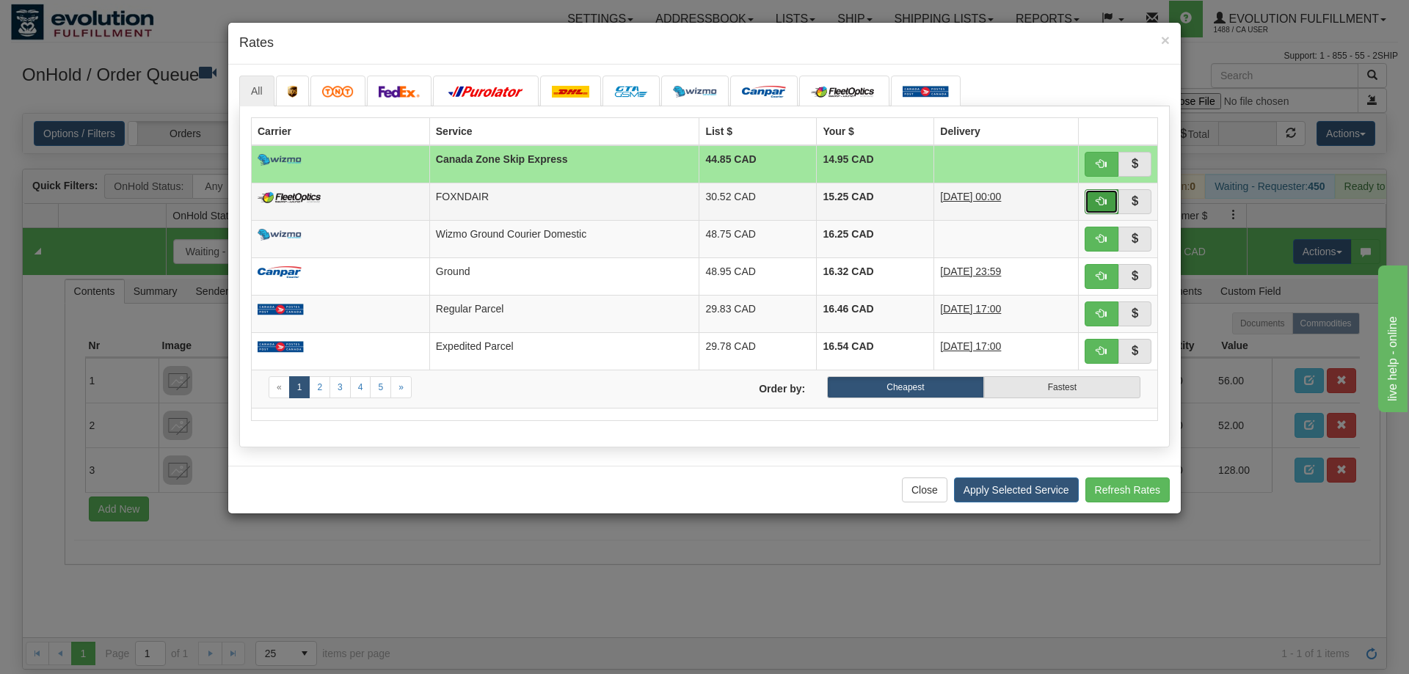
click at [1092, 197] on button "button" at bounding box center [1101, 201] width 34 height 25
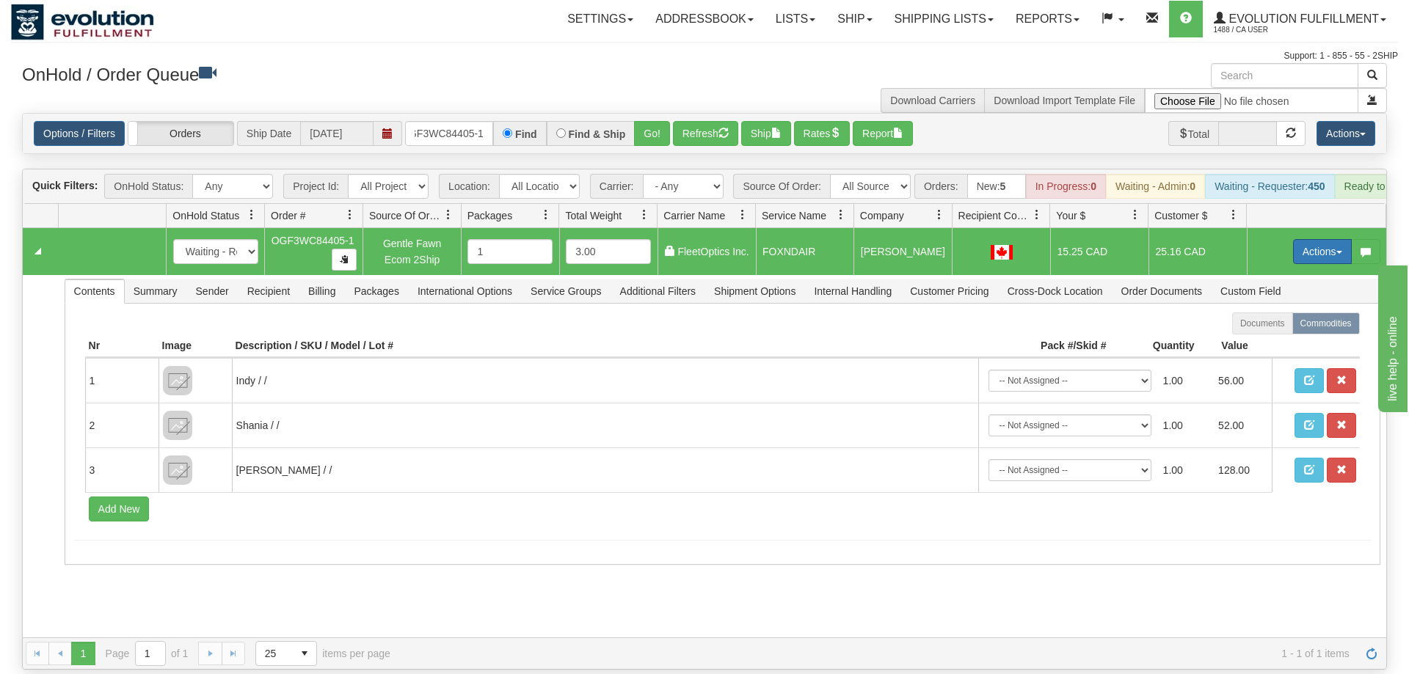
click at [1317, 239] on button "Actions" at bounding box center [1322, 251] width 59 height 25
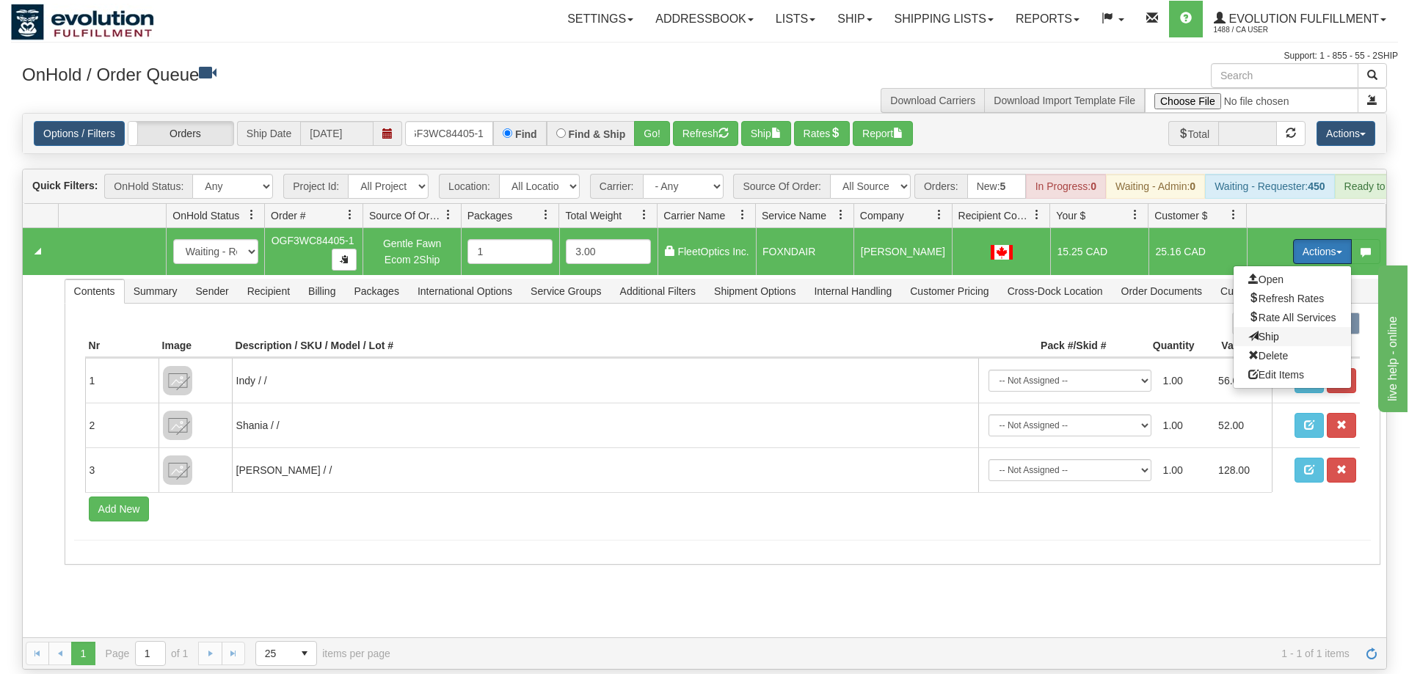
click at [1263, 331] on span "Ship" at bounding box center [1263, 337] width 31 height 12
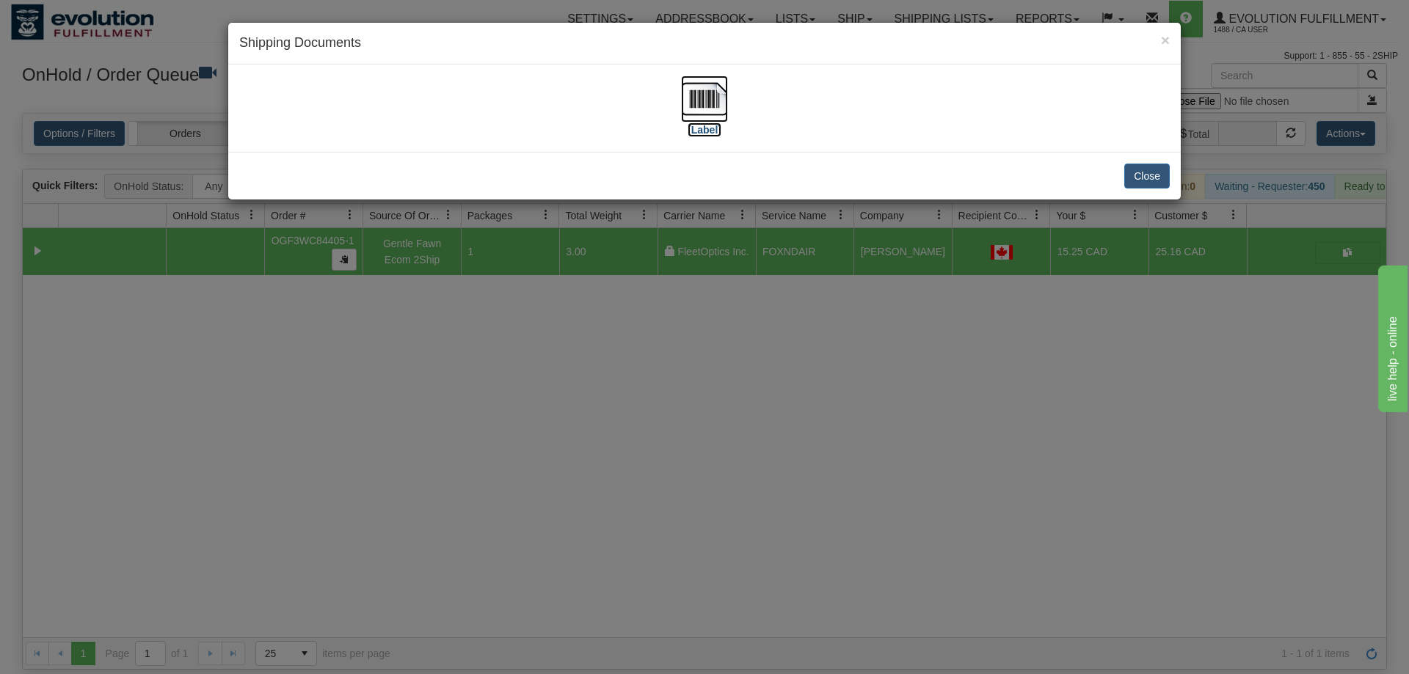
click at [725, 91] on img at bounding box center [704, 99] width 47 height 47
click at [642, 314] on div "× Shipping Documents [Label] Close" at bounding box center [704, 337] width 1409 height 674
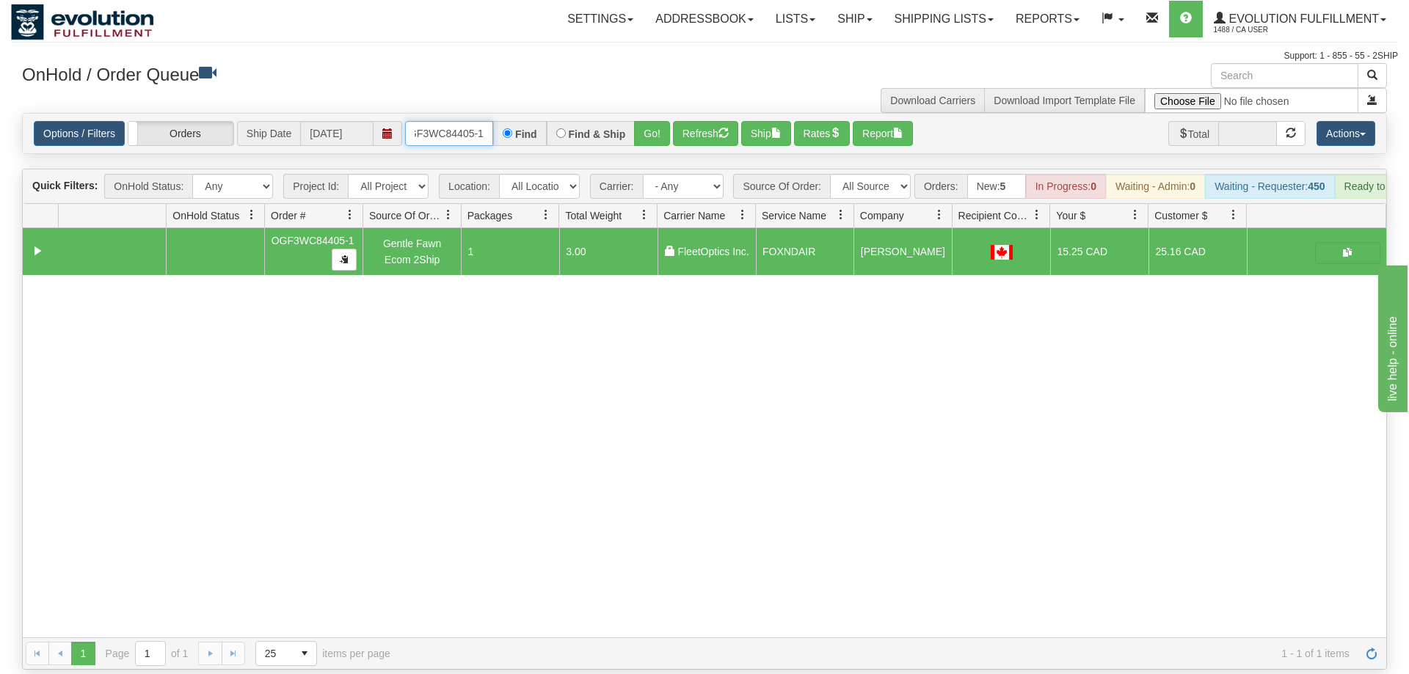
click at [434, 121] on input "oGF3WC84405-1" at bounding box center [449, 133] width 88 height 25
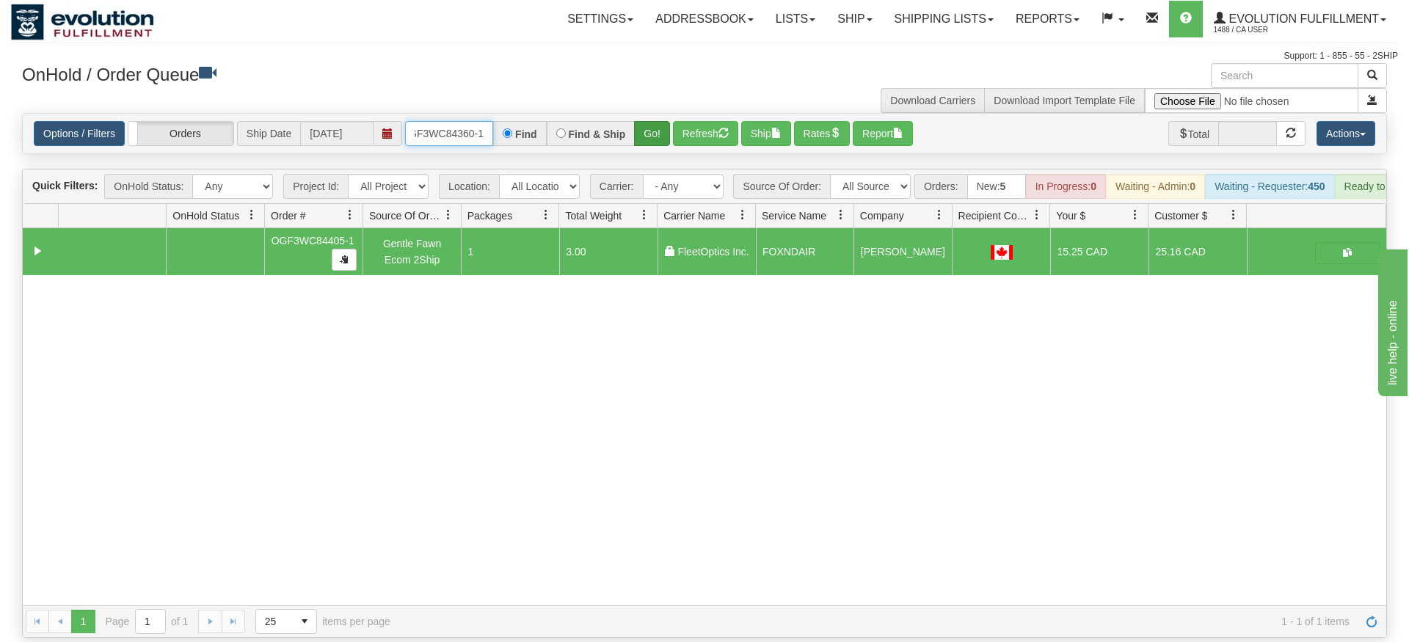
type input "OGF3WC84360-1"
click at [646, 135] on div "Is equal to Is not equal to Contains Does not contains CAD USD EUR ZAR [PERSON_…" at bounding box center [704, 375] width 1387 height 525
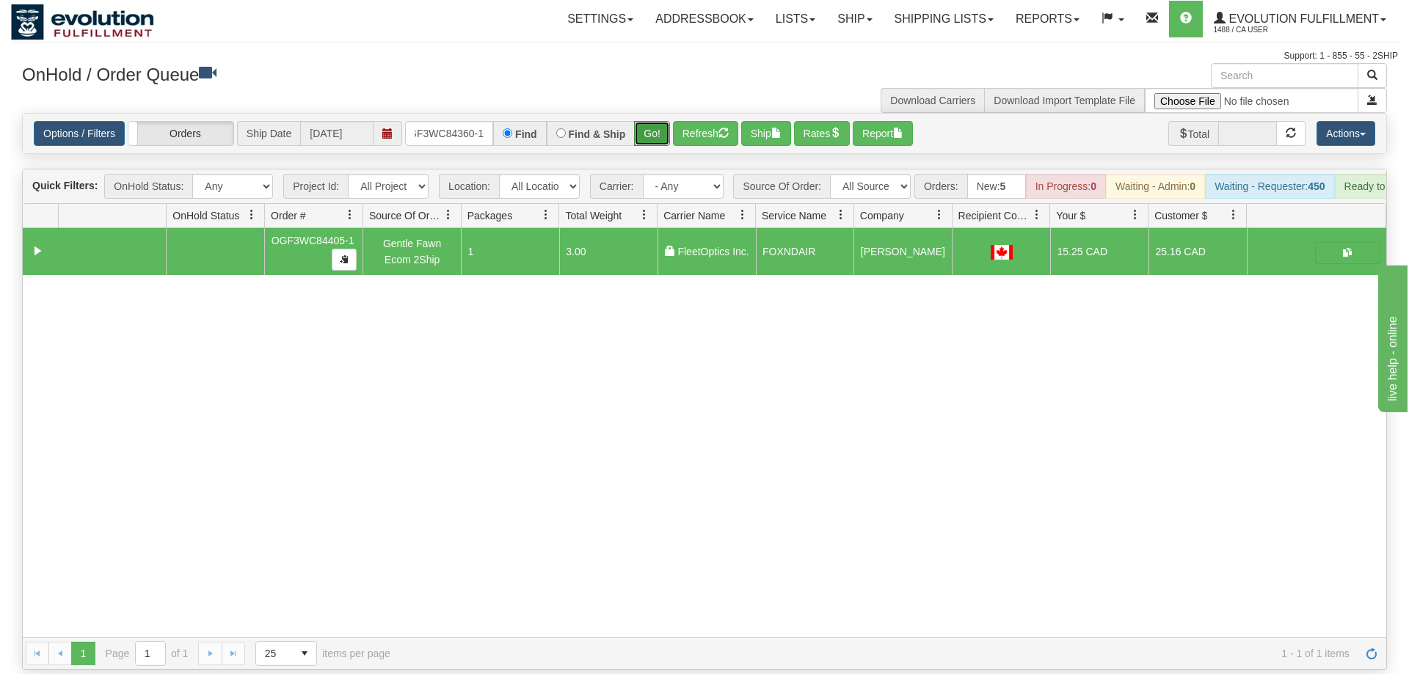
click at [651, 122] on button "Go!" at bounding box center [652, 133] width 36 height 25
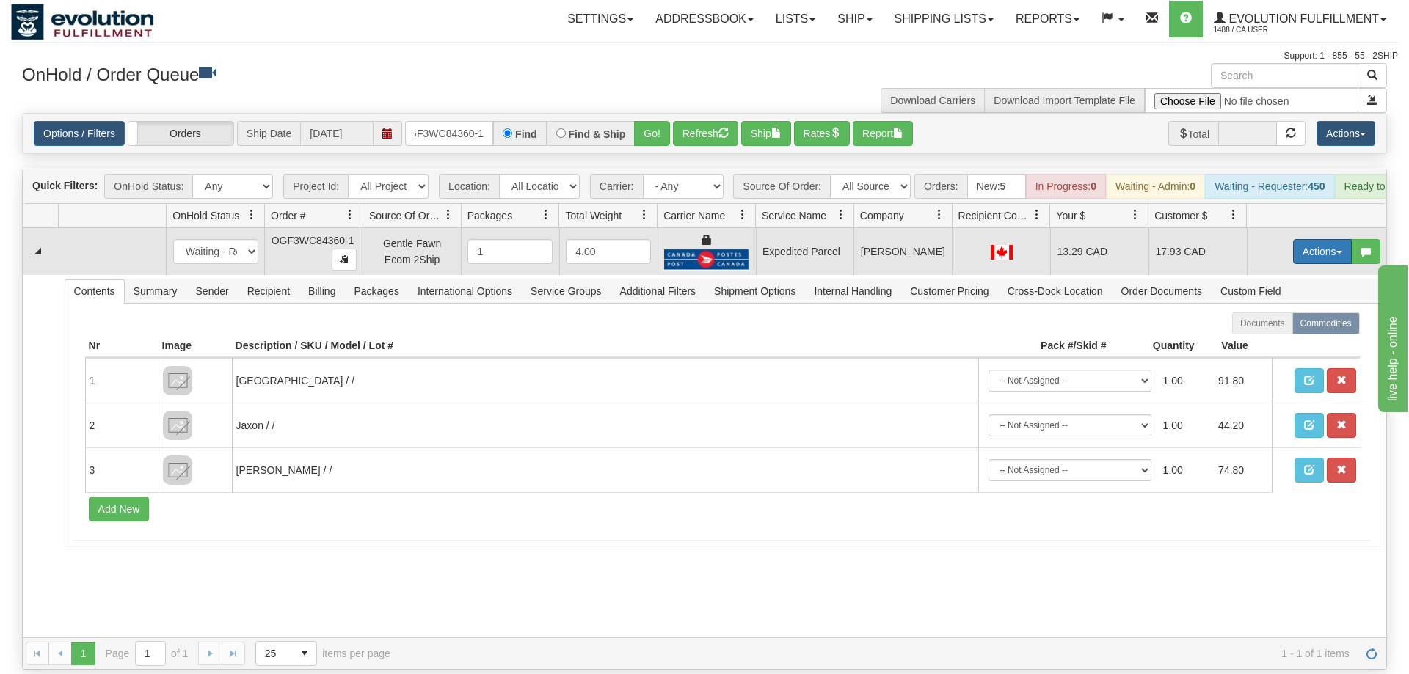
click at [1308, 239] on button "Actions" at bounding box center [1322, 251] width 59 height 25
click at [1282, 327] on link "Ship" at bounding box center [1291, 336] width 117 height 19
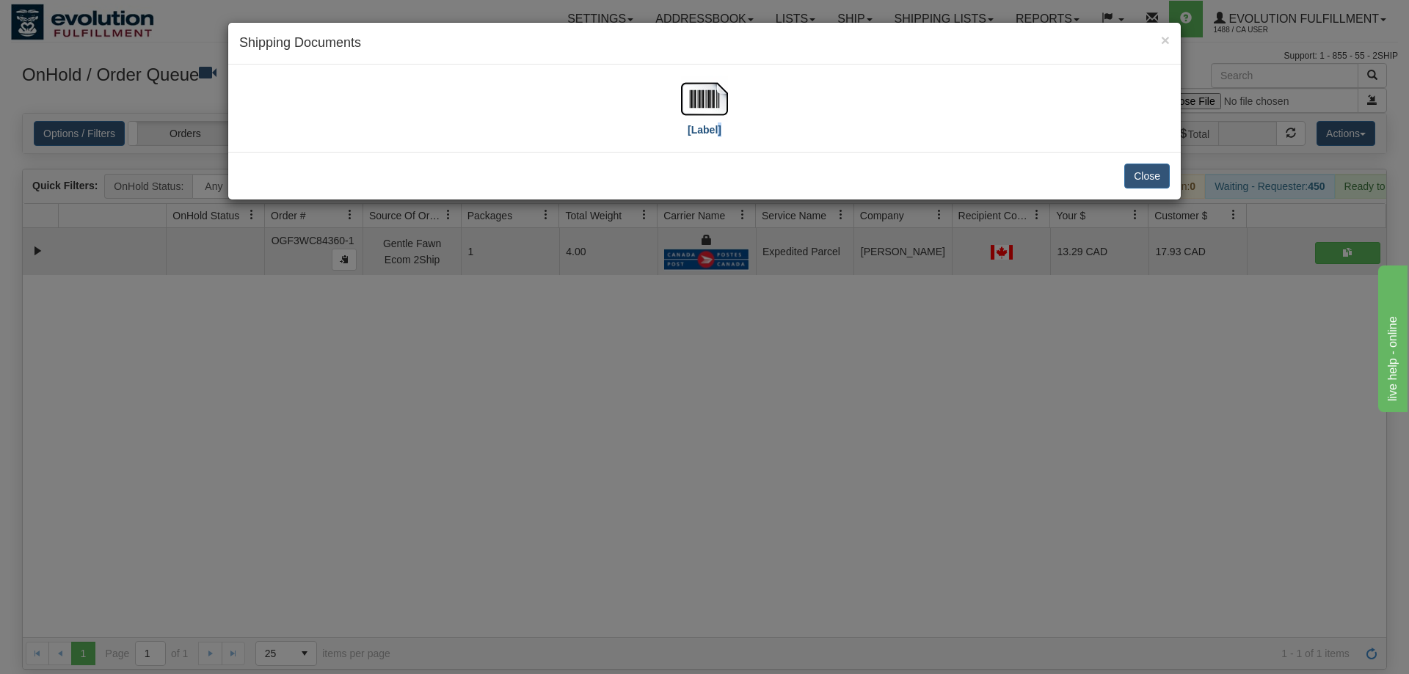
drag, startPoint x: 720, startPoint y: 128, endPoint x: 714, endPoint y: 115, distance: 13.8
click at [715, 121] on div "[Label]" at bounding box center [704, 108] width 47 height 65
click at [714, 115] on img at bounding box center [704, 99] width 47 height 47
click at [578, 587] on div "× Shipping Documents [Label] Close" at bounding box center [704, 337] width 1409 height 674
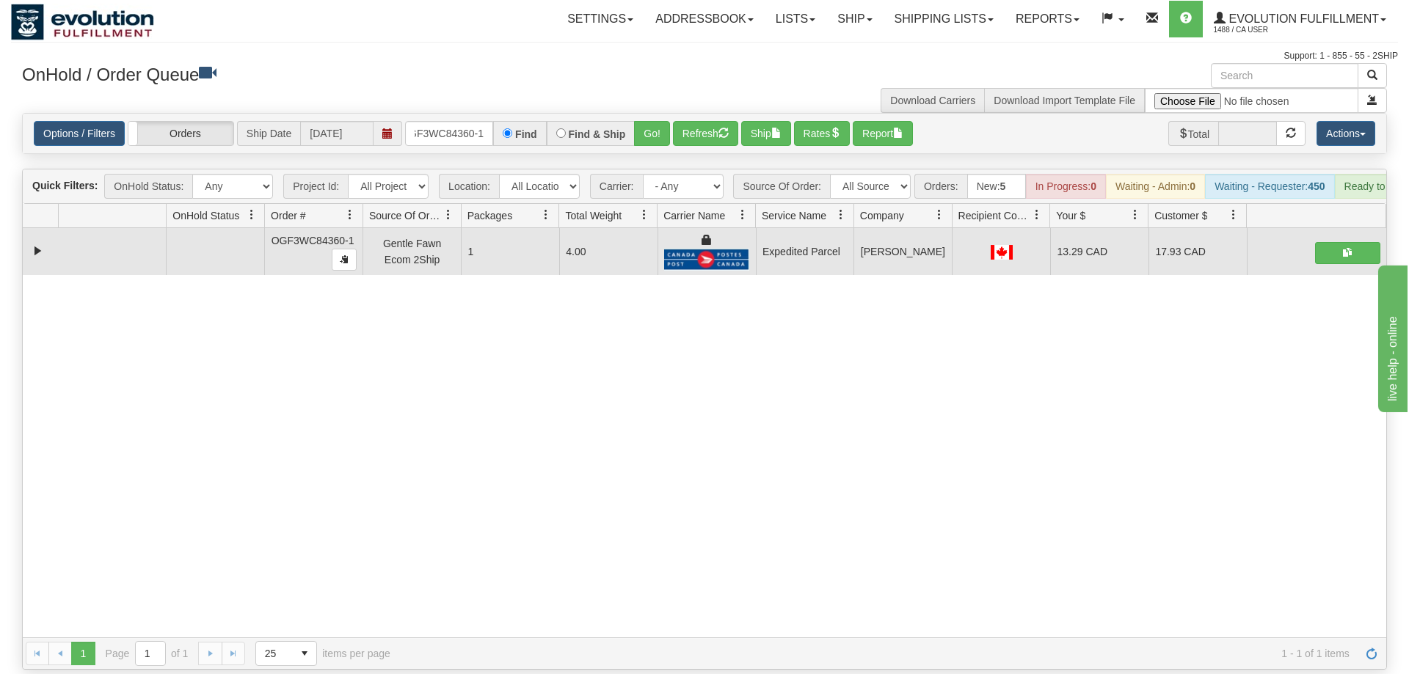
click at [288, 422] on div "31445173 EVOLUTION V3 90647768 90647769 OGF3WC84360-1 Gentle Fawn Ecom 2Ship 1 …" at bounding box center [704, 432] width 1363 height 409
click at [452, 121] on input "OGF3WC84360-1" at bounding box center [449, 133] width 88 height 25
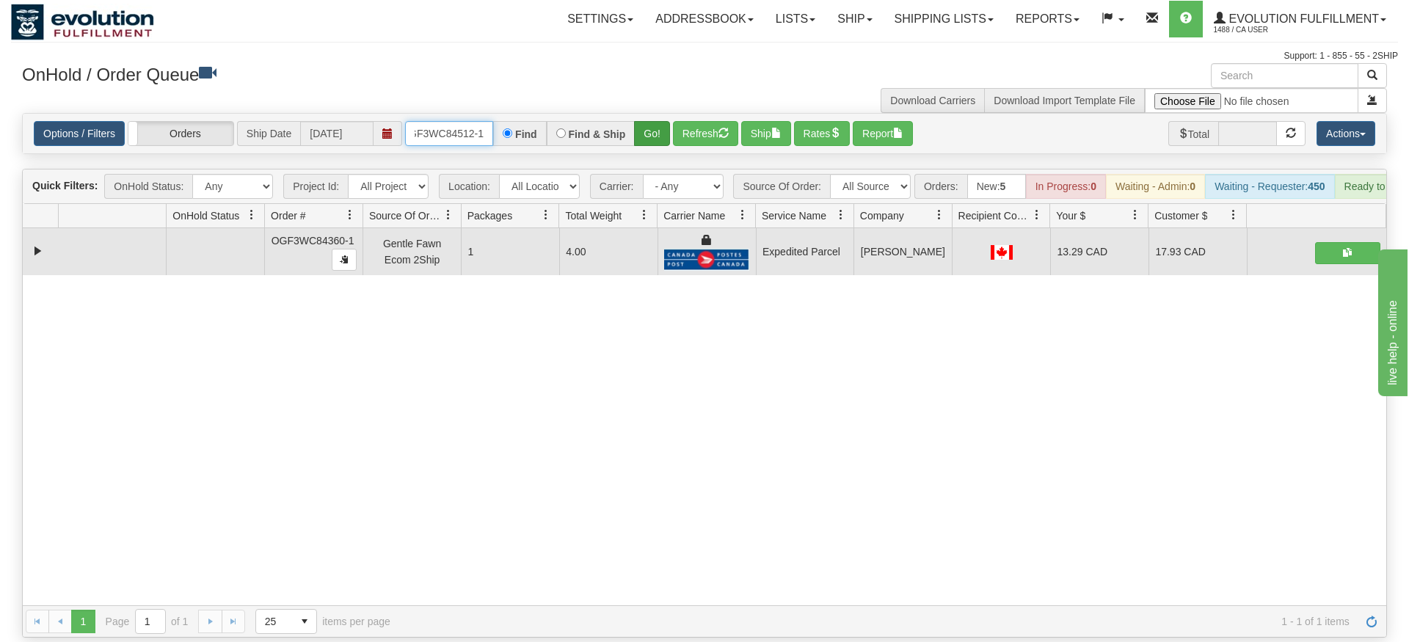
type input "OGF3WC84512-1"
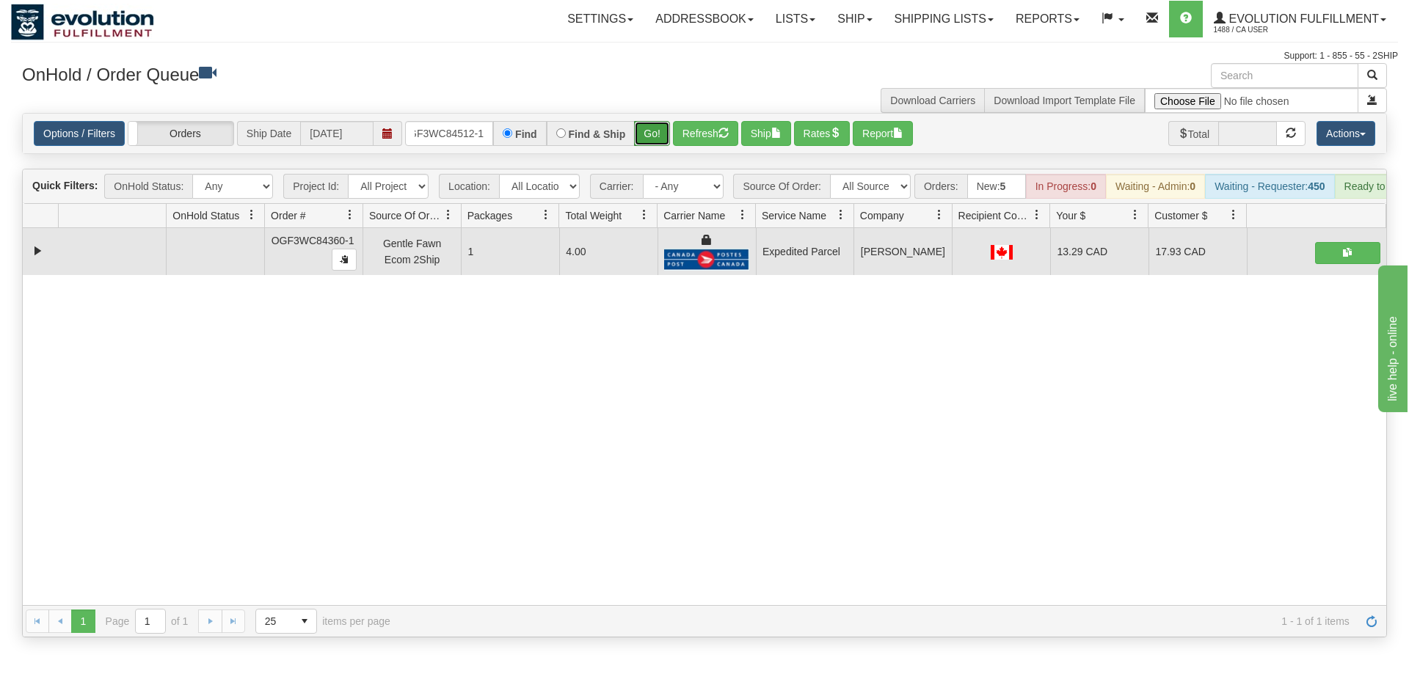
click at [636, 134] on div "Is equal to Is not equal to Contains Does not contains CAD USD EUR ZAR [PERSON_…" at bounding box center [704, 375] width 1387 height 525
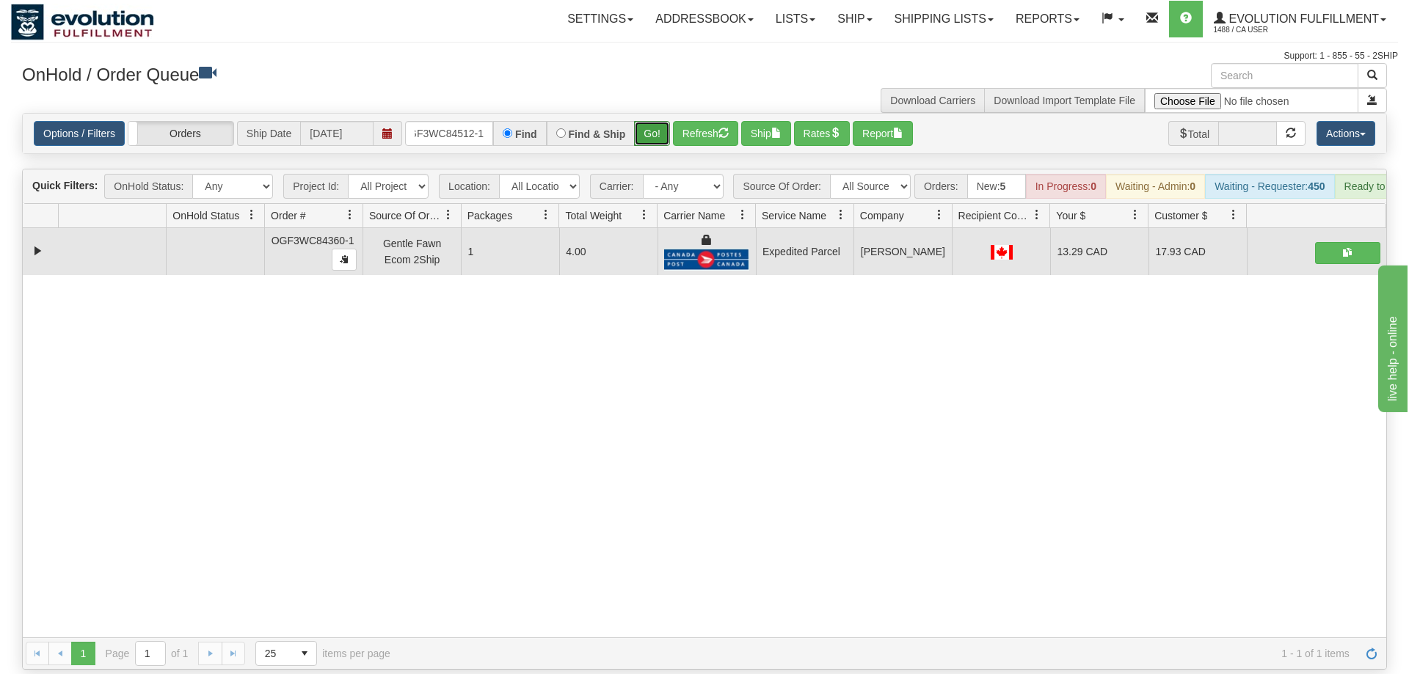
click at [651, 121] on button "Go!" at bounding box center [652, 133] width 36 height 25
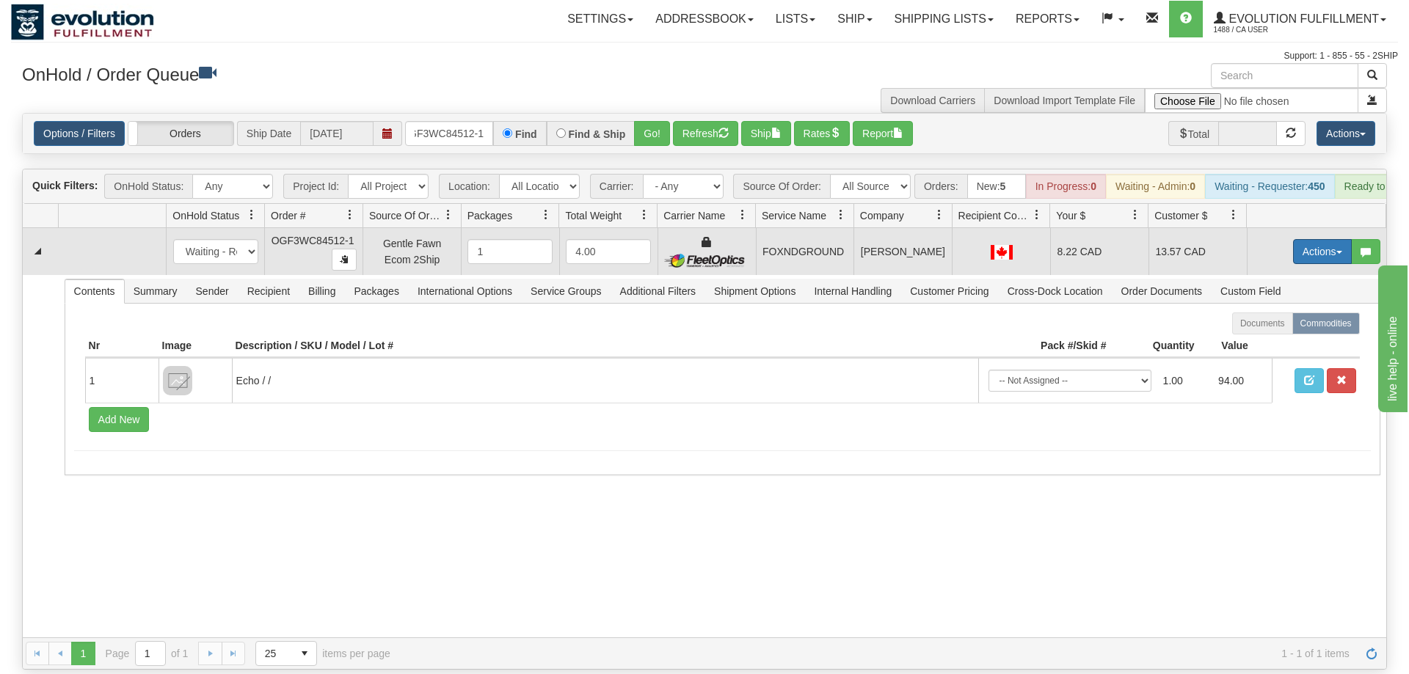
click at [1306, 239] on button "Actions" at bounding box center [1322, 251] width 59 height 25
click at [1280, 327] on link "Ship" at bounding box center [1291, 336] width 117 height 19
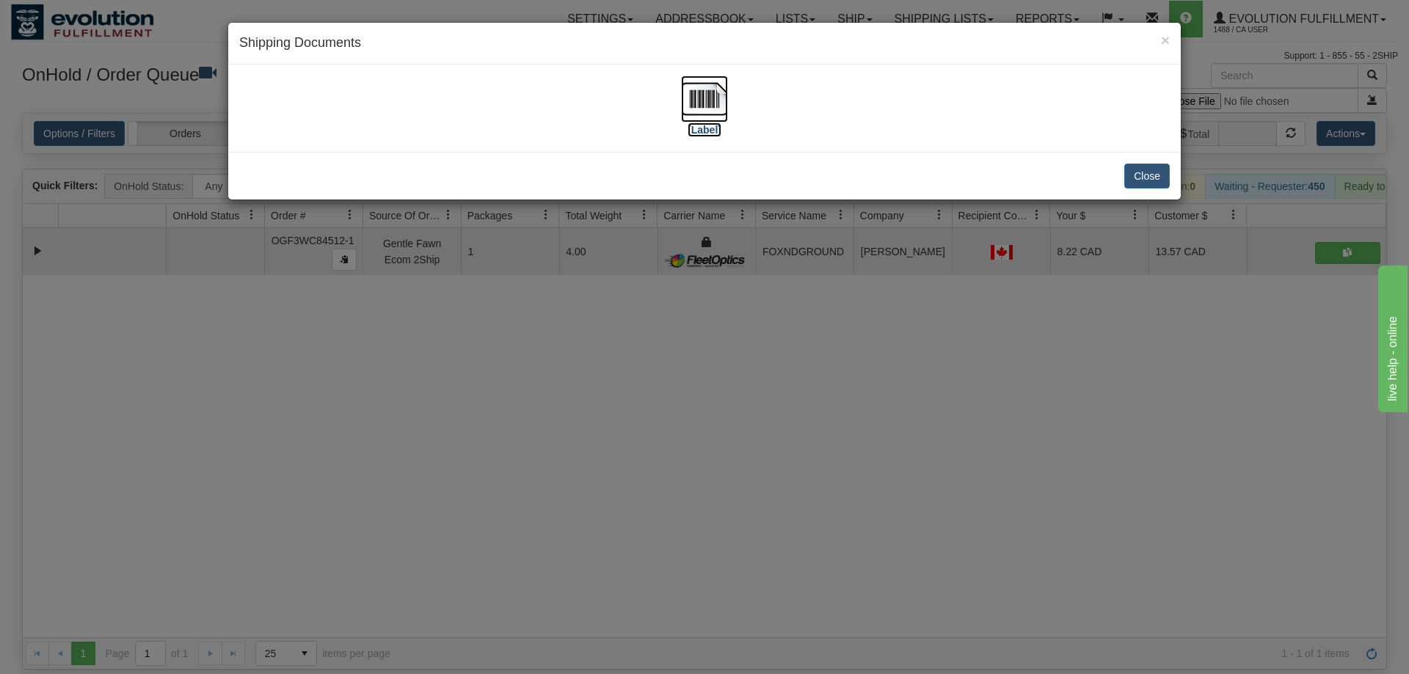
click at [696, 90] on img at bounding box center [704, 99] width 47 height 47
click at [775, 489] on div "× Shipping Documents [Label] Close" at bounding box center [704, 337] width 1409 height 674
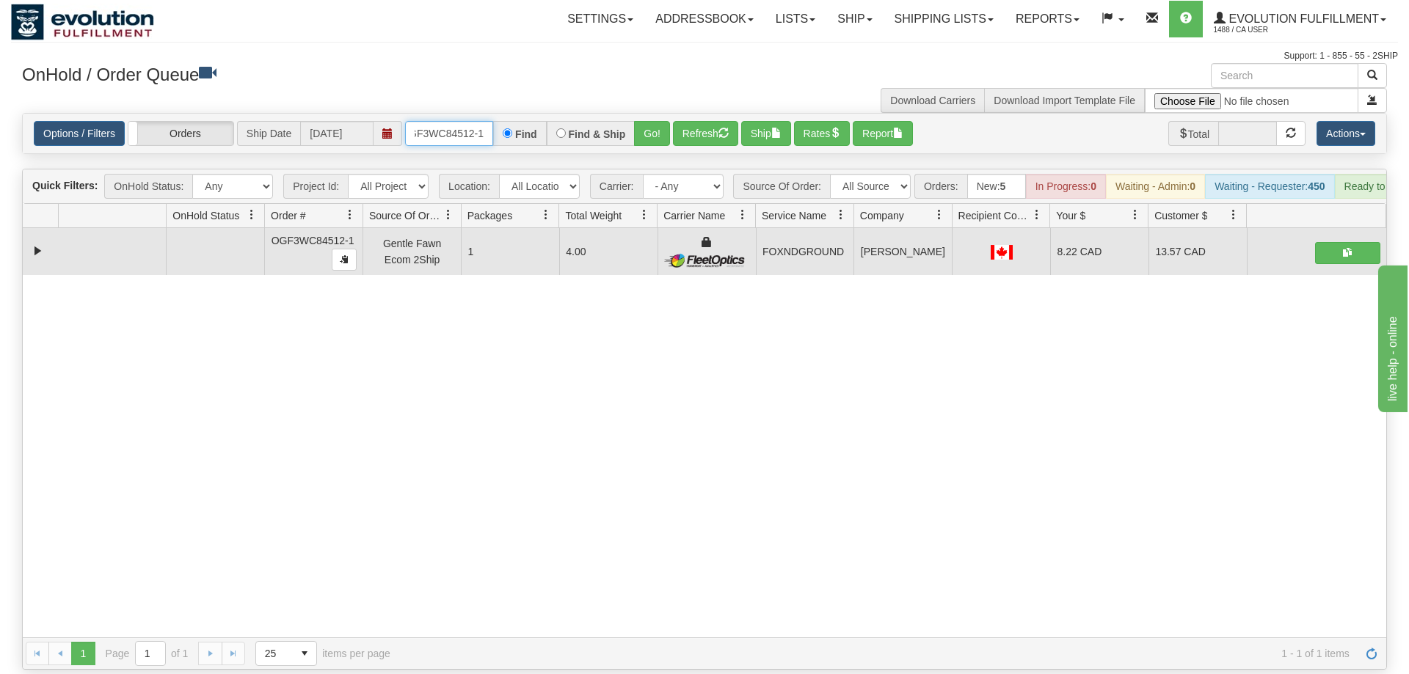
click at [471, 121] on input "OGF3WC84512-1" at bounding box center [449, 133] width 88 height 25
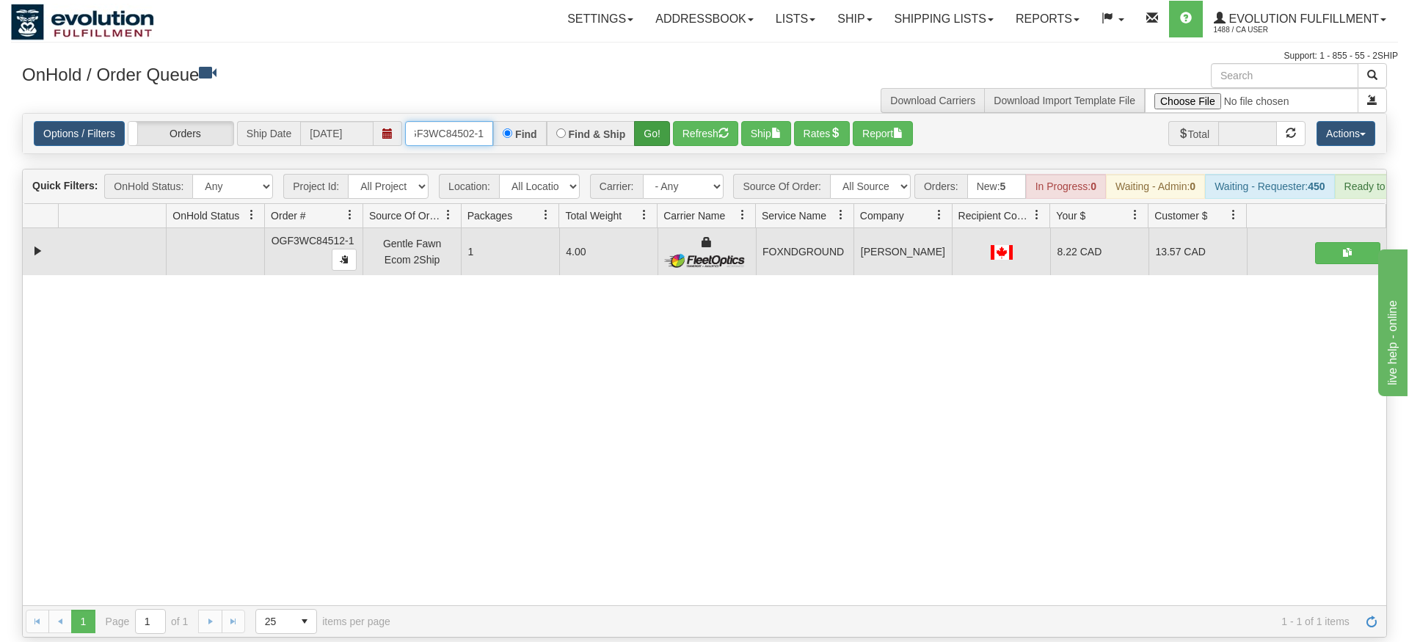
type input "OGF3WC84502-1"
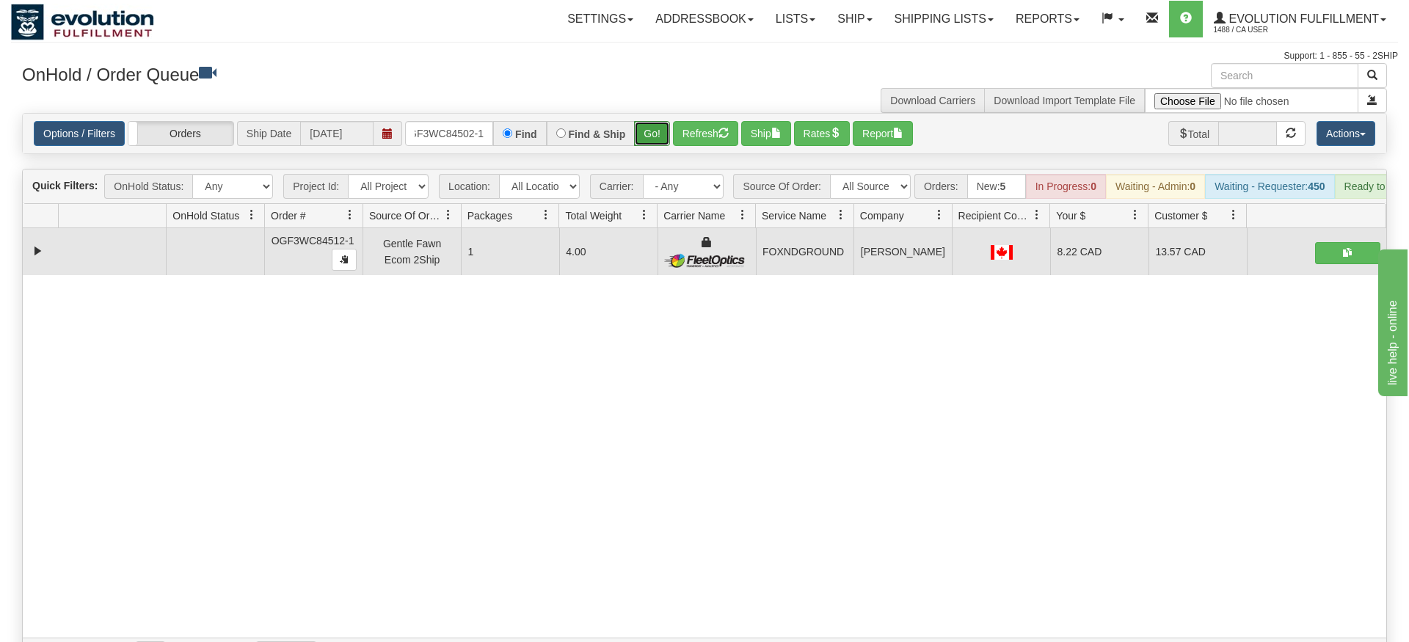
drag, startPoint x: 646, startPoint y: 108, endPoint x: 648, endPoint y: 117, distance: 9.1
click at [646, 139] on div "Is equal to Is not equal to Contains Does not contains CAD USD EUR ZAR [PERSON_…" at bounding box center [704, 391] width 1387 height 557
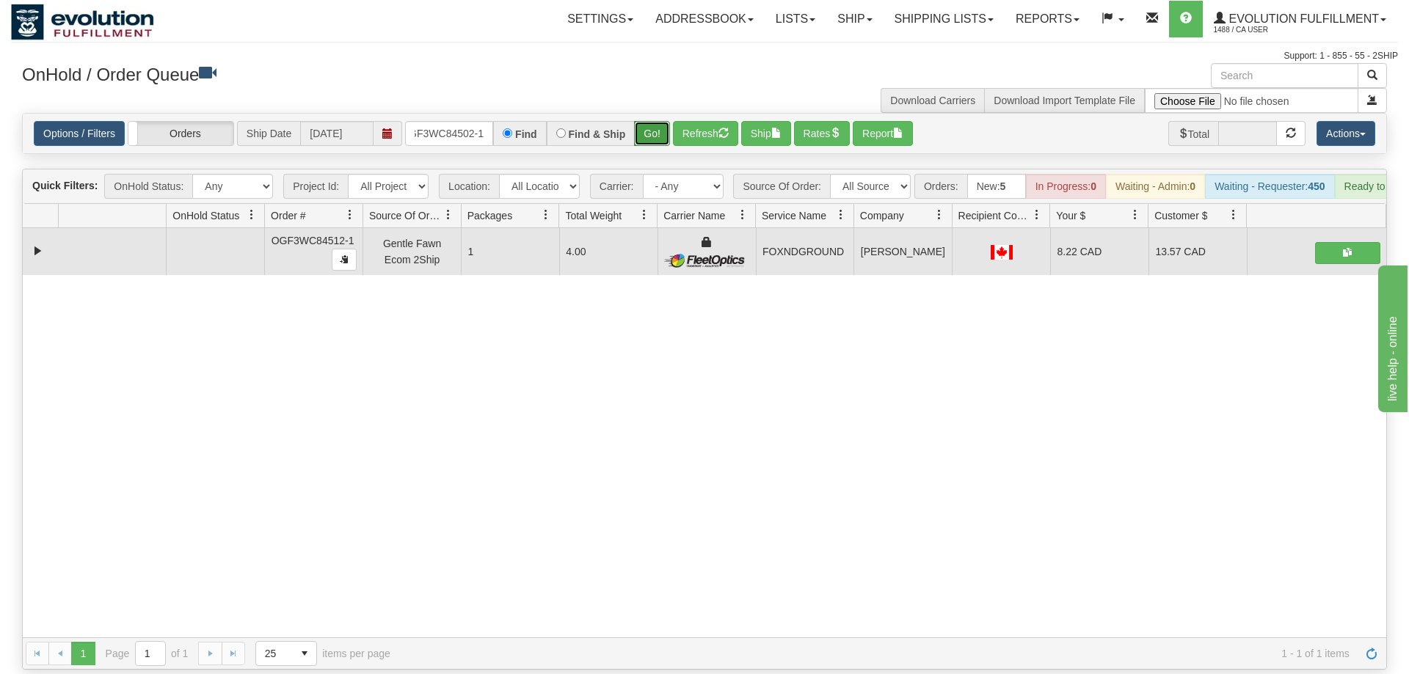
click at [649, 121] on button "Go!" at bounding box center [652, 133] width 36 height 25
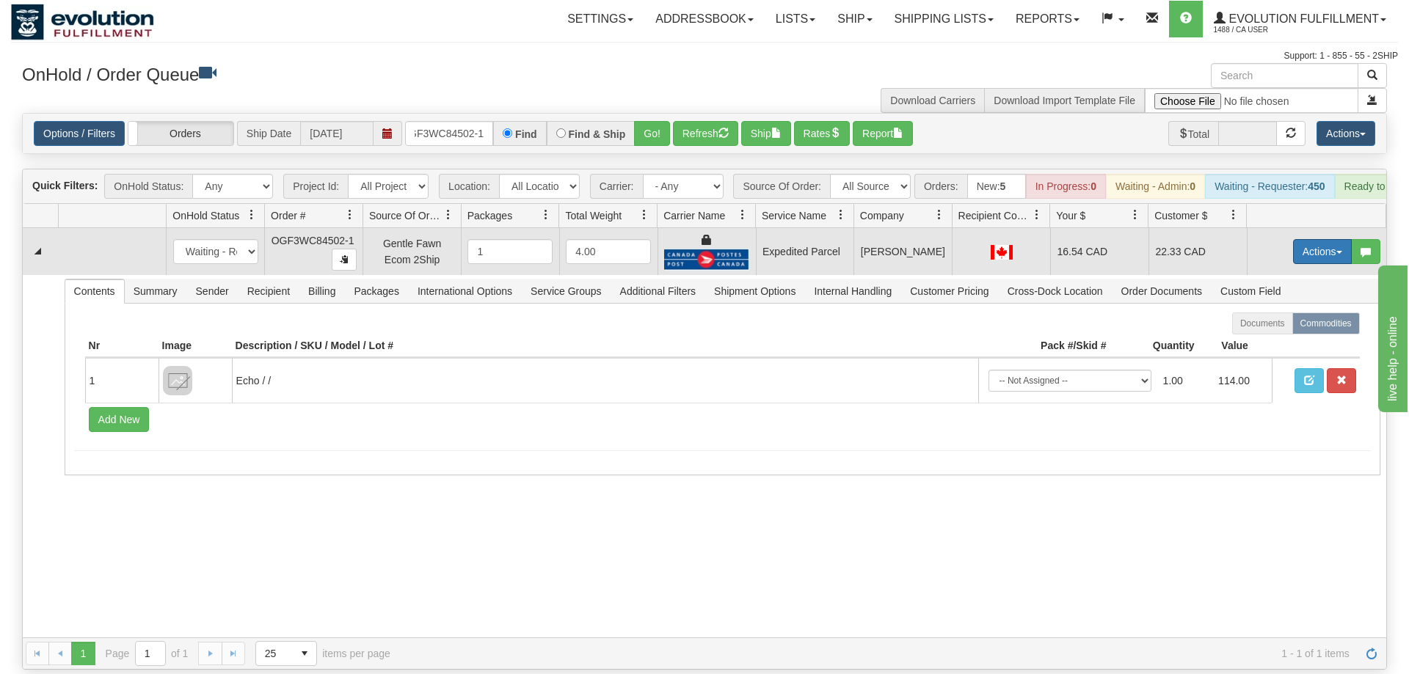
click at [1307, 239] on button "Actions" at bounding box center [1322, 251] width 59 height 25
click at [1288, 327] on link "Ship" at bounding box center [1291, 336] width 117 height 19
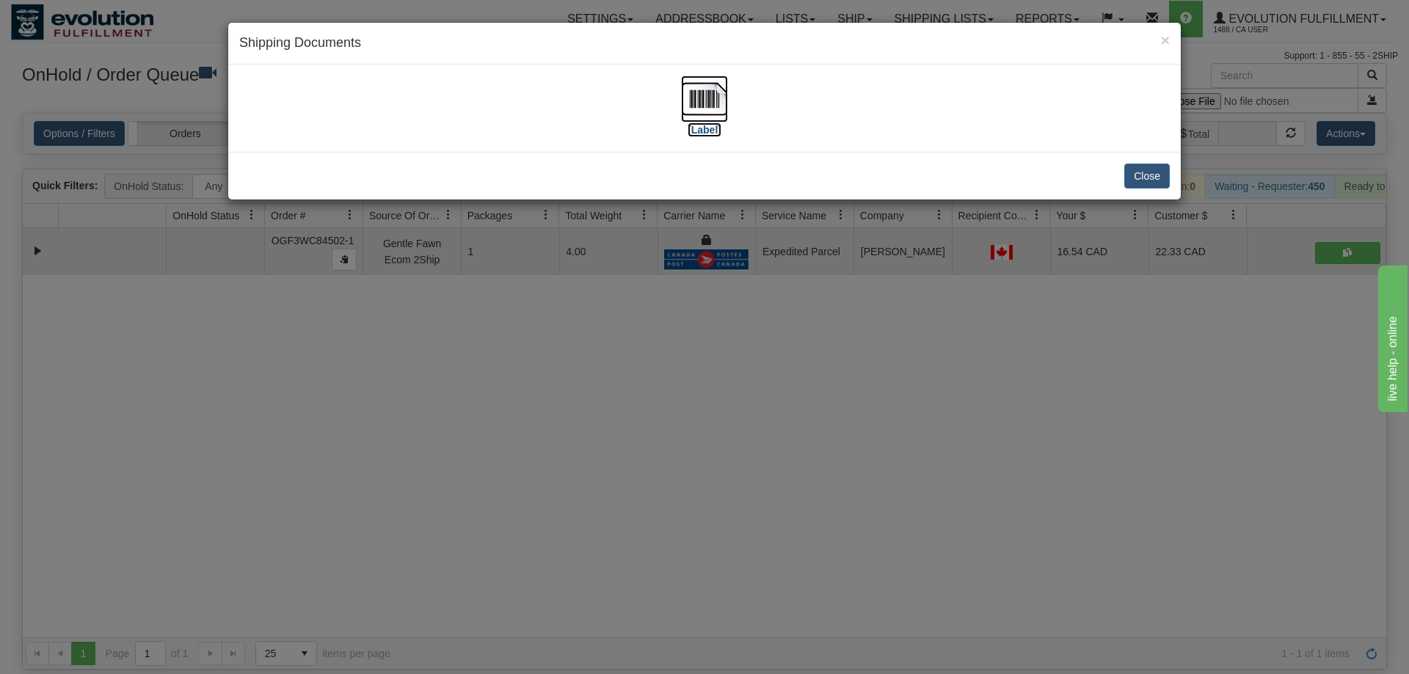
click at [716, 121] on img at bounding box center [704, 99] width 47 height 47
drag, startPoint x: 712, startPoint y: 510, endPoint x: 552, endPoint y: 84, distance: 454.6
click at [712, 507] on div "× Shipping Documents [Label] Close" at bounding box center [704, 337] width 1409 height 674
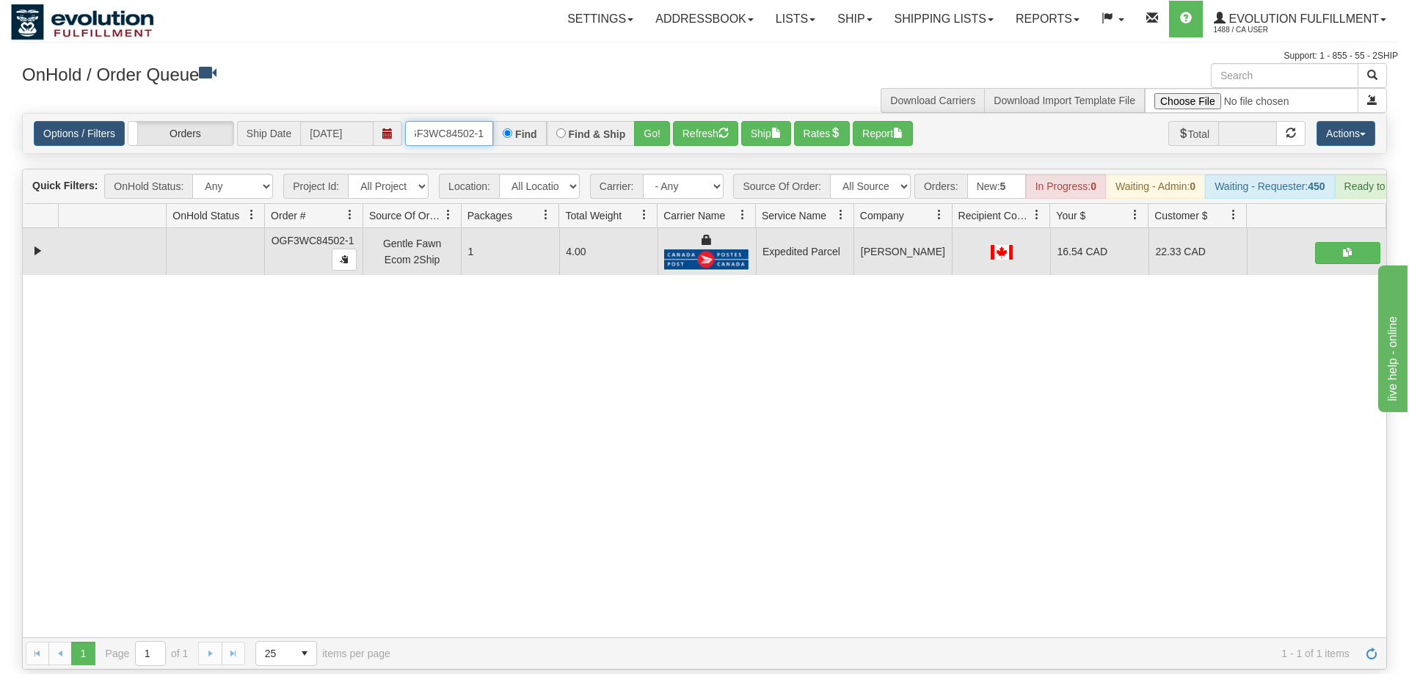
click at [454, 121] on input "OGF3WC84502-1" at bounding box center [449, 133] width 88 height 25
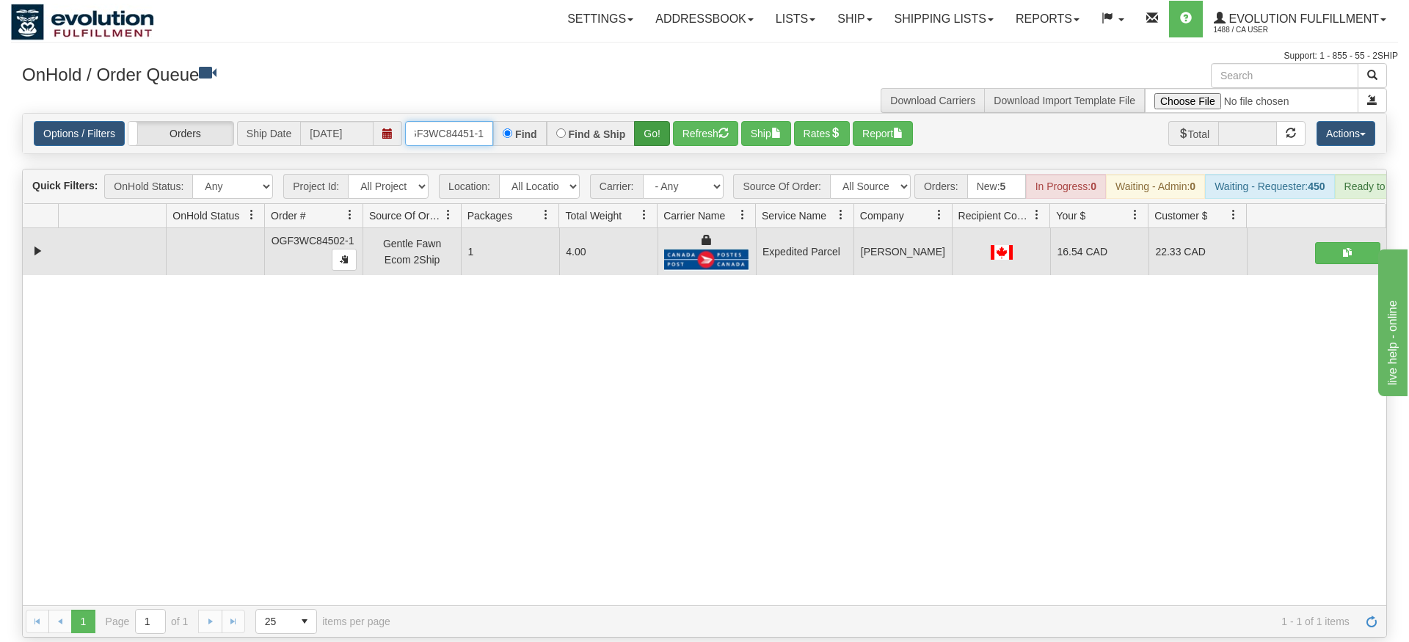
type input "OGF3WC84451-1"
click at [640, 150] on div "Is equal to Is not equal to Contains Does not contains CAD USD EUR ZAR [PERSON_…" at bounding box center [704, 375] width 1387 height 525
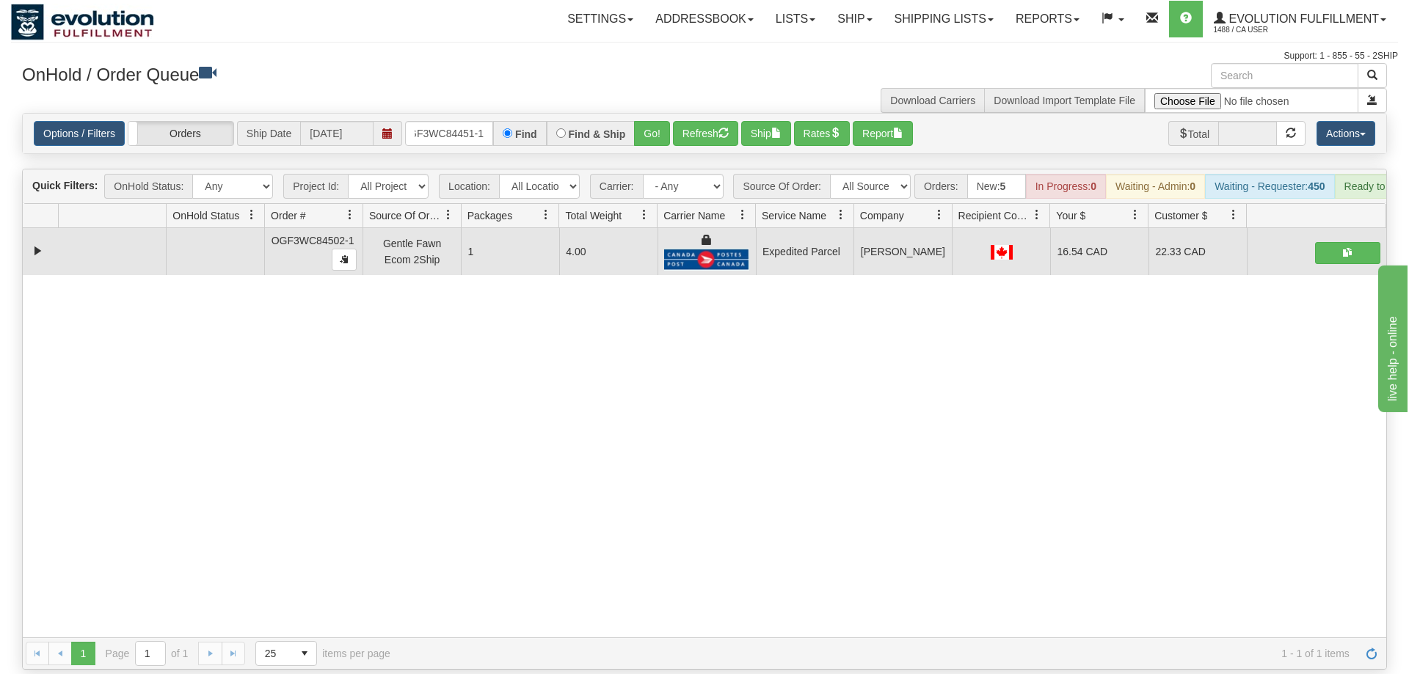
click at [650, 114] on div "Options / Filters Group Shipments Orders Ship Date [DATE] OGF3WC84451-1 Find Fi…" at bounding box center [704, 134] width 1363 height 40
click at [654, 121] on button "Go!" at bounding box center [652, 133] width 36 height 25
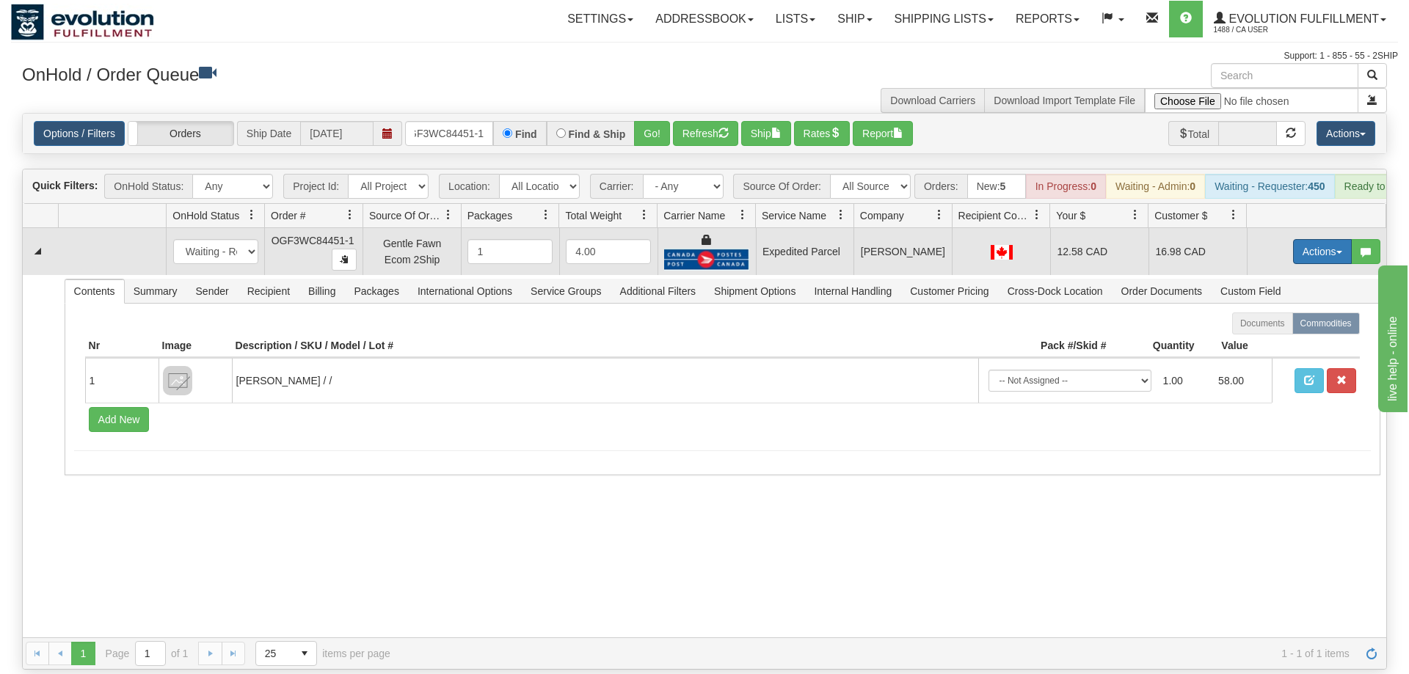
click at [1332, 239] on button "Actions" at bounding box center [1322, 251] width 59 height 25
click at [1275, 331] on span "Ship" at bounding box center [1263, 337] width 31 height 12
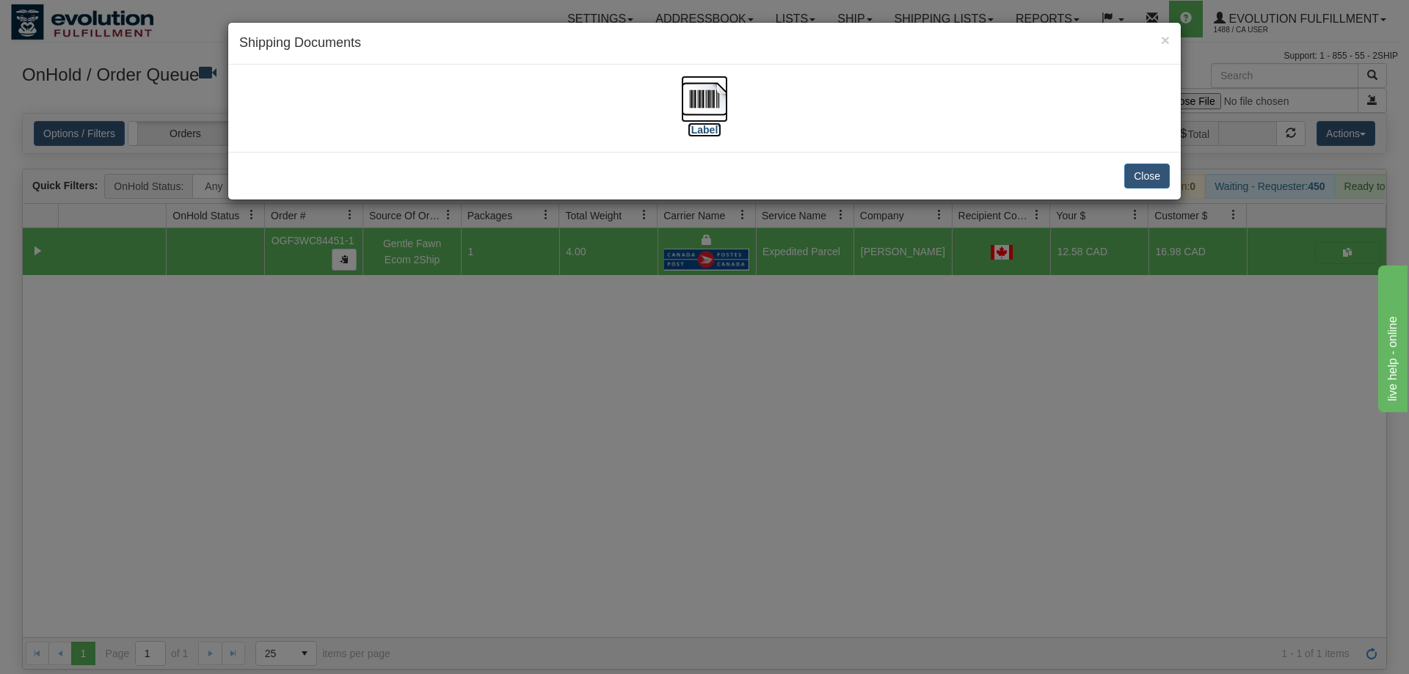
click at [691, 102] on img at bounding box center [704, 99] width 47 height 47
click at [428, 276] on div "× Shipping Documents [Label] Close" at bounding box center [704, 337] width 1409 height 674
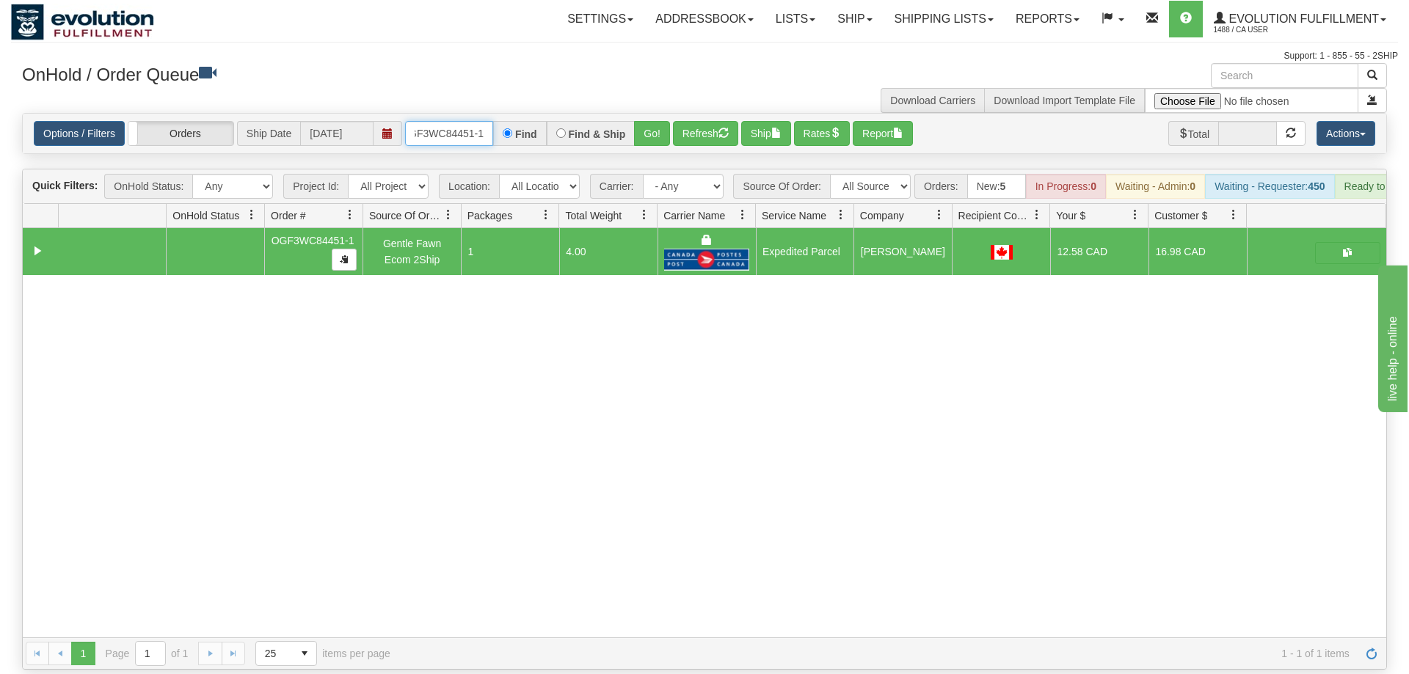
click at [444, 121] on input "OGF3WC84451-1" at bounding box center [449, 133] width 88 height 25
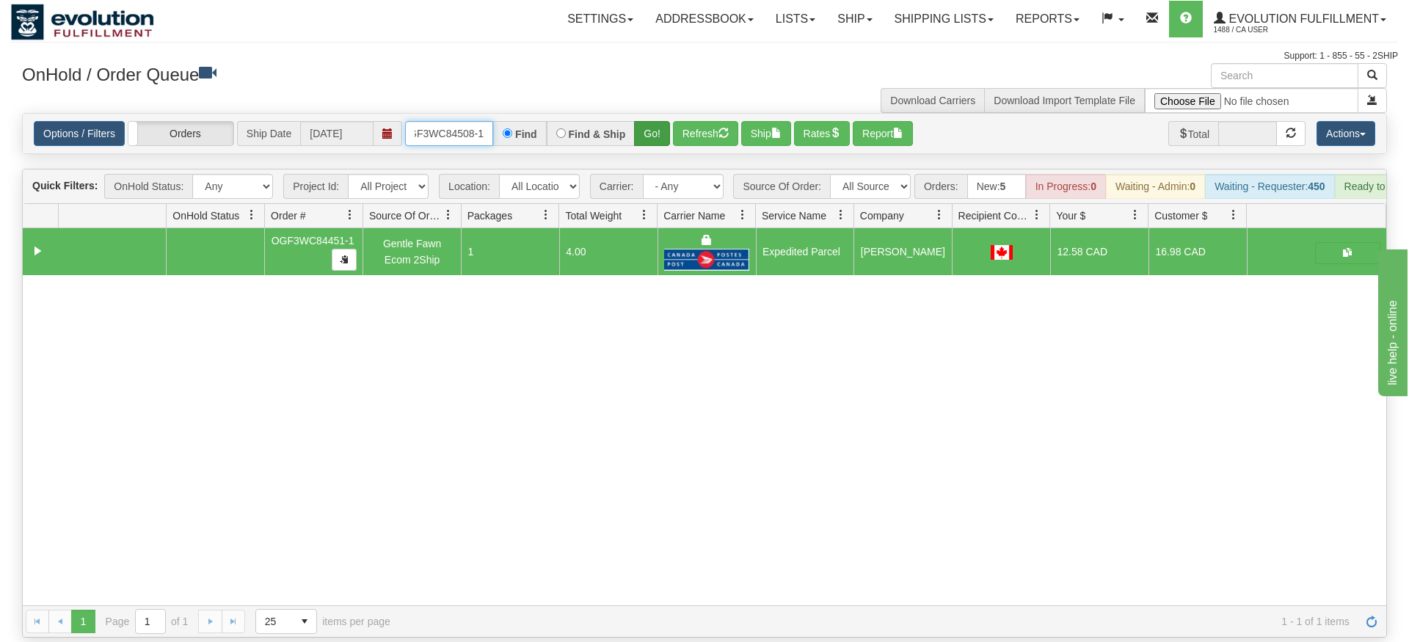
type input "OGF3WC84508-1"
click at [651, 134] on div "Is equal to Is not equal to Contains Does not contains CAD USD EUR ZAR [PERSON_…" at bounding box center [704, 375] width 1387 height 525
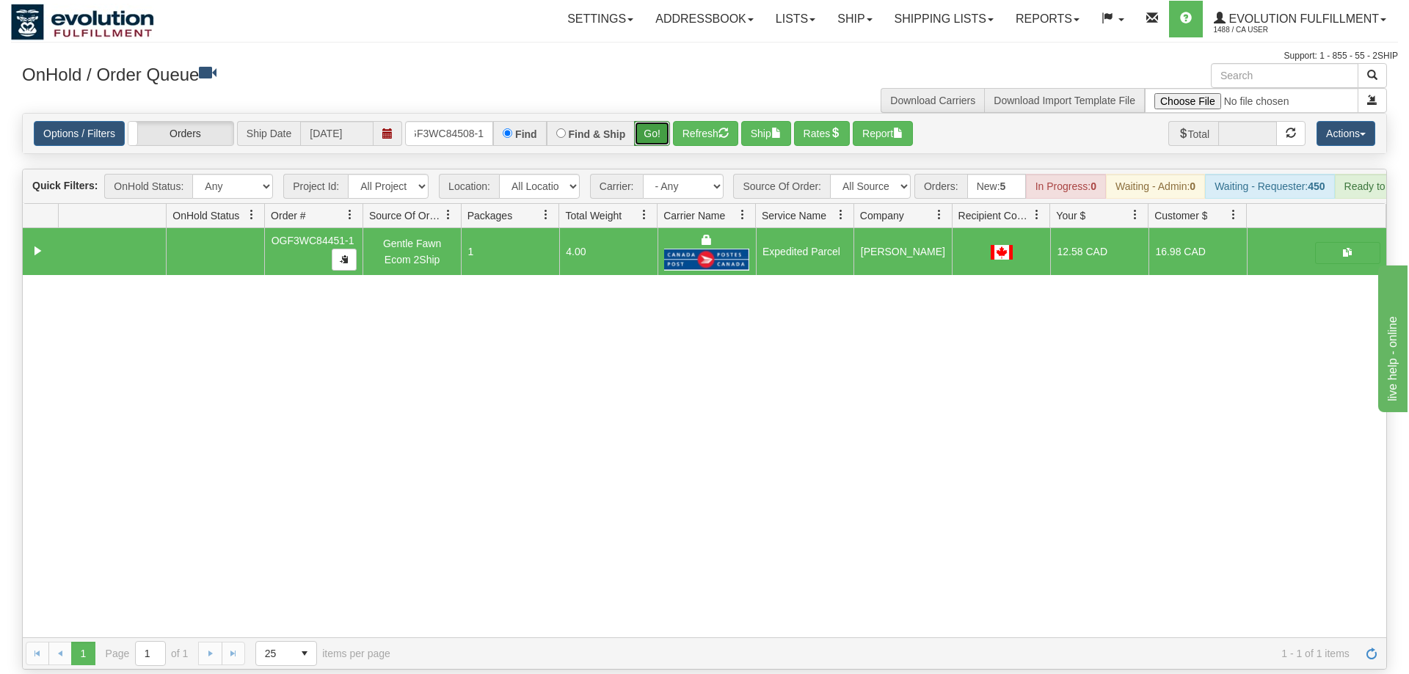
click at [653, 121] on button "Go!" at bounding box center [652, 133] width 36 height 25
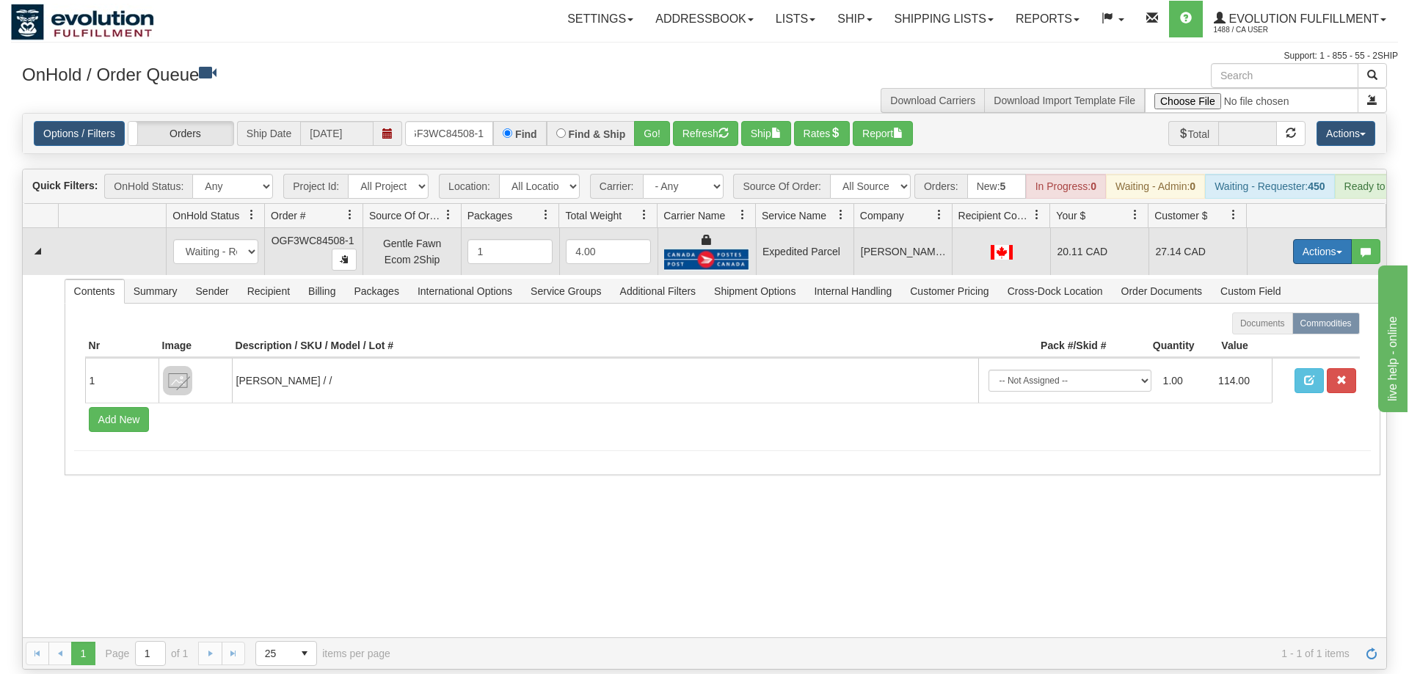
click at [1334, 239] on button "Actions" at bounding box center [1322, 251] width 59 height 25
click at [1289, 327] on link "Ship" at bounding box center [1291, 336] width 117 height 19
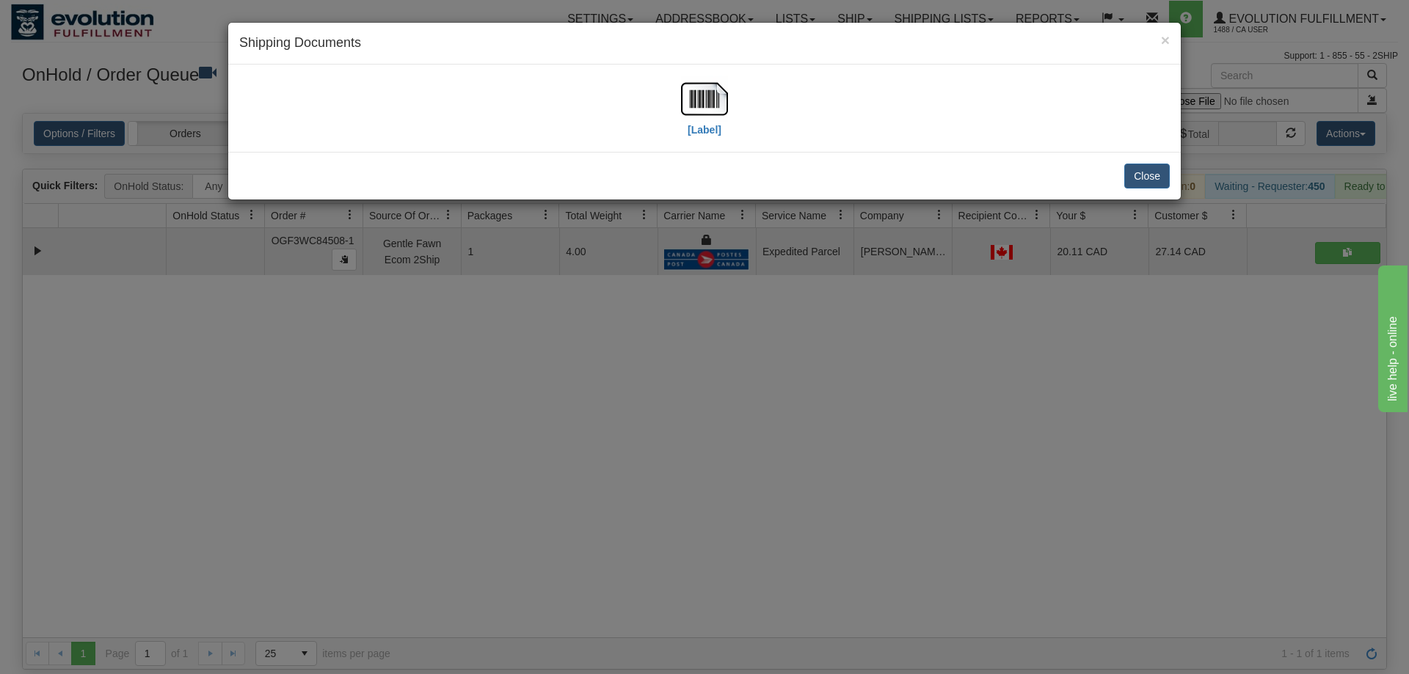
click at [729, 108] on div "[Label]" at bounding box center [704, 108] width 930 height 65
click at [721, 107] on img at bounding box center [704, 99] width 47 height 47
drag, startPoint x: 462, startPoint y: 432, endPoint x: 373, endPoint y: 259, distance: 194.9
click at [461, 431] on div "× Shipping Documents [Label] Close" at bounding box center [704, 337] width 1409 height 674
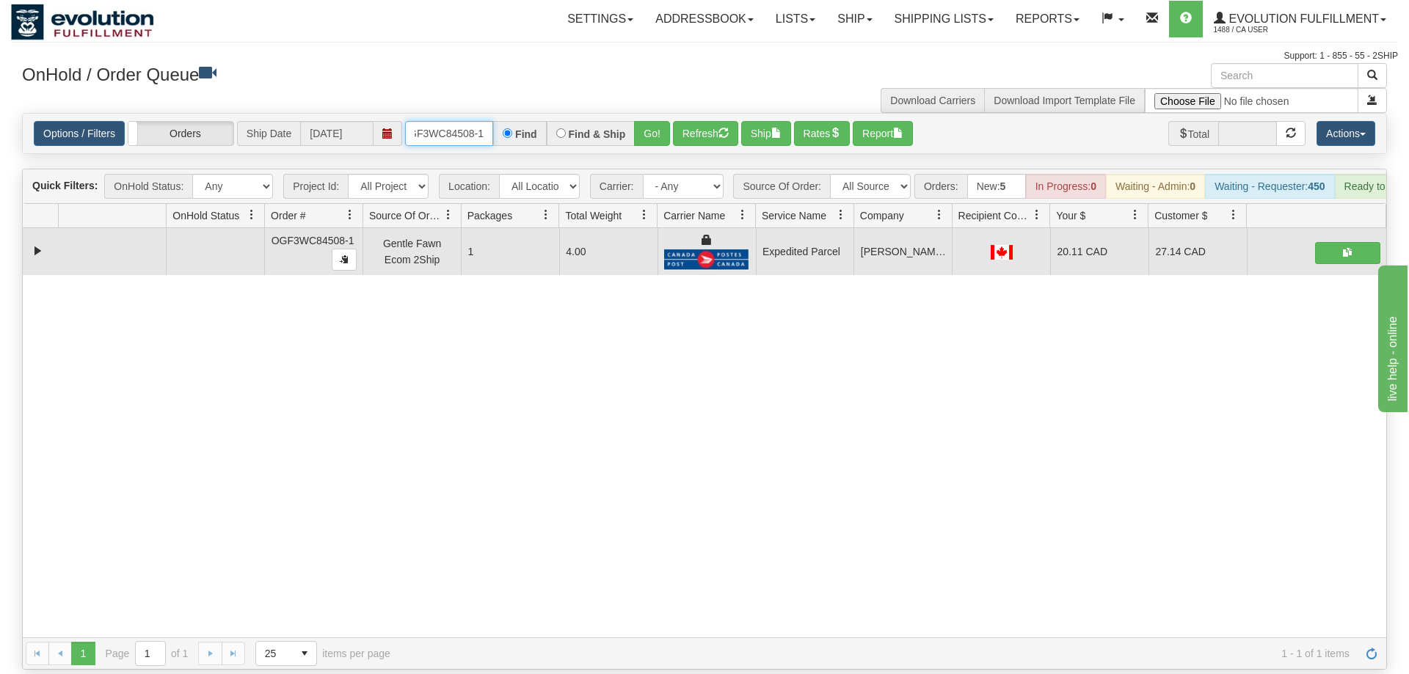
click at [455, 124] on input "OGF3WC84508-1" at bounding box center [449, 133] width 88 height 25
click at [460, 121] on input "OGF3WC84508-1" at bounding box center [449, 133] width 88 height 25
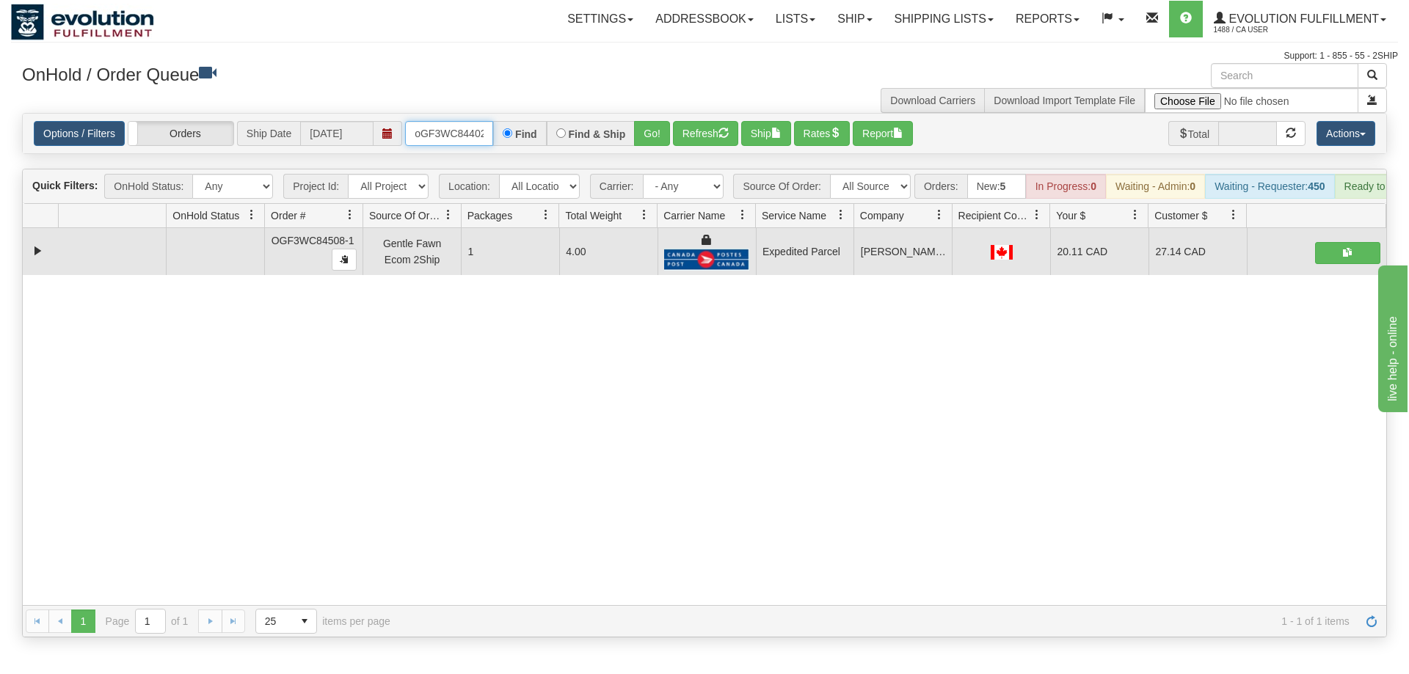
scroll to position [0, 12]
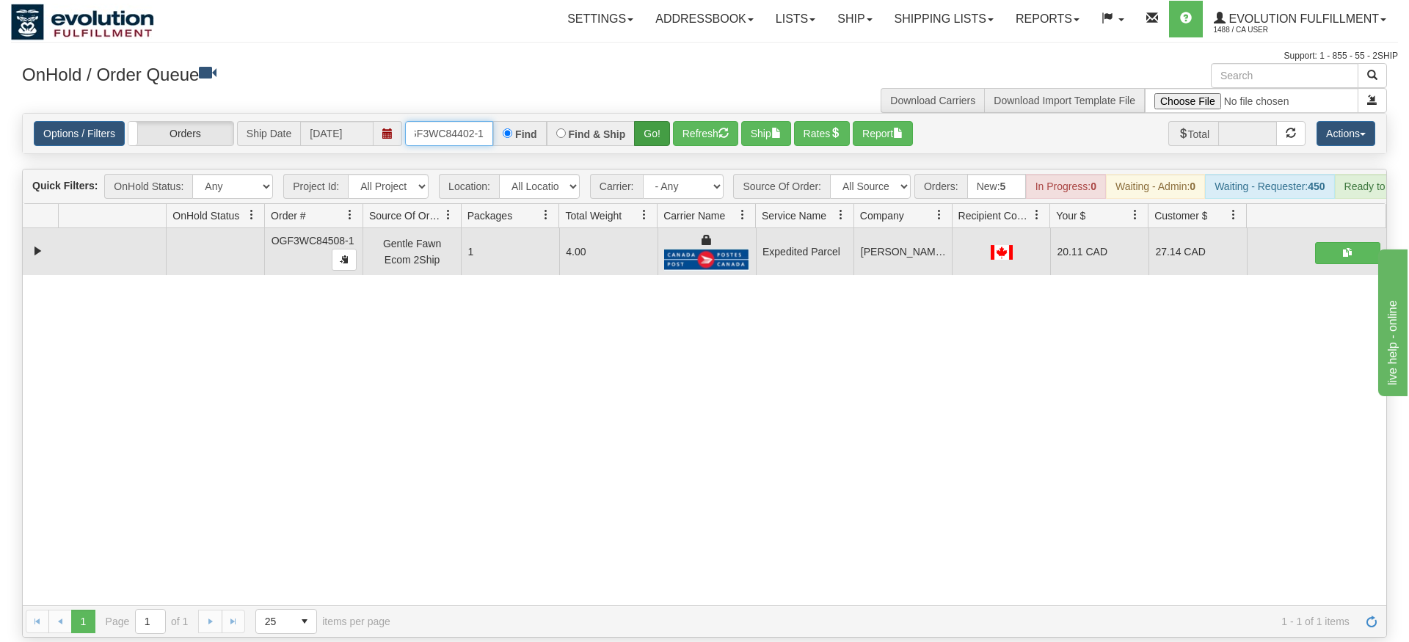
type input "oGF3WC84402-1"
click at [643, 140] on div "Is equal to Is not equal to Contains Does not contains CAD USD EUR ZAR [PERSON_…" at bounding box center [704, 375] width 1387 height 525
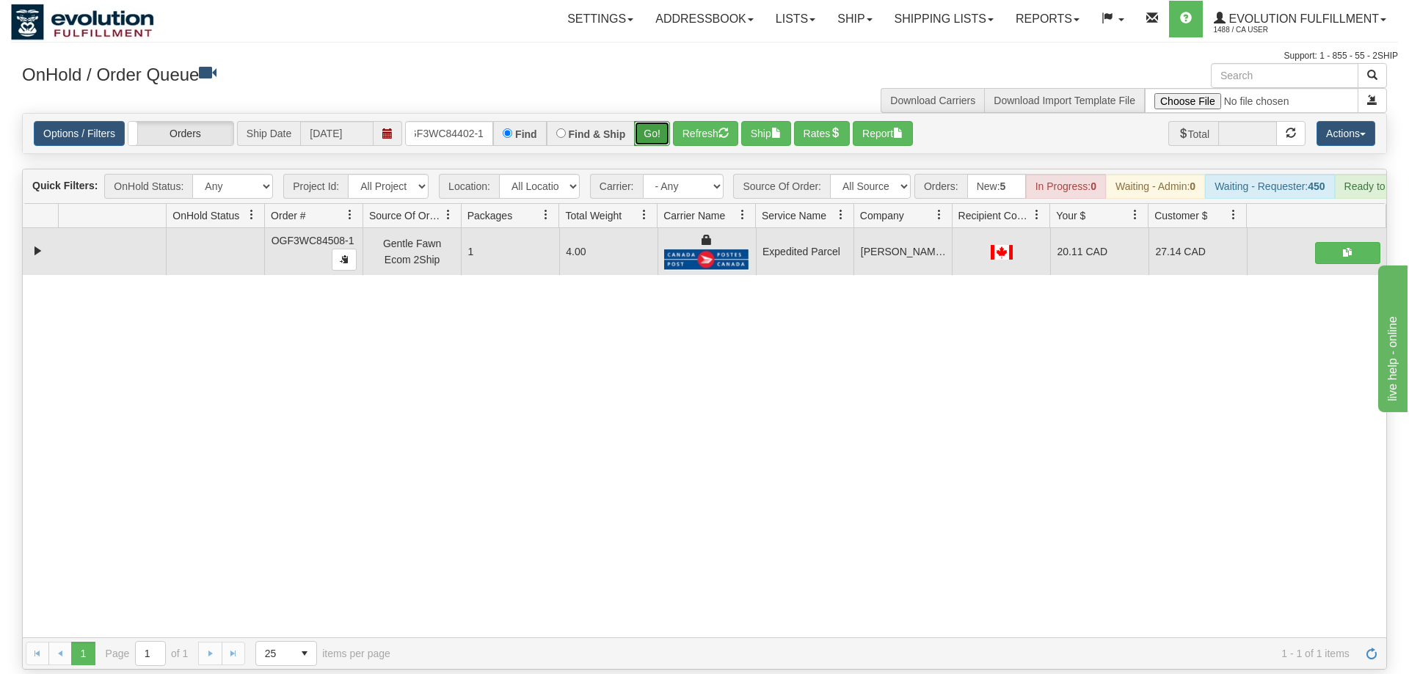
click at [648, 121] on button "Go!" at bounding box center [652, 133] width 36 height 25
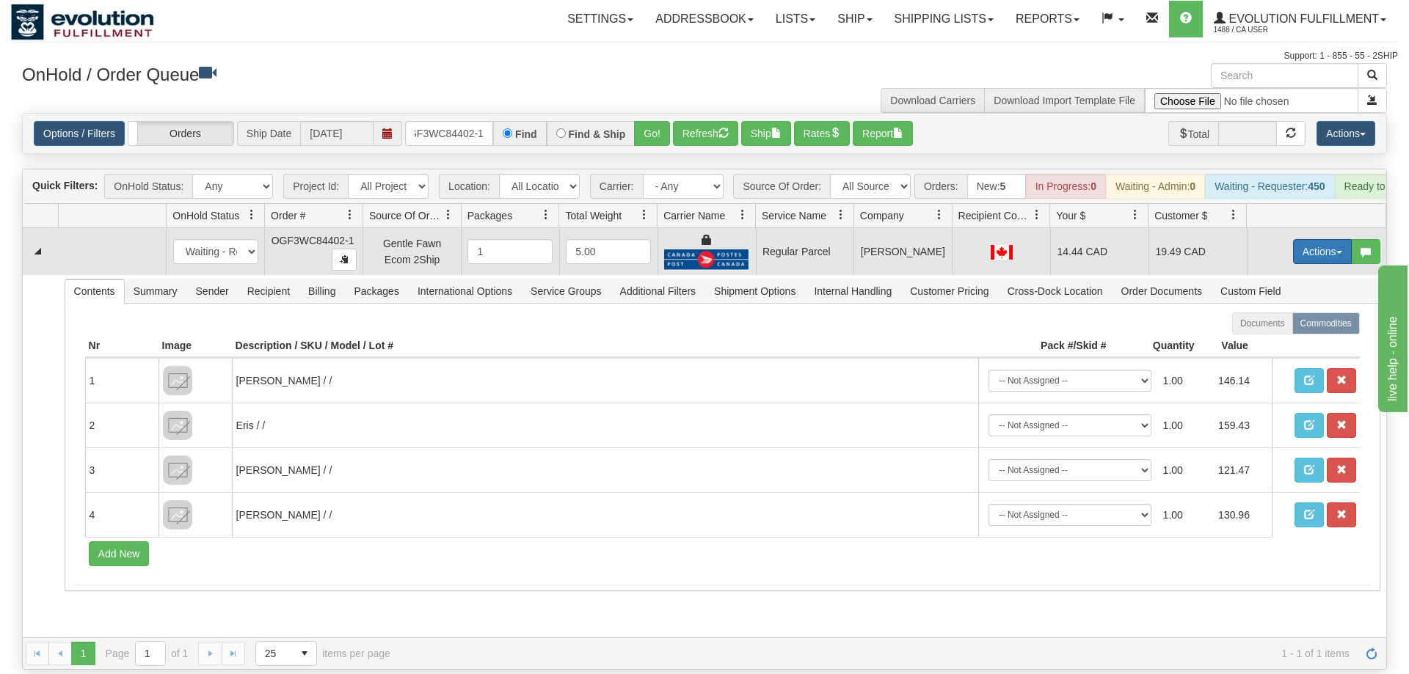
click at [1317, 239] on button "Actions" at bounding box center [1322, 251] width 59 height 25
click at [1296, 312] on span "Rate All Services" at bounding box center [1292, 318] width 88 height 12
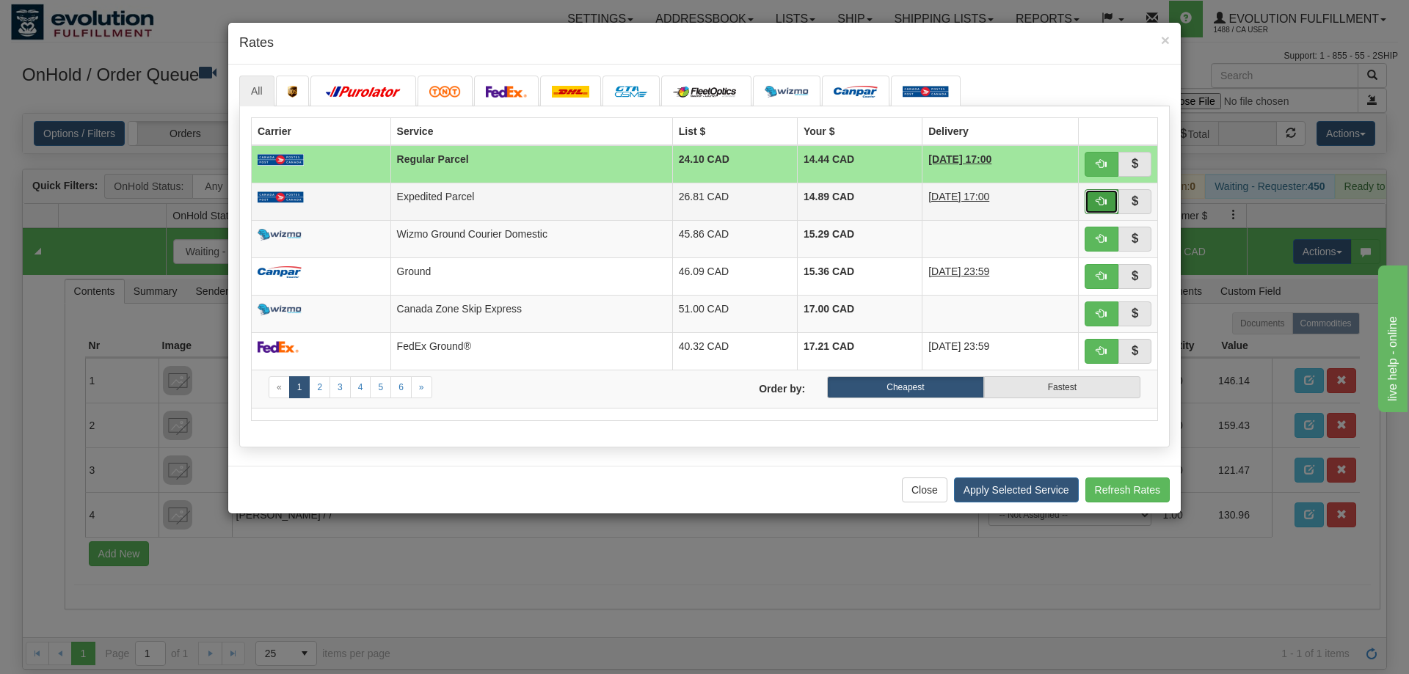
click at [1098, 198] on span "button" at bounding box center [1101, 201] width 10 height 10
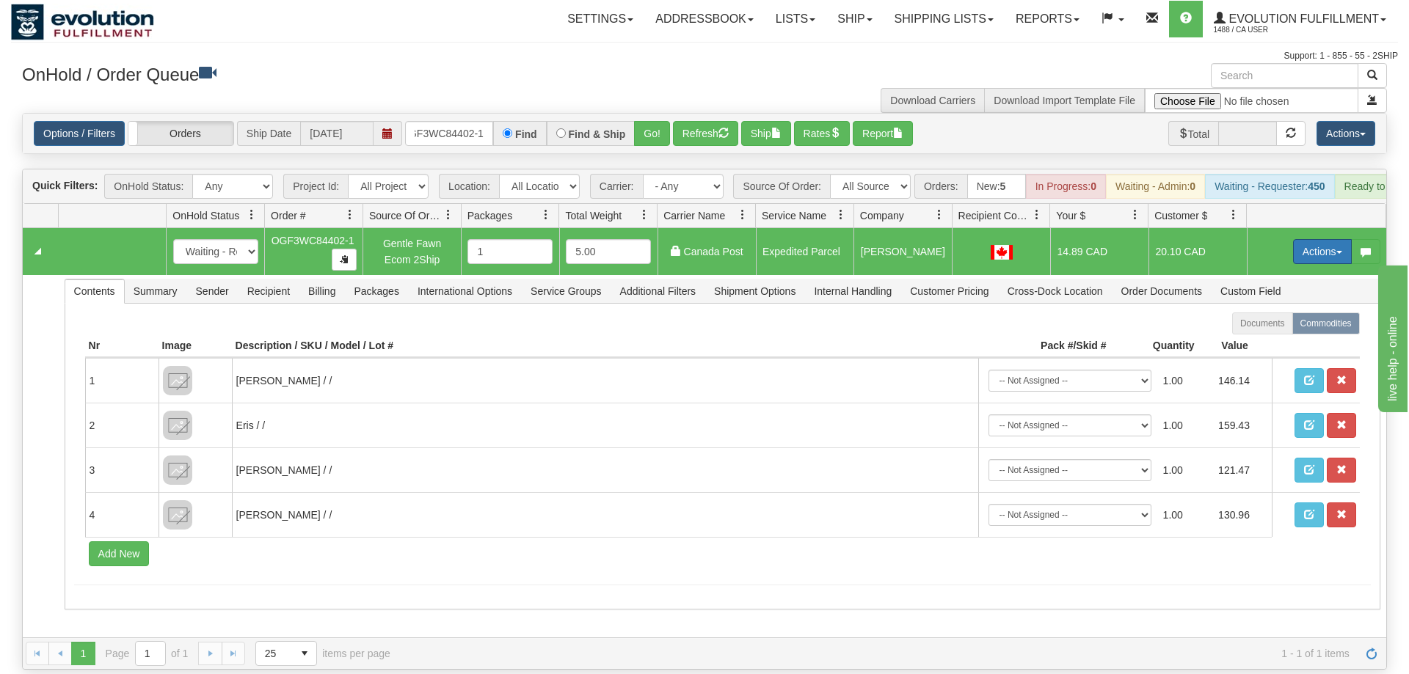
click at [1304, 239] on button "Actions" at bounding box center [1322, 251] width 59 height 25
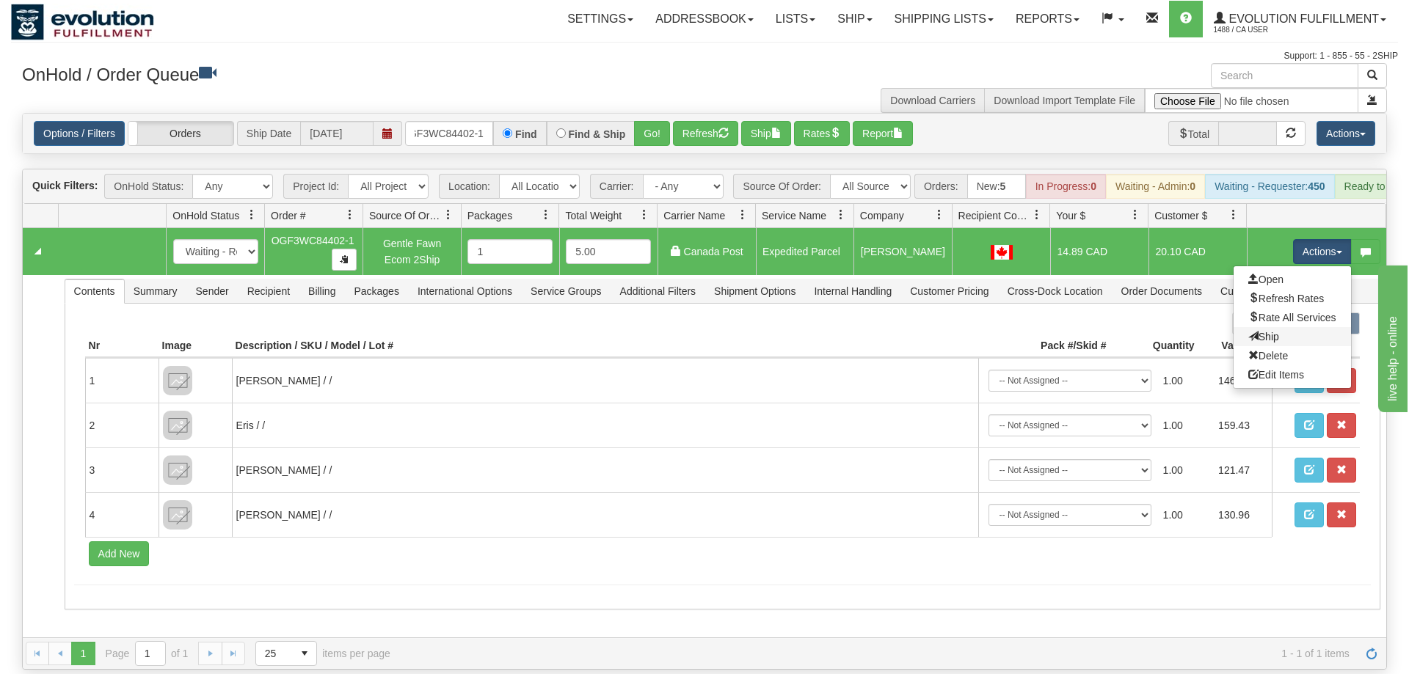
click at [1285, 327] on link "Ship" at bounding box center [1291, 336] width 117 height 19
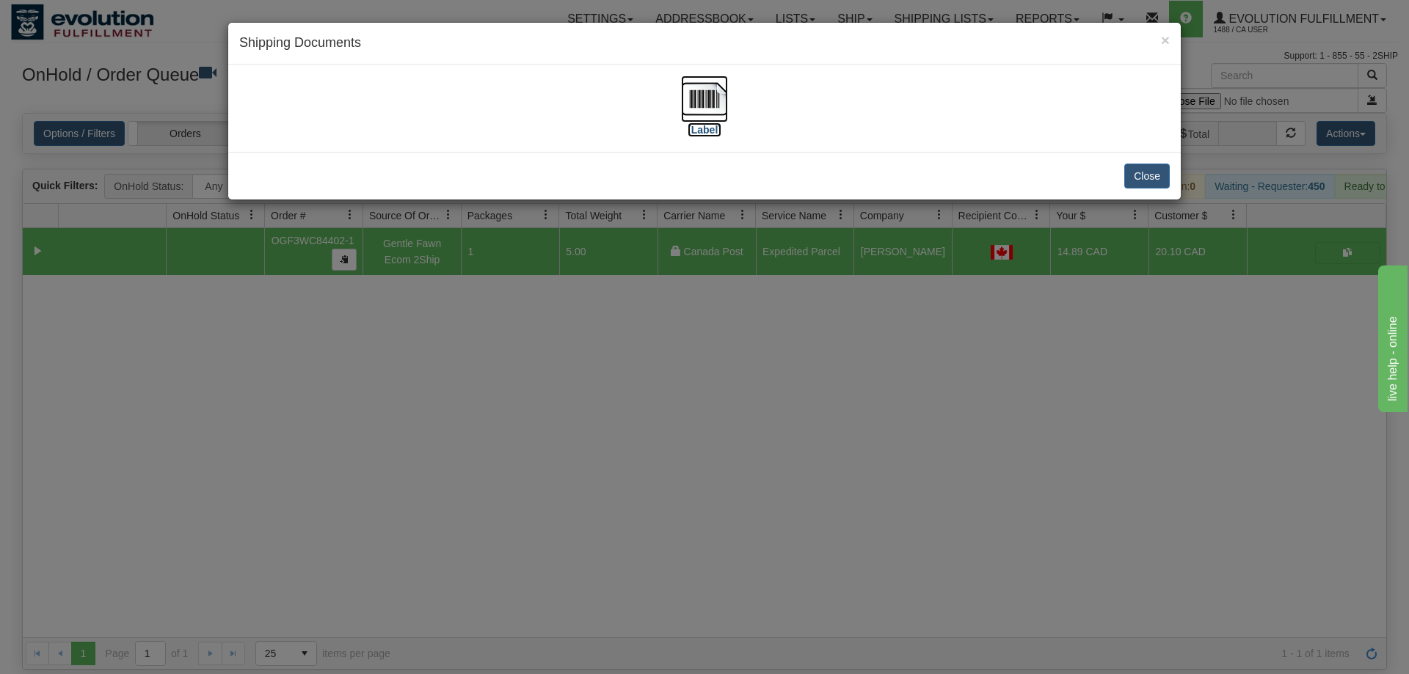
click at [699, 112] on img at bounding box center [704, 99] width 47 height 47
drag, startPoint x: 723, startPoint y: 379, endPoint x: 566, endPoint y: 150, distance: 278.0
click at [728, 373] on div "× Shipping Documents [Label] Close" at bounding box center [704, 337] width 1409 height 674
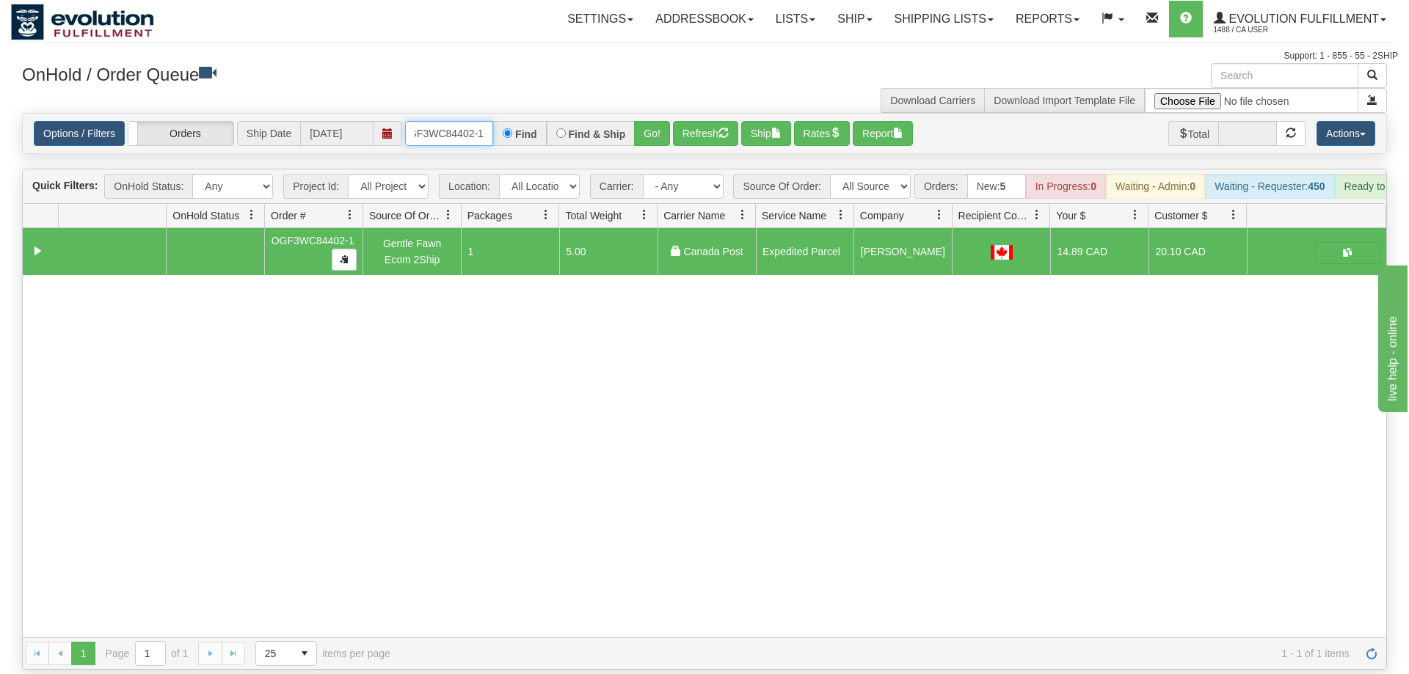
click at [459, 121] on input "oGF3WC84402-1" at bounding box center [449, 133] width 88 height 25
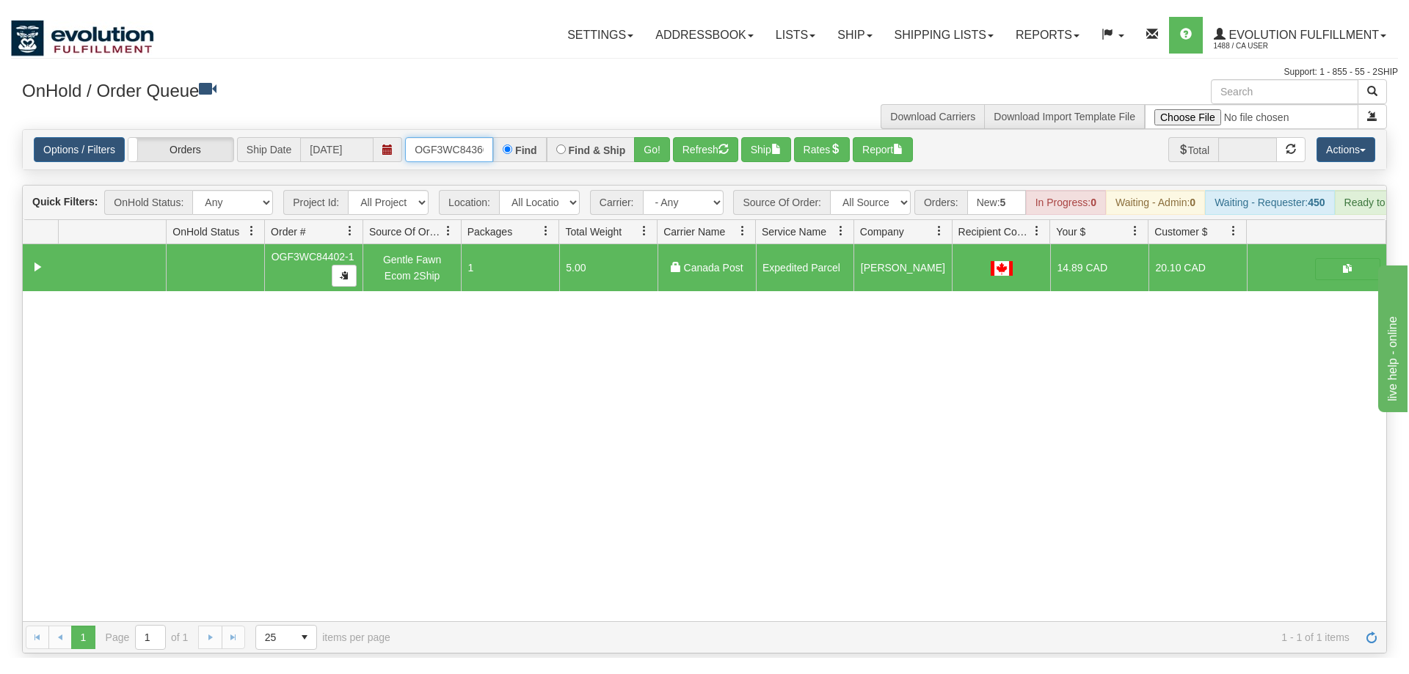
scroll to position [0, 14]
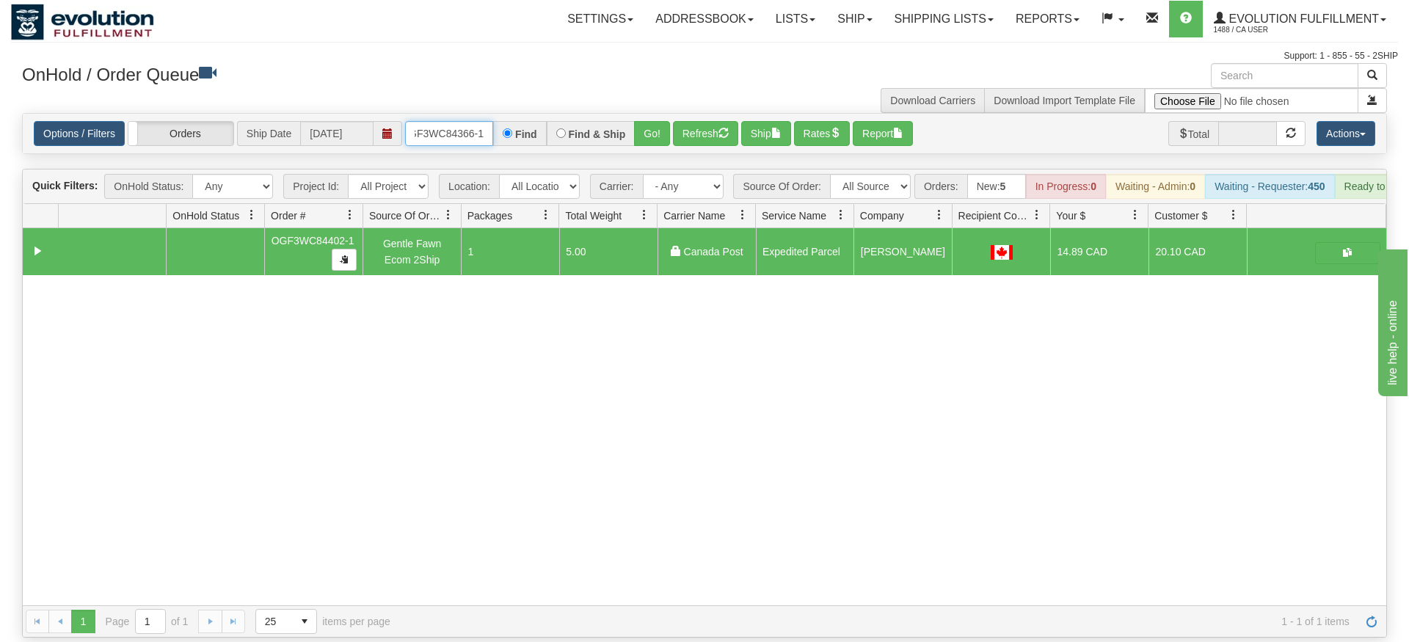
type input "OGF3WC84366-1"
click at [654, 144] on div "Is equal to Is not equal to Contains Does not contains CAD USD EUR ZAR [PERSON_…" at bounding box center [704, 375] width 1387 height 525
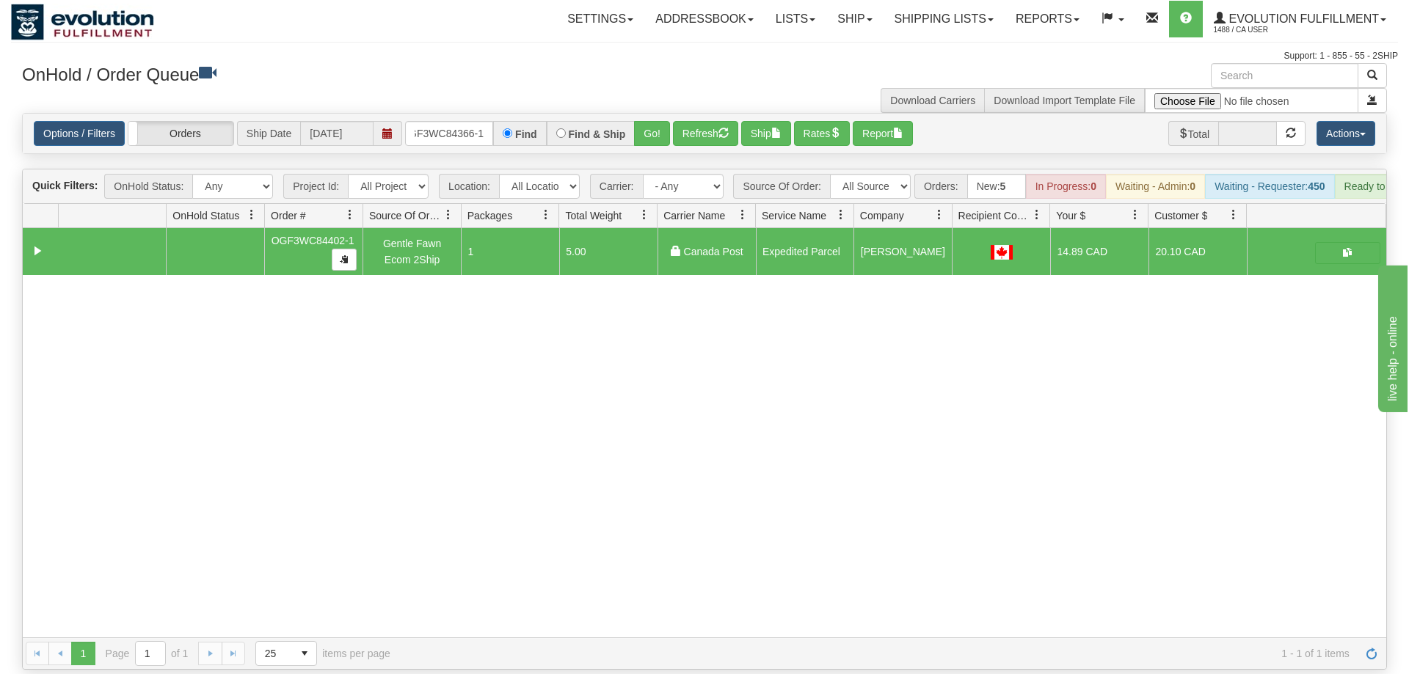
click at [662, 114] on div "Options / Filters Group Shipments Orders Ship Date [DATE] OGF3WC84366-1 Find Fi…" at bounding box center [704, 134] width 1363 height 40
click at [658, 121] on button "Go!" at bounding box center [652, 133] width 36 height 25
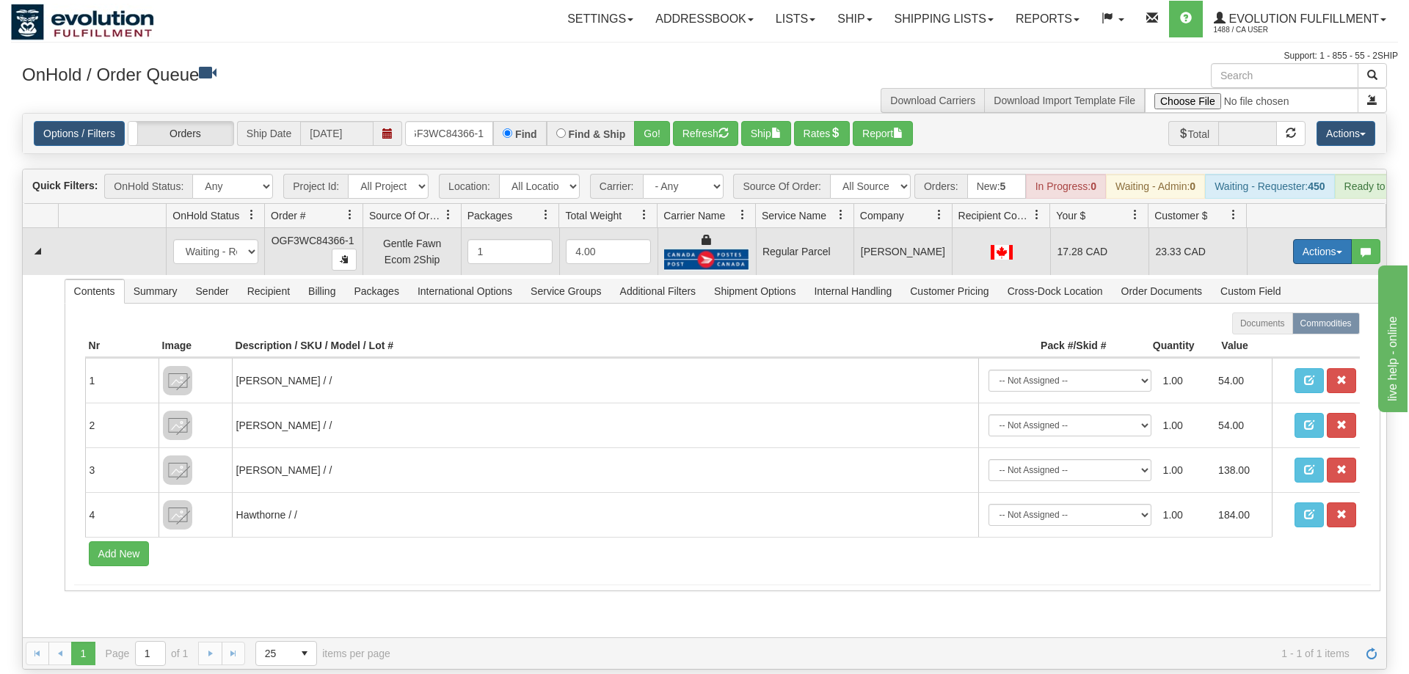
click at [1313, 239] on button "Actions" at bounding box center [1322, 251] width 59 height 25
click at [1288, 312] on span "Rate All Services" at bounding box center [1292, 318] width 88 height 12
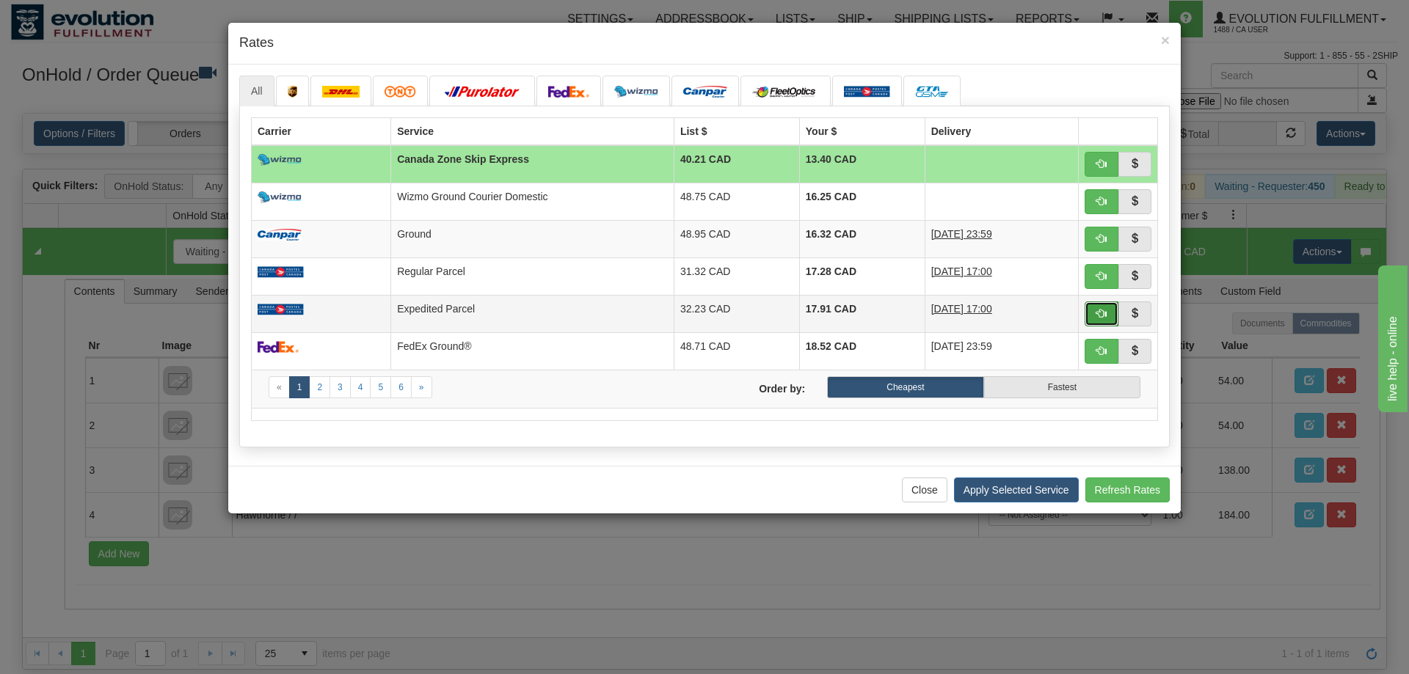
click at [1094, 310] on button "button" at bounding box center [1101, 314] width 34 height 25
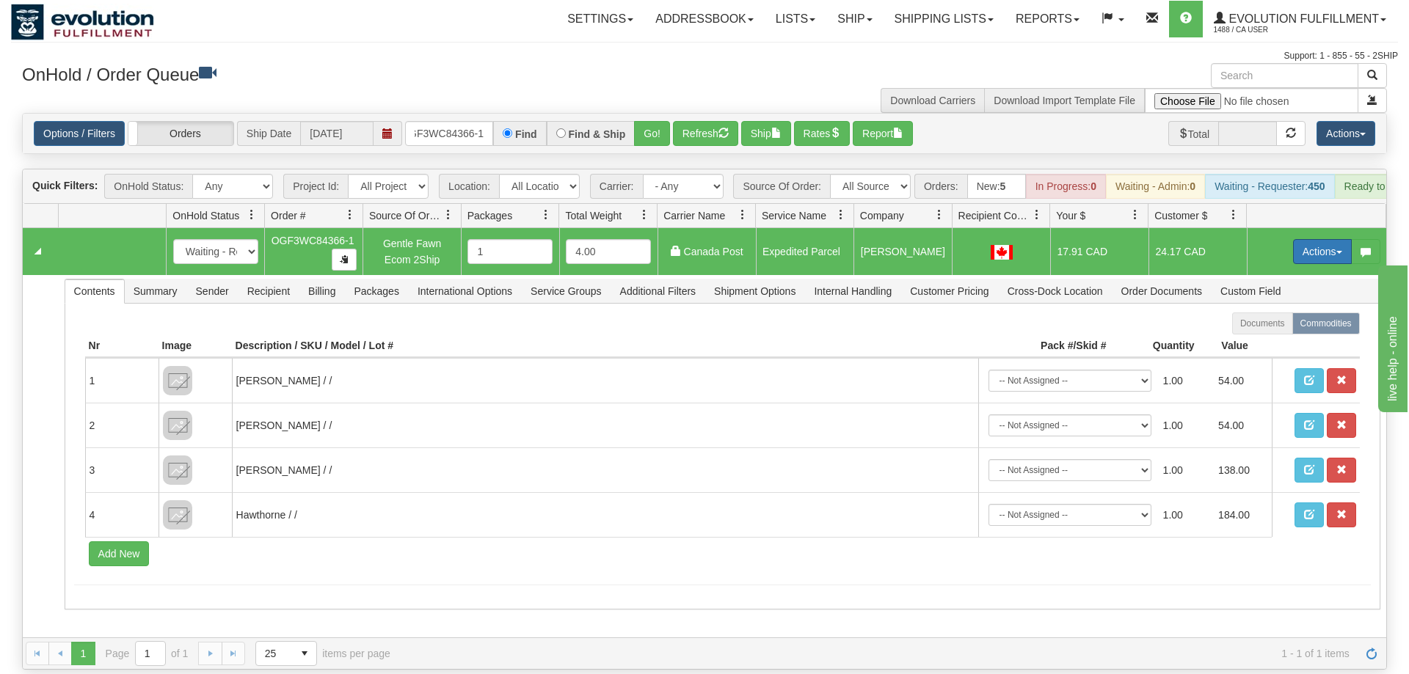
click at [1299, 239] on button "Actions" at bounding box center [1322, 251] width 59 height 25
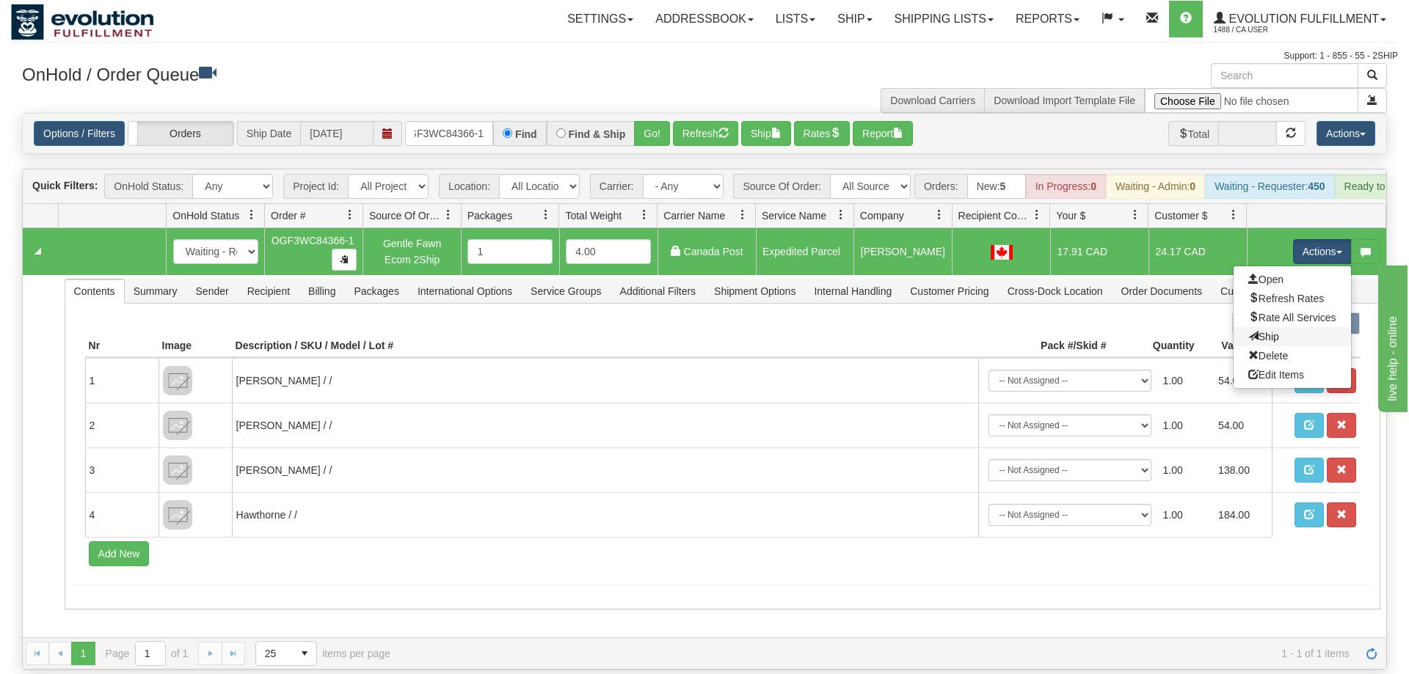
click at [1276, 327] on link "Ship" at bounding box center [1291, 336] width 117 height 19
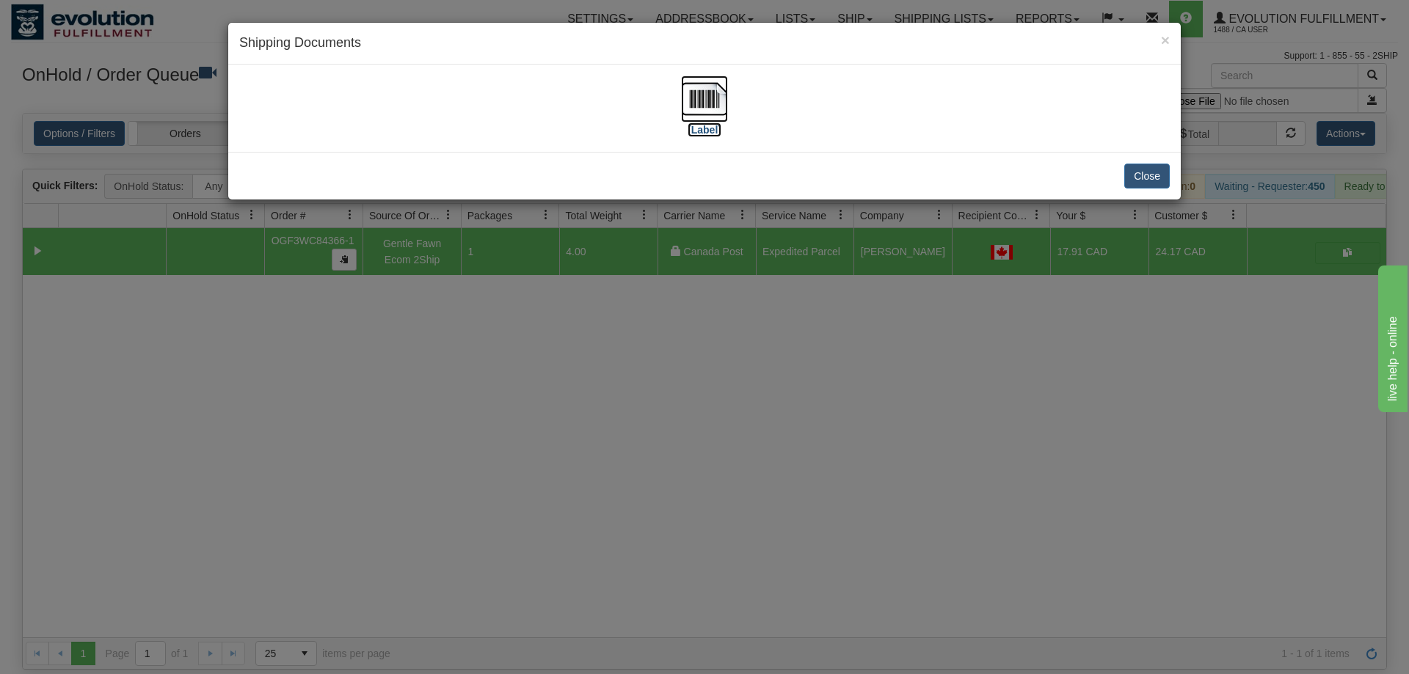
click at [713, 99] on img at bounding box center [704, 99] width 47 height 47
drag, startPoint x: 514, startPoint y: 420, endPoint x: 484, endPoint y: 114, distance: 307.4
click at [513, 423] on div "× Shipping Documents [Label] Close" at bounding box center [704, 337] width 1409 height 674
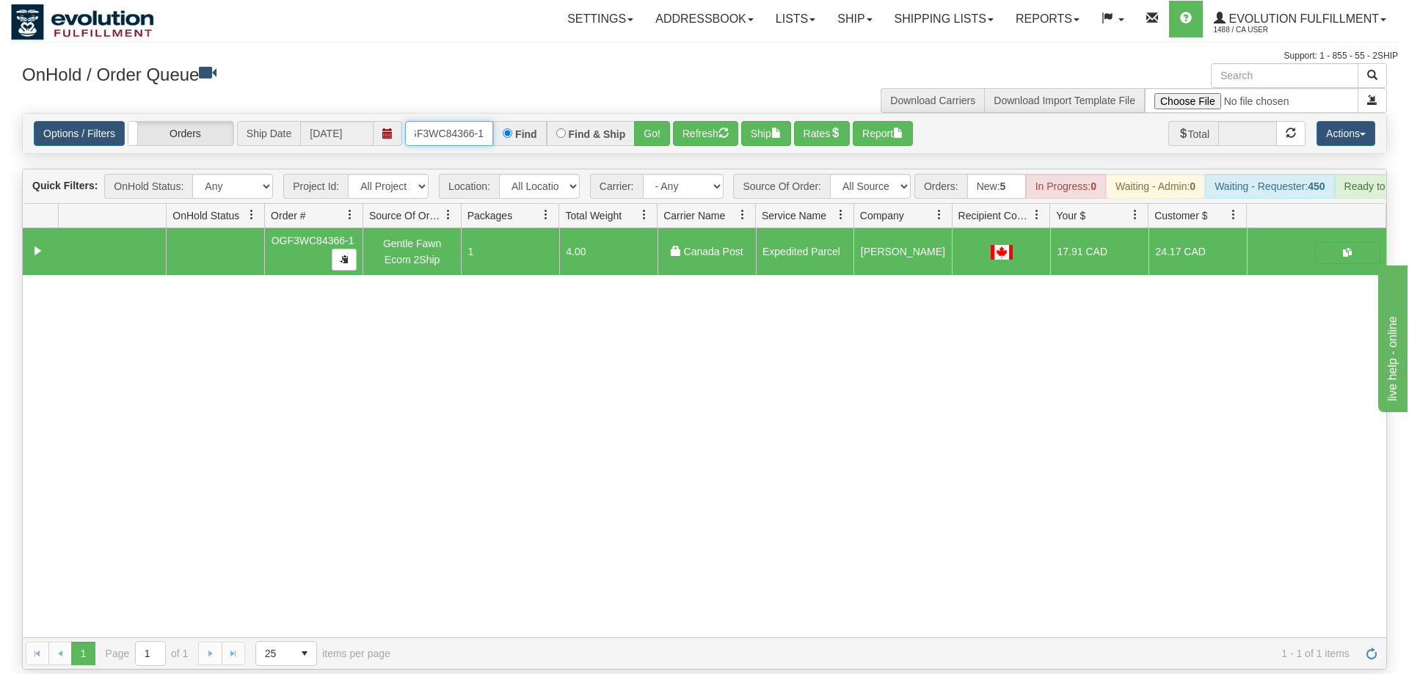
click at [456, 123] on input "OGF3WC84366-1" at bounding box center [449, 133] width 88 height 25
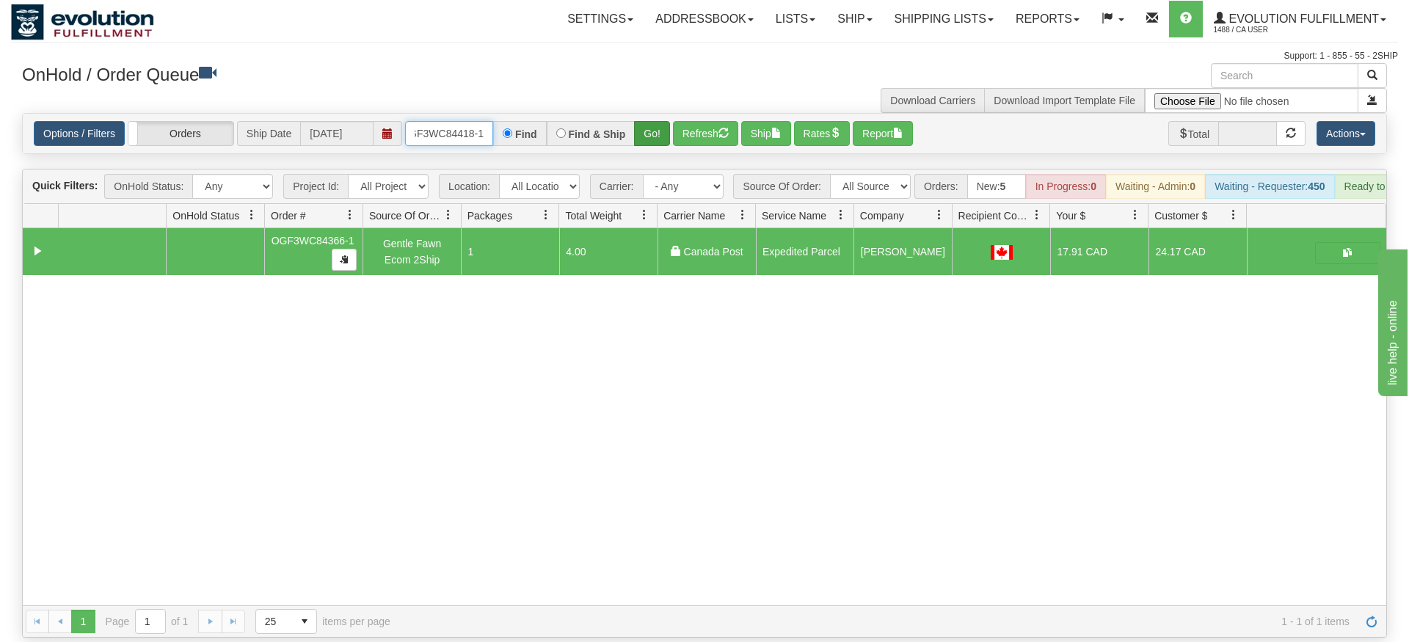
type input "OGF3WC84418-1"
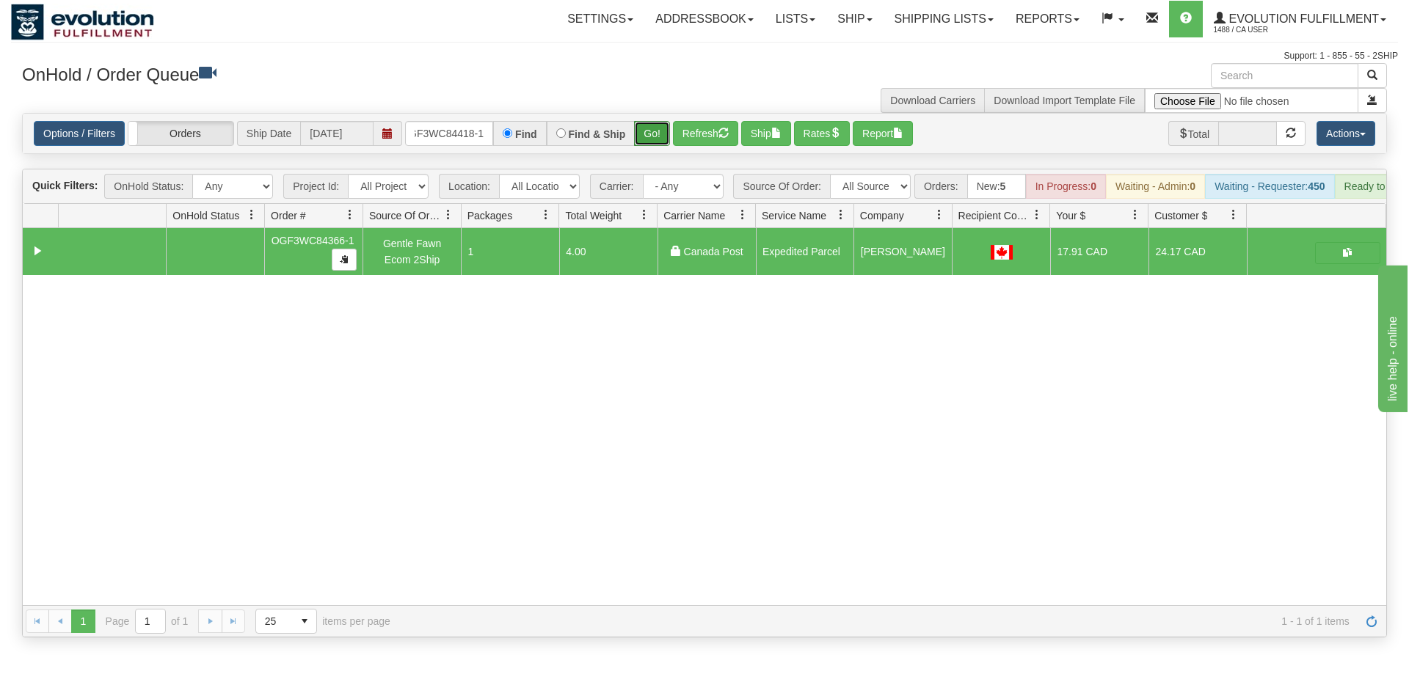
click at [649, 150] on div "Is equal to Is not equal to Contains Does not contains CAD USD EUR ZAR [PERSON_…" at bounding box center [704, 375] width 1387 height 525
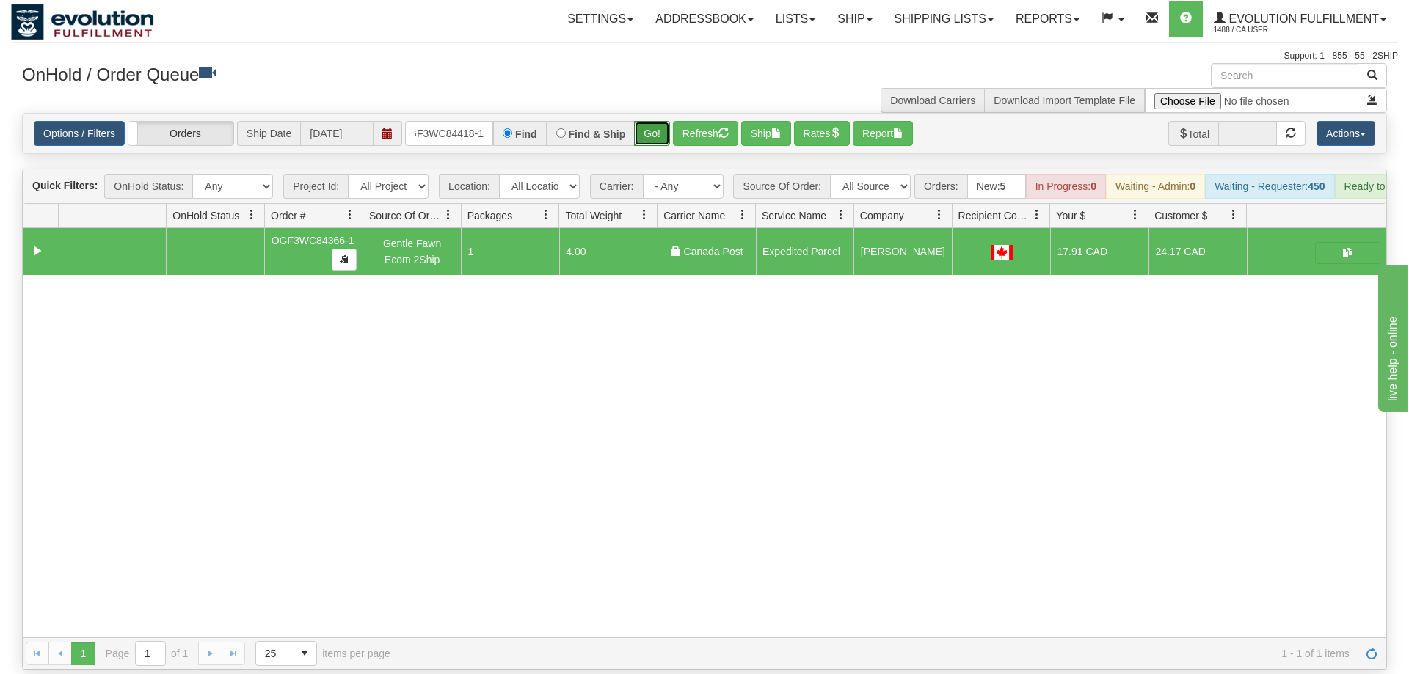
click at [669, 123] on button "Go!" at bounding box center [652, 133] width 36 height 25
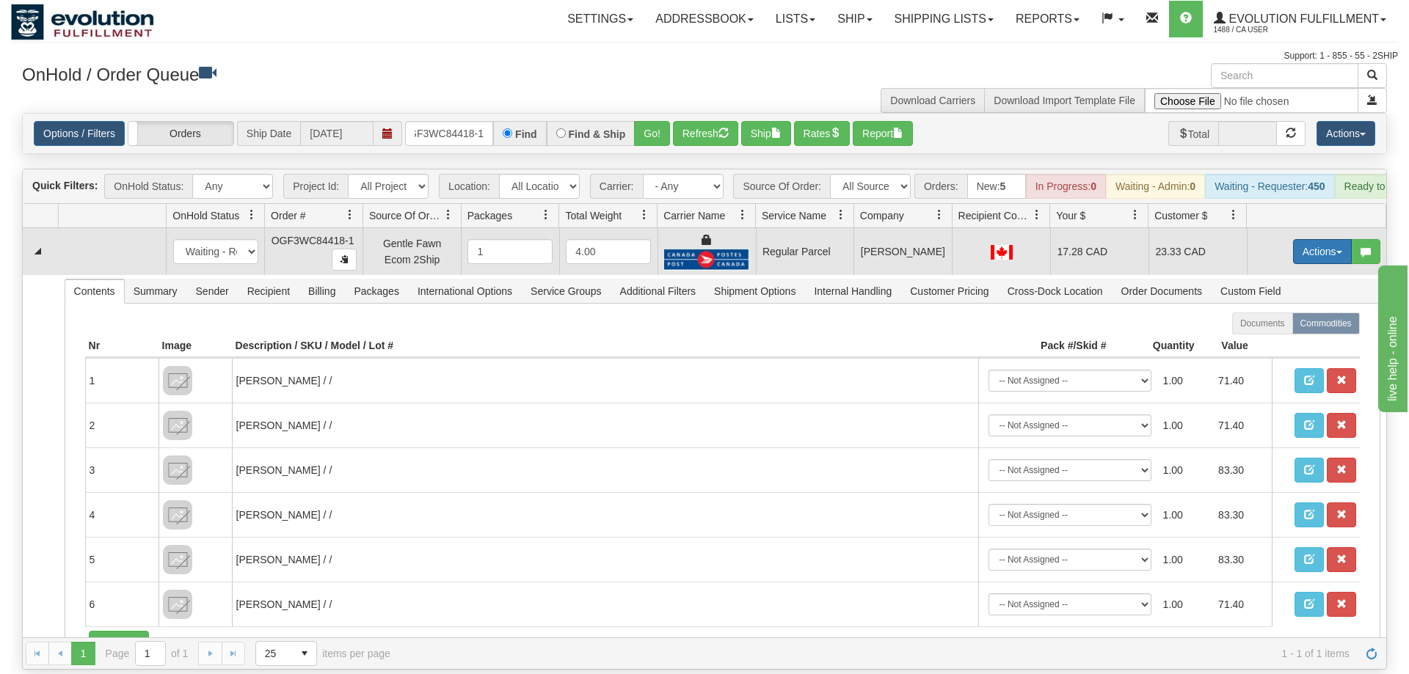
click at [1317, 239] on button "Actions" at bounding box center [1322, 251] width 59 height 25
click at [1291, 312] on span "Rate All Services" at bounding box center [1292, 318] width 88 height 12
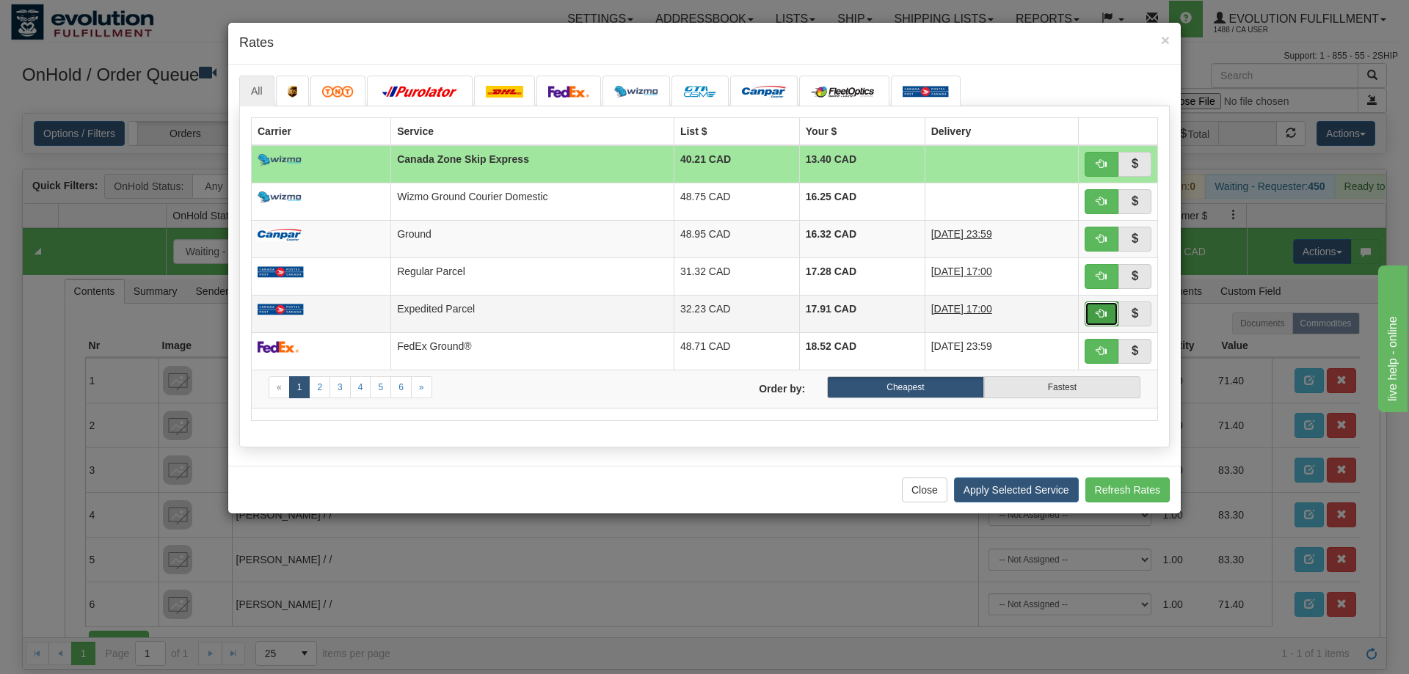
click at [1092, 311] on button "button" at bounding box center [1101, 314] width 34 height 25
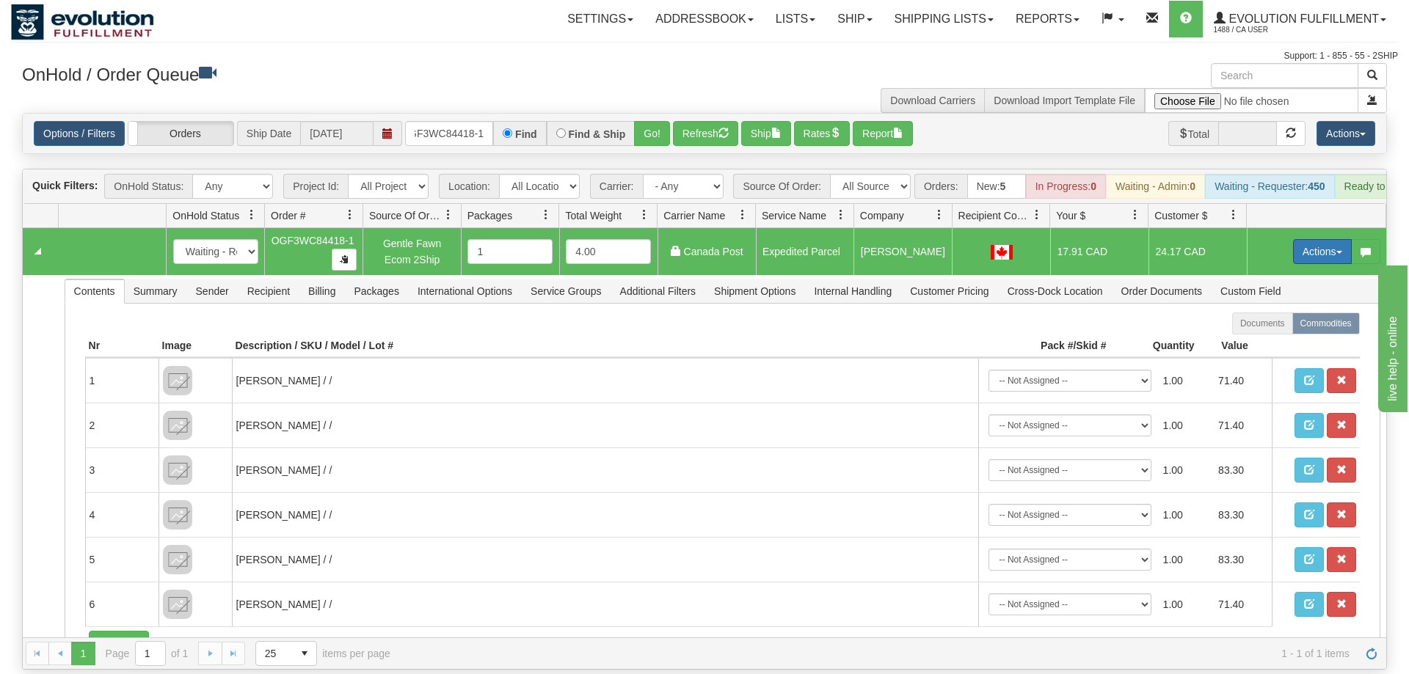
click at [1318, 239] on button "Actions" at bounding box center [1322, 251] width 59 height 25
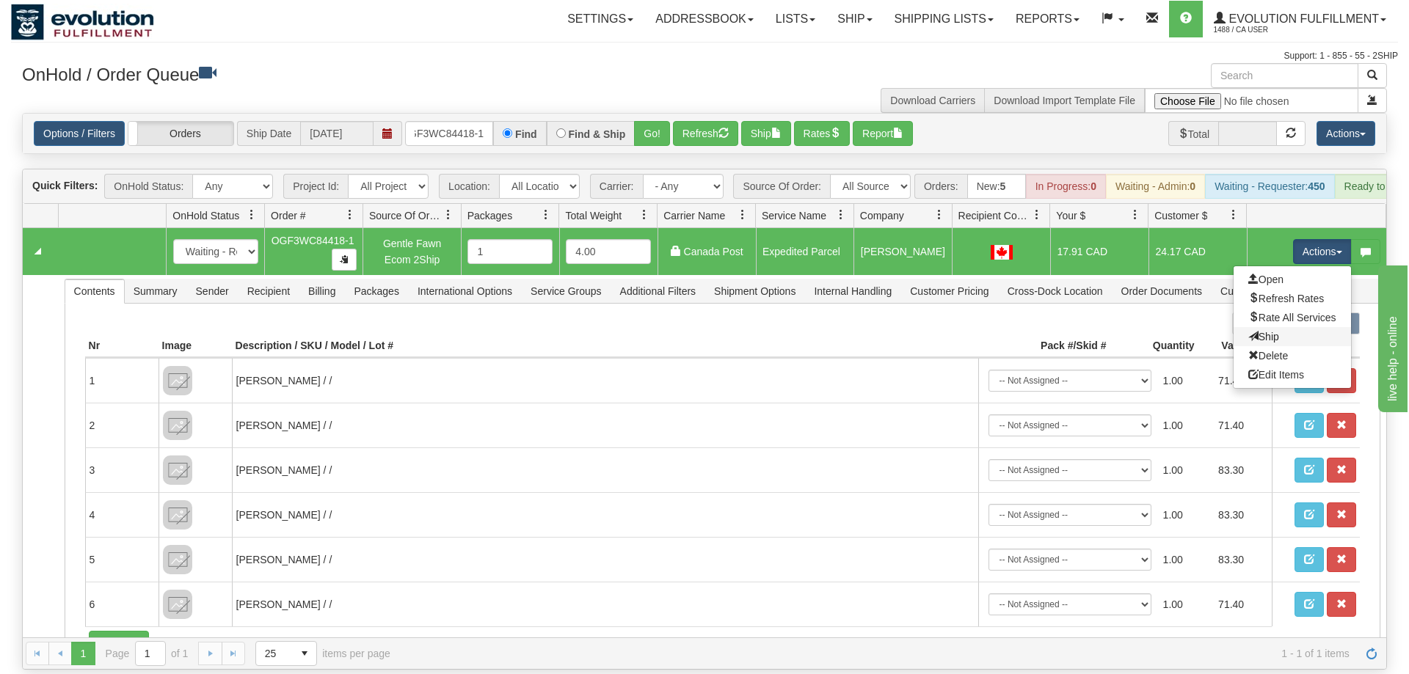
click at [1282, 327] on link "Ship" at bounding box center [1291, 336] width 117 height 19
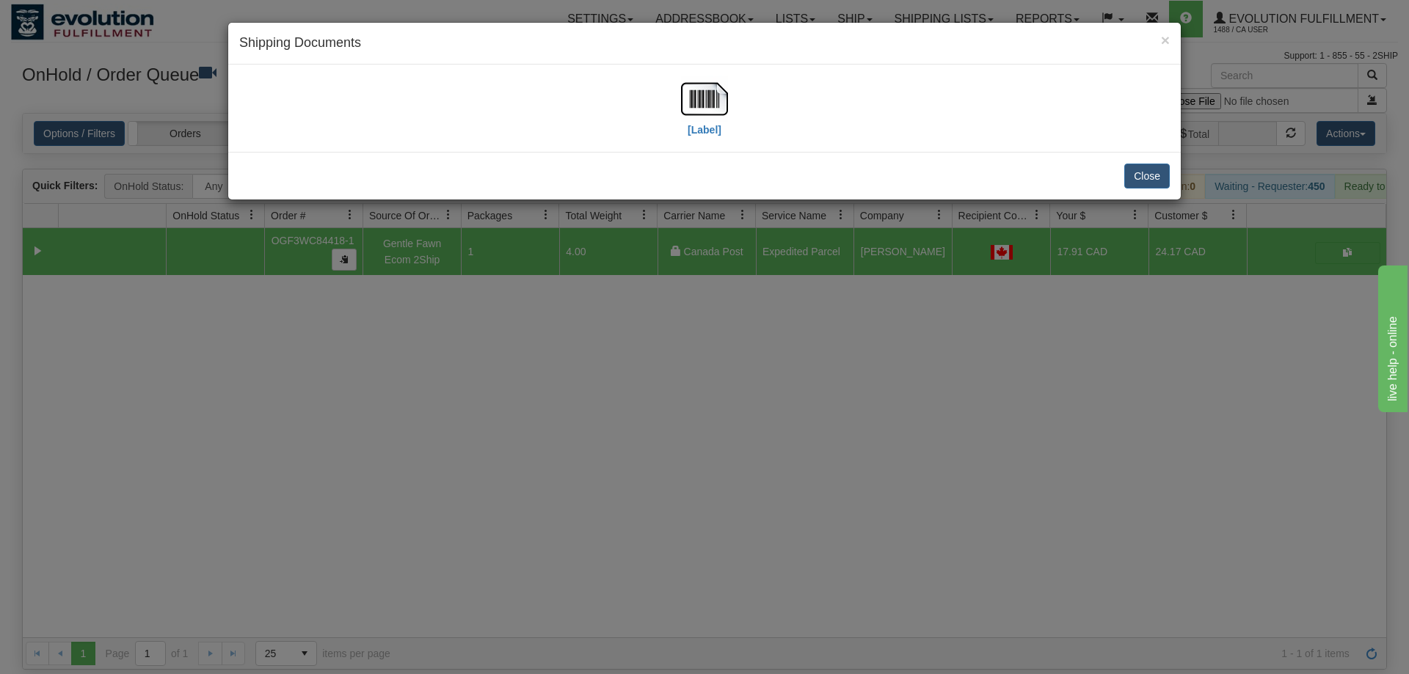
click at [729, 115] on div "[Label]" at bounding box center [704, 108] width 930 height 65
click at [709, 105] on img at bounding box center [704, 99] width 47 height 47
click at [671, 360] on div "× Shipping Documents [Label] Close" at bounding box center [704, 337] width 1409 height 674
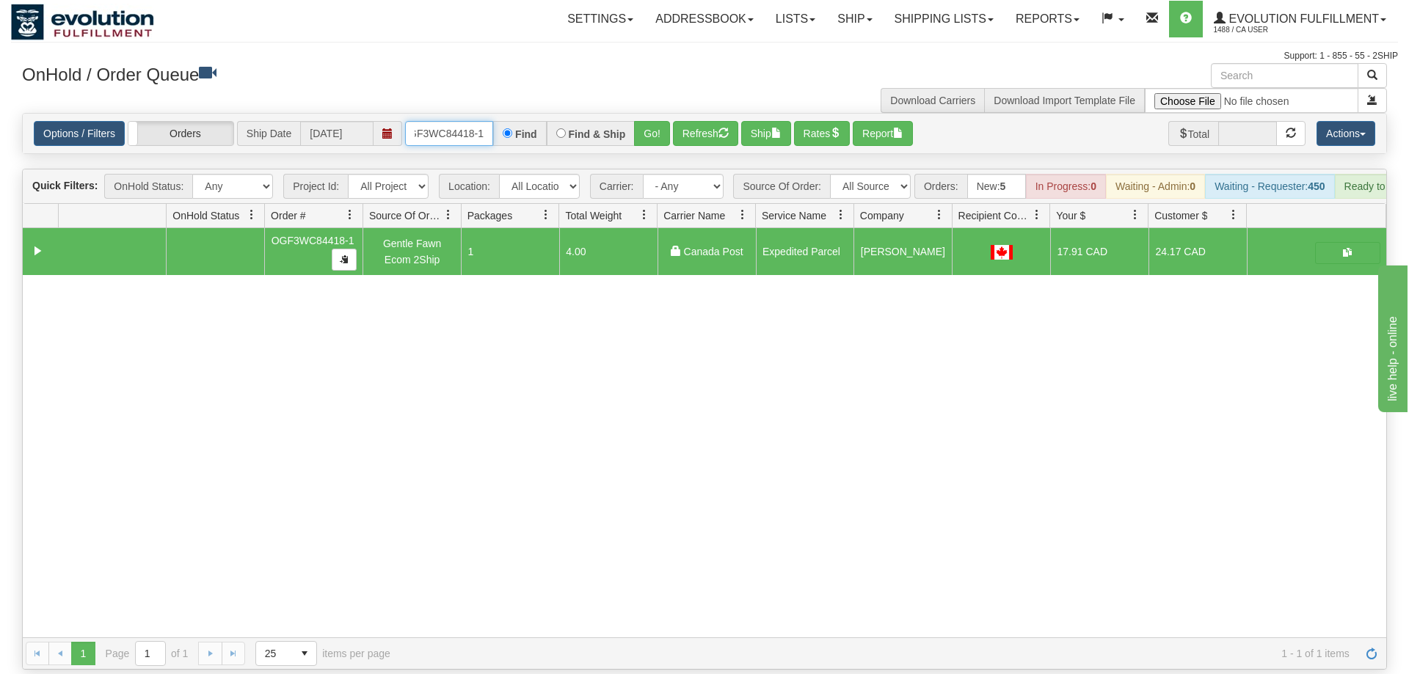
click at [475, 121] on input "OGF3WC84418-1" at bounding box center [449, 133] width 88 height 25
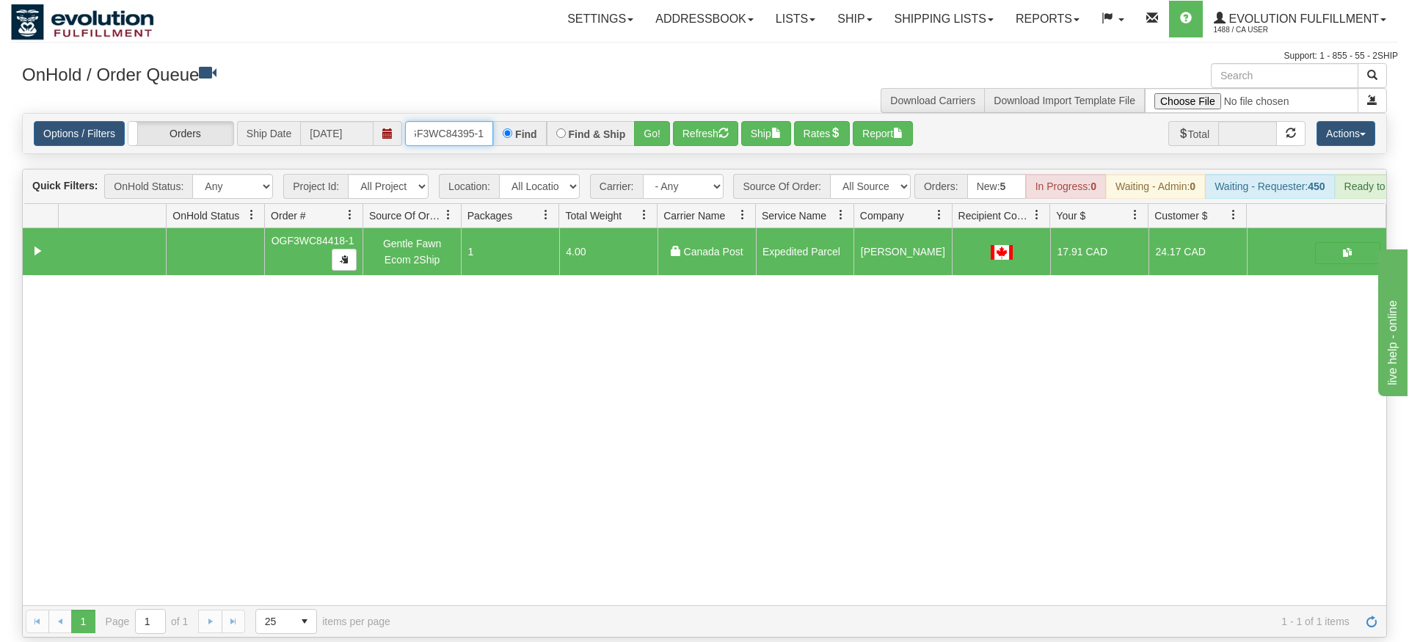
type input "OGF3WC84395-1"
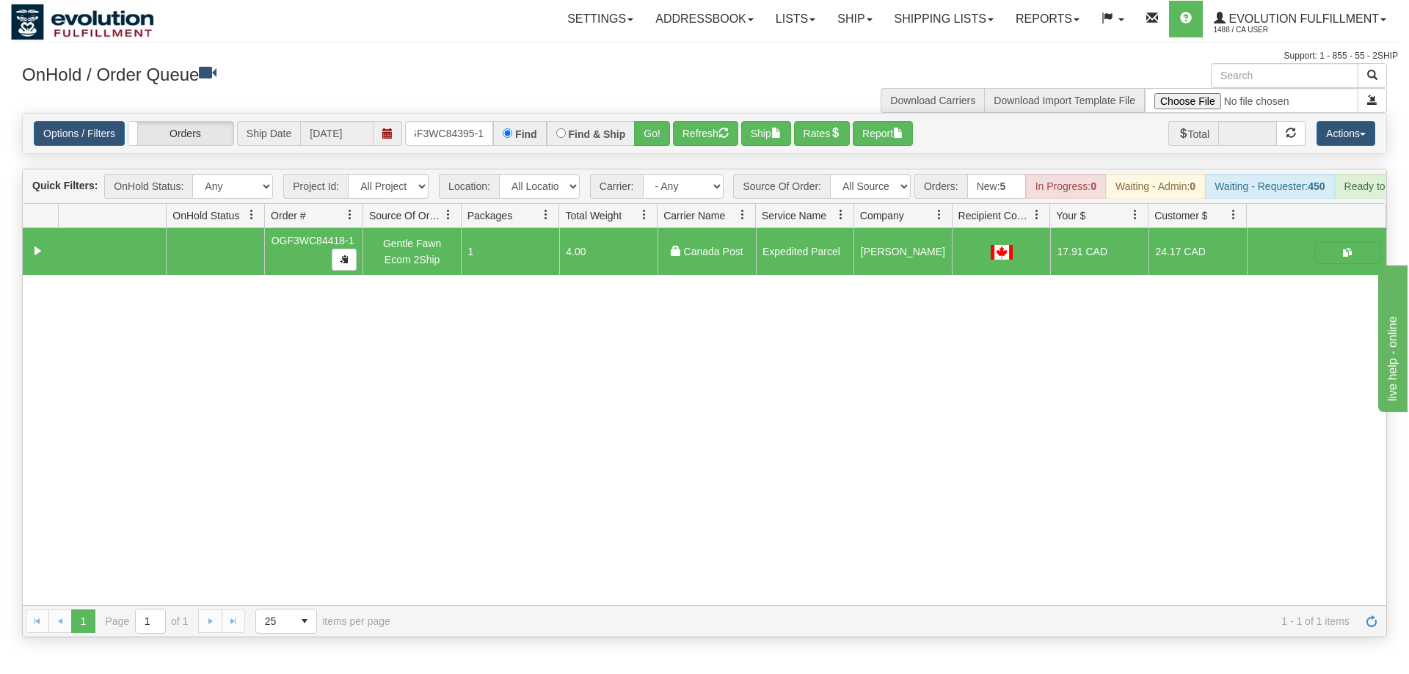
drag, startPoint x: 644, startPoint y: 98, endPoint x: 646, endPoint y: 130, distance: 32.3
click at [646, 130] on div "Options / Filters Group Shipments Orders Ship Date [DATE] OGF3WC84395-1 Find Fi…" at bounding box center [704, 134] width 1363 height 40
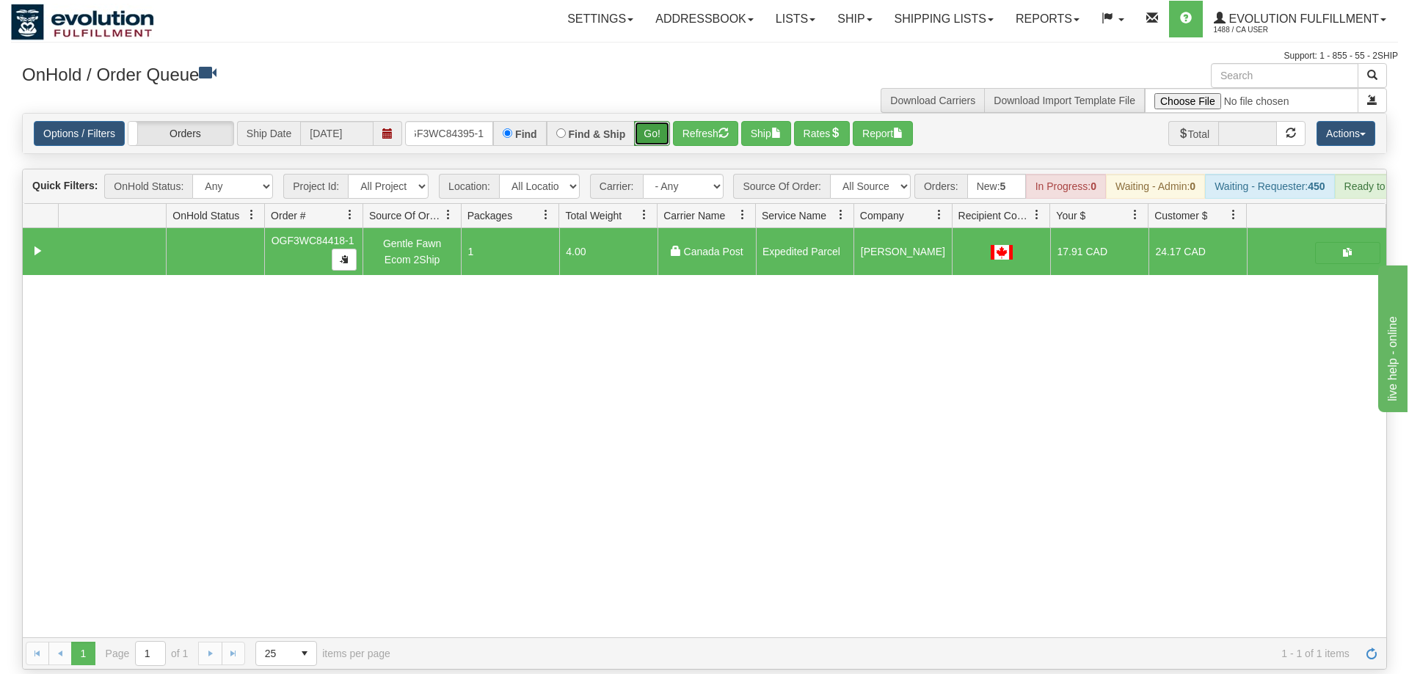
click at [650, 121] on button "Go!" at bounding box center [652, 133] width 36 height 25
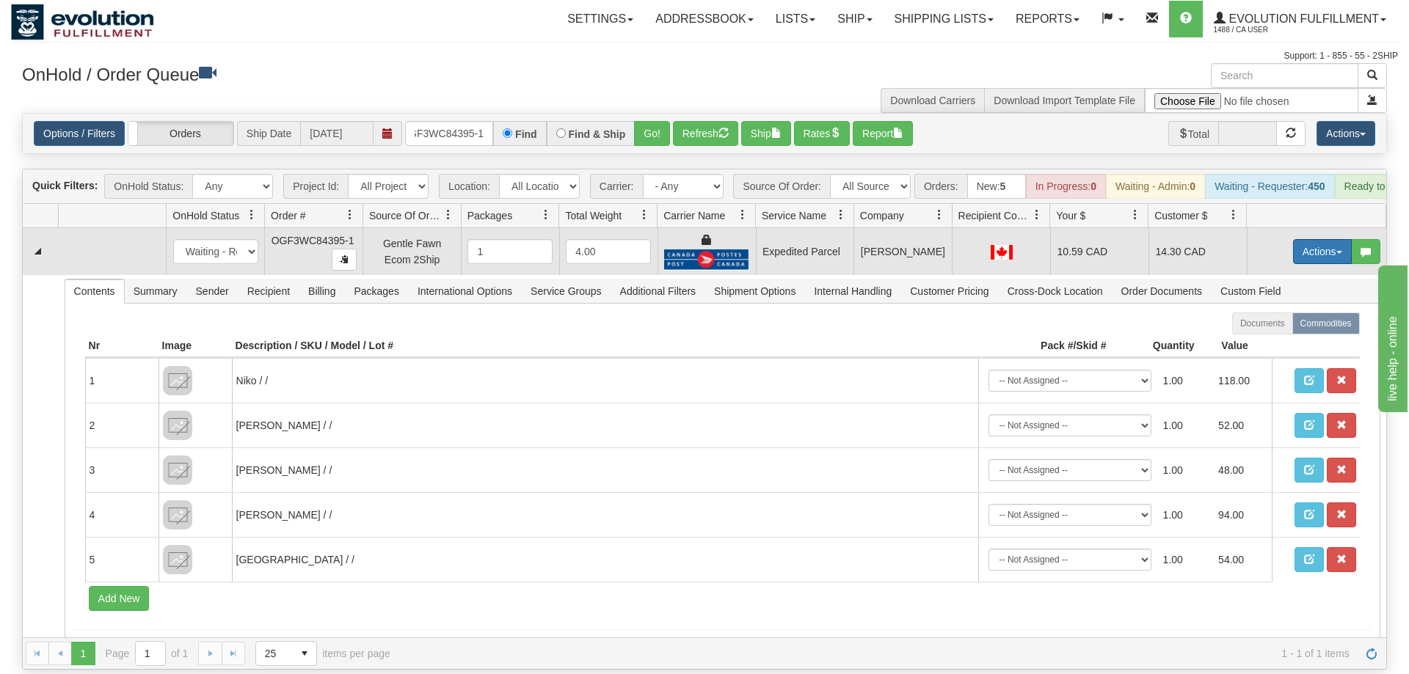
click at [1313, 239] on button "Actions" at bounding box center [1322, 251] width 59 height 25
click at [1283, 327] on link "Ship" at bounding box center [1291, 336] width 117 height 19
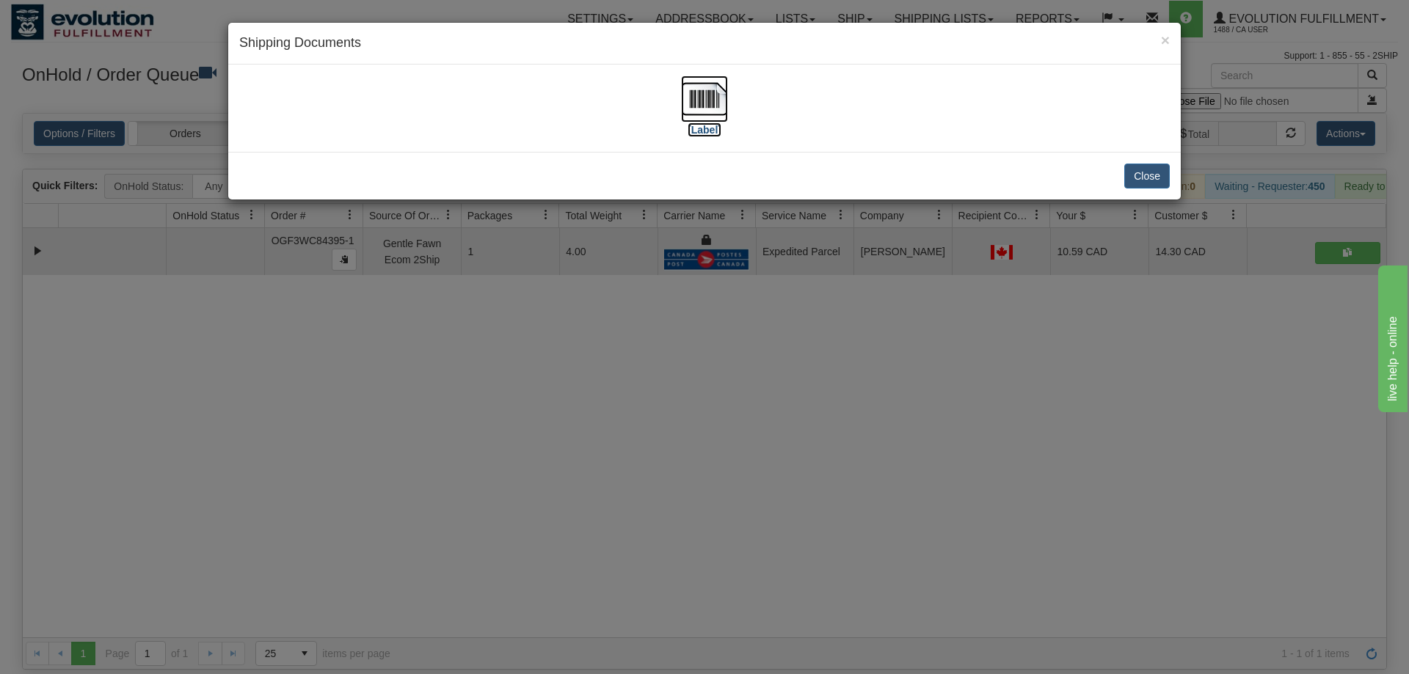
click at [705, 110] on img at bounding box center [704, 99] width 47 height 47
click at [445, 457] on div "× Shipping Documents [Label] Close" at bounding box center [704, 337] width 1409 height 674
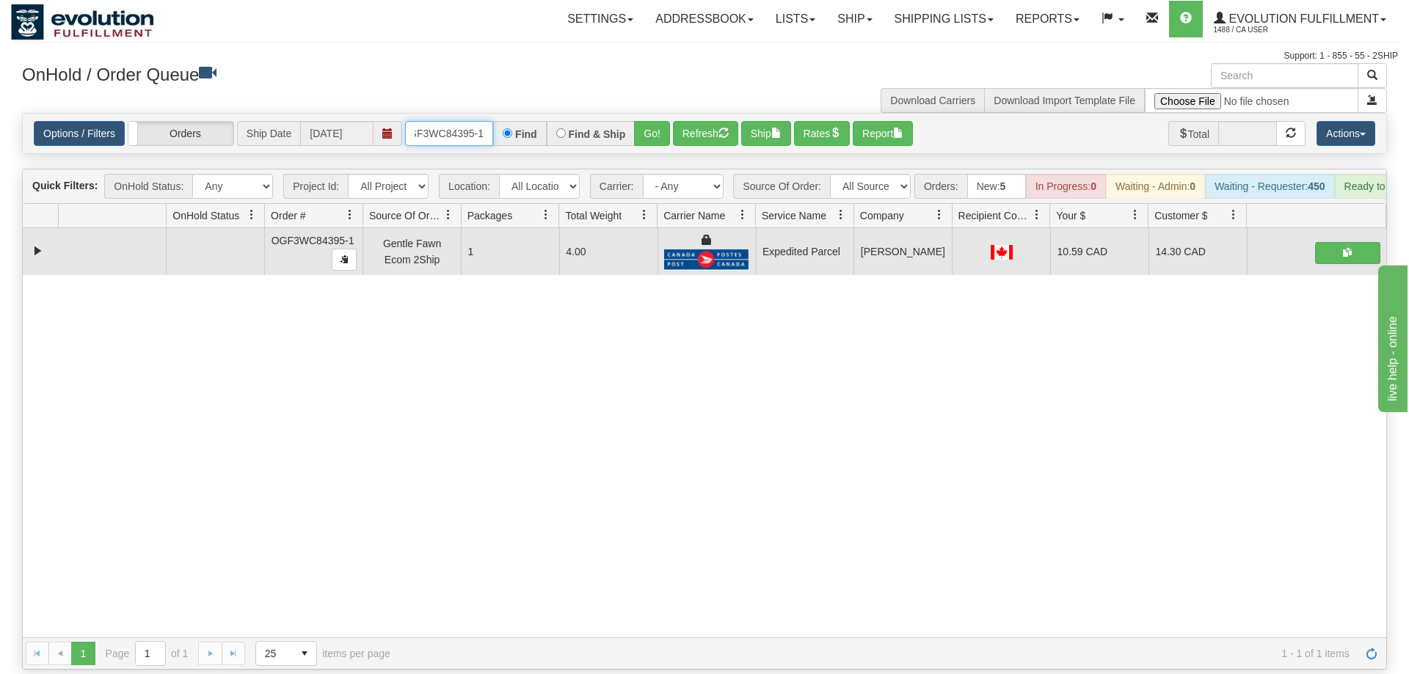
click at [459, 121] on input "OGF3WC84395-1" at bounding box center [449, 133] width 88 height 25
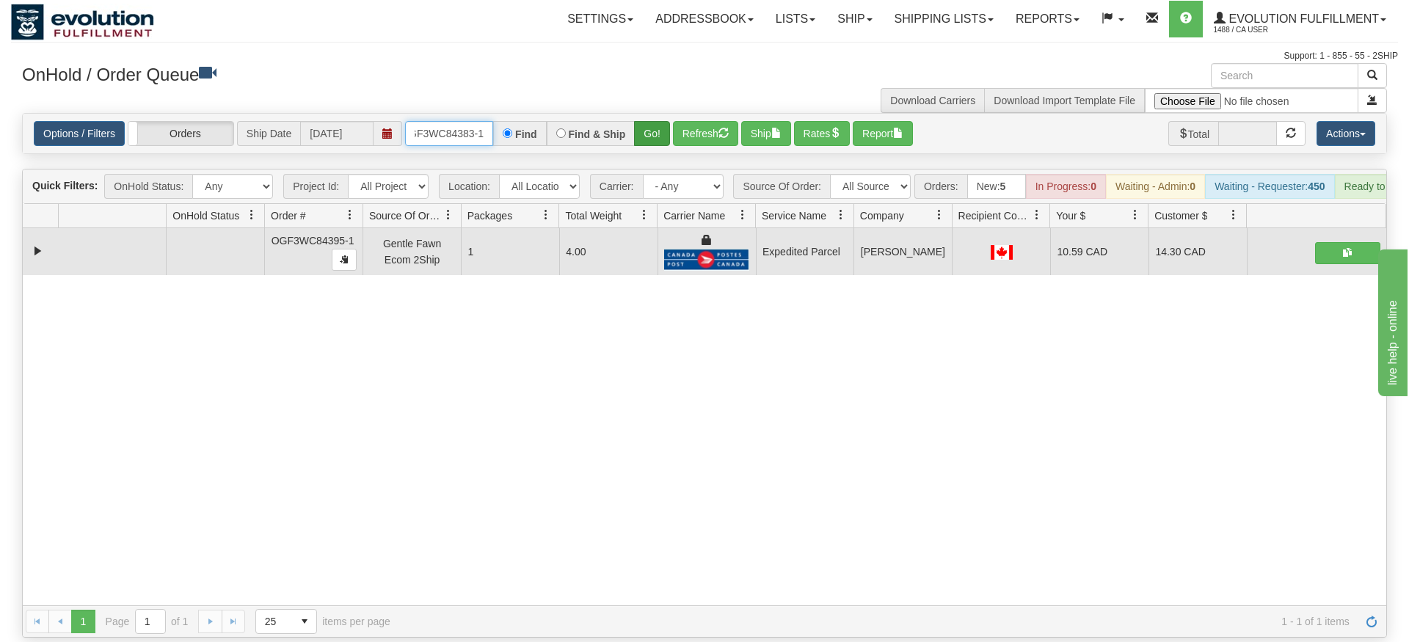
type input "OGF3WC84383-1"
click at [662, 149] on div "Is equal to Is not equal to Contains Does not contains CAD USD EUR ZAR [PERSON_…" at bounding box center [704, 375] width 1387 height 525
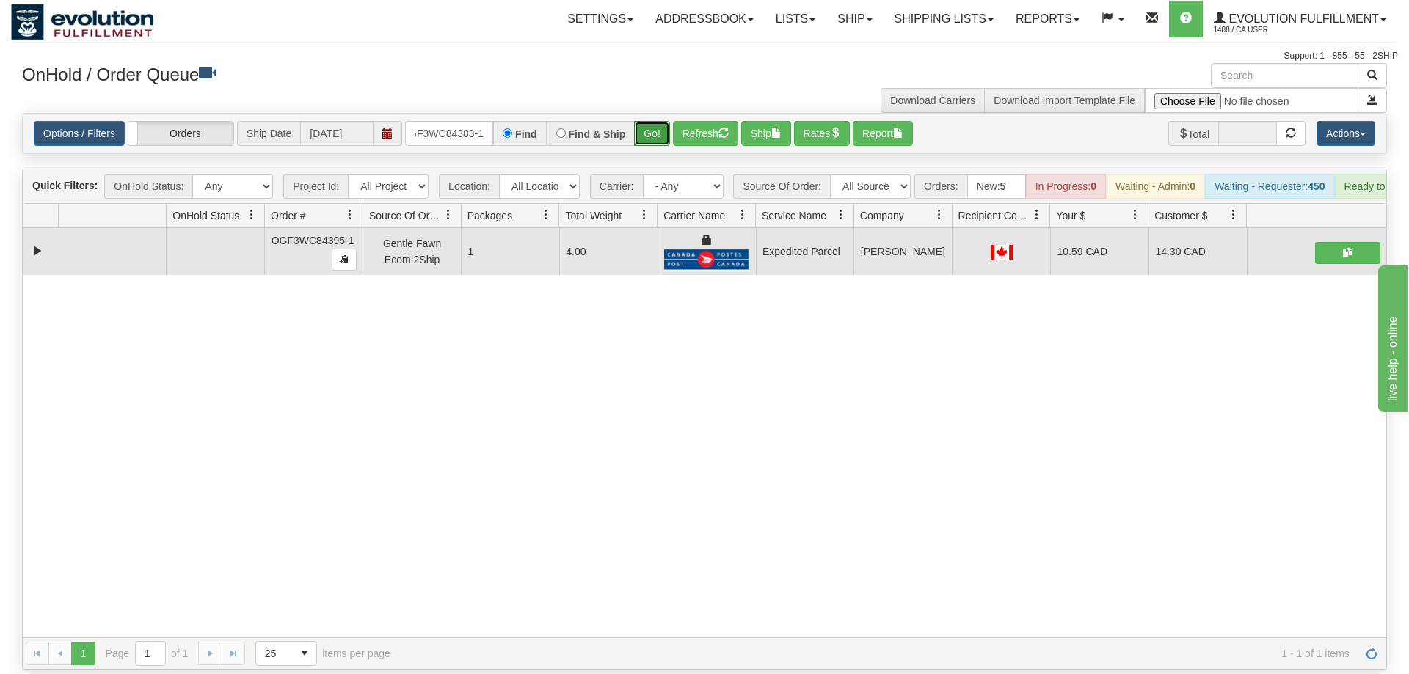
click at [657, 124] on button "Go!" at bounding box center [652, 133] width 36 height 25
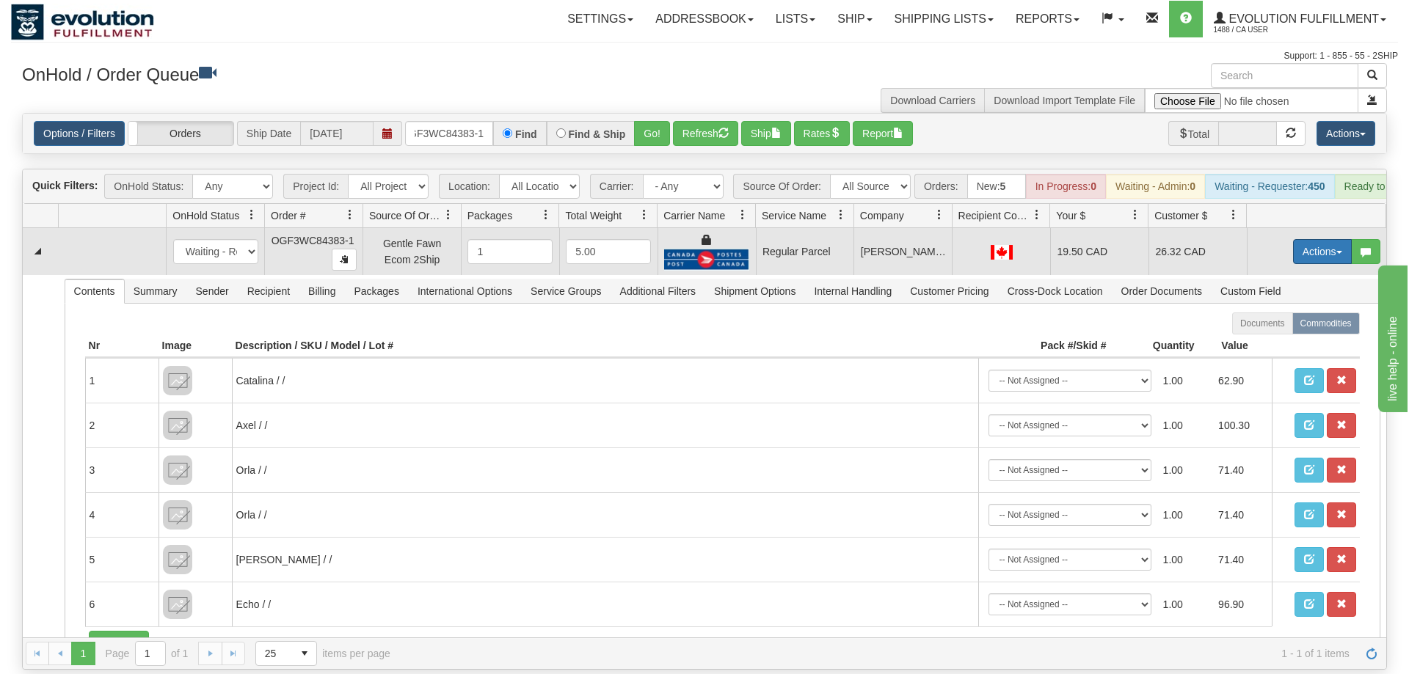
click at [1318, 239] on button "Actions" at bounding box center [1322, 251] width 59 height 25
click at [1294, 312] on span "Rate All Services" at bounding box center [1292, 318] width 88 height 12
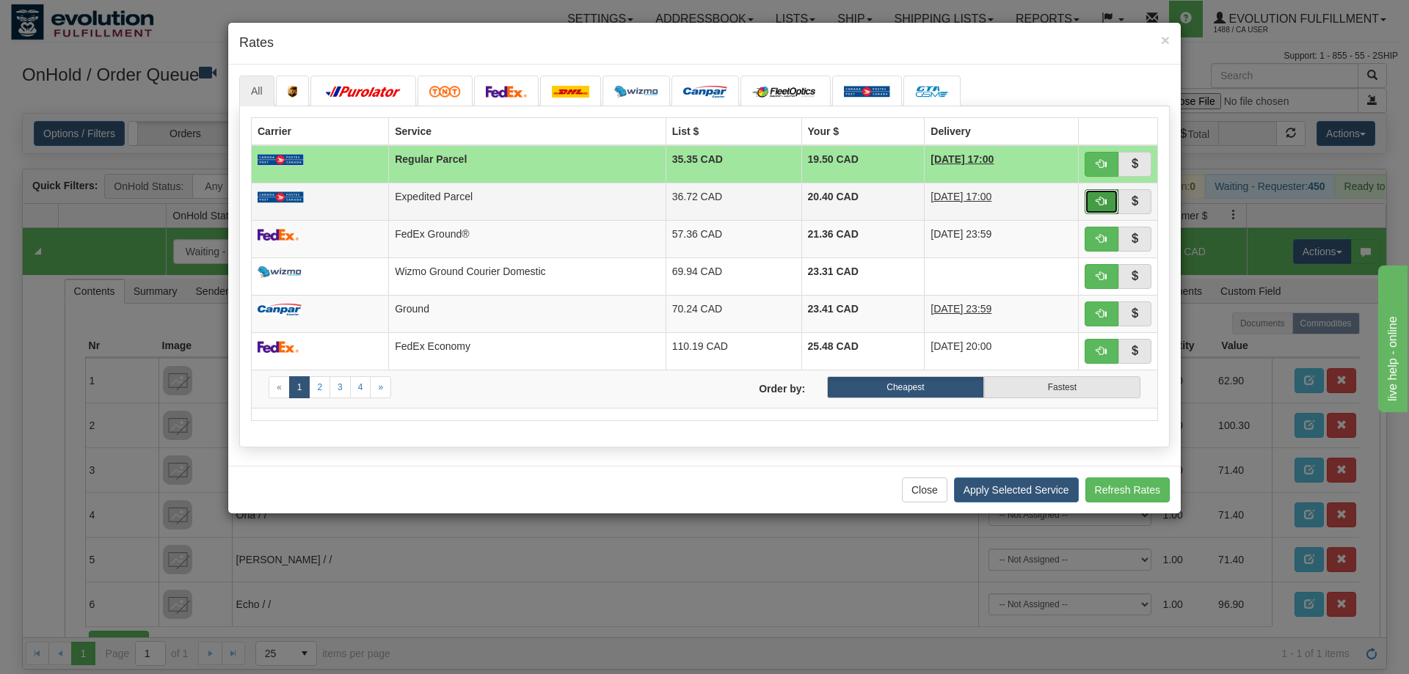
click at [1106, 210] on button "button" at bounding box center [1101, 201] width 34 height 25
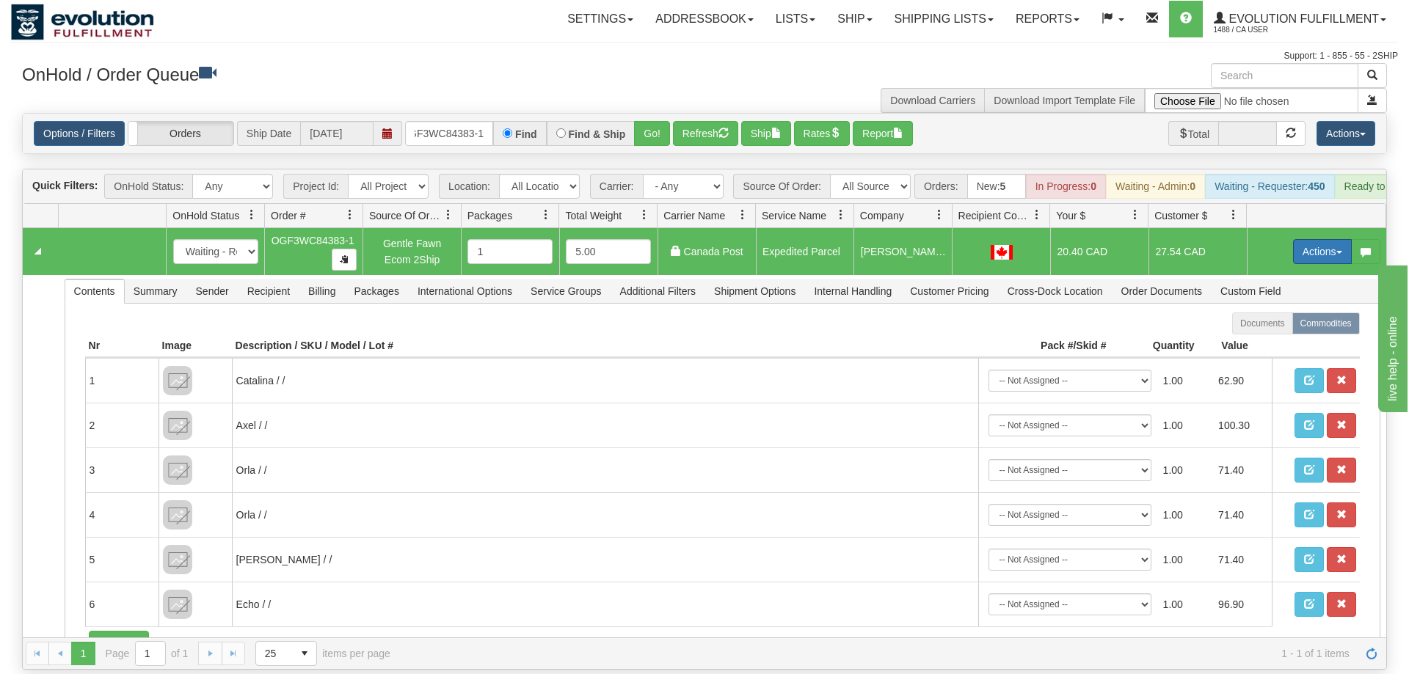
click at [1329, 239] on button "Actions" at bounding box center [1322, 251] width 59 height 25
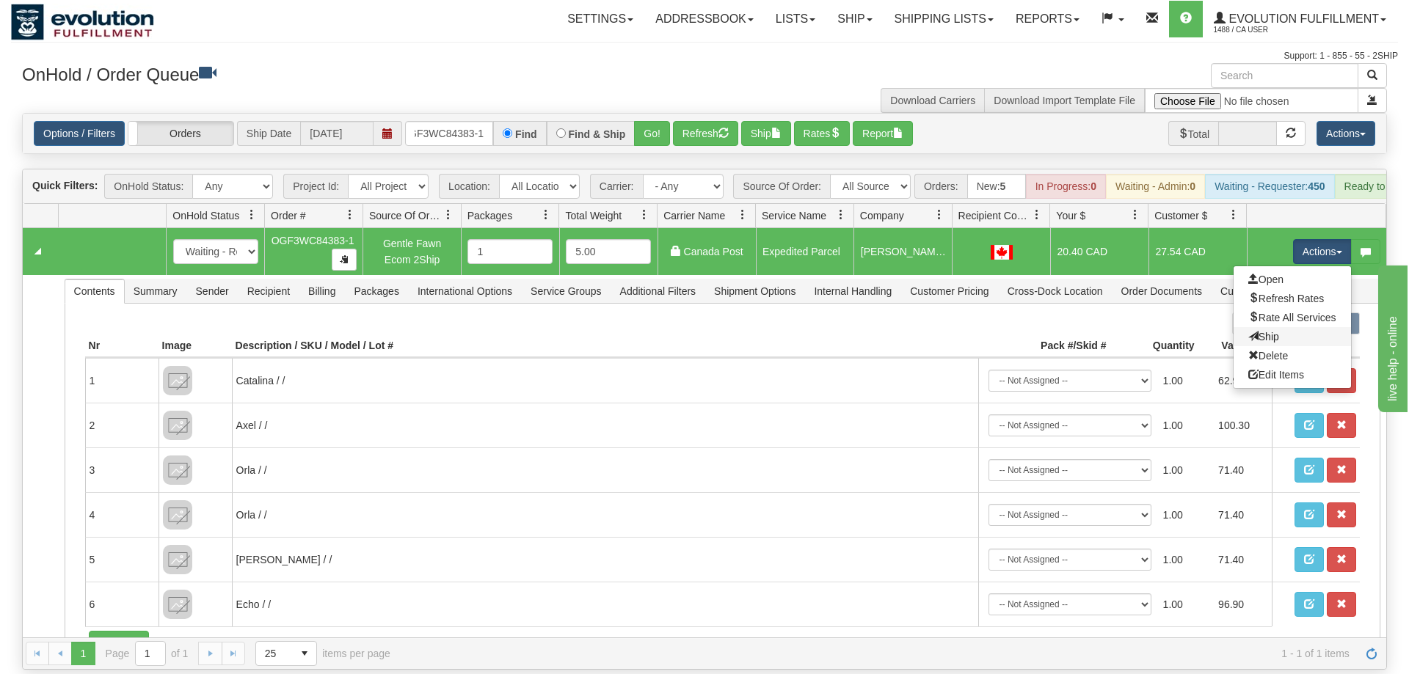
click at [1308, 327] on link "Ship" at bounding box center [1291, 336] width 117 height 19
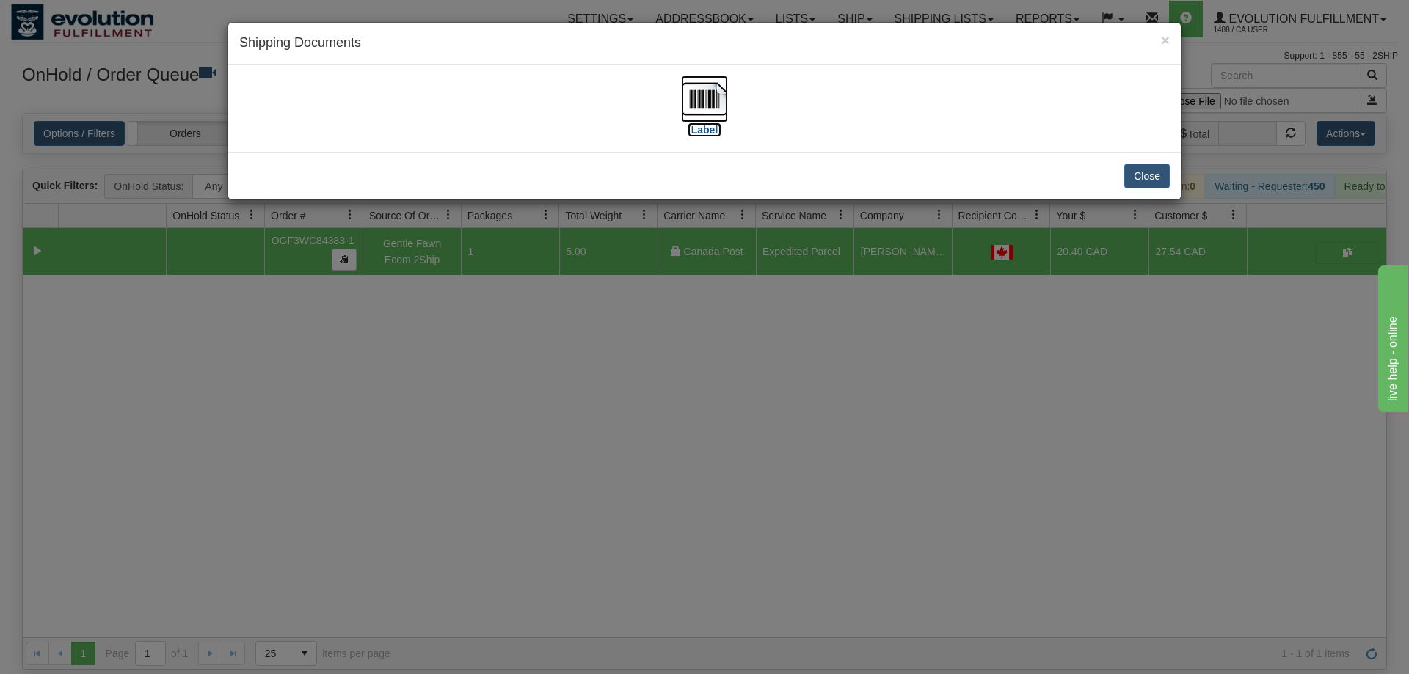
click at [710, 103] on img at bounding box center [704, 99] width 47 height 47
click at [806, 535] on div "× Shipping Documents [Label] Close" at bounding box center [704, 337] width 1409 height 674
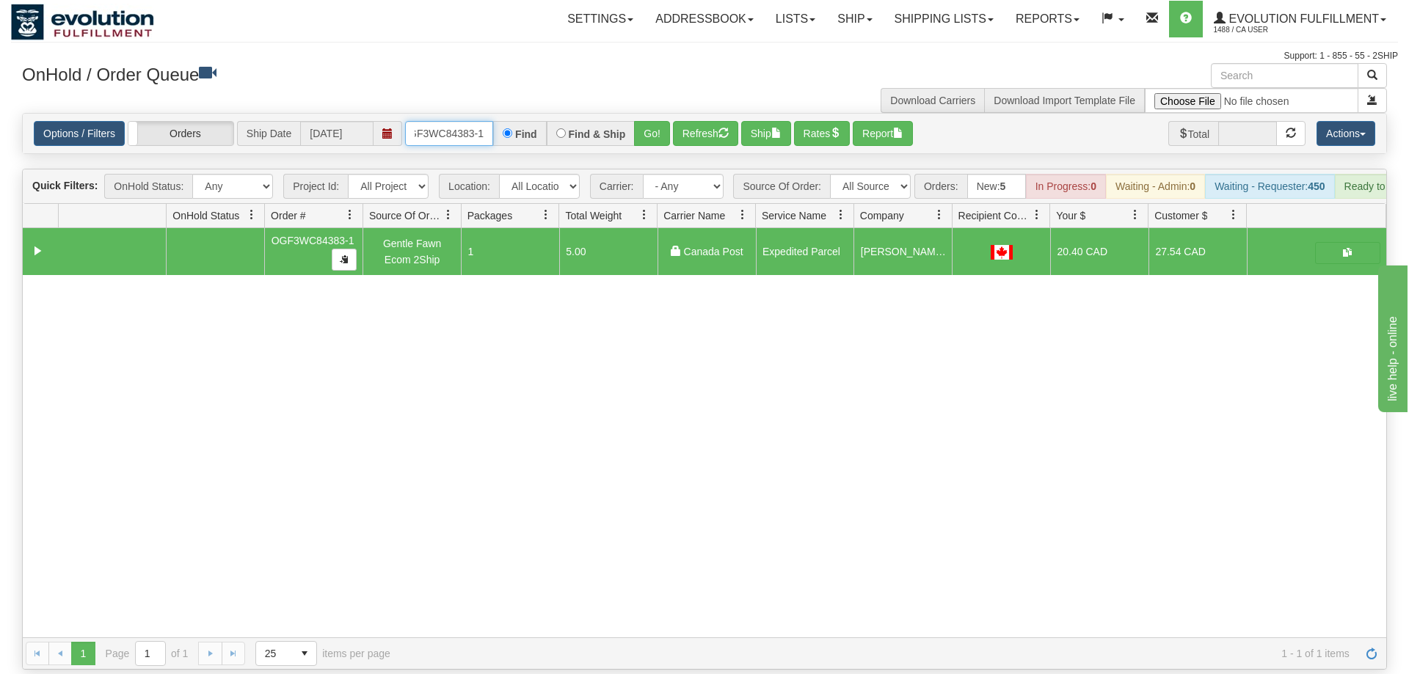
click at [434, 121] on input "OGF3WC84383-1" at bounding box center [449, 133] width 88 height 25
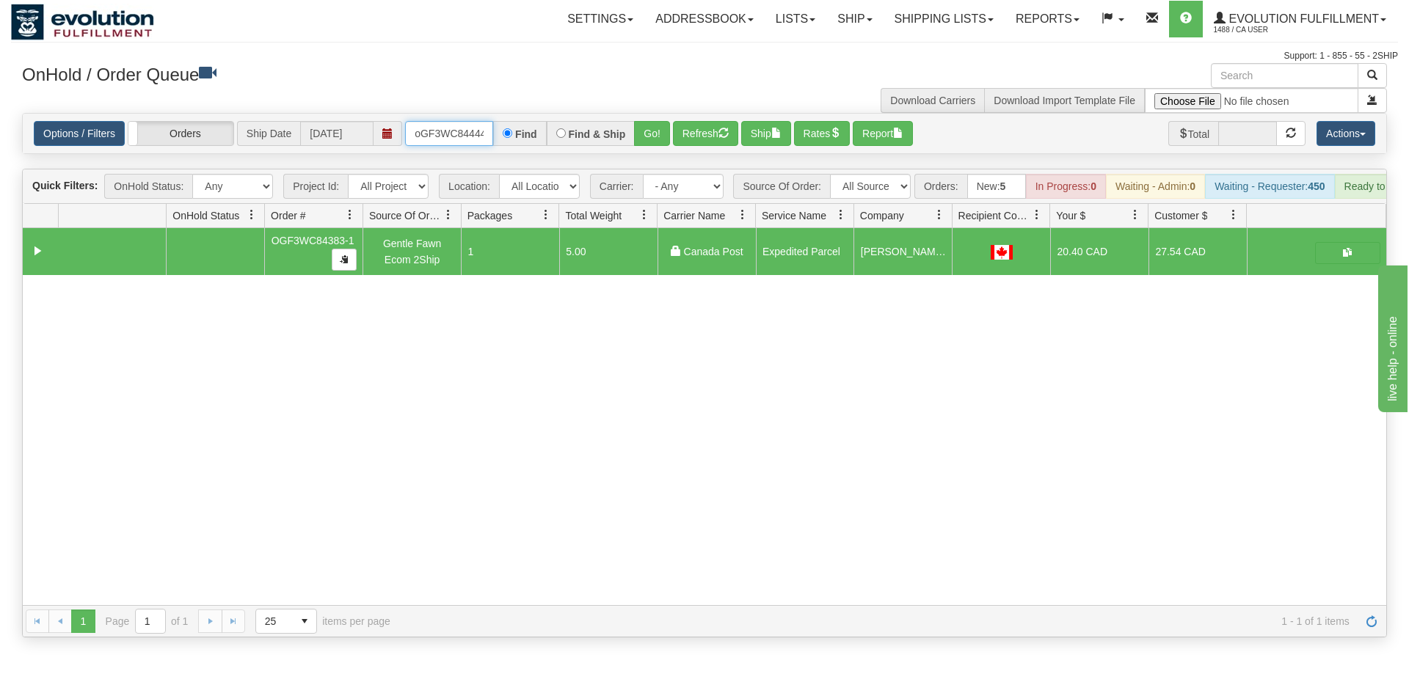
scroll to position [0, 12]
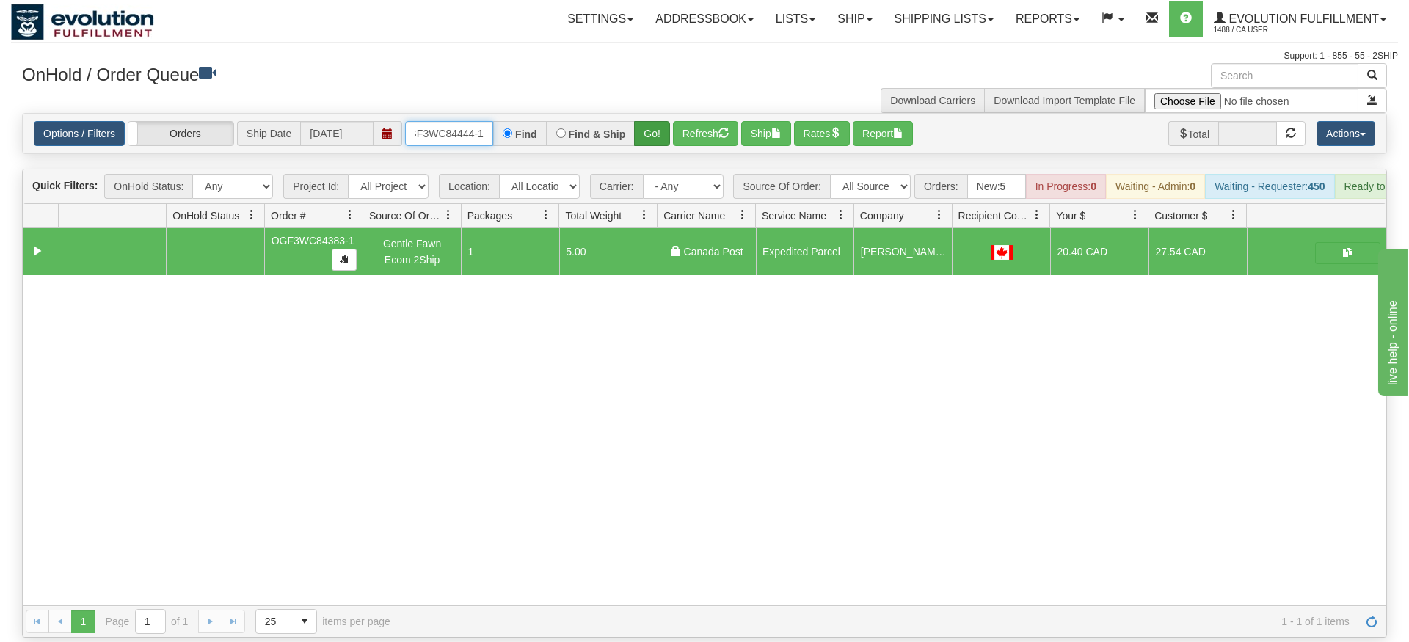
type input "oGF3WC84444-1"
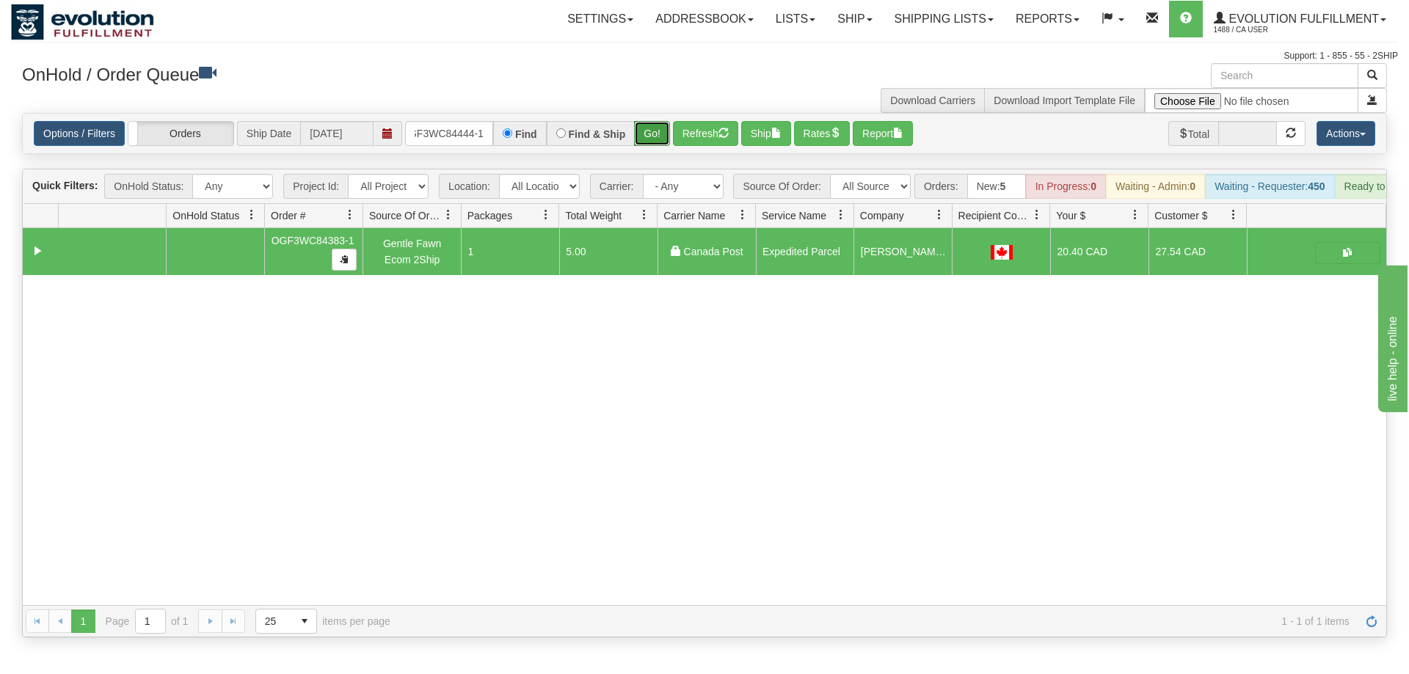
drag, startPoint x: 652, startPoint y: 103, endPoint x: 651, endPoint y: 118, distance: 14.7
click at [652, 135] on div "Is equal to Is not equal to Contains Does not contains CAD USD EUR ZAR [PERSON_…" at bounding box center [704, 375] width 1387 height 525
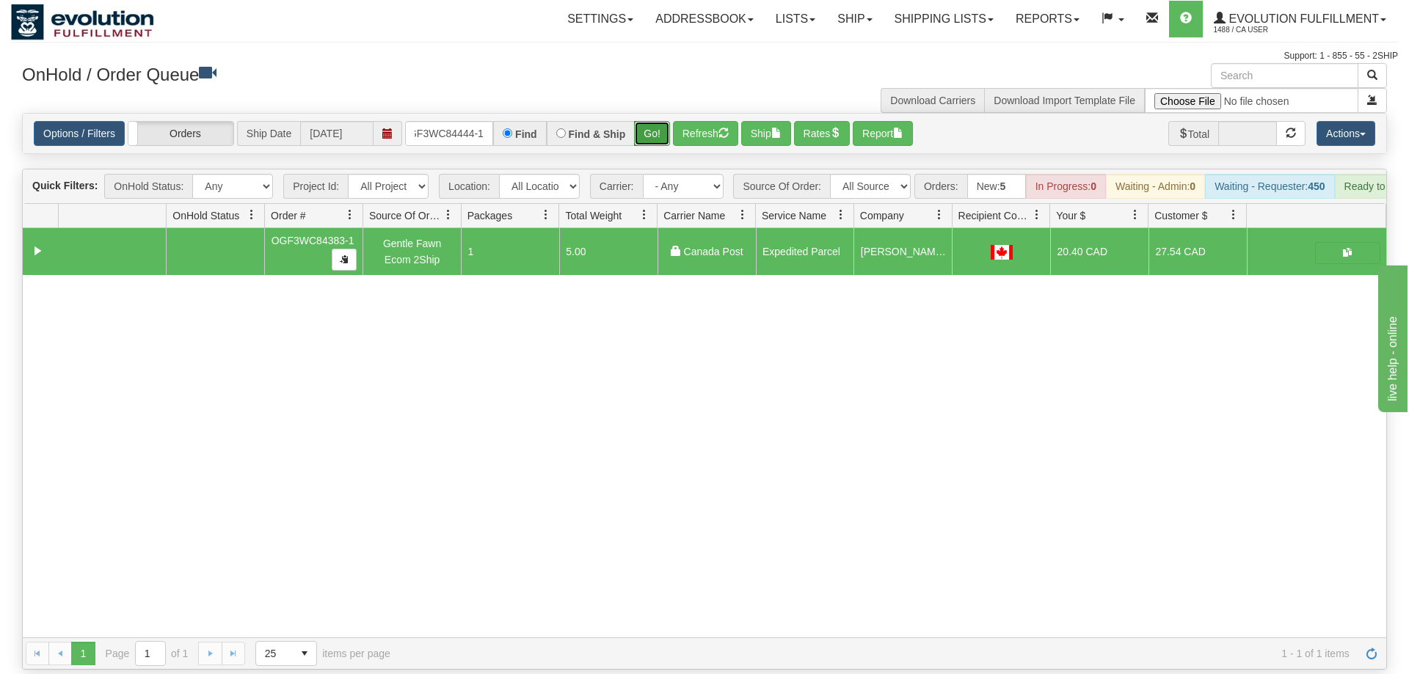
click at [658, 121] on button "Go!" at bounding box center [652, 133] width 36 height 25
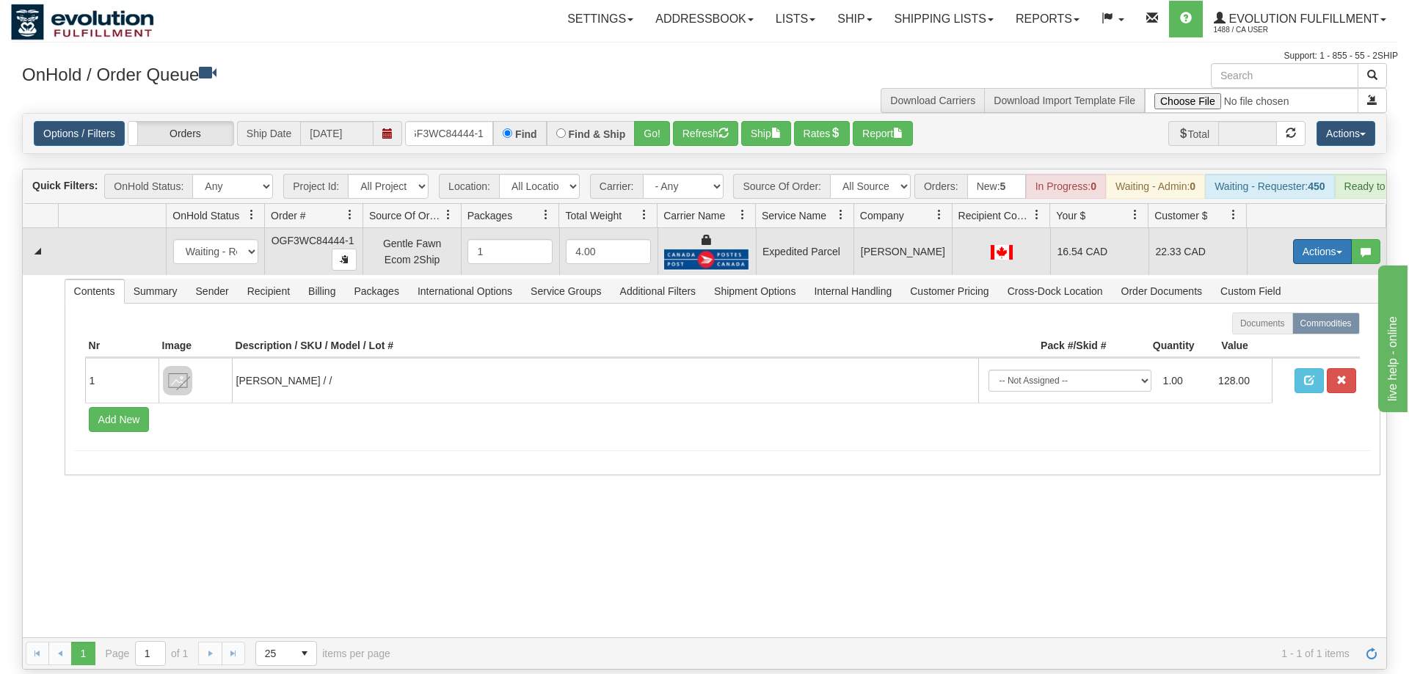
click at [1321, 239] on button "Actions" at bounding box center [1322, 251] width 59 height 25
click at [1291, 327] on link "Ship" at bounding box center [1291, 336] width 117 height 19
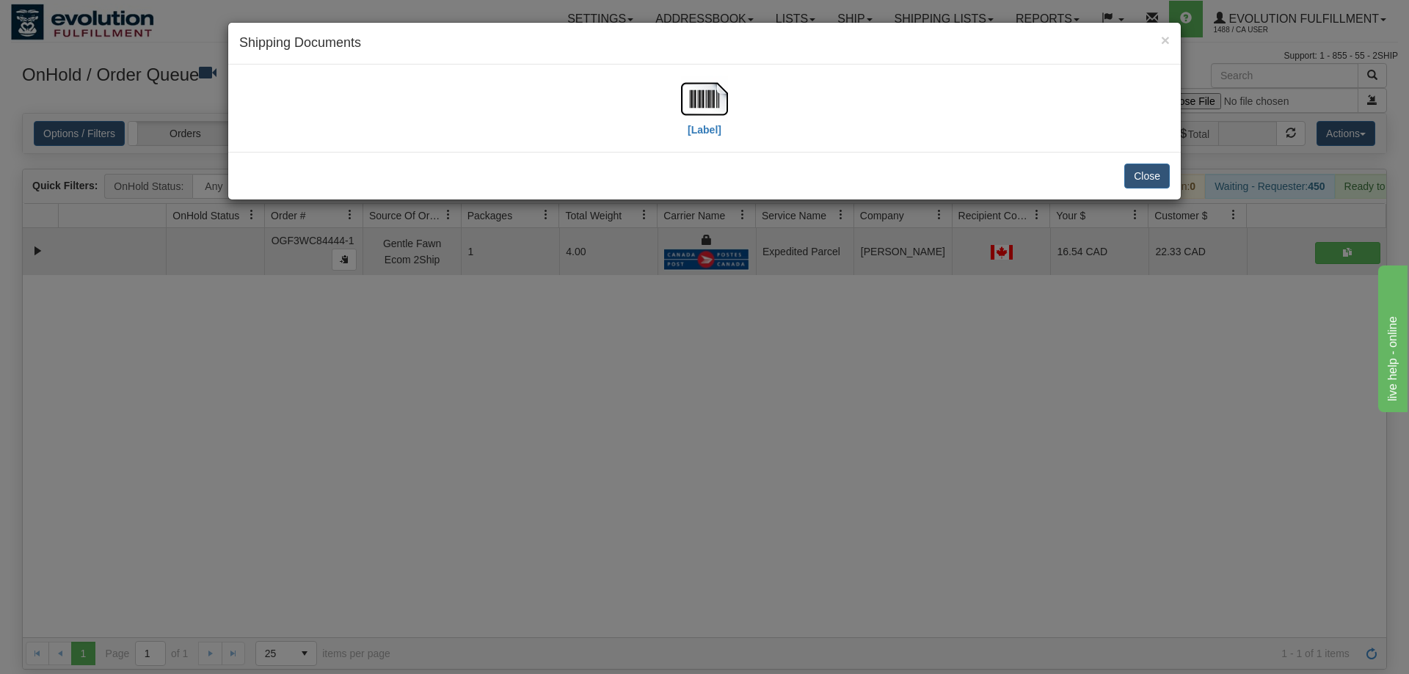
click at [737, 107] on div "[Label]" at bounding box center [704, 108] width 930 height 65
click at [734, 101] on div "[Label]" at bounding box center [704, 108] width 930 height 65
click at [715, 97] on img at bounding box center [704, 99] width 47 height 47
drag, startPoint x: 643, startPoint y: 434, endPoint x: 641, endPoint y: 233, distance: 200.3
click at [655, 426] on div "× Shipping Documents [Label] Close" at bounding box center [704, 337] width 1409 height 674
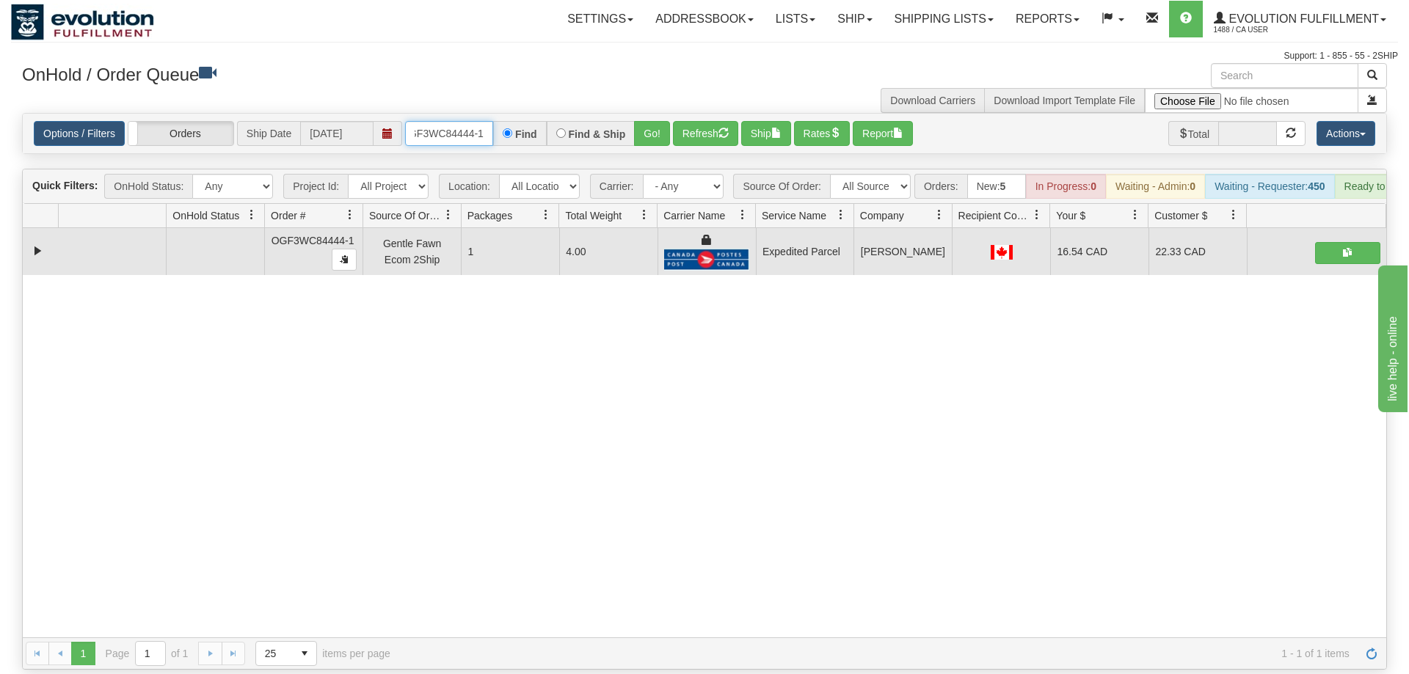
click at [454, 121] on input "oGF3WC84444-1" at bounding box center [449, 133] width 88 height 25
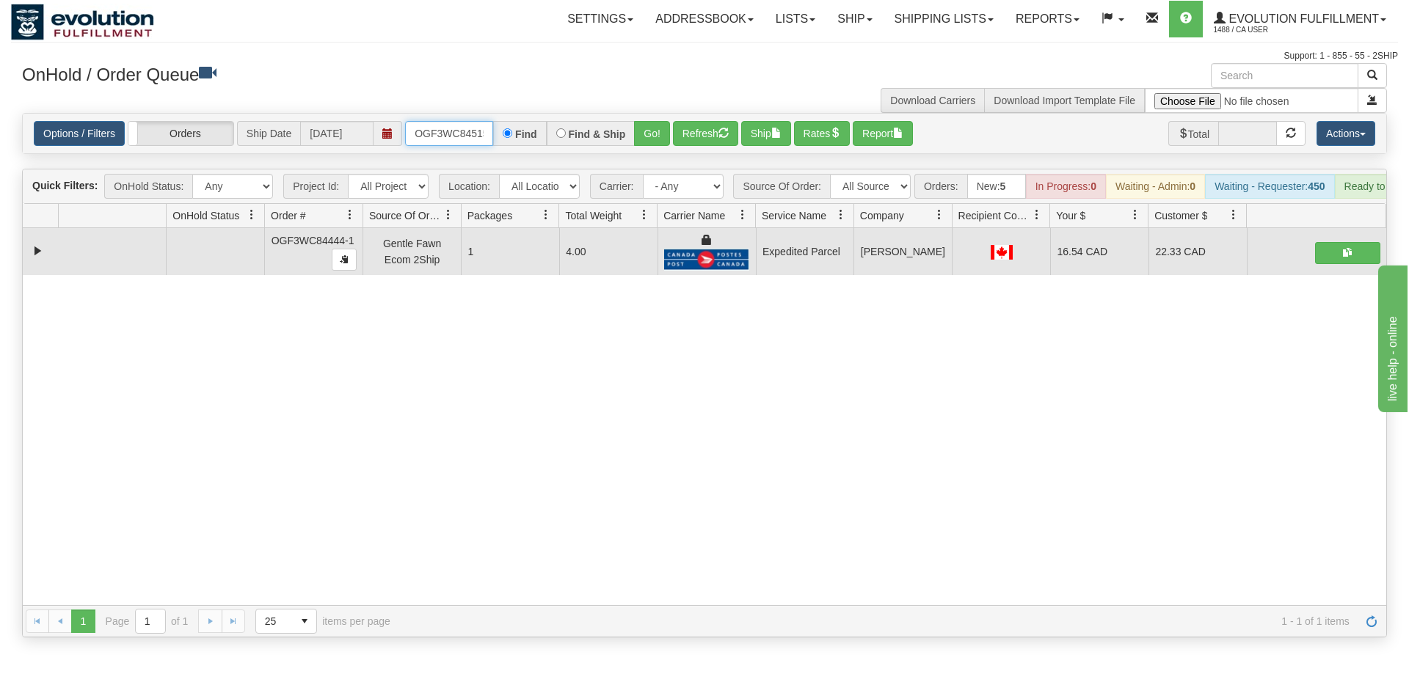
scroll to position [0, 14]
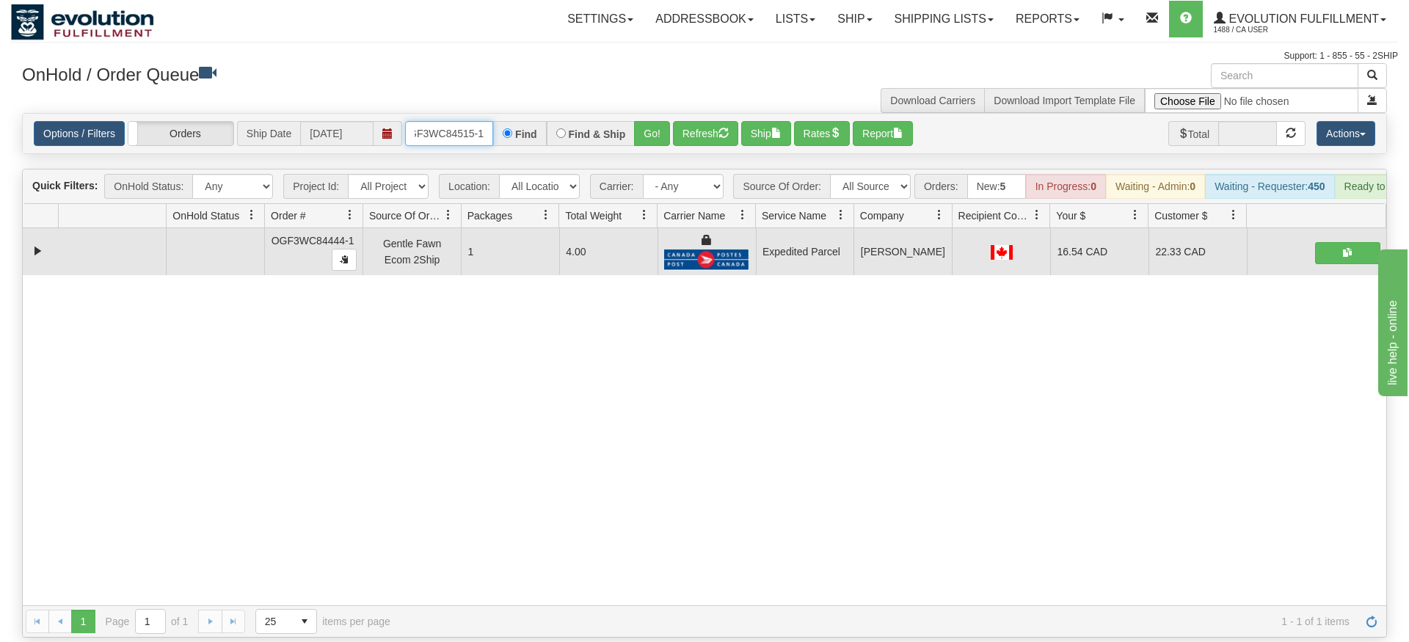
type input "OGF3WC84515-1"
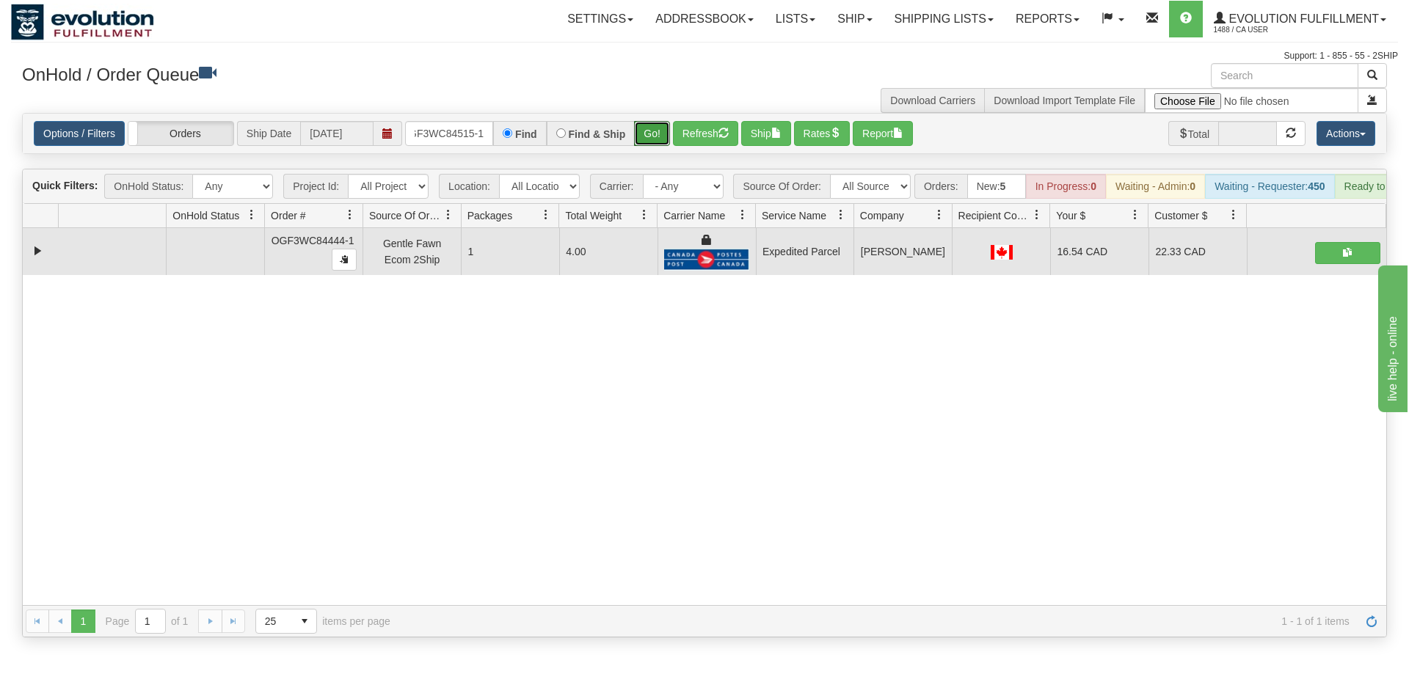
click at [651, 150] on div "Is equal to Is not equal to Contains Does not contains CAD USD EUR ZAR [PERSON_…" at bounding box center [704, 375] width 1387 height 525
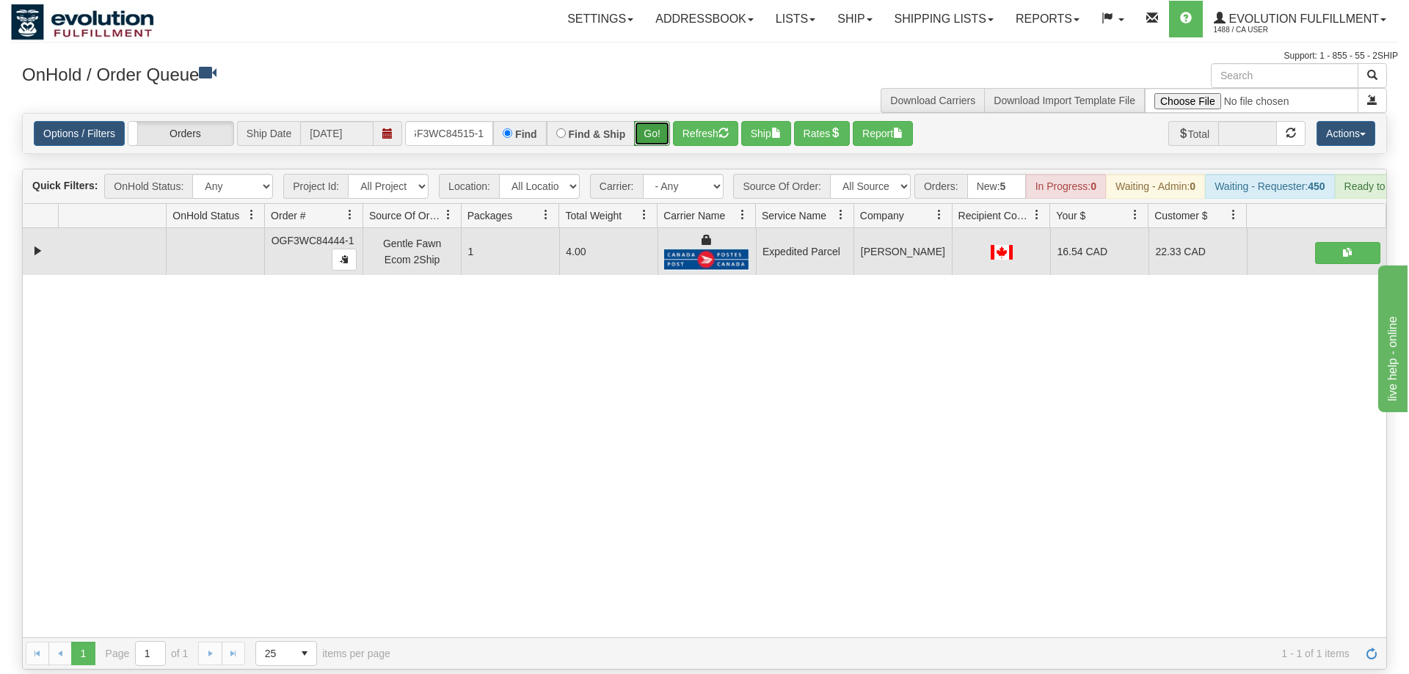
click at [652, 122] on button "Go!" at bounding box center [652, 133] width 36 height 25
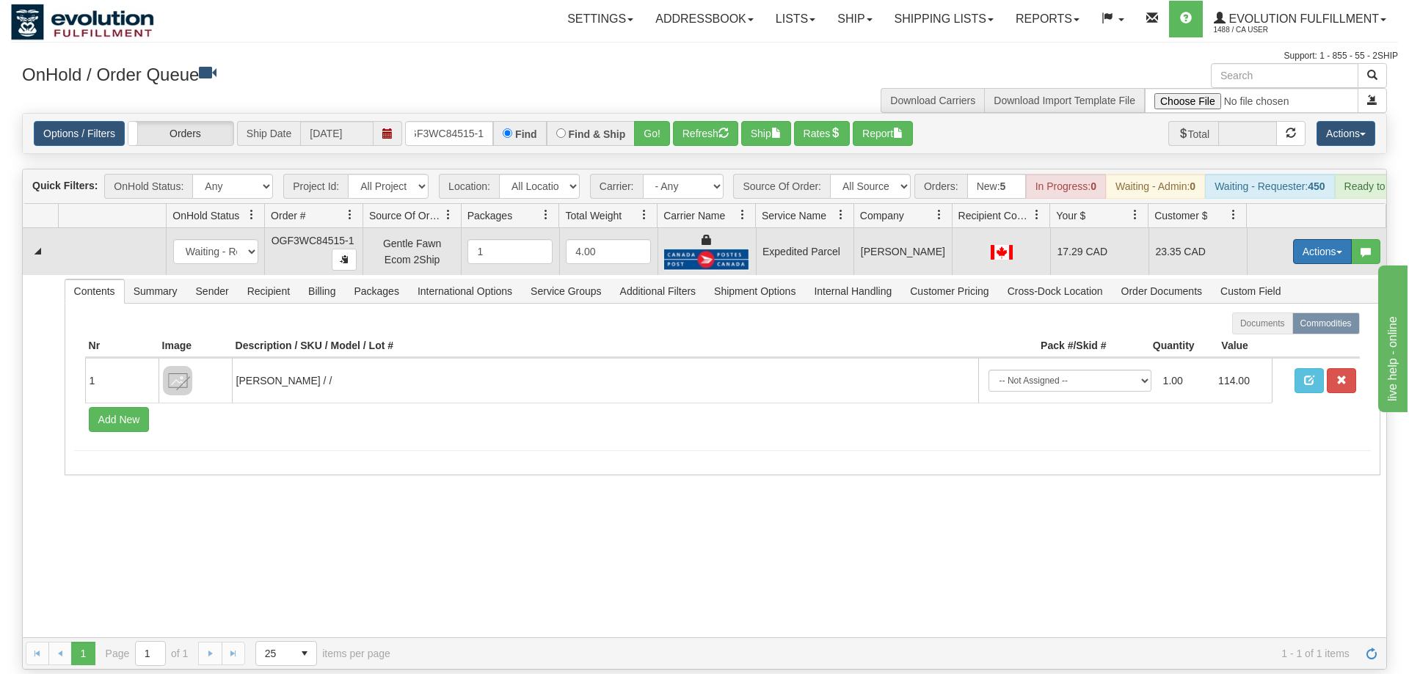
click at [1298, 239] on button "Actions" at bounding box center [1322, 251] width 59 height 25
click at [1283, 327] on link "Ship" at bounding box center [1291, 336] width 117 height 19
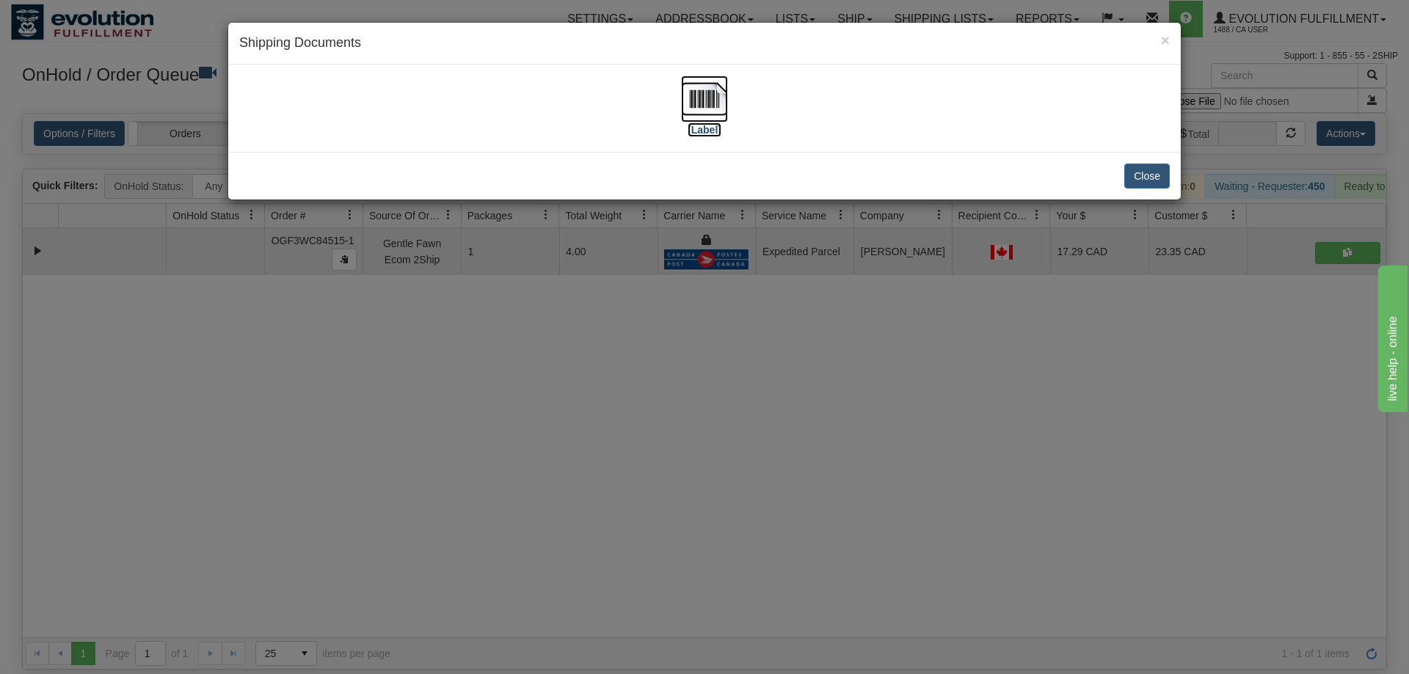
click at [709, 87] on img at bounding box center [704, 99] width 47 height 47
drag, startPoint x: 690, startPoint y: 395, endPoint x: 503, endPoint y: 174, distance: 289.4
click at [690, 389] on div "× Shipping Documents [Label] Close" at bounding box center [704, 337] width 1409 height 674
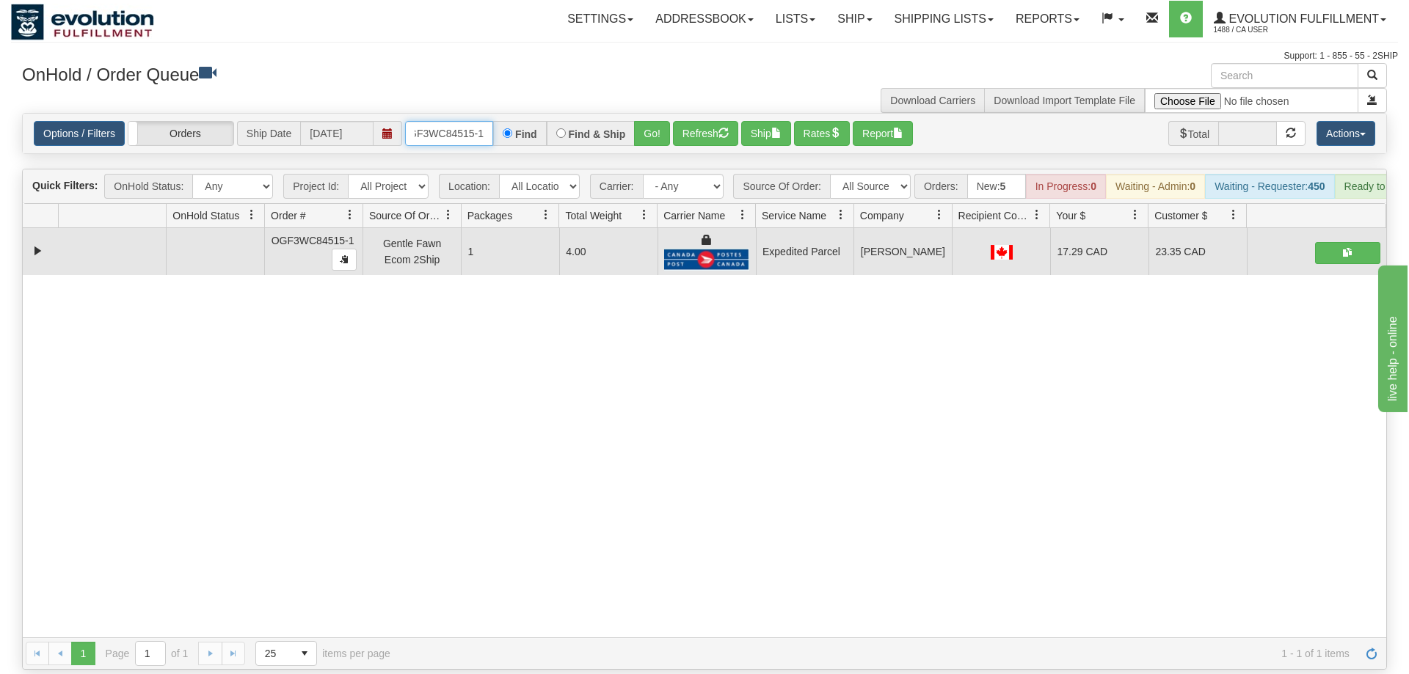
click at [474, 121] on input "OGF3WC84515-1" at bounding box center [449, 133] width 88 height 25
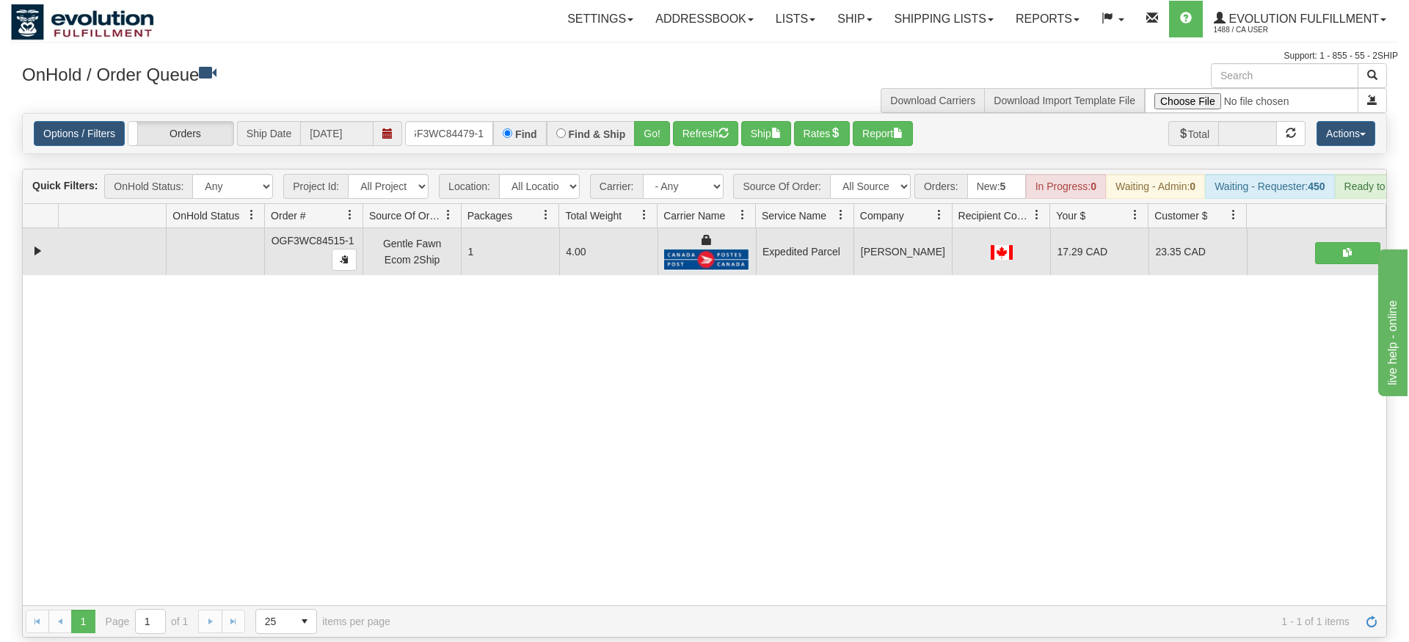
click at [647, 125] on div "Options / Filters Group Shipments Orders Ship Date [DATE] OGF3WC84479-1 Find Fi…" at bounding box center [704, 134] width 1363 height 40
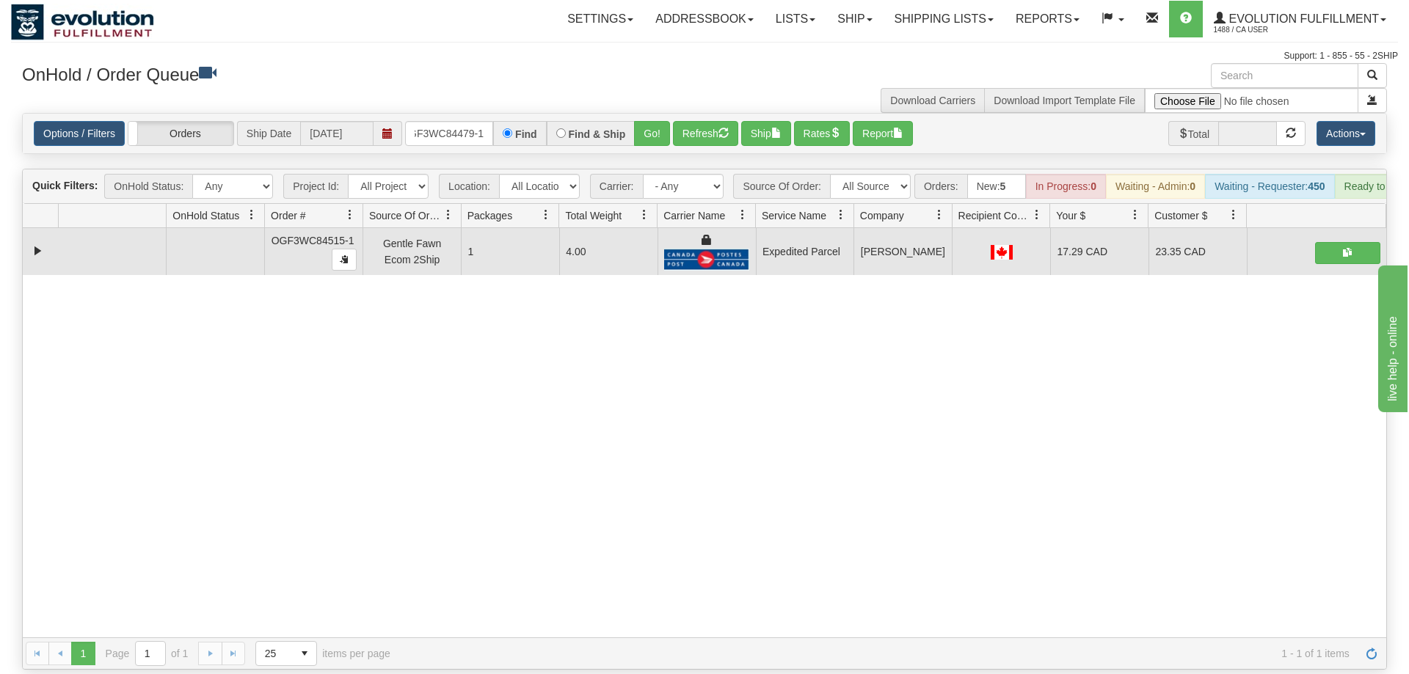
click at [660, 114] on div "Options / Filters Group Shipments Orders Ship Date [DATE] OGF3WC84479-1 Find Fi…" at bounding box center [704, 134] width 1363 height 40
click at [662, 121] on button "Go!" at bounding box center [652, 133] width 36 height 25
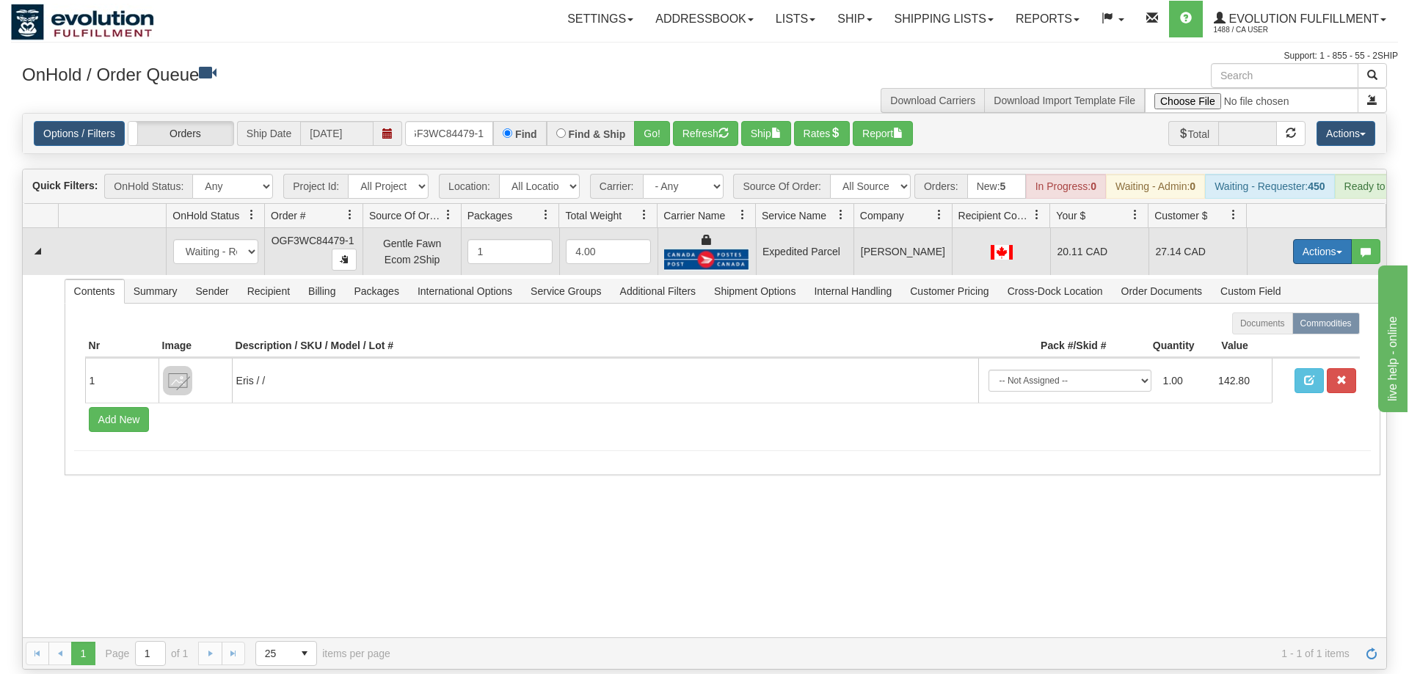
click at [1327, 239] on button "Actions" at bounding box center [1322, 251] width 59 height 25
click at [1292, 327] on link "Ship" at bounding box center [1291, 336] width 117 height 19
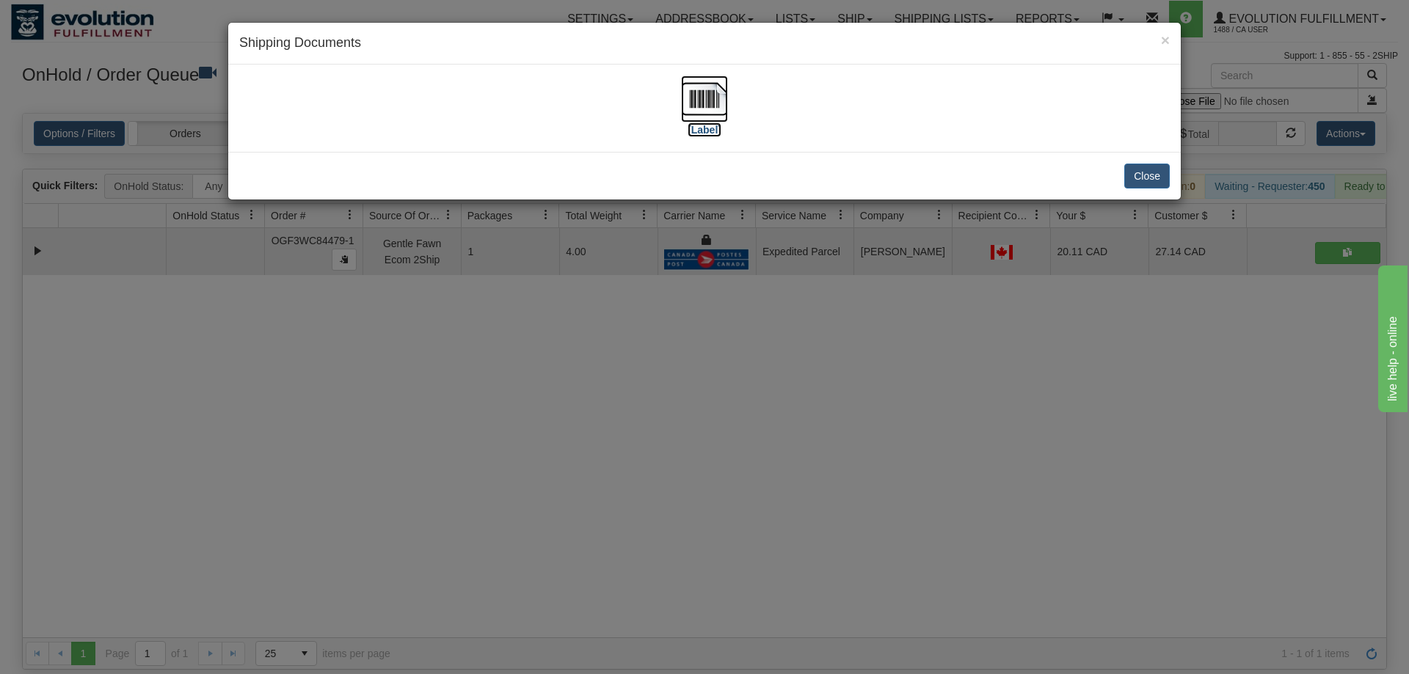
click at [692, 92] on img at bounding box center [704, 99] width 47 height 47
click at [621, 165] on div "Close" at bounding box center [704, 176] width 952 height 48
drag, startPoint x: 550, startPoint y: 307, endPoint x: 550, endPoint y: 288, distance: 18.3
click at [550, 305] on div "× Shipping Documents [Label] Close" at bounding box center [704, 337] width 1409 height 674
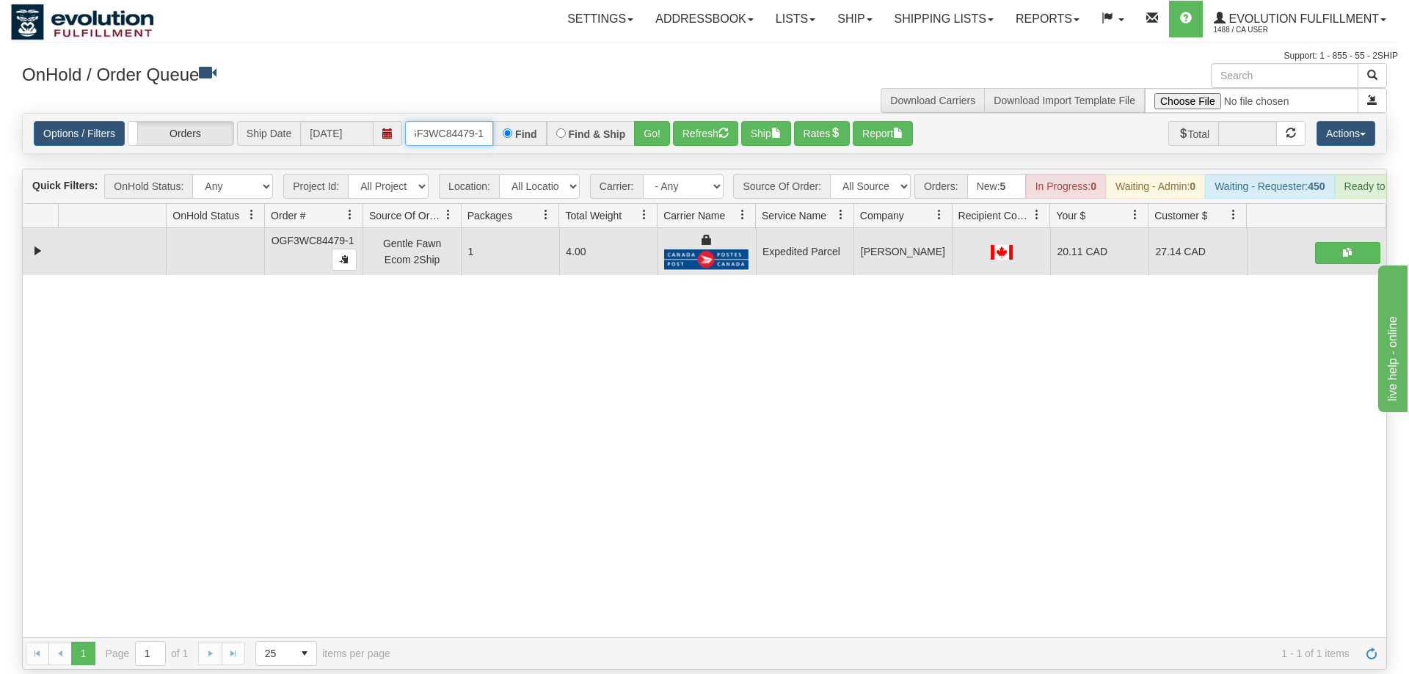
drag, startPoint x: 436, startPoint y: 110, endPoint x: 456, endPoint y: 101, distance: 22.0
click at [437, 121] on input "OGF3WC84479-1" at bounding box center [449, 133] width 88 height 25
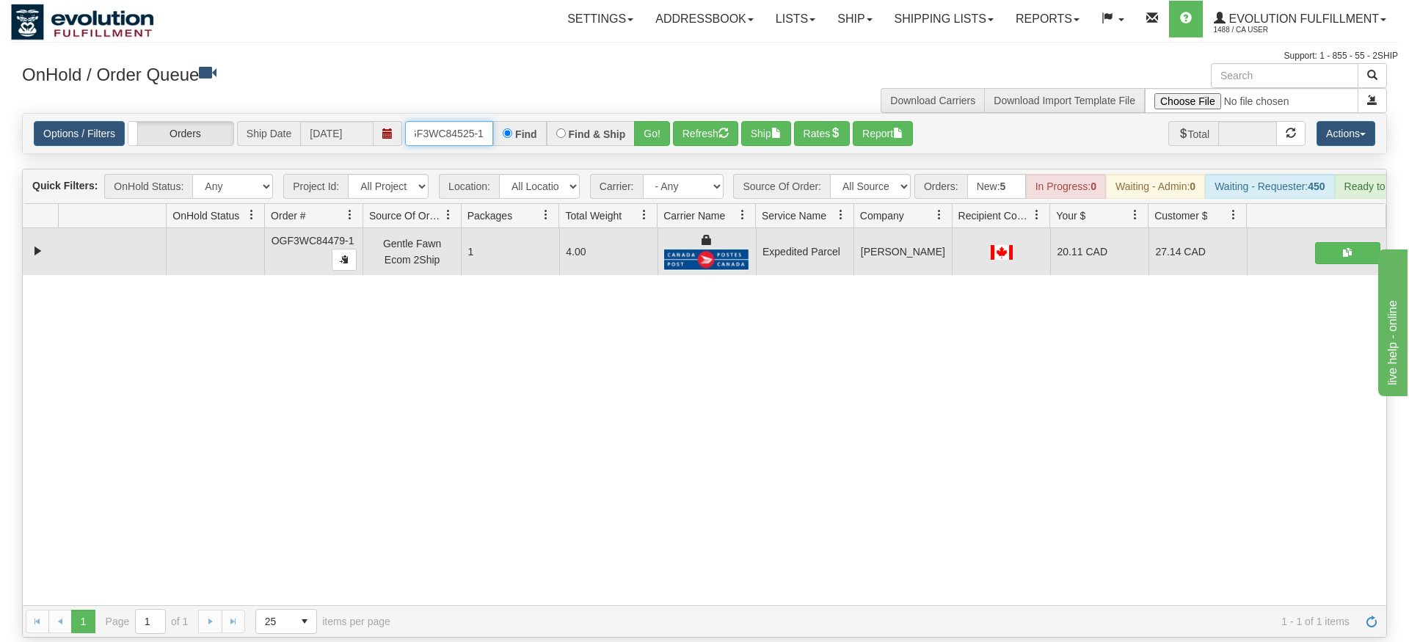
type input "oGF3WC84525-1"
click at [654, 139] on div "Is equal to Is not equal to Contains Does not contains CAD USD EUR ZAR [PERSON_…" at bounding box center [704, 375] width 1387 height 525
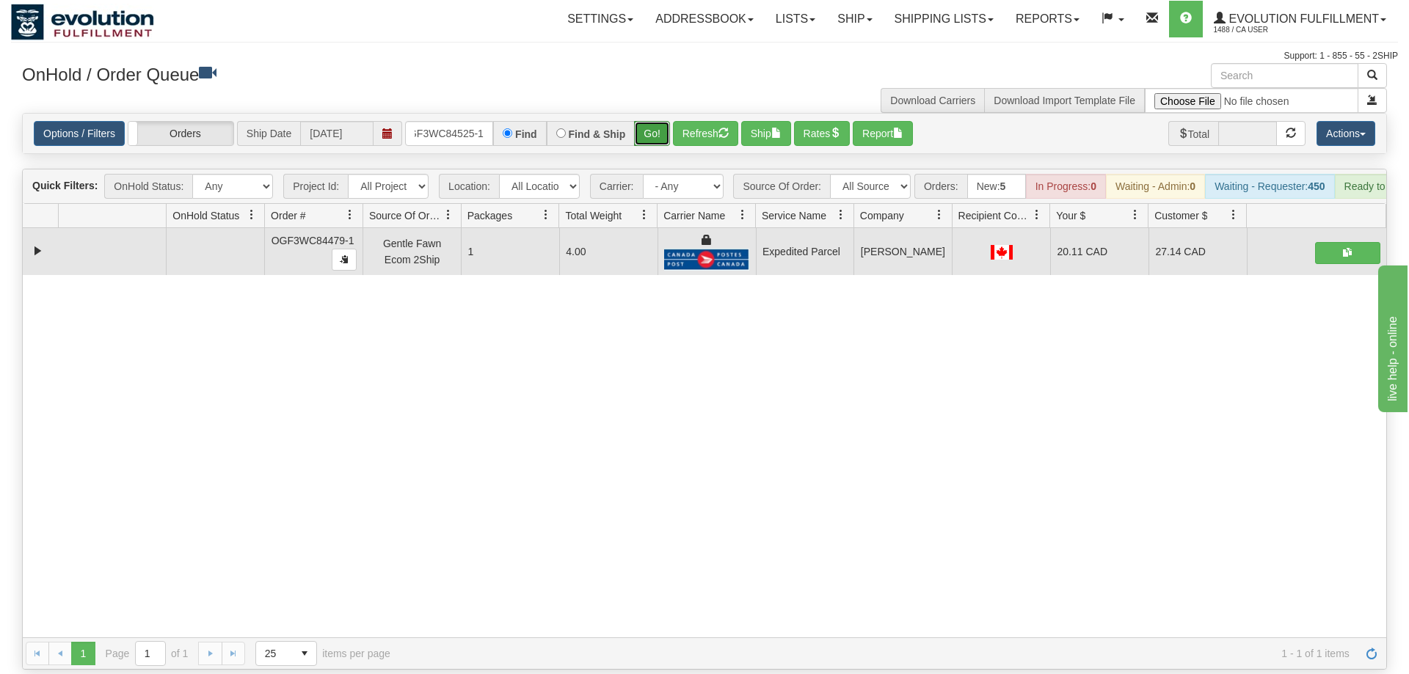
click at [666, 121] on button "Go!" at bounding box center [652, 133] width 36 height 25
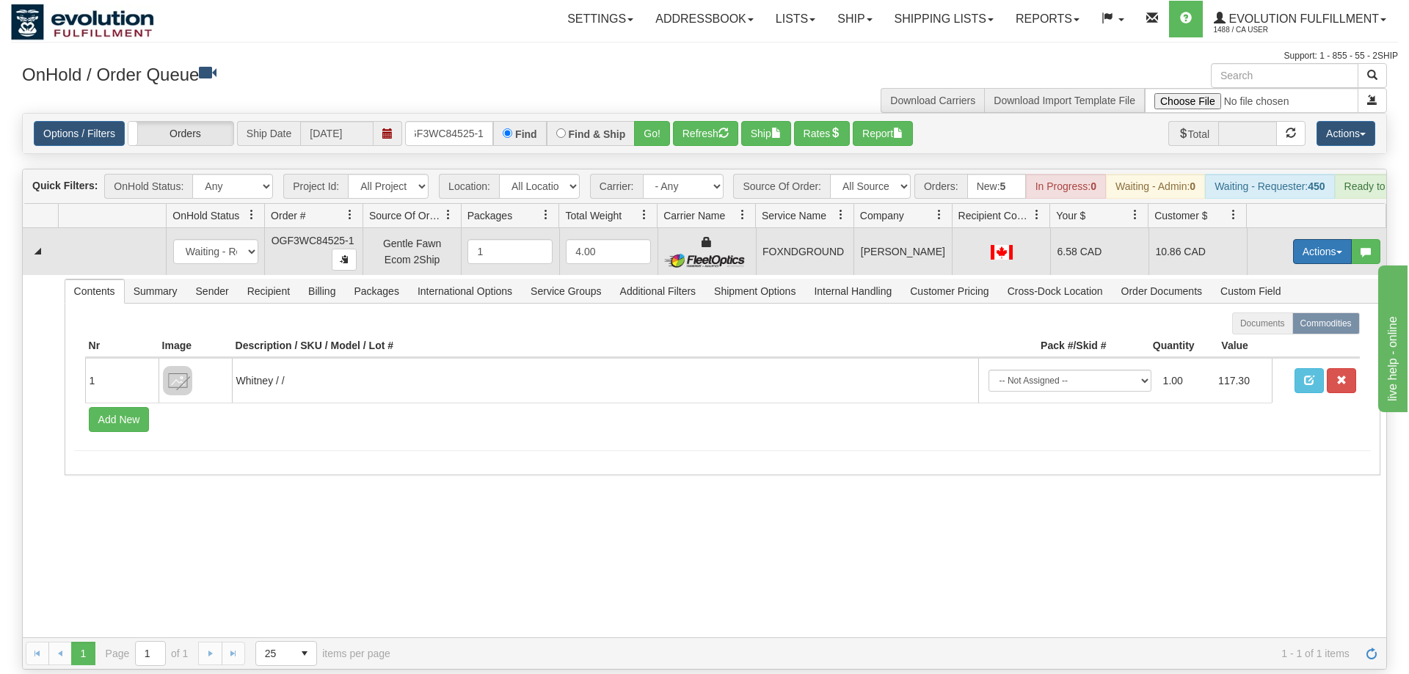
click at [1305, 239] on button "Actions" at bounding box center [1322, 251] width 59 height 25
click at [1290, 327] on link "Ship" at bounding box center [1291, 336] width 117 height 19
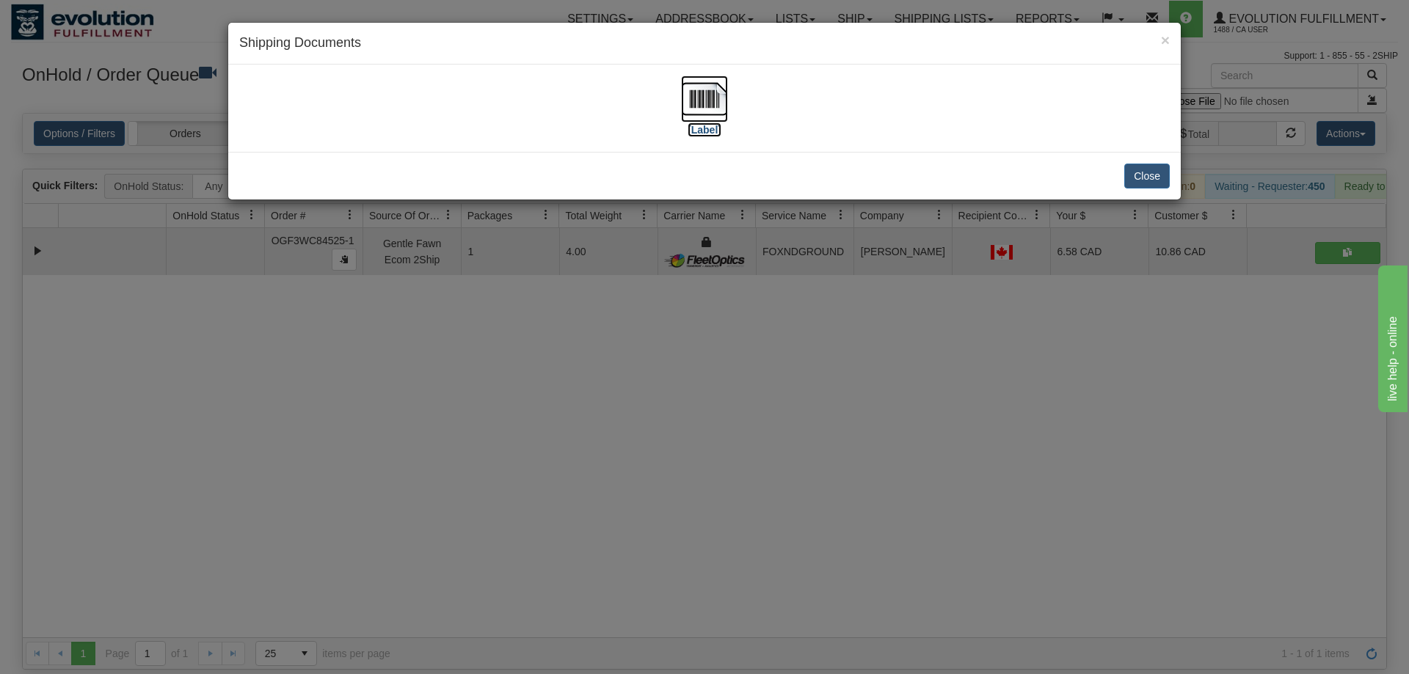
click at [698, 103] on img at bounding box center [704, 99] width 47 height 47
click at [745, 301] on div "× Shipping Documents [Label] Close" at bounding box center [704, 337] width 1409 height 674
